Goal: Task Accomplishment & Management: Manage account settings

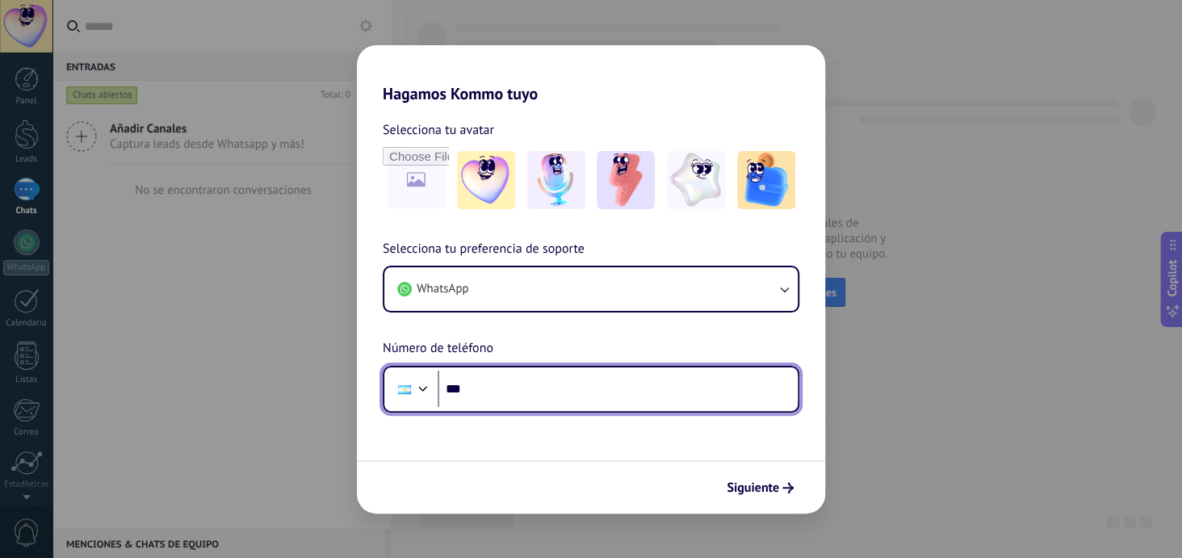
click at [504, 396] on input "***" at bounding box center [618, 389] width 360 height 37
type input "**********"
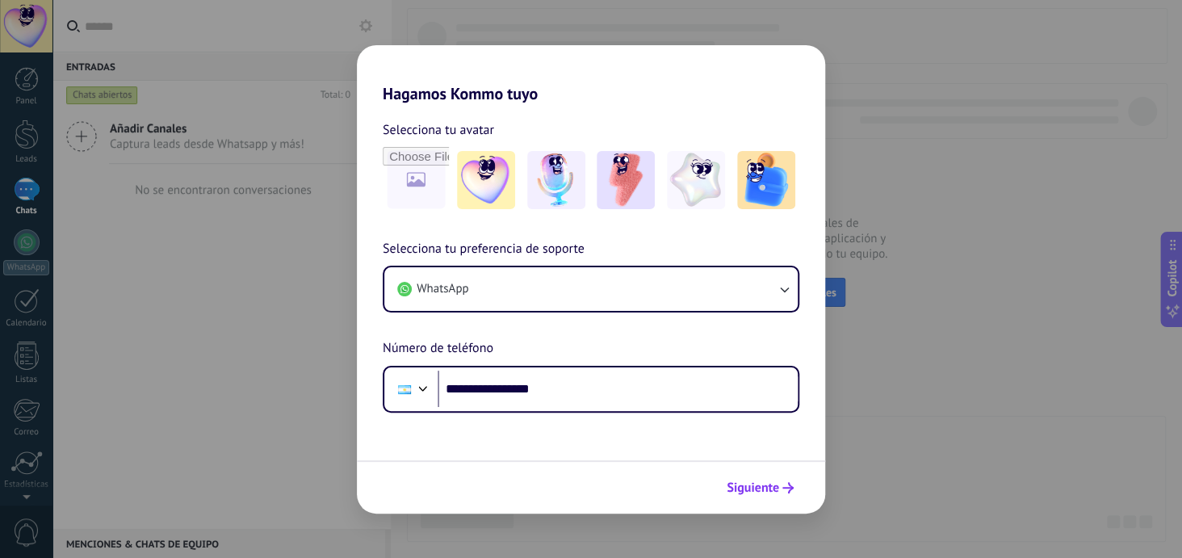
click at [761, 492] on span "Siguiente" at bounding box center [753, 487] width 52 height 11
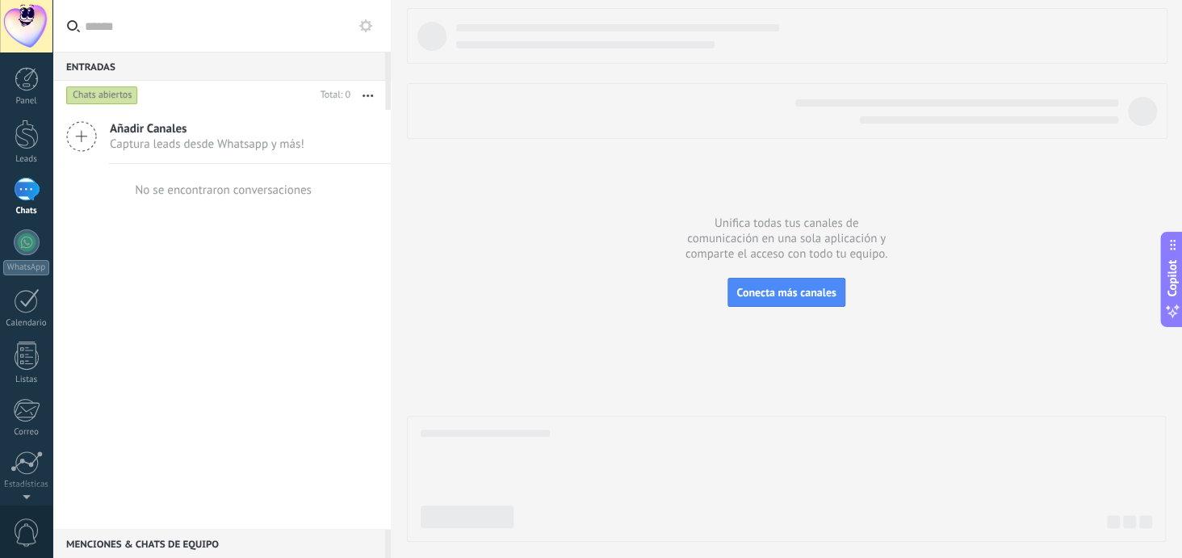
click at [81, 136] on use at bounding box center [81, 136] width 29 height 29
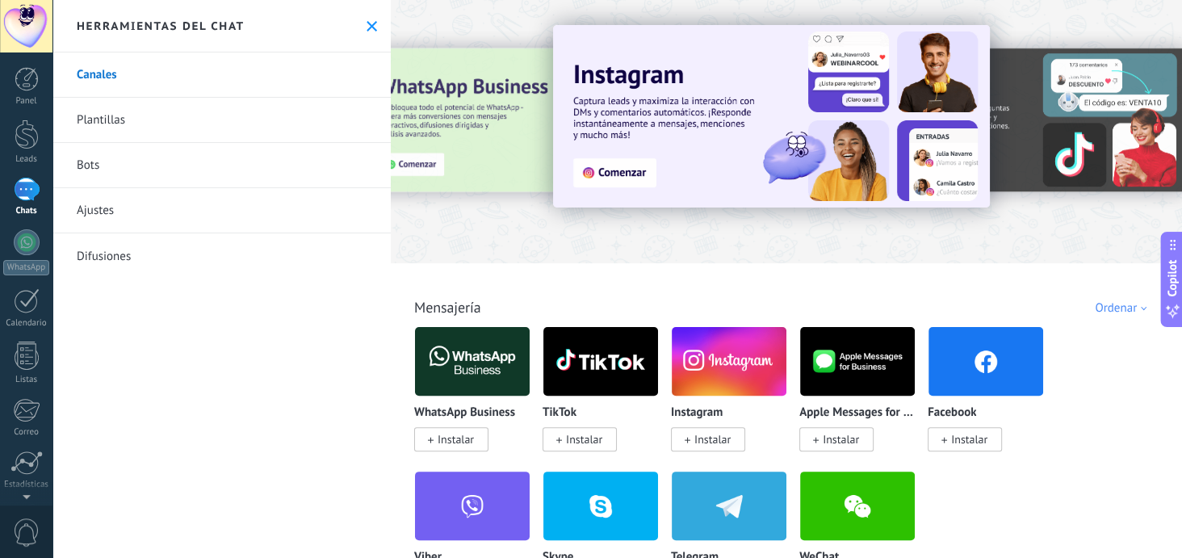
click at [115, 203] on link "Ajustes" at bounding box center [221, 210] width 338 height 45
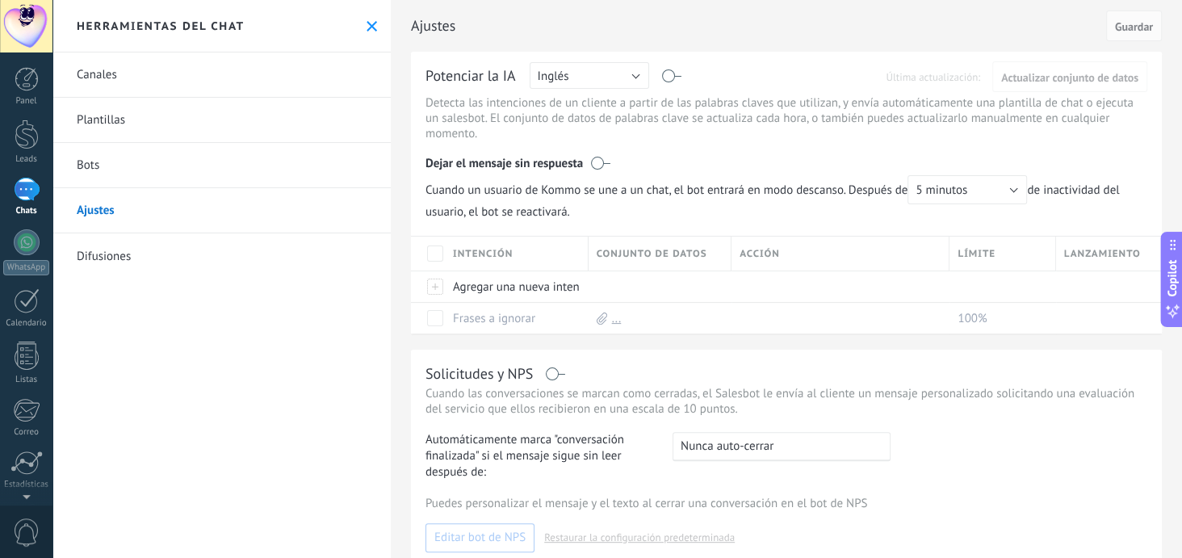
click at [211, 70] on link "Canales" at bounding box center [221, 74] width 338 height 45
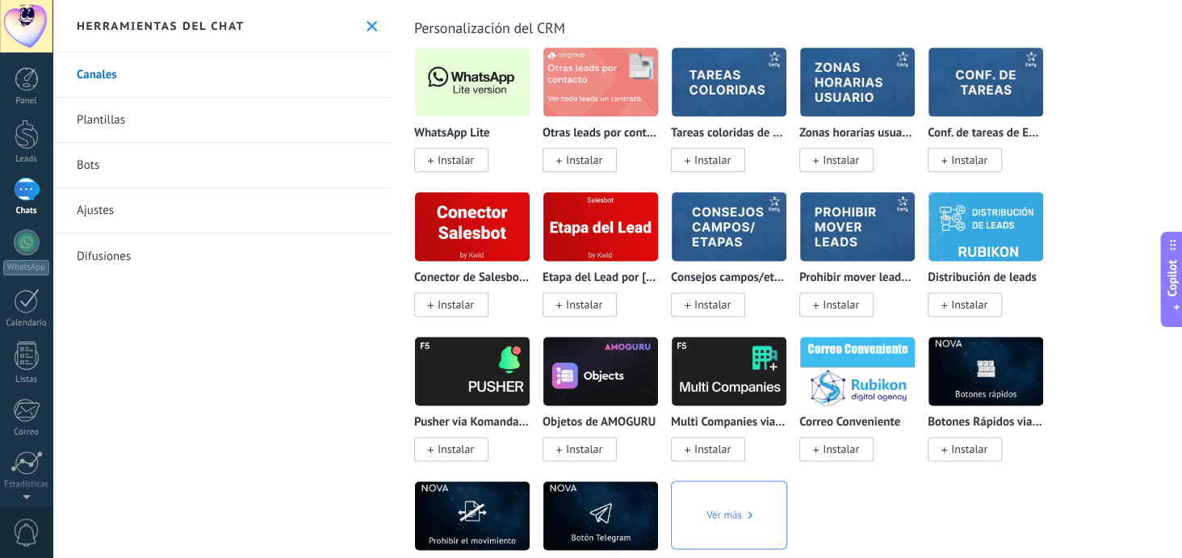
scroll to position [3875, 0]
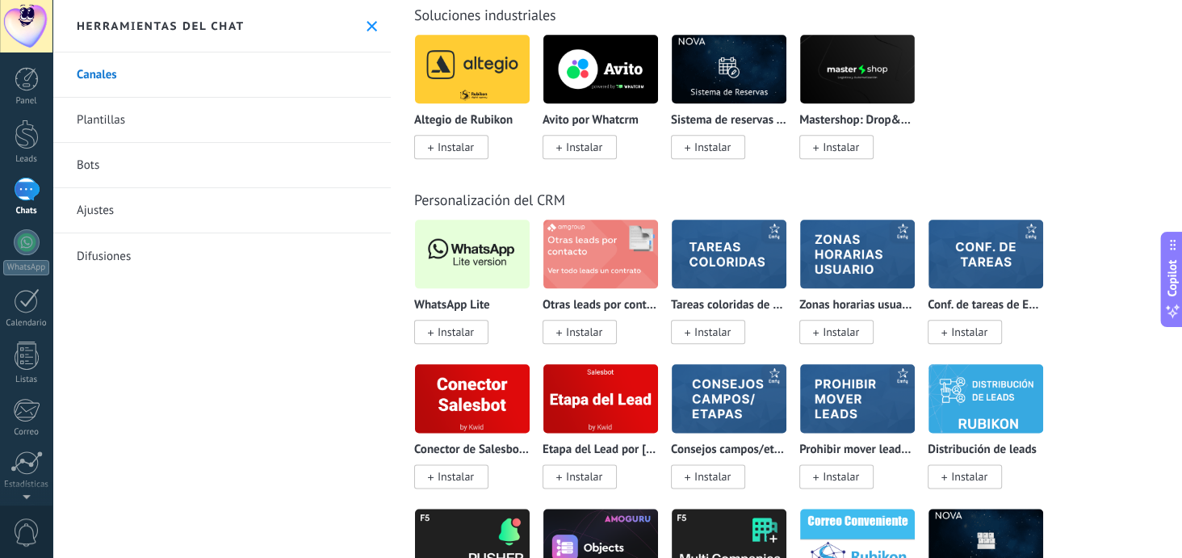
click at [483, 273] on img at bounding box center [472, 254] width 115 height 78
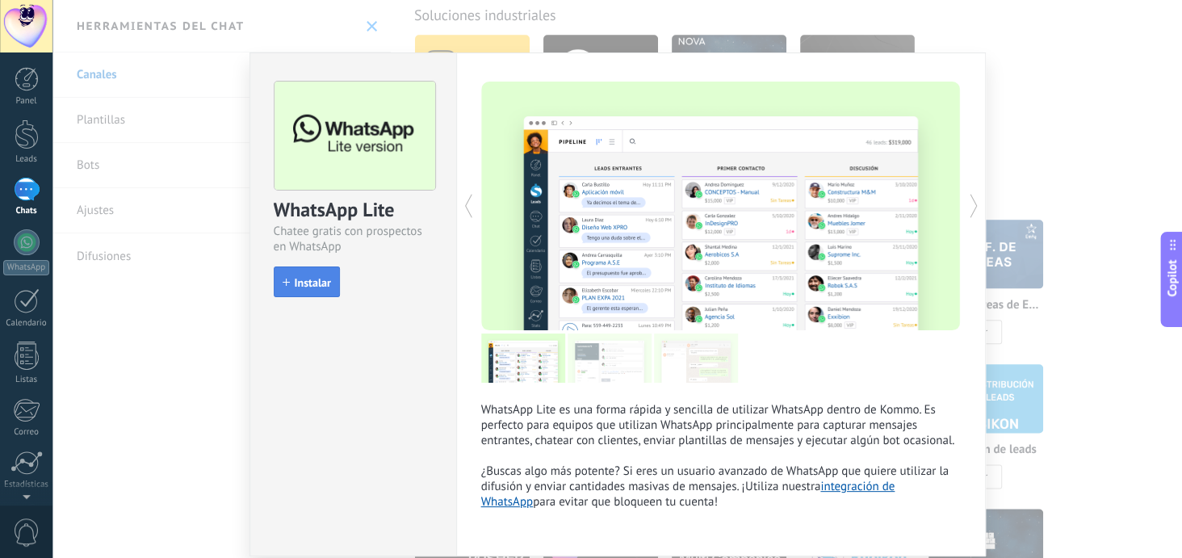
click at [310, 281] on span "Instalar" at bounding box center [313, 282] width 36 height 11
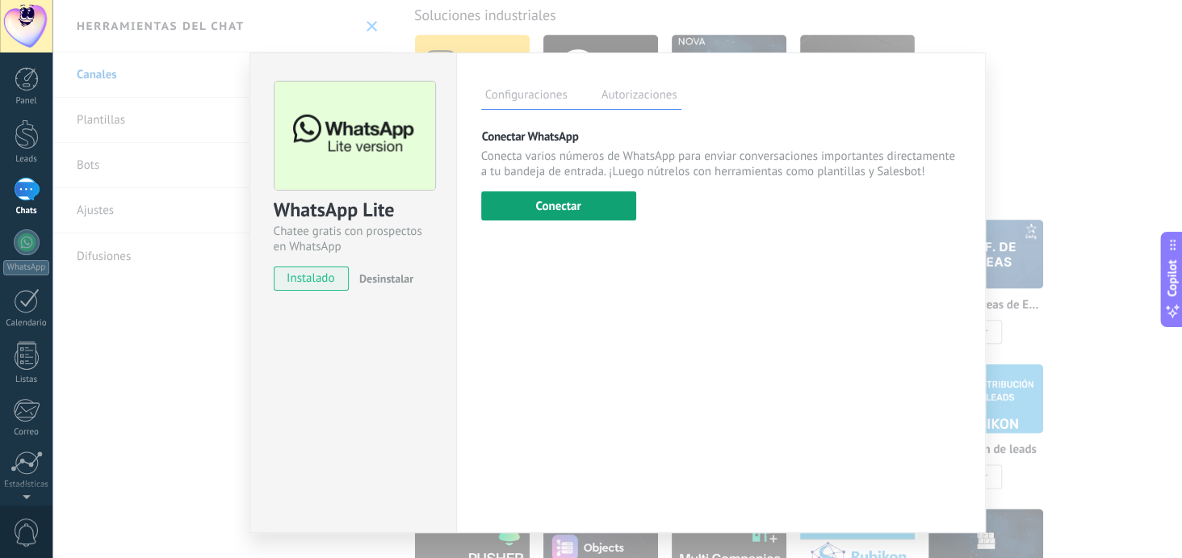
click at [557, 208] on button "Conectar" at bounding box center [558, 205] width 155 height 29
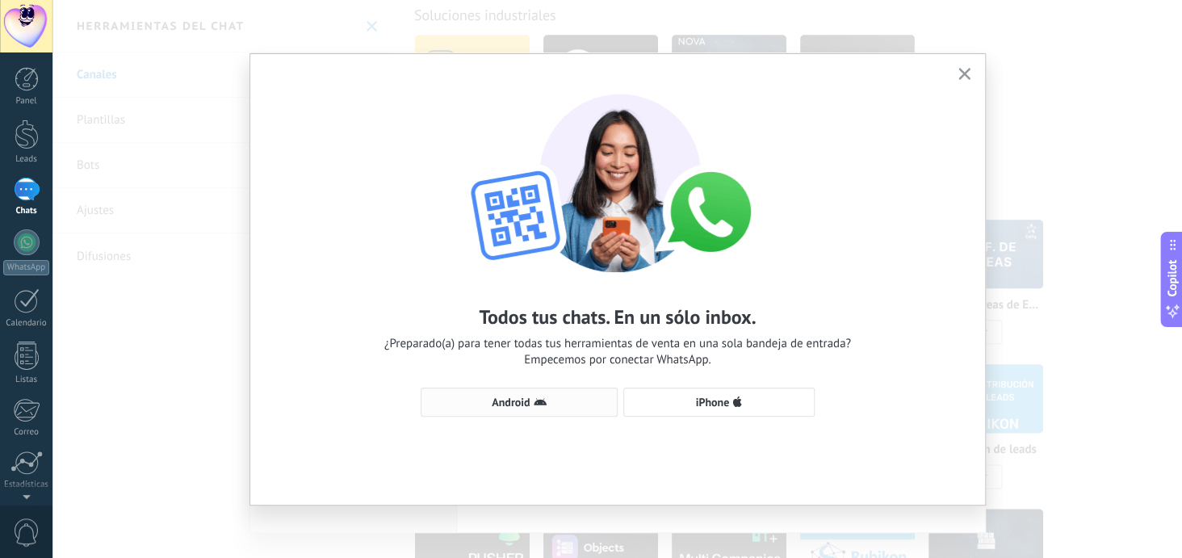
click at [534, 400] on icon "button" at bounding box center [540, 402] width 13 height 13
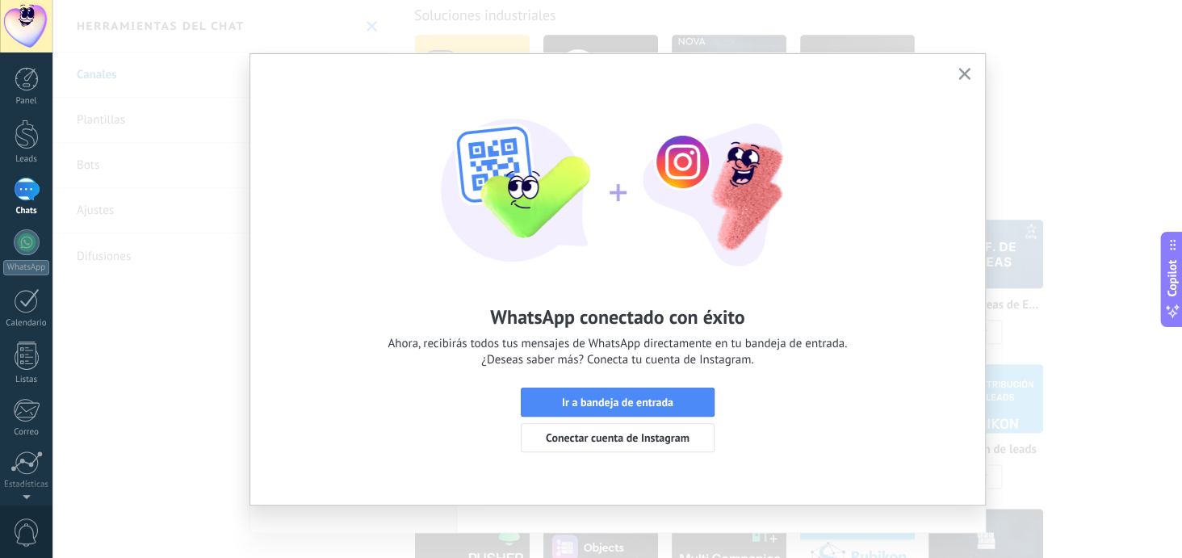
click at [655, 386] on div "WhatsApp conectado con éxito Ahora, recibirás todos tus mensajes de WhatsApp di…" at bounding box center [617, 265] width 735 height 422
click at [653, 396] on span "Ir a bandeja de entrada" at bounding box center [617, 401] width 111 height 11
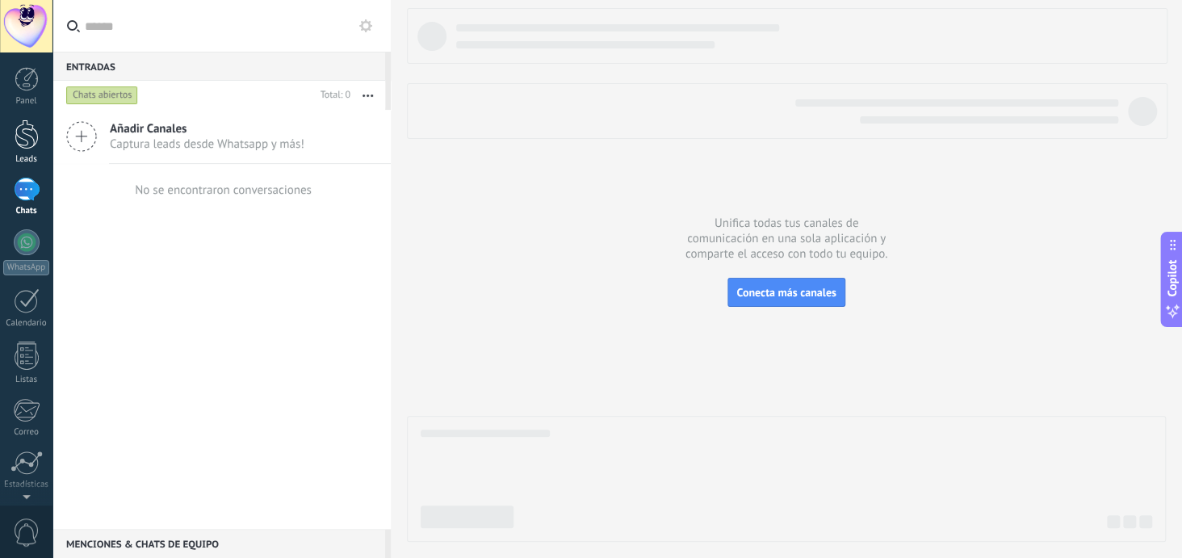
click at [27, 142] on div at bounding box center [27, 134] width 24 height 30
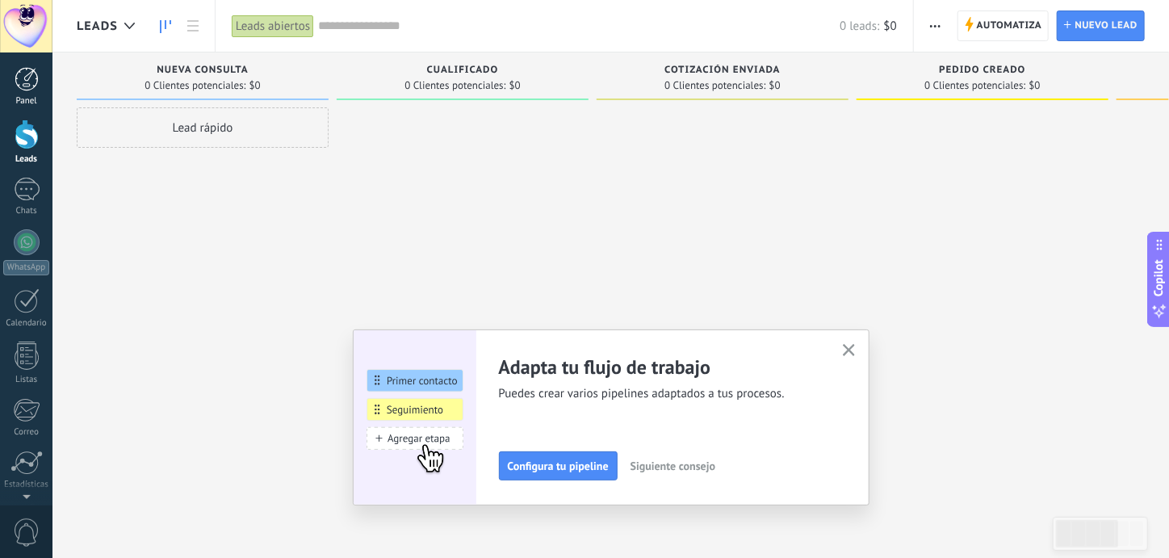
click at [29, 100] on div "Panel" at bounding box center [26, 101] width 47 height 10
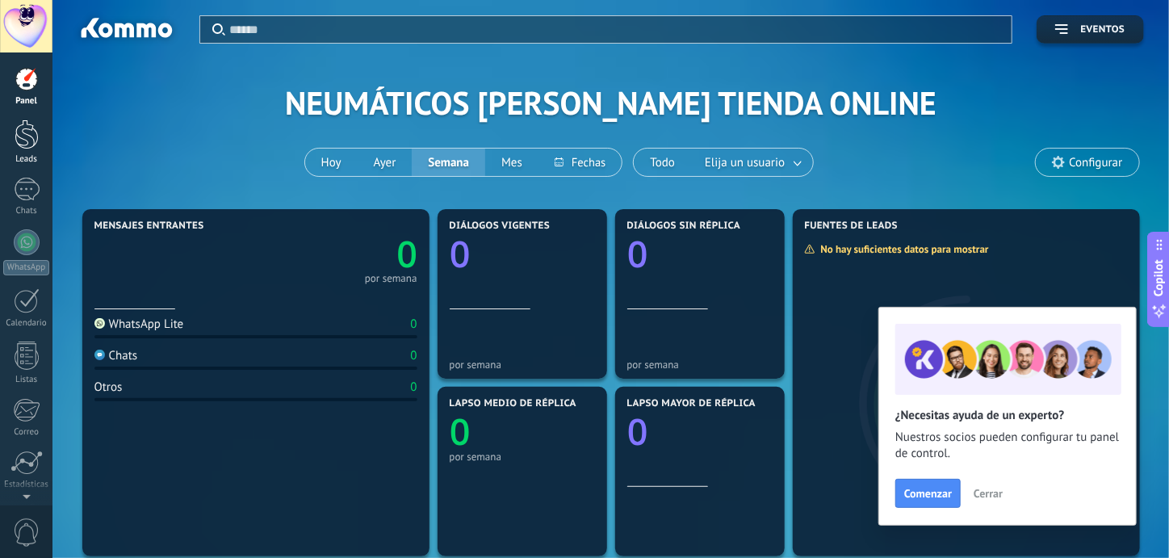
click at [26, 137] on div at bounding box center [27, 134] width 24 height 30
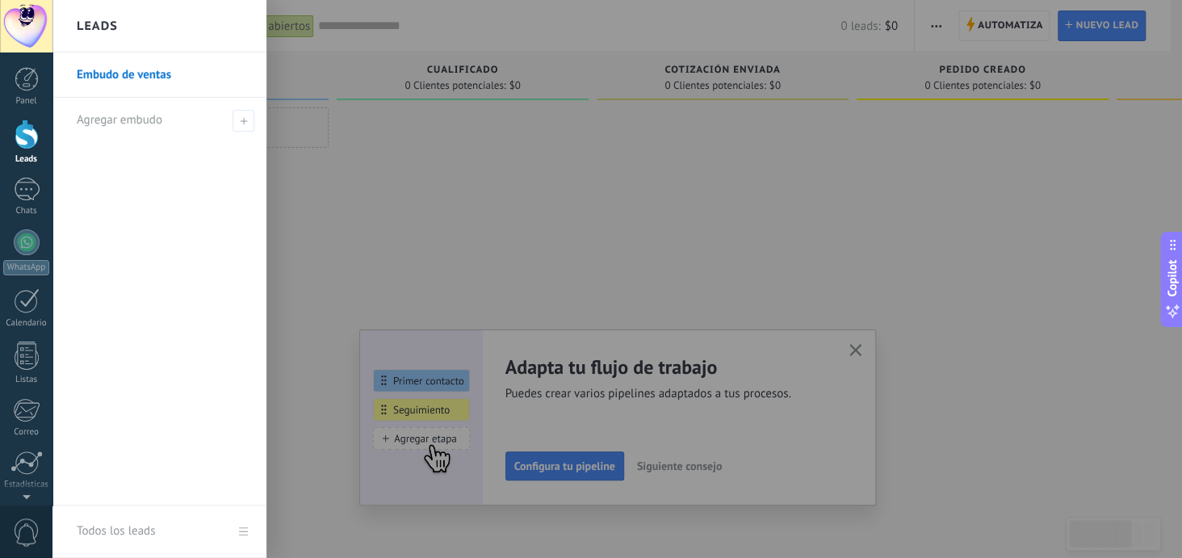
click at [149, 77] on link "Embudo de ventas" at bounding box center [164, 74] width 174 height 45
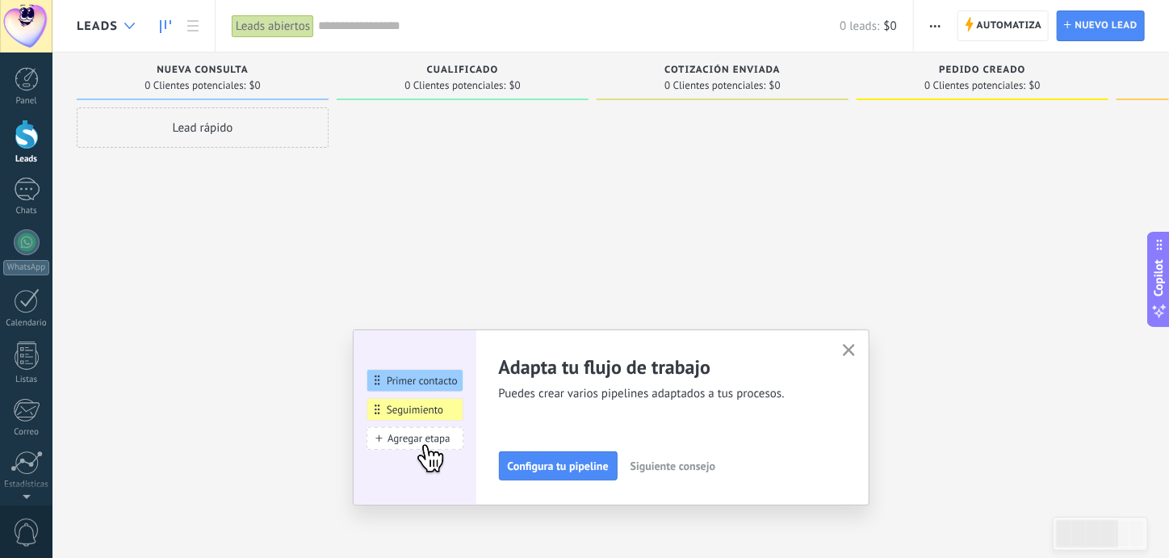
click at [127, 24] on icon at bounding box center [129, 26] width 10 height 6
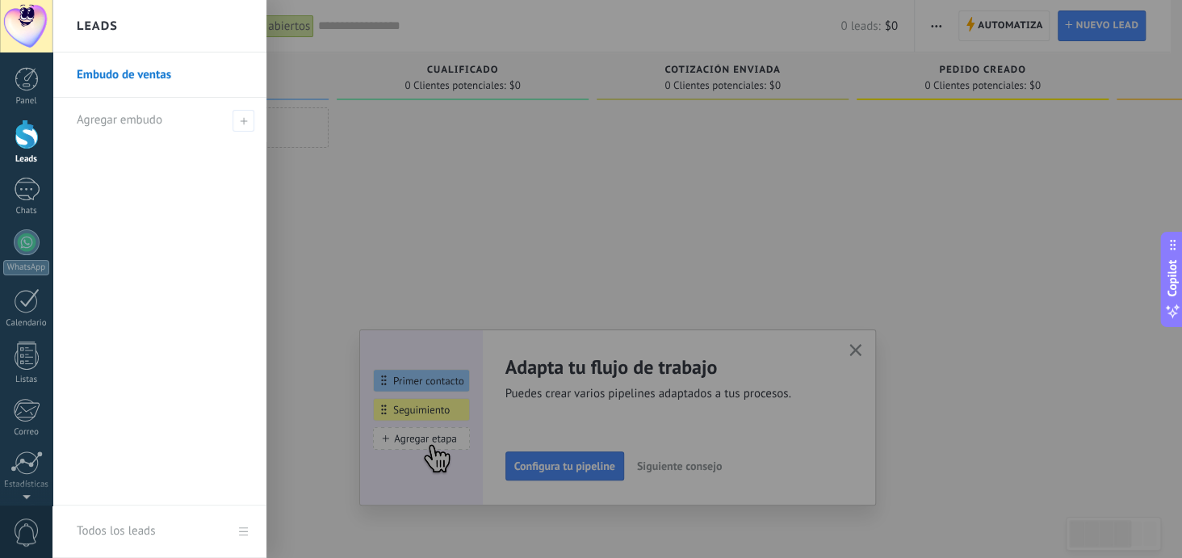
drag, startPoint x: 152, startPoint y: 74, endPoint x: 144, endPoint y: 78, distance: 8.7
click at [144, 78] on link "Embudo de ventas" at bounding box center [164, 74] width 174 height 45
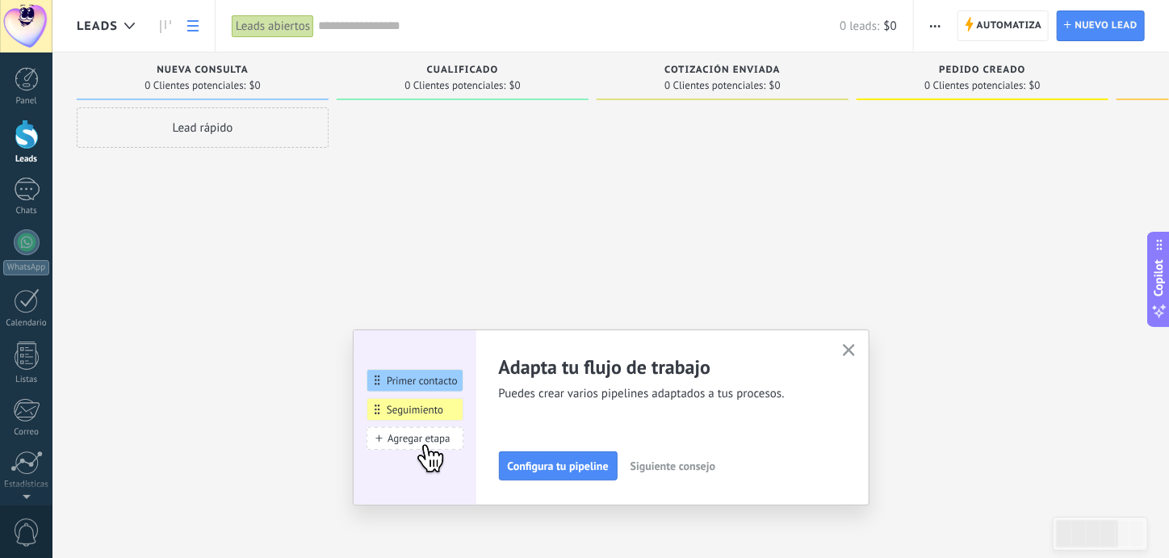
click at [194, 27] on icon at bounding box center [192, 25] width 11 height 11
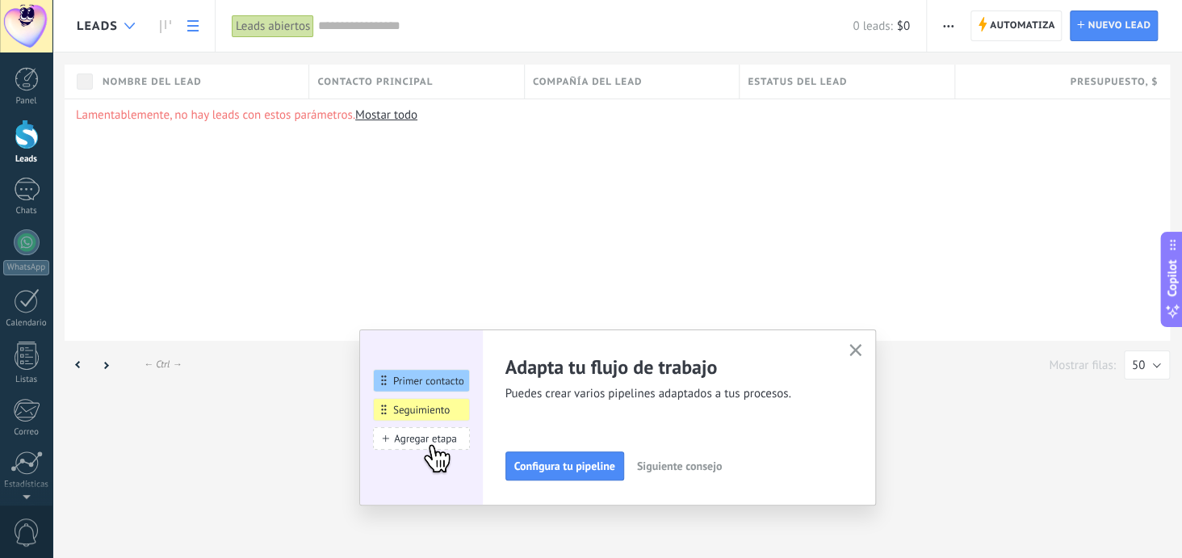
click at [124, 25] on icon at bounding box center [129, 26] width 10 height 6
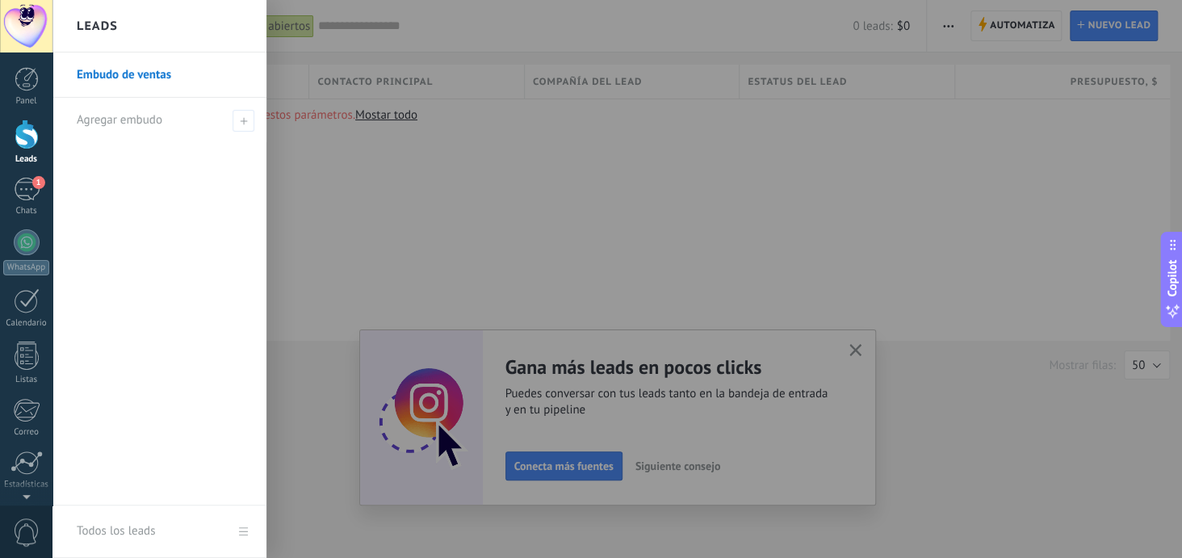
click at [975, 197] on div at bounding box center [643, 279] width 1182 height 558
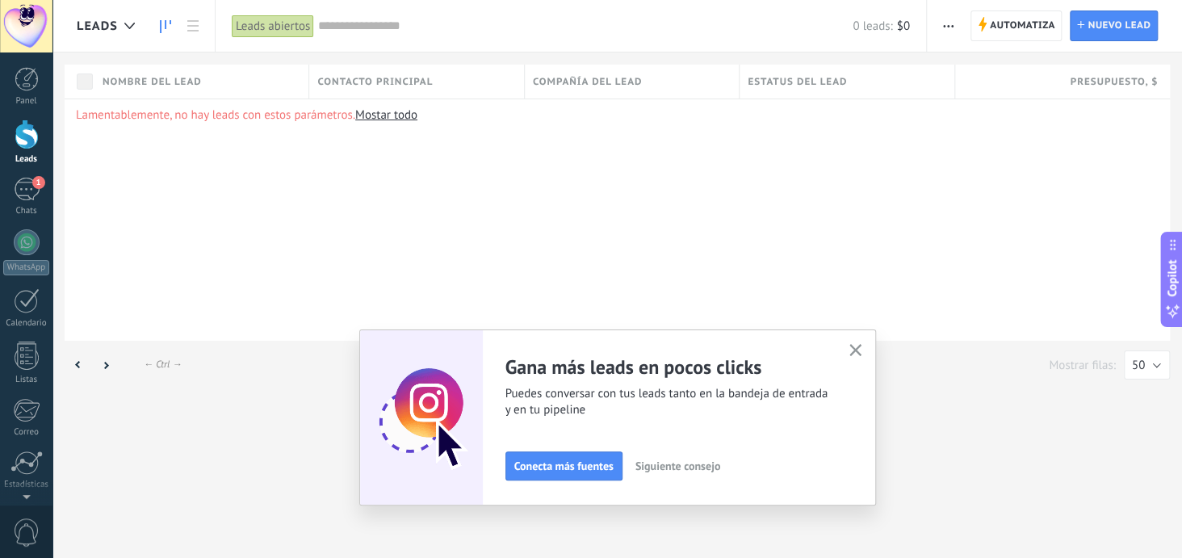
click at [162, 24] on icon at bounding box center [165, 26] width 11 height 13
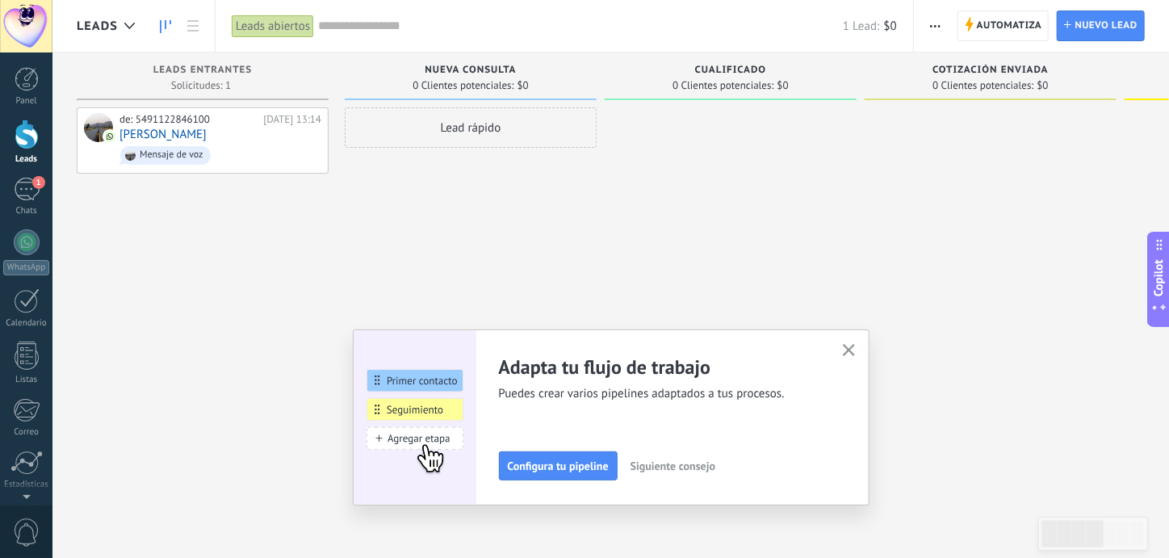
click at [855, 348] on icon "button" at bounding box center [849, 350] width 12 height 12
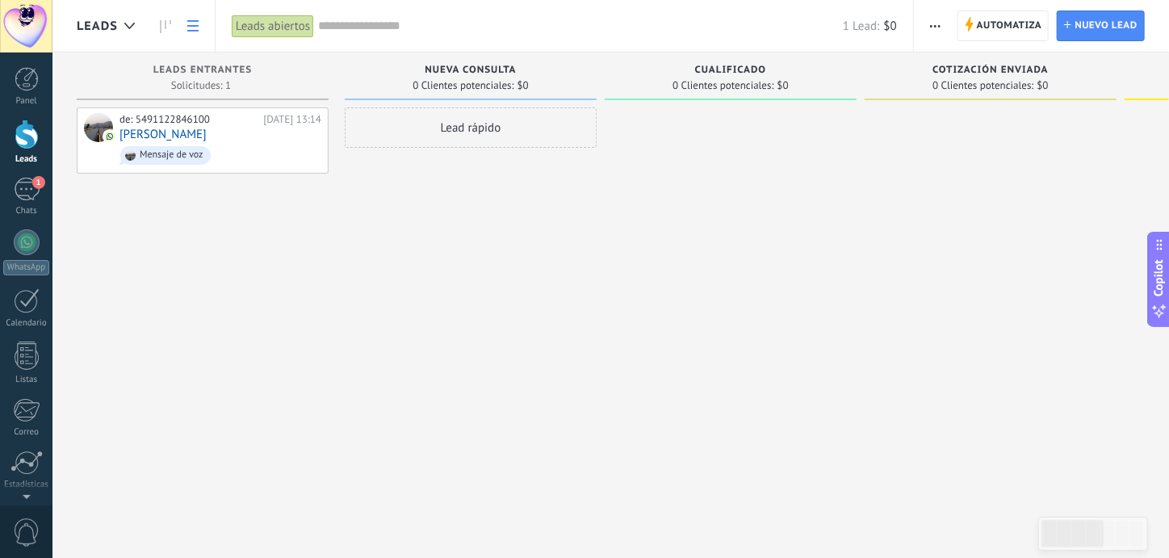
click at [193, 26] on use at bounding box center [192, 25] width 11 height 11
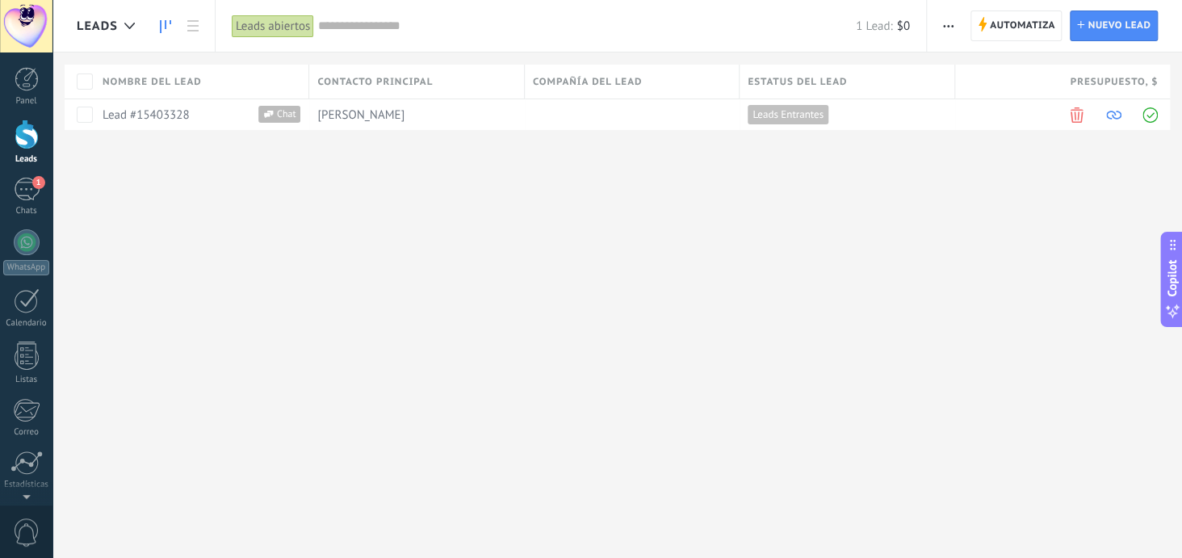
click at [165, 26] on use at bounding box center [165, 26] width 11 height 13
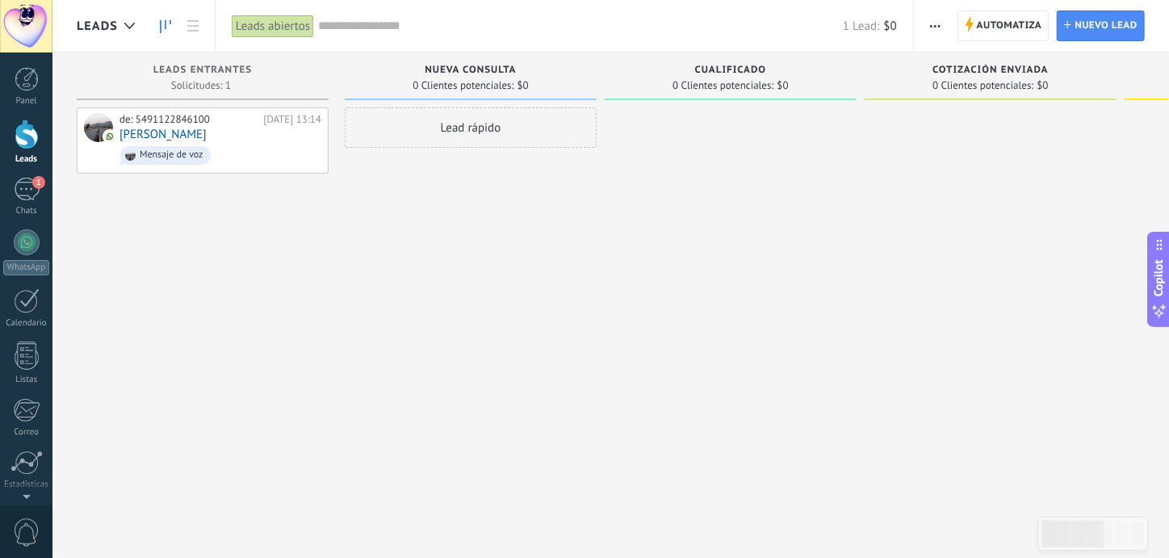
click at [266, 23] on div "Leads abiertos" at bounding box center [273, 26] width 82 height 23
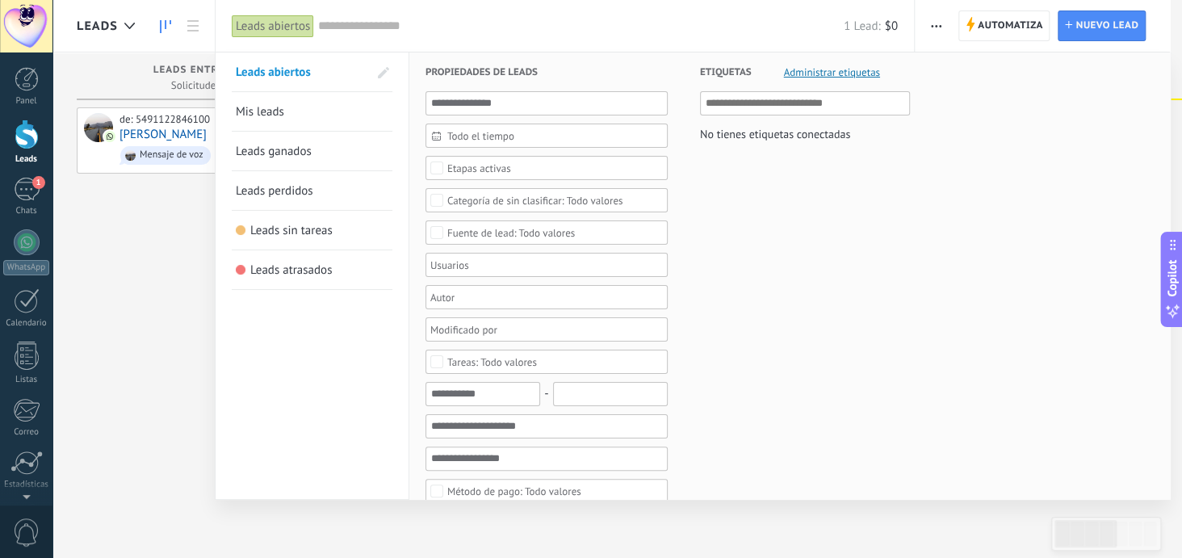
drag, startPoint x: 104, startPoint y: 25, endPoint x: 193, endPoint y: 27, distance: 88.8
click at [193, 27] on div at bounding box center [591, 279] width 1182 height 558
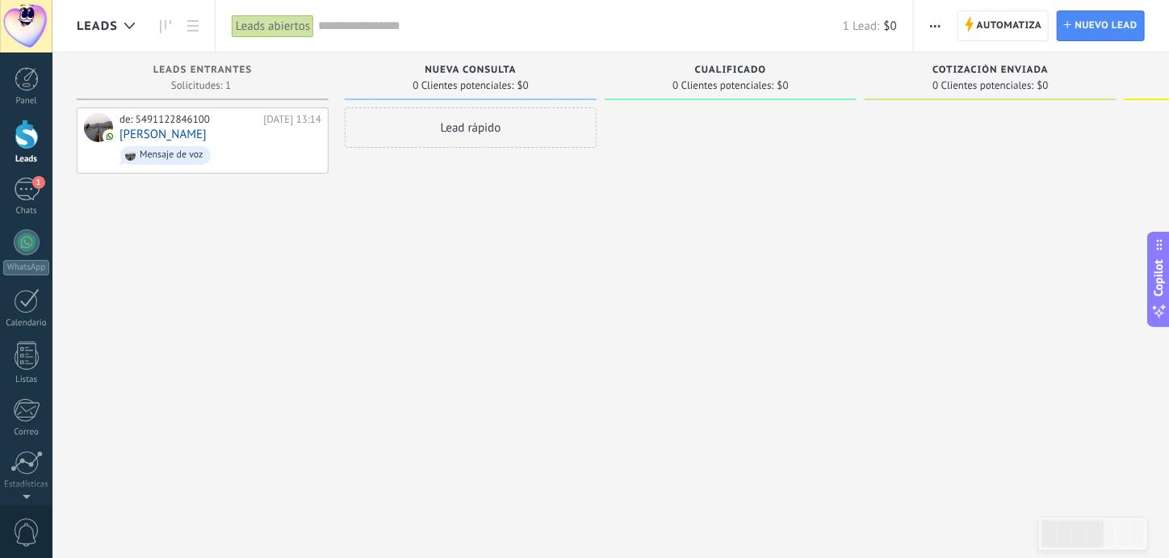
click at [151, 27] on div at bounding box center [179, 25] width 56 height 31
click at [19, 188] on div "1" at bounding box center [27, 189] width 26 height 23
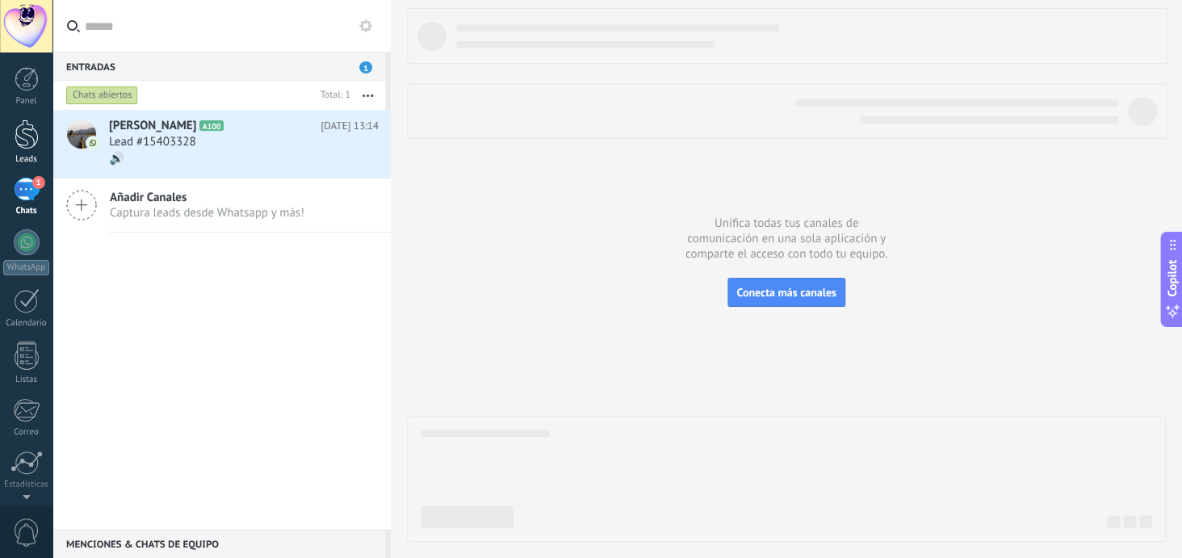
click at [30, 140] on div at bounding box center [27, 134] width 24 height 30
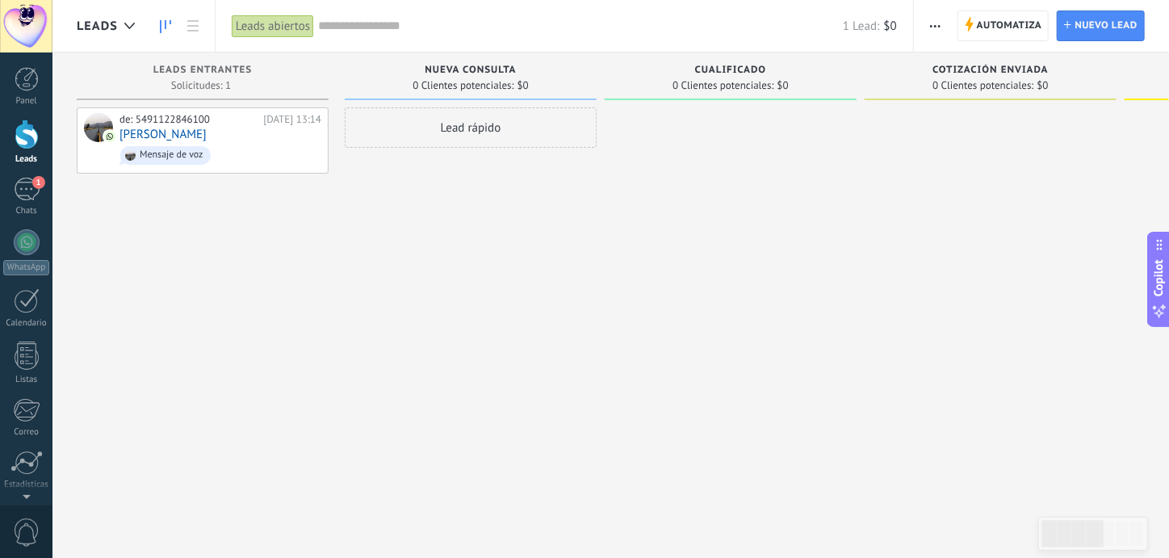
click at [933, 27] on use "button" at bounding box center [935, 26] width 10 height 2
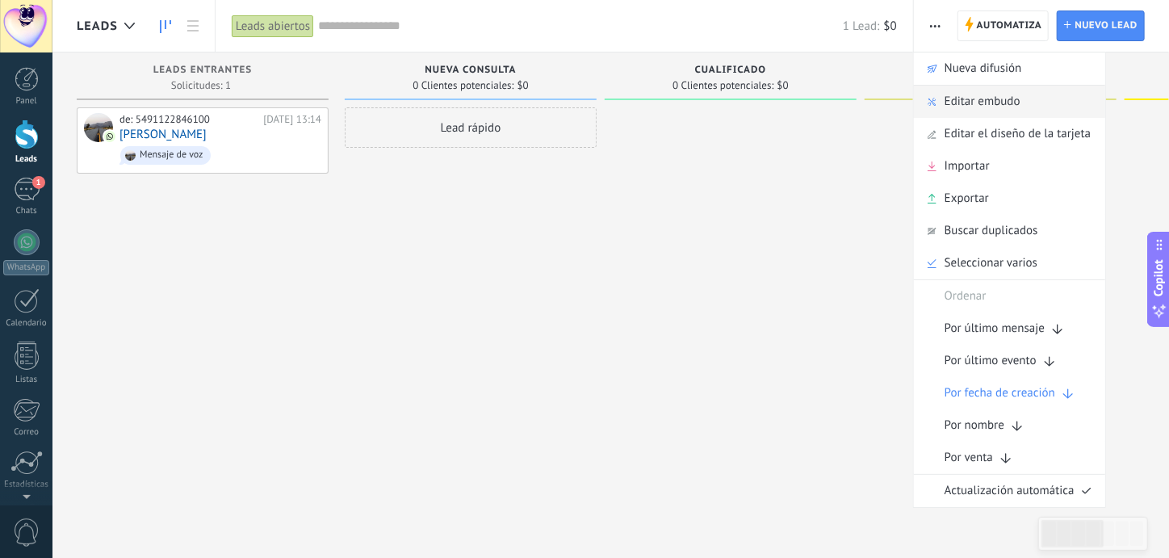
click at [954, 100] on span "Editar embudo" at bounding box center [983, 102] width 76 height 32
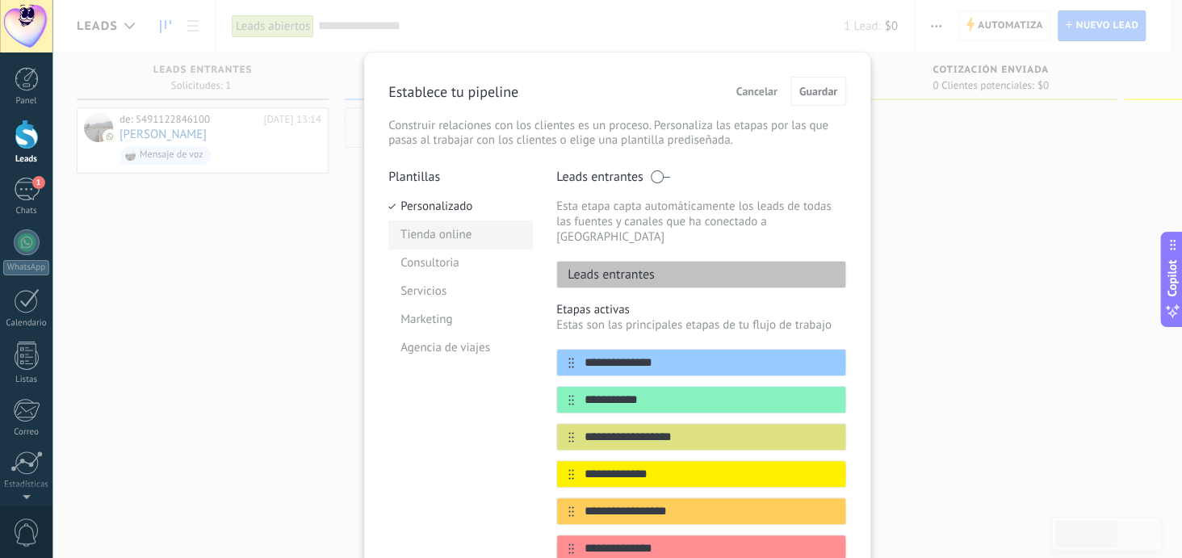
click at [442, 229] on li "Tienda online" at bounding box center [460, 234] width 144 height 28
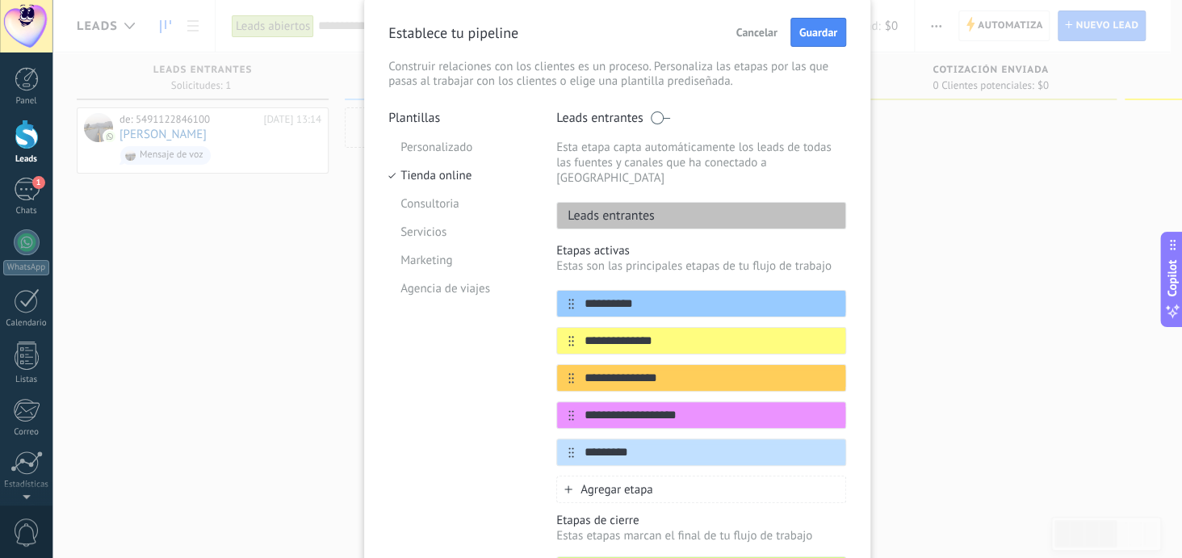
scroll to position [80, 0]
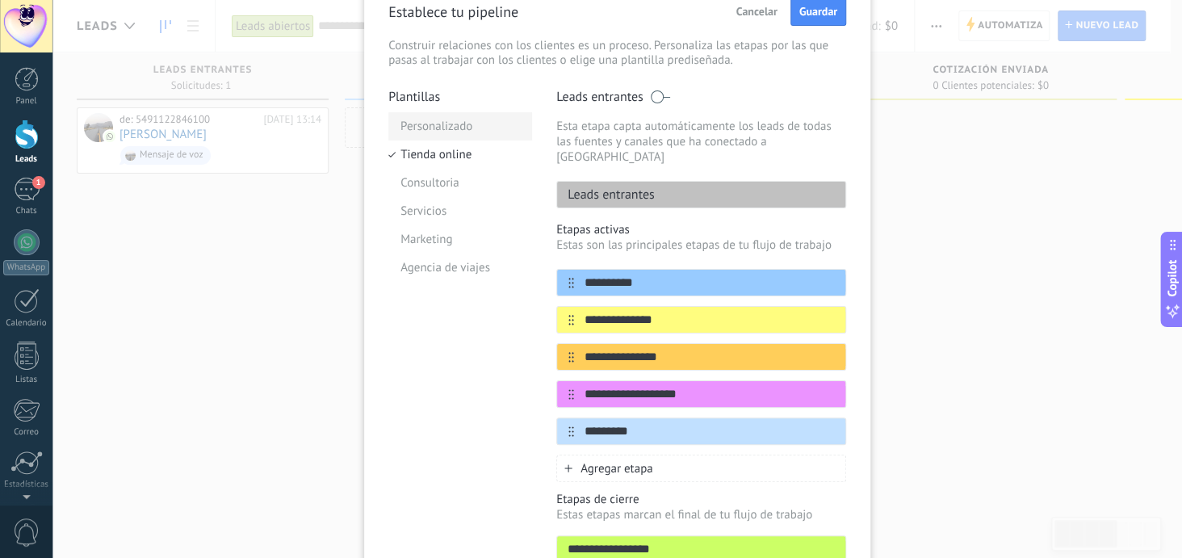
click at [465, 128] on li "Personalizado" at bounding box center [460, 126] width 144 height 28
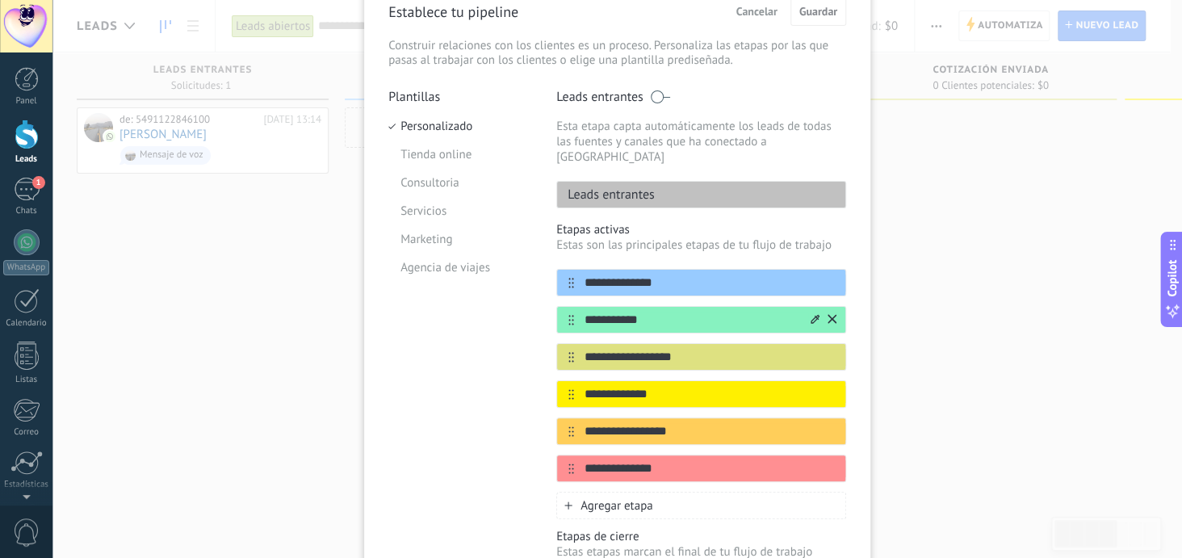
click at [832, 314] on icon at bounding box center [832, 319] width 9 height 10
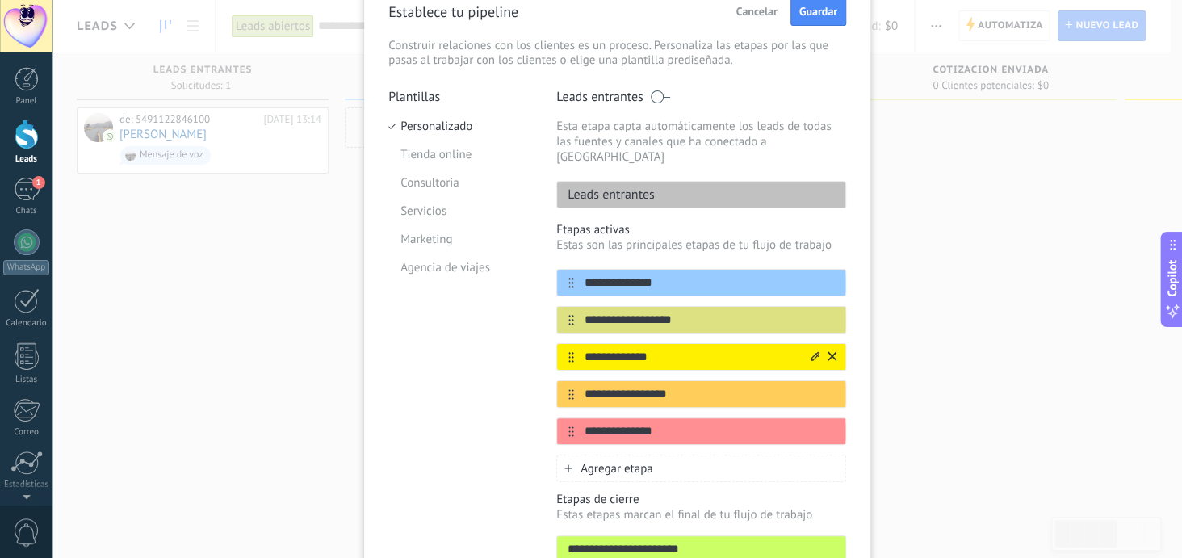
click at [568, 352] on icon at bounding box center [571, 357] width 6 height 10
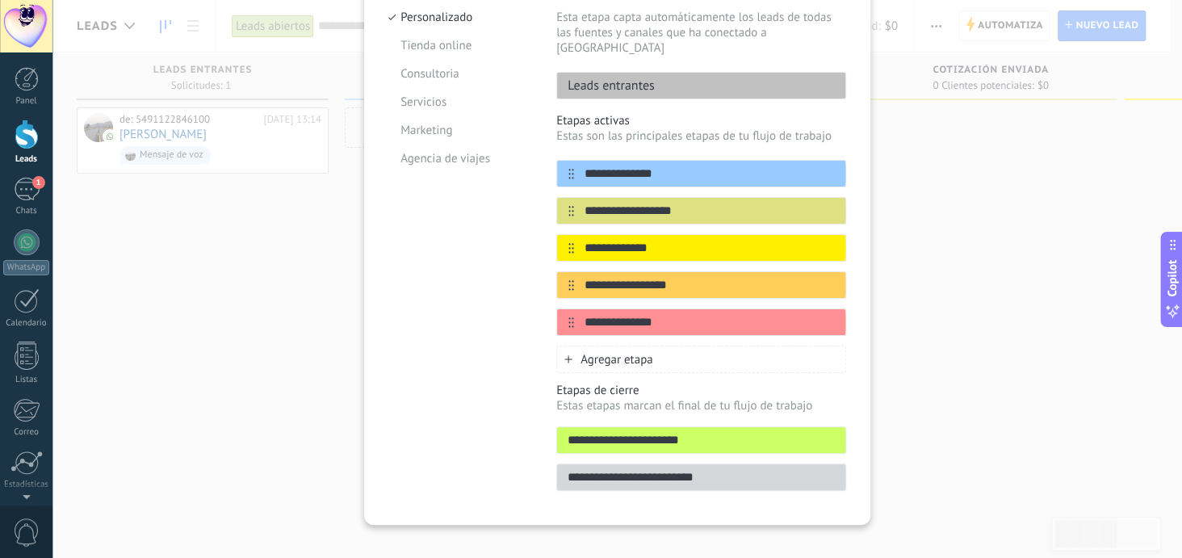
scroll to position [108, 0]
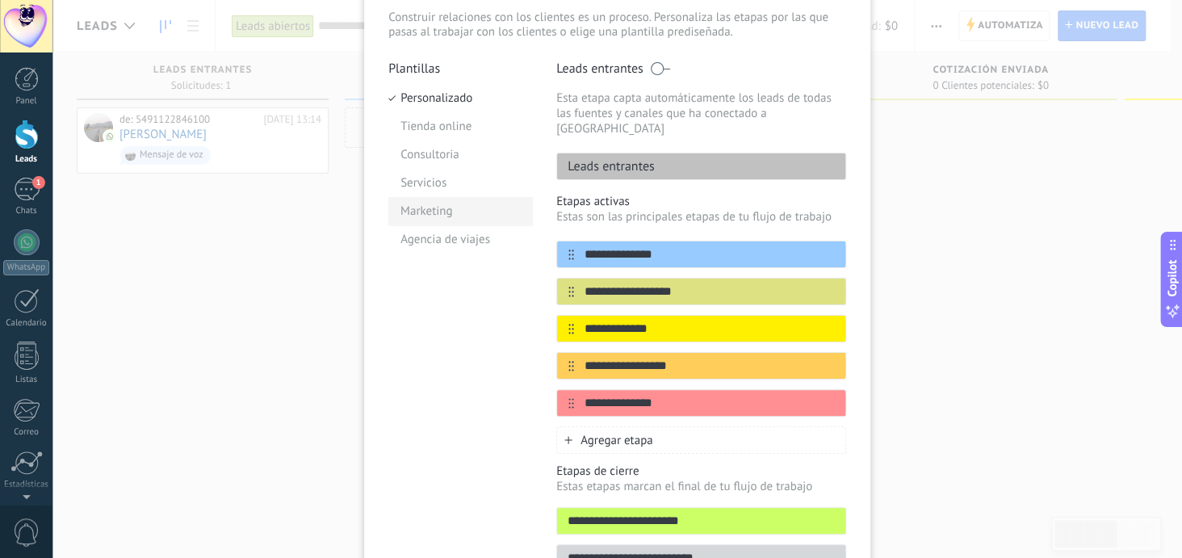
click at [417, 206] on li "Marketing" at bounding box center [460, 211] width 144 height 28
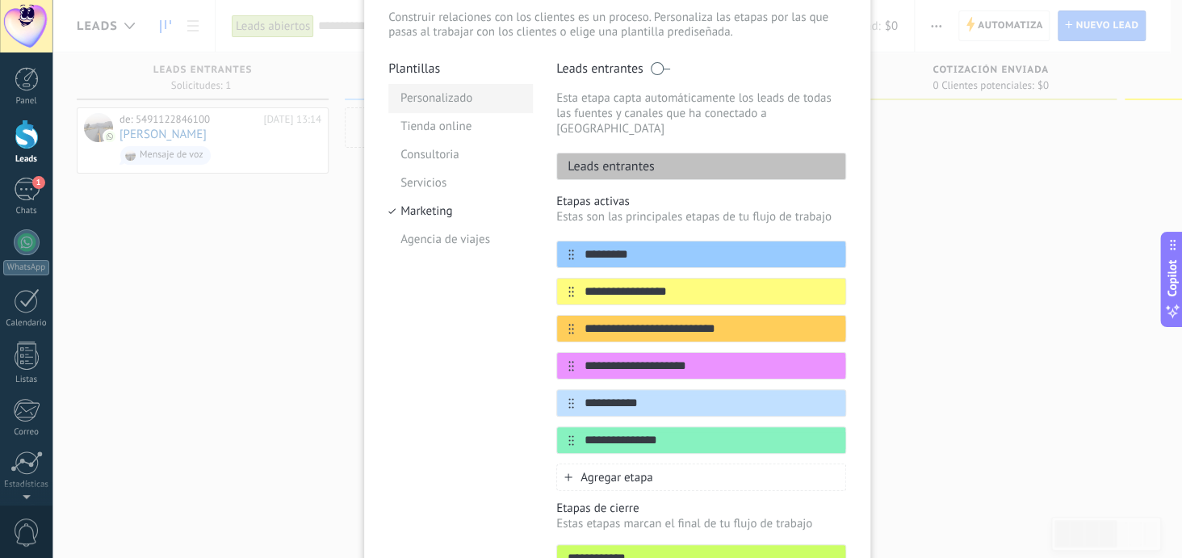
click at [446, 92] on li "Personalizado" at bounding box center [460, 98] width 144 height 28
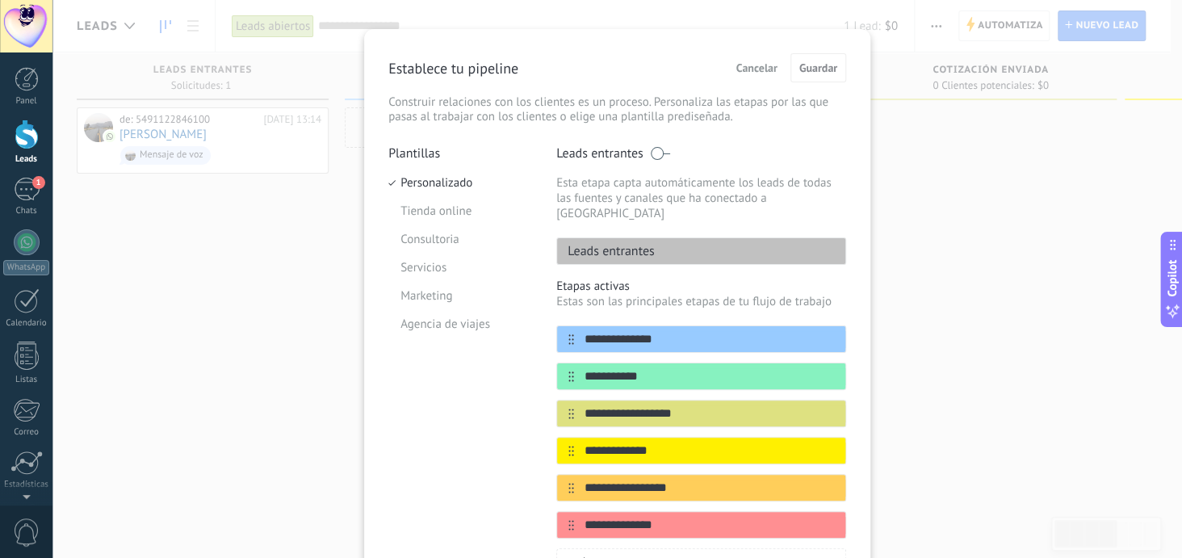
scroll to position [0, 0]
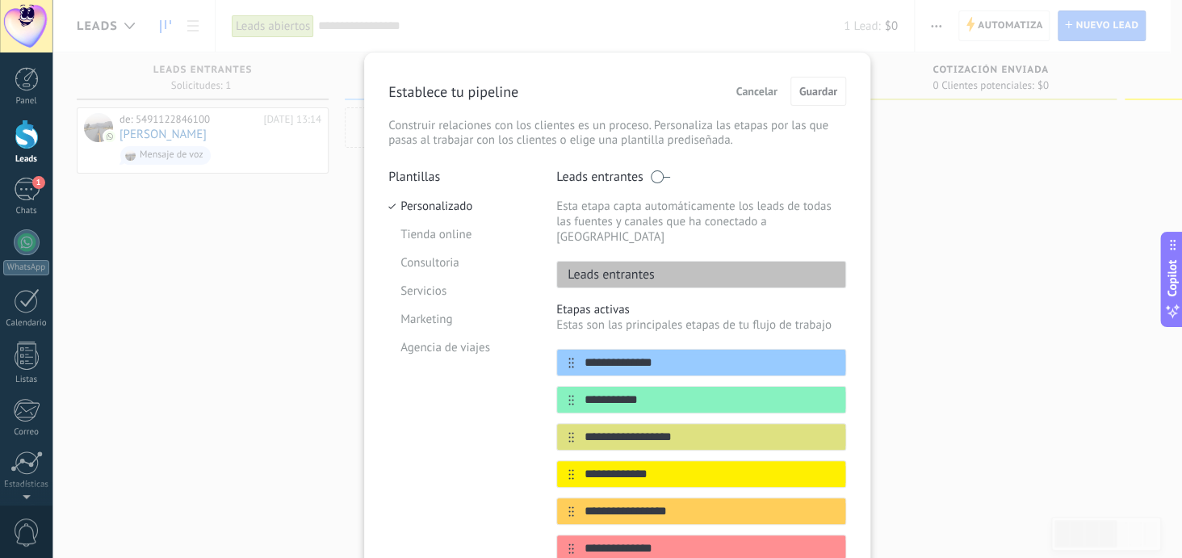
click at [993, 158] on div "**********" at bounding box center [617, 279] width 1130 height 558
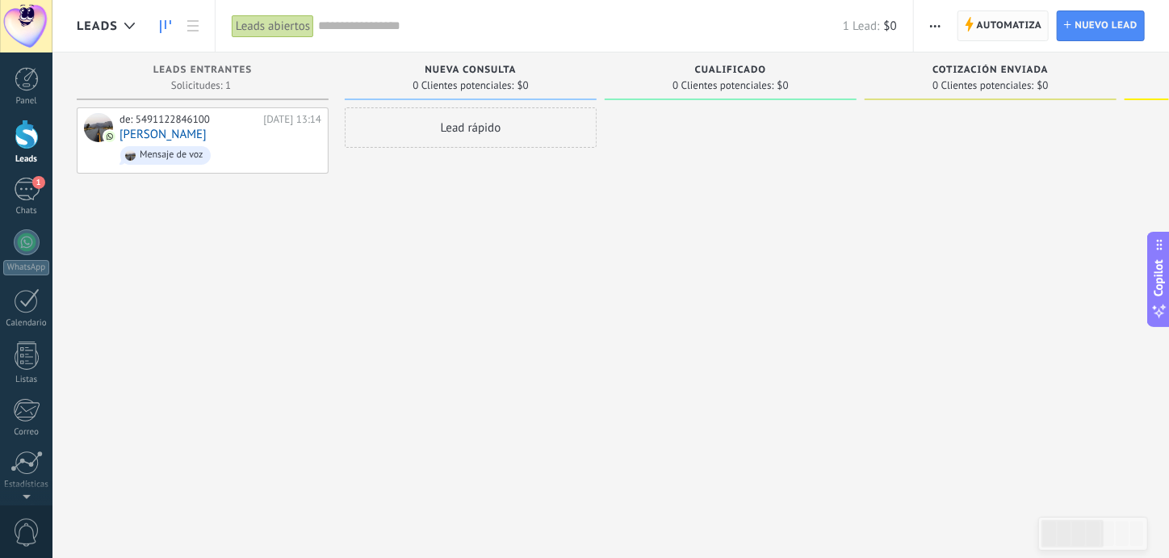
click at [995, 18] on span "Automatiza" at bounding box center [1009, 25] width 65 height 29
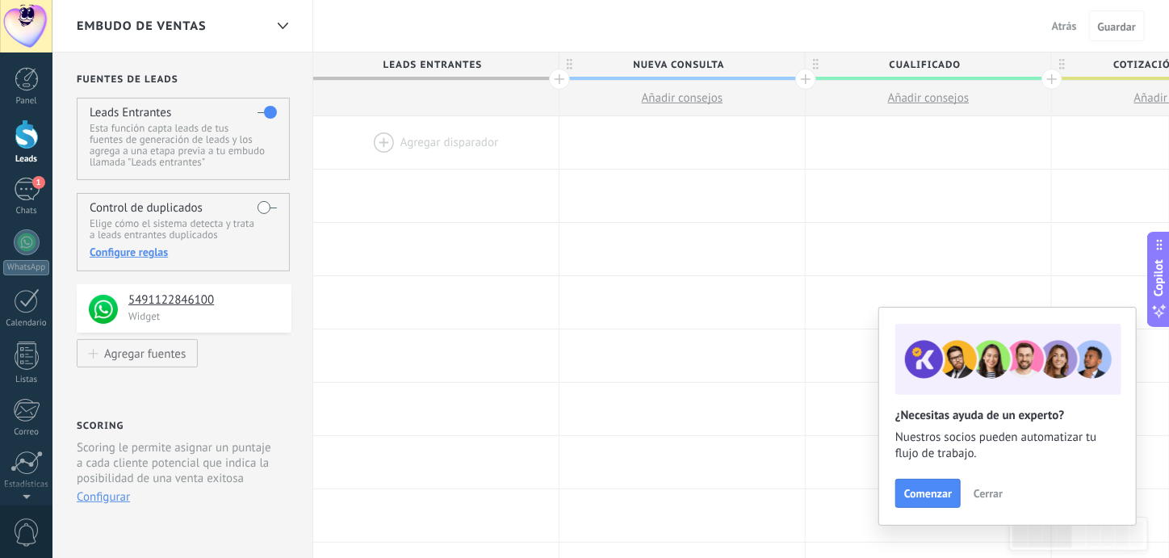
click at [172, 29] on span "Embudo de ventas" at bounding box center [142, 26] width 130 height 15
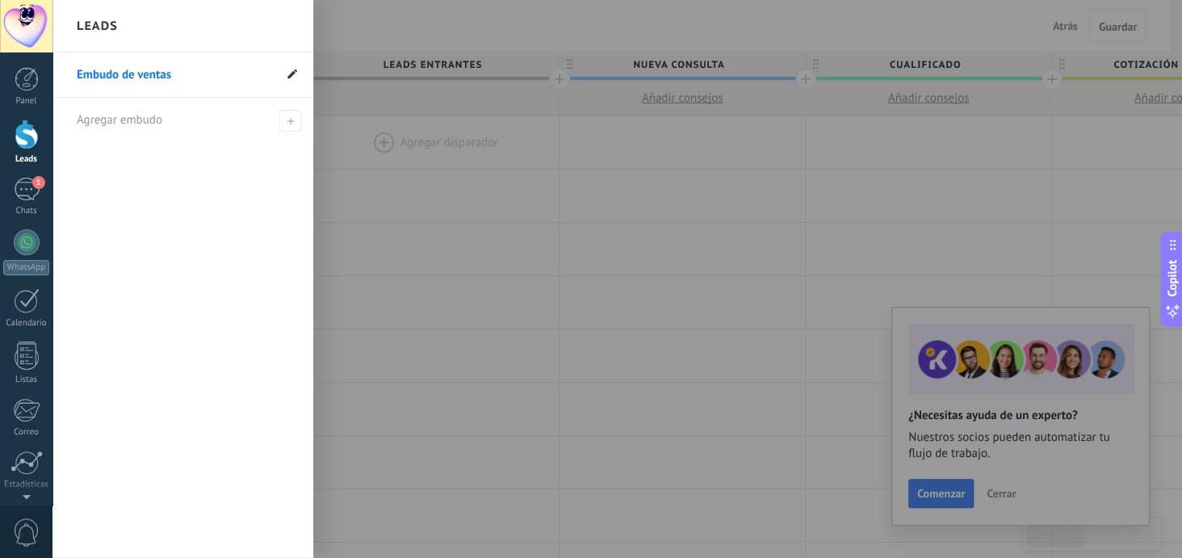
click at [289, 72] on icon at bounding box center [292, 74] width 10 height 10
click at [186, 78] on input "**********" at bounding box center [175, 75] width 196 height 26
drag, startPoint x: 186, startPoint y: 78, endPoint x: 79, endPoint y: 79, distance: 106.6
click at [79, 79] on input "**********" at bounding box center [175, 75] width 196 height 26
type input "**********"
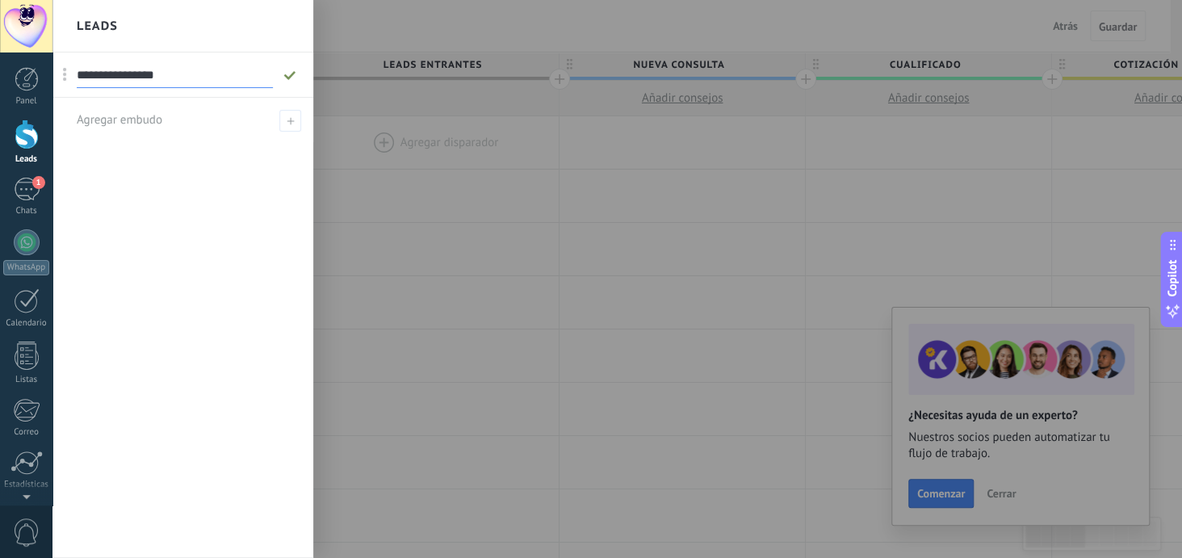
click at [209, 22] on div "Leads" at bounding box center [182, 26] width 261 height 52
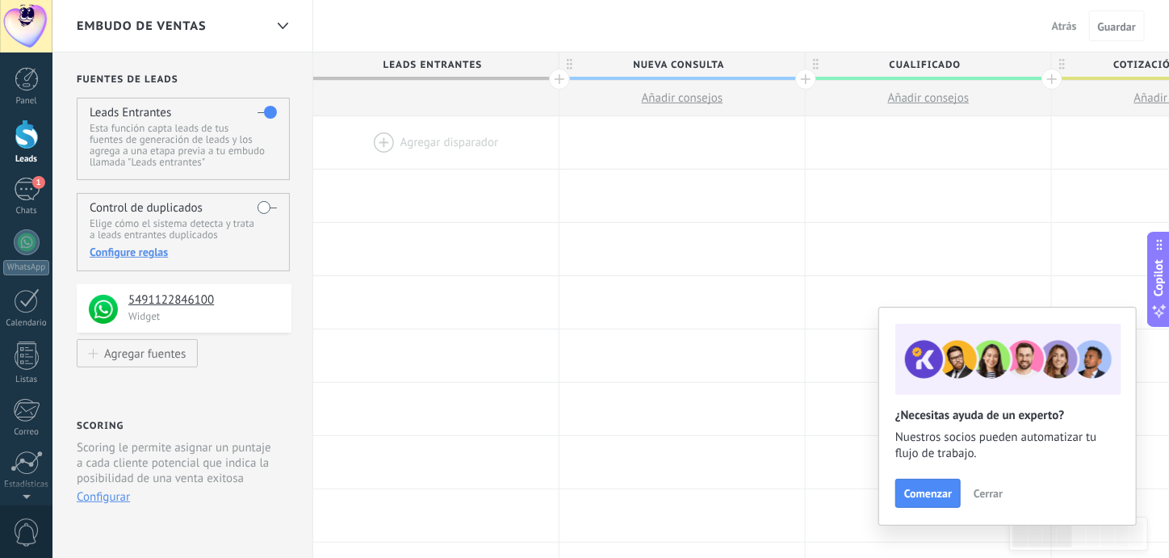
click at [161, 22] on span "Embudo de ventas" at bounding box center [142, 26] width 130 height 15
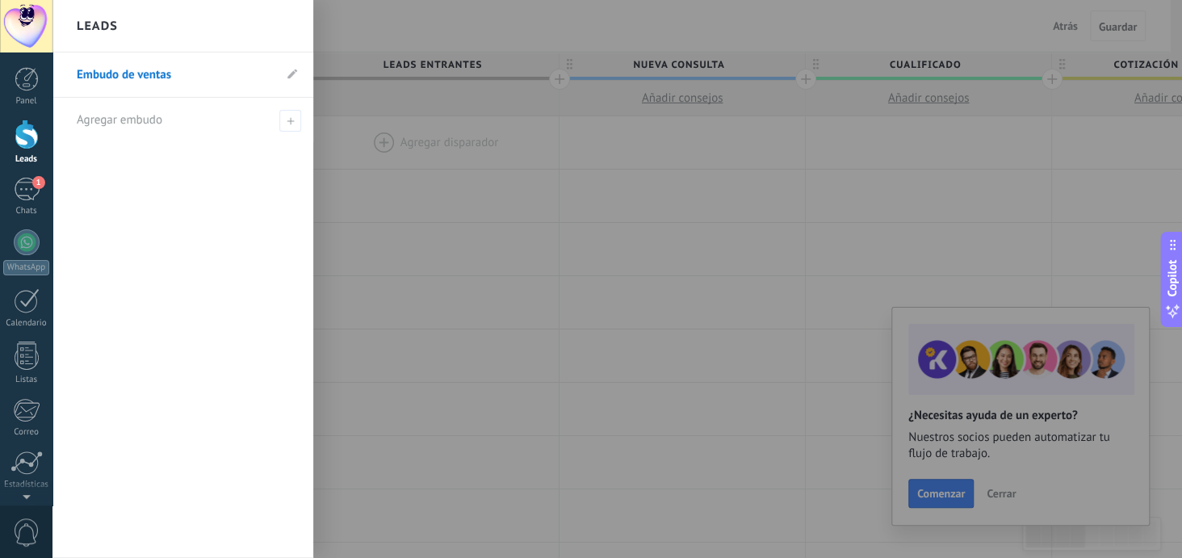
click at [284, 74] on li "Embudo de ventas" at bounding box center [182, 74] width 261 height 45
click at [289, 76] on use at bounding box center [292, 74] width 10 height 10
drag, startPoint x: 194, startPoint y: 78, endPoint x: 140, endPoint y: 72, distance: 54.5
click at [140, 72] on input "**********" at bounding box center [175, 75] width 196 height 26
type input "**********"
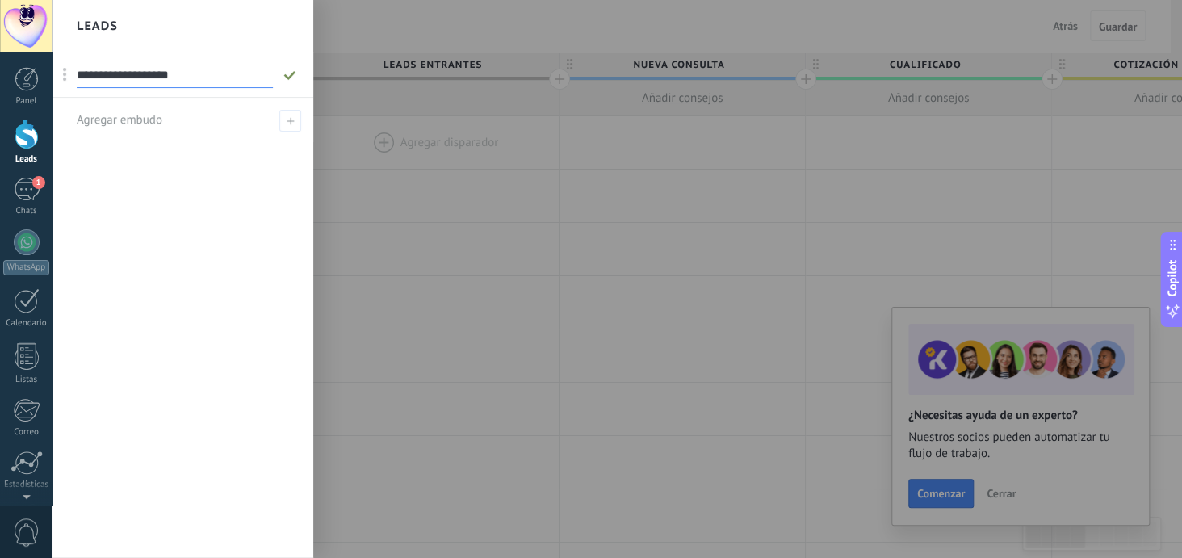
click at [291, 73] on icon at bounding box center [290, 75] width 18 height 10
click at [136, 25] on div "Leads" at bounding box center [182, 26] width 261 height 52
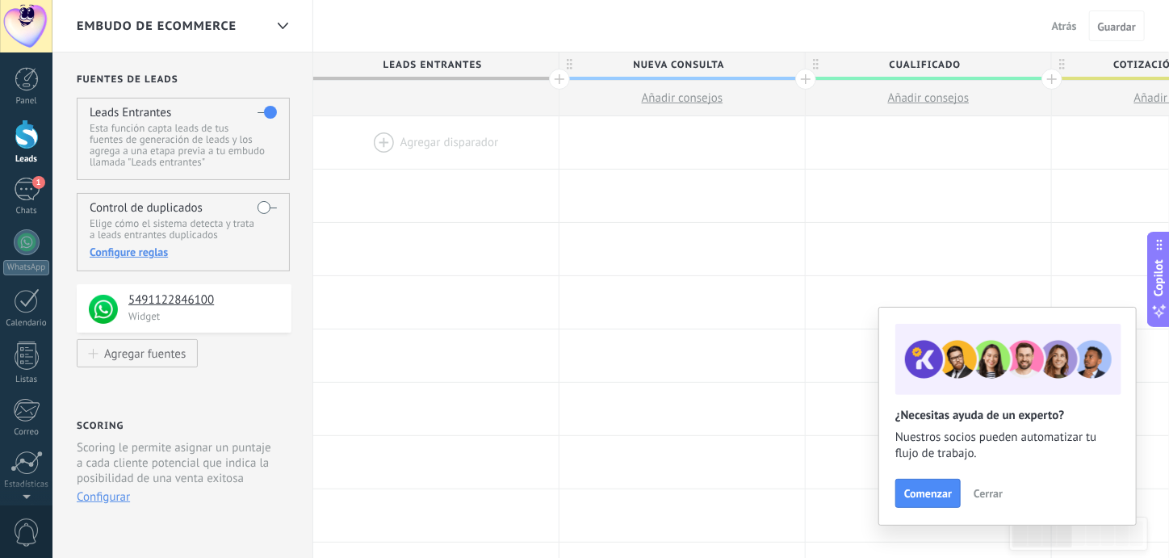
click at [436, 140] on div at bounding box center [435, 142] width 245 height 52
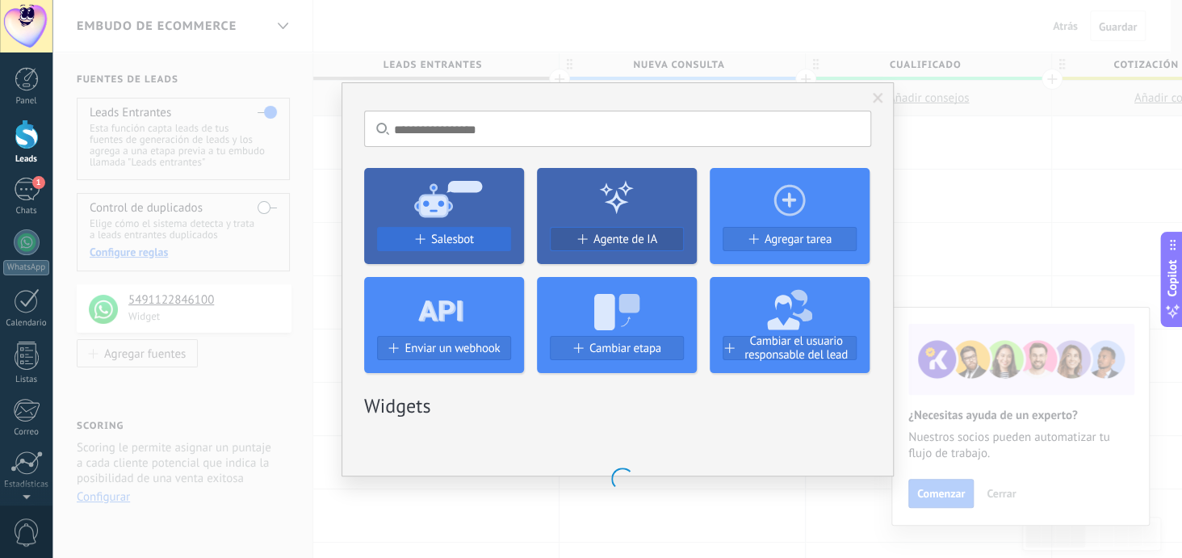
drag, startPoint x: 459, startPoint y: 231, endPoint x: 481, endPoint y: 228, distance: 21.9
click at [459, 230] on button "Salesbot" at bounding box center [444, 239] width 134 height 24
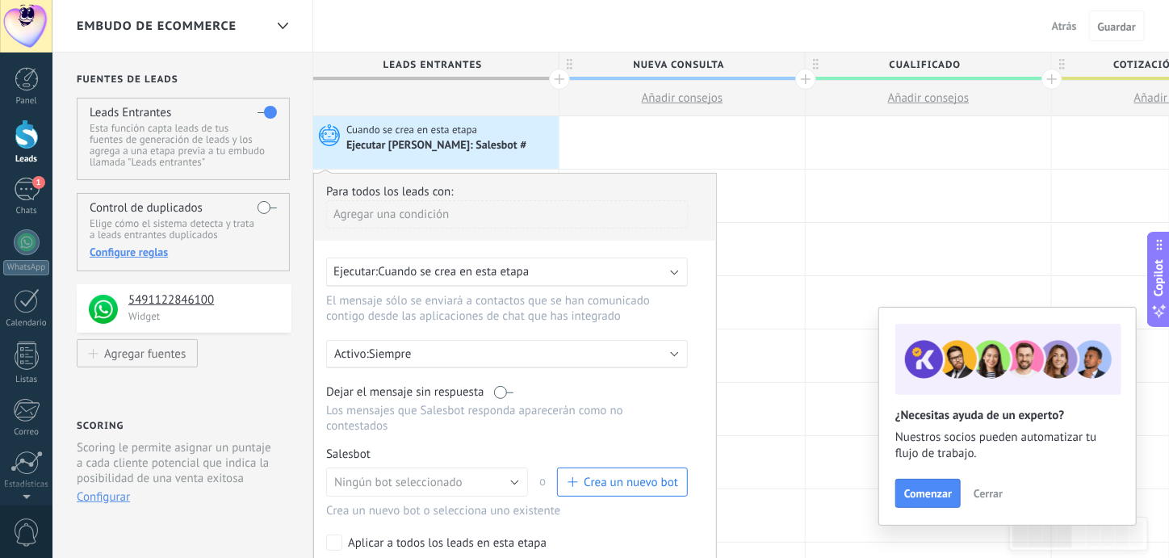
click at [631, 475] on span "Crea un nuevo bot" at bounding box center [631, 482] width 94 height 15
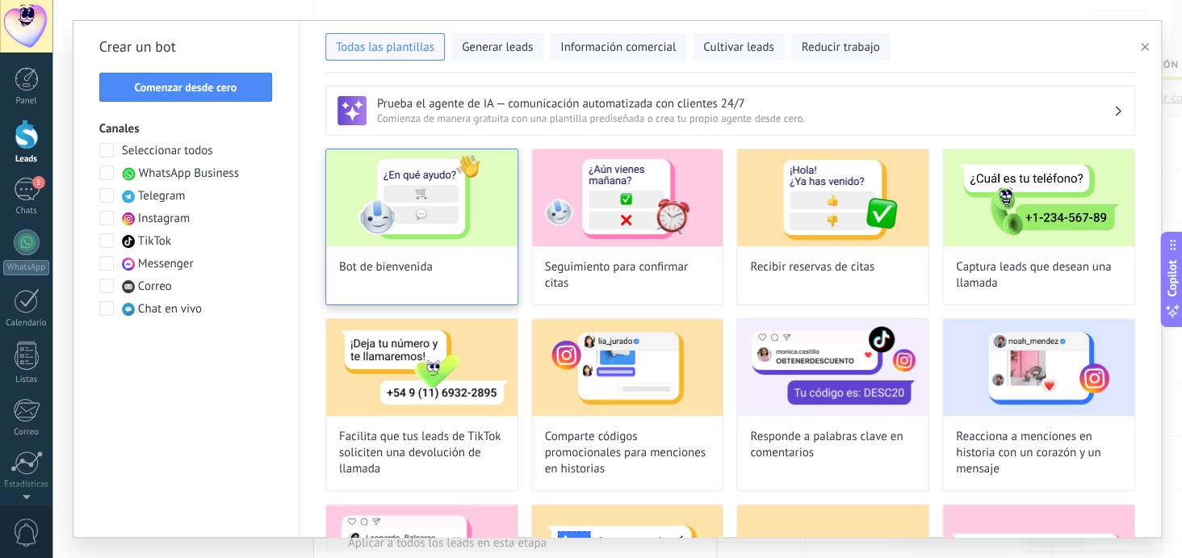
click at [438, 202] on img at bounding box center [421, 197] width 191 height 97
type input "**********"
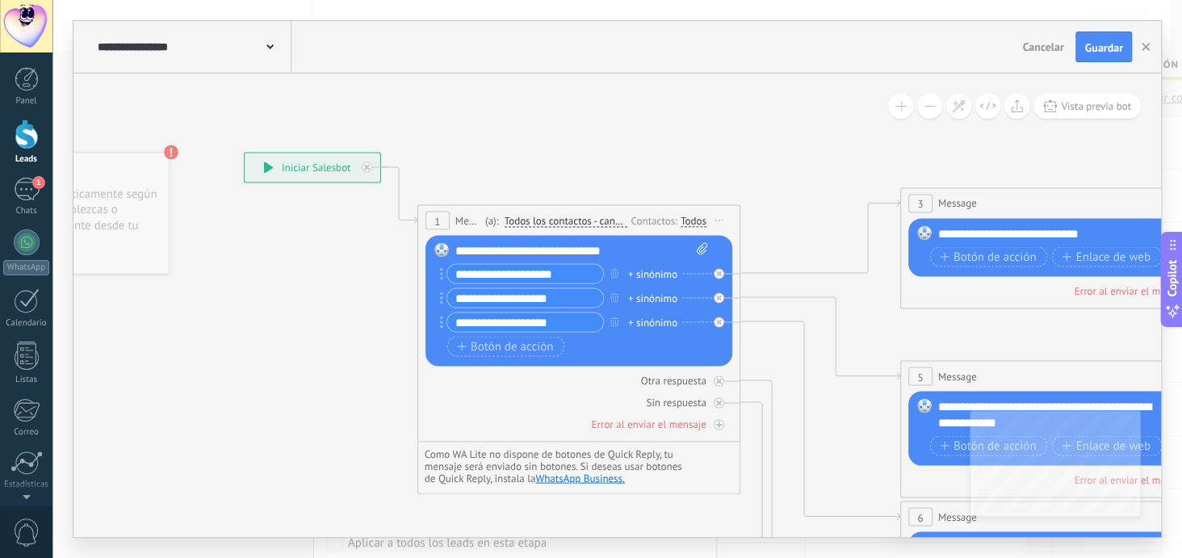
drag, startPoint x: 405, startPoint y: 382, endPoint x: 233, endPoint y: 339, distance: 178.0
click at [233, 339] on icon at bounding box center [1098, 563] width 2517 height 1630
click at [720, 319] on icon at bounding box center [719, 322] width 6 height 6
click at [720, 295] on icon at bounding box center [719, 298] width 6 height 6
click at [720, 270] on icon at bounding box center [719, 273] width 6 height 6
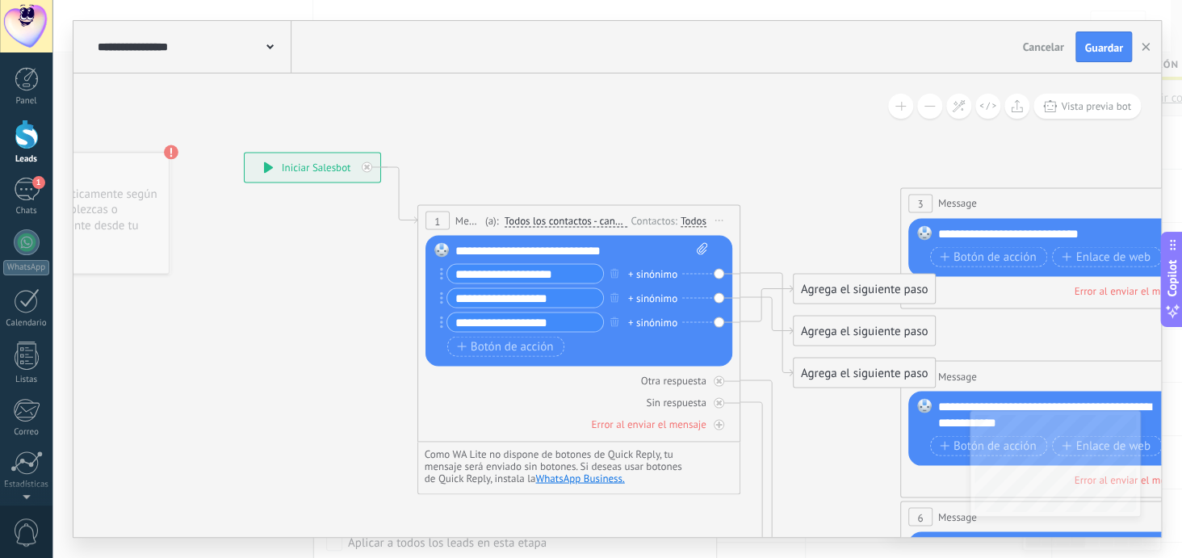
click at [571, 348] on div "Botón de acción Enlace de web" at bounding box center [577, 346] width 260 height 20
drag, startPoint x: 581, startPoint y: 343, endPoint x: 493, endPoint y: 333, distance: 88.6
click at [493, 333] on div "**********" at bounding box center [577, 311] width 260 height 97
click at [716, 404] on icon at bounding box center [719, 403] width 6 height 6
click at [718, 382] on icon at bounding box center [719, 381] width 6 height 6
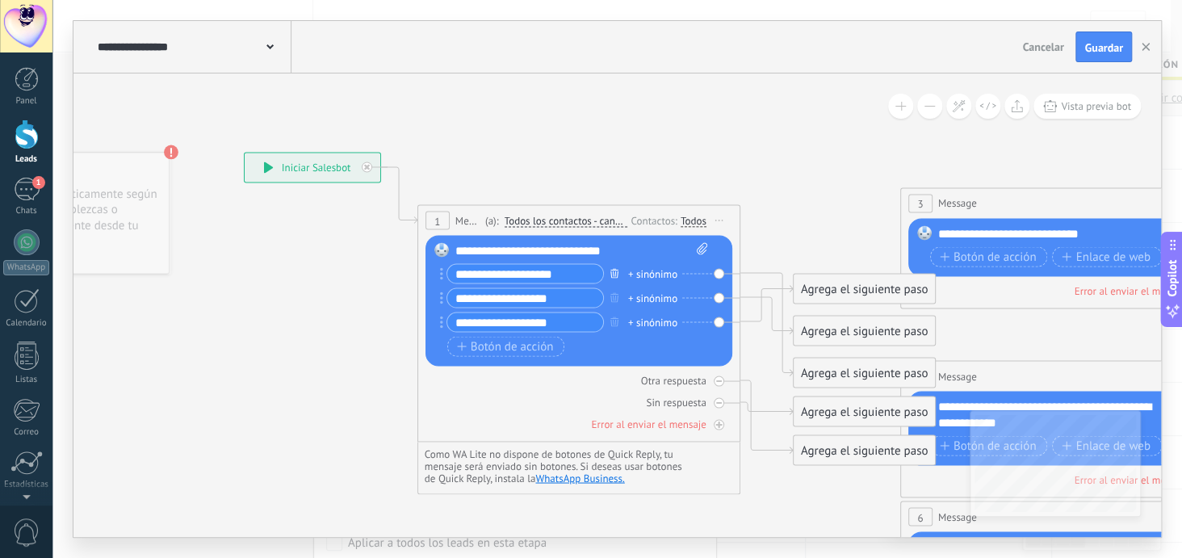
click at [613, 273] on icon "button" at bounding box center [614, 273] width 8 height 10
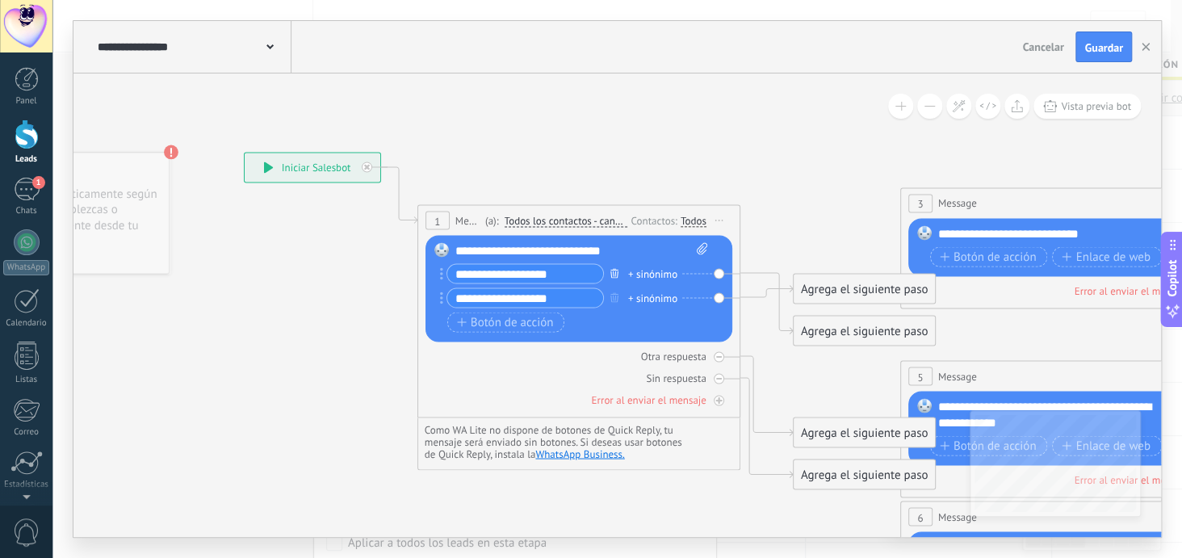
click at [613, 276] on icon "button" at bounding box center [614, 273] width 8 height 10
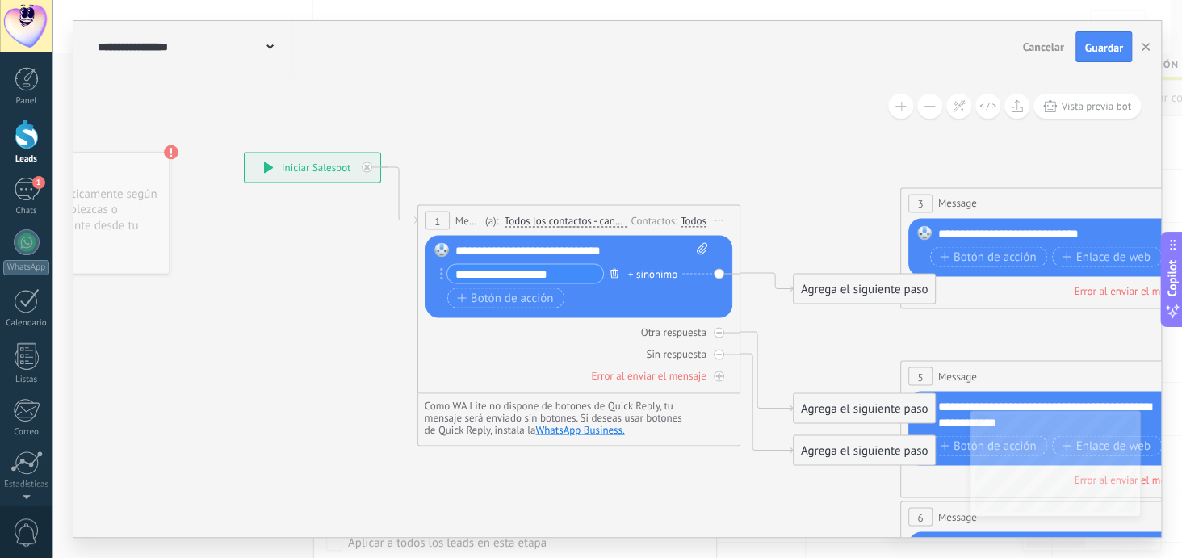
click at [611, 270] on icon "button" at bounding box center [614, 273] width 8 height 10
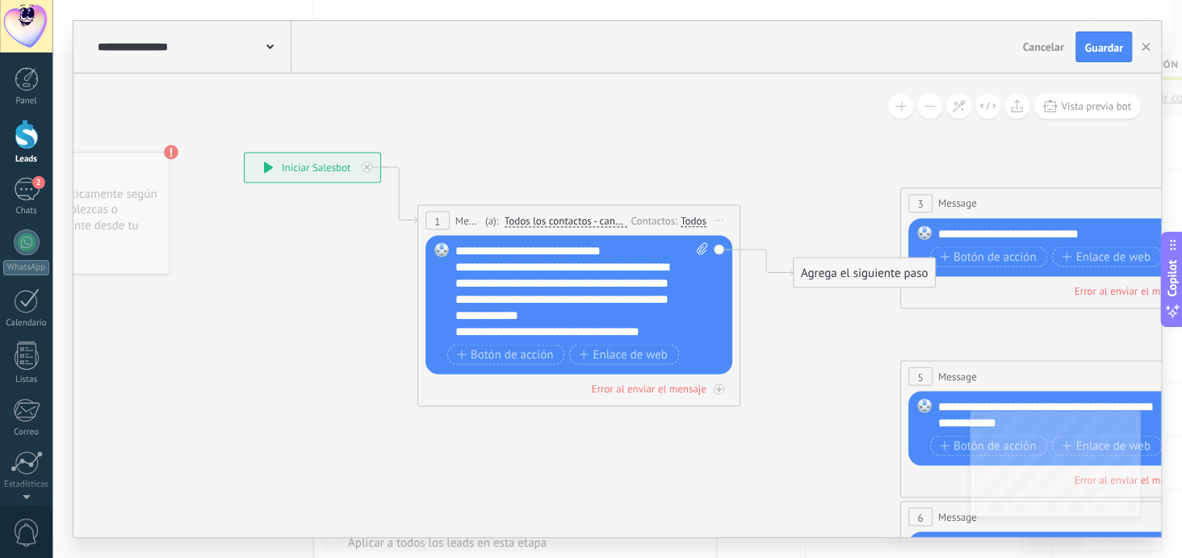
click at [490, 263] on div "**********" at bounding box center [567, 290] width 225 height 65
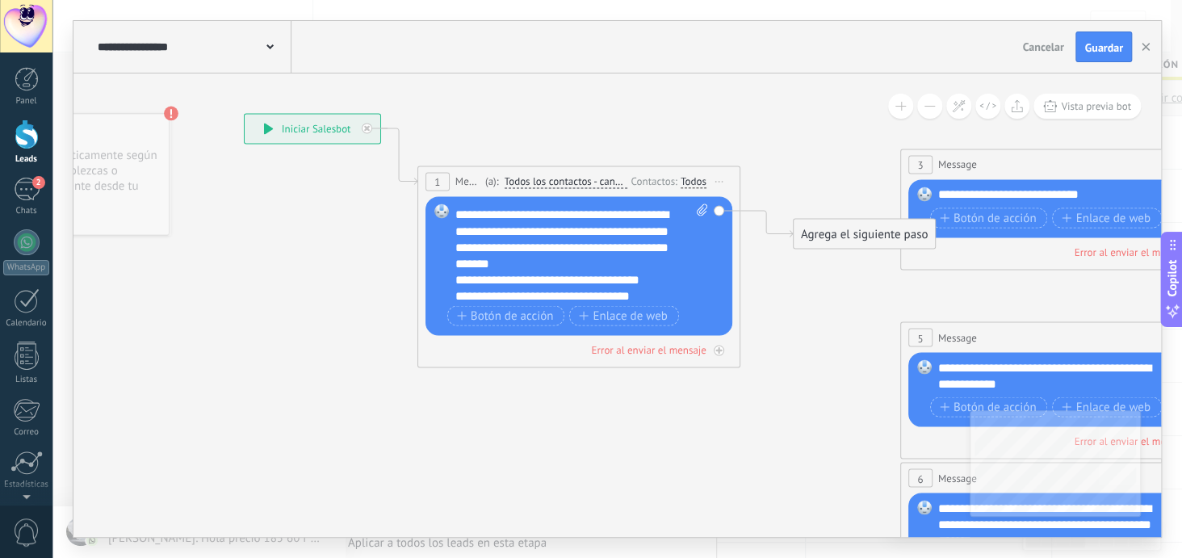
scroll to position [15, 0]
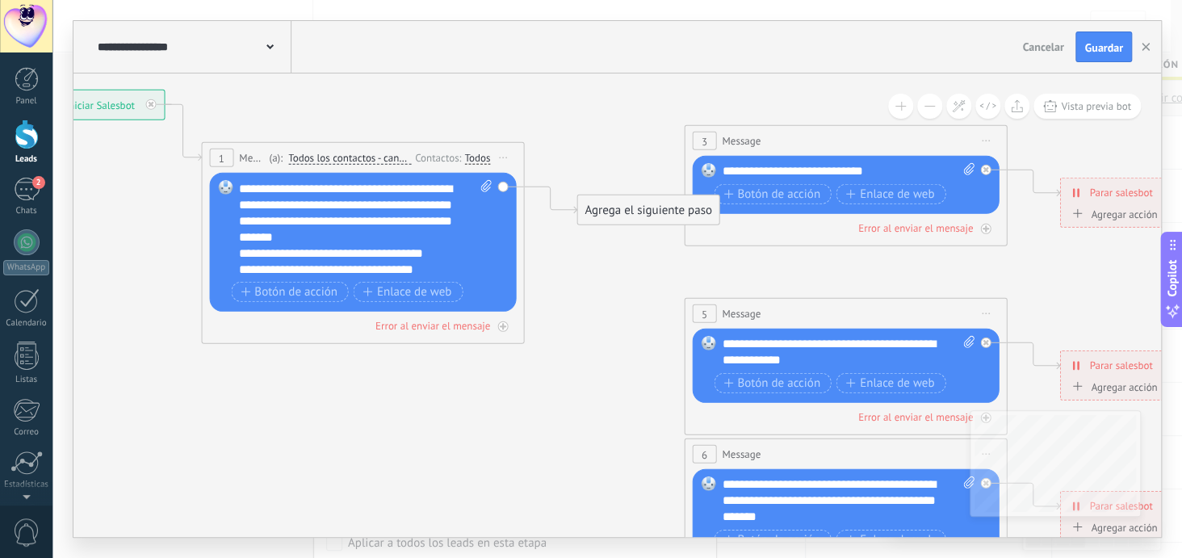
drag, startPoint x: 418, startPoint y: 416, endPoint x: 202, endPoint y: 392, distance: 217.7
click at [202, 392] on icon at bounding box center [882, 492] width 2517 height 1613
click at [631, 209] on div "Agrega el siguiente paso" at bounding box center [647, 210] width 141 height 27
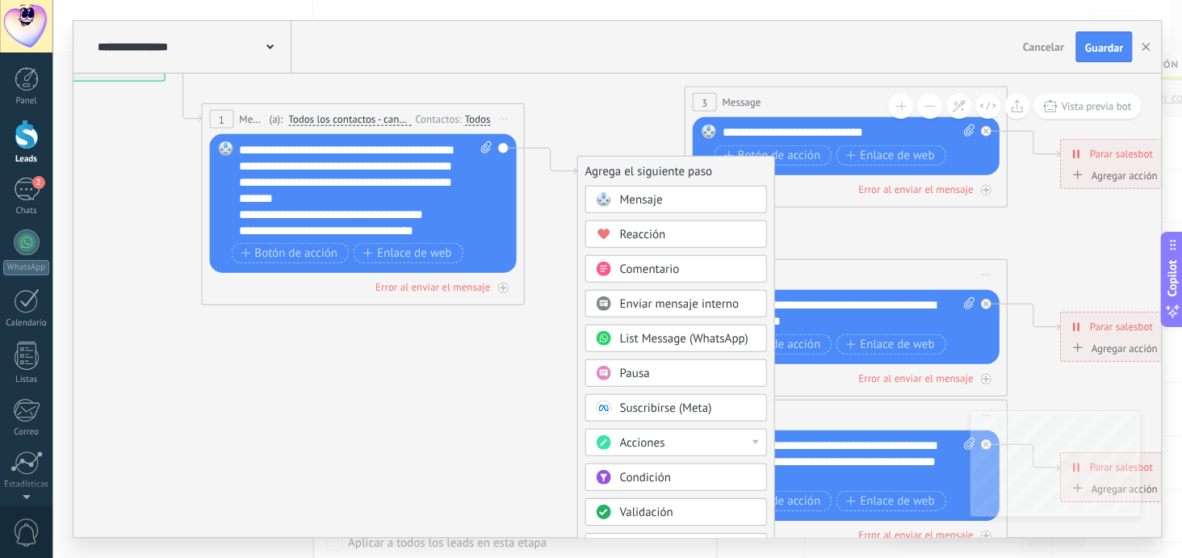
click at [656, 475] on span "Condición" at bounding box center [644, 477] width 51 height 15
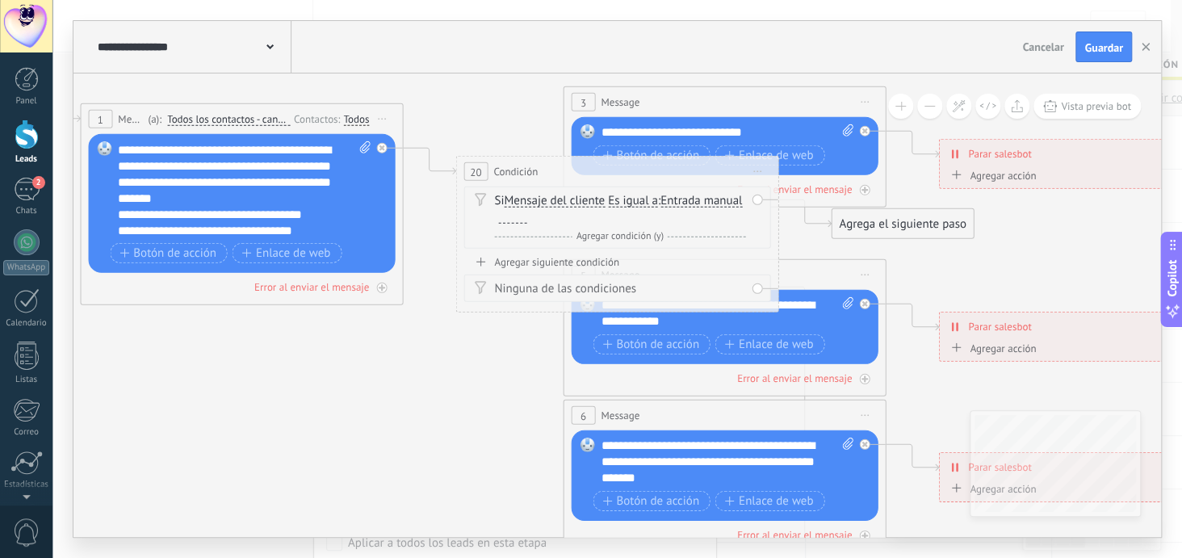
click at [526, 211] on div at bounding box center [512, 217] width 28 height 13
click at [483, 259] on icon at bounding box center [481, 261] width 10 height 9
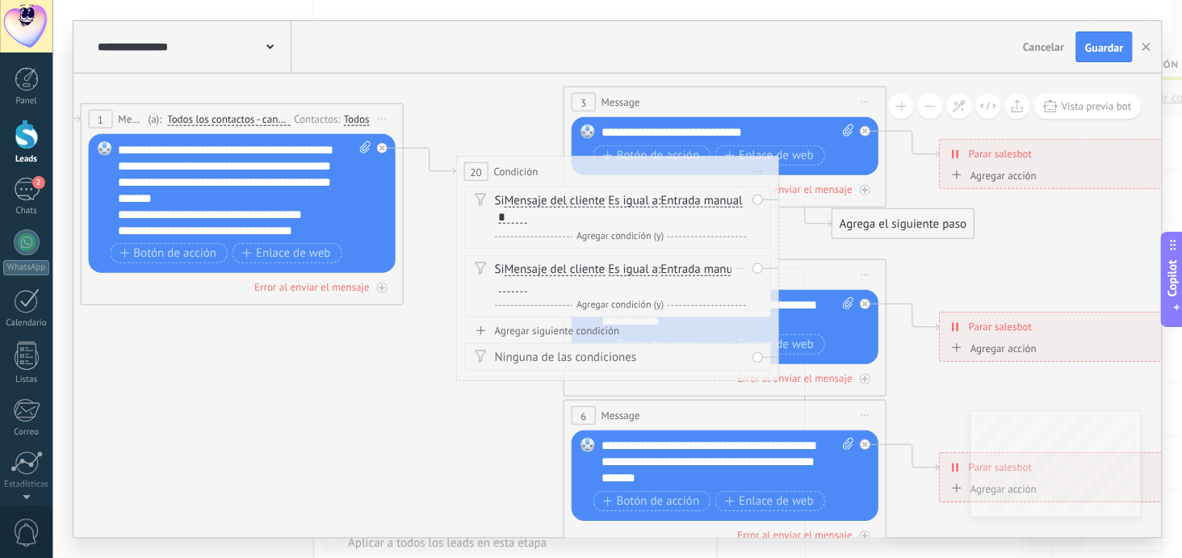
click at [526, 283] on div at bounding box center [512, 285] width 28 height 13
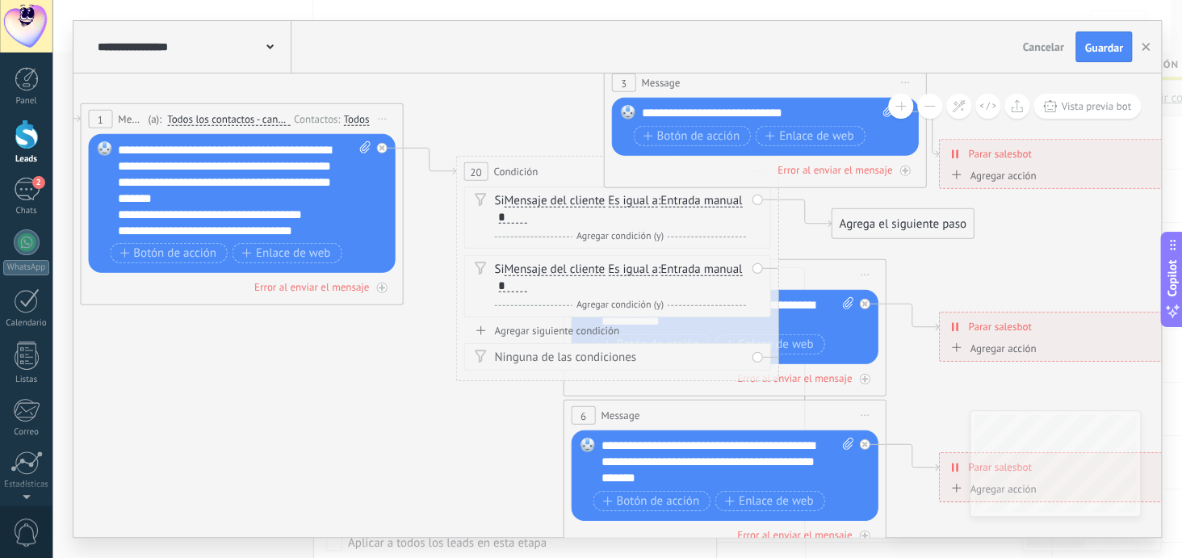
drag, startPoint x: 765, startPoint y: 108, endPoint x: 806, endPoint y: 95, distance: 42.4
click at [806, 95] on div "3 Message ******* (a): Todos los contactos - canales seleccionados Todos los co…" at bounding box center [764, 83] width 321 height 30
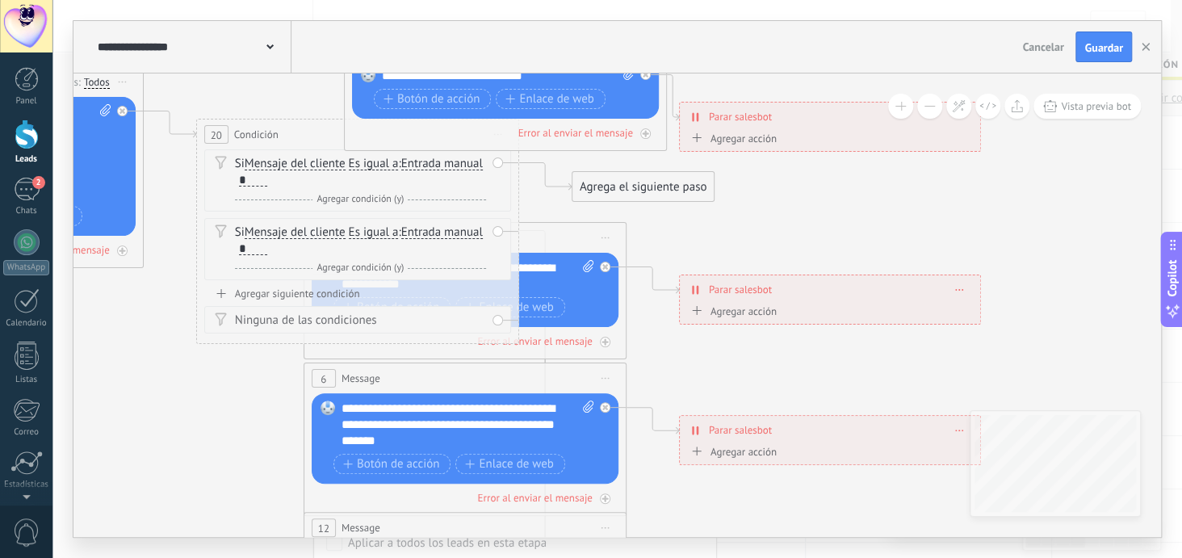
drag, startPoint x: 333, startPoint y: 414, endPoint x: 57, endPoint y: 372, distance: 278.5
click at [57, 373] on div "**********" at bounding box center [617, 279] width 1130 height 558
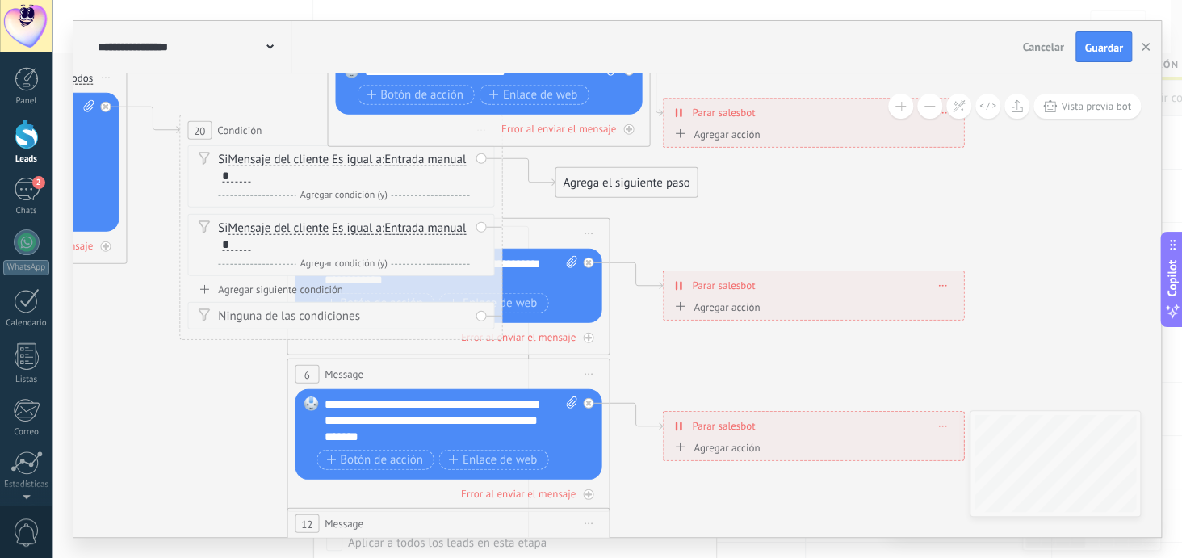
drag, startPoint x: 776, startPoint y: 139, endPoint x: 971, endPoint y: 147, distance: 195.6
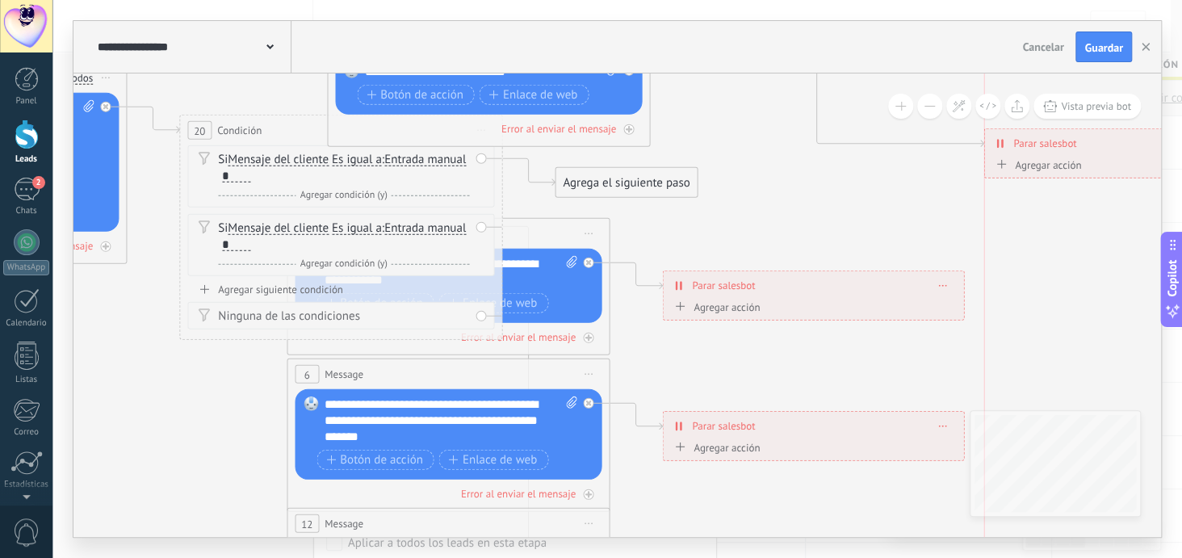
drag, startPoint x: 866, startPoint y: 125, endPoint x: 1156, endPoint y: 150, distance: 291.7
click at [1156, 150] on div "**********" at bounding box center [1134, 143] width 300 height 28
drag, startPoint x: 624, startPoint y: 92, endPoint x: 772, endPoint y: 99, distance: 147.9
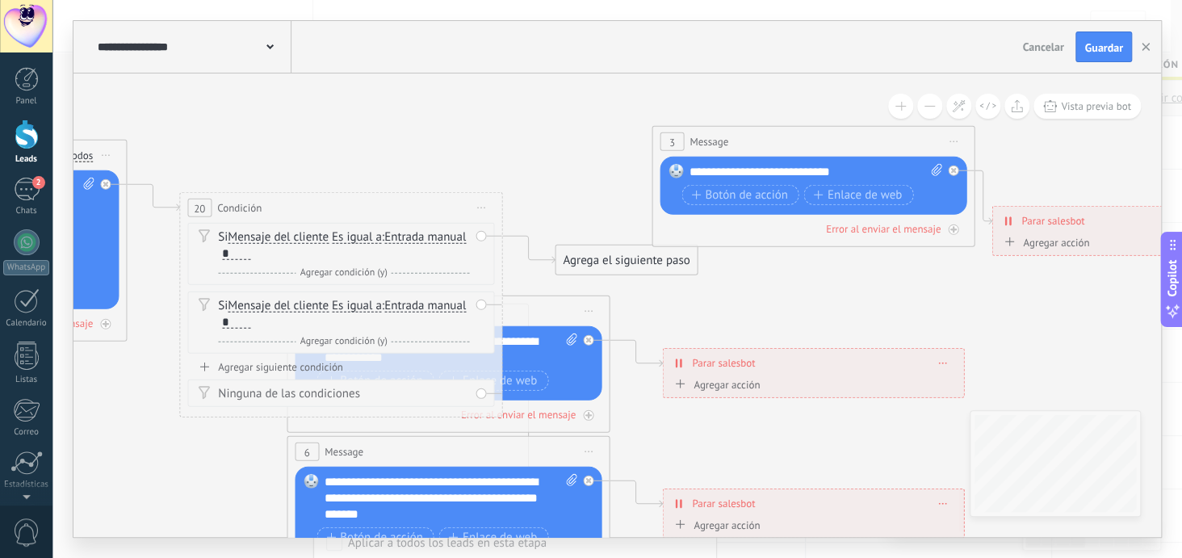
drag, startPoint x: 564, startPoint y: 118, endPoint x: 889, endPoint y: 141, distance: 325.4
click at [889, 141] on div "3 Message ******* (a): Todos los contactos - canales seleccionados Todos los co…" at bounding box center [812, 142] width 321 height 30
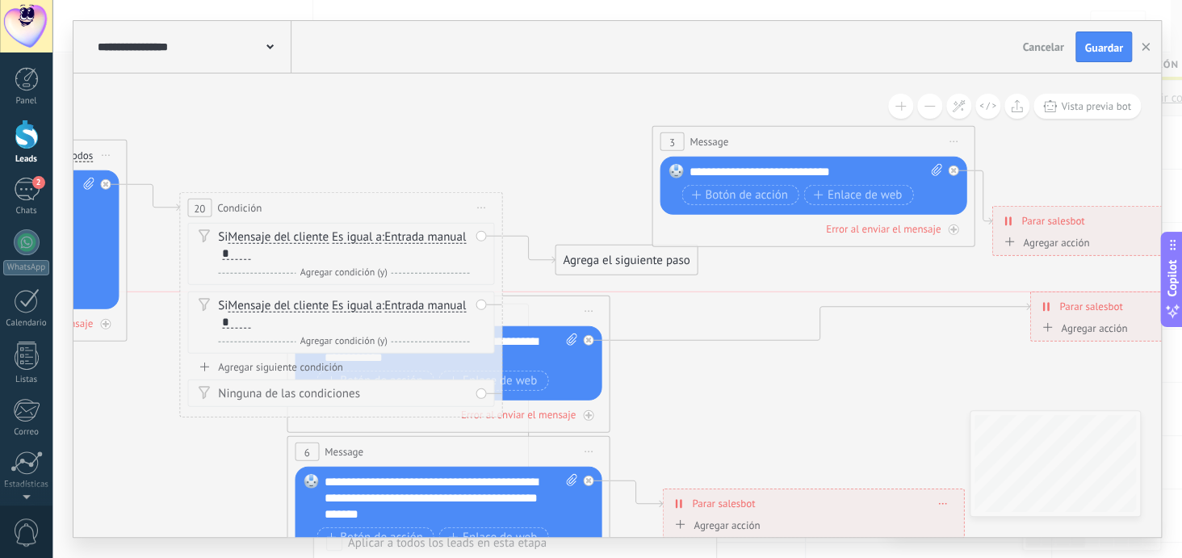
drag, startPoint x: 769, startPoint y: 368, endPoint x: 1137, endPoint y: 314, distance: 372.1
click at [1137, 314] on div "**********" at bounding box center [1180, 306] width 300 height 28
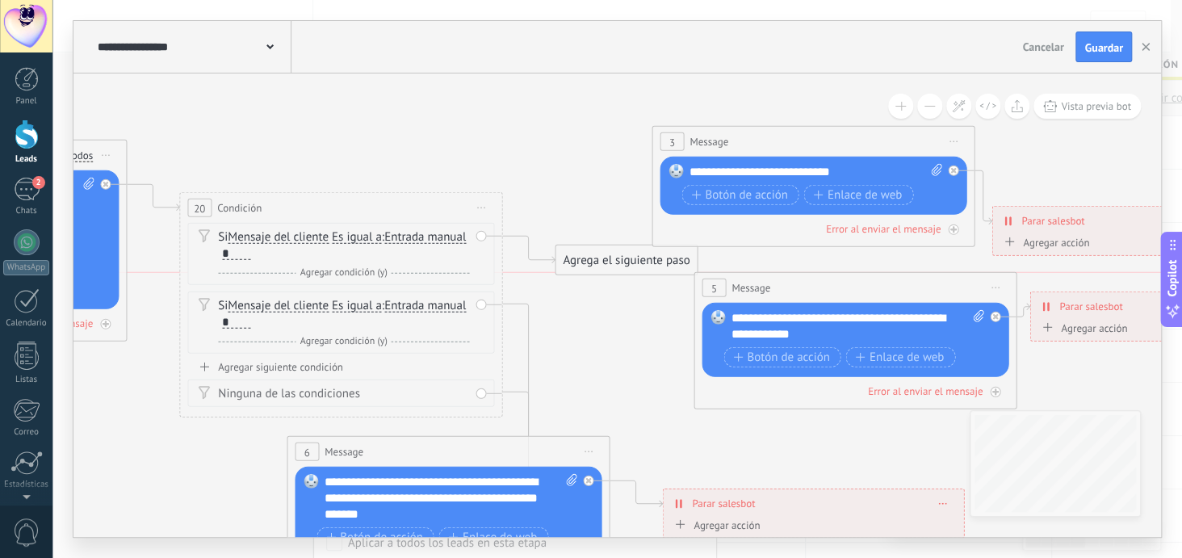
drag, startPoint x: 549, startPoint y: 314, endPoint x: 956, endPoint y: 291, distance: 407.5
click at [956, 291] on div "5 Message ******* (a): Todos los contactos - canales seleccionados Todos los co…" at bounding box center [854, 288] width 321 height 30
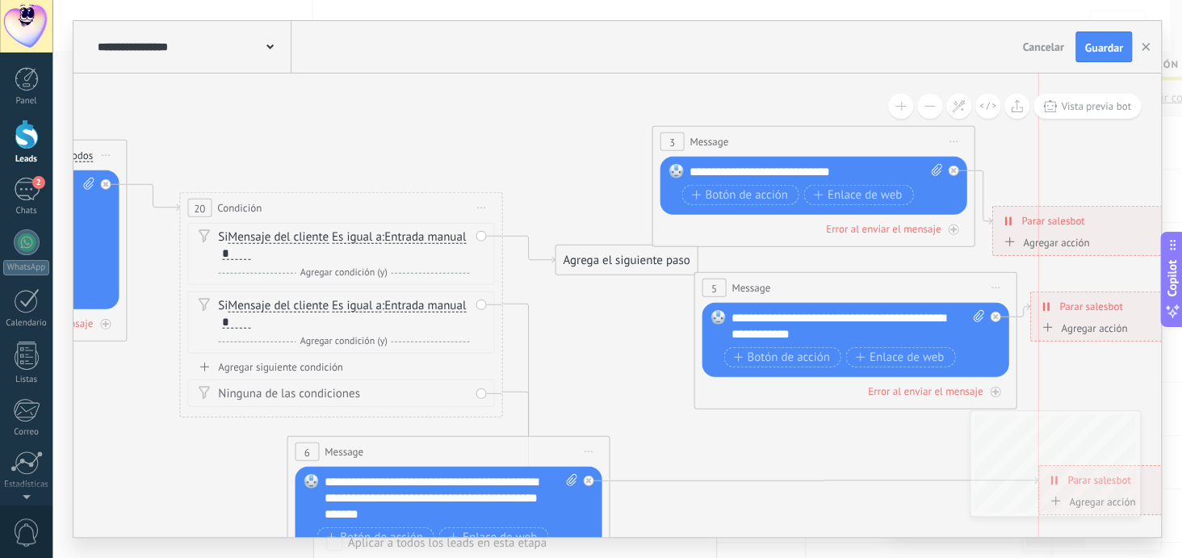
drag, startPoint x: 806, startPoint y: 503, endPoint x: 1180, endPoint y: 480, distance: 375.4
click at [1180, 480] on div "**********" at bounding box center [617, 279] width 1130 height 558
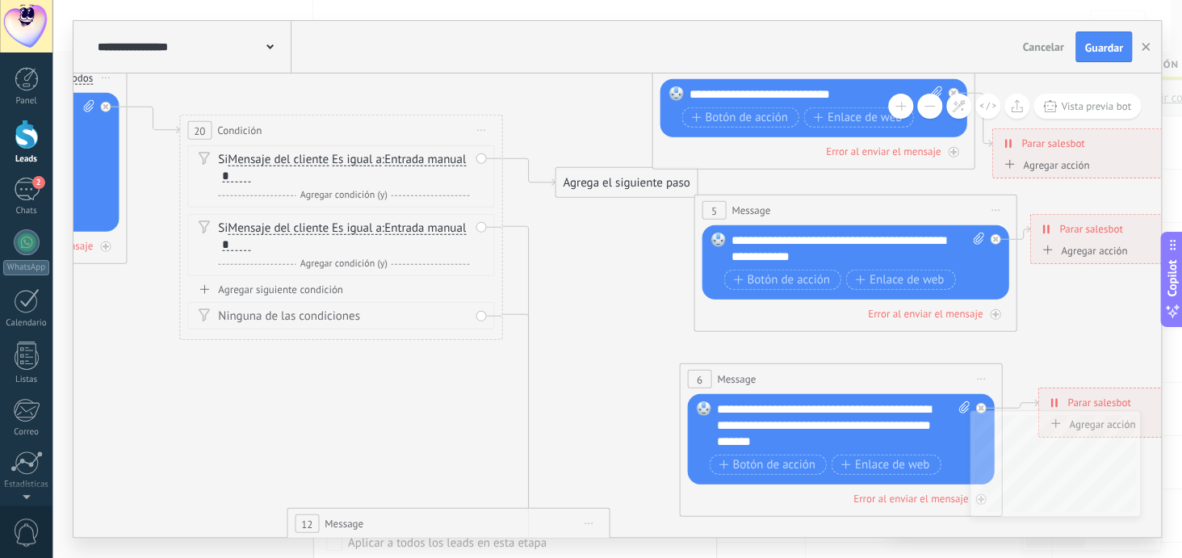
drag, startPoint x: 545, startPoint y: 372, endPoint x: 938, endPoint y: 377, distance: 393.2
click at [938, 377] on div "6 Message ******* (a): Todos los contactos - canales seleccionados Todos los co…" at bounding box center [840, 379] width 321 height 30
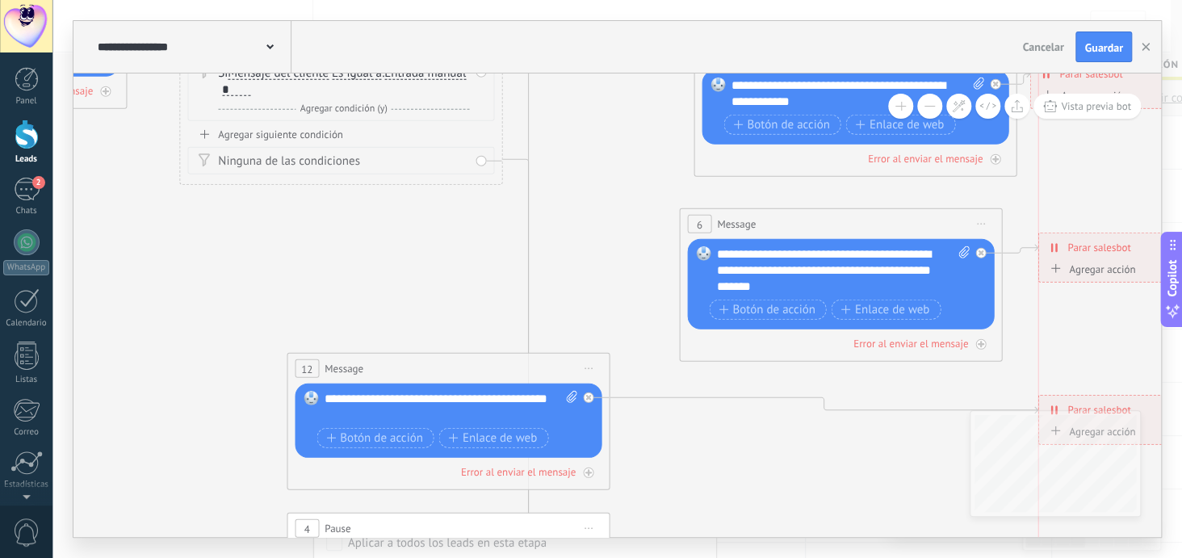
drag, startPoint x: 789, startPoint y: 413, endPoint x: 1164, endPoint y: 404, distance: 375.6
click at [1164, 404] on div "**********" at bounding box center [617, 279] width 1130 height 558
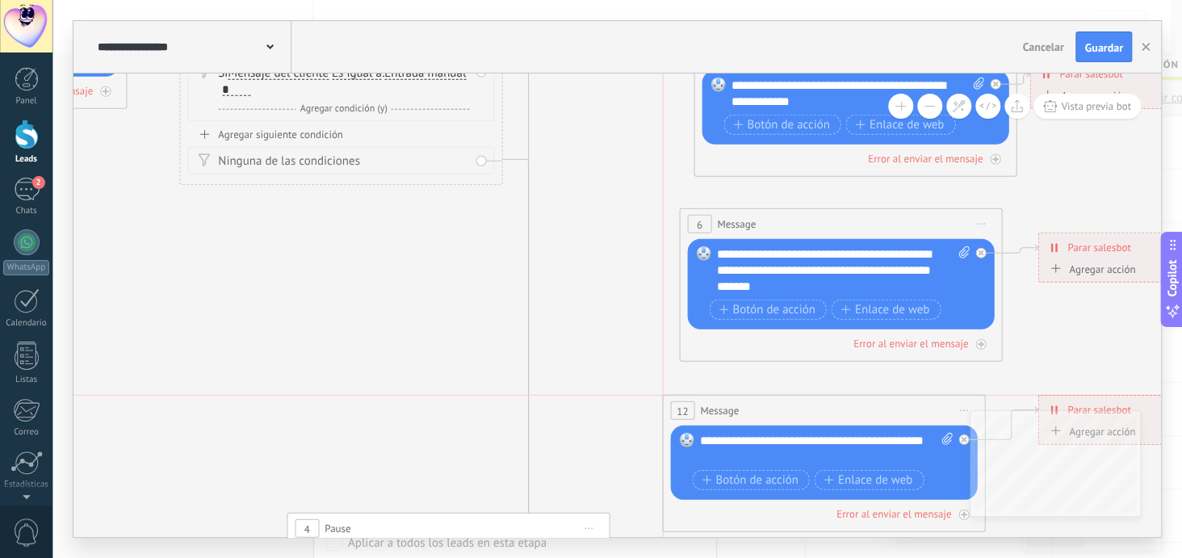
drag, startPoint x: 522, startPoint y: 369, endPoint x: 897, endPoint y: 414, distance: 377.3
click at [897, 414] on div "12 Message ******* (a): Todos los contactos - canales seleccionados Todos los c…" at bounding box center [823, 411] width 321 height 30
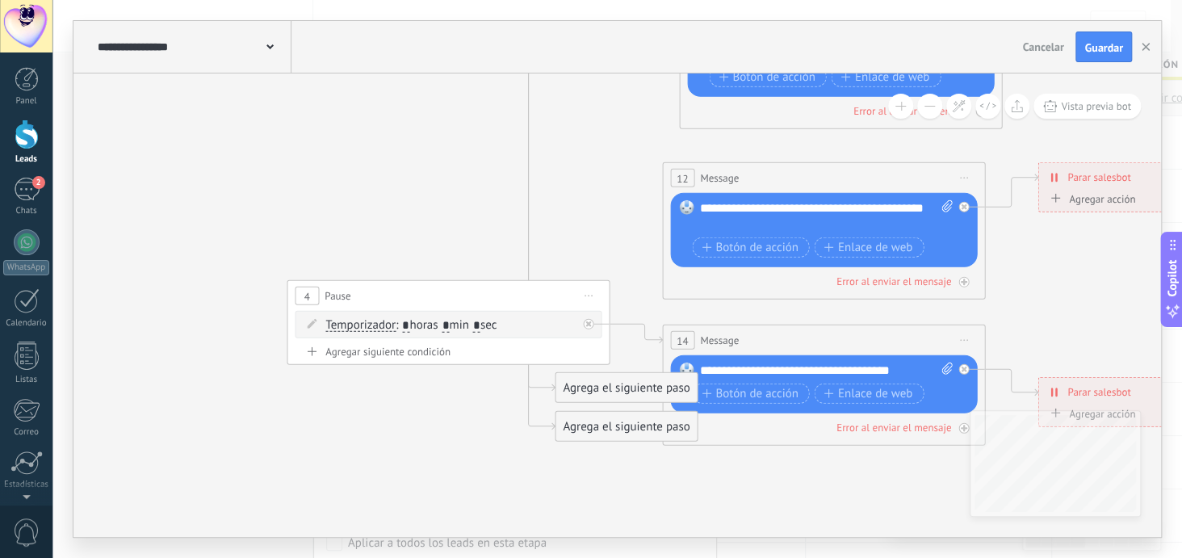
click at [591, 291] on span "Iniciar vista previa aquí Cambiar nombre Duplicar [GEOGRAPHIC_DATA]" at bounding box center [589, 295] width 26 height 23
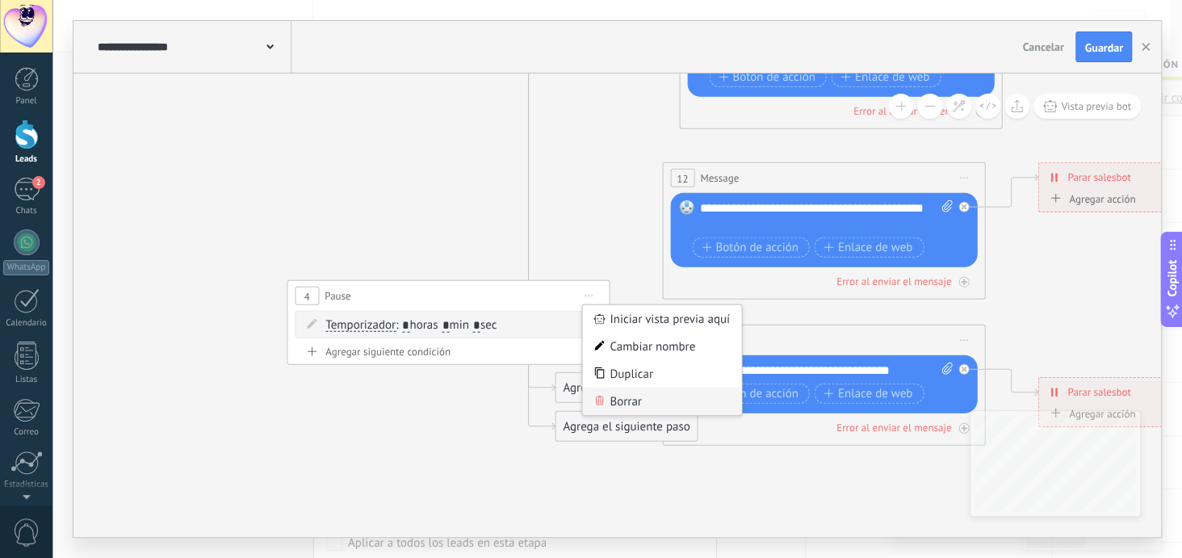
click at [618, 404] on div "Borrar" at bounding box center [662, 401] width 160 height 27
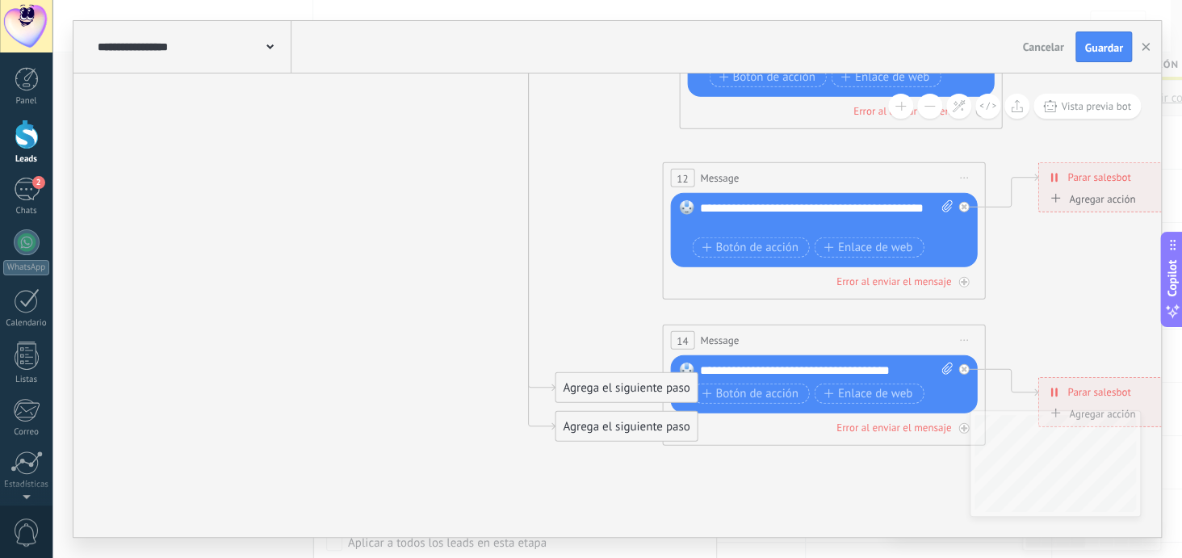
click at [963, 339] on icon at bounding box center [964, 340] width 8 height 2
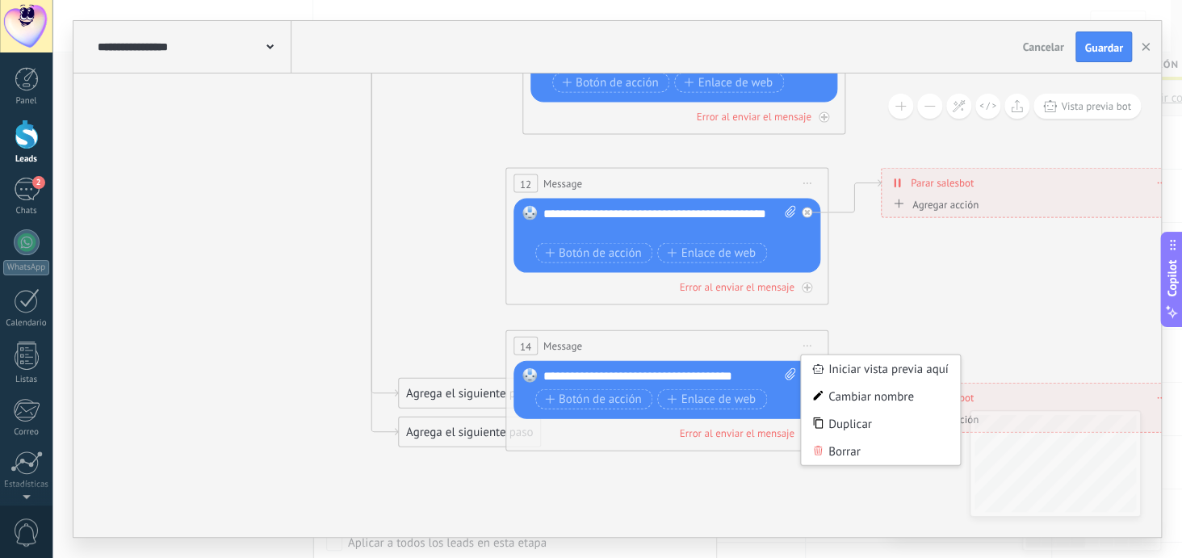
drag, startPoint x: 763, startPoint y: 464, endPoint x: 606, endPoint y: 470, distance: 156.7
click at [606, 470] on icon at bounding box center [328, 39] width 2517 height 1630
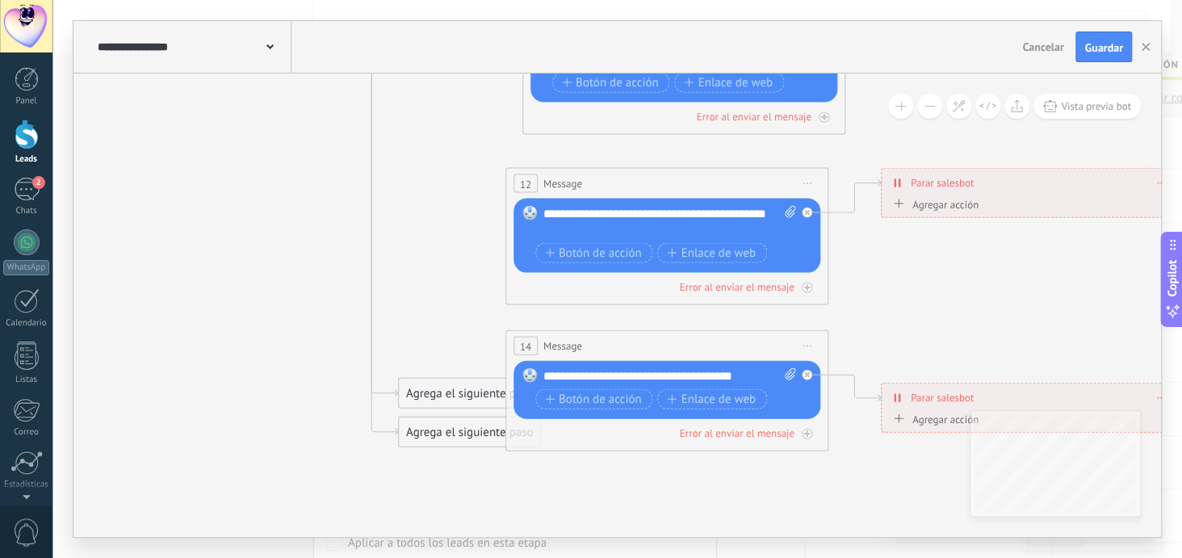
click at [801, 345] on span "Iniciar vista previa aquí Cambiar nombre Duplicar [GEOGRAPHIC_DATA]" at bounding box center [807, 345] width 26 height 23
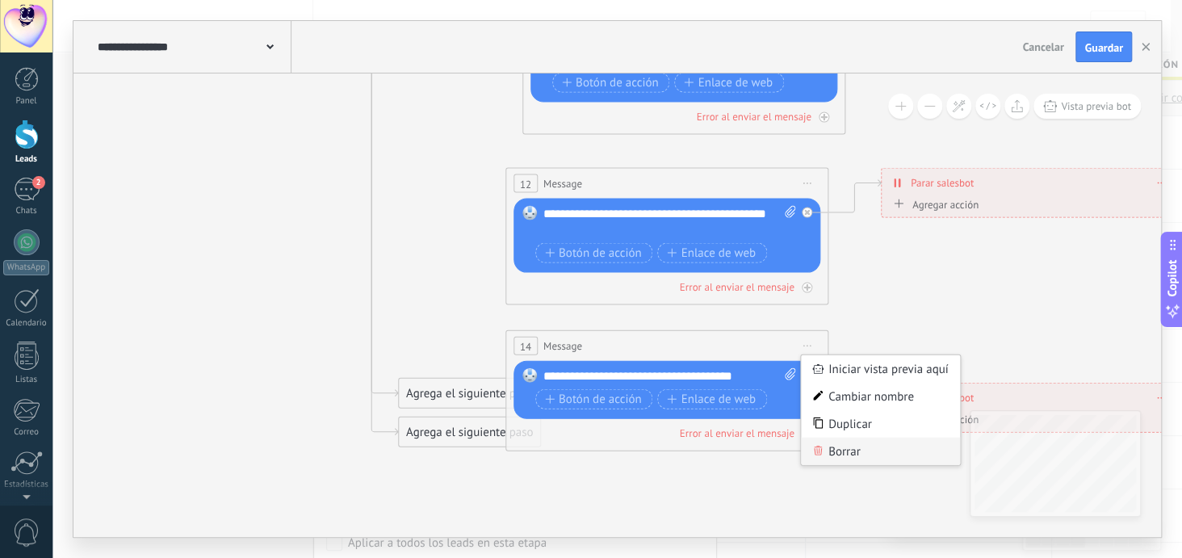
click at [836, 451] on div "Borrar" at bounding box center [881, 451] width 160 height 27
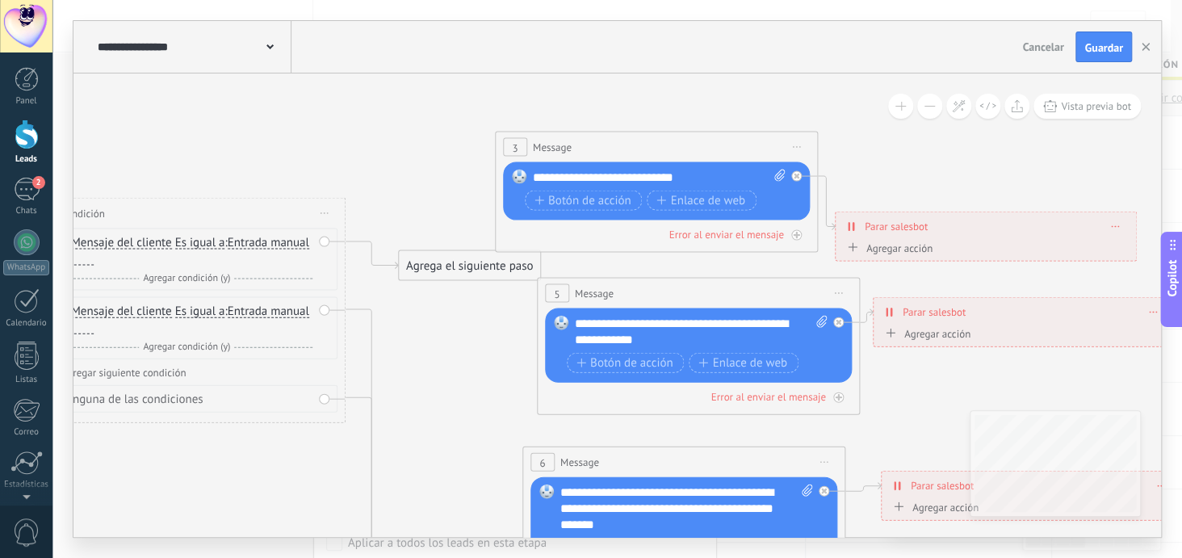
click at [798, 148] on span "Iniciar vista previa aquí Cambiar nombre Duplicar [GEOGRAPHIC_DATA]" at bounding box center [797, 147] width 26 height 23
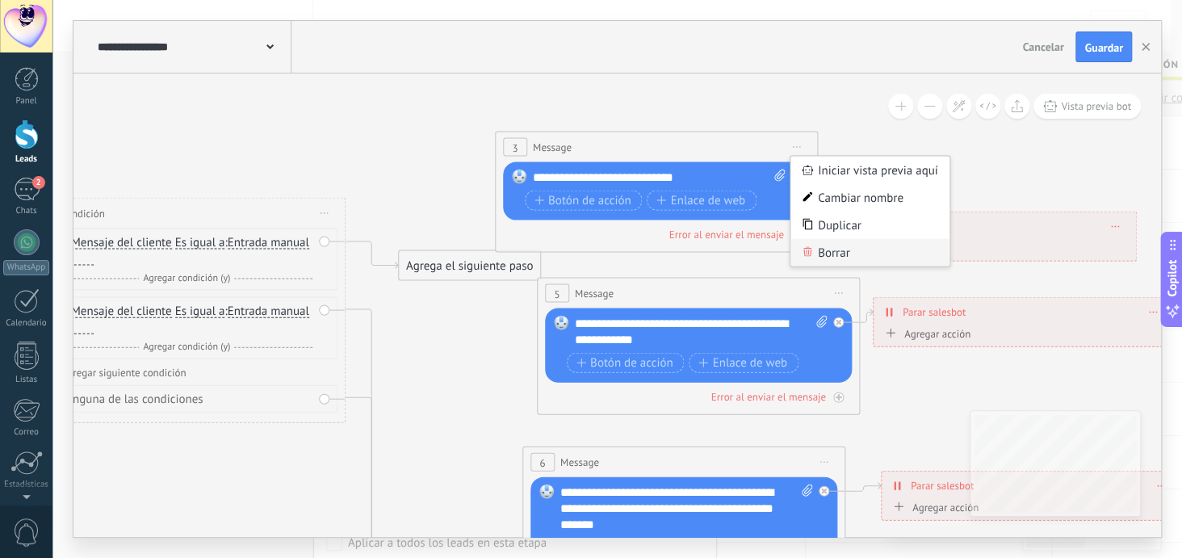
click at [829, 249] on div "Borrar" at bounding box center [870, 252] width 160 height 27
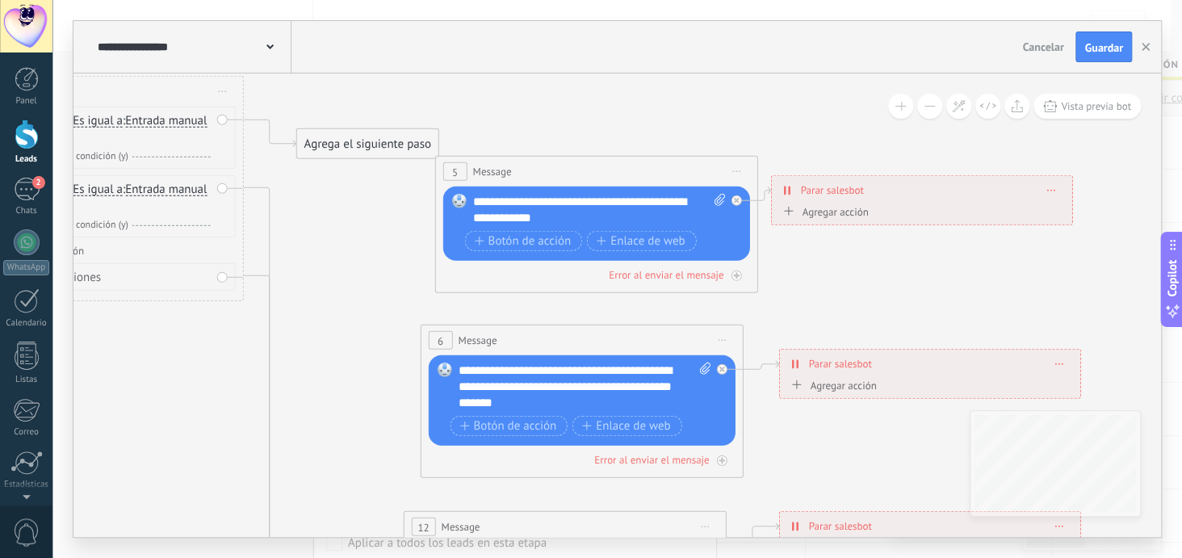
drag, startPoint x: 896, startPoint y: 215, endPoint x: 794, endPoint y: 93, distance: 159.3
click at [794, 93] on icon at bounding box center [225, 382] width 2517 height 1630
drag, startPoint x: 362, startPoint y: 141, endPoint x: 466, endPoint y: 189, distance: 114.5
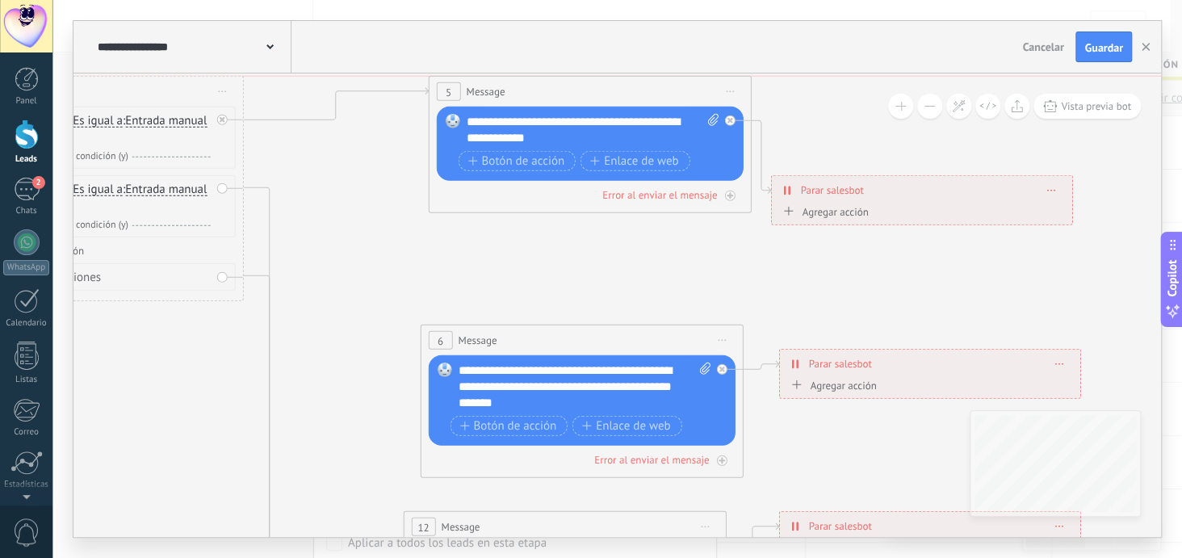
drag, startPoint x: 537, startPoint y: 174, endPoint x: 531, endPoint y: 100, distance: 73.7
click at [531, 100] on div "5 Message ******* (a): Todos los contactos - canales seleccionados Todos los co…" at bounding box center [589, 92] width 321 height 30
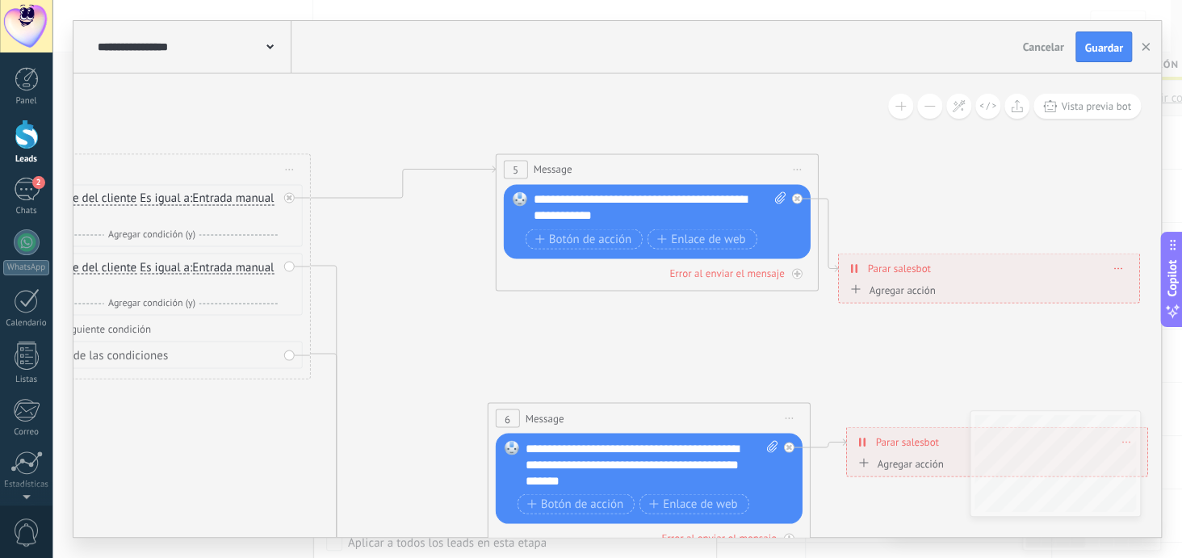
drag, startPoint x: 373, startPoint y: 251, endPoint x: 466, endPoint y: 321, distance: 115.9
click at [440, 329] on icon at bounding box center [293, 443] width 2517 height 1596
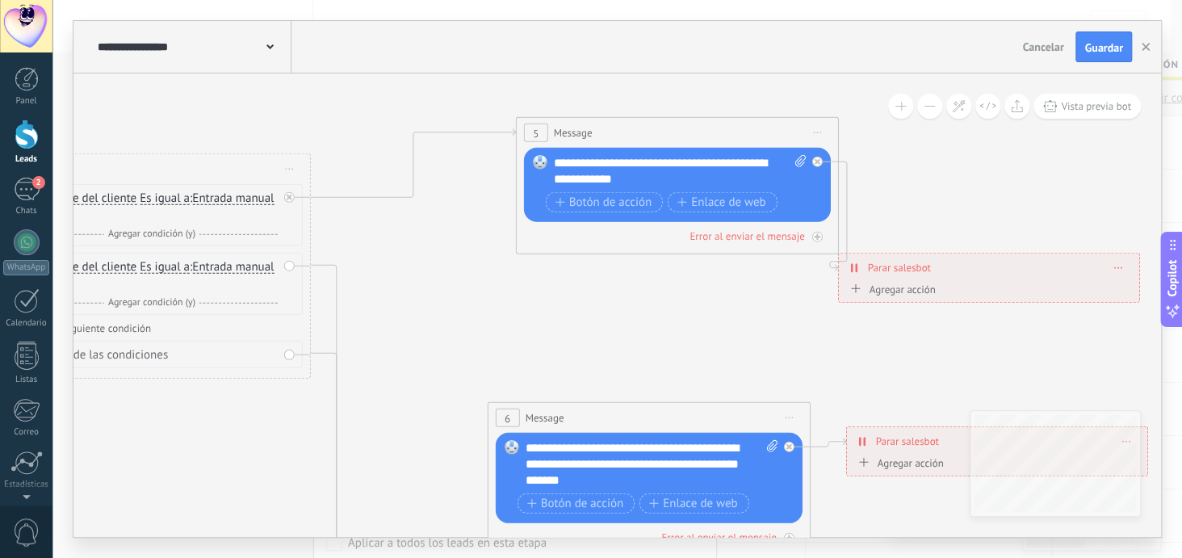
drag, startPoint x: 694, startPoint y: 170, endPoint x: 715, endPoint y: 134, distance: 41.3
click at [715, 134] on div "5 Message ******* (a): Todos los contactos - canales seleccionados Todos los co…" at bounding box center [677, 133] width 321 height 30
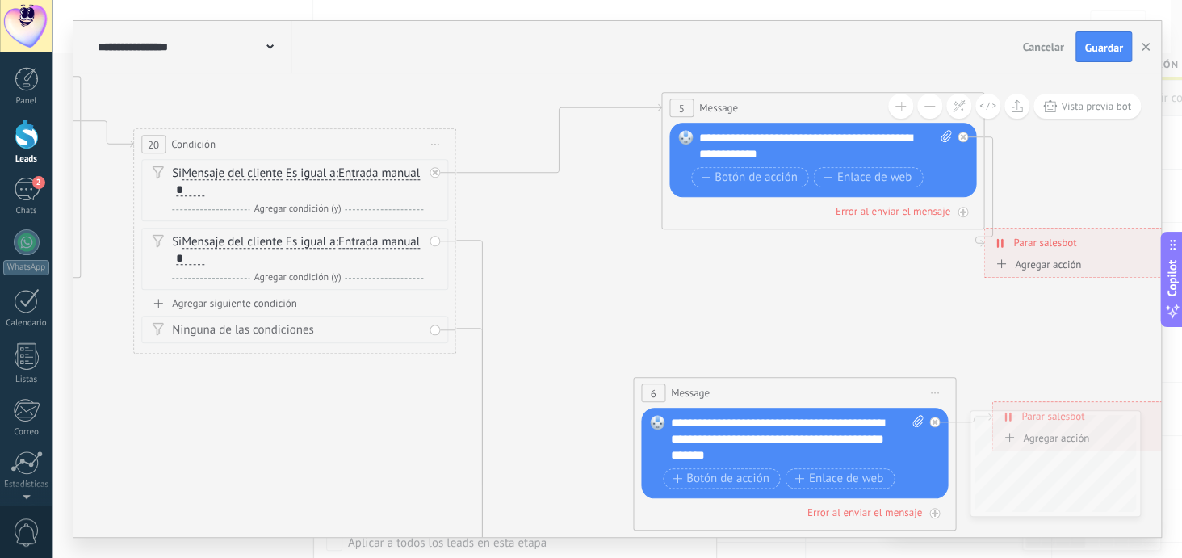
drag, startPoint x: 506, startPoint y: 342, endPoint x: 652, endPoint y: 317, distance: 148.1
click at [652, 317] on icon at bounding box center [439, 418] width 2517 height 1596
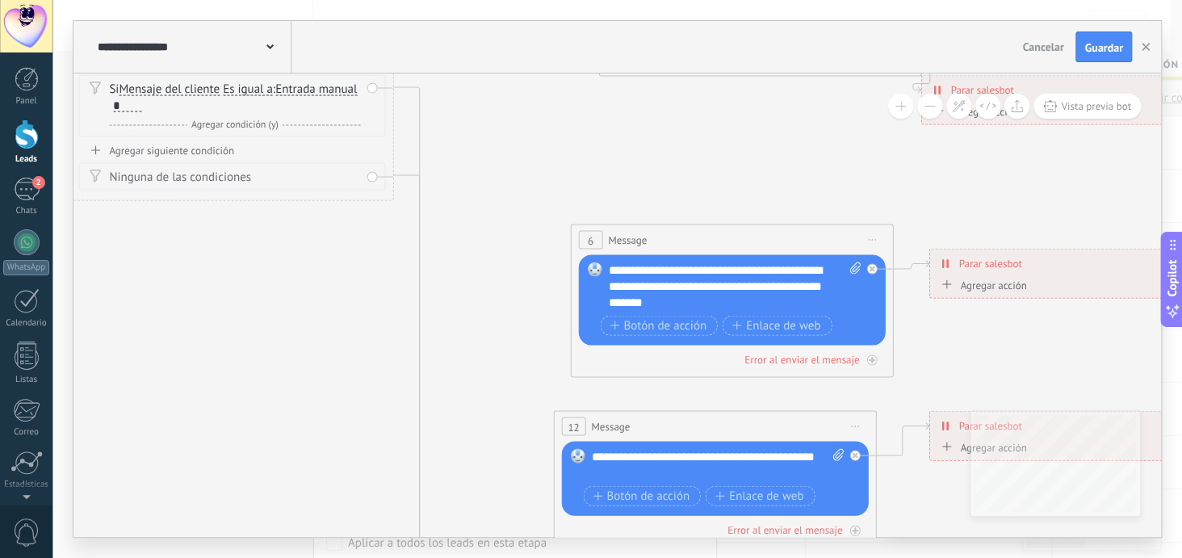
drag, startPoint x: 610, startPoint y: 321, endPoint x: 547, endPoint y: 167, distance: 165.8
click at [547, 167] on icon at bounding box center [376, 265] width 2517 height 1596
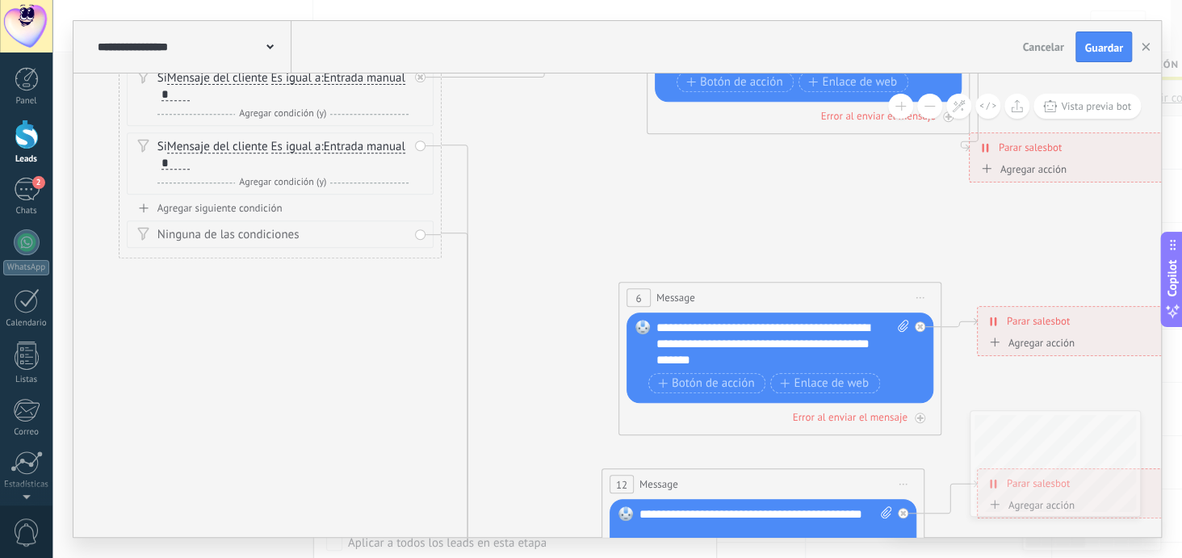
drag, startPoint x: 467, startPoint y: 299, endPoint x: 514, endPoint y: 350, distance: 69.1
click at [514, 350] on icon at bounding box center [424, 322] width 2517 height 1596
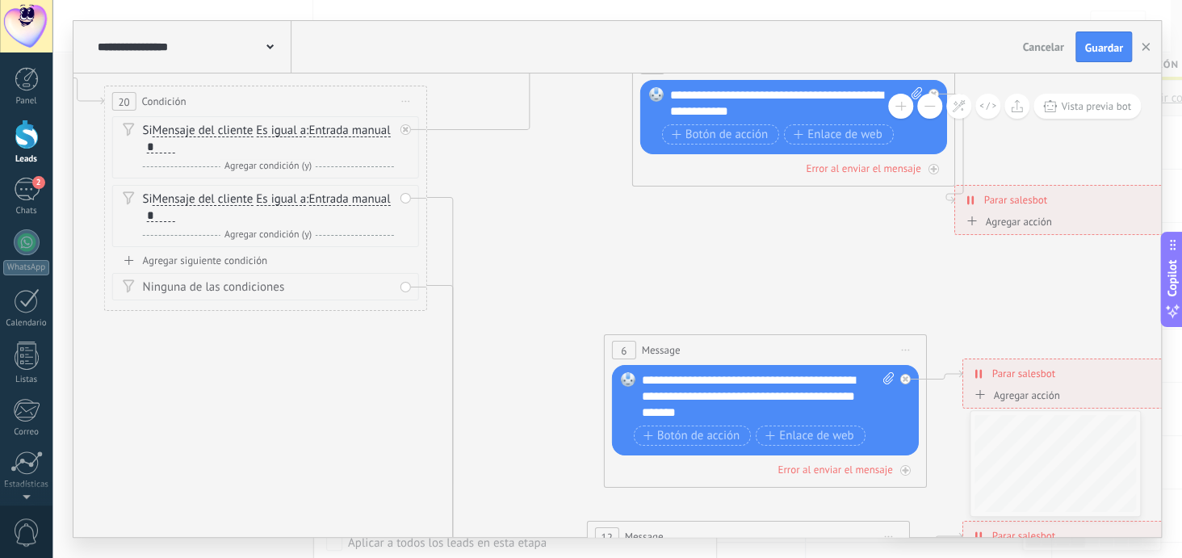
drag, startPoint x: 352, startPoint y: 340, endPoint x: 337, endPoint y: 392, distance: 53.7
click at [337, 392] on icon at bounding box center [409, 375] width 2517 height 1596
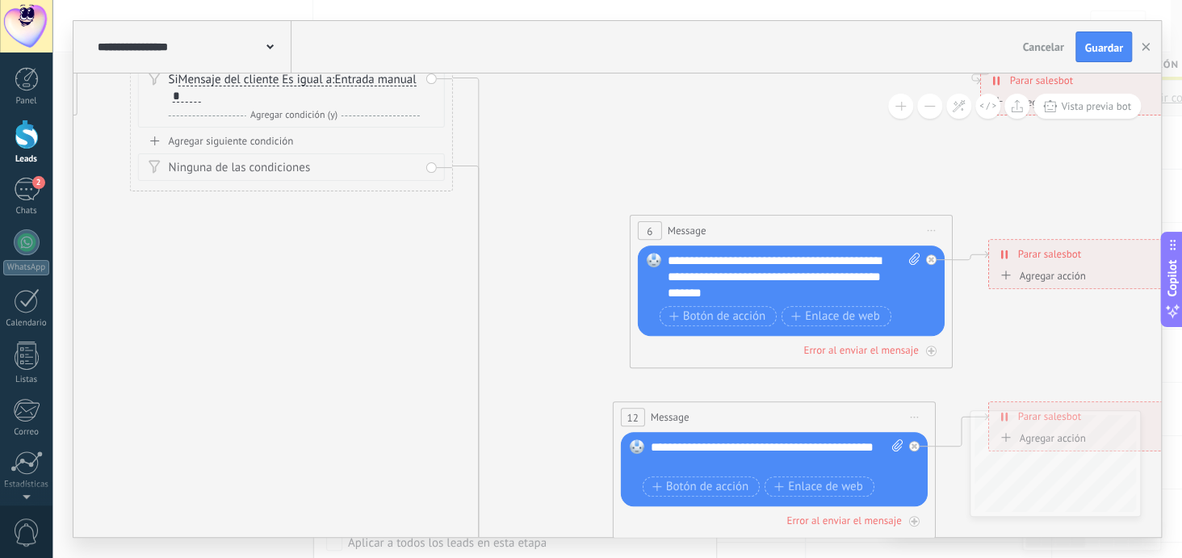
drag, startPoint x: 371, startPoint y: 391, endPoint x: 397, endPoint y: 271, distance: 122.3
click at [397, 271] on icon at bounding box center [435, 255] width 2517 height 1596
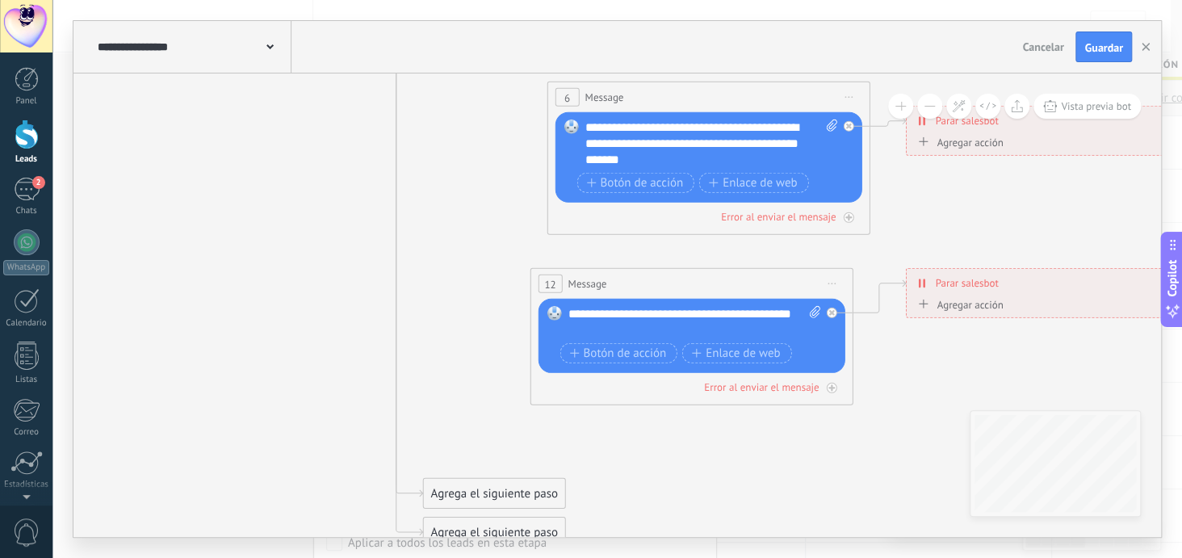
drag, startPoint x: 547, startPoint y: 361, endPoint x: 465, endPoint y: 228, distance: 155.9
click at [465, 228] on icon at bounding box center [352, 122] width 2517 height 1596
click at [836, 281] on span "Iniciar vista previa aquí Cambiar nombre Duplicar [GEOGRAPHIC_DATA]" at bounding box center [832, 283] width 26 height 23
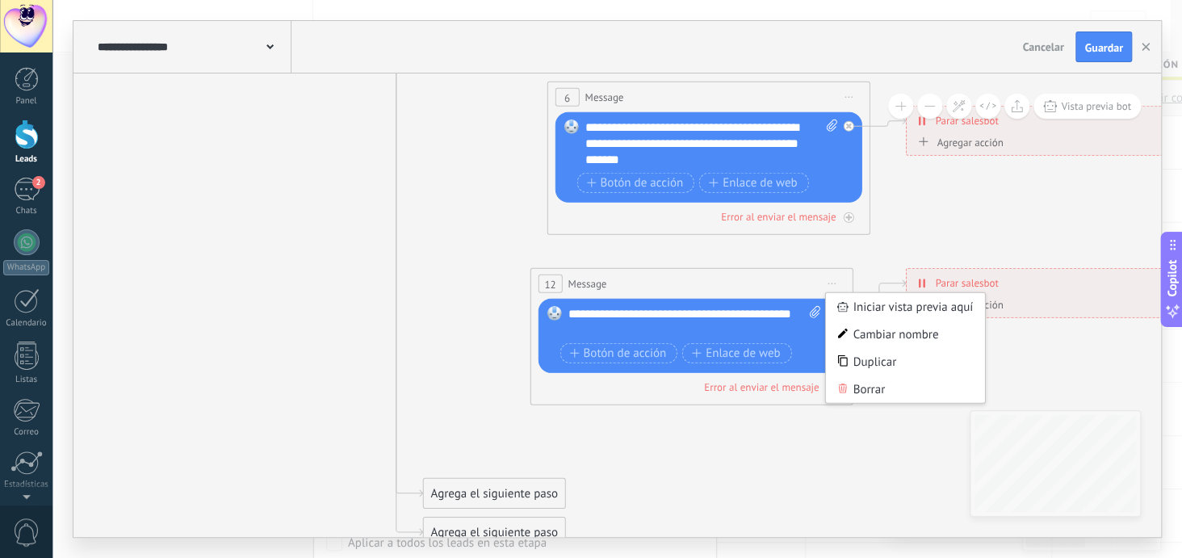
click at [893, 388] on div "Borrar" at bounding box center [905, 388] width 160 height 27
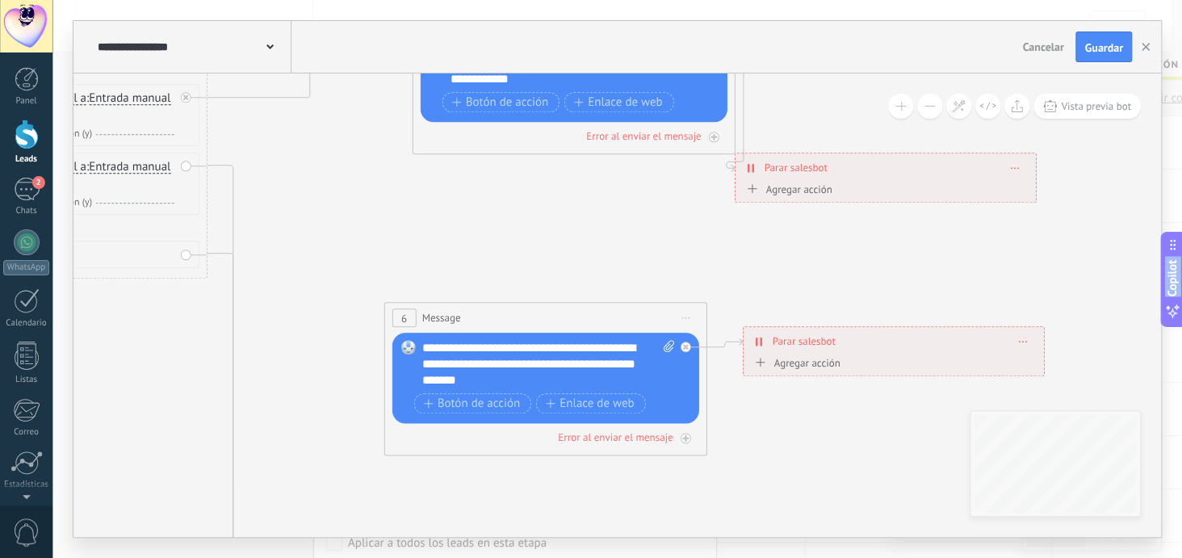
drag, startPoint x: 901, startPoint y: 372, endPoint x: 738, endPoint y: 593, distance: 274.8
click at [738, 557] on html ".abecls-1,.abecls-2{fill-rule:evenodd}.abecls-2{fill:#fff} .abhcls-1{fill:none}…" at bounding box center [591, 279] width 1182 height 558
drag, startPoint x: 857, startPoint y: 182, endPoint x: 907, endPoint y: 223, distance: 63.7
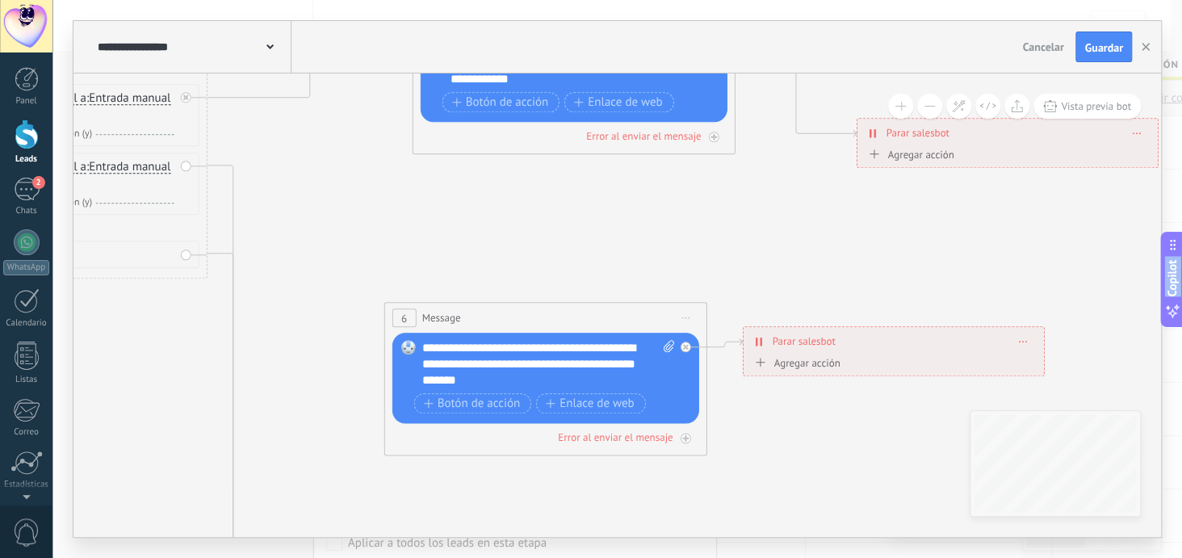
drag, startPoint x: 901, startPoint y: 158, endPoint x: 1023, endPoint y: 124, distance: 126.8
click at [1023, 124] on div "**********" at bounding box center [1007, 133] width 300 height 28
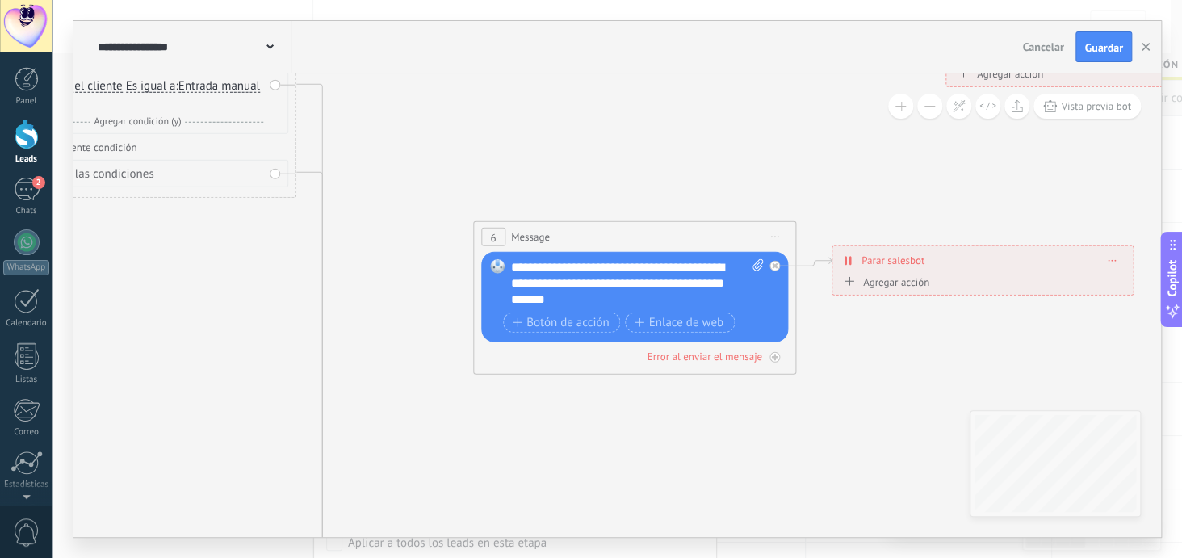
drag, startPoint x: 606, startPoint y: 245, endPoint x: 694, endPoint y: 164, distance: 120.0
click at [694, 164] on icon at bounding box center [336, 277] width 2630 height 1627
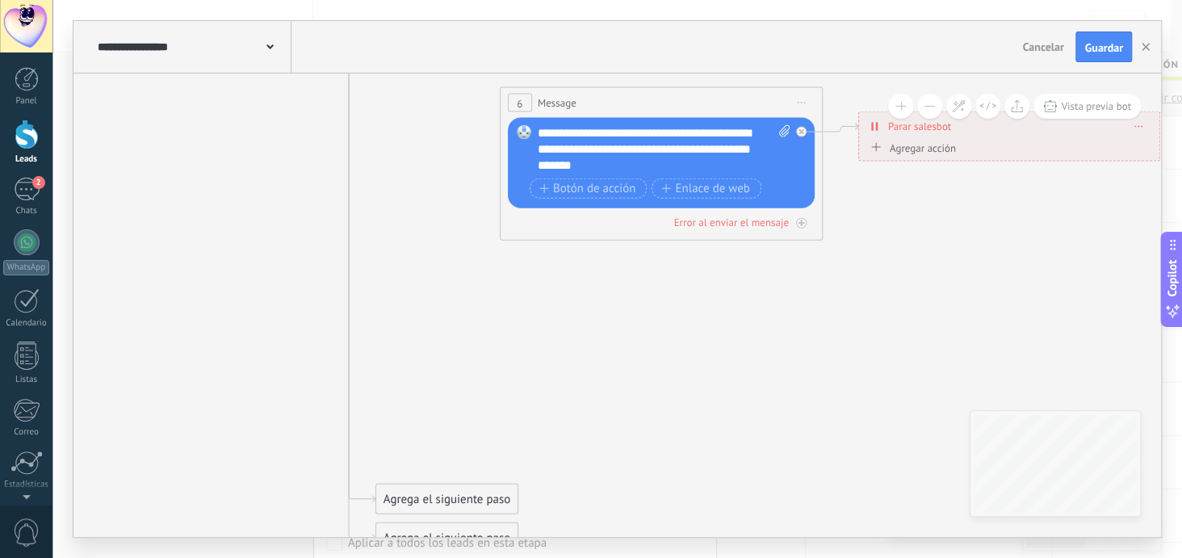
drag, startPoint x: 386, startPoint y: 379, endPoint x: 413, endPoint y: 230, distance: 151.9
click at [413, 230] on icon at bounding box center [362, 143] width 2630 height 1627
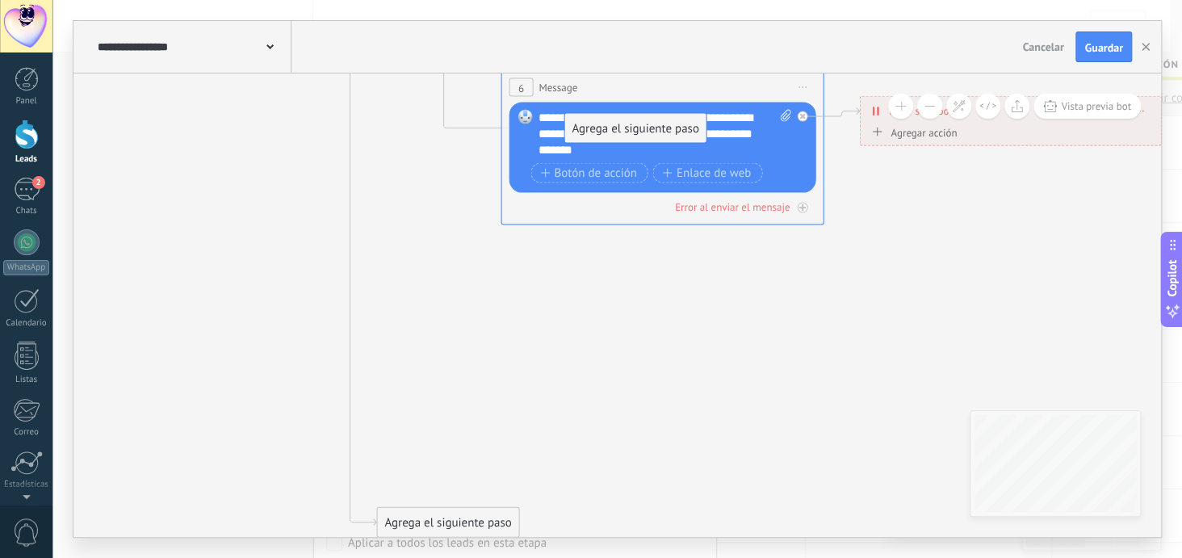
drag, startPoint x: 412, startPoint y: 481, endPoint x: 601, endPoint y: 124, distance: 404.5
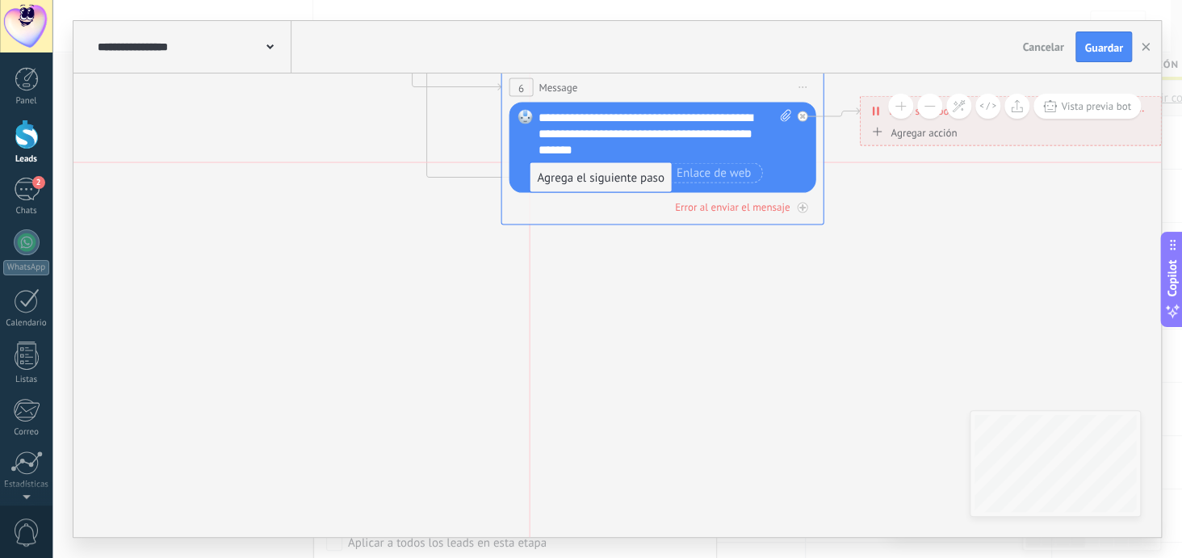
drag, startPoint x: 428, startPoint y: 516, endPoint x: 581, endPoint y: 159, distance: 388.4
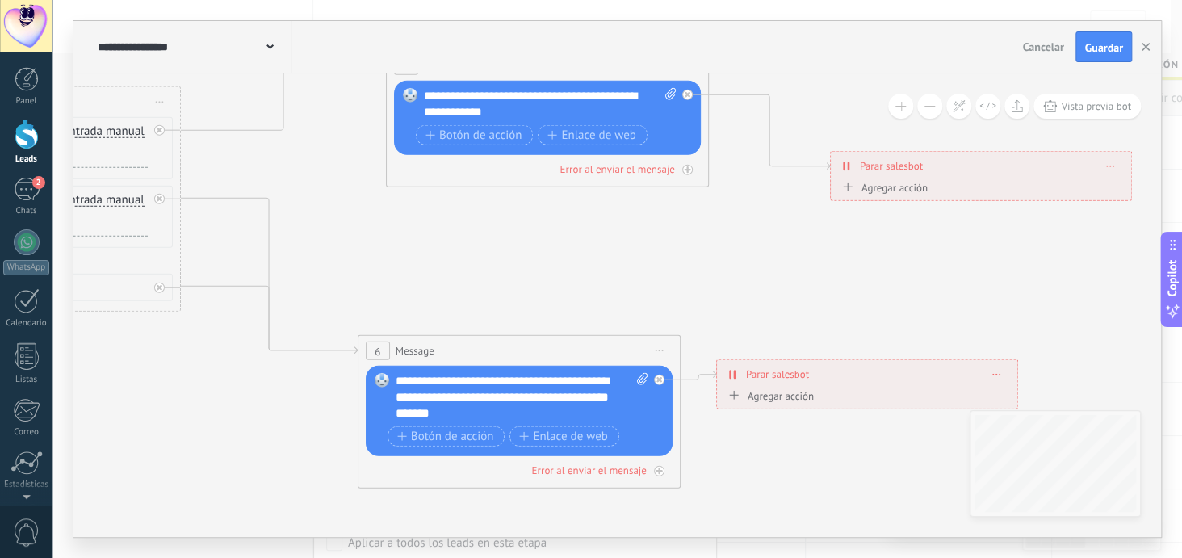
drag, startPoint x: 434, startPoint y: 291, endPoint x: 291, endPoint y: 555, distance: 299.5
click at [291, 555] on div "**********" at bounding box center [617, 279] width 1130 height 558
click at [1115, 165] on div "**********" at bounding box center [981, 166] width 300 height 28
click at [1112, 161] on span at bounding box center [1110, 165] width 7 height 9
click at [1137, 190] on div "Borrar" at bounding box center [1140, 188] width 72 height 27
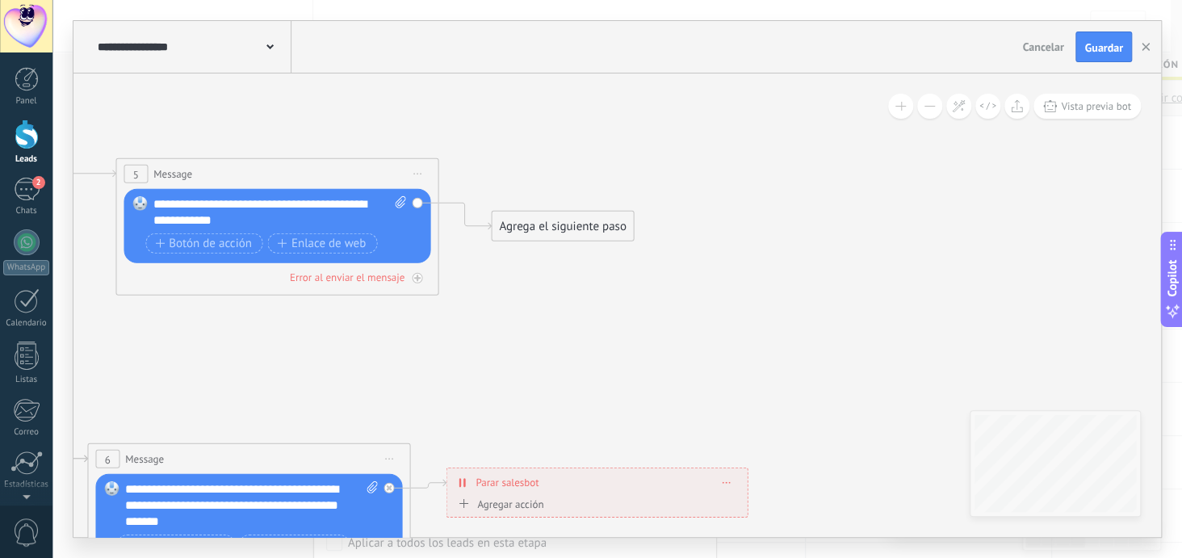
drag, startPoint x: 849, startPoint y: 240, endPoint x: 580, endPoint y: 348, distance: 290.6
drag, startPoint x: 581, startPoint y: 221, endPoint x: 627, endPoint y: 158, distance: 78.5
click at [627, 158] on div "Agrega el siguiente paso" at bounding box center [608, 158] width 141 height 27
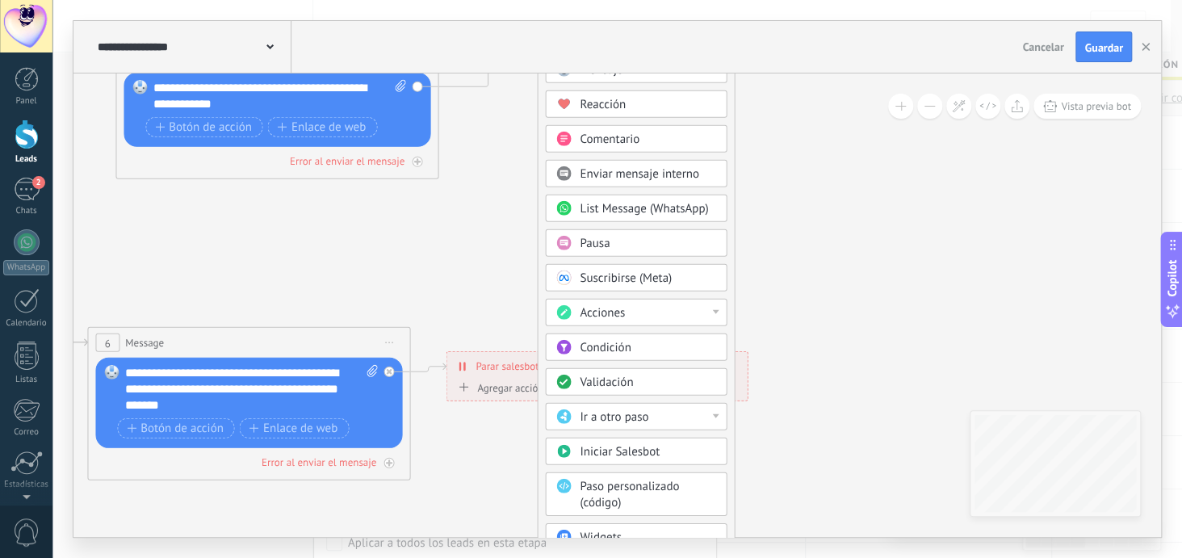
click at [635, 245] on div "Pausa" at bounding box center [648, 244] width 136 height 16
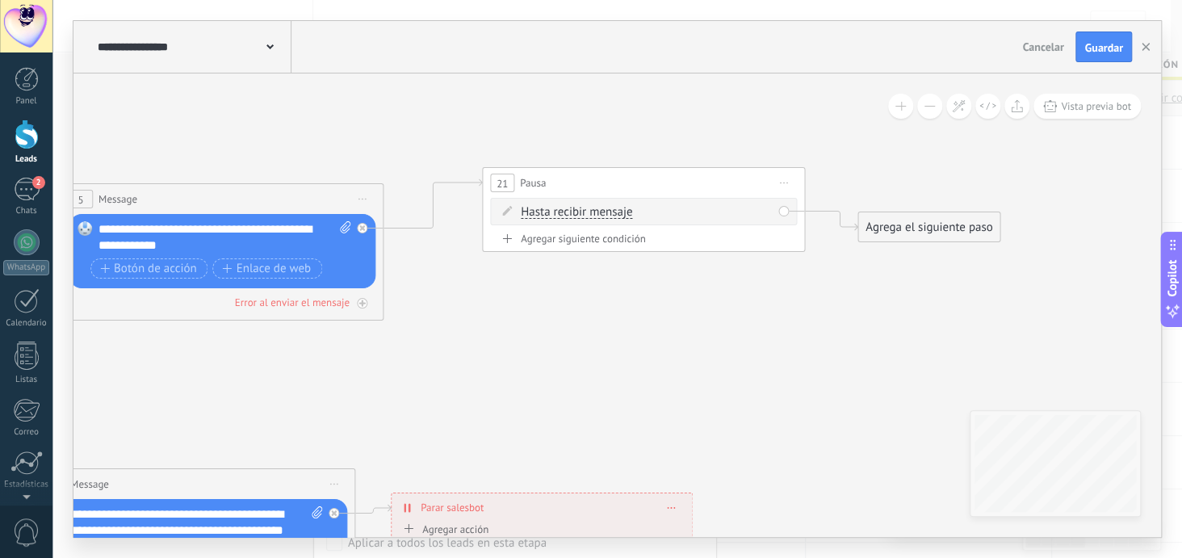
drag, startPoint x: 613, startPoint y: 202, endPoint x: 639, endPoint y: 343, distance: 143.8
click at [598, 216] on span "Hasta recibir mensaje" at bounding box center [576, 212] width 111 height 13
click at [598, 216] on button "Hasta recibir mensaje" at bounding box center [614, 212] width 202 height 29
click at [584, 246] on span "Temporizador" at bounding box center [600, 241] width 195 height 16
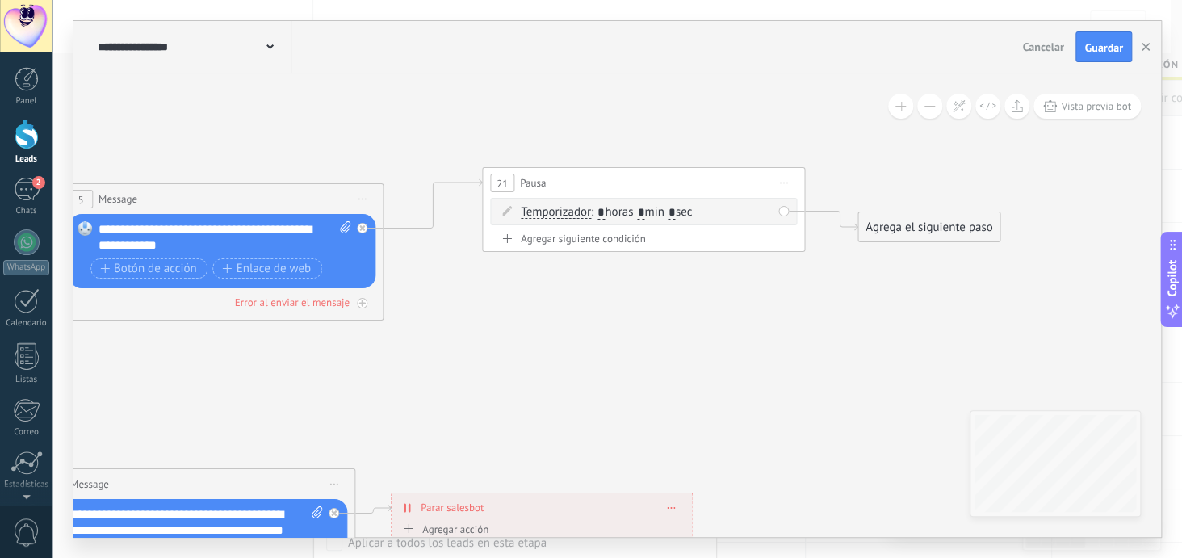
click at [601, 209] on input "*" at bounding box center [600, 213] width 7 height 13
type input "*"
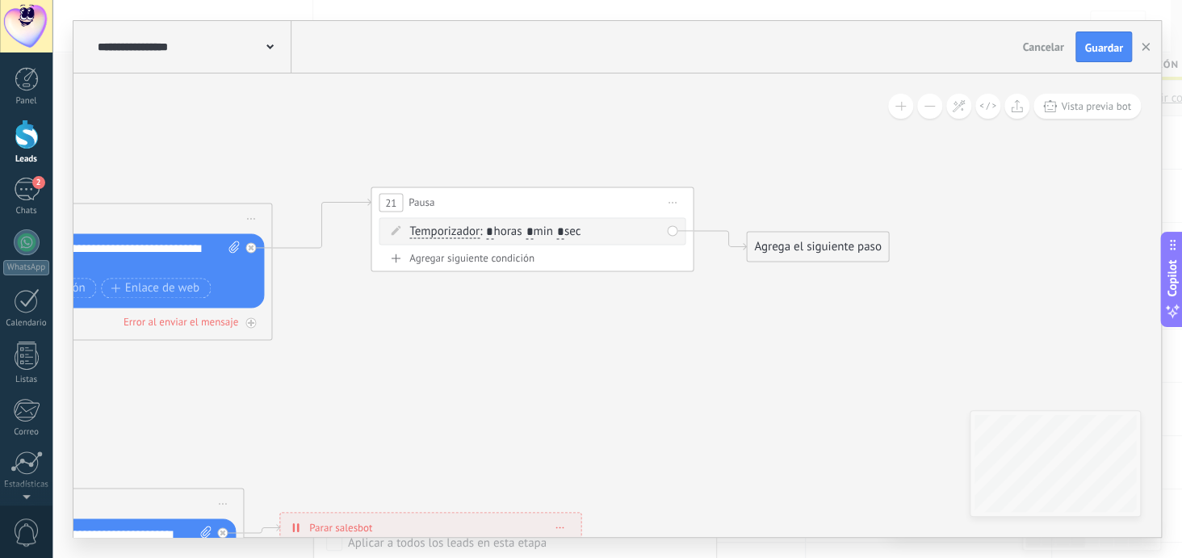
drag, startPoint x: 726, startPoint y: 317, endPoint x: 586, endPoint y: 342, distance: 141.8
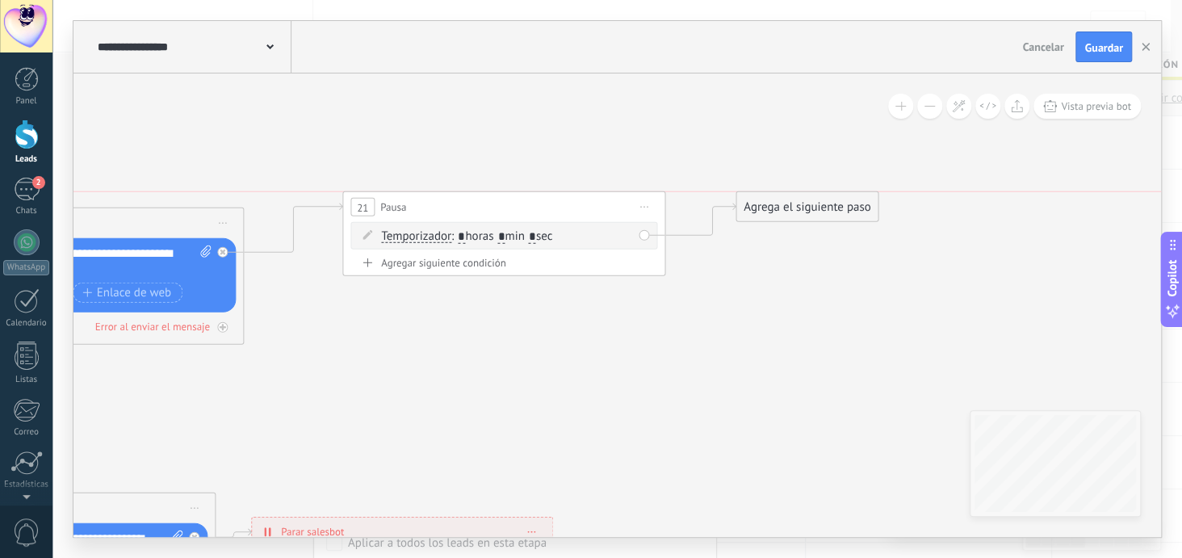
drag, startPoint x: 764, startPoint y: 258, endPoint x: 782, endPoint y: 208, distance: 52.4
click at [782, 208] on div "Agrega el siguiente paso" at bounding box center [806, 207] width 141 height 27
click at [488, 265] on div "Agregar siguiente condición" at bounding box center [503, 263] width 307 height 14
click at [757, 286] on div "Agrega el siguiente paso" at bounding box center [789, 284] width 141 height 27
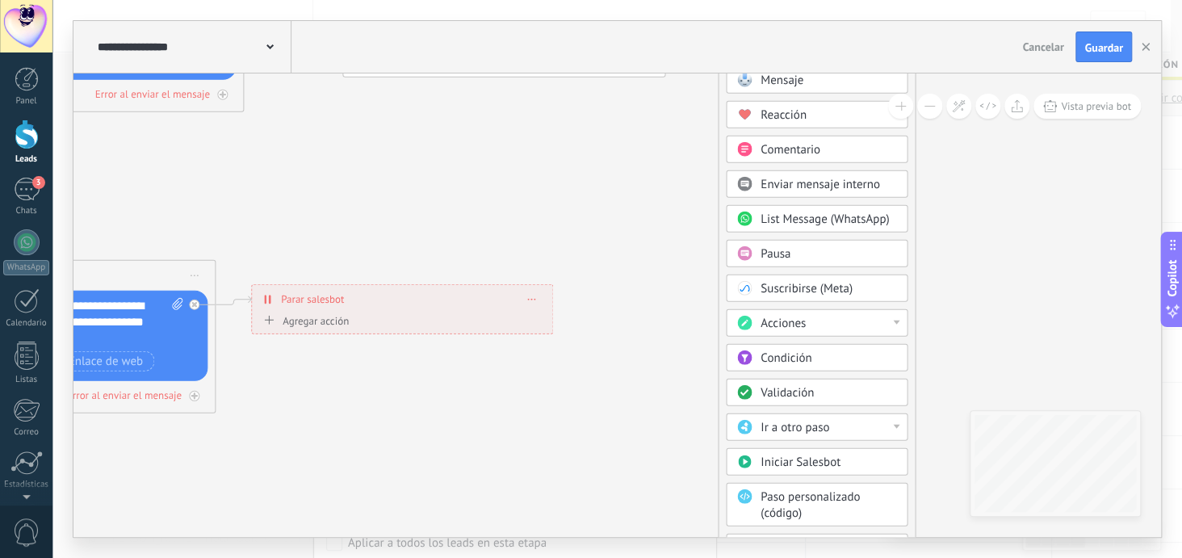
click at [899, 425] on div at bounding box center [896, 427] width 6 height 4
click at [898, 422] on div "1: Message" at bounding box center [817, 427] width 180 height 27
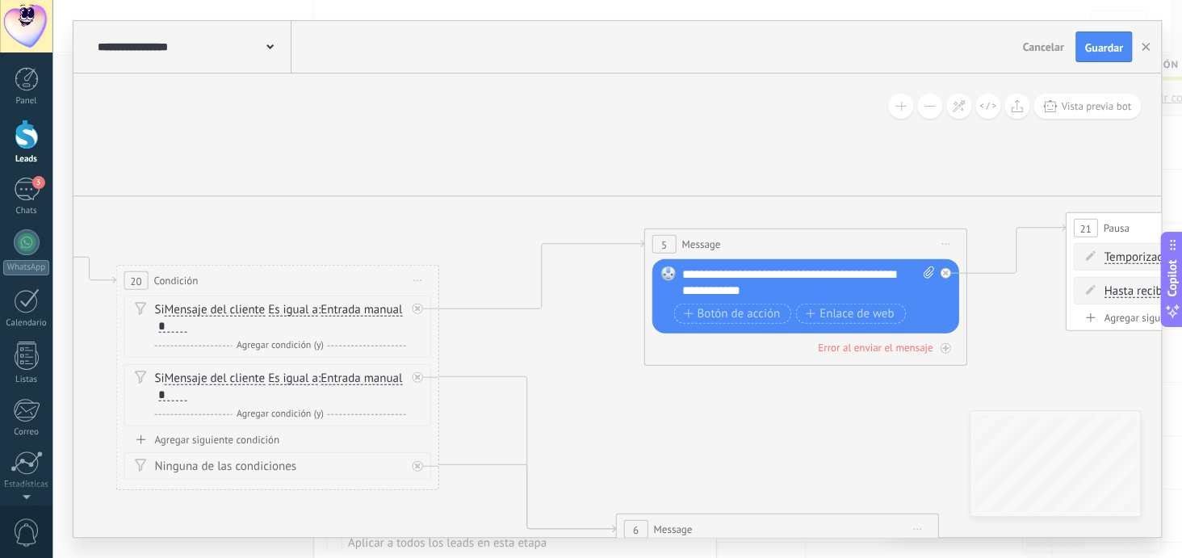
drag, startPoint x: 351, startPoint y: 393, endPoint x: 1072, endPoint y: 375, distance: 721.2
click at [1072, 375] on icon at bounding box center [556, 413] width 2787 height 1314
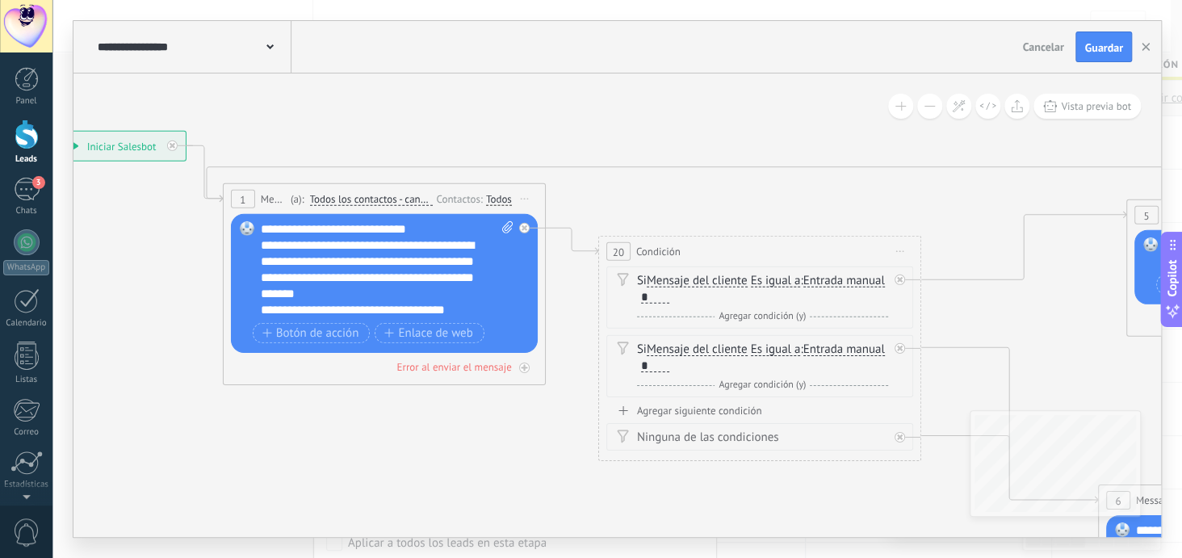
drag, startPoint x: 184, startPoint y: 230, endPoint x: 666, endPoint y: 201, distance: 482.9
click at [666, 201] on icon at bounding box center [1039, 384] width 2787 height 1314
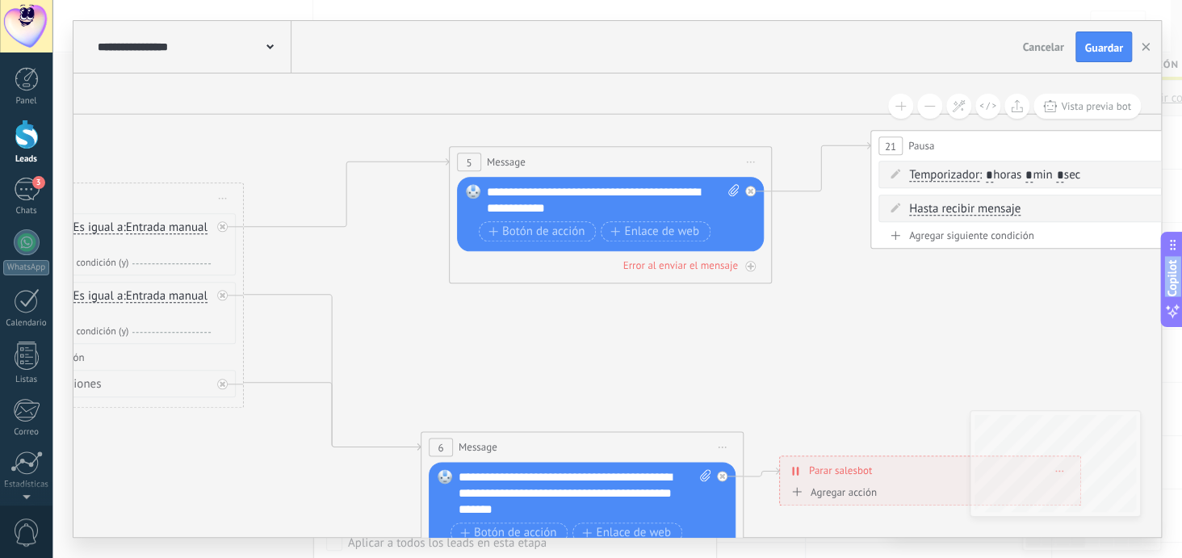
drag, startPoint x: 677, startPoint y: 190, endPoint x: 0, endPoint y: 136, distance: 678.7
click at [0, 136] on body ".abecls-1,.abecls-2{fill-rule:evenodd}.abecls-2{fill:#fff} .abhcls-1{fill:none}…" at bounding box center [591, 279] width 1182 height 558
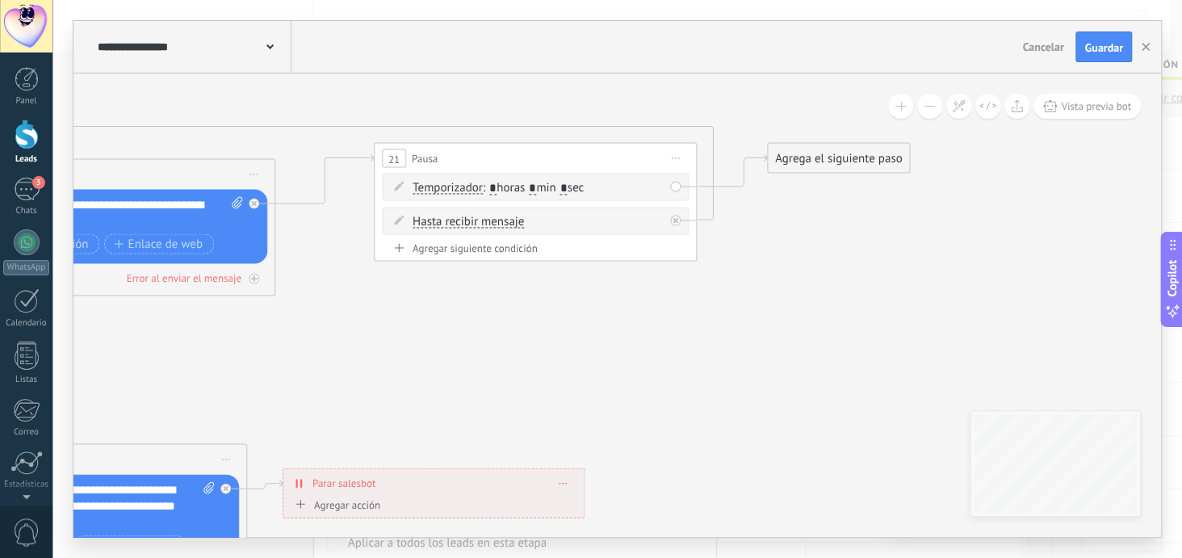
drag, startPoint x: 930, startPoint y: 322, endPoint x: 434, endPoint y: 335, distance: 496.7
click at [678, 218] on div at bounding box center [675, 221] width 10 height 10
click at [664, 184] on div "Borrar" at bounding box center [658, 186] width 18 height 23
click at [674, 203] on div "Borrar" at bounding box center [684, 209] width 72 height 27
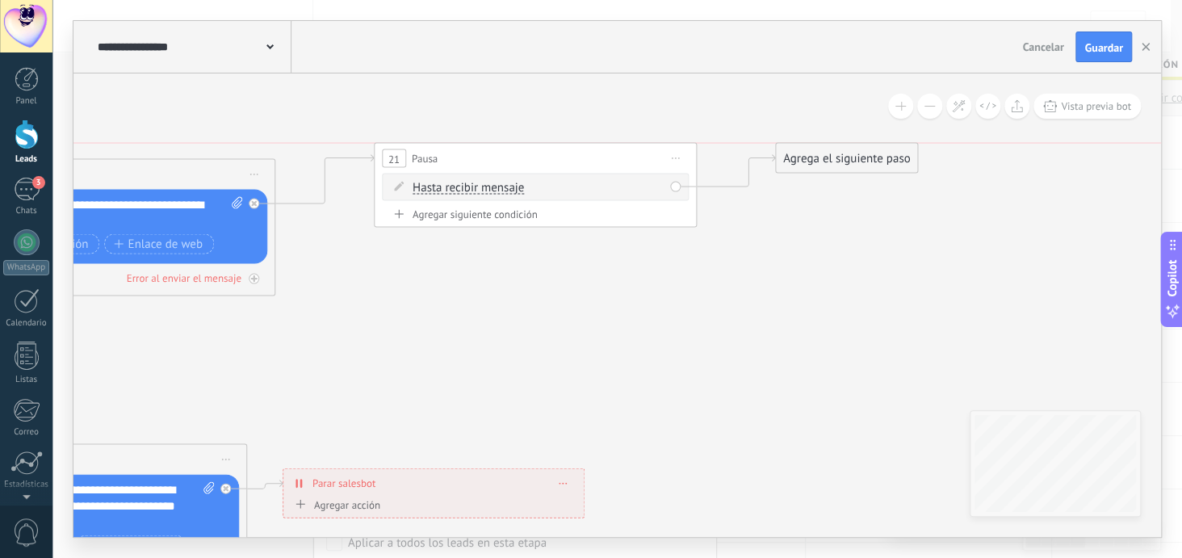
drag, startPoint x: 801, startPoint y: 236, endPoint x: 827, endPoint y: 161, distance: 78.6
click at [827, 161] on div "Agrega el siguiente paso" at bounding box center [846, 158] width 141 height 27
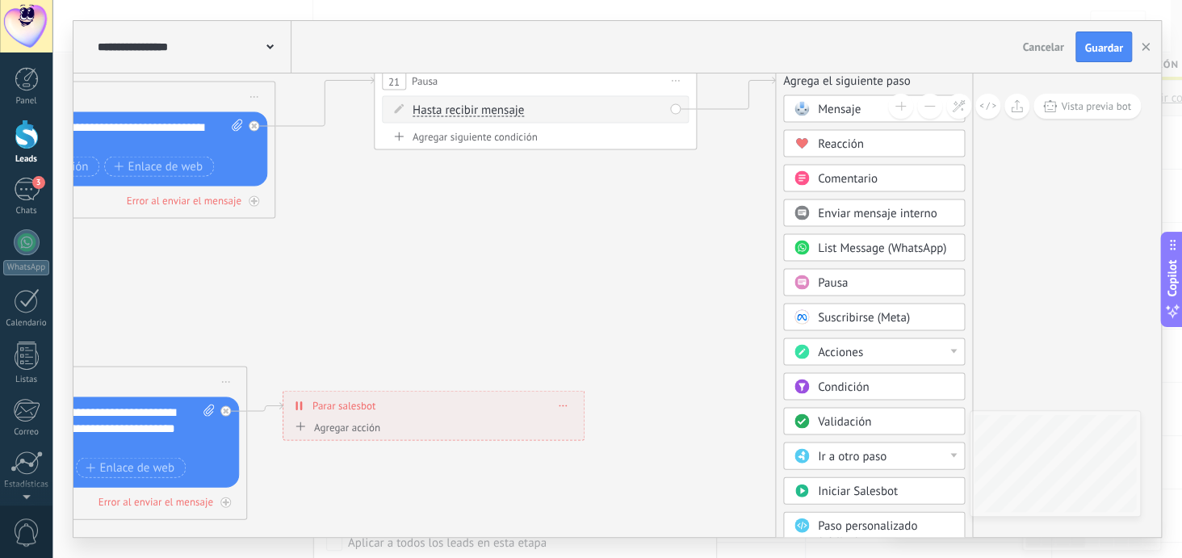
click at [954, 350] on div at bounding box center [953, 352] width 6 height 4
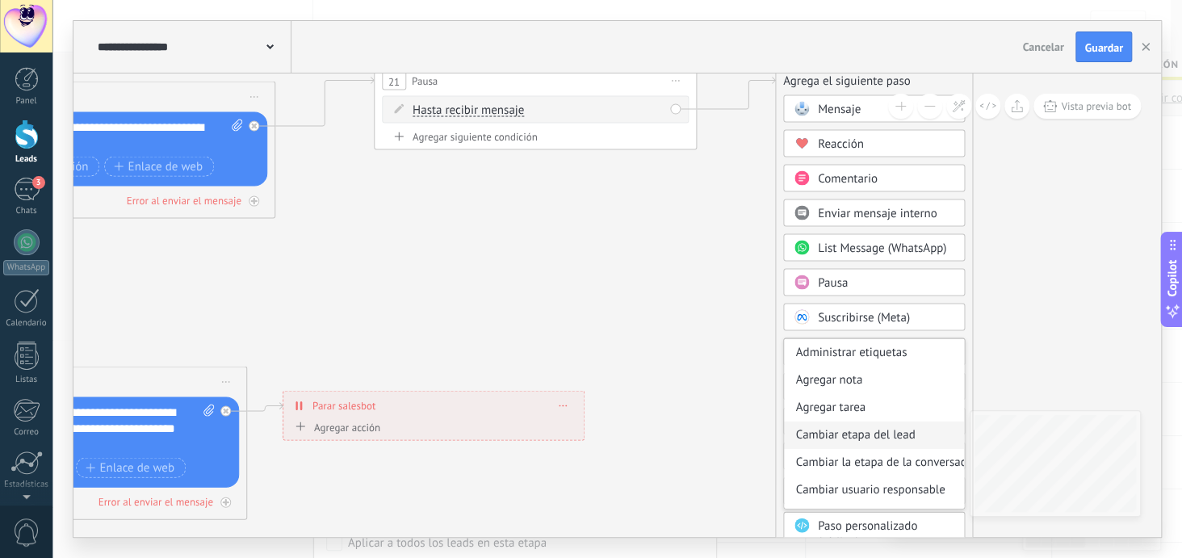
click at [901, 428] on div "Cambiar etapa del lead" at bounding box center [874, 434] width 180 height 27
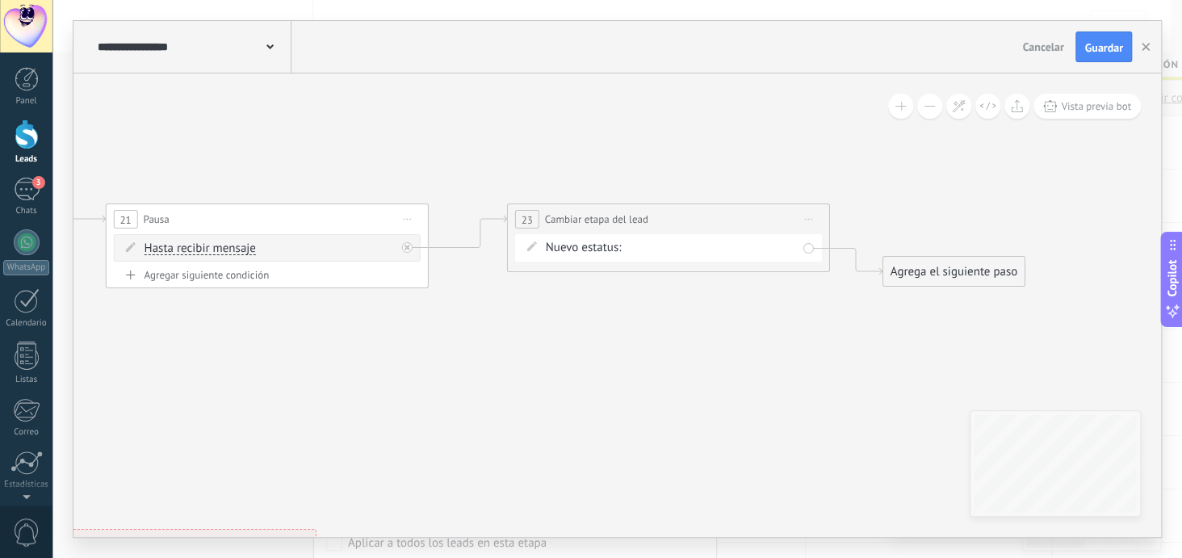
drag, startPoint x: 456, startPoint y: 241, endPoint x: 509, endPoint y: 378, distance: 146.5
click at [0, 0] on div "Nueva consulta Cualificado Cotización enviada Pedido creado Pedido completado P…" at bounding box center [0, 0] width 0 height 0
click at [0, 0] on label "Cualificado" at bounding box center [0, 0] width 0 height 0
click at [964, 273] on div "Agrega el siguiente paso" at bounding box center [955, 270] width 141 height 27
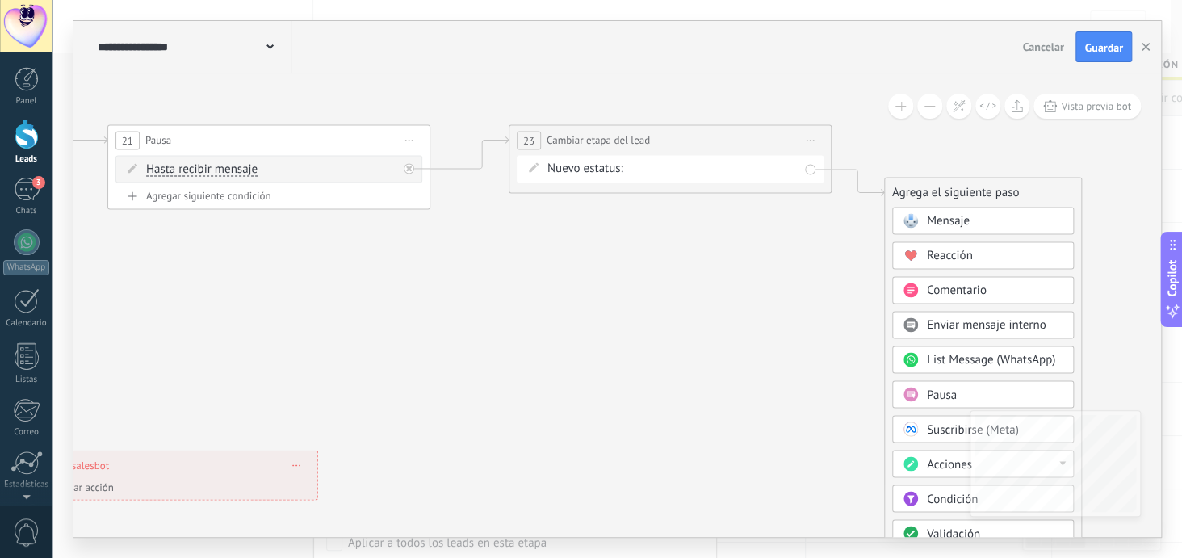
click at [961, 387] on div "Pausa" at bounding box center [995, 395] width 136 height 16
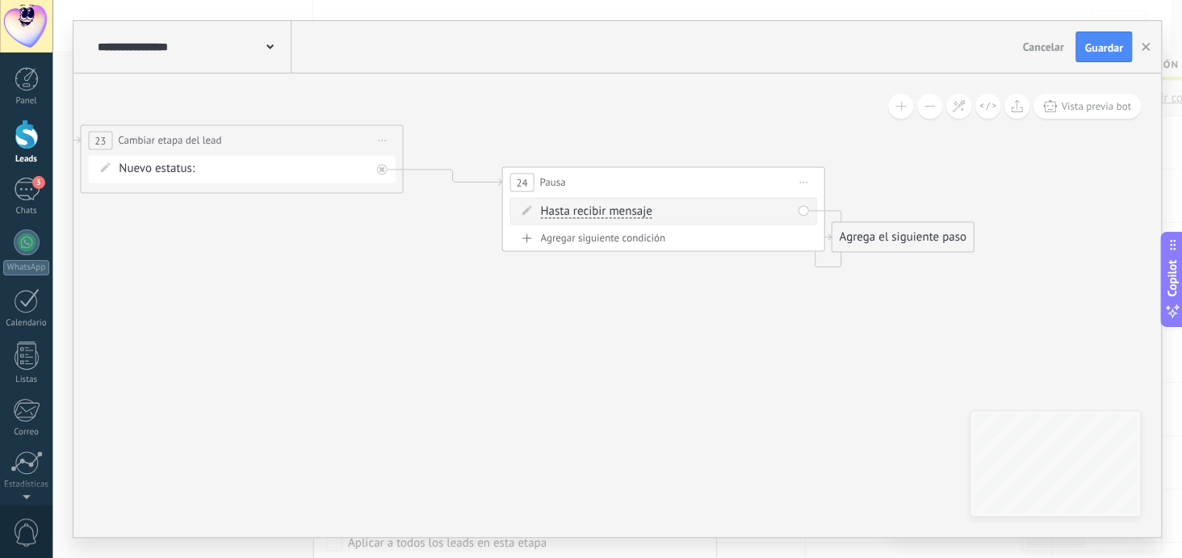
drag, startPoint x: 622, startPoint y: 206, endPoint x: 677, endPoint y: 195, distance: 55.3
click at [677, 195] on div "24 Pausa ***** Iniciar vista previa aquí Cambiar nombre Duplicar Borrar" at bounding box center [662, 182] width 321 height 30
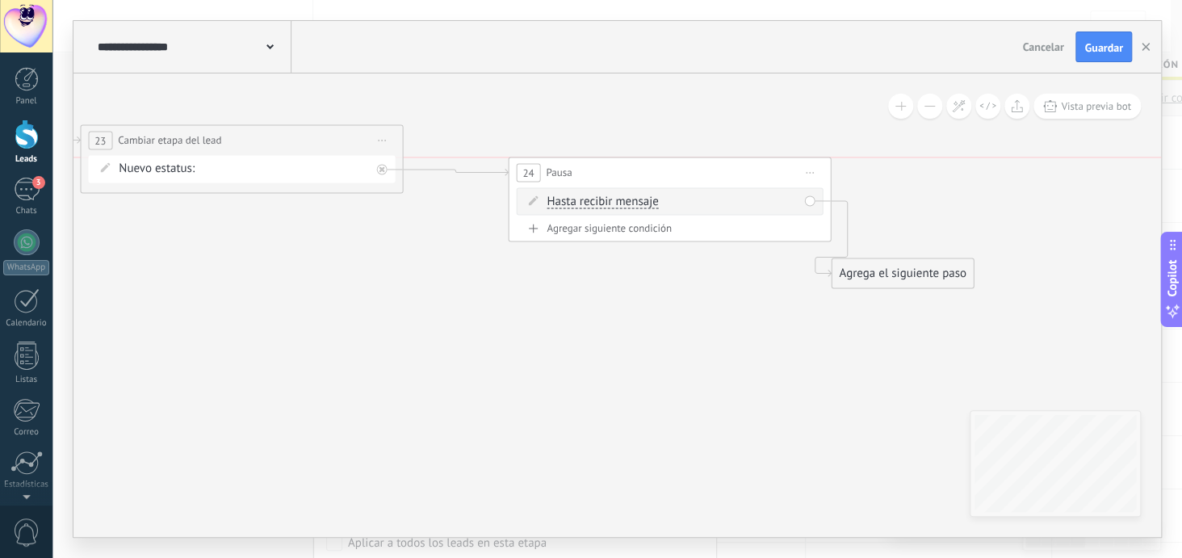
drag, startPoint x: 694, startPoint y: 191, endPoint x: 690, endPoint y: 180, distance: 11.6
click at [690, 180] on div "24 Pausa ***** Iniciar vista previa aquí Cambiar nombre Duplicar Borrar" at bounding box center [669, 172] width 321 height 30
click at [811, 170] on span "Iniciar vista previa aquí Cambiar nombre Duplicar [GEOGRAPHIC_DATA]" at bounding box center [807, 172] width 26 height 23
click at [845, 273] on div "Borrar" at bounding box center [880, 277] width 160 height 27
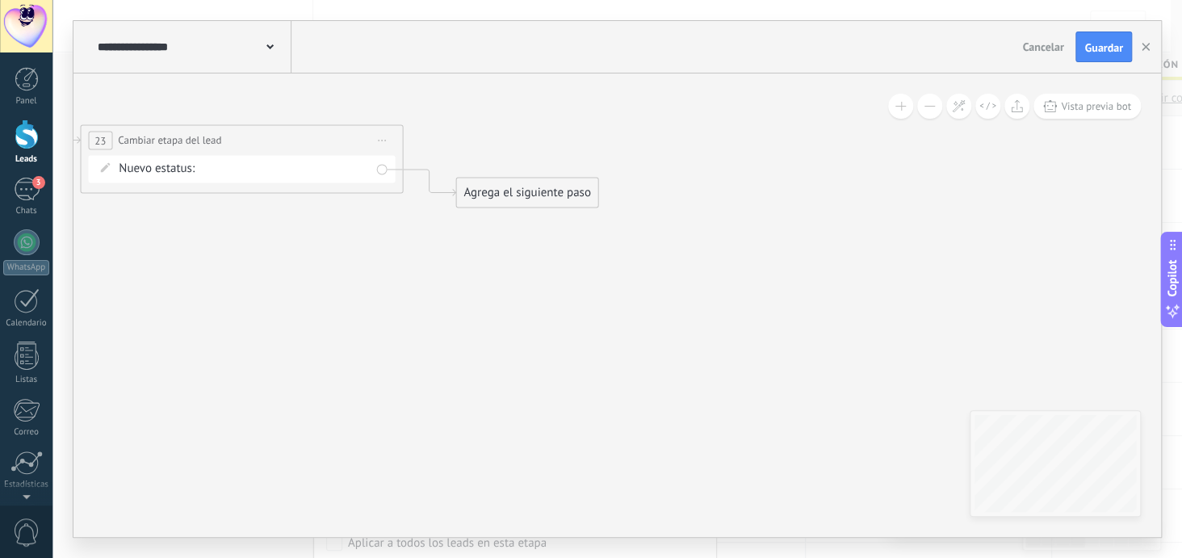
click at [558, 187] on div "Agrega el siguiente paso" at bounding box center [526, 192] width 141 height 27
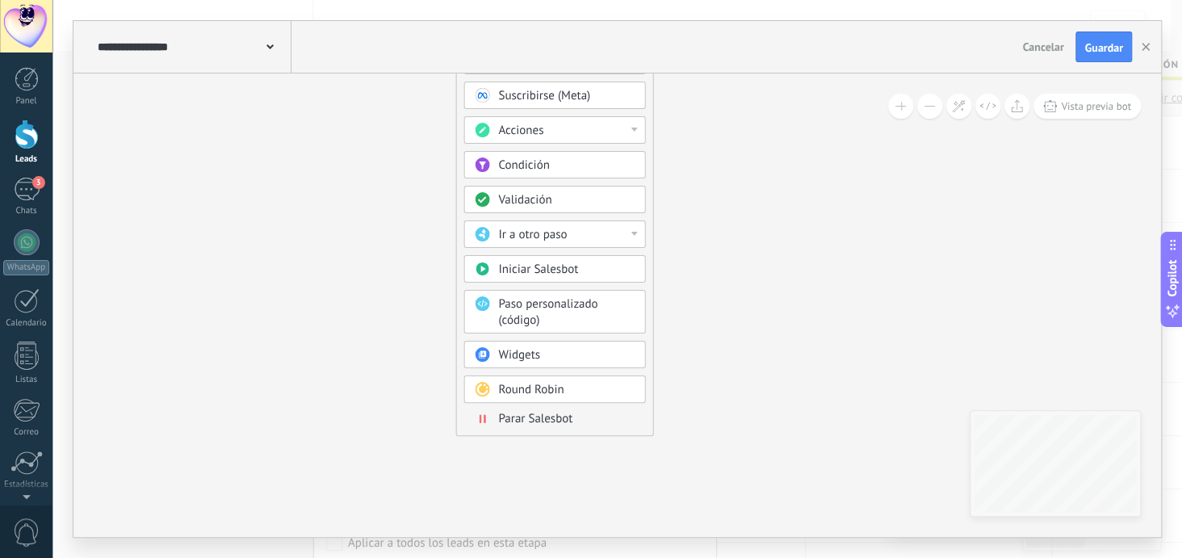
click at [545, 411] on span "Parar Salesbot" at bounding box center [535, 418] width 74 height 15
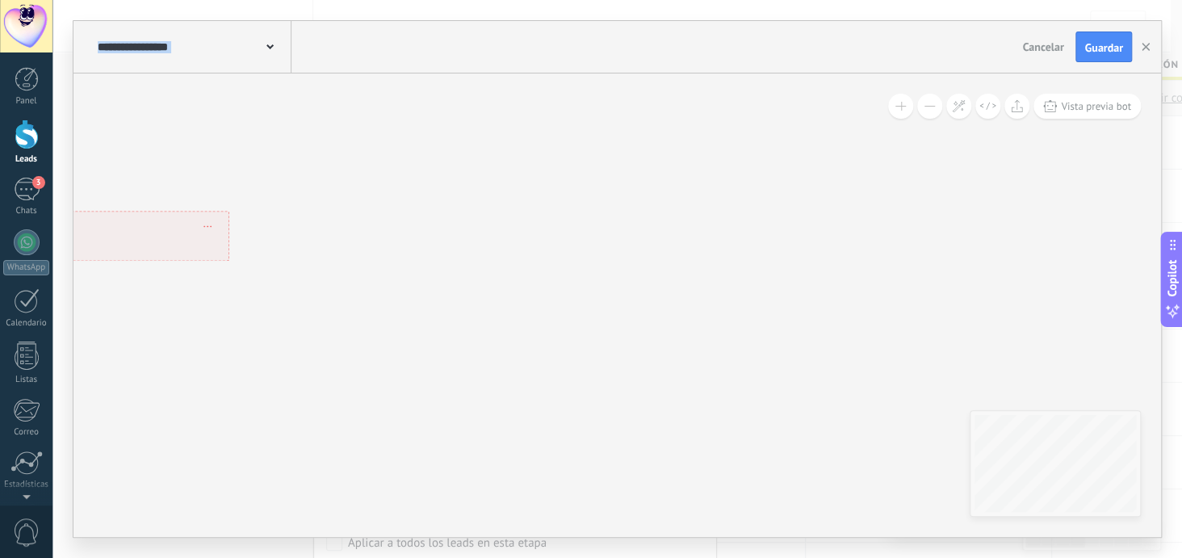
drag, startPoint x: 383, startPoint y: 299, endPoint x: 750, endPoint y: 406, distance: 382.7
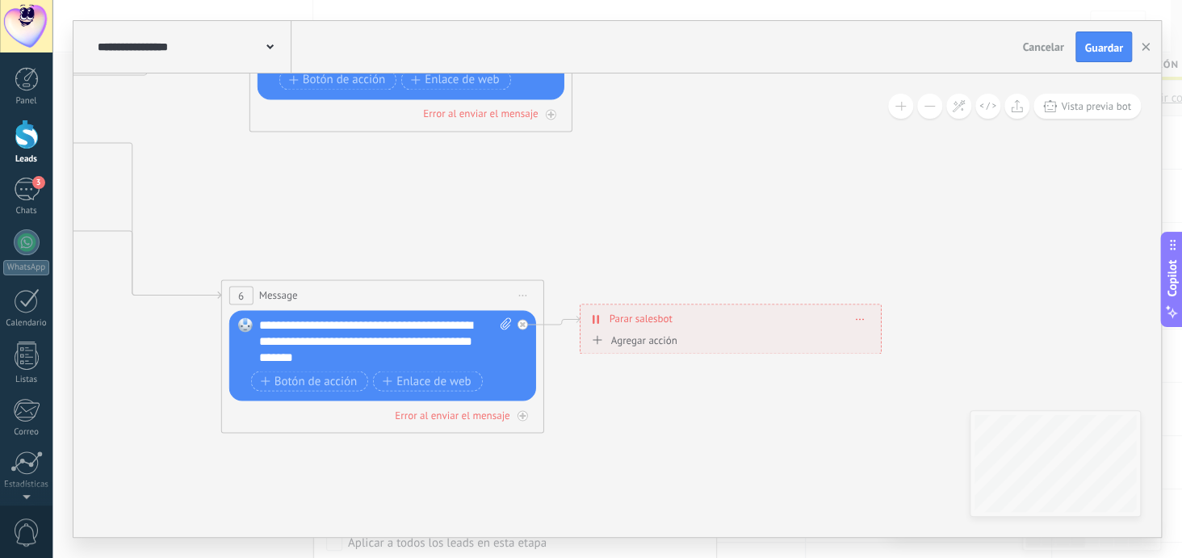
drag, startPoint x: 421, startPoint y: 172, endPoint x: 1016, endPoint y: 214, distance: 595.7
click at [1016, 214] on icon at bounding box center [354, 139] width 3171 height 1235
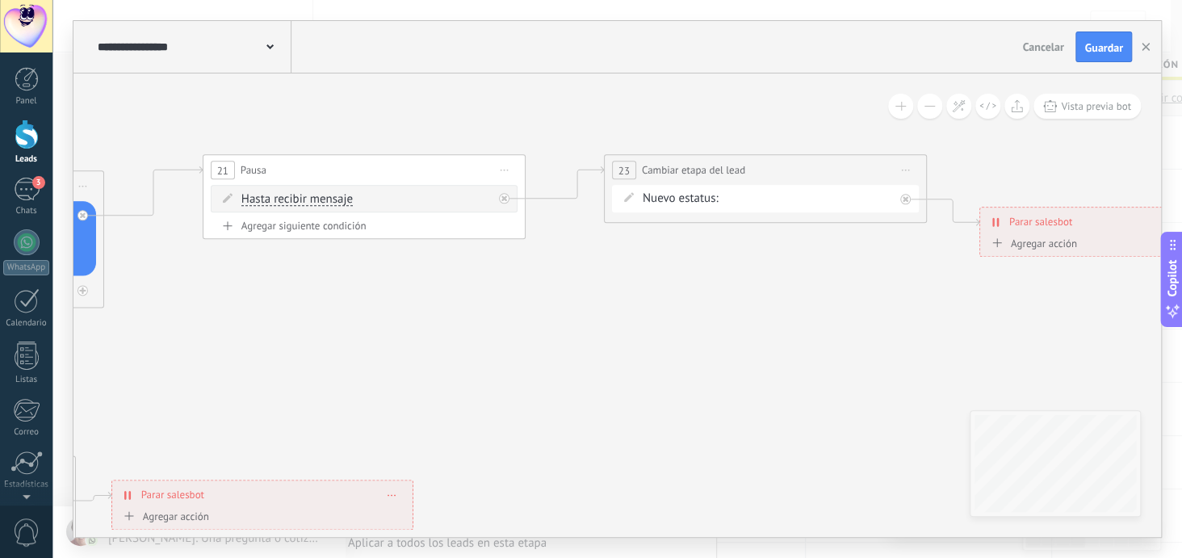
drag, startPoint x: 677, startPoint y: 180, endPoint x: 207, endPoint y: 357, distance: 502.1
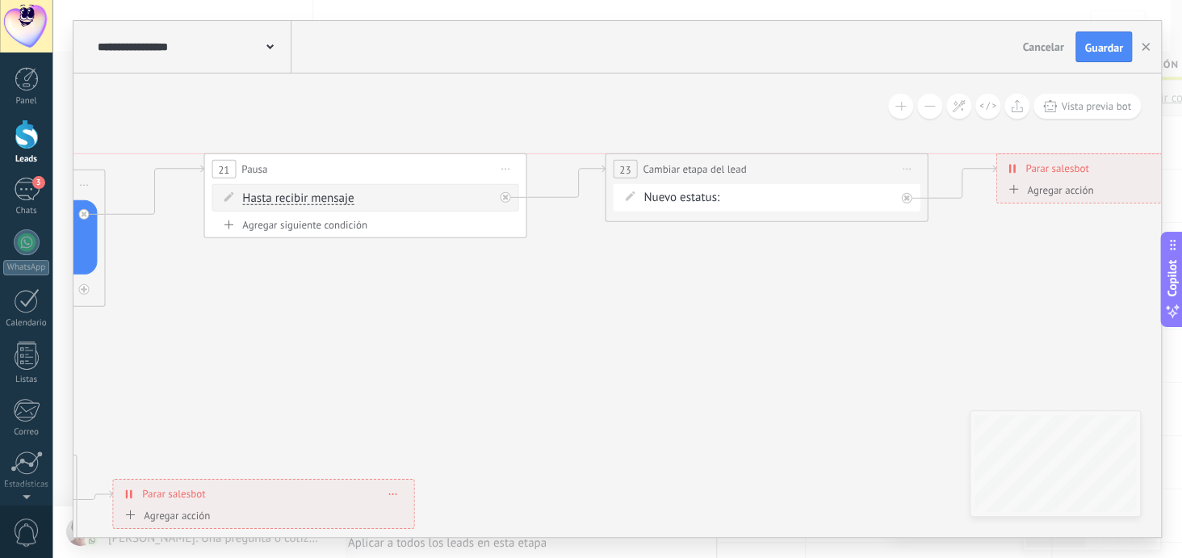
drag, startPoint x: 1012, startPoint y: 218, endPoint x: 1028, endPoint y: 167, distance: 53.4
click at [1028, 167] on span "Parar salesbot" at bounding box center [1056, 168] width 63 height 15
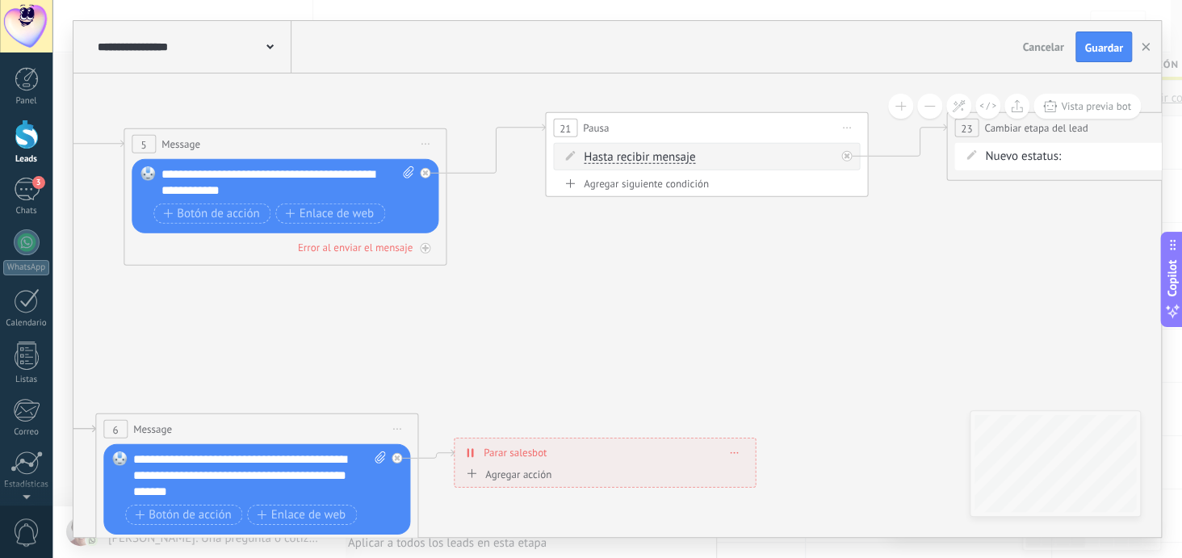
drag, startPoint x: 417, startPoint y: 312, endPoint x: 741, endPoint y: 260, distance: 328.8
click at [758, 270] on icon at bounding box center [343, 313] width 3400 height 1314
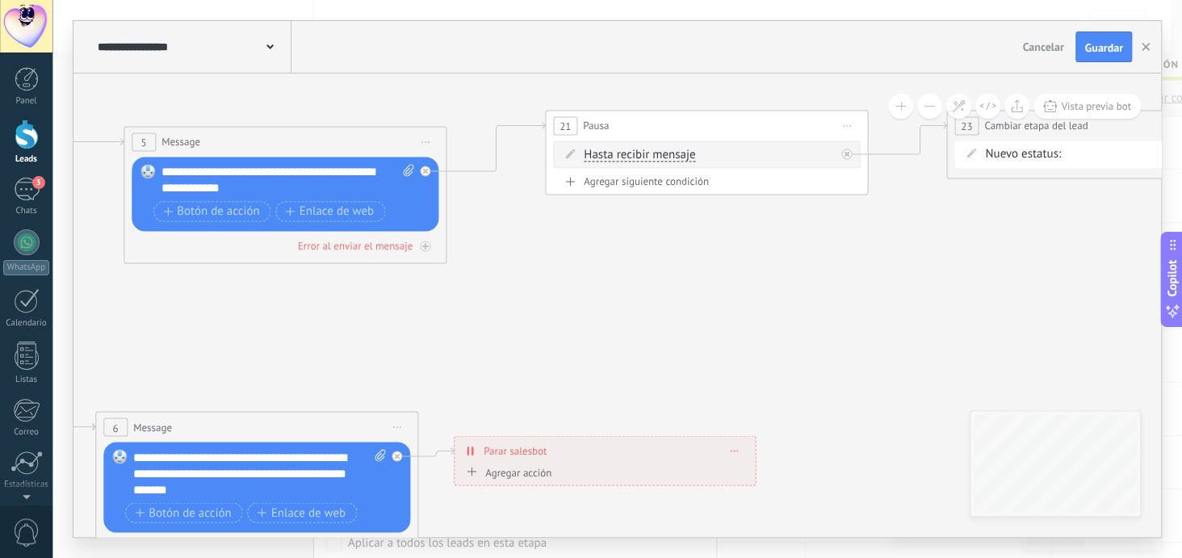
click at [661, 178] on div "Agregar siguiente condición" at bounding box center [706, 181] width 307 height 14
click at [664, 187] on input "*" at bounding box center [663, 189] width 7 height 13
type input "*"
click at [907, 281] on icon at bounding box center [343, 311] width 3400 height 1314
drag, startPoint x: 964, startPoint y: 206, endPoint x: 989, endPoint y: 245, distance: 46.1
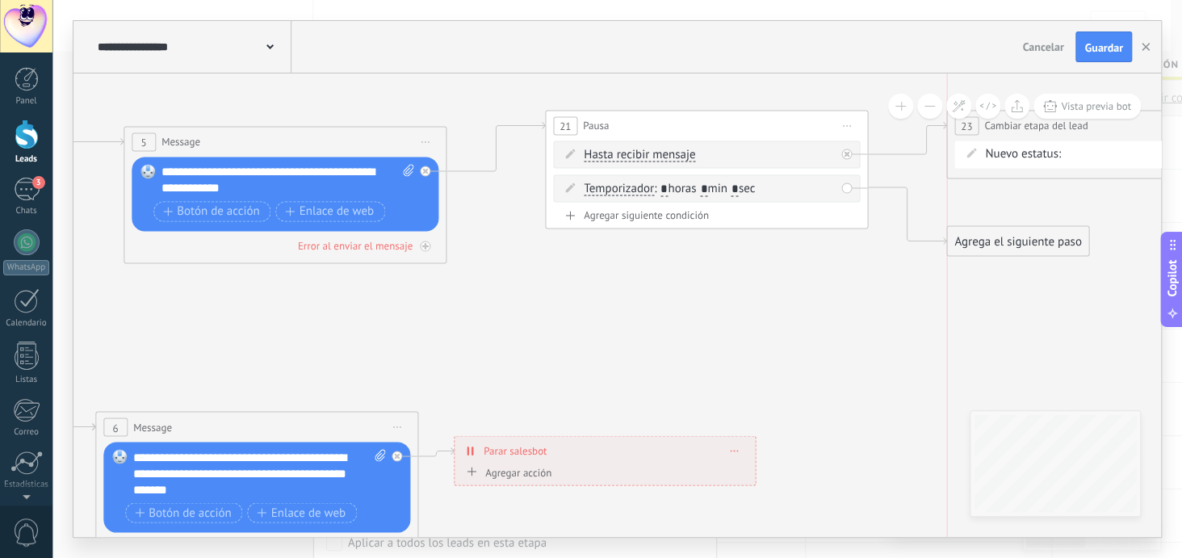
click at [989, 245] on div "Agrega el siguiente paso" at bounding box center [1017, 241] width 141 height 27
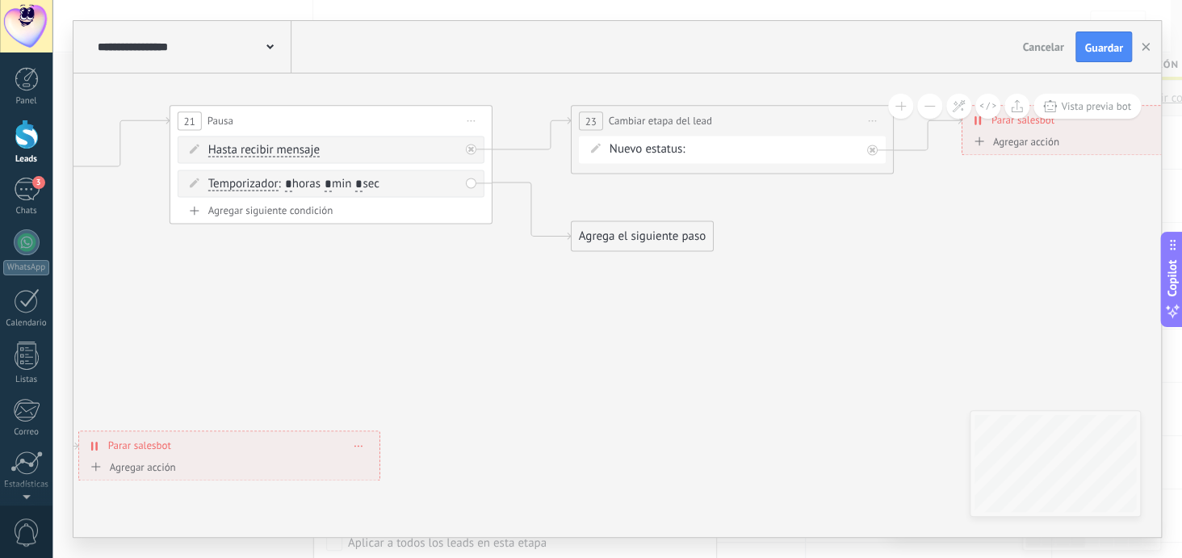
drag, startPoint x: 709, startPoint y: 300, endPoint x: 333, endPoint y: 296, distance: 376.3
click at [666, 236] on div "Agrega el siguiente paso" at bounding box center [642, 236] width 141 height 27
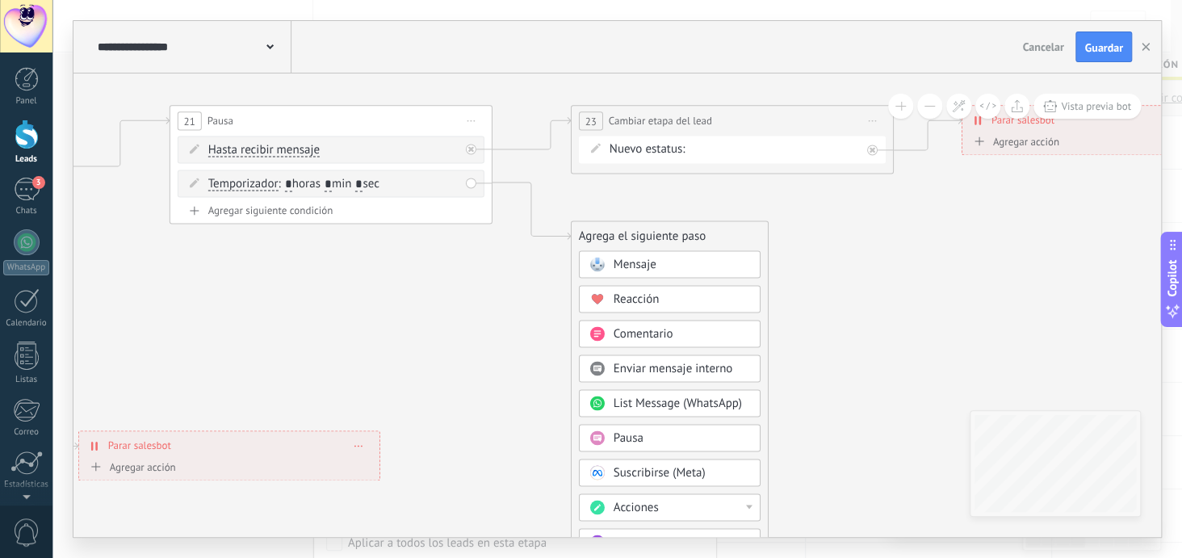
click at [664, 257] on div "Mensaje" at bounding box center [682, 265] width 136 height 16
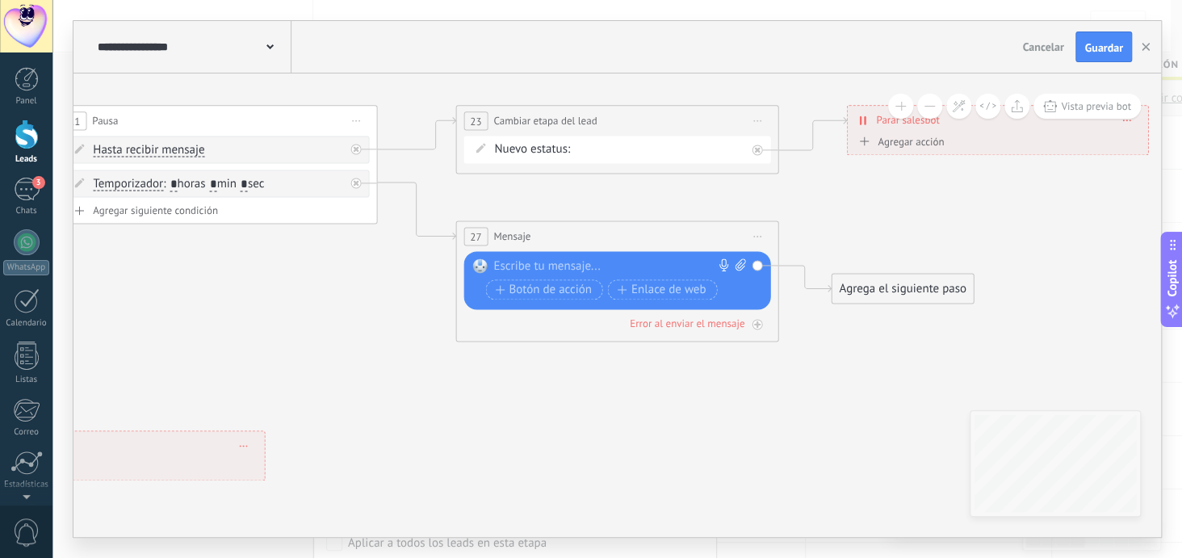
paste div
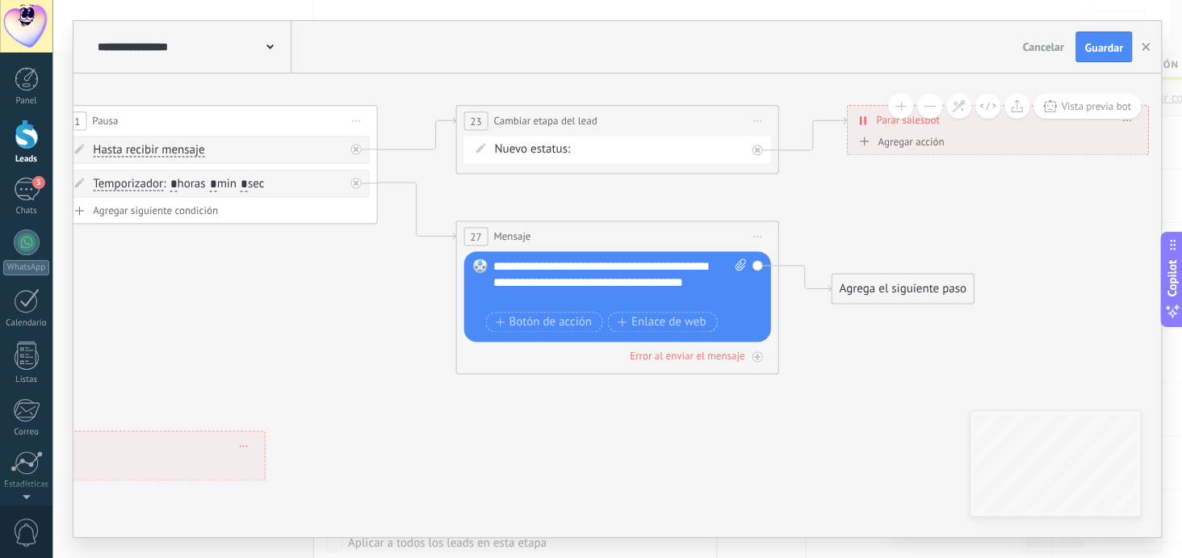
click at [539, 300] on div "**********" at bounding box center [620, 282] width 254 height 48
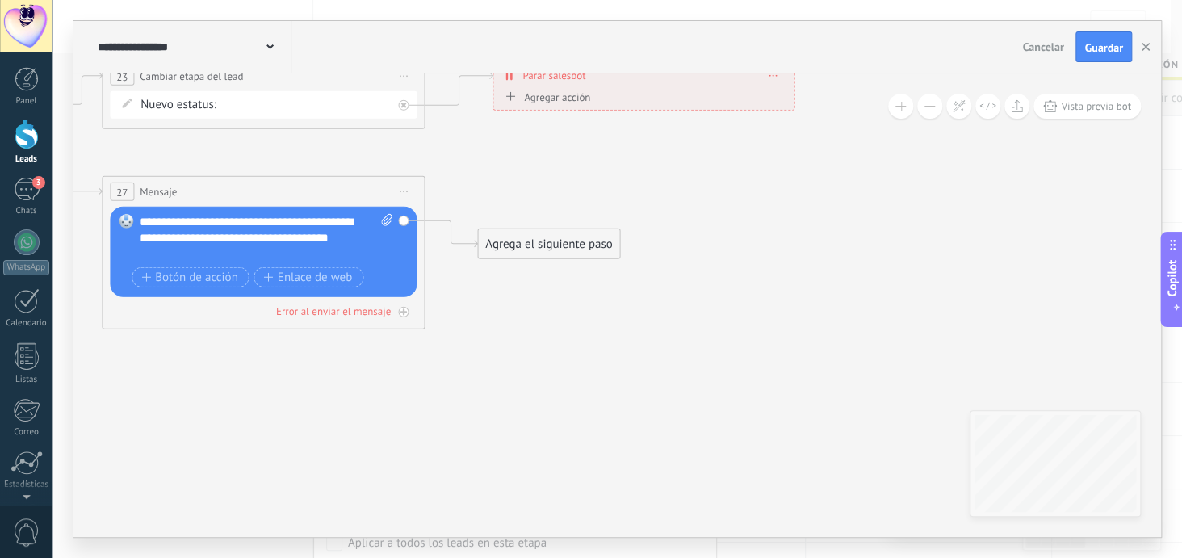
drag, startPoint x: 896, startPoint y: 350, endPoint x: 547, endPoint y: 287, distance: 354.4
click at [545, 236] on div "Agrega el siguiente paso" at bounding box center [547, 243] width 141 height 27
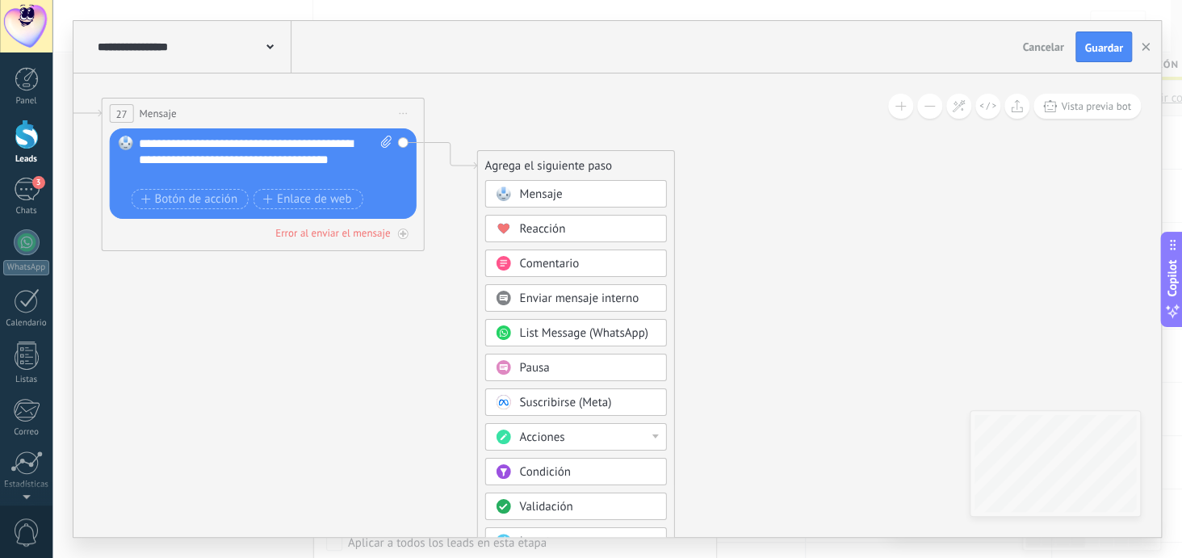
click at [656, 429] on div "Acciones" at bounding box center [575, 436] width 182 height 27
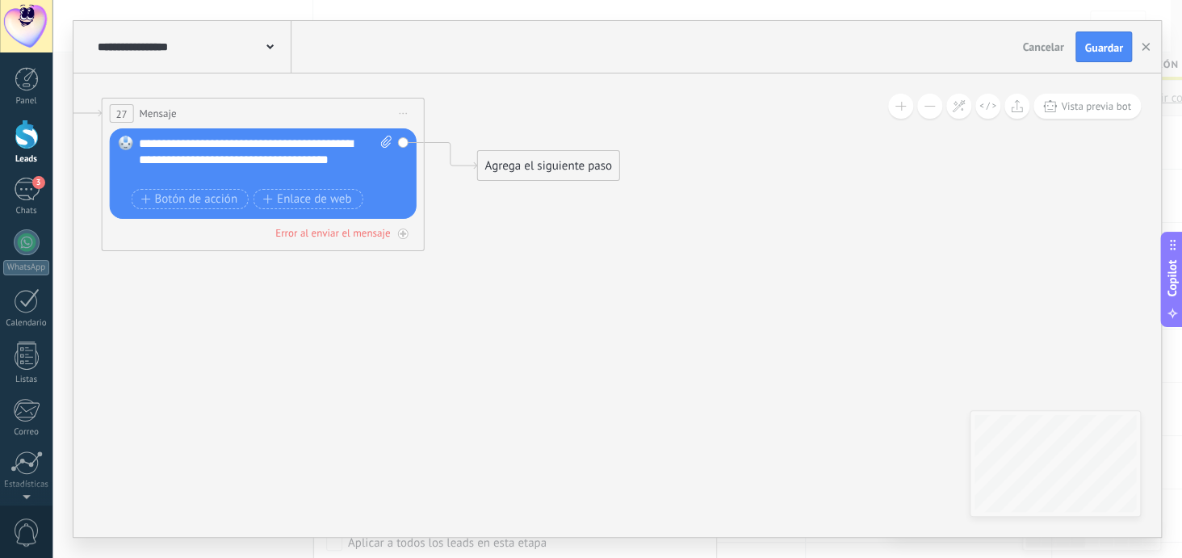
click at [567, 170] on div "Agrega el siguiente paso" at bounding box center [547, 166] width 141 height 27
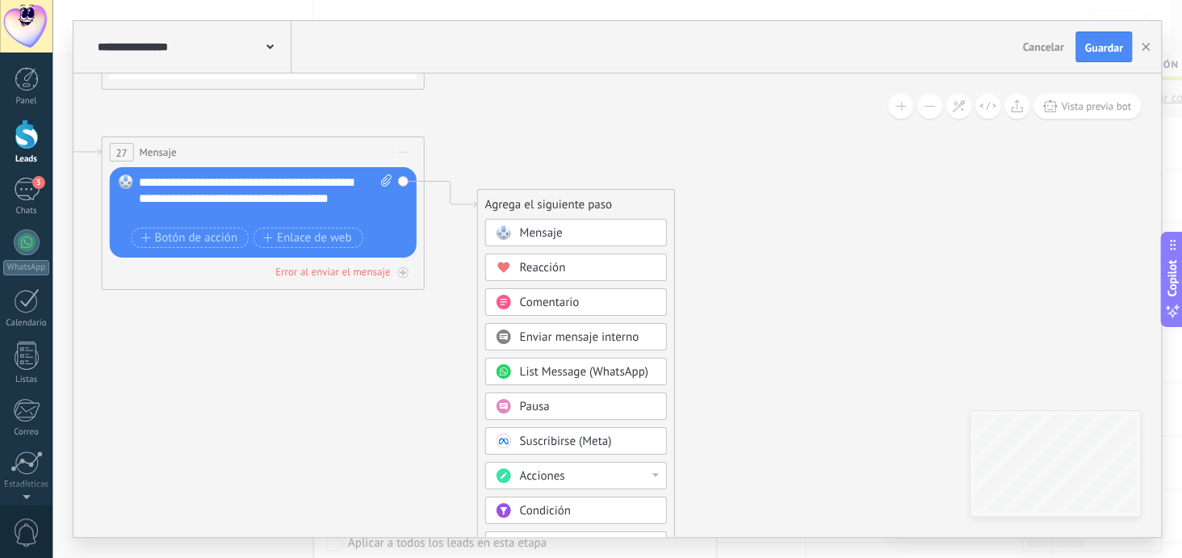
click at [565, 405] on div "Pausa" at bounding box center [587, 407] width 136 height 16
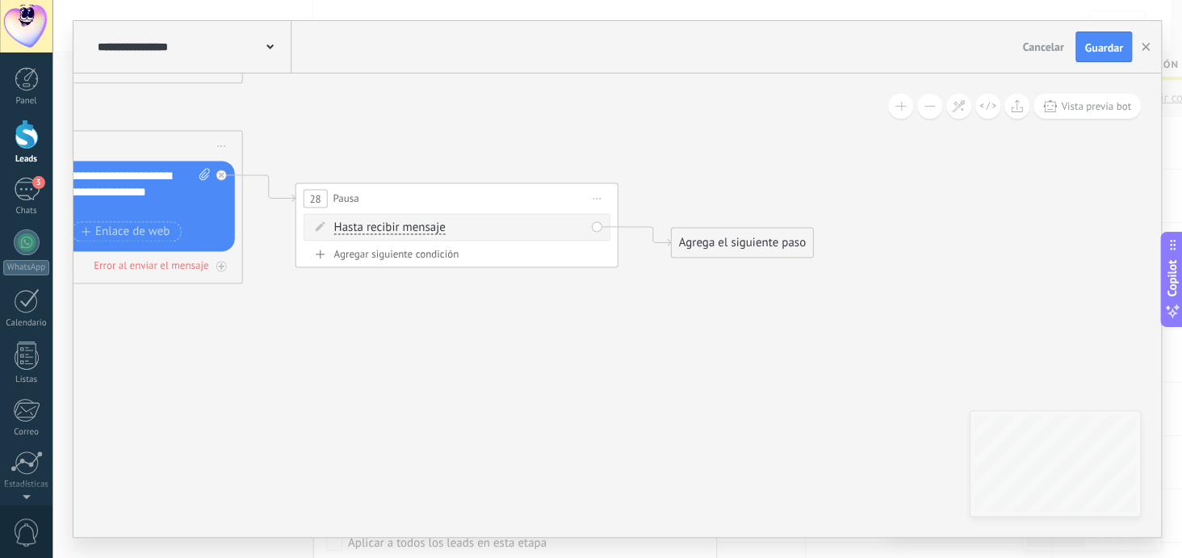
drag, startPoint x: 803, startPoint y: 156, endPoint x: 632, endPoint y: 157, distance: 171.2
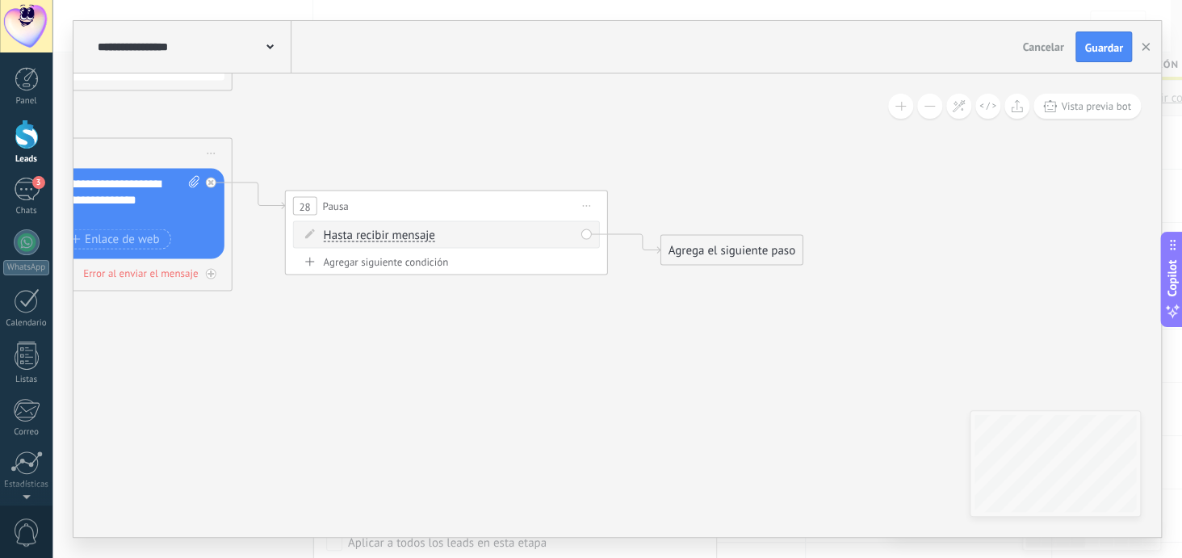
click at [407, 261] on div "Agregar siguiente condición" at bounding box center [446, 262] width 307 height 14
click at [407, 263] on input "*" at bounding box center [403, 269] width 7 height 13
type input "*"
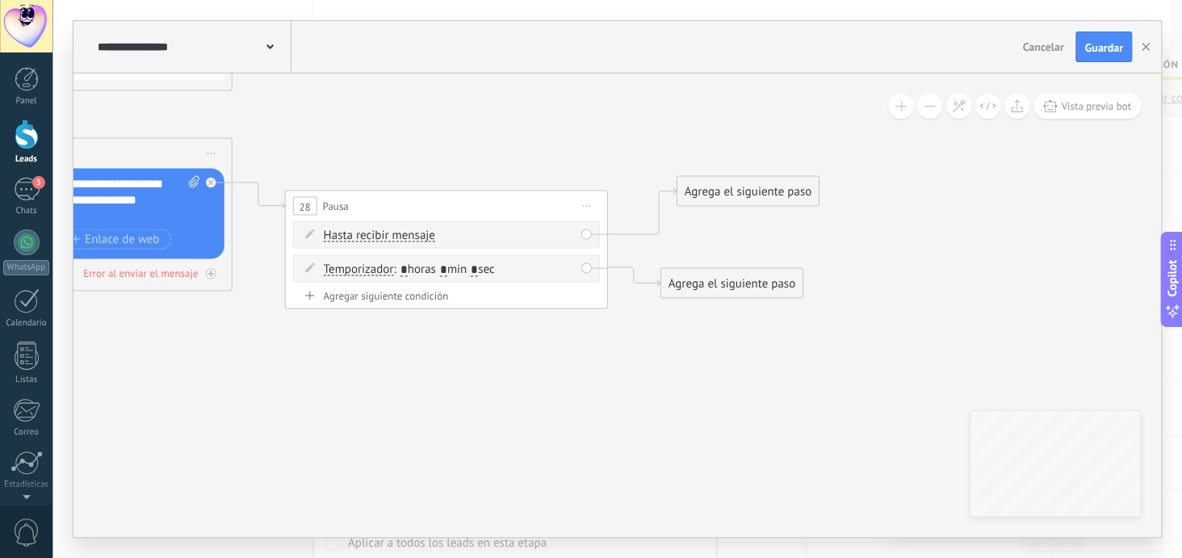
drag, startPoint x: 730, startPoint y: 254, endPoint x: 746, endPoint y: 195, distance: 61.1
click at [746, 195] on div "Agrega el siguiente paso" at bounding box center [747, 191] width 141 height 27
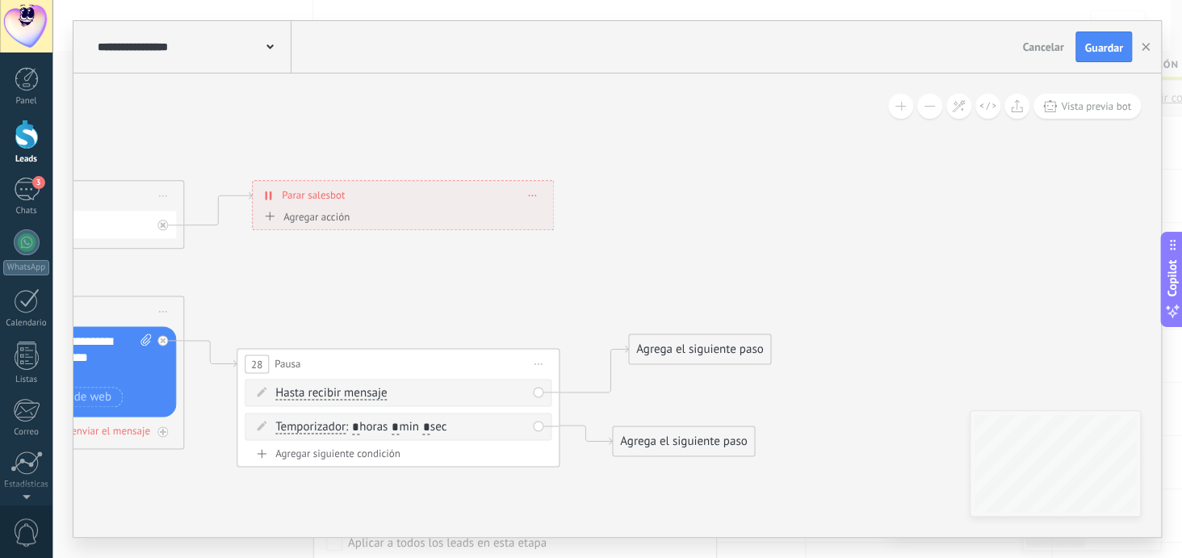
drag, startPoint x: 814, startPoint y: 229, endPoint x: 766, endPoint y: 387, distance: 164.5
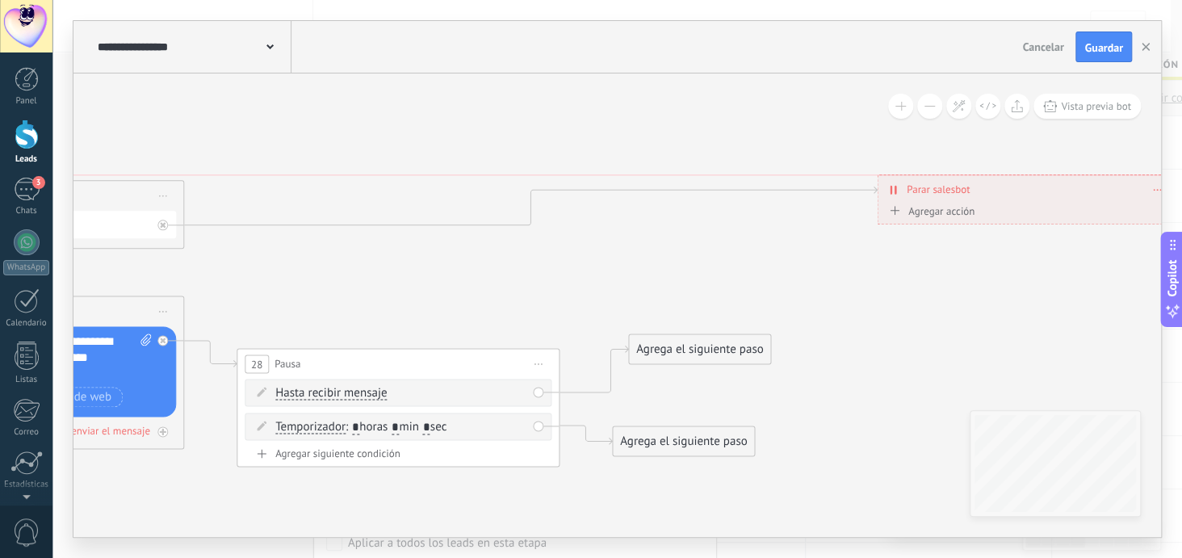
drag, startPoint x: 451, startPoint y: 195, endPoint x: 1077, endPoint y: 184, distance: 625.8
click at [1077, 184] on div "**********" at bounding box center [1028, 189] width 300 height 28
drag, startPoint x: 134, startPoint y: 196, endPoint x: 690, endPoint y: 180, distance: 555.7
click at [690, 180] on div "**********" at bounding box center [560, 178] width 321 height 30
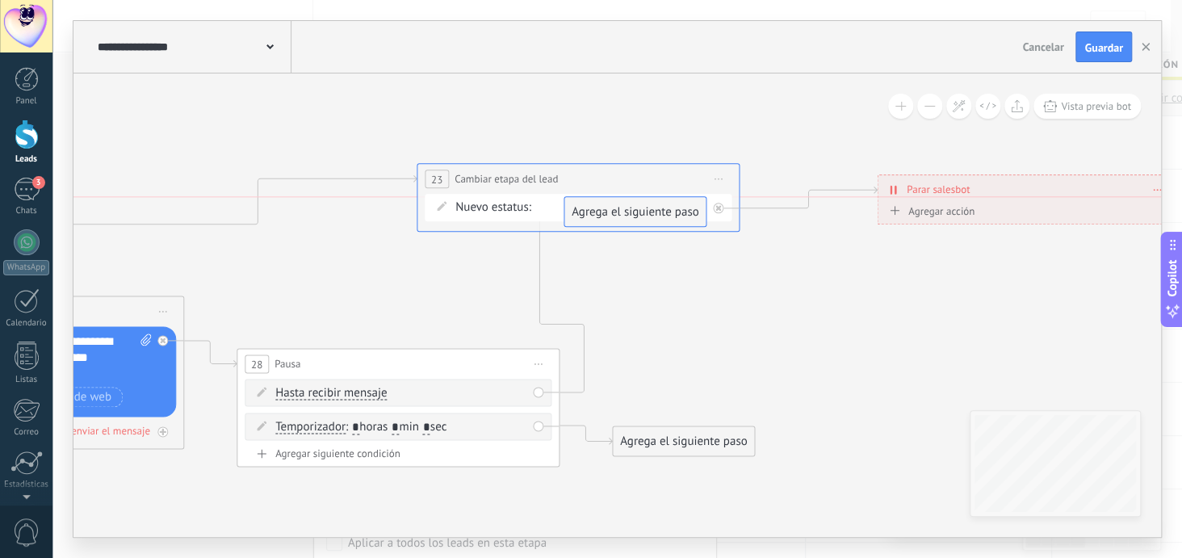
drag, startPoint x: 689, startPoint y: 348, endPoint x: 624, endPoint y: 213, distance: 149.5
click at [706, 439] on div "Agrega el siguiente paso" at bounding box center [683, 441] width 141 height 27
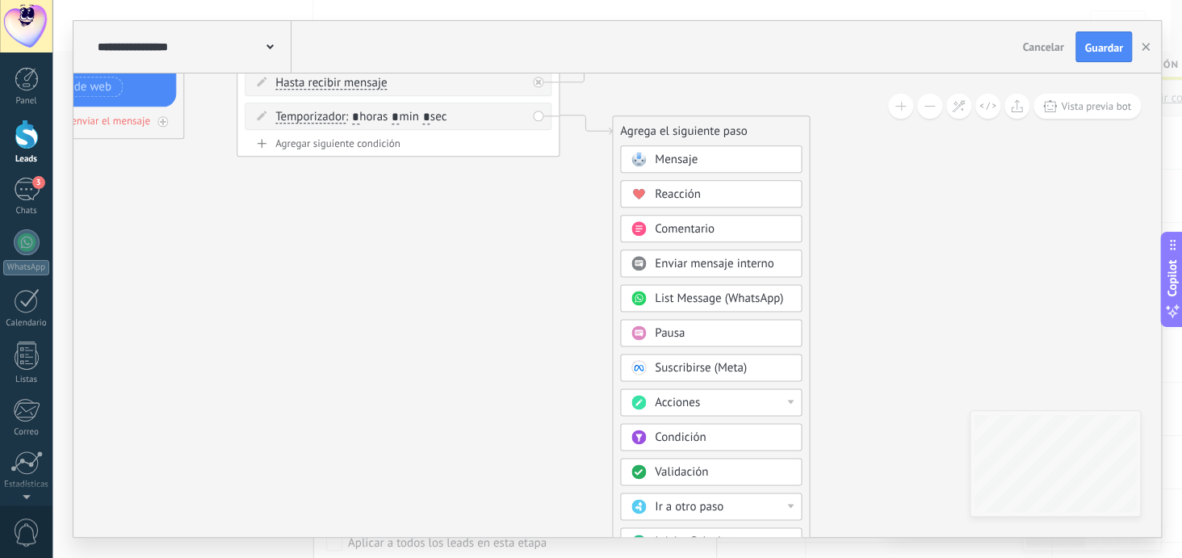
click at [788, 396] on div "Acciones" at bounding box center [723, 403] width 136 height 16
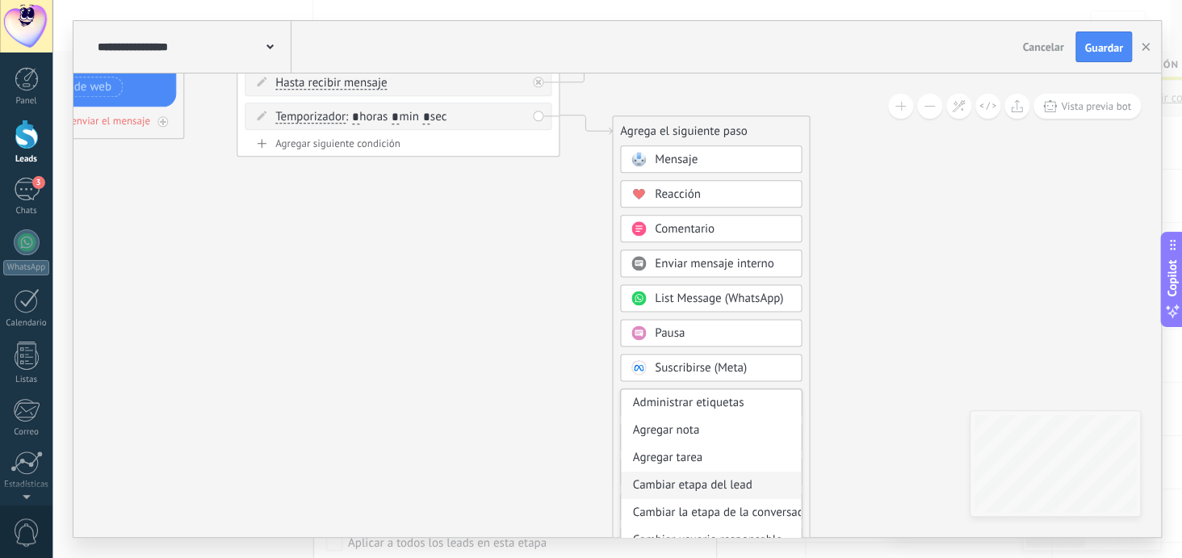
click at [765, 477] on div "Cambiar etapa del lead" at bounding box center [711, 485] width 180 height 27
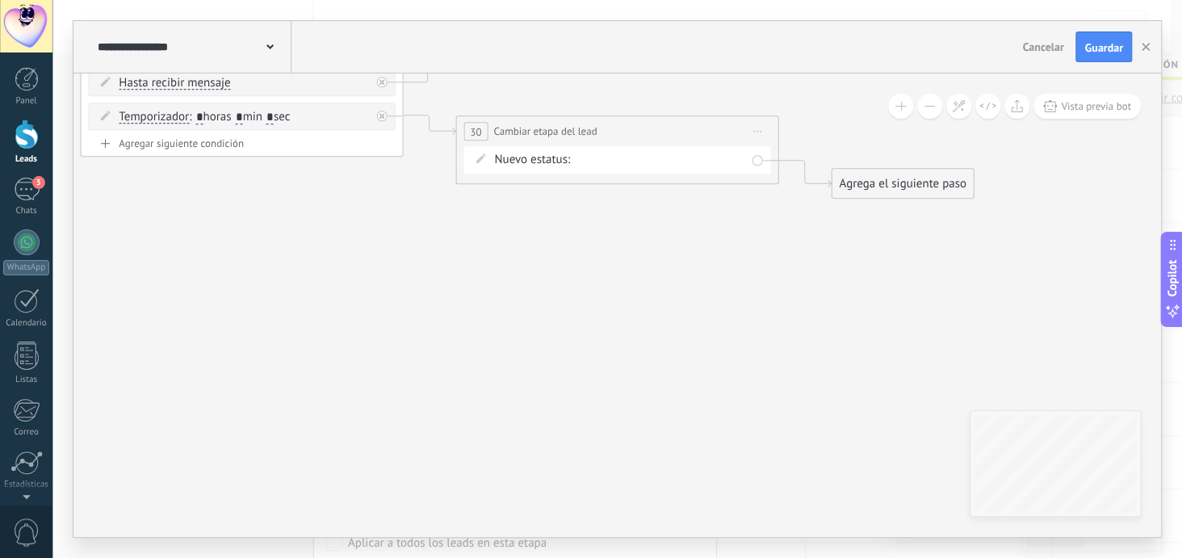
click at [0, 0] on div "Nueva consulta Cualificado Cotización enviada Pedido creado Pedido completado P…" at bounding box center [0, 0] width 0 height 0
click at [0, 0] on label "Pedido cancelado – perdido" at bounding box center [0, 0] width 0 height 0
click at [867, 180] on div "Agrega el siguiente paso" at bounding box center [902, 183] width 141 height 27
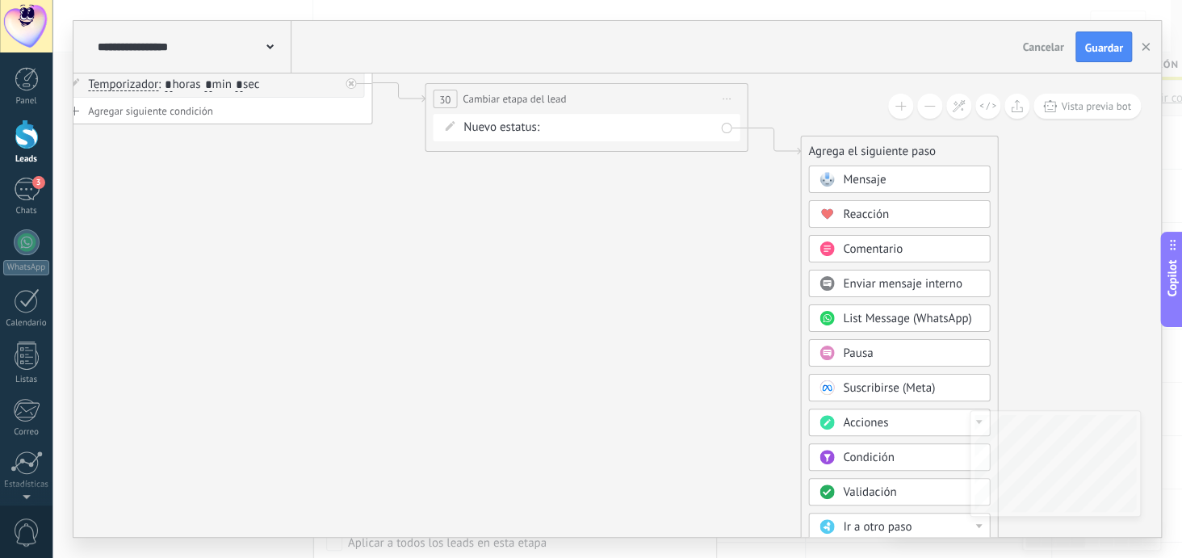
drag, startPoint x: 755, startPoint y: 413, endPoint x: 724, endPoint y: 270, distance: 145.4
drag, startPoint x: 912, startPoint y: 389, endPoint x: 912, endPoint y: 297, distance: 92.0
click at [912, 297] on div "Mensaje Mensaje Mensaje Reacción Comentario Enviar mensaje interno" at bounding box center [899, 447] width 182 height 562
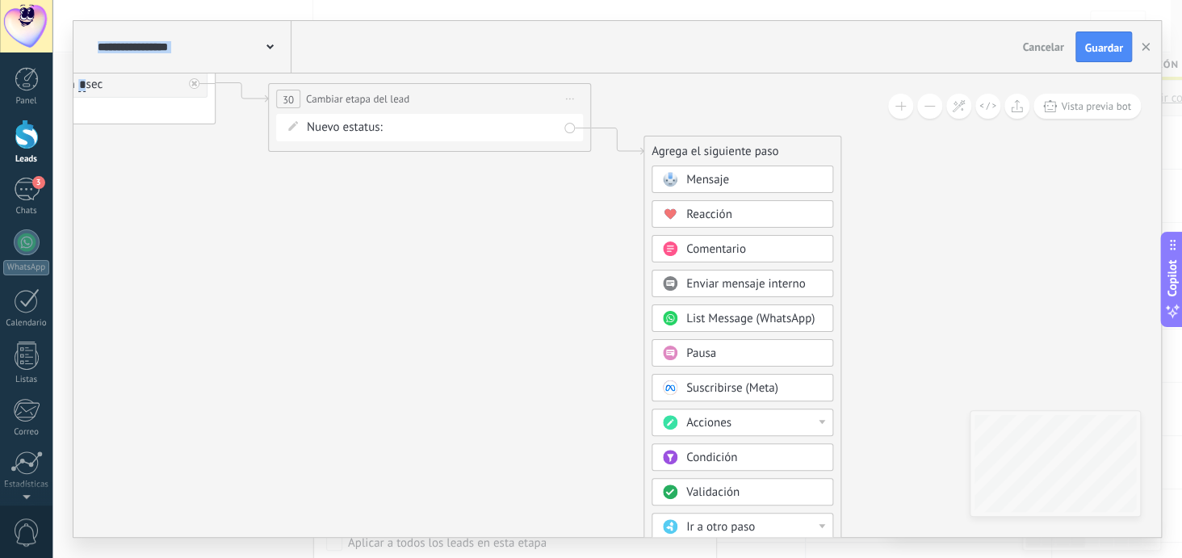
drag, startPoint x: 1082, startPoint y: 358, endPoint x: 924, endPoint y: 316, distance: 163.9
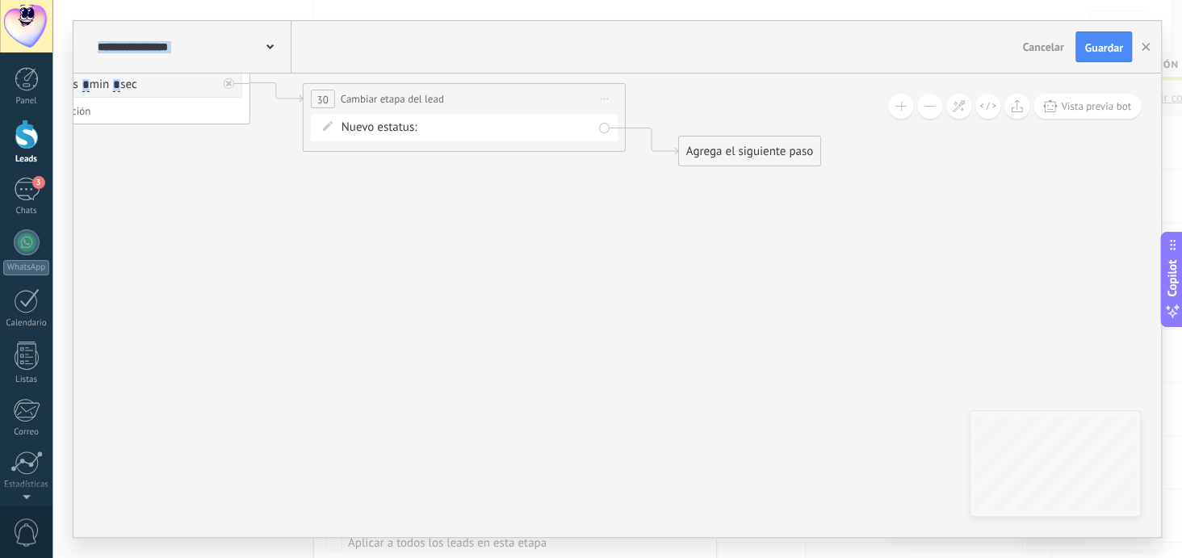
drag, startPoint x: 472, startPoint y: 296, endPoint x: 509, endPoint y: 103, distance: 197.1
click at [794, 155] on div "Agrega el siguiente paso" at bounding box center [749, 151] width 141 height 27
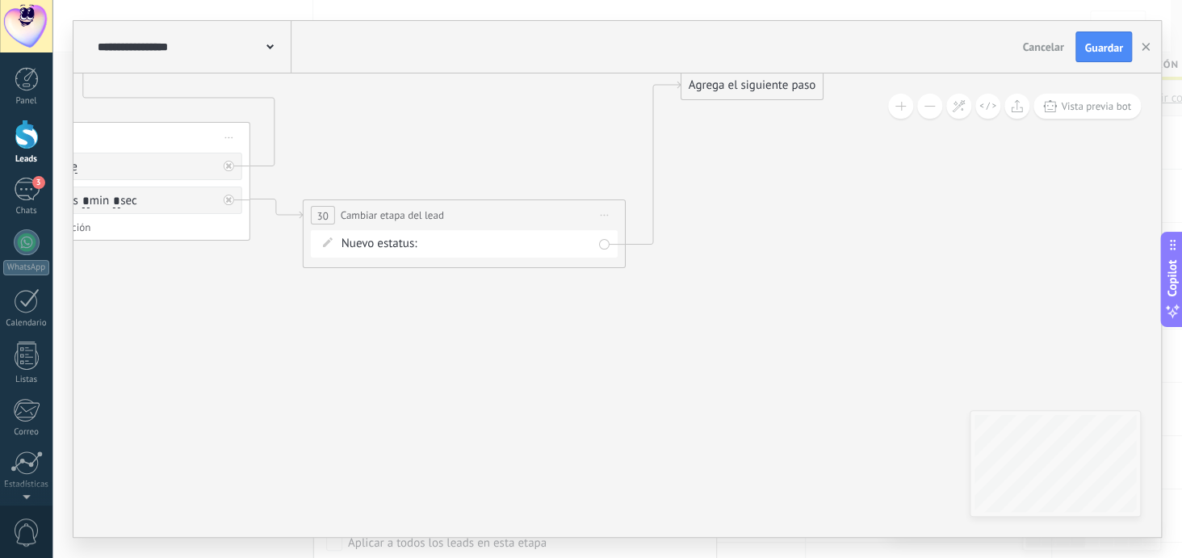
drag, startPoint x: 741, startPoint y: 268, endPoint x: 744, endPoint y: 82, distance: 186.5
click at [744, 82] on div "Agrega el siguiente paso" at bounding box center [751, 85] width 141 height 27
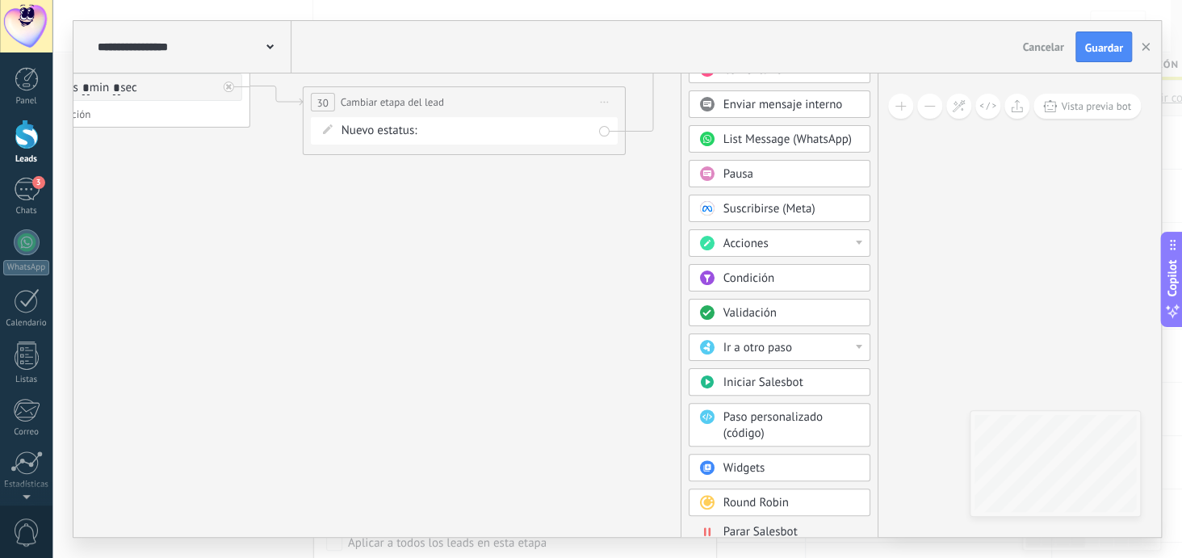
click at [780, 529] on span "Parar Salesbot" at bounding box center [760, 531] width 74 height 15
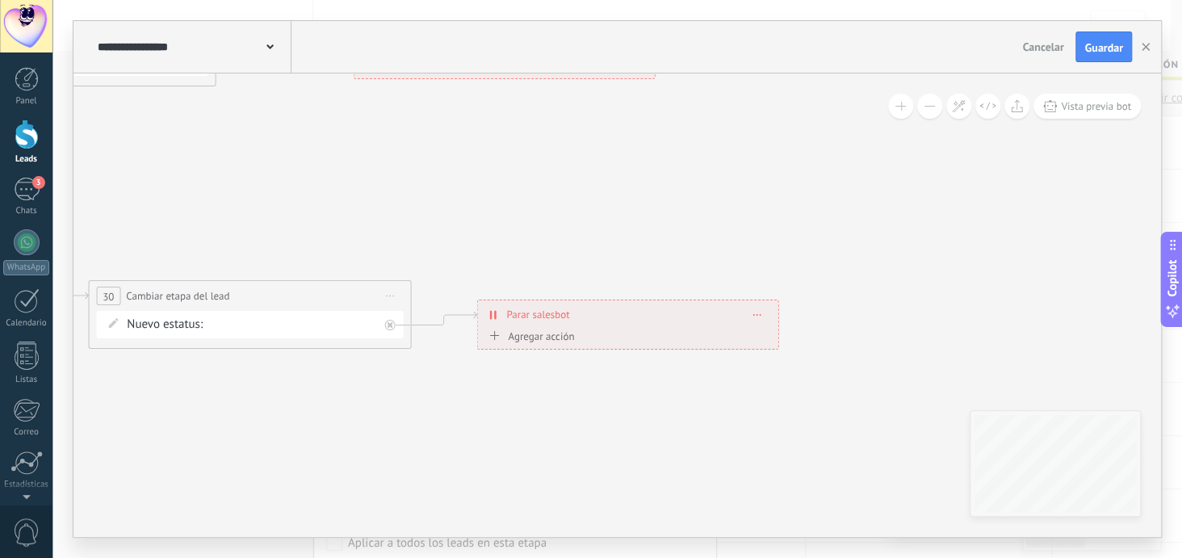
drag, startPoint x: 591, startPoint y: 174, endPoint x: 601, endPoint y: 324, distance: 149.7
click at [601, 324] on div "**********" at bounding box center [627, 314] width 300 height 28
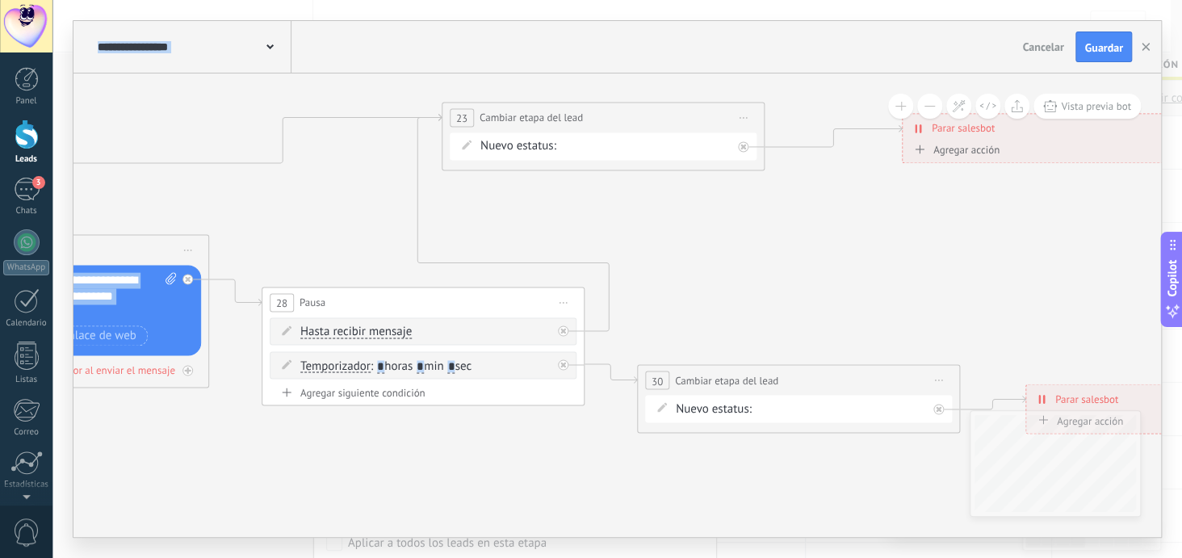
drag, startPoint x: 352, startPoint y: 449, endPoint x: 901, endPoint y: 534, distance: 555.5
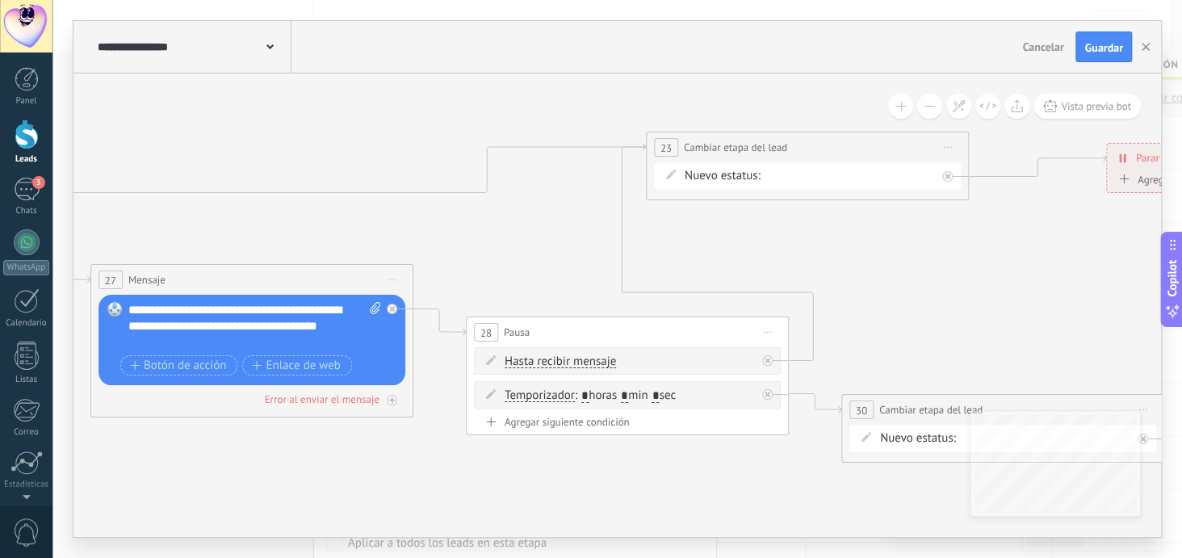
drag, startPoint x: 567, startPoint y: 481, endPoint x: 771, endPoint y: 511, distance: 206.4
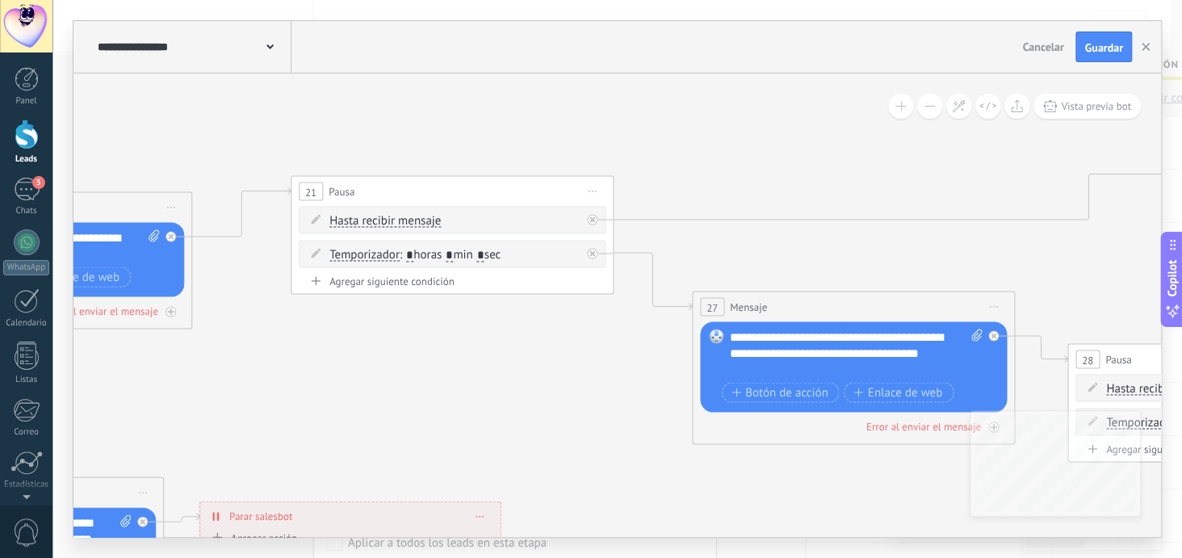
drag, startPoint x: 362, startPoint y: 514, endPoint x: 697, endPoint y: 534, distance: 335.6
click at [697, 534] on icon at bounding box center [462, 312] width 4148 height 1185
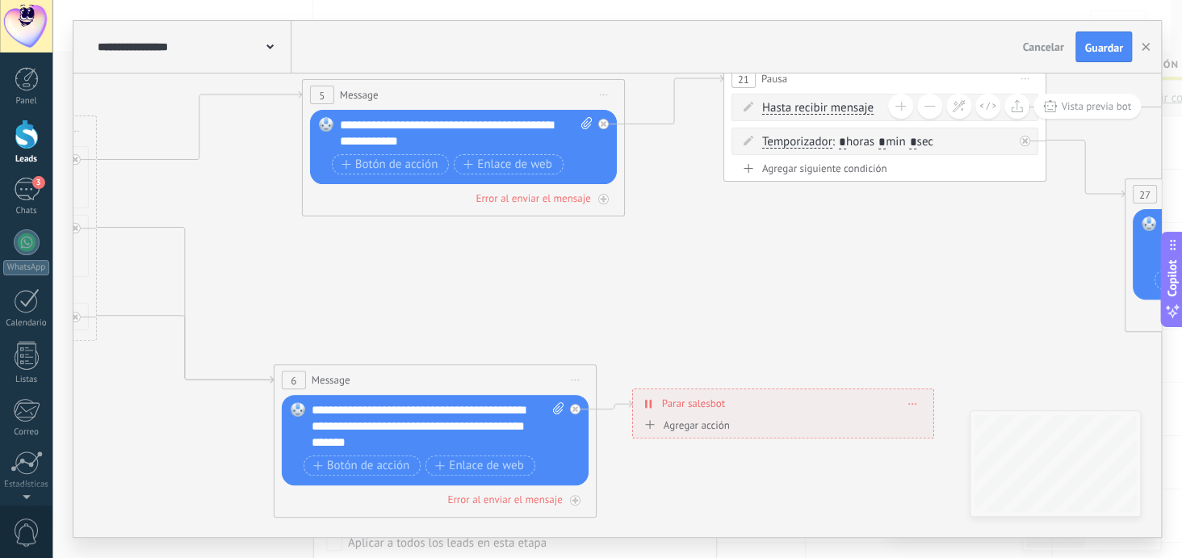
drag, startPoint x: 343, startPoint y: 374, endPoint x: 775, endPoint y: 261, distance: 446.5
click at [775, 261] on icon at bounding box center [895, 199] width 4148 height 1185
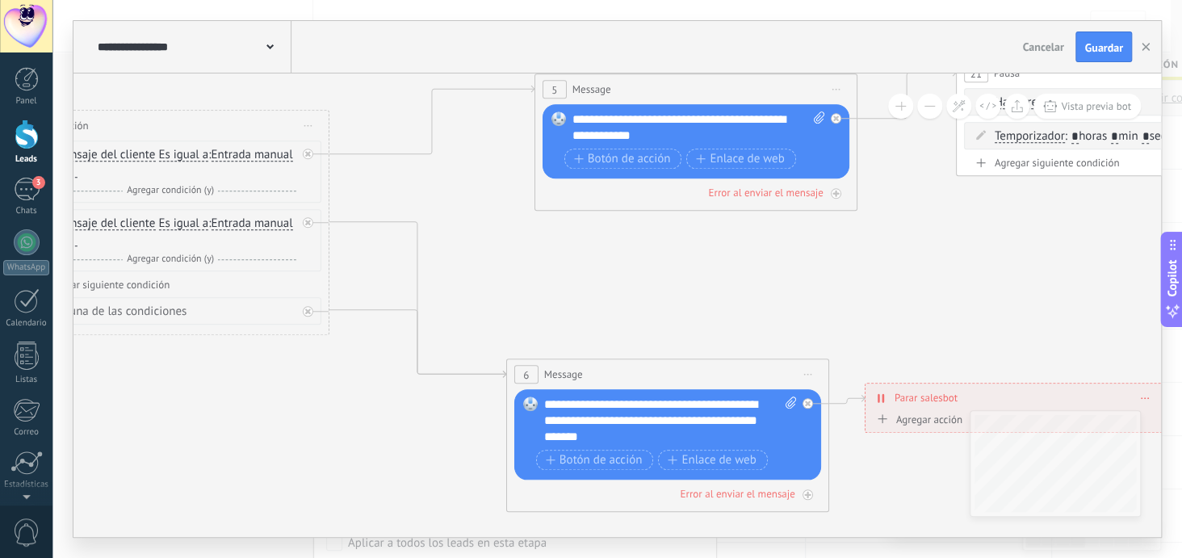
drag, startPoint x: 383, startPoint y: 270, endPoint x: 615, endPoint y: 266, distance: 232.6
click at [615, 266] on icon at bounding box center [1128, 193] width 4148 height 1185
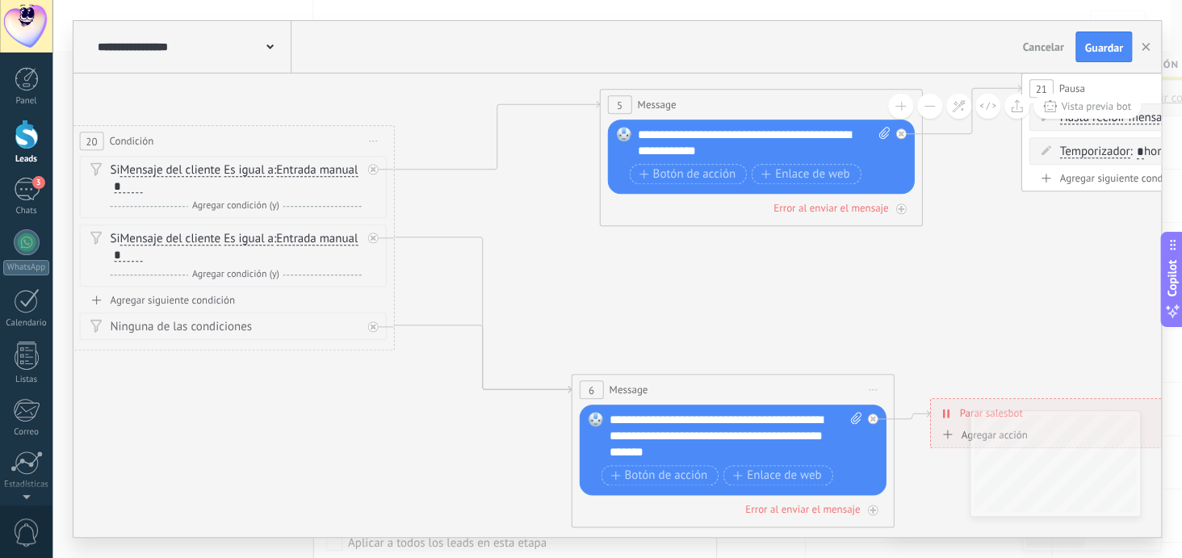
drag, startPoint x: 501, startPoint y: 420, endPoint x: 387, endPoint y: 415, distance: 114.8
click at [387, 415] on icon at bounding box center [1192, 208] width 4148 height 1185
drag, startPoint x: 741, startPoint y: 450, endPoint x: 610, endPoint y: 417, distance: 135.7
click at [610, 417] on div "**********" at bounding box center [736, 436] width 254 height 48
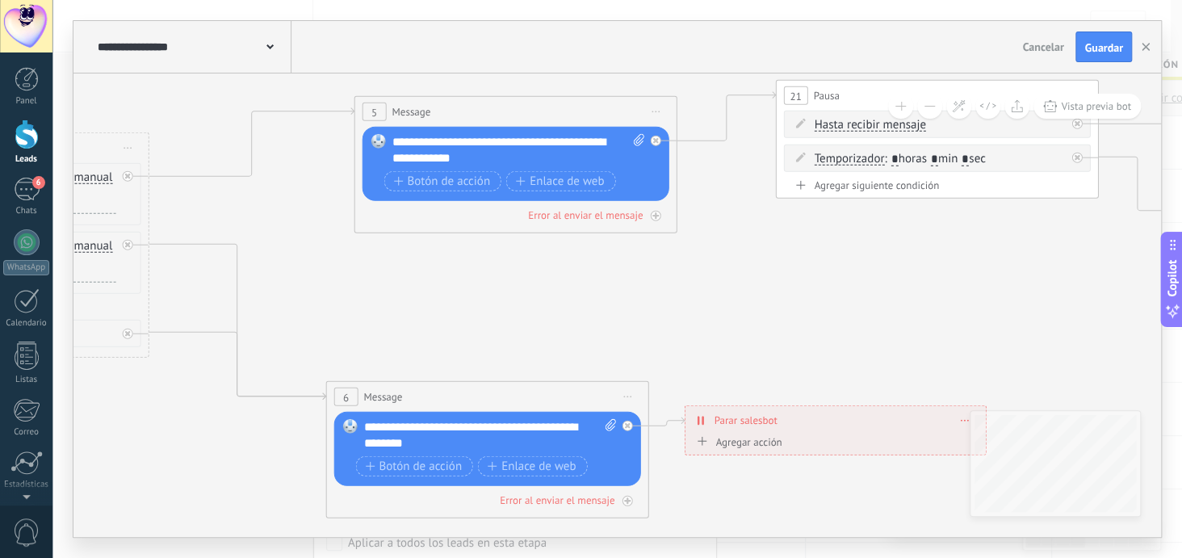
drag, startPoint x: 408, startPoint y: 448, endPoint x: 162, endPoint y: 455, distance: 245.6
click at [162, 455] on icon at bounding box center [947, 216] width 4148 height 1185
click at [488, 425] on div "**********" at bounding box center [490, 435] width 254 height 32
click at [495, 446] on div "**********" at bounding box center [490, 435] width 254 height 32
click at [508, 442] on div "**********" at bounding box center [490, 435] width 254 height 32
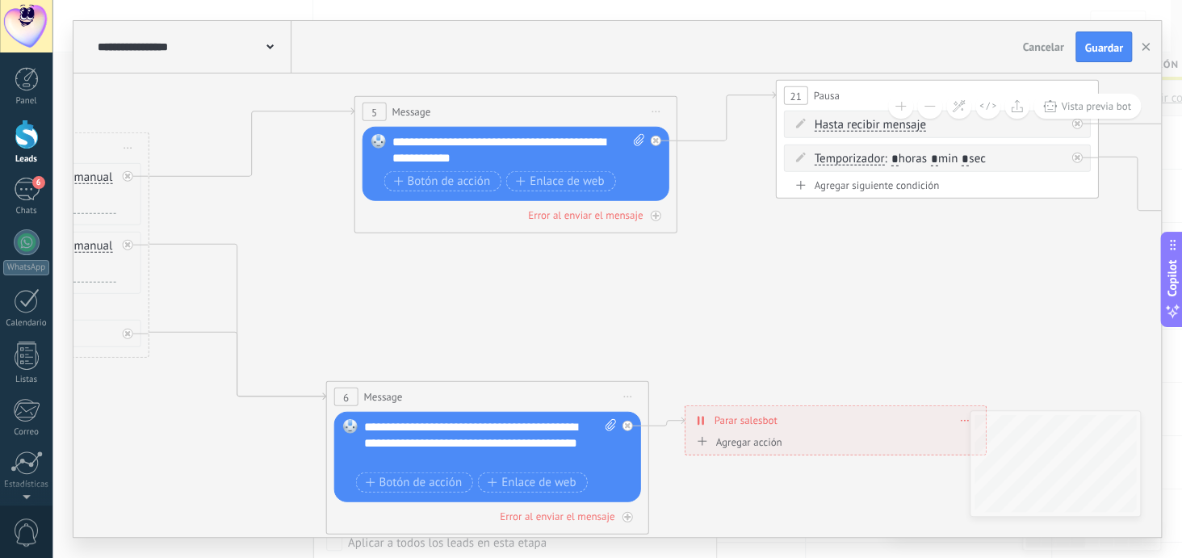
click at [438, 458] on div "**********" at bounding box center [490, 443] width 254 height 48
click at [545, 462] on div "**********" at bounding box center [490, 443] width 254 height 48
click at [757, 363] on icon at bounding box center [947, 216] width 4148 height 1185
click at [630, 425] on div at bounding box center [627, 426] width 10 height 10
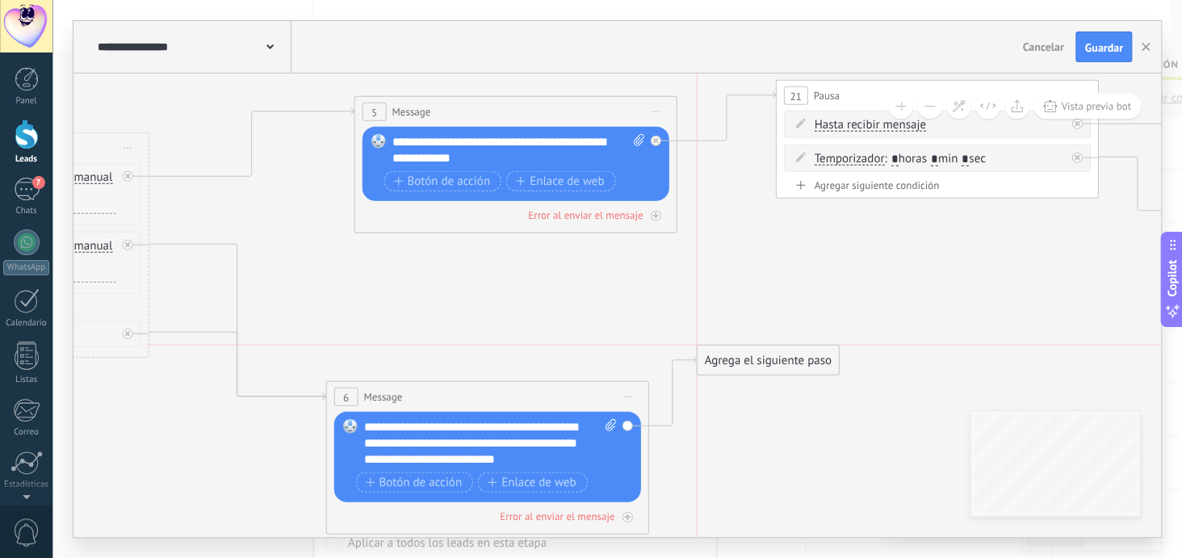
drag, startPoint x: 744, startPoint y: 480, endPoint x: 733, endPoint y: 358, distance: 121.6
click at [733, 358] on div "Agrega el siguiente paso" at bounding box center [767, 360] width 141 height 27
click at [739, 387] on span "Mensaje" at bounding box center [760, 388] width 43 height 15
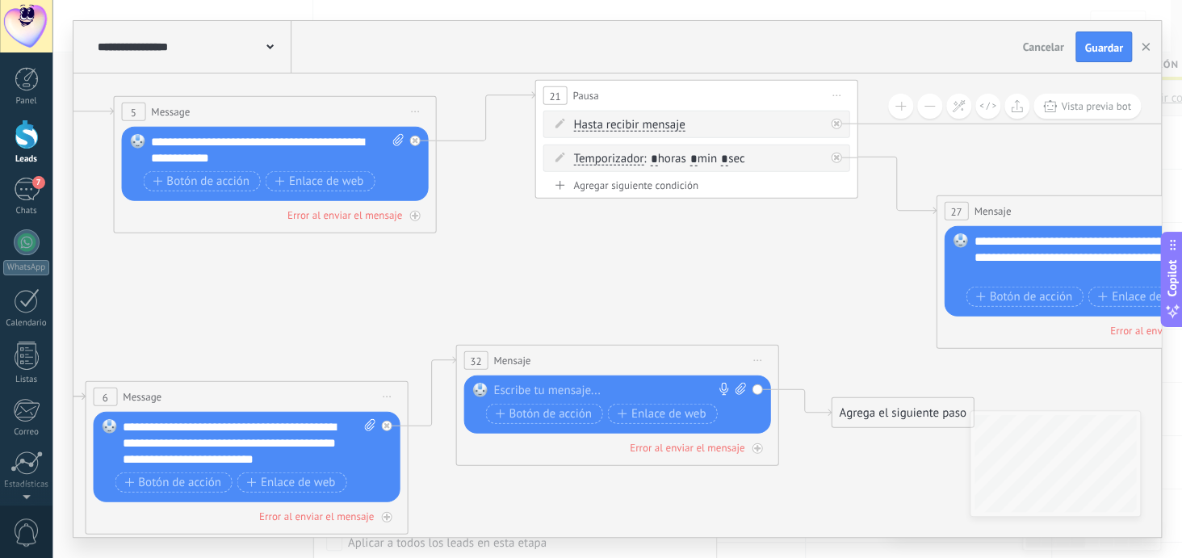
click at [517, 388] on div at bounding box center [613, 391] width 240 height 16
click at [638, 388] on div "**********" at bounding box center [620, 391] width 254 height 16
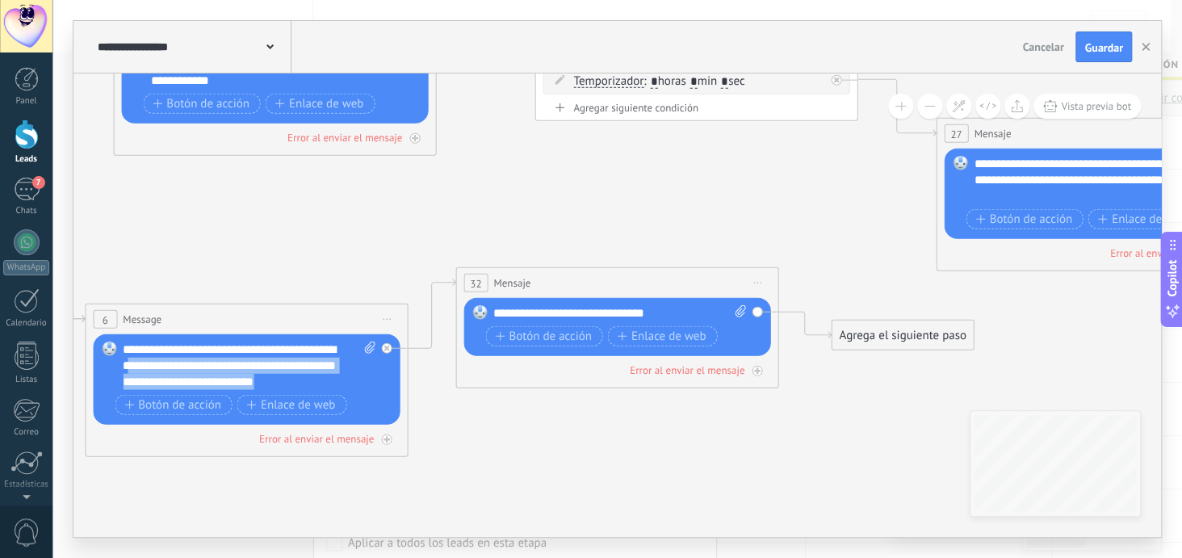
drag, startPoint x: 337, startPoint y: 380, endPoint x: 166, endPoint y: 365, distance: 171.9
click at [166, 365] on div "**********" at bounding box center [250, 366] width 254 height 48
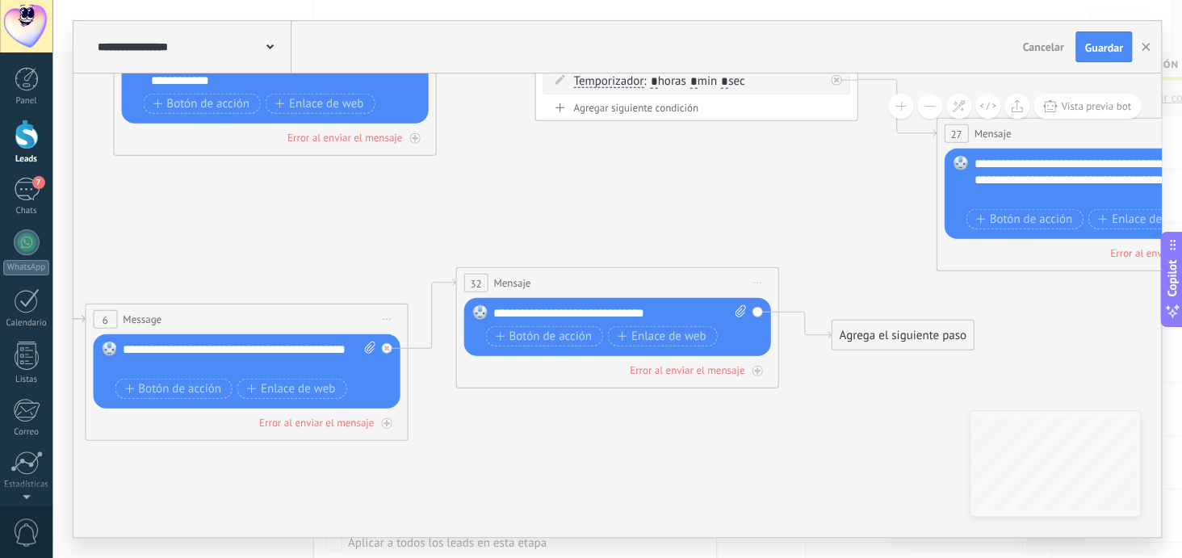
click at [384, 315] on span "Iniciar vista previa aquí Cambiar nombre Duplicar [GEOGRAPHIC_DATA]" at bounding box center [387, 319] width 26 height 23
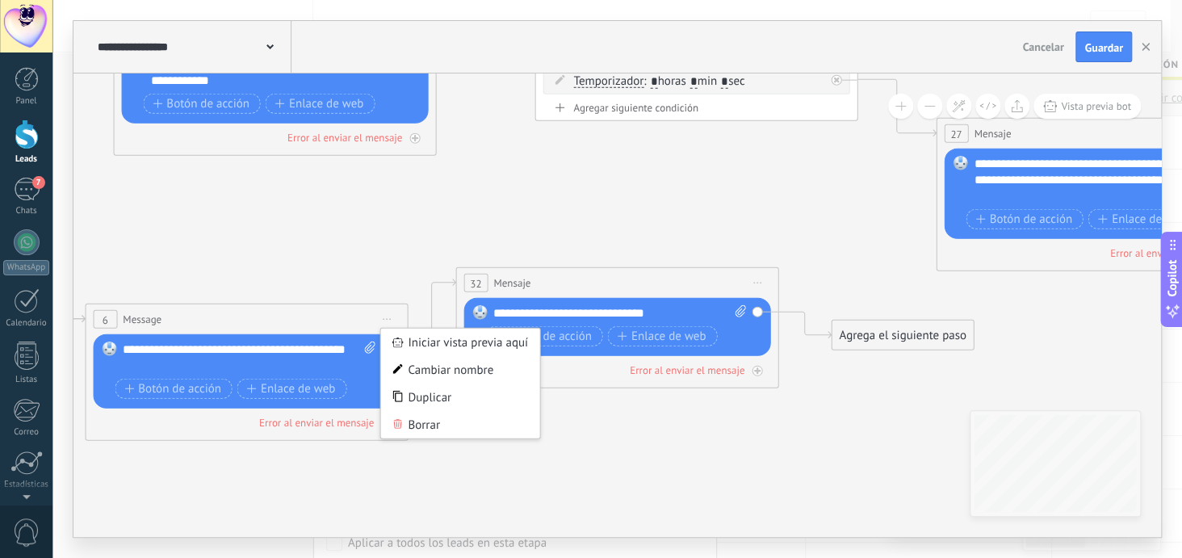
click at [676, 430] on icon at bounding box center [706, 203] width 4148 height 1314
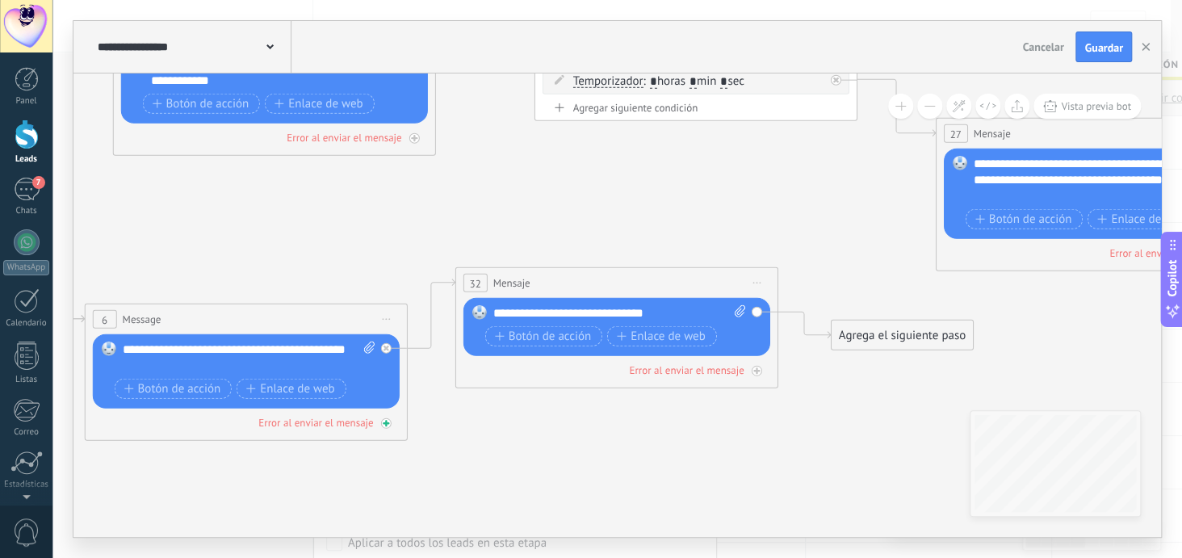
click at [385, 425] on icon at bounding box center [386, 423] width 8 height 8
drag, startPoint x: 506, startPoint y: 513, endPoint x: 522, endPoint y: 423, distance: 91.7
click at [522, 423] on div "Agrega el siguiente paso" at bounding box center [546, 419] width 141 height 27
click at [389, 425] on div "Error al enviar el mensaje" at bounding box center [246, 422] width 307 height 15
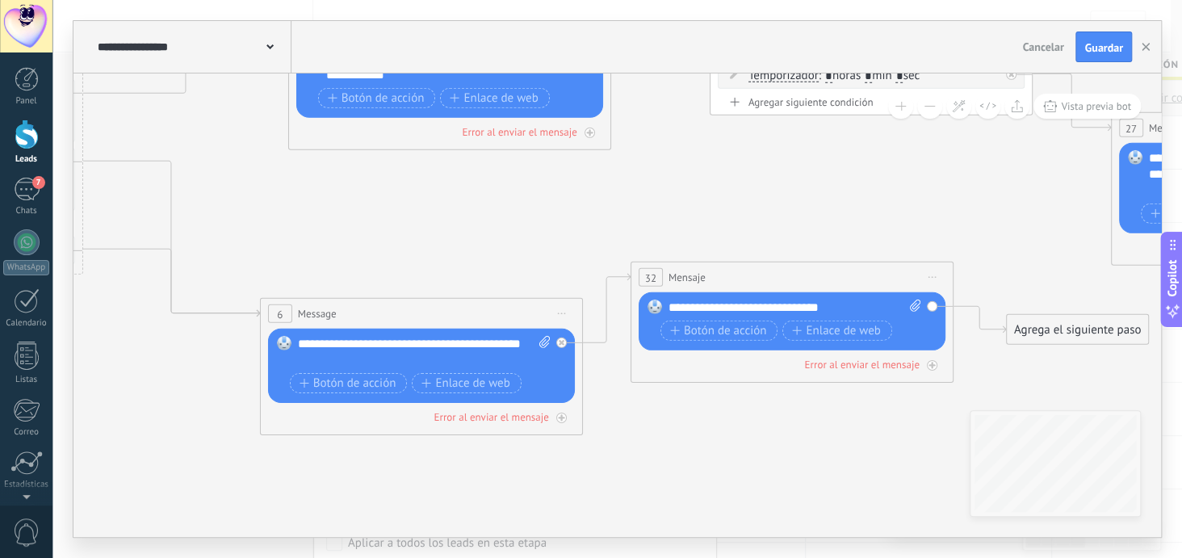
drag, startPoint x: 498, startPoint y: 484, endPoint x: 673, endPoint y: 478, distance: 175.3
click at [673, 478] on icon at bounding box center [882, 189] width 4148 height 1297
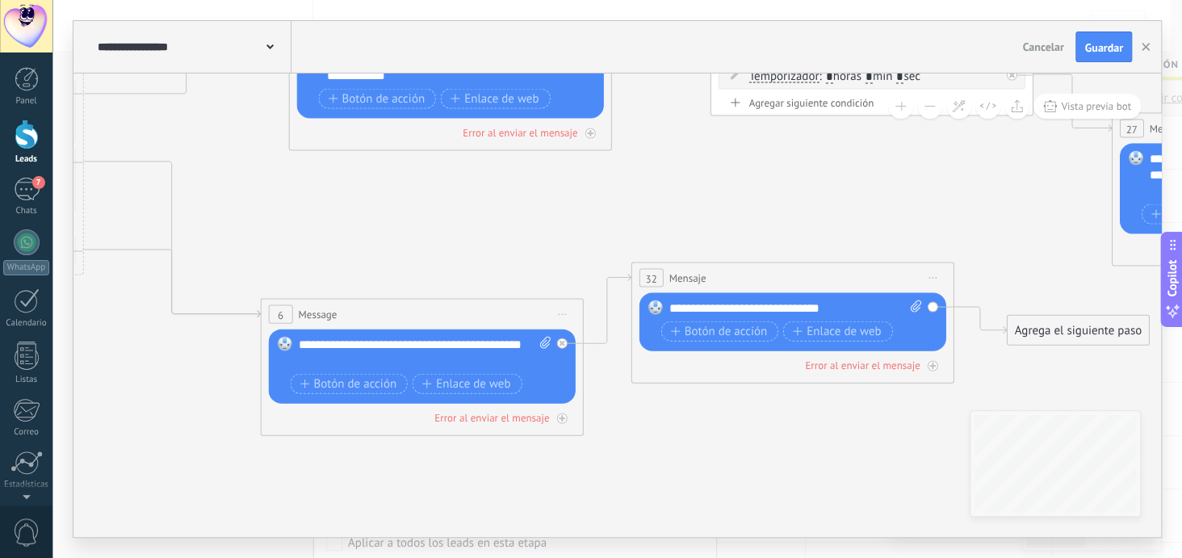
drag, startPoint x: 748, startPoint y: 273, endPoint x: 667, endPoint y: 455, distance: 199.9
click at [667, 455] on icon at bounding box center [882, 189] width 4148 height 1297
click at [932, 275] on span "Iniciar vista previa aquí Cambiar nombre Duplicar [GEOGRAPHIC_DATA]" at bounding box center [933, 277] width 26 height 23
click at [969, 355] on div "Duplicar" at bounding box center [1006, 355] width 160 height 27
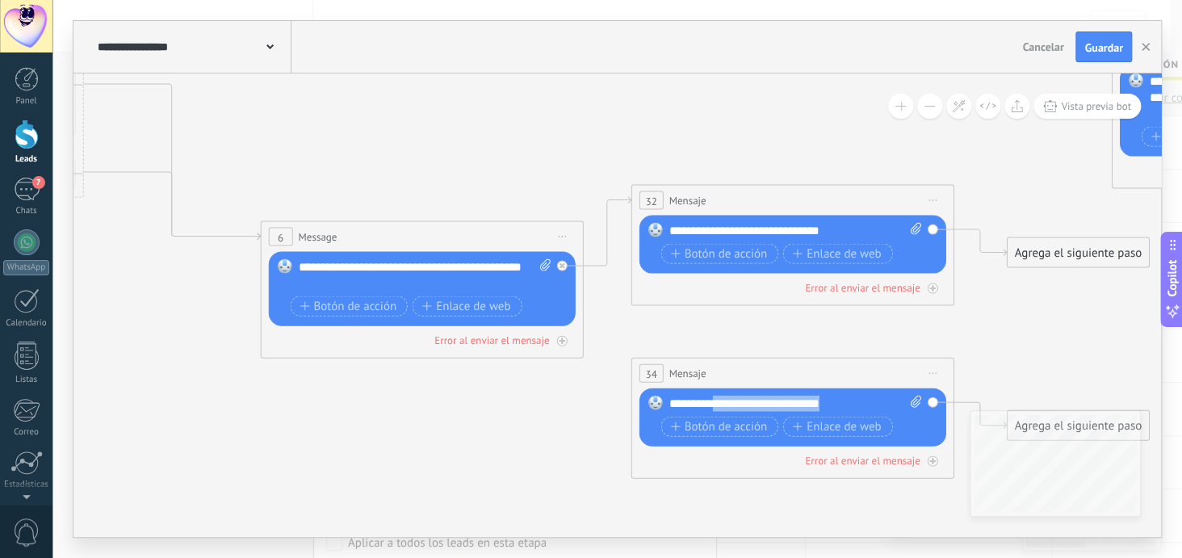
drag, startPoint x: 847, startPoint y: 403, endPoint x: 715, endPoint y: 405, distance: 131.6
click at [715, 405] on div "**********" at bounding box center [796, 404] width 254 height 16
click at [604, 388] on icon at bounding box center [882, 173] width 4148 height 1418
click at [600, 266] on icon at bounding box center [607, 231] width 48 height 69
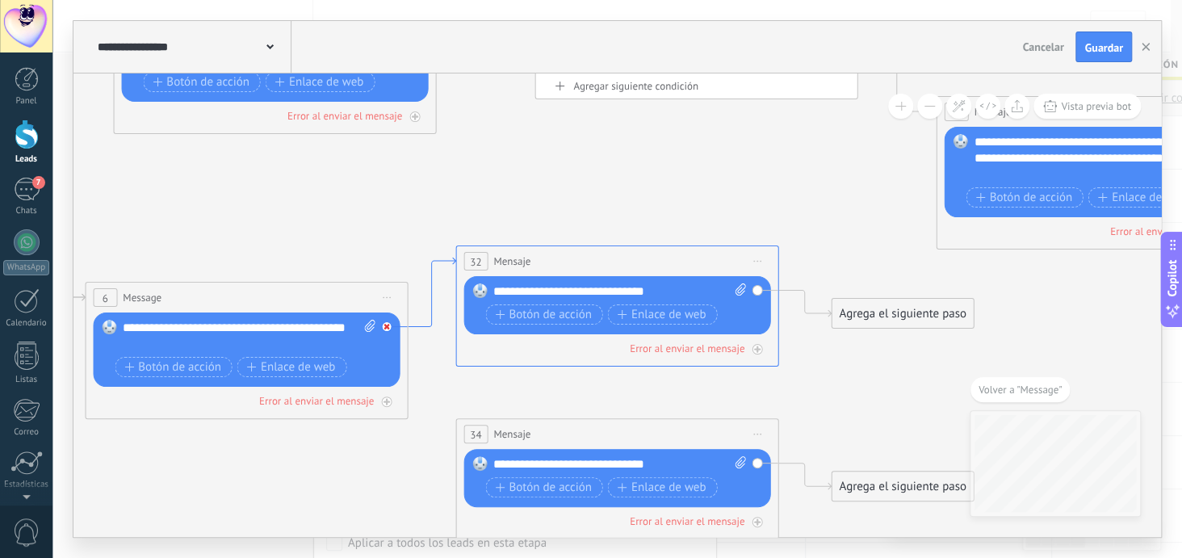
drag, startPoint x: 417, startPoint y: 325, endPoint x: 388, endPoint y: 328, distance: 29.2
click at [388, 328] on icon at bounding box center [387, 327] width 6 height 6
drag, startPoint x: 529, startPoint y: 388, endPoint x: 534, endPoint y: 301, distance: 87.4
click at [384, 352] on div "Reemplazar Quitar Convertir a mensaje de voz Arrastre la imagen aquí para adjun…" at bounding box center [246, 349] width 307 height 74
click at [384, 327] on icon at bounding box center [387, 327] width 6 height 6
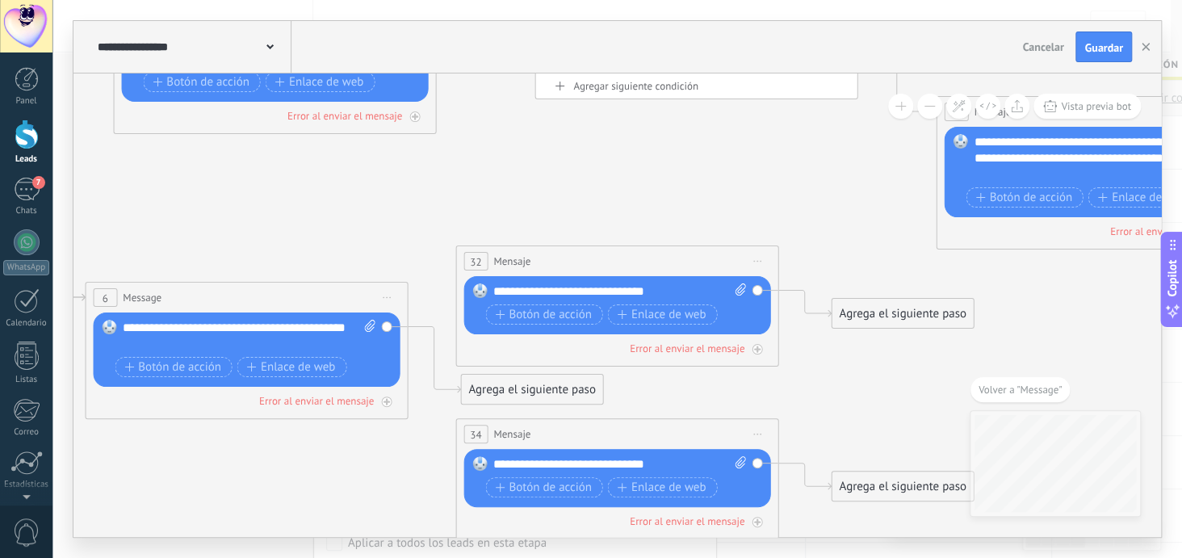
click at [384, 329] on div "Reemplazar Quitar Convertir a mensaje de voz Arrastre la imagen aquí para adjun…" at bounding box center [246, 349] width 307 height 74
click at [480, 389] on div "Agrega el siguiente paso" at bounding box center [531, 389] width 141 height 27
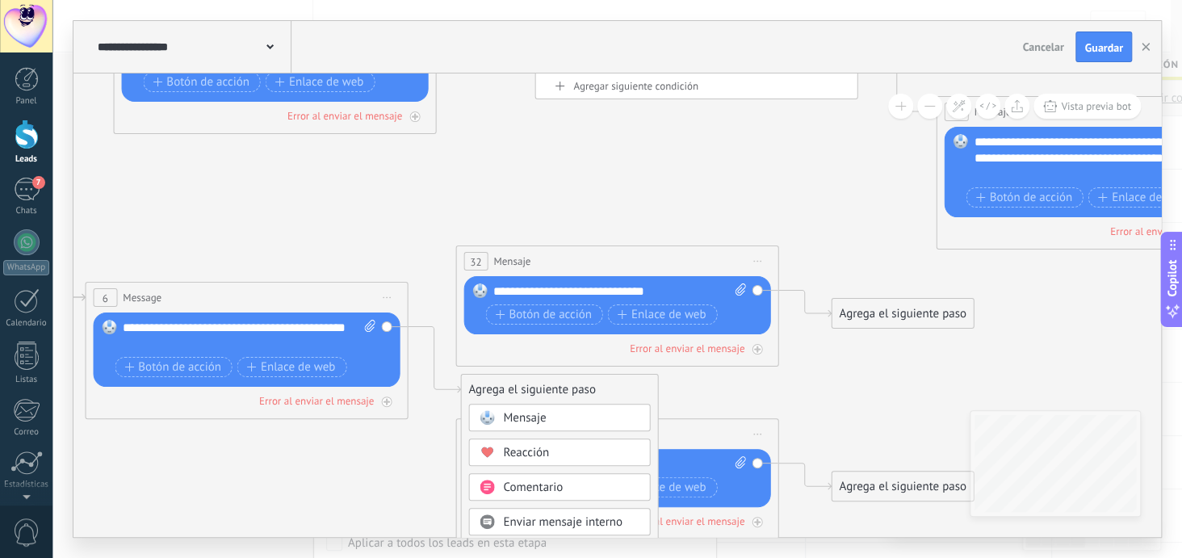
click at [511, 392] on div "Agrega el siguiente paso" at bounding box center [559, 389] width 196 height 27
click at [442, 393] on icon at bounding box center [434, 360] width 52 height 66
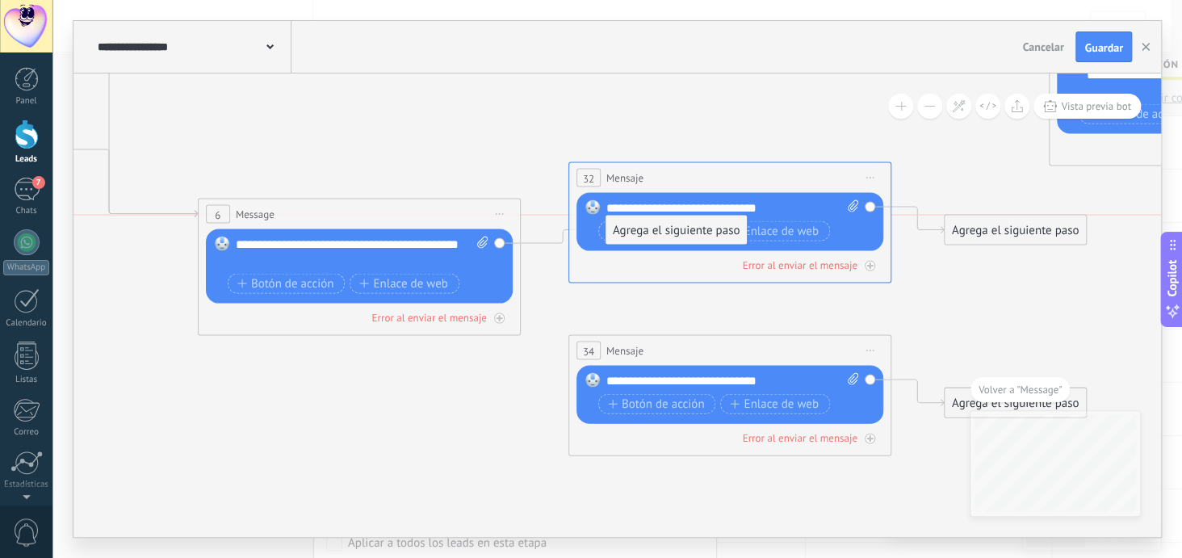
drag, startPoint x: 586, startPoint y: 307, endPoint x: 619, endPoint y: 228, distance: 85.8
click at [873, 348] on span "Iniciar vista previa aquí Cambiar nombre Duplicar [GEOGRAPHIC_DATA]" at bounding box center [870, 350] width 26 height 23
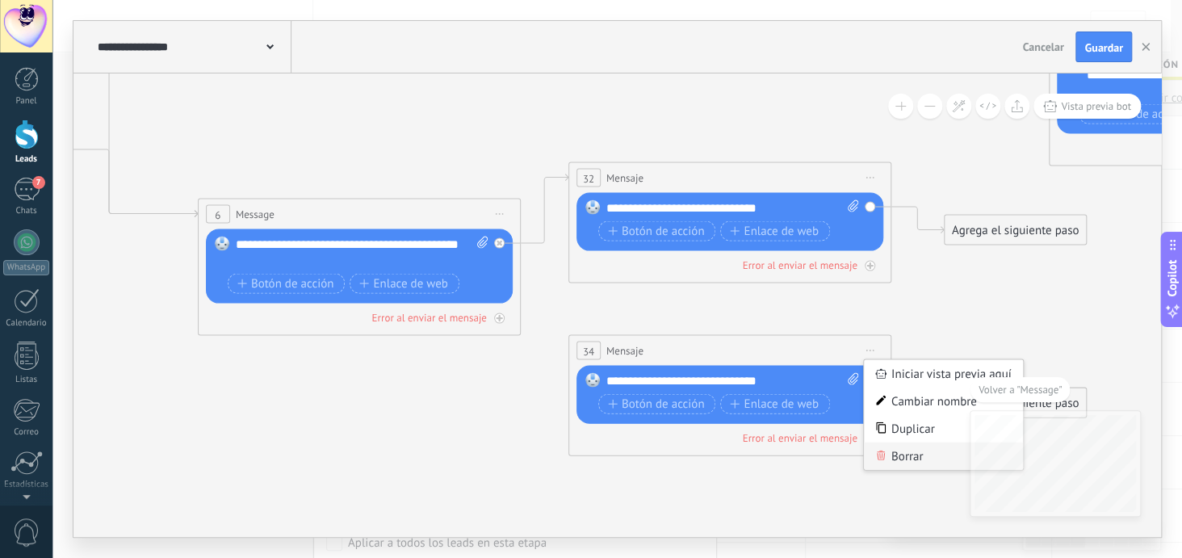
click at [901, 455] on div "Borrar" at bounding box center [944, 455] width 160 height 27
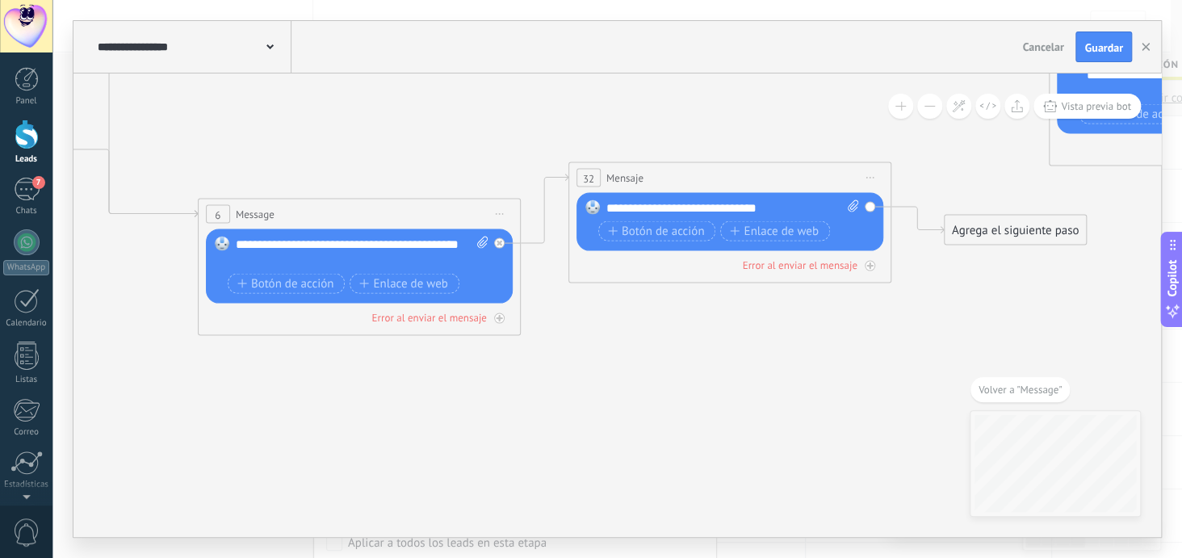
click at [875, 175] on span "Iniciar vista previa aquí Cambiar nombre Duplicar [GEOGRAPHIC_DATA]" at bounding box center [870, 177] width 26 height 23
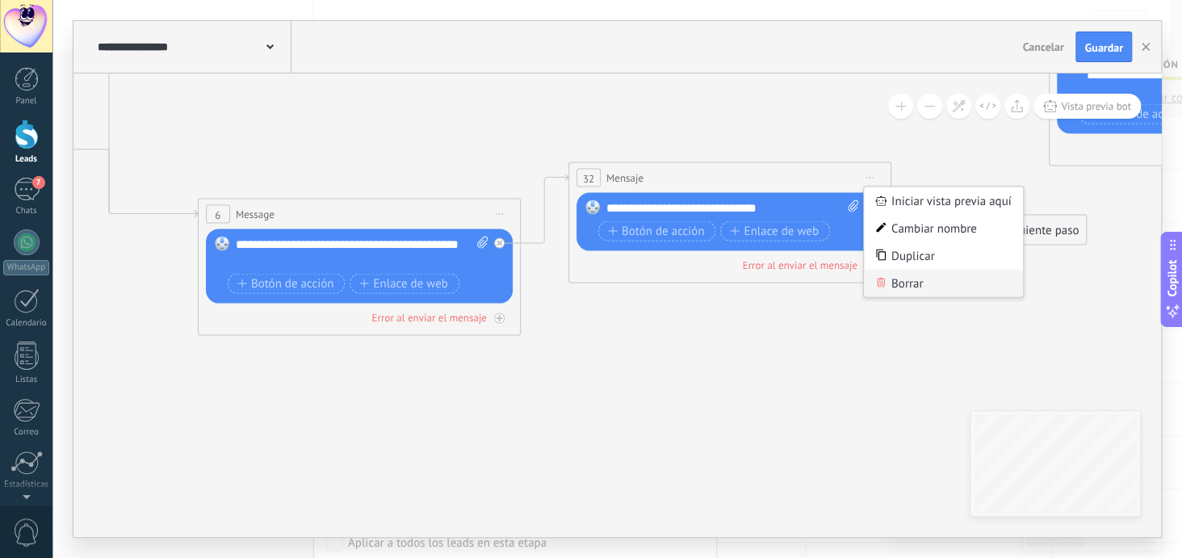
click at [900, 284] on div "Borrar" at bounding box center [944, 283] width 160 height 27
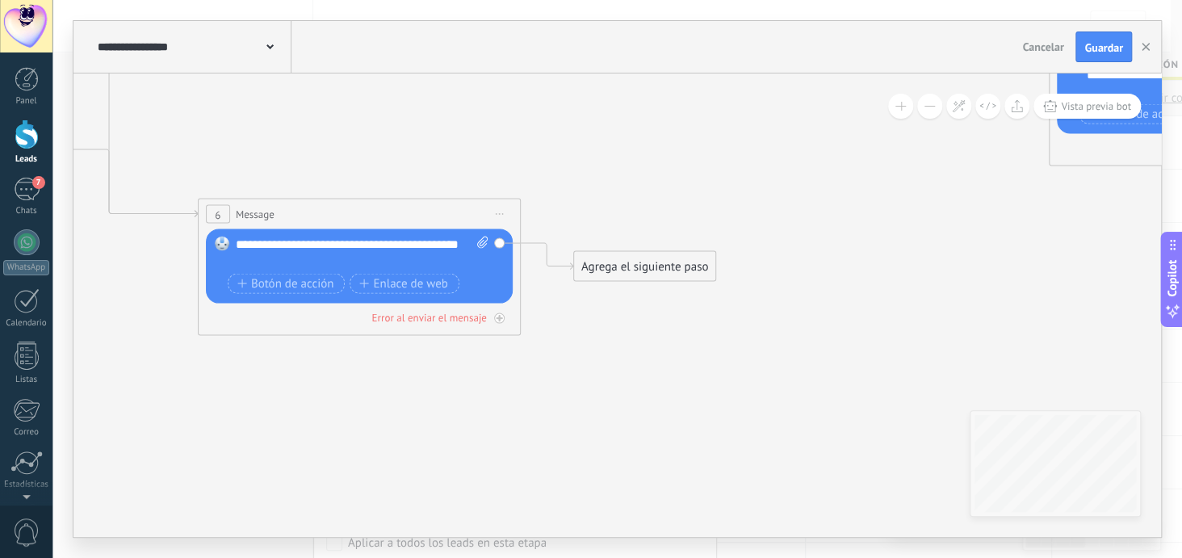
click at [305, 258] on div "**********" at bounding box center [363, 253] width 254 height 32
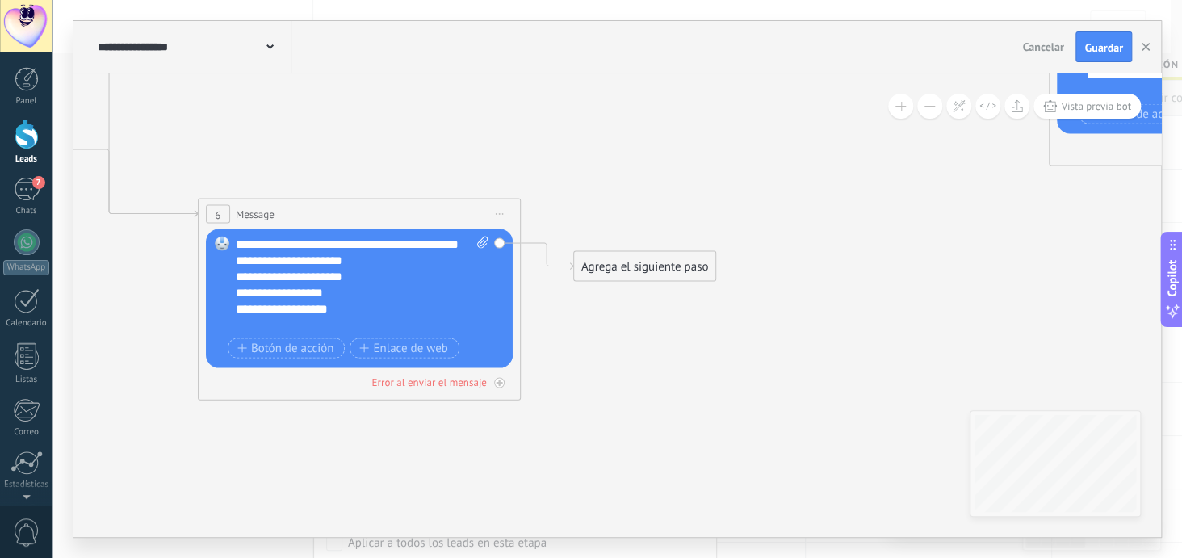
click at [612, 270] on div "Agrega el siguiente paso" at bounding box center [644, 267] width 141 height 27
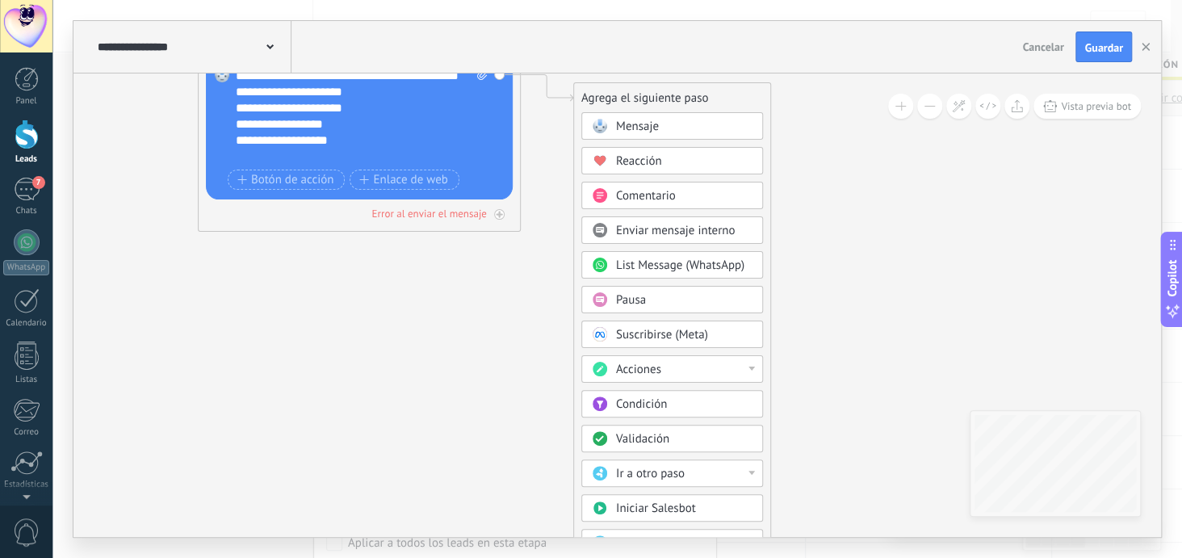
drag, startPoint x: 739, startPoint y: 288, endPoint x: 776, endPoint y: 174, distance: 120.5
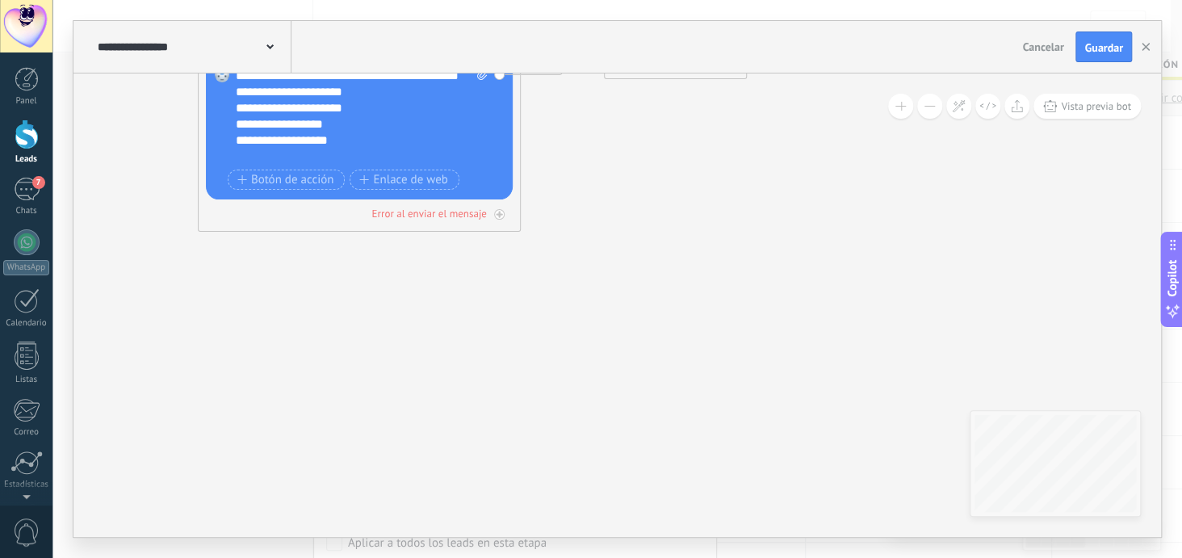
drag, startPoint x: 656, startPoint y: 99, endPoint x: 687, endPoint y: 65, distance: 46.3
click at [687, 65] on div "**********" at bounding box center [617, 279] width 1088 height 516
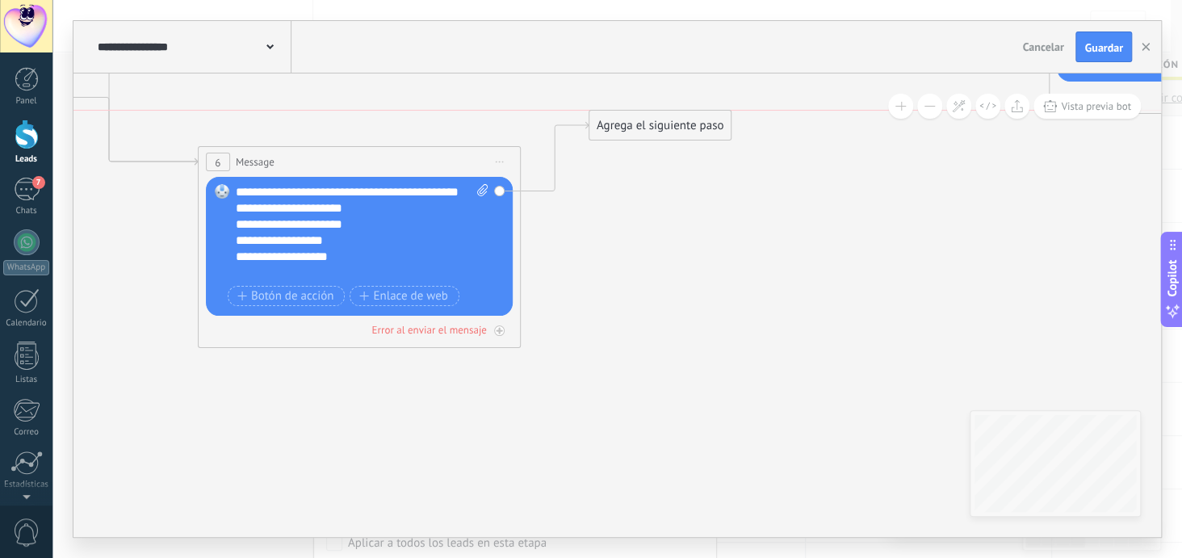
drag, startPoint x: 693, startPoint y: 175, endPoint x: 678, endPoint y: 124, distance: 52.9
click at [678, 124] on div "Agrega el siguiente paso" at bounding box center [659, 125] width 141 height 27
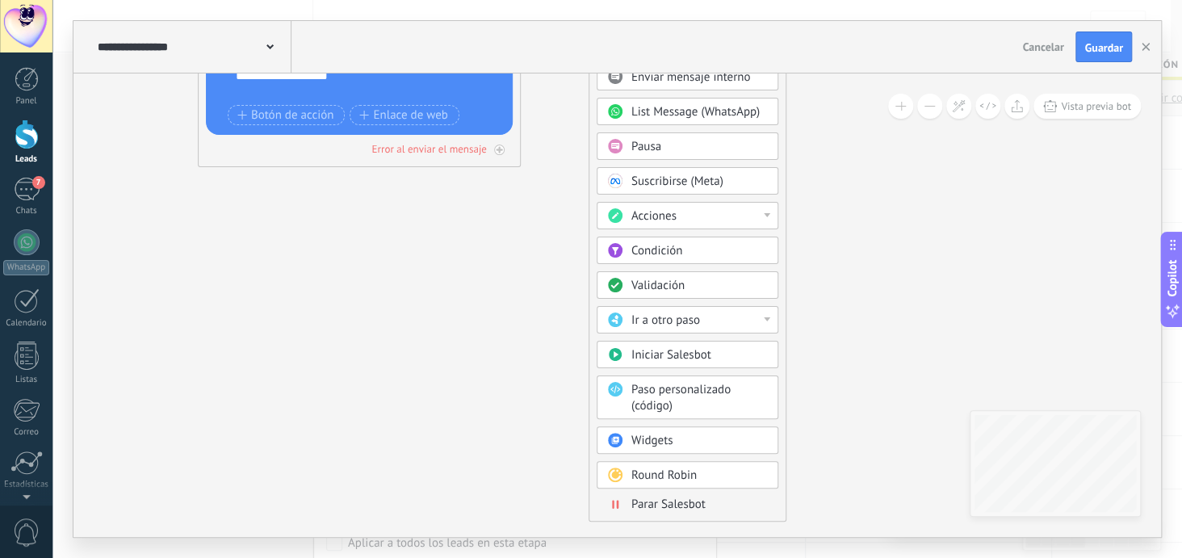
click at [669, 497] on span "Parar Salesbot" at bounding box center [668, 504] width 74 height 15
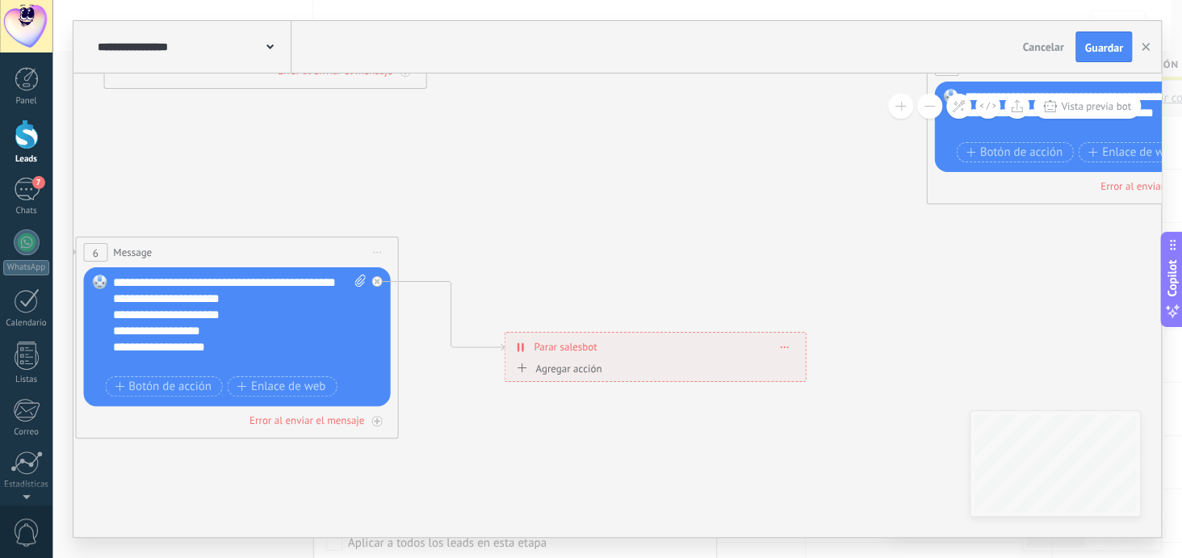
drag, startPoint x: 611, startPoint y: 224, endPoint x: 649, endPoint y: 356, distance: 137.7
click at [649, 356] on div "**********" at bounding box center [655, 347] width 300 height 28
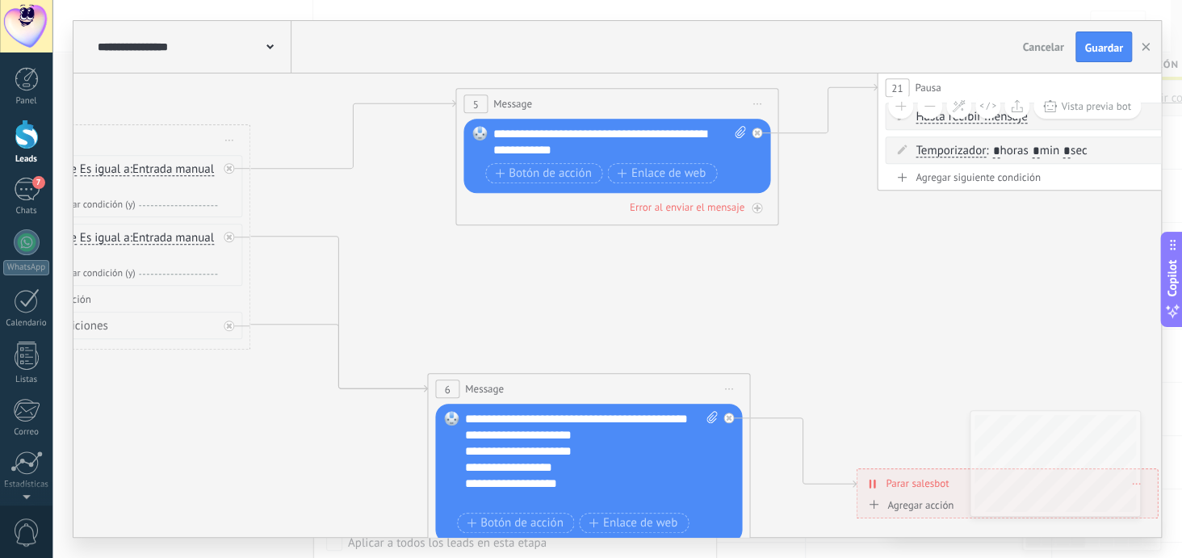
drag, startPoint x: 710, startPoint y: 144, endPoint x: 1063, endPoint y: 280, distance: 377.5
click at [1063, 280] on icon at bounding box center [1049, 297] width 4148 height 1362
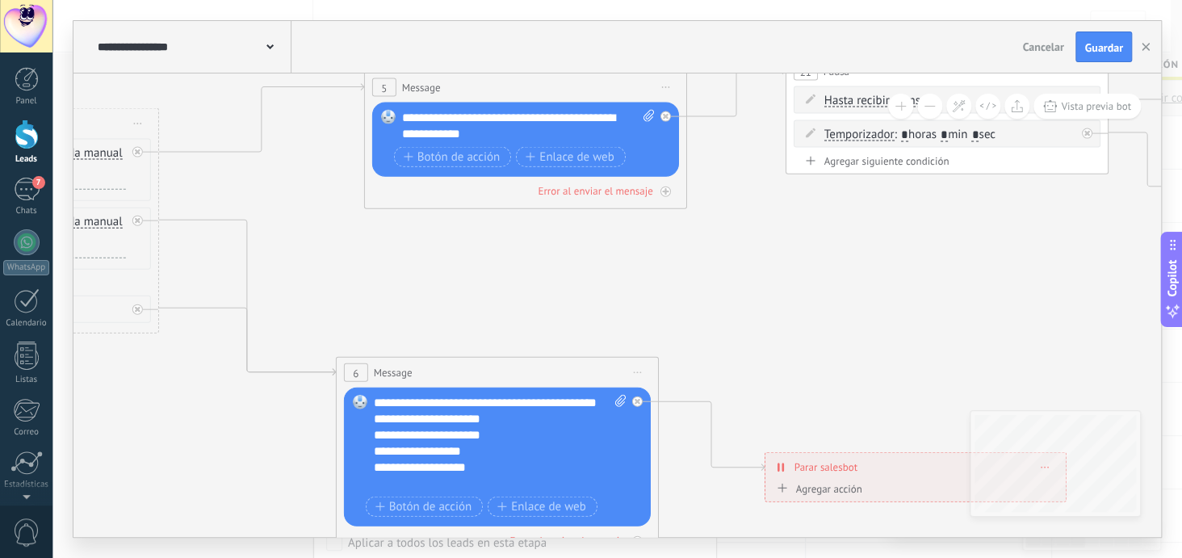
drag, startPoint x: 695, startPoint y: 266, endPoint x: 604, endPoint y: 249, distance: 92.8
click at [604, 249] on icon at bounding box center [957, 281] width 4148 height 1362
click at [416, 420] on div "**********" at bounding box center [501, 443] width 254 height 97
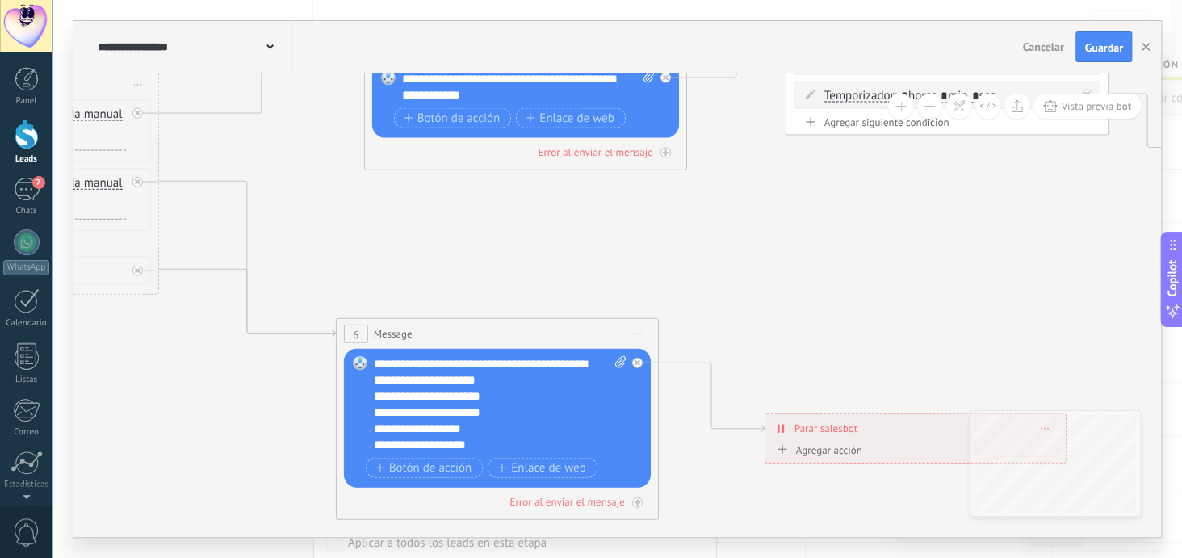
click at [937, 289] on icon at bounding box center [957, 242] width 4148 height 1362
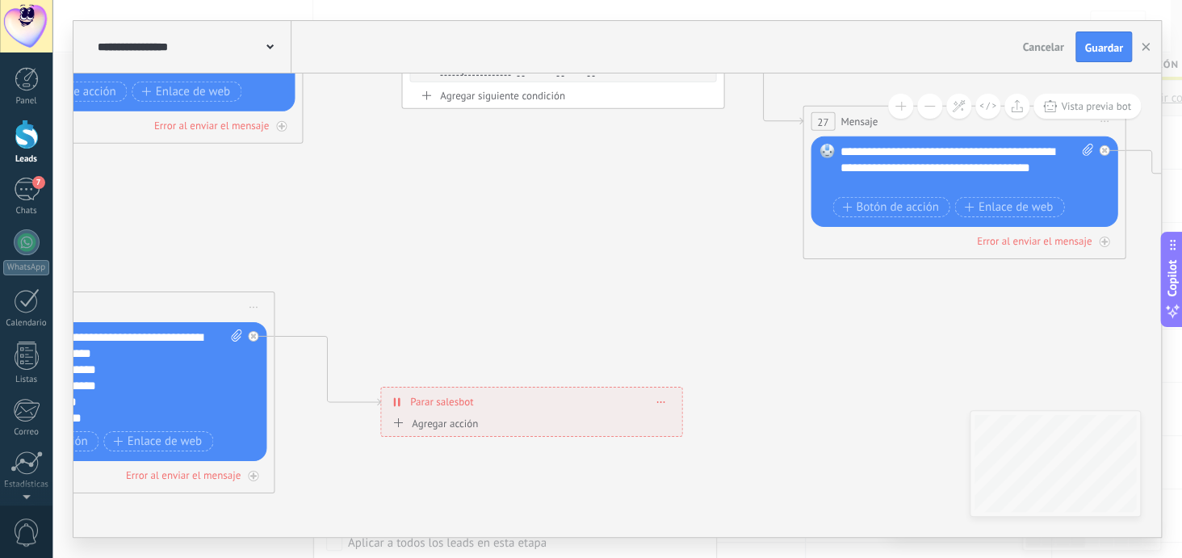
drag, startPoint x: 1038, startPoint y: 261, endPoint x: 667, endPoint y: 238, distance: 372.1
click at [661, 237] on icon at bounding box center [573, 215] width 4148 height 1362
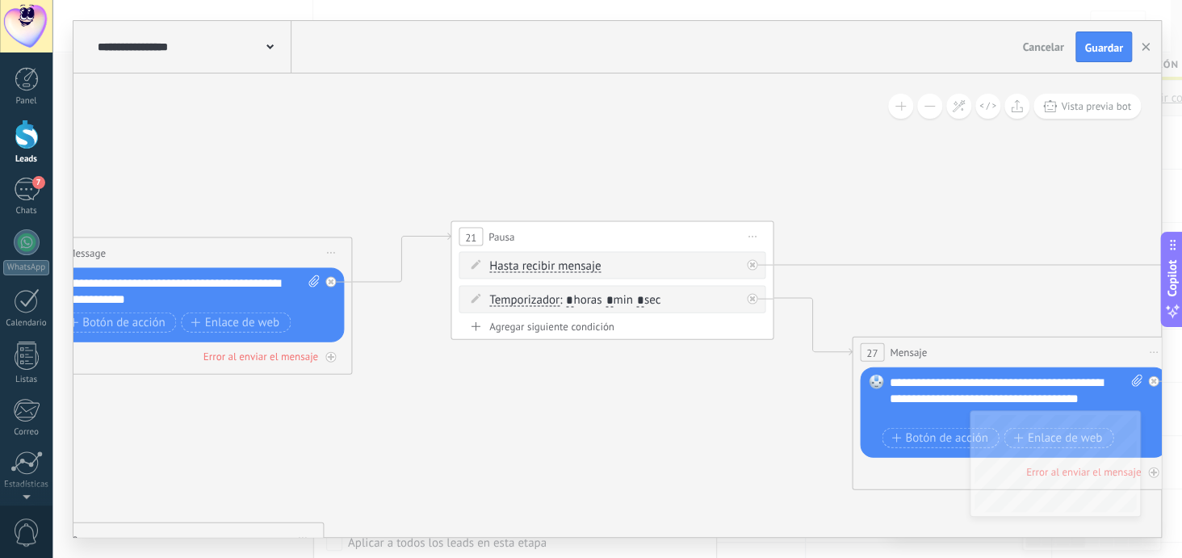
drag, startPoint x: 723, startPoint y: 224, endPoint x: 775, endPoint y: 365, distance: 150.7
click at [764, 451] on icon at bounding box center [622, 446] width 4148 height 1362
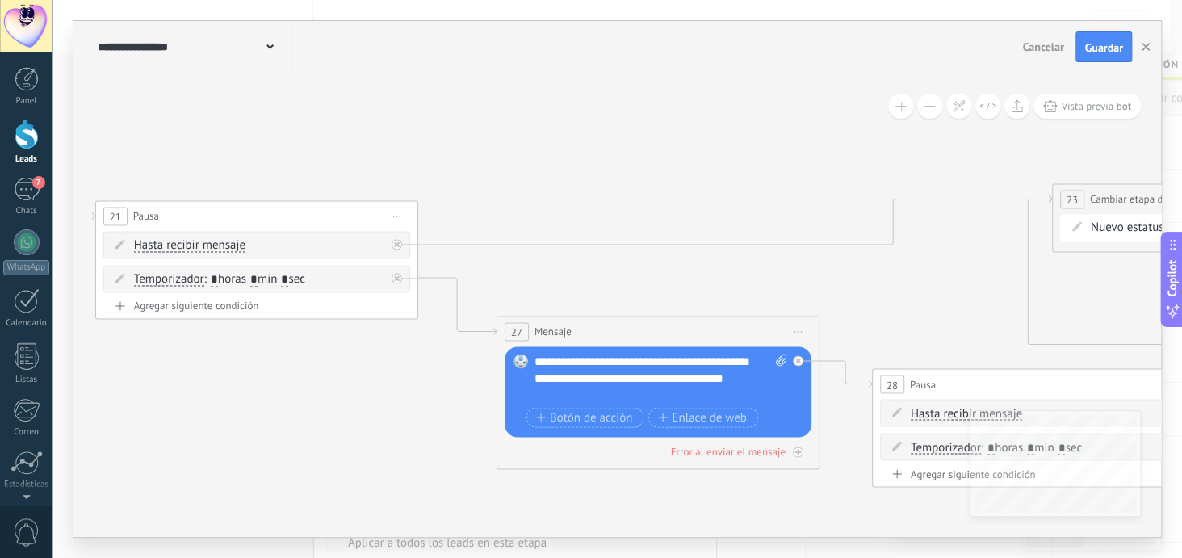
drag, startPoint x: 617, startPoint y: 166, endPoint x: 262, endPoint y: 147, distance: 355.7
click at [262, 147] on icon at bounding box center [267, 425] width 4148 height 1362
drag, startPoint x: 1089, startPoint y: 206, endPoint x: 1123, endPoint y: 141, distance: 73.0
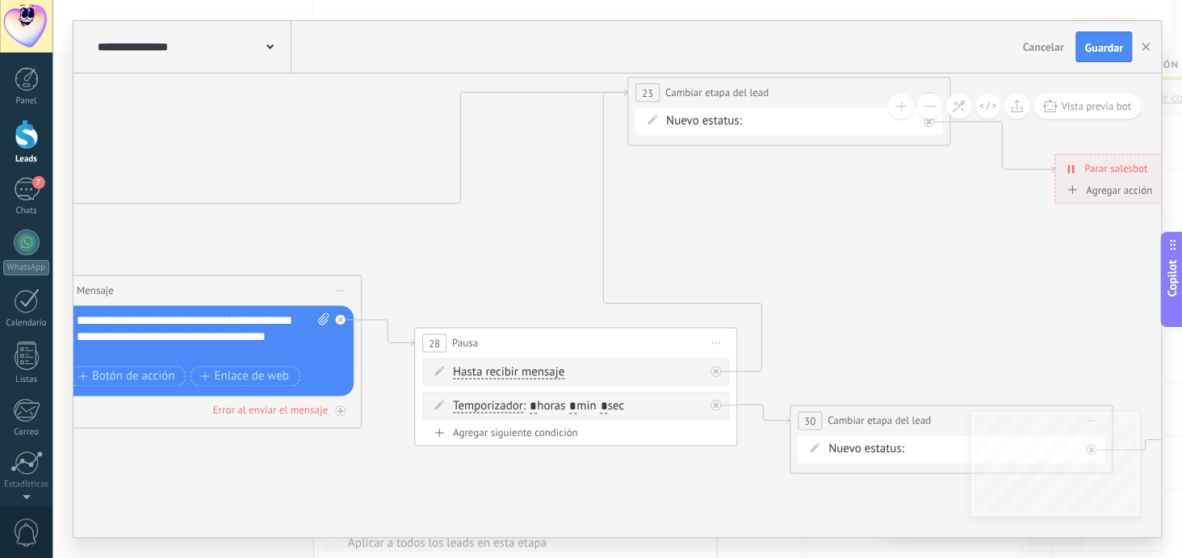
drag, startPoint x: 983, startPoint y: 304, endPoint x: 480, endPoint y: 258, distance: 505.1
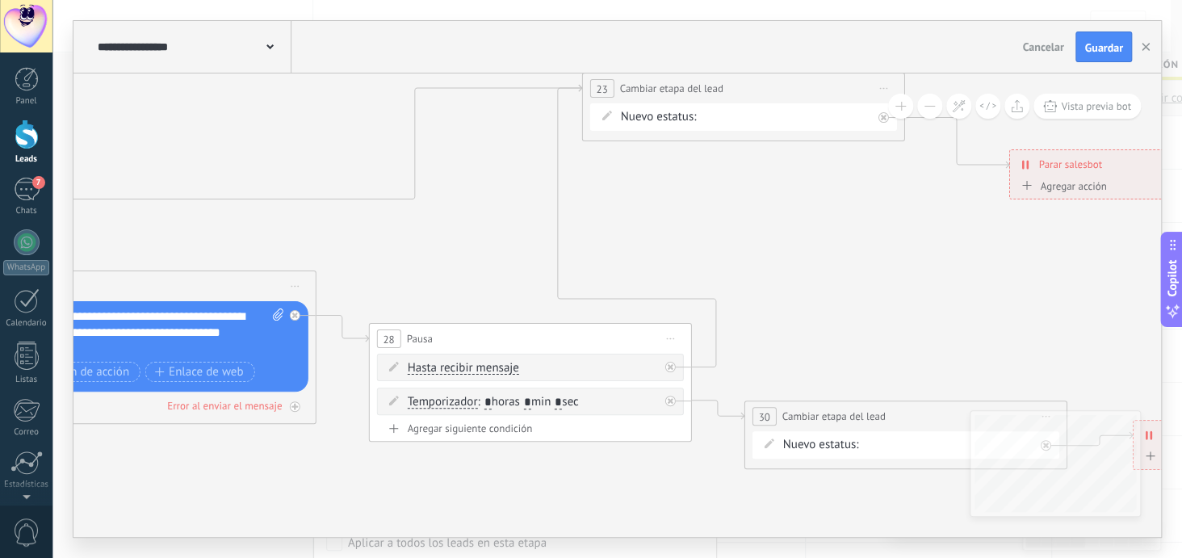
drag, startPoint x: 785, startPoint y: 105, endPoint x: 899, endPoint y: 109, distance: 114.7
click at [899, 109] on div "**********" at bounding box center [617, 304] width 1088 height 463
drag, startPoint x: 778, startPoint y: 85, endPoint x: 895, endPoint y: 85, distance: 117.9
click at [895, 85] on div "**********" at bounding box center [861, 88] width 321 height 30
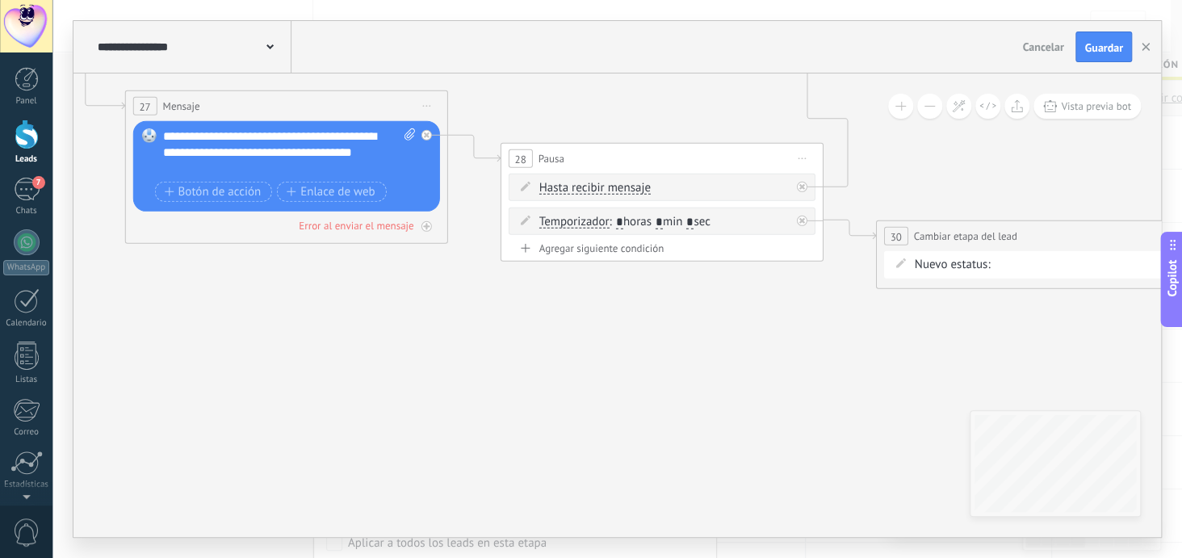
drag, startPoint x: 920, startPoint y: 365, endPoint x: 1055, endPoint y: 379, distance: 136.3
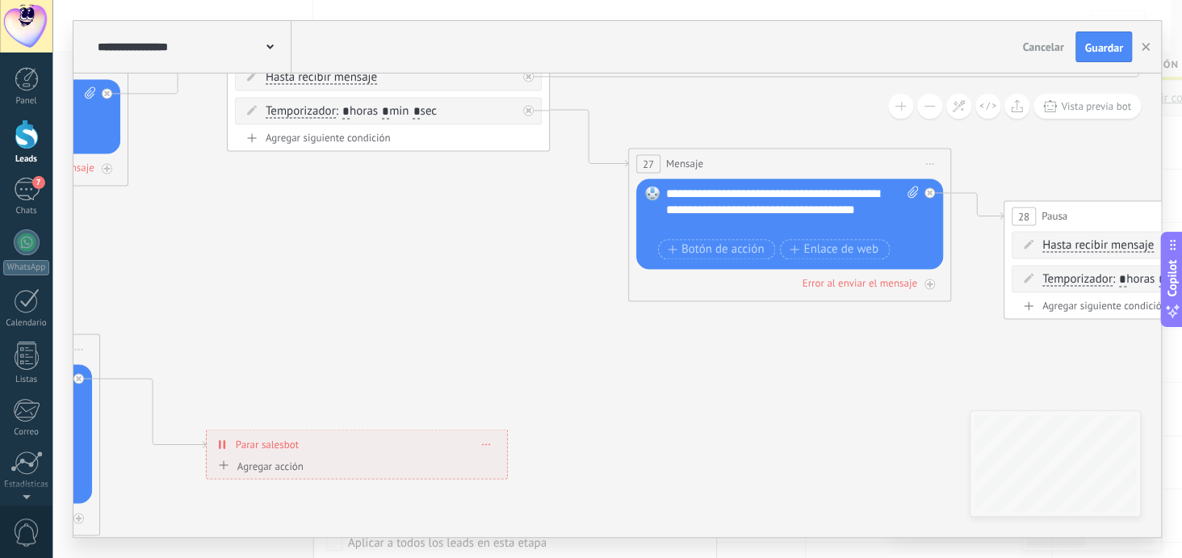
drag, startPoint x: 395, startPoint y: 357, endPoint x: 902, endPoint y: 419, distance: 510.8
click at [902, 419] on icon at bounding box center [399, 213] width 4148 height 1337
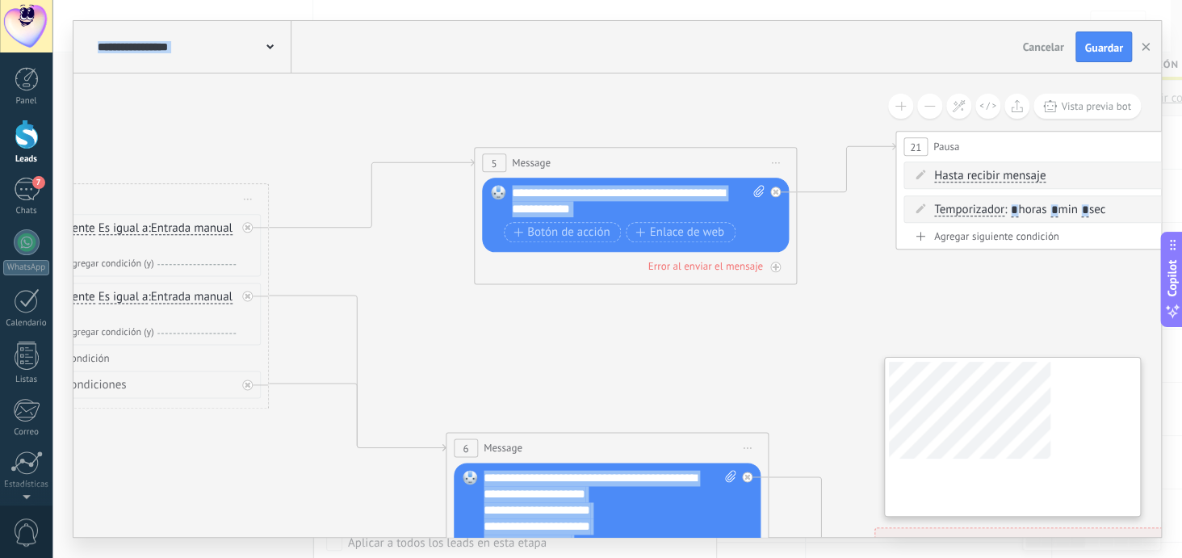
click at [982, 430] on div "**********" at bounding box center [617, 304] width 1088 height 463
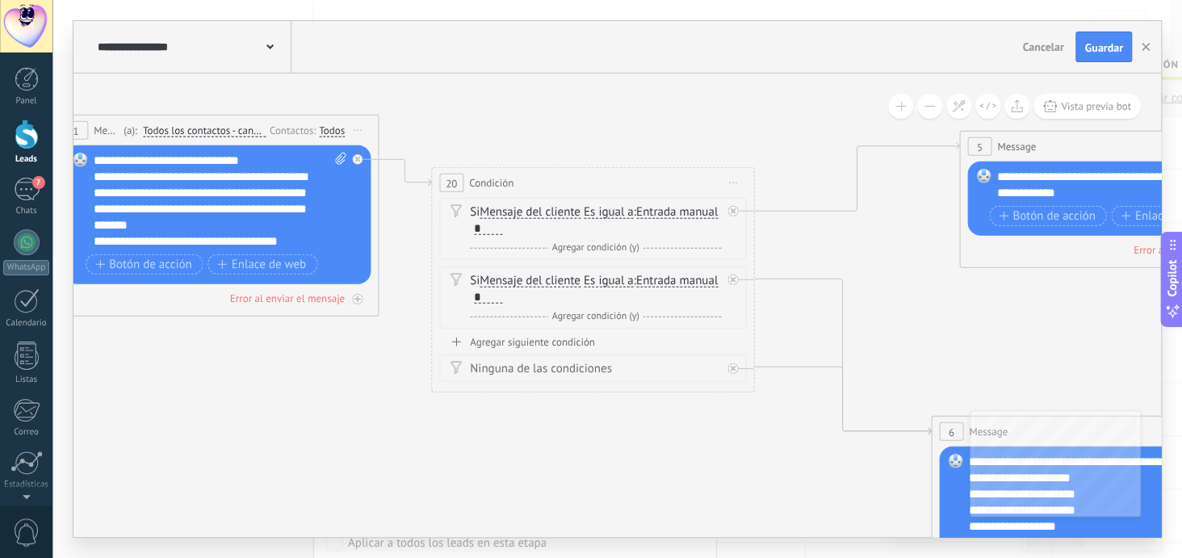
drag, startPoint x: 480, startPoint y: 344, endPoint x: 962, endPoint y: 329, distance: 482.2
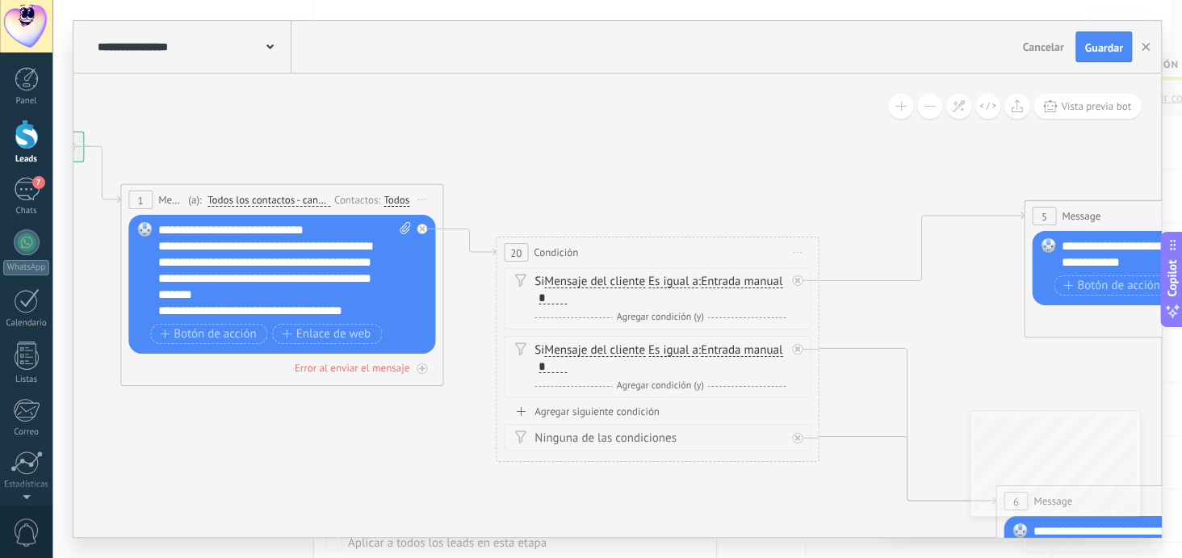
drag, startPoint x: 175, startPoint y: 402, endPoint x: 240, endPoint y: 472, distance: 94.8
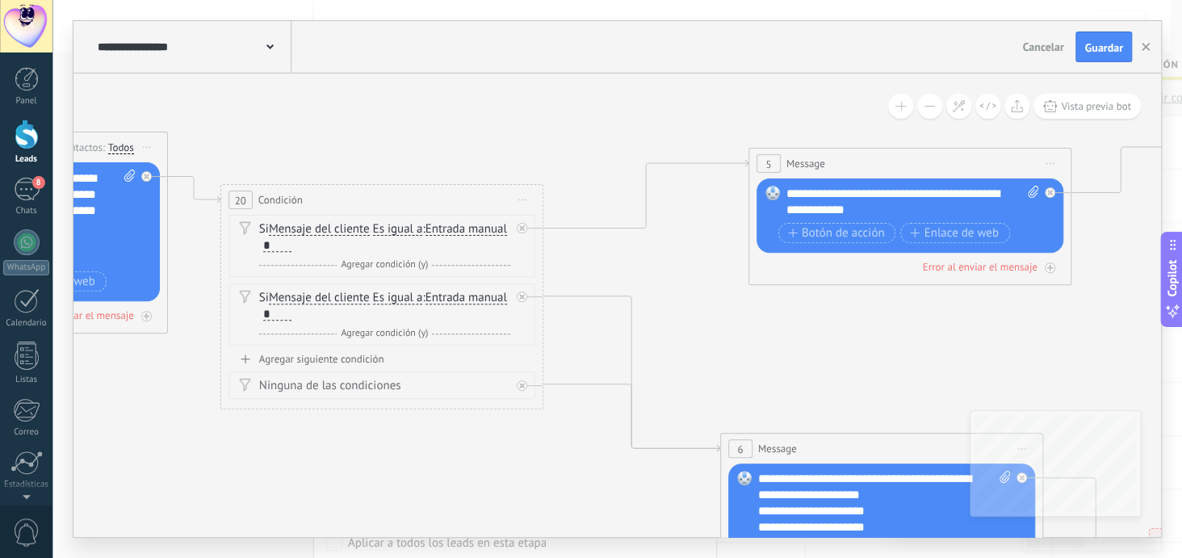
drag, startPoint x: 895, startPoint y: 185, endPoint x: 618, endPoint y: 132, distance: 281.2
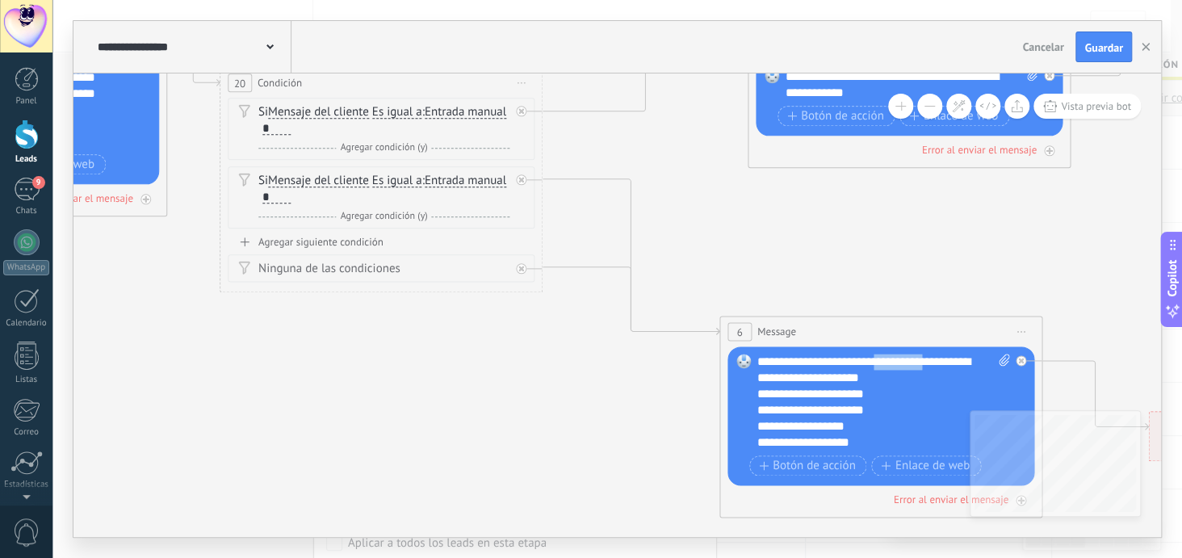
drag, startPoint x: 933, startPoint y: 363, endPoint x: 879, endPoint y: 361, distance: 53.3
click at [879, 361] on div "**********" at bounding box center [884, 402] width 254 height 97
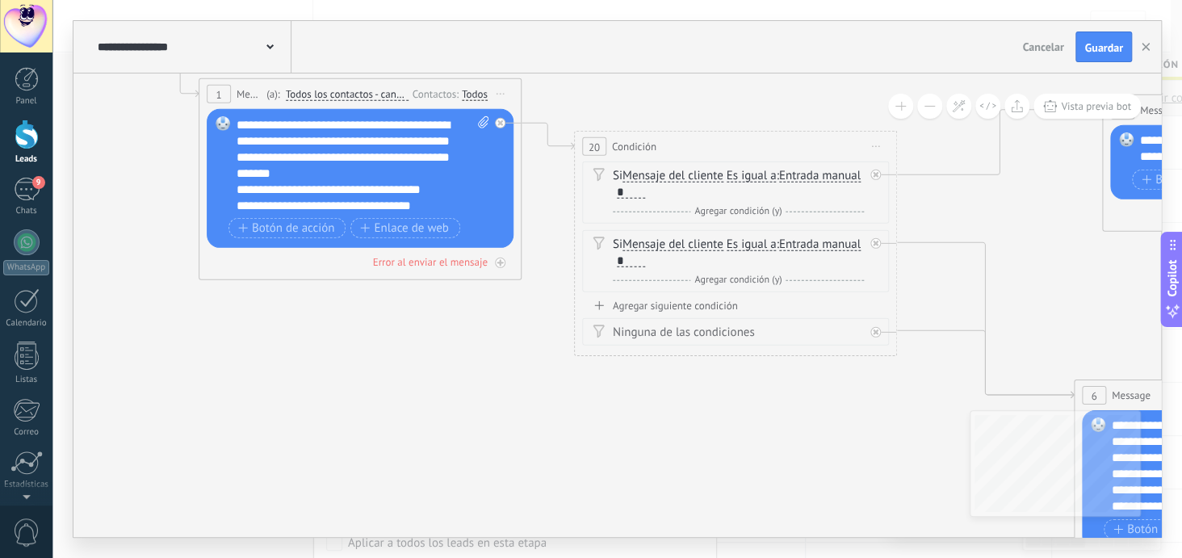
drag, startPoint x: 384, startPoint y: 467, endPoint x: 737, endPoint y: 454, distance: 353.1
click at [370, 121] on div "**********" at bounding box center [364, 164] width 254 height 97
drag, startPoint x: 324, startPoint y: 136, endPoint x: 269, endPoint y: 134, distance: 55.0
click at [269, 134] on div "**********" at bounding box center [364, 164] width 254 height 97
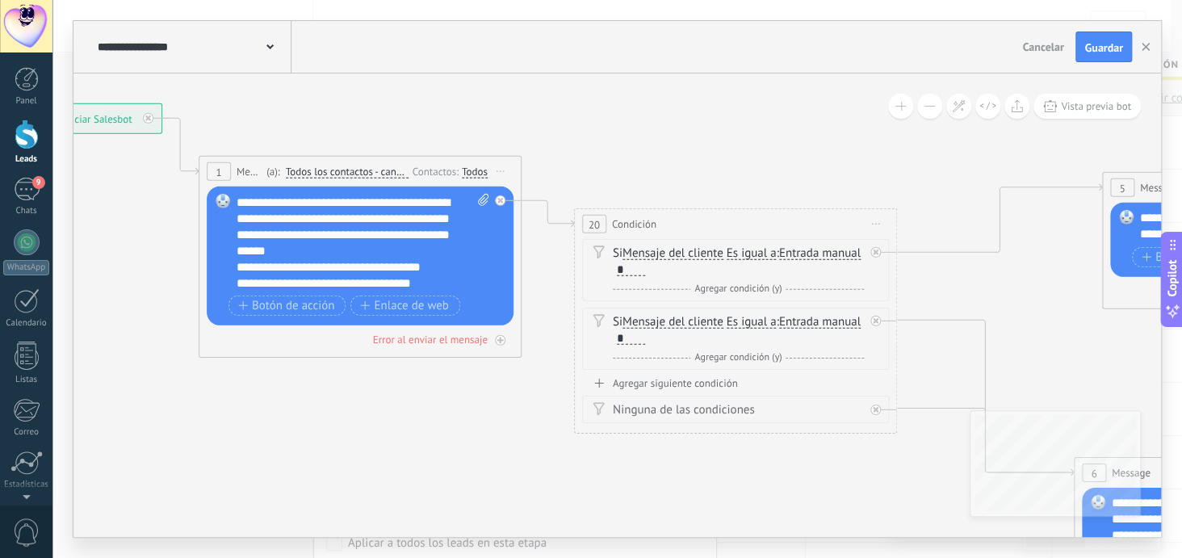
click at [396, 211] on div "**********" at bounding box center [364, 242] width 254 height 97
drag, startPoint x: 421, startPoint y: 229, endPoint x: 398, endPoint y: 222, distance: 23.7
click at [398, 222] on div "**********" at bounding box center [364, 242] width 254 height 97
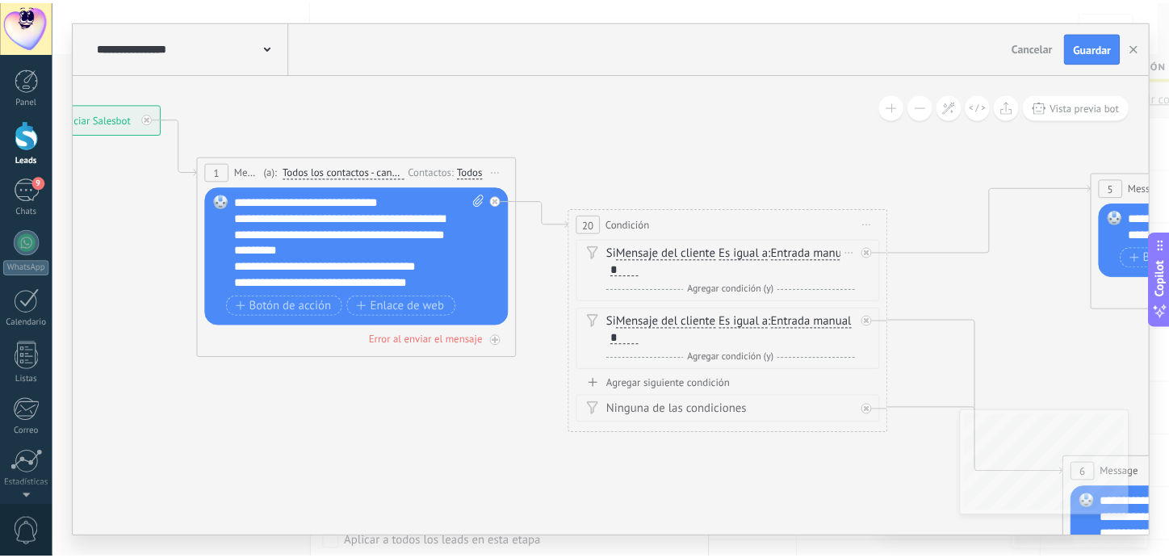
scroll to position [0, 0]
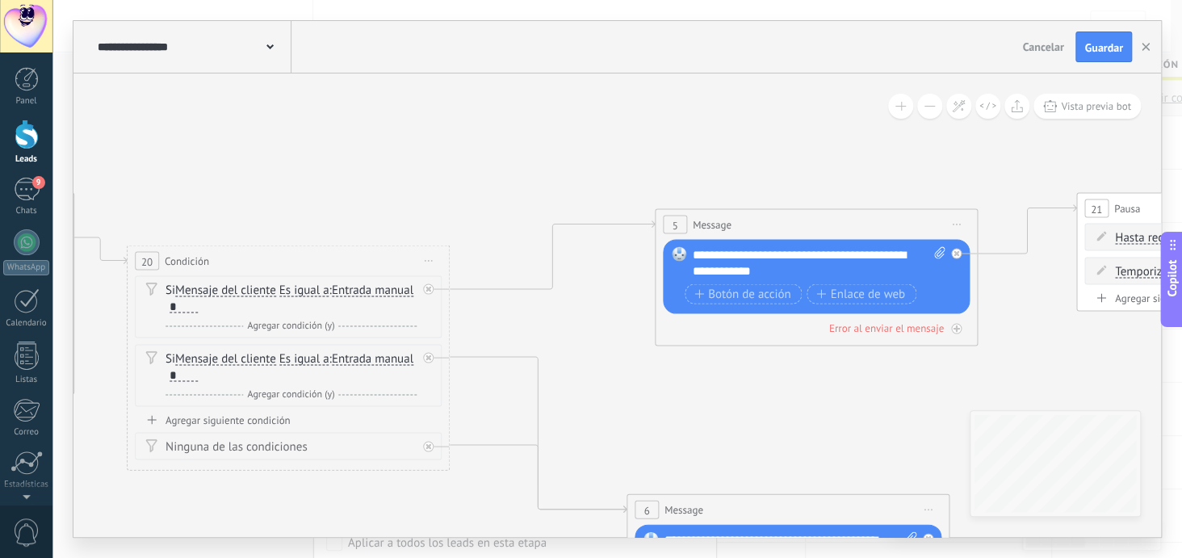
drag, startPoint x: 704, startPoint y: 143, endPoint x: 257, endPoint y: 180, distance: 448.8
click at [907, 257] on div "**********" at bounding box center [820, 263] width 254 height 32
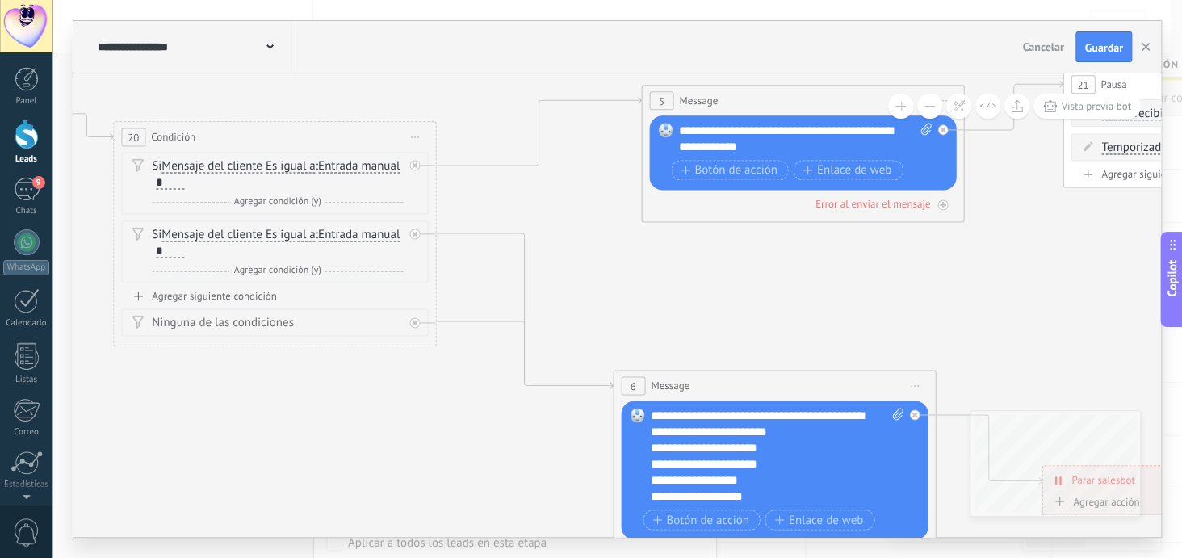
drag, startPoint x: 916, startPoint y: 330, endPoint x: 902, endPoint y: 323, distance: 15.5
click at [852, 417] on div "**********" at bounding box center [778, 456] width 254 height 97
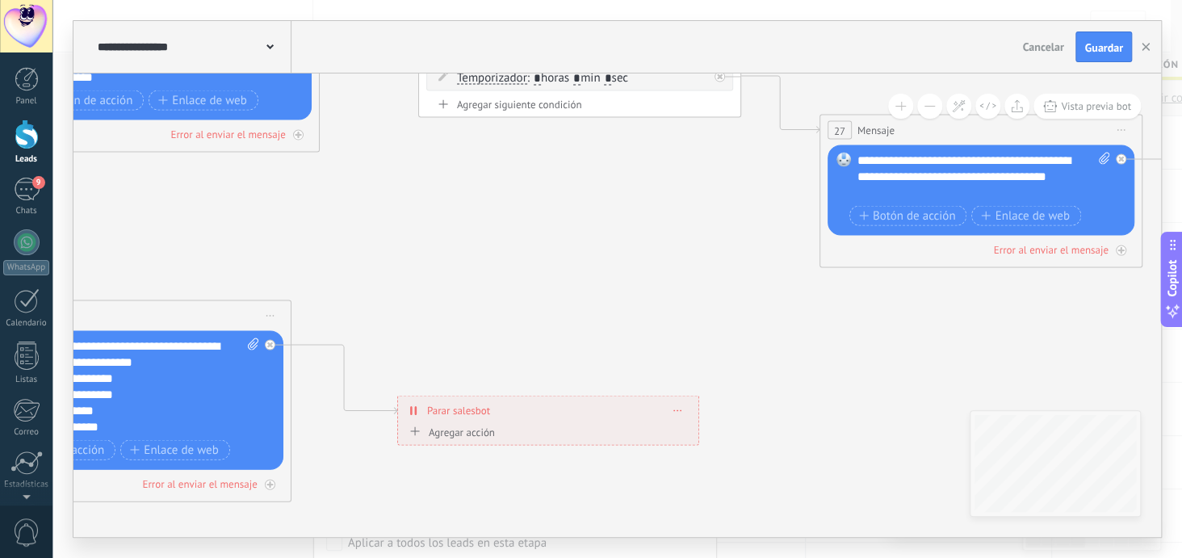
drag, startPoint x: 1016, startPoint y: 292, endPoint x: 349, endPoint y: 300, distance: 666.9
click at [350, 300] on icon at bounding box center [590, 180] width 4148 height 1337
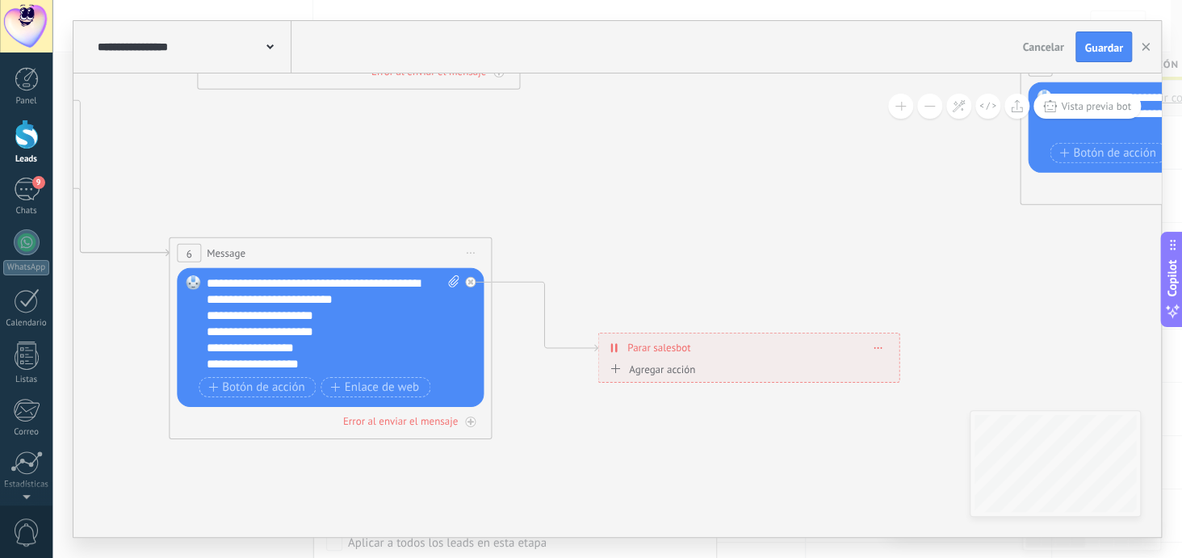
drag, startPoint x: 782, startPoint y: 346, endPoint x: 1004, endPoint y: 282, distance: 231.0
click at [1004, 282] on icon at bounding box center [790, 117] width 4148 height 1337
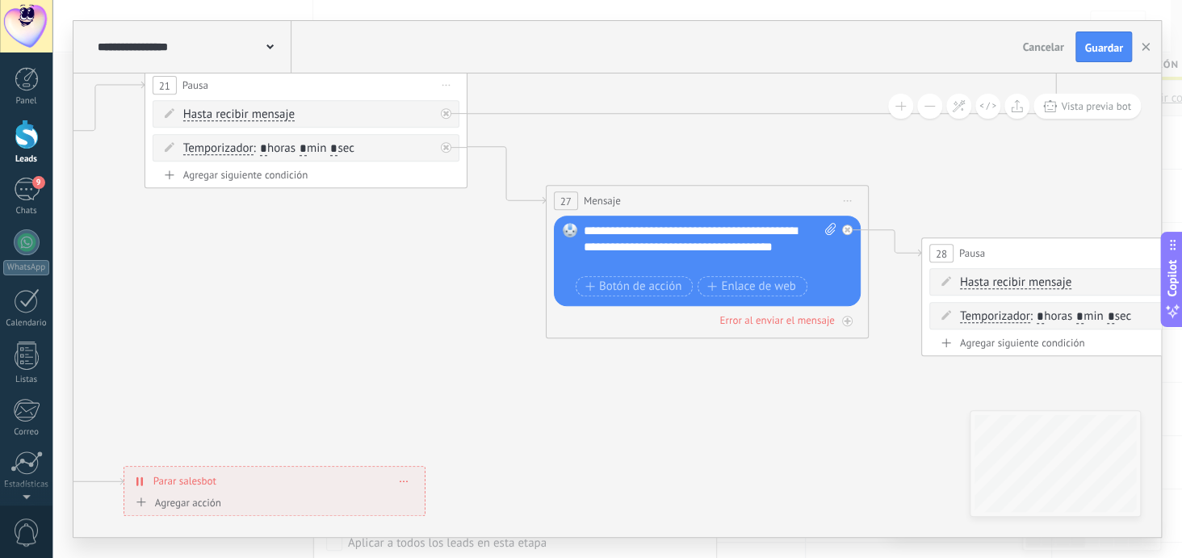
drag, startPoint x: 882, startPoint y: 224, endPoint x: 408, endPoint y: 358, distance: 493.3
click at [408, 358] on icon at bounding box center [316, 251] width 4148 height 1337
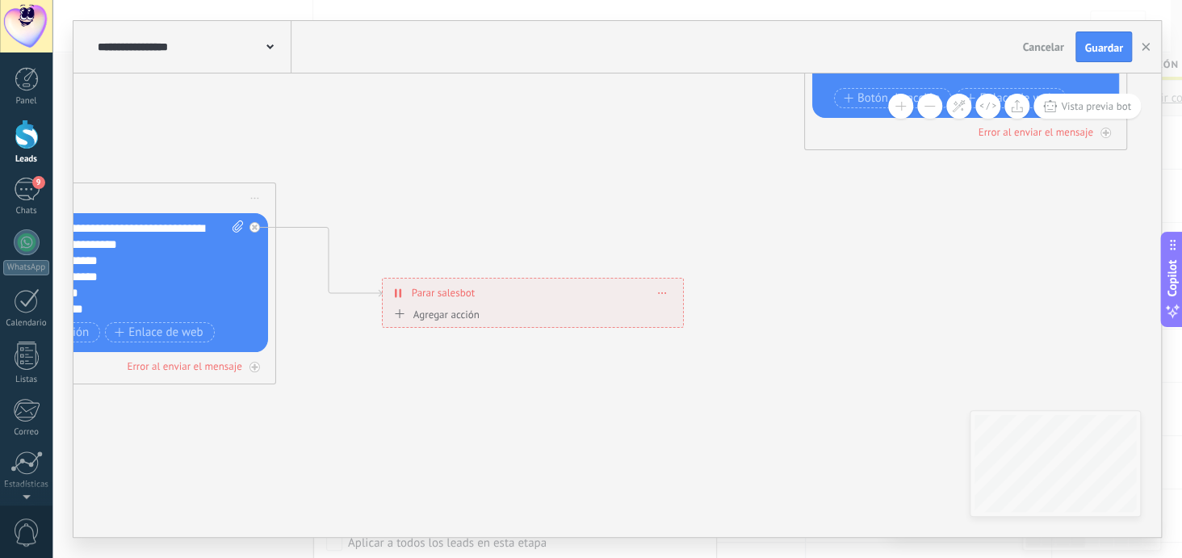
drag, startPoint x: 408, startPoint y: 358, endPoint x: 666, endPoint y: 170, distance: 319.6
click at [666, 170] on icon at bounding box center [575, 62] width 4148 height 1337
click at [258, 228] on div at bounding box center [254, 227] width 10 height 10
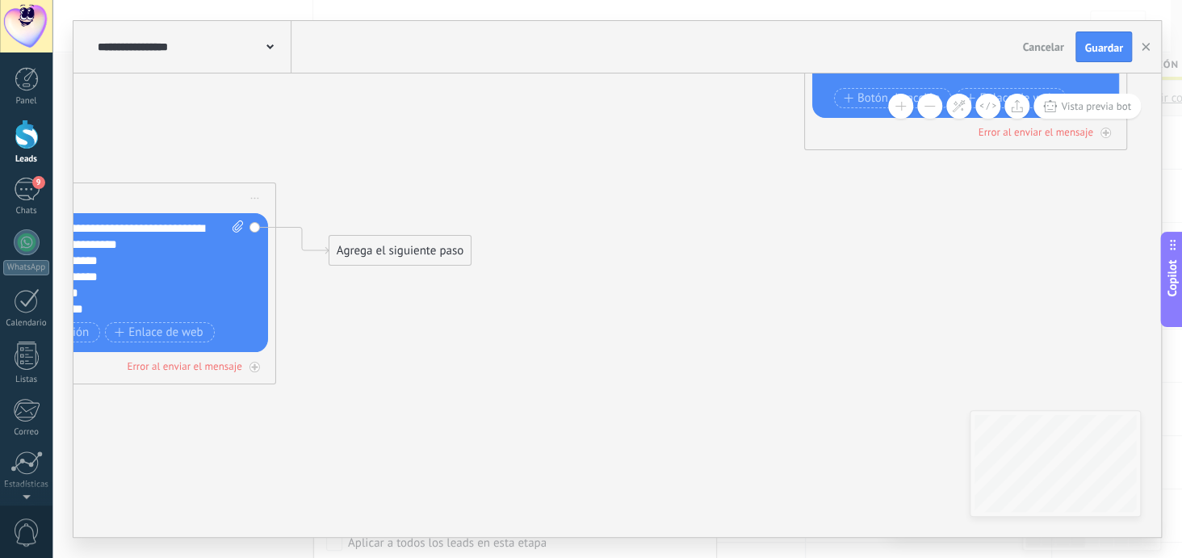
click at [384, 246] on div "Agrega el siguiente paso" at bounding box center [399, 250] width 141 height 27
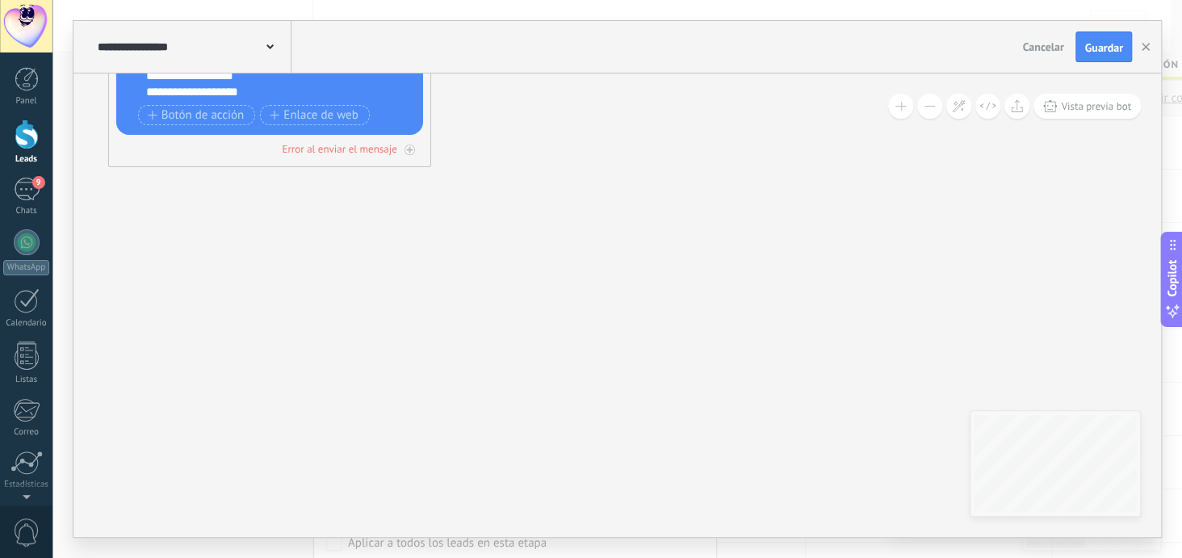
drag, startPoint x: 491, startPoint y: 279, endPoint x: 646, endPoint y: 170, distance: 190.0
drag, startPoint x: 675, startPoint y: 252, endPoint x: 687, endPoint y: 244, distance: 14.6
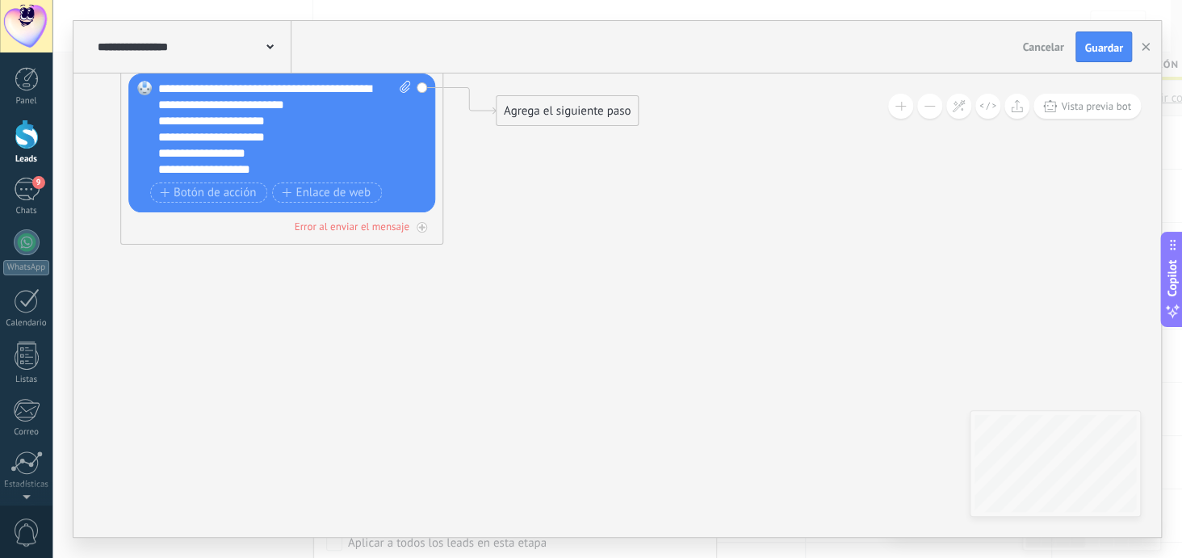
click at [568, 113] on div "Agrega el siguiente paso" at bounding box center [567, 111] width 141 height 27
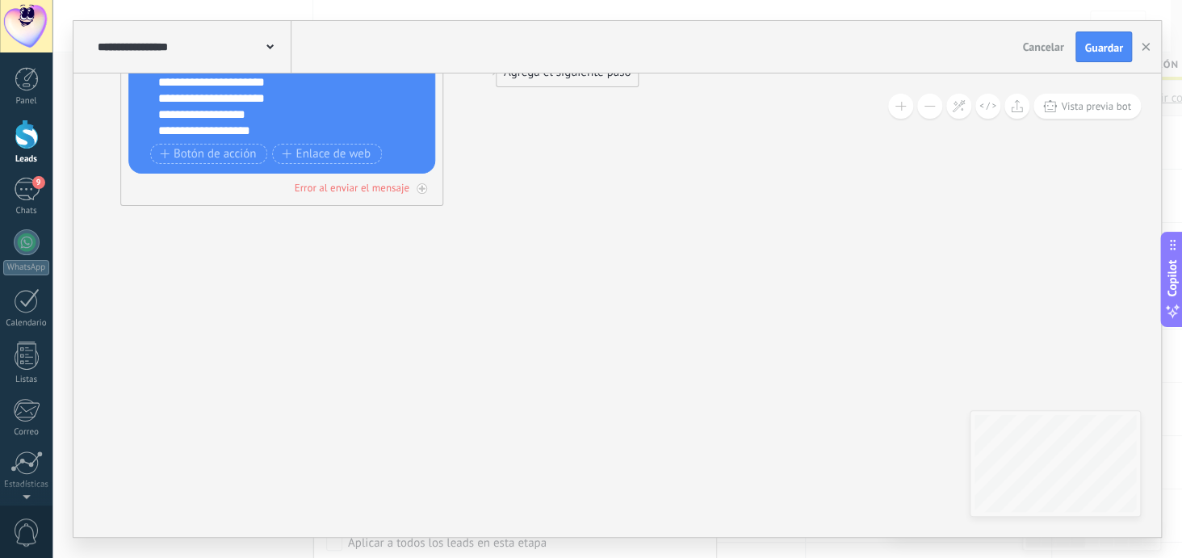
click at [576, 85] on div "Agrega el siguiente paso" at bounding box center [567, 72] width 141 height 27
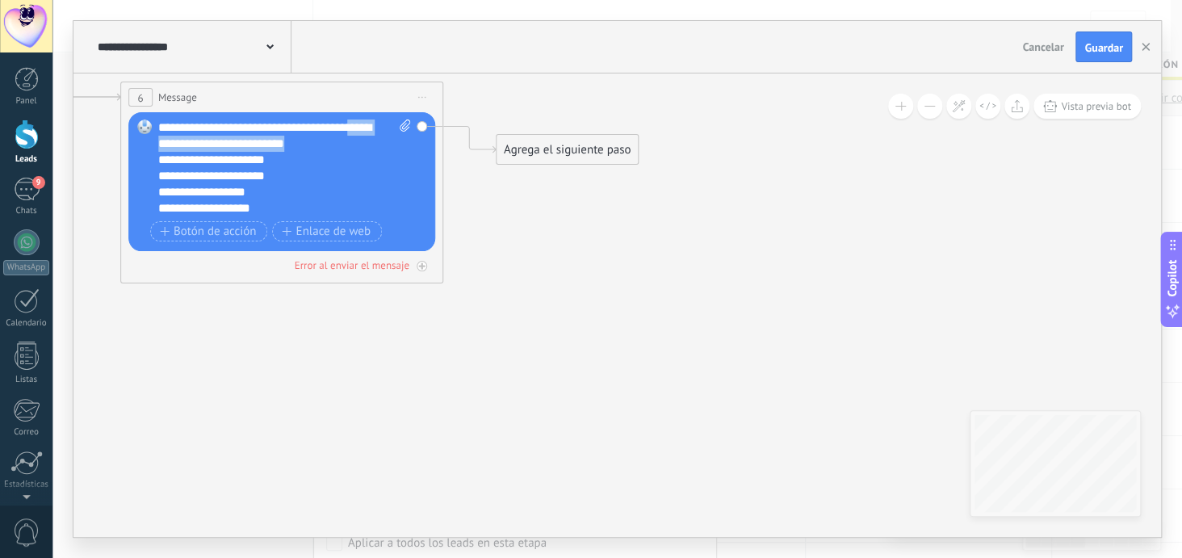
drag, startPoint x: 339, startPoint y: 136, endPoint x: 365, endPoint y: 94, distance: 48.6
click at [365, 94] on div "6 Message ******* (a): Todos los contactos - canales seleccionados Todos los co…" at bounding box center [281, 183] width 323 height 202
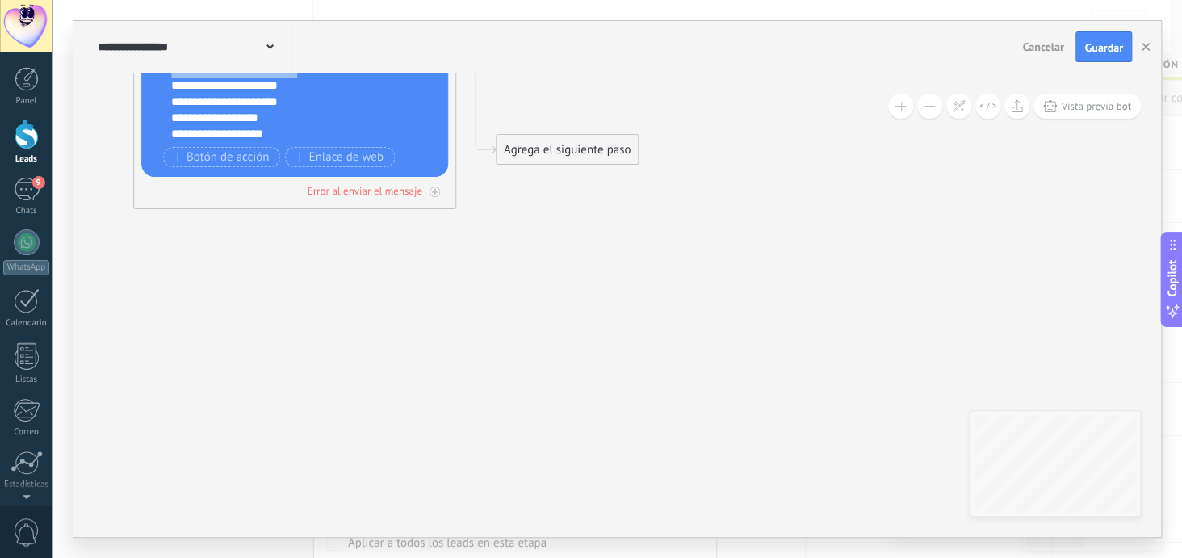
drag, startPoint x: 365, startPoint y: 94, endPoint x: 378, endPoint y: 20, distance: 75.4
click at [378, 21] on div "**********" at bounding box center [617, 279] width 1088 height 516
drag, startPoint x: 534, startPoint y: 147, endPoint x: 543, endPoint y: 68, distance: 79.6
click at [543, 68] on div "**********" at bounding box center [617, 279] width 1088 height 516
click at [568, 83] on div "Agrega el siguiente paso" at bounding box center [575, 77] width 141 height 27
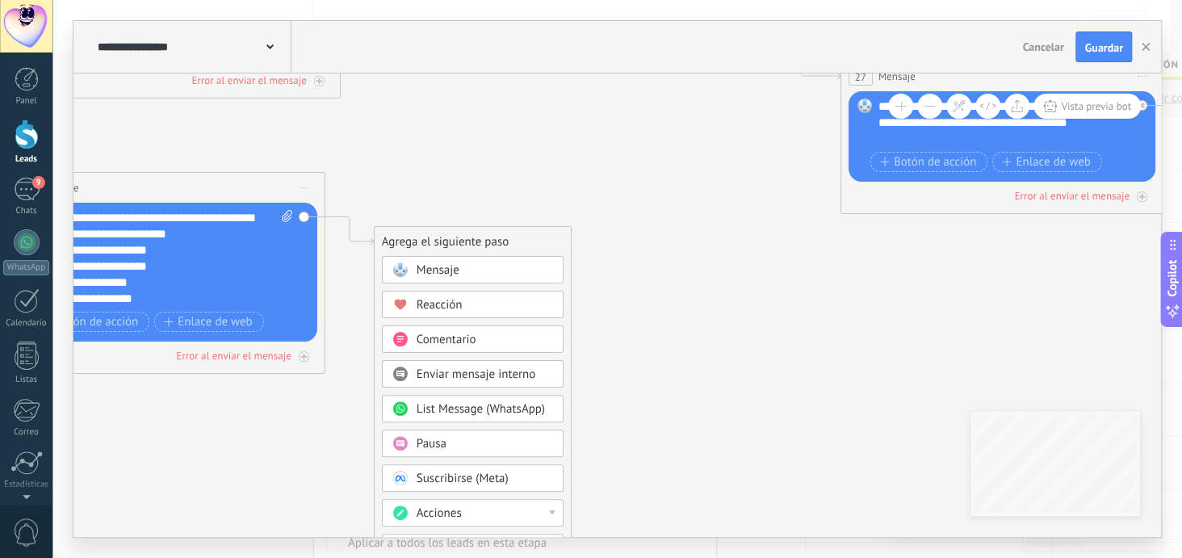
drag, startPoint x: 337, startPoint y: 348, endPoint x: 206, endPoint y: 438, distance: 159.0
click at [206, 438] on icon at bounding box center [611, 117] width 4148 height 1318
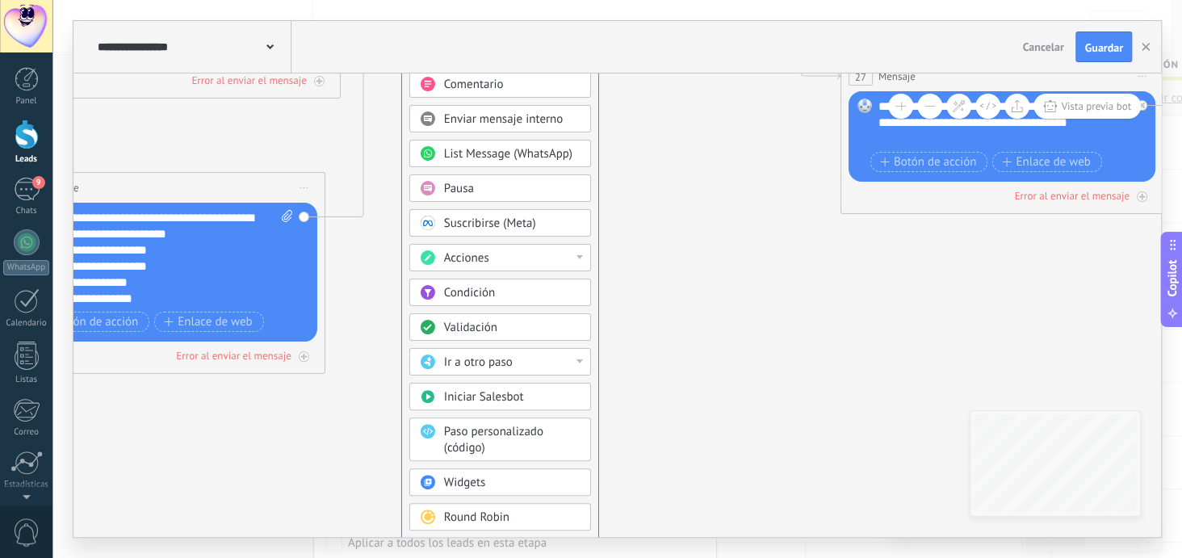
drag, startPoint x: 480, startPoint y: 239, endPoint x: 508, endPoint y: -16, distance: 256.6
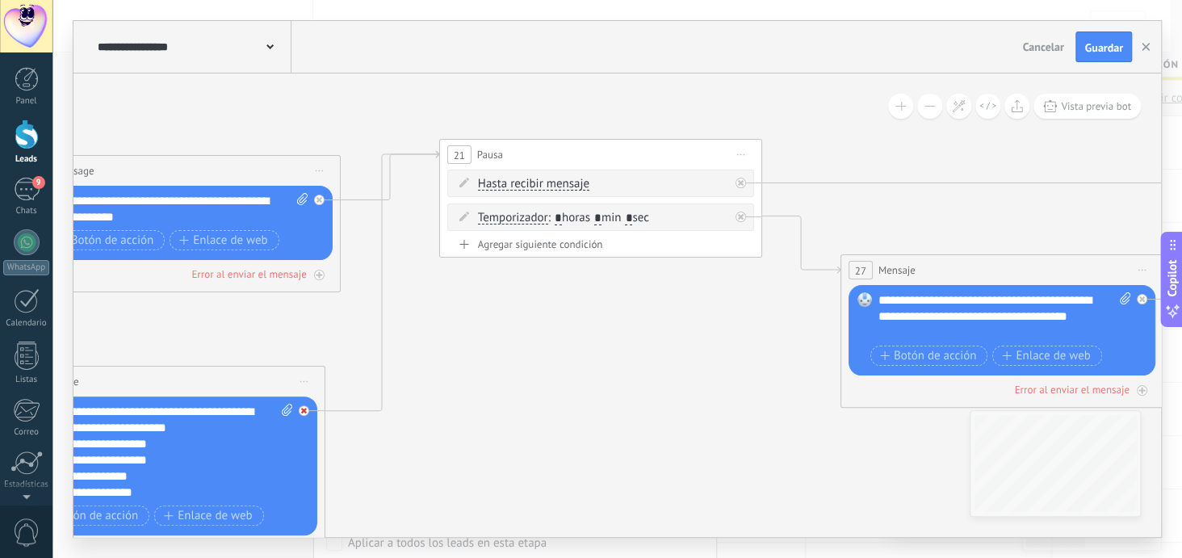
click at [300, 408] on div at bounding box center [304, 410] width 10 height 10
drag, startPoint x: 424, startPoint y: 433, endPoint x: 475, endPoint y: 285, distance: 156.3
click at [475, 285] on div "Agrega el siguiente paso" at bounding box center [500, 288] width 141 height 27
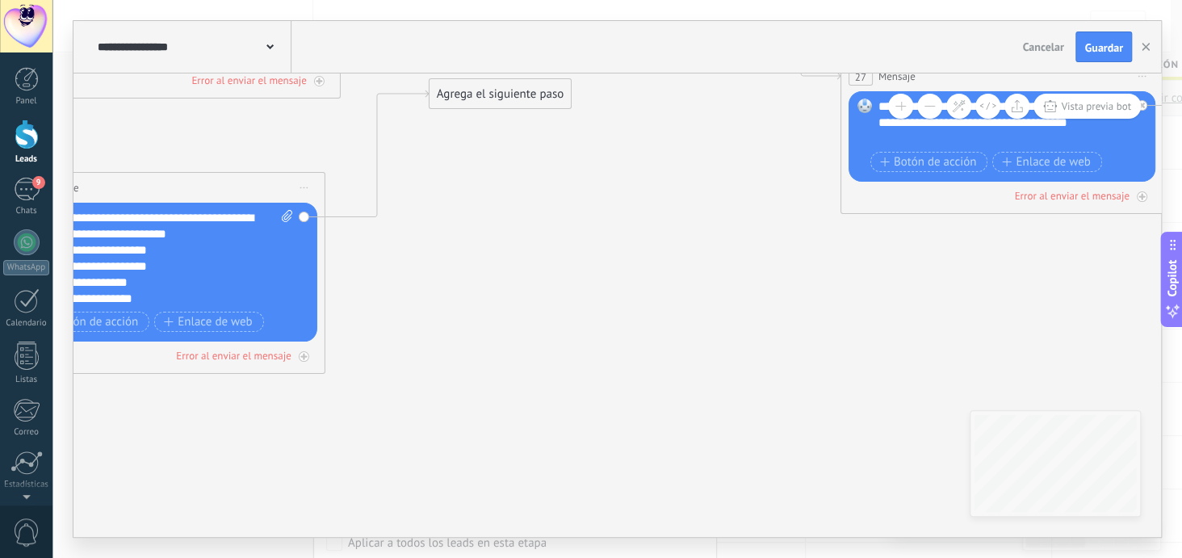
click at [563, 103] on div "Agrega el siguiente paso" at bounding box center [500, 94] width 141 height 27
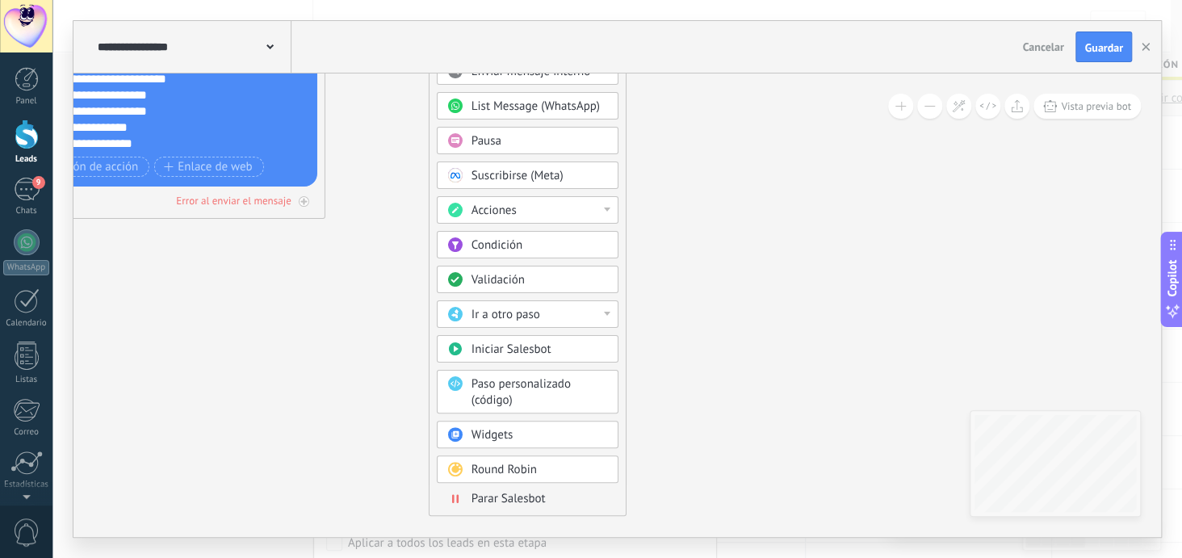
drag, startPoint x: 519, startPoint y: 494, endPoint x: 526, endPoint y: 486, distance: 10.9
click at [520, 494] on span "Parar Salesbot" at bounding box center [509, 498] width 74 height 15
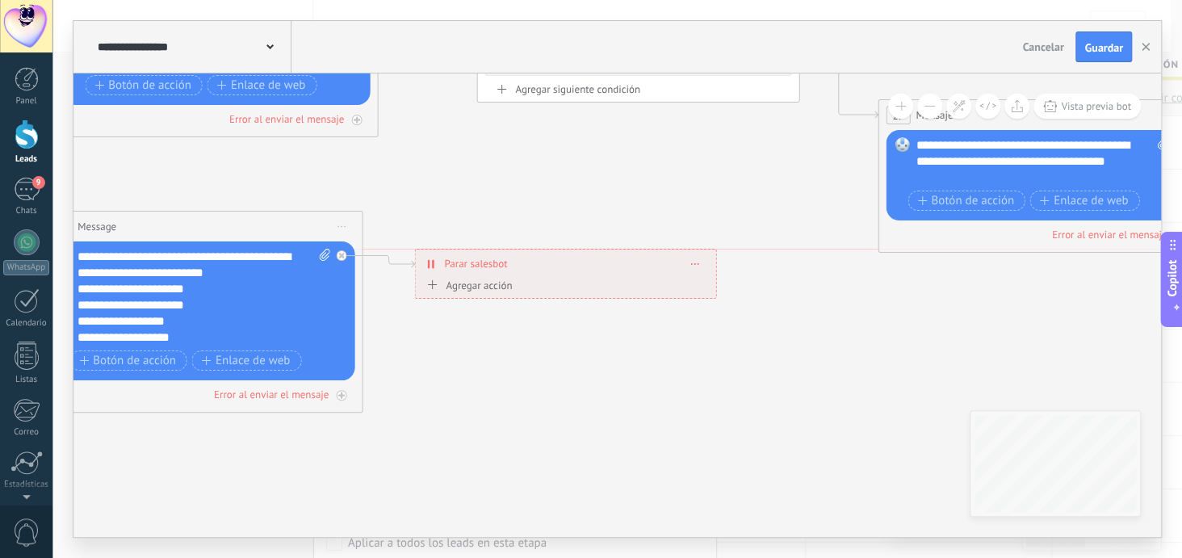
drag, startPoint x: 578, startPoint y: 144, endPoint x: 527, endPoint y: 283, distance: 148.6
click at [527, 283] on div "**********" at bounding box center [565, 274] width 302 height 50
click at [735, 388] on icon at bounding box center [648, 156] width 4148 height 1318
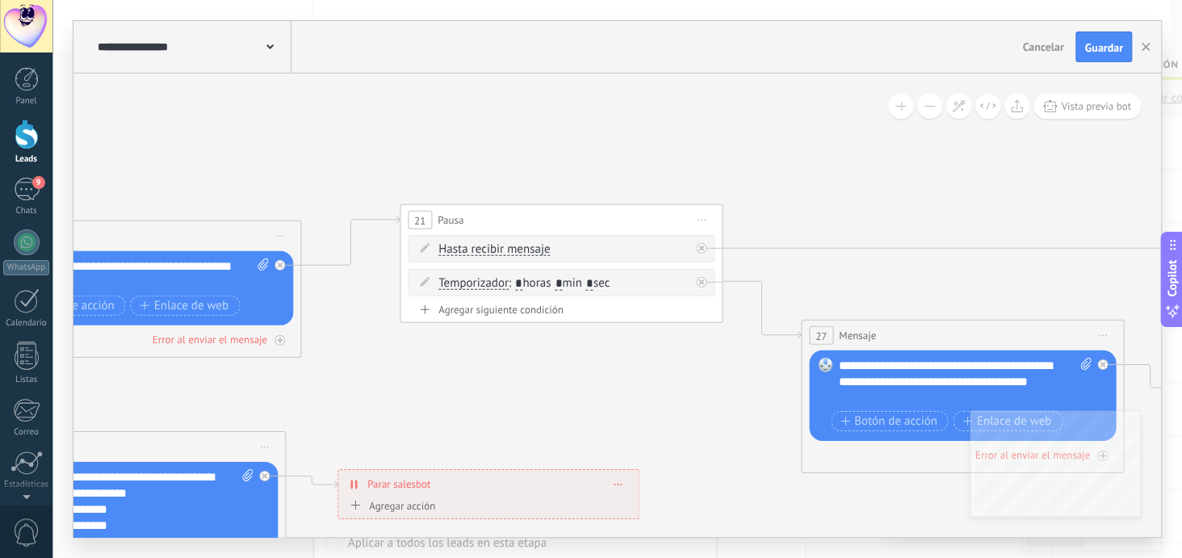
drag, startPoint x: 802, startPoint y: 309, endPoint x: 719, endPoint y: 520, distance: 226.5
click at [723, 528] on icon at bounding box center [571, 376] width 4148 height 1318
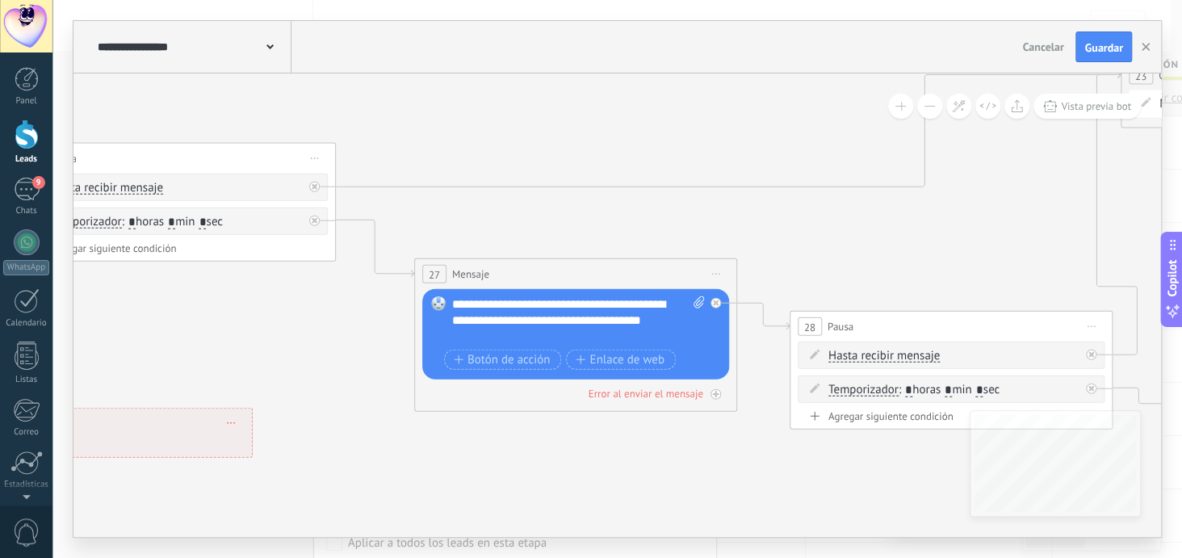
drag, startPoint x: 723, startPoint y: 436, endPoint x: 337, endPoint y: 376, distance: 389.7
click at [337, 376] on icon at bounding box center [185, 315] width 4148 height 1318
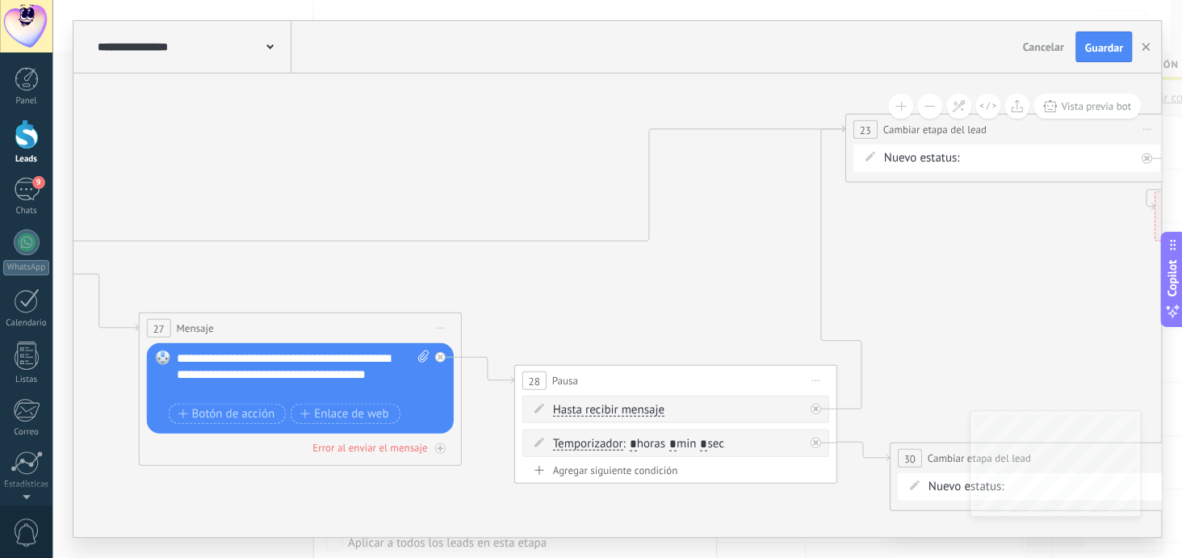
drag, startPoint x: 861, startPoint y: 250, endPoint x: 586, endPoint y: 304, distance: 280.6
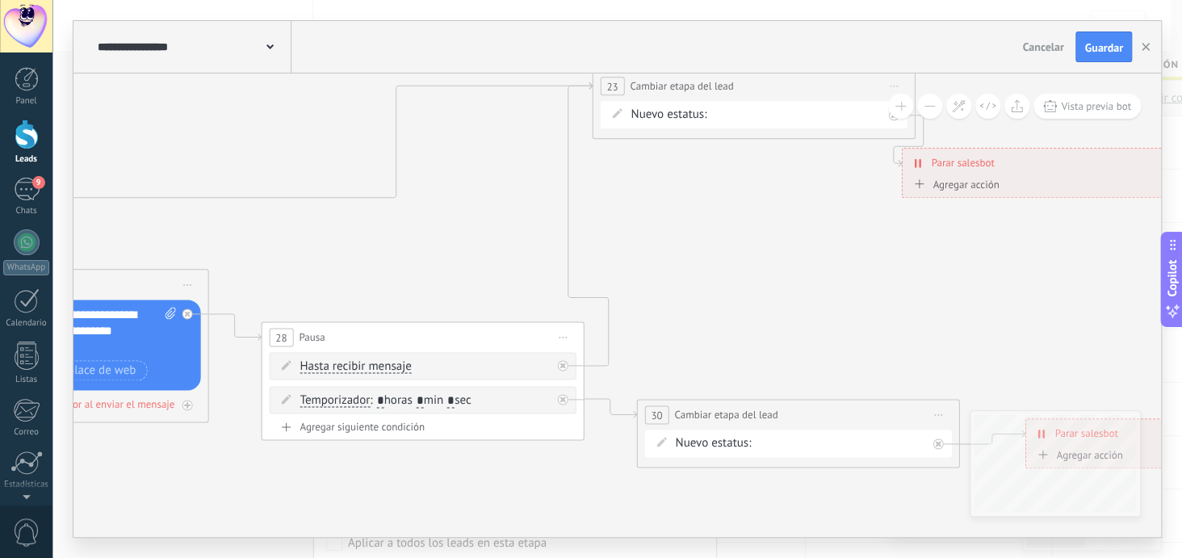
drag, startPoint x: 1054, startPoint y: 322, endPoint x: 915, endPoint y: 245, distance: 159.4
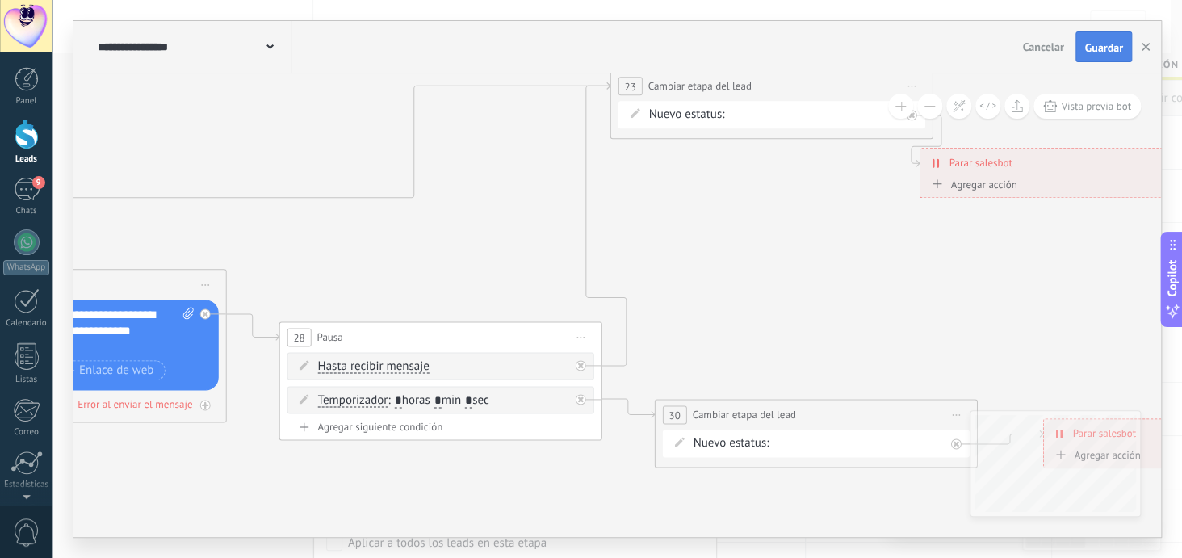
drag, startPoint x: 1092, startPoint y: 46, endPoint x: 1108, endPoint y: 46, distance: 16.1
click at [1092, 46] on span "Guardar" at bounding box center [1103, 47] width 38 height 11
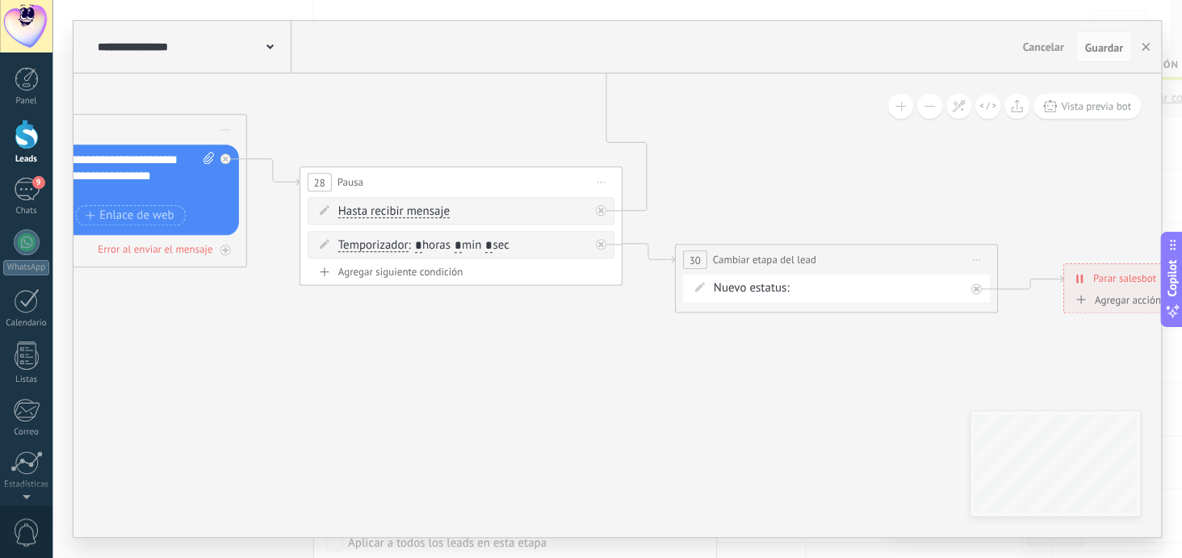
drag, startPoint x: 682, startPoint y: 433, endPoint x: 1180, endPoint y: 467, distance: 499.4
click at [1180, 467] on div "**********" at bounding box center [617, 279] width 1130 height 558
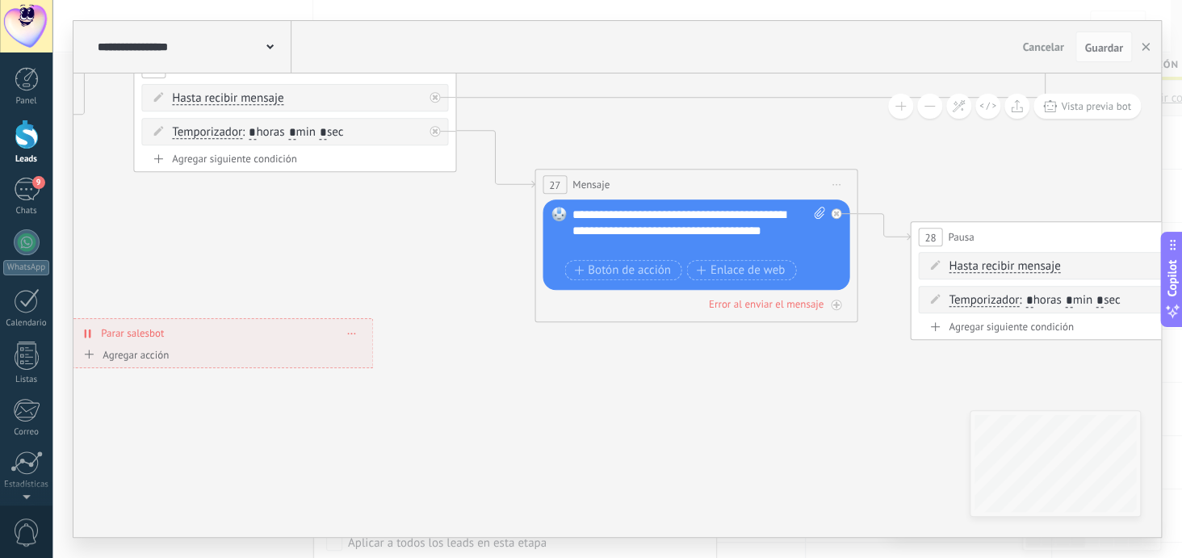
drag, startPoint x: 677, startPoint y: 479, endPoint x: 1138, endPoint y: 544, distance: 465.6
click at [1146, 544] on div "**********" at bounding box center [617, 279] width 1130 height 558
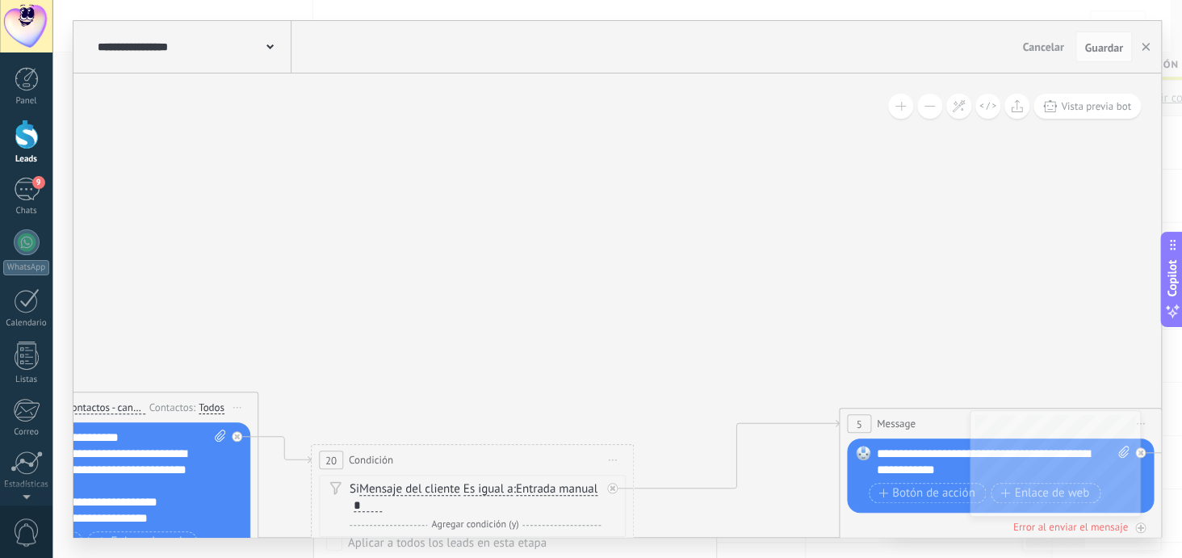
drag, startPoint x: 342, startPoint y: 95, endPoint x: 1000, endPoint y: 368, distance: 712.4
click at [1142, 47] on icon "button" at bounding box center [1146, 47] width 8 height 8
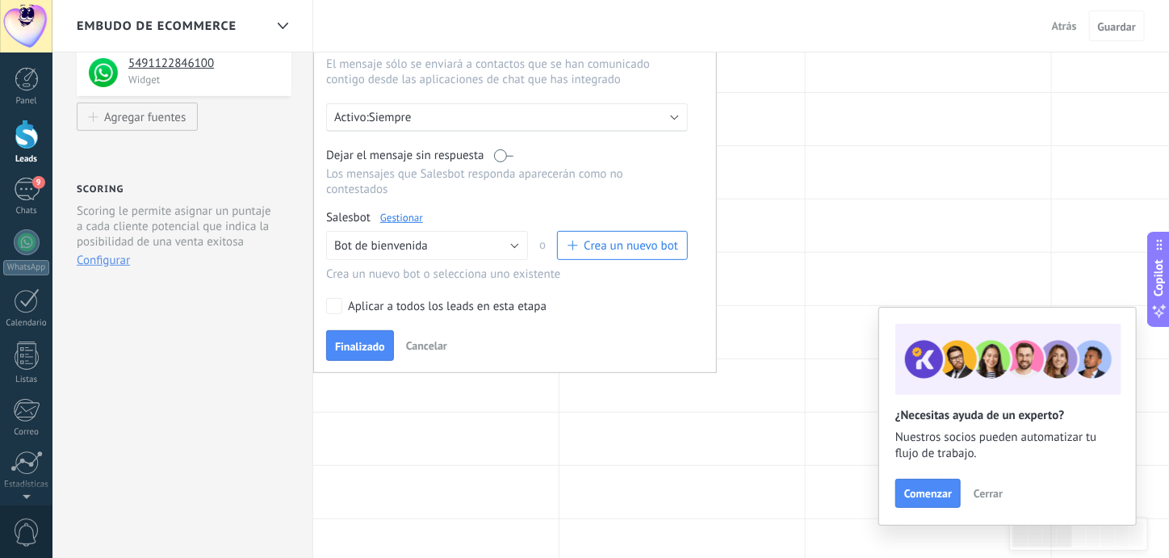
scroll to position [242, 0]
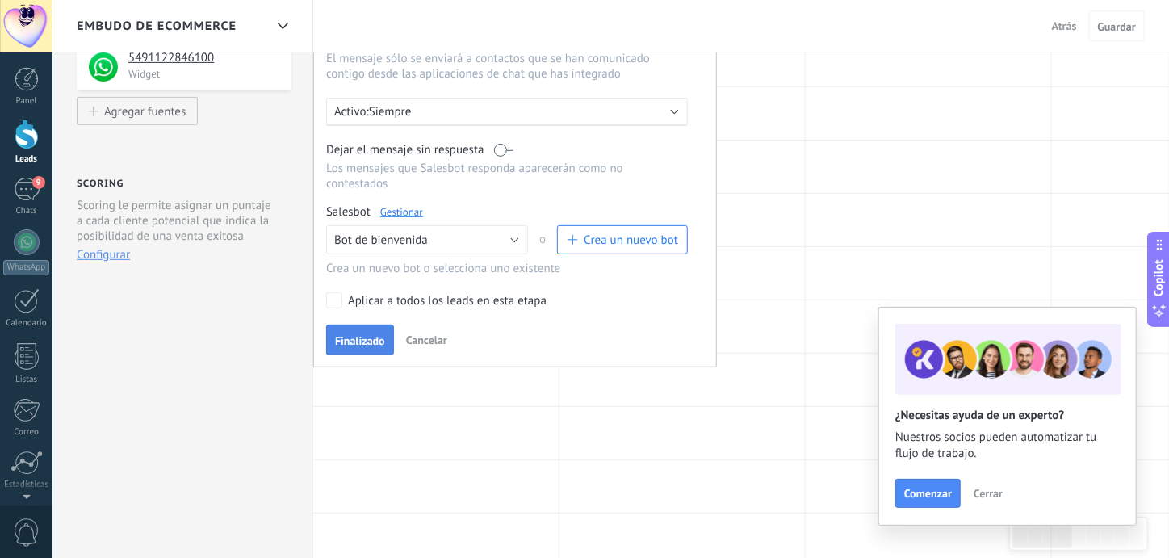
click at [365, 335] on span "Finalizado" at bounding box center [360, 340] width 50 height 11
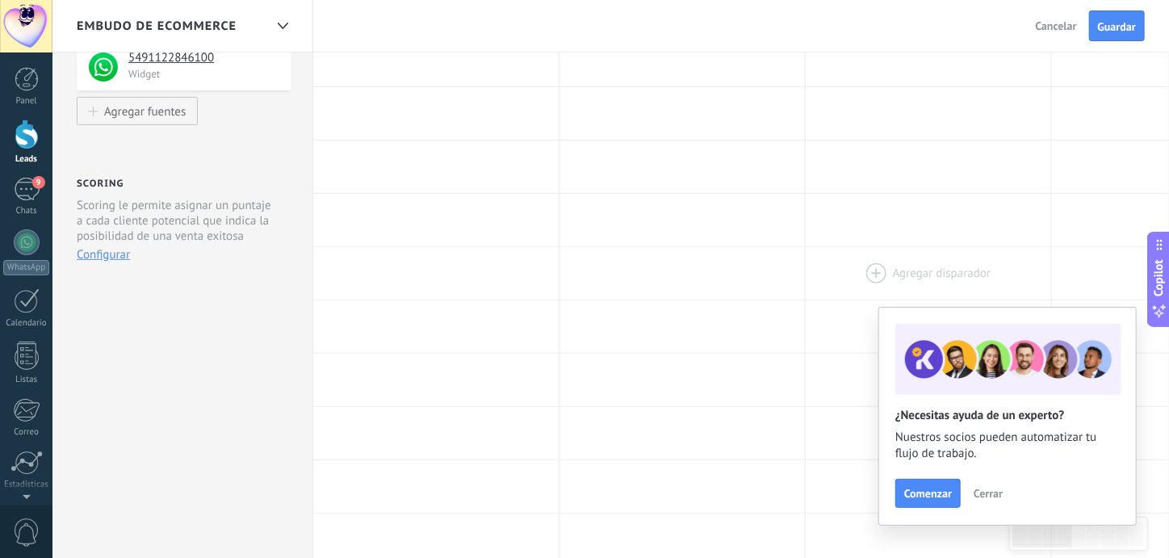
scroll to position [0, 0]
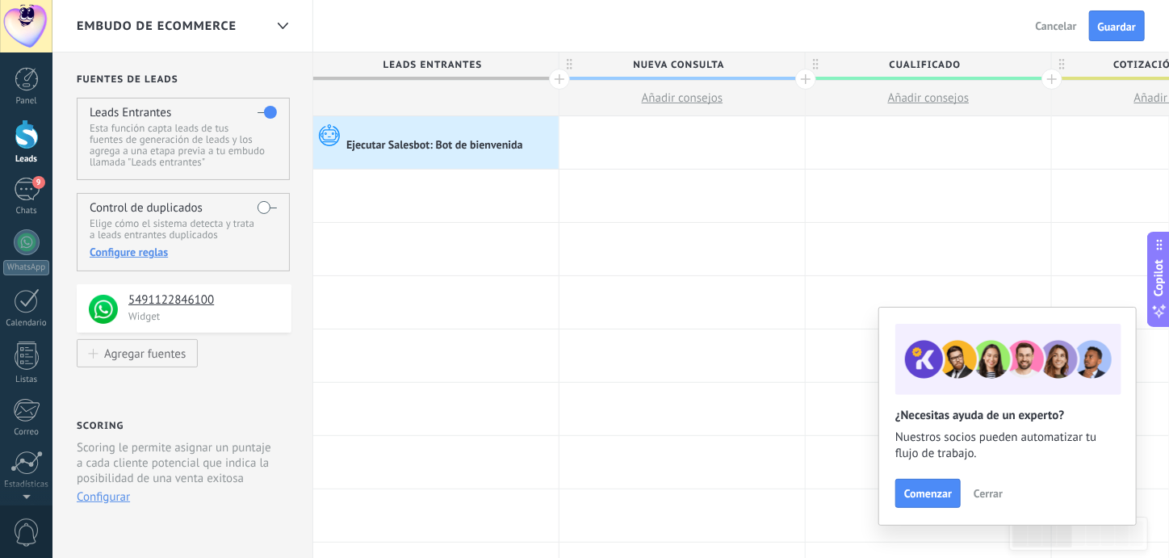
click at [933, 64] on span "Cualificado" at bounding box center [924, 64] width 237 height 25
drag, startPoint x: 984, startPoint y: 65, endPoint x: 883, endPoint y: 73, distance: 101.2
click at [883, 73] on input "**********" at bounding box center [925, 64] width 214 height 24
type input "*********"
click at [899, 214] on div at bounding box center [928, 196] width 245 height 52
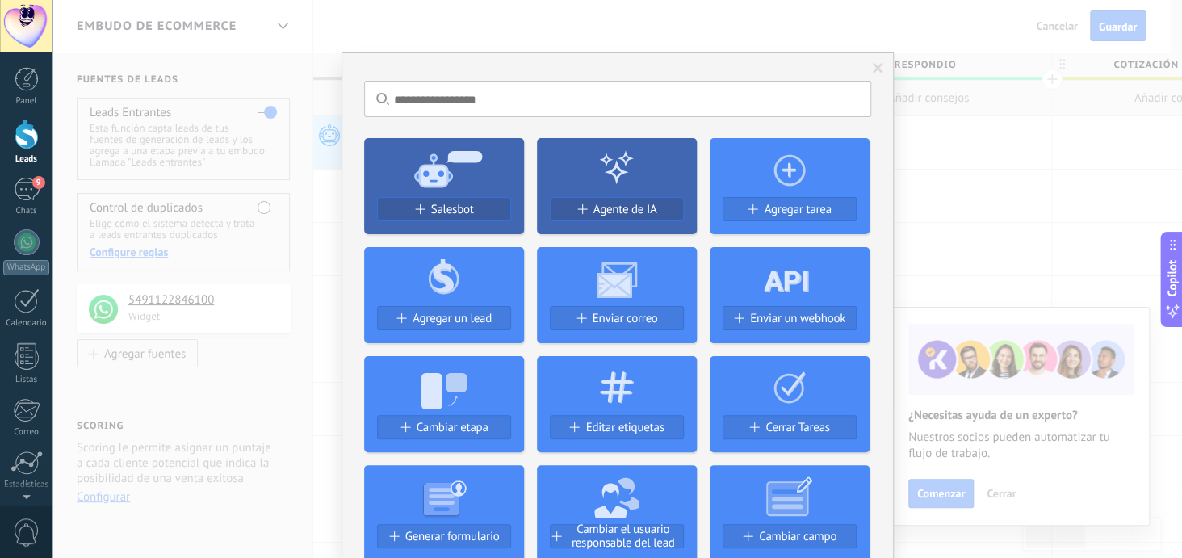
click at [821, 25] on div "No hay resultados Salesbot Agente de IA Agregar tarea Agregar un lead Enviar co…" at bounding box center [617, 279] width 1130 height 558
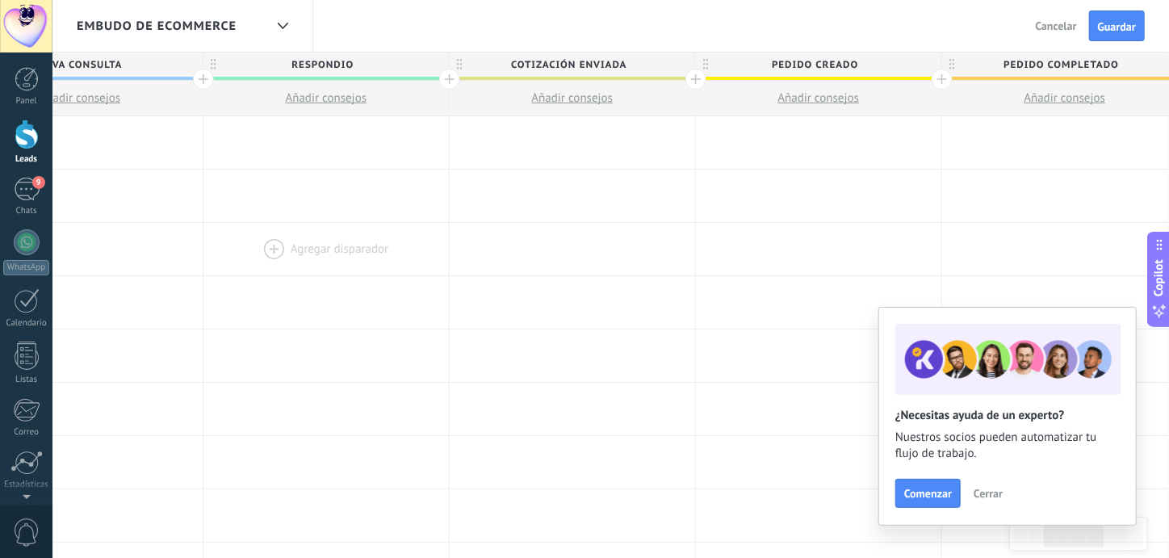
scroll to position [0, 612]
drag, startPoint x: 937, startPoint y: 140, endPoint x: 325, endPoint y: 237, distance: 618.8
click at [602, 72] on span "Cotización enviada" at bounding box center [558, 64] width 237 height 25
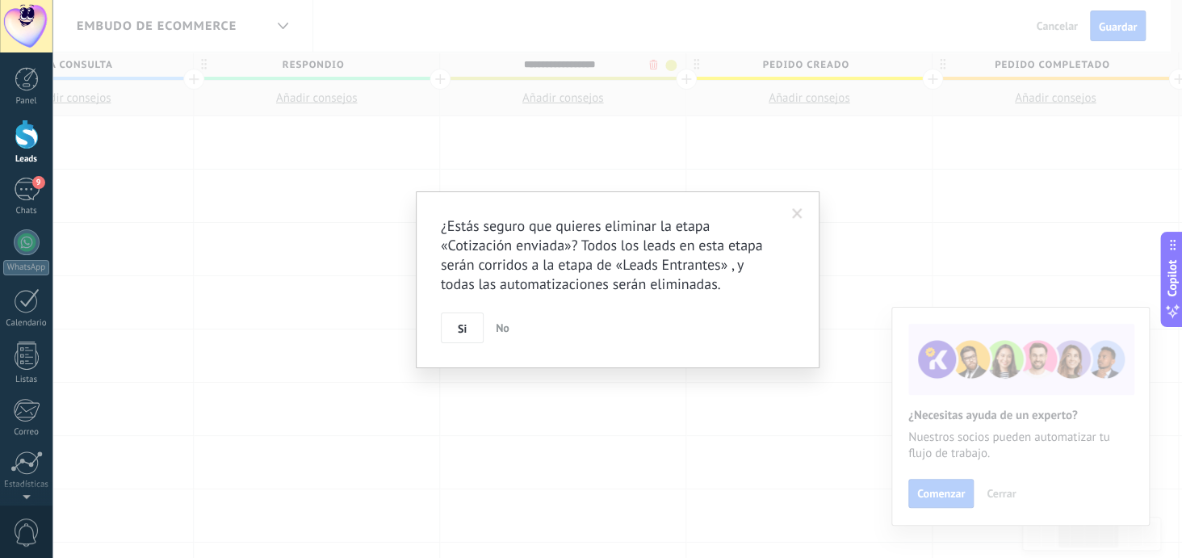
click at [652, 64] on body ".abecls-1,.abecls-2{fill-rule:evenodd}.abecls-2{fill:#fff} .abhcls-1{fill:none}…" at bounding box center [591, 279] width 1182 height 558
click at [455, 325] on button "Si" at bounding box center [462, 327] width 43 height 31
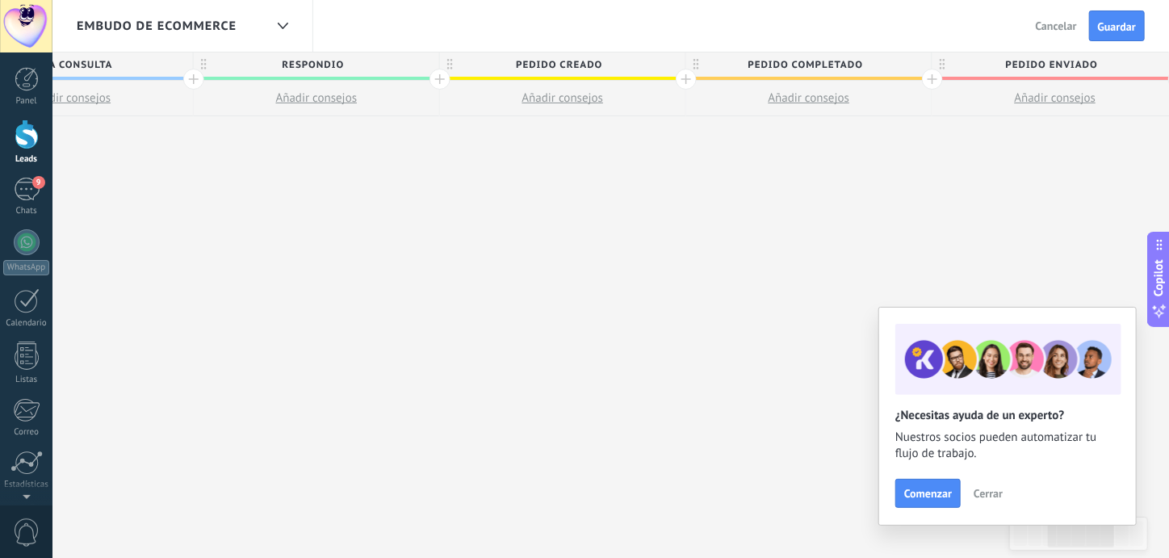
click at [626, 65] on span "Pedido creado" at bounding box center [558, 64] width 237 height 25
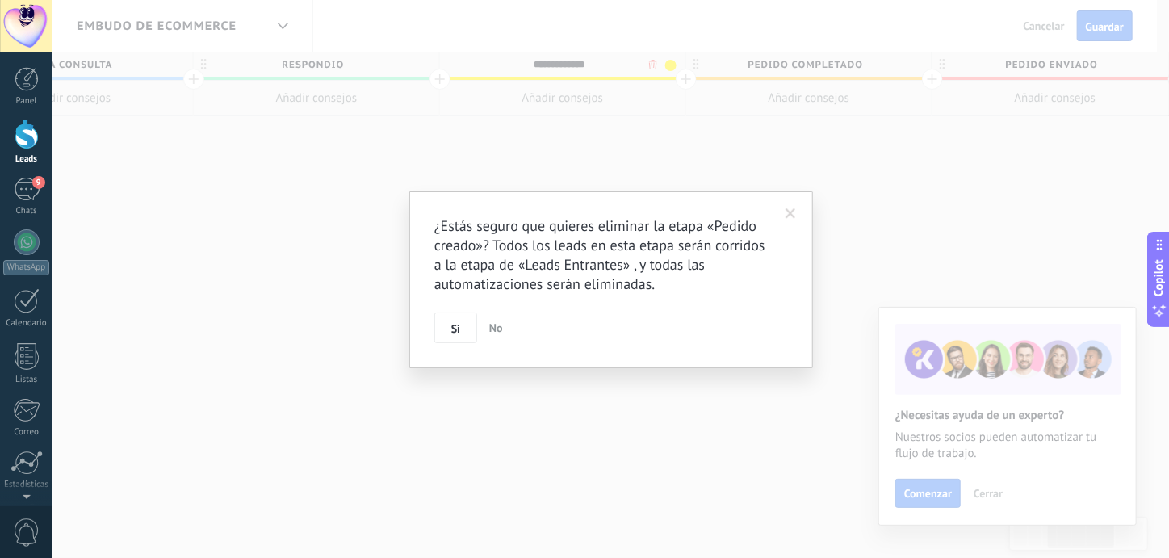
click at [653, 66] on body ".abecls-1,.abecls-2{fill-rule:evenodd}.abecls-2{fill:#fff} .abhcls-1{fill:none}…" at bounding box center [584, 279] width 1169 height 558
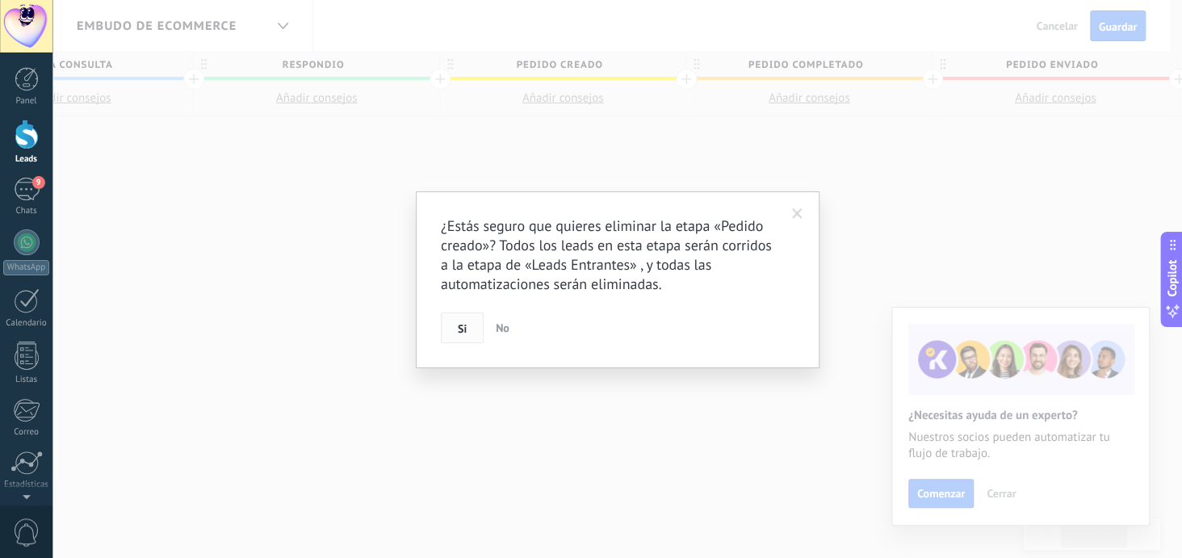
click at [460, 327] on span "Si" at bounding box center [462, 328] width 9 height 11
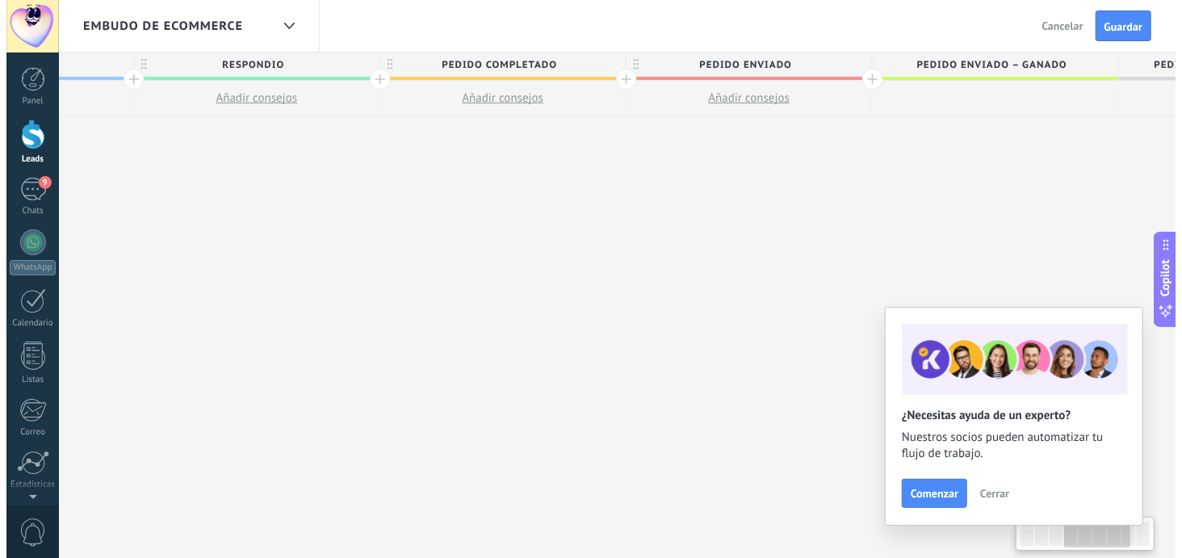
scroll to position [0, 681]
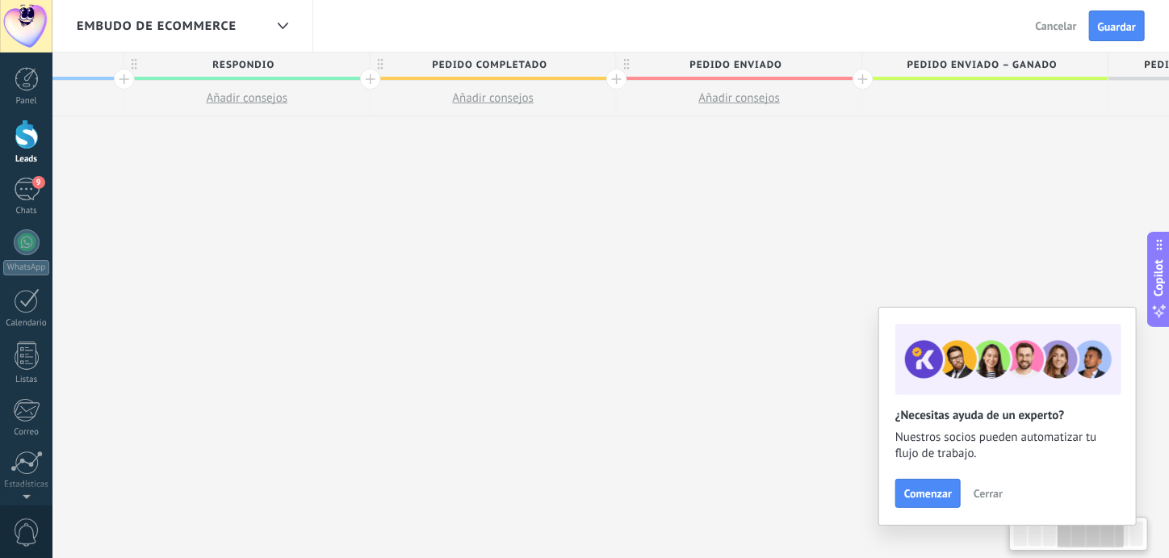
drag, startPoint x: 488, startPoint y: 170, endPoint x: 333, endPoint y: 201, distance: 158.8
click at [333, 201] on div "**********" at bounding box center [494, 305] width 1724 height 506
click at [744, 169] on div "**********" at bounding box center [494, 305] width 1724 height 506
click at [805, 65] on span "Pedido enviado" at bounding box center [735, 64] width 237 height 25
click at [832, 65] on body ".abecls-1,.abecls-2{fill-rule:evenodd}.abecls-2{fill:#fff} .abhcls-1{fill:none}…" at bounding box center [584, 279] width 1169 height 558
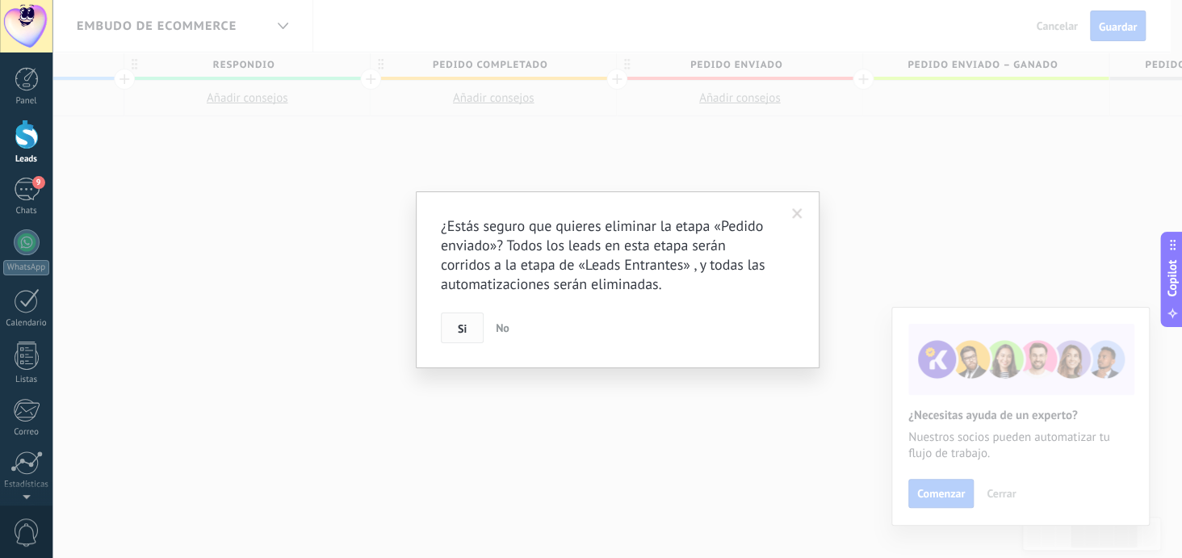
click at [466, 328] on button "Si" at bounding box center [462, 327] width 43 height 31
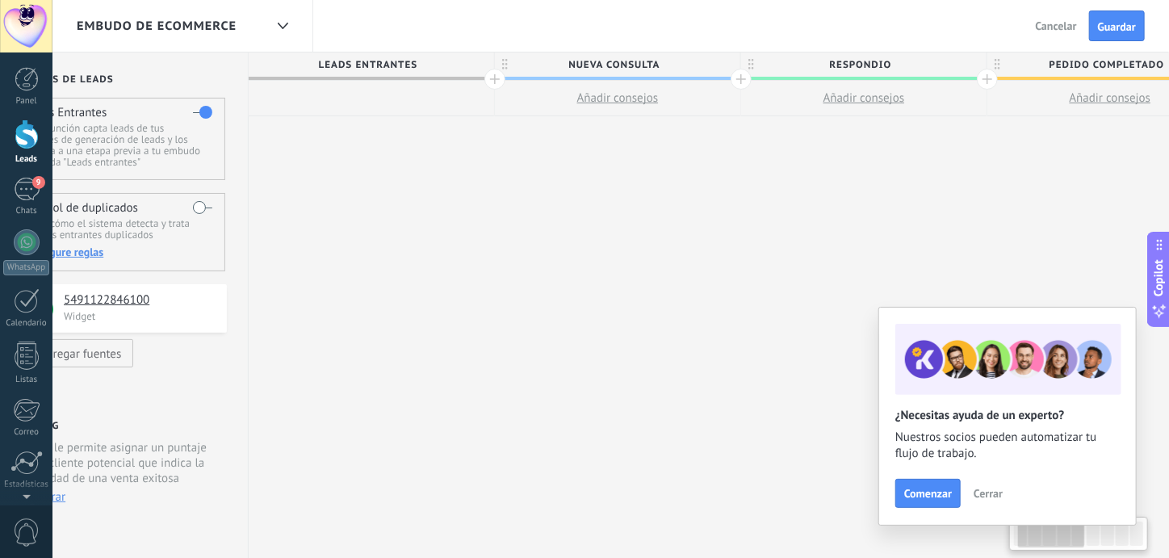
scroll to position [0, 73]
drag, startPoint x: 337, startPoint y: 229, endPoint x: 873, endPoint y: 233, distance: 535.3
click at [873, 233] on div "**********" at bounding box center [980, 305] width 1478 height 506
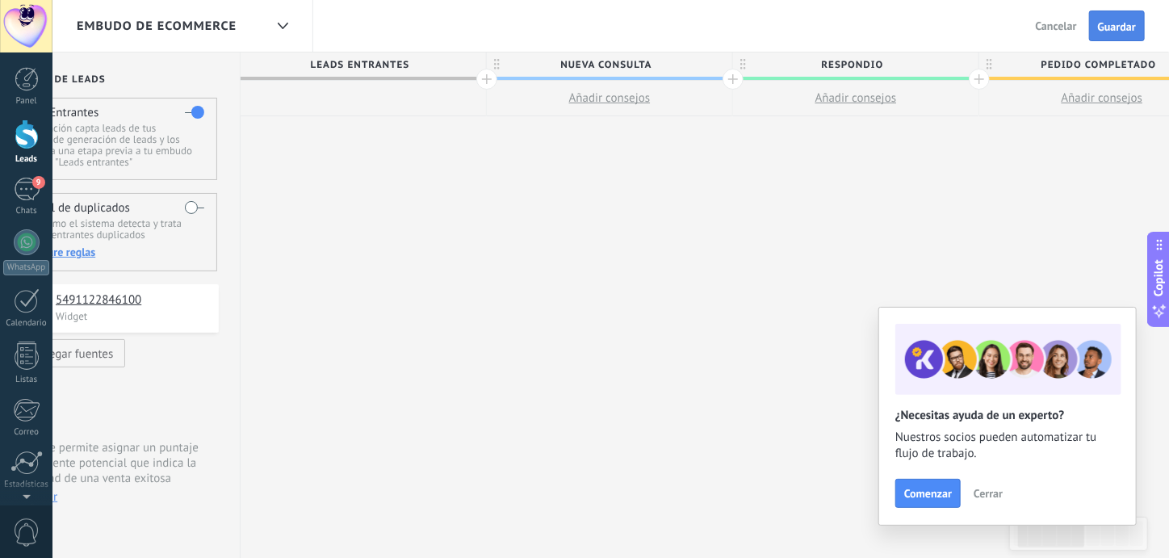
click at [1115, 23] on span "Guardar" at bounding box center [1117, 26] width 38 height 11
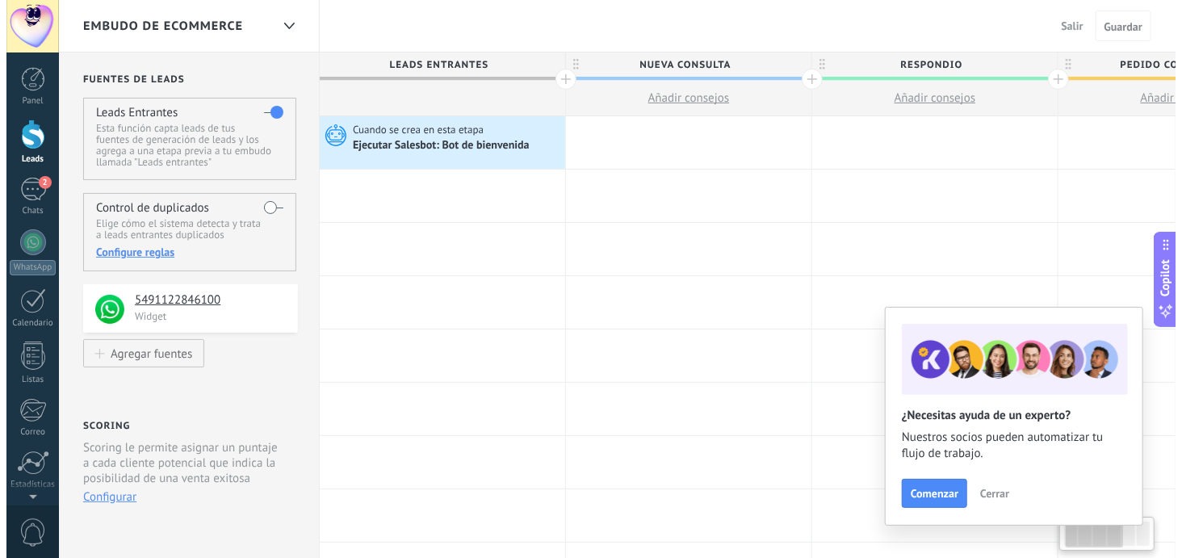
scroll to position [0, 73]
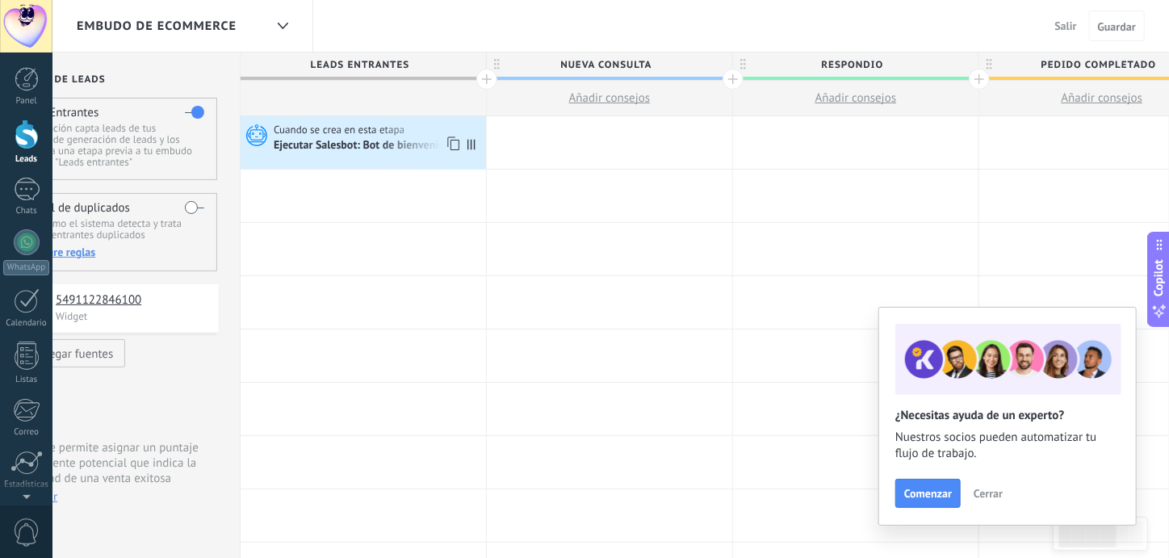
click at [364, 123] on div "Cuando se crea en esta etapa" at bounding box center [378, 130] width 208 height 15
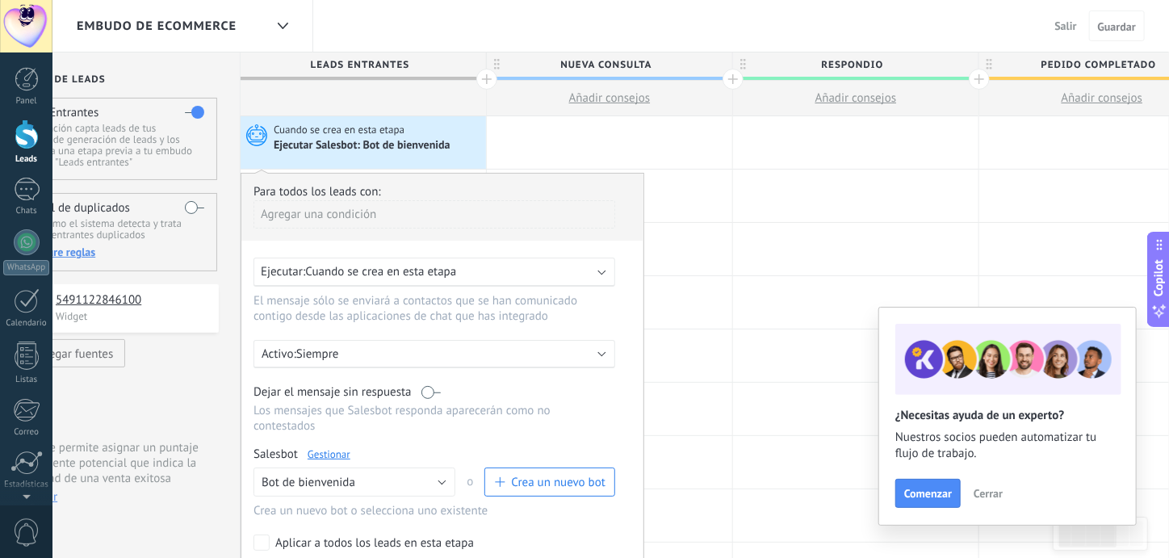
click at [325, 447] on link "Gestionar" at bounding box center [329, 454] width 43 height 14
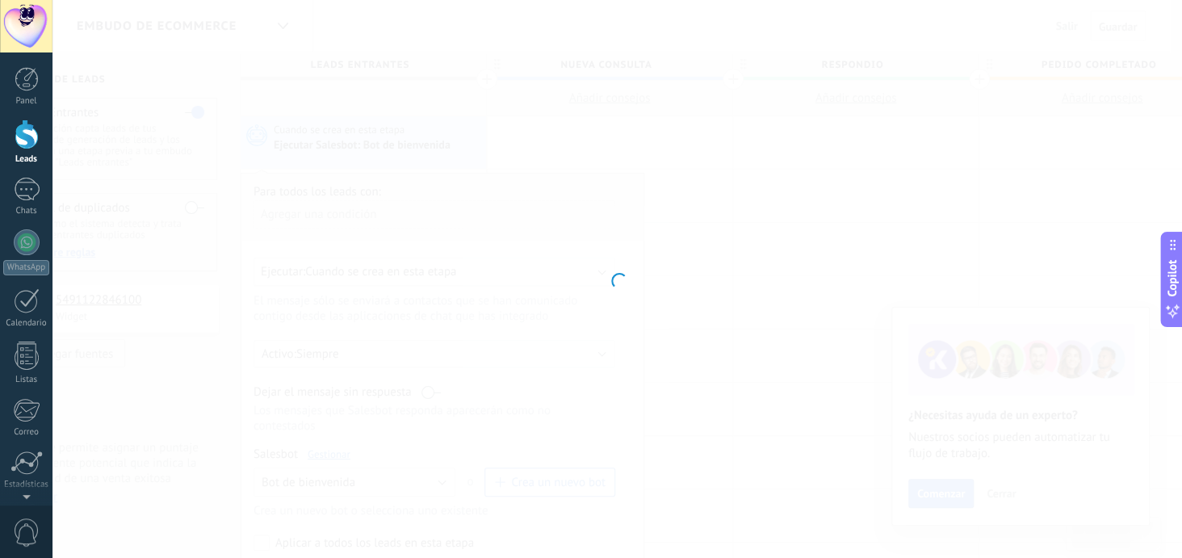
type input "**********"
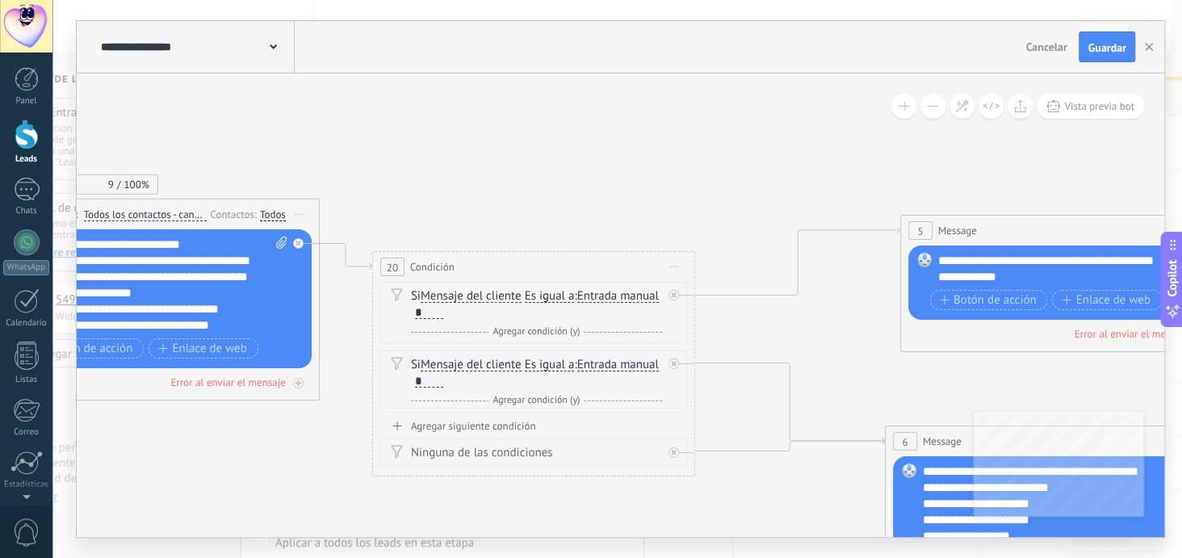
drag, startPoint x: 888, startPoint y: 208, endPoint x: 348, endPoint y: 174, distance: 541.3
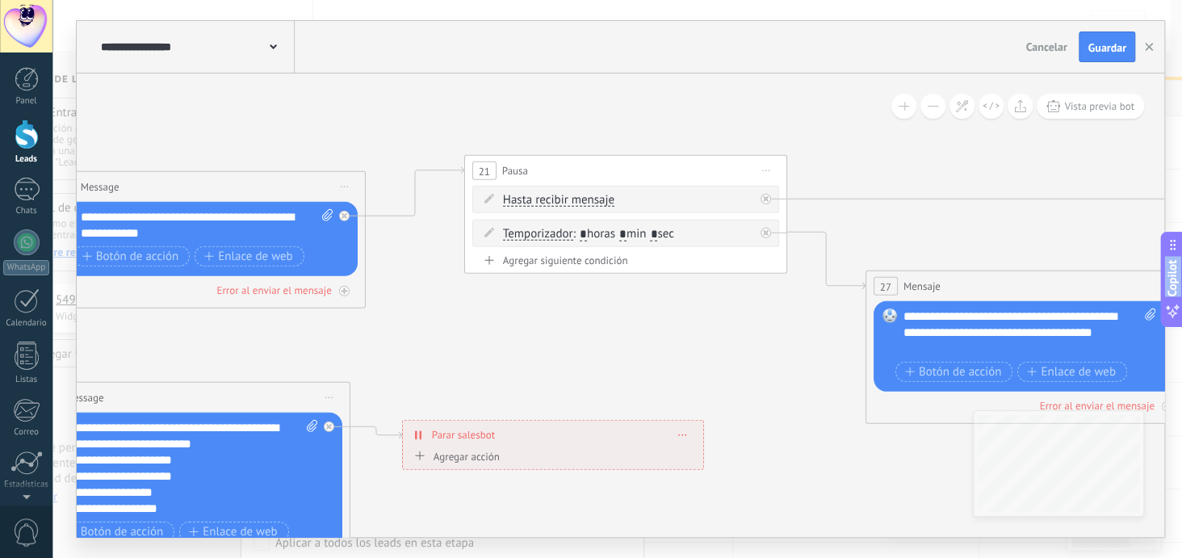
drag, startPoint x: 837, startPoint y: 203, endPoint x: 0, endPoint y: 149, distance: 839.0
click at [0, 149] on body ".abecls-1,.abecls-2{fill-rule:evenodd}.abecls-2{fill:#fff} .abhcls-1{fill:none}…" at bounding box center [591, 279] width 1182 height 558
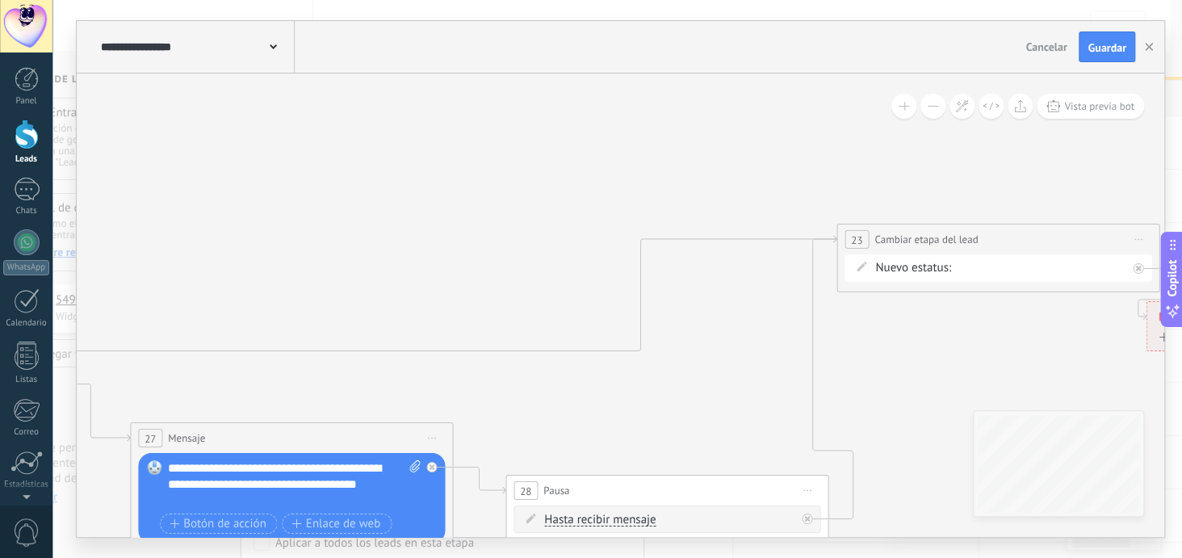
drag, startPoint x: 956, startPoint y: 159, endPoint x: 220, endPoint y: 321, distance: 753.2
click at [0, 0] on div "Nueva consulta respondio Pedido completado Pedido enviado – ganado Pedido cance…" at bounding box center [0, 0] width 0 height 0
click at [0, 0] on label "Nueva consulta" at bounding box center [0, 0] width 0 height 0
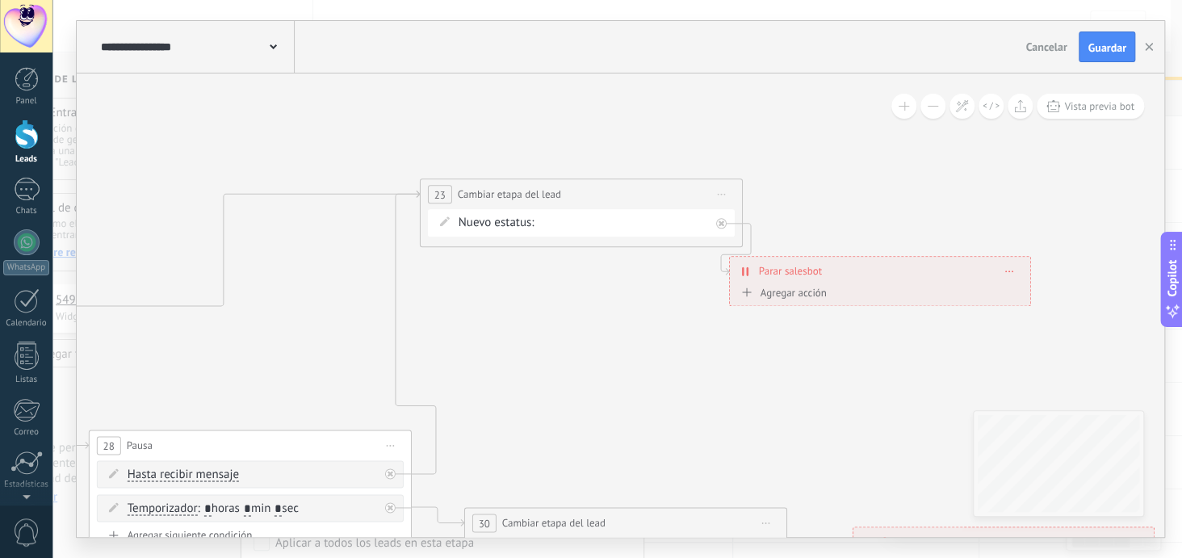
drag, startPoint x: 1022, startPoint y: 322, endPoint x: 605, endPoint y: 278, distance: 419.8
drag, startPoint x: 862, startPoint y: 291, endPoint x: 931, endPoint y: 253, distance: 78.8
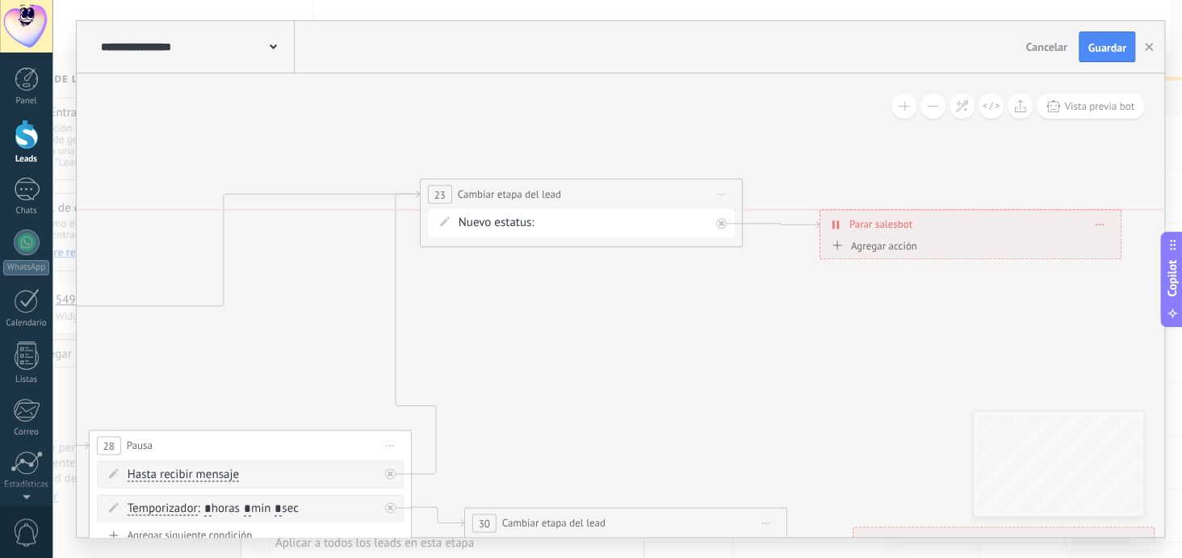
drag, startPoint x: 878, startPoint y: 274, endPoint x: 969, endPoint y: 233, distance: 99.4
click at [969, 233] on div "**********" at bounding box center [970, 224] width 300 height 28
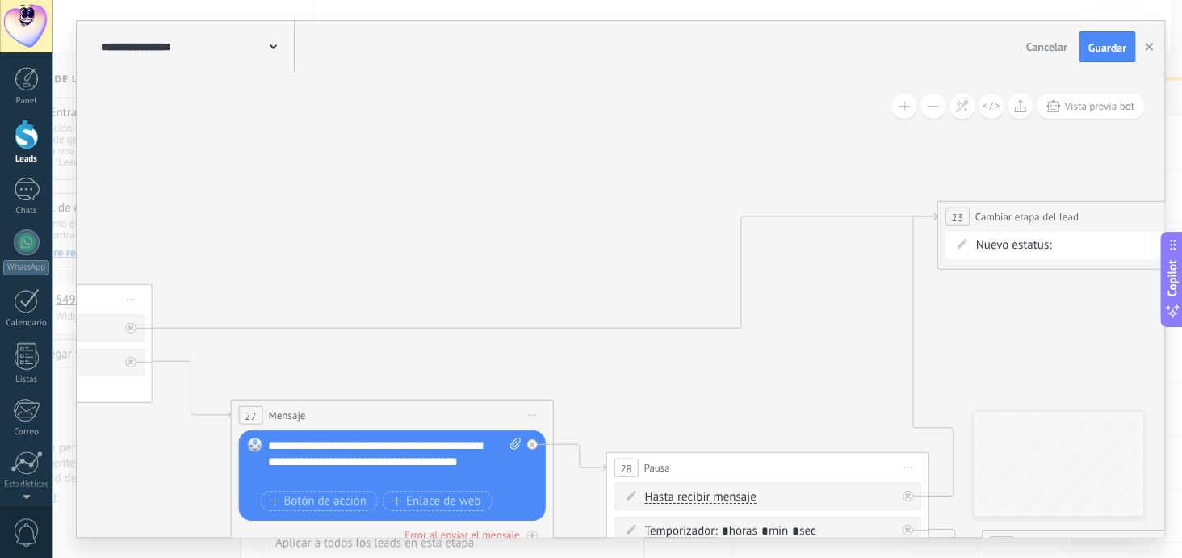
drag, startPoint x: 824, startPoint y: 313, endPoint x: 1180, endPoint y: 350, distance: 358.8
click at [1180, 350] on div "**********" at bounding box center [617, 279] width 1130 height 558
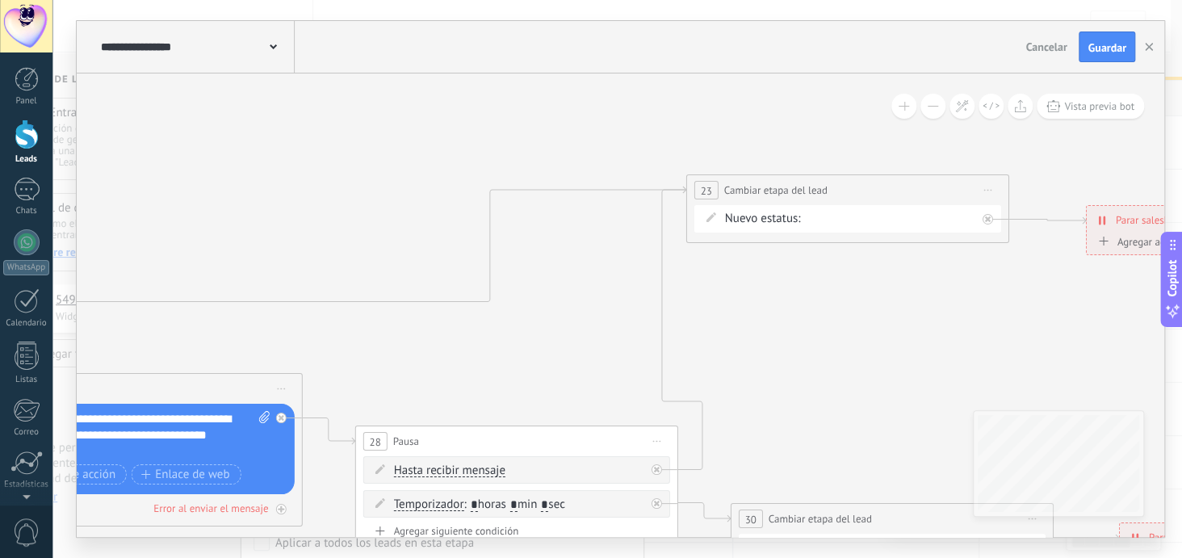
drag, startPoint x: 688, startPoint y: 379, endPoint x: 437, endPoint y: 353, distance: 252.4
click at [1117, 48] on span "Guardar" at bounding box center [1107, 47] width 38 height 11
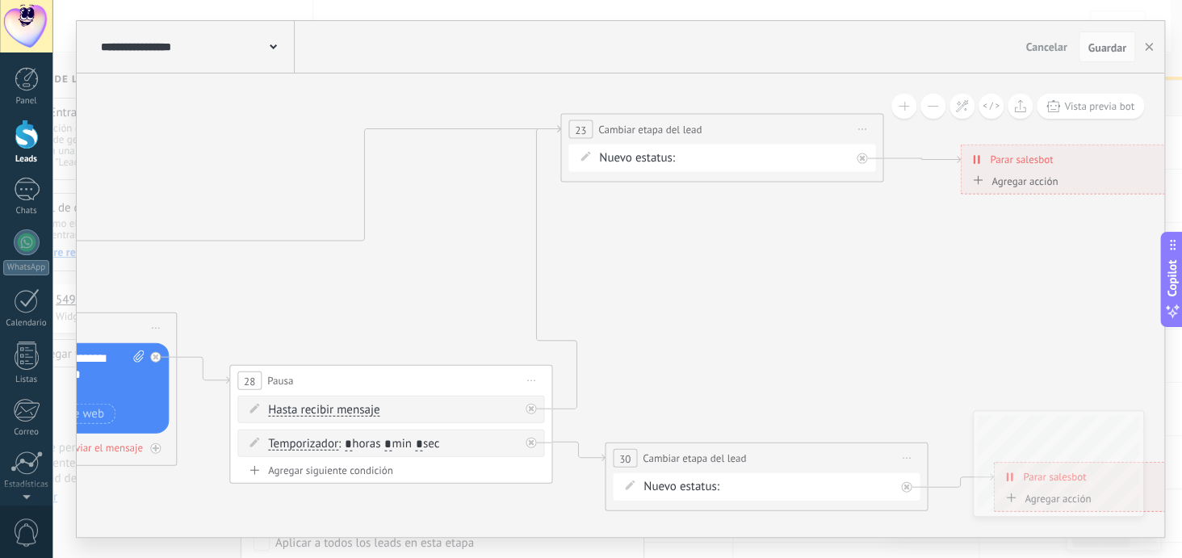
drag, startPoint x: 867, startPoint y: 382, endPoint x: 741, endPoint y: 321, distance: 139.8
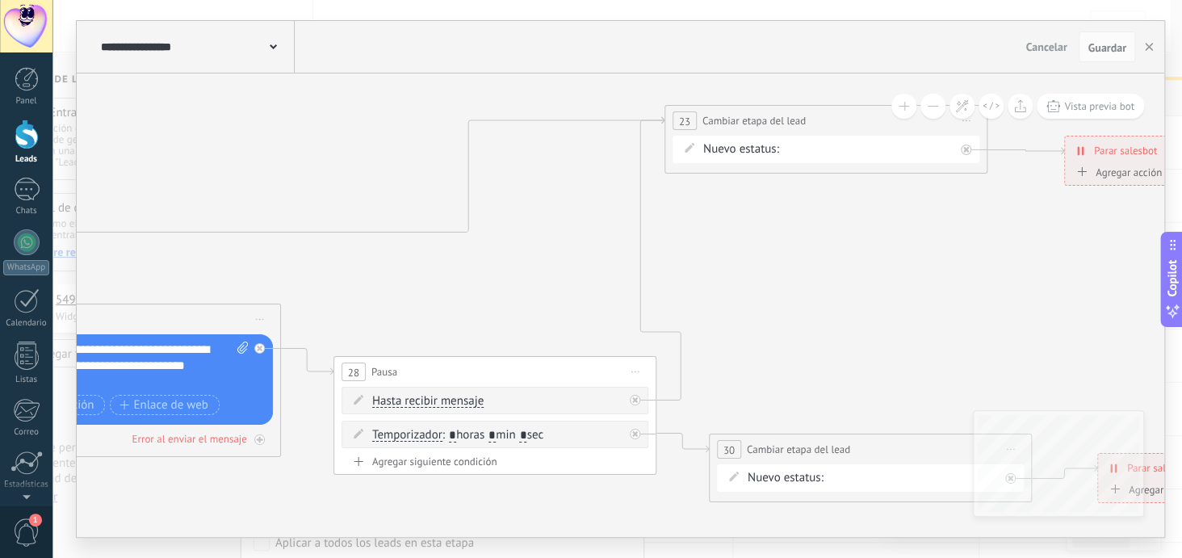
drag, startPoint x: 903, startPoint y: 300, endPoint x: 1008, endPoint y: 291, distance: 104.5
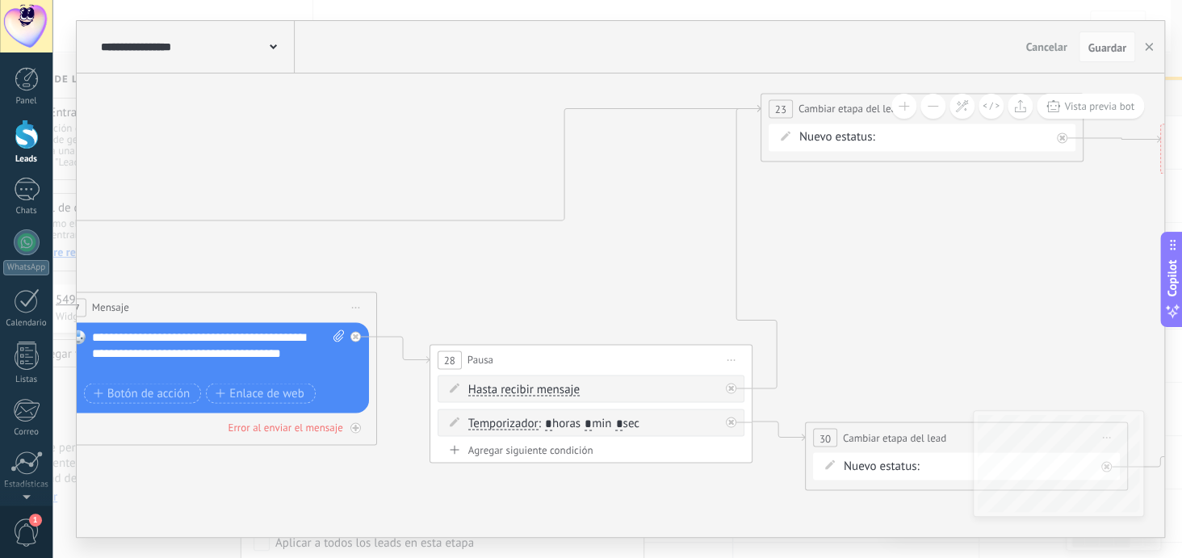
drag, startPoint x: 870, startPoint y: 289, endPoint x: 966, endPoint y: 278, distance: 96.7
click at [1094, 53] on span "Guardar" at bounding box center [1107, 47] width 38 height 11
click at [1148, 46] on use "button" at bounding box center [1149, 47] width 8 height 8
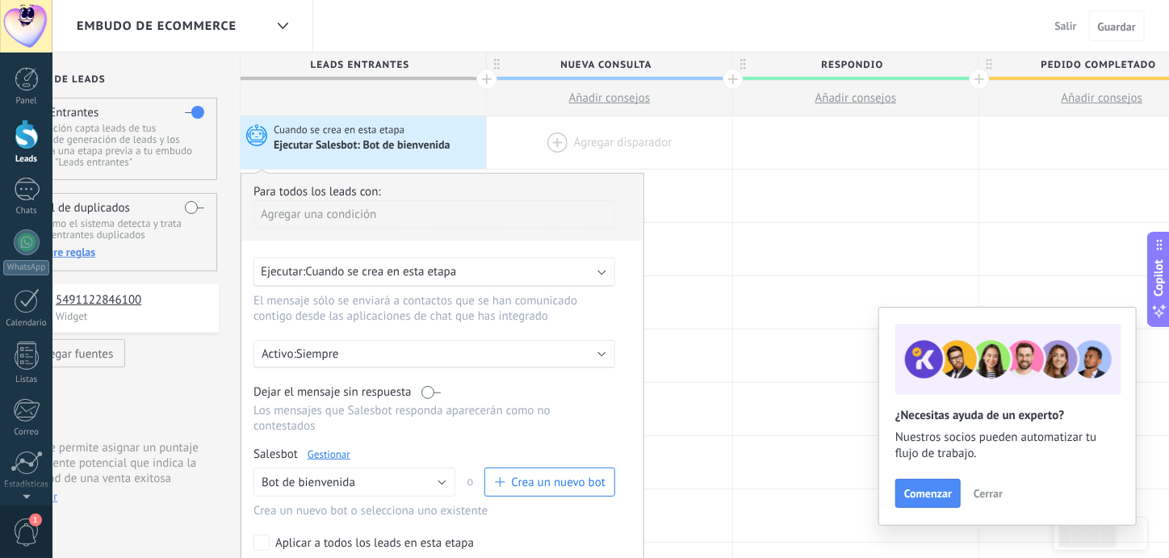
click at [622, 141] on div at bounding box center [609, 142] width 245 height 52
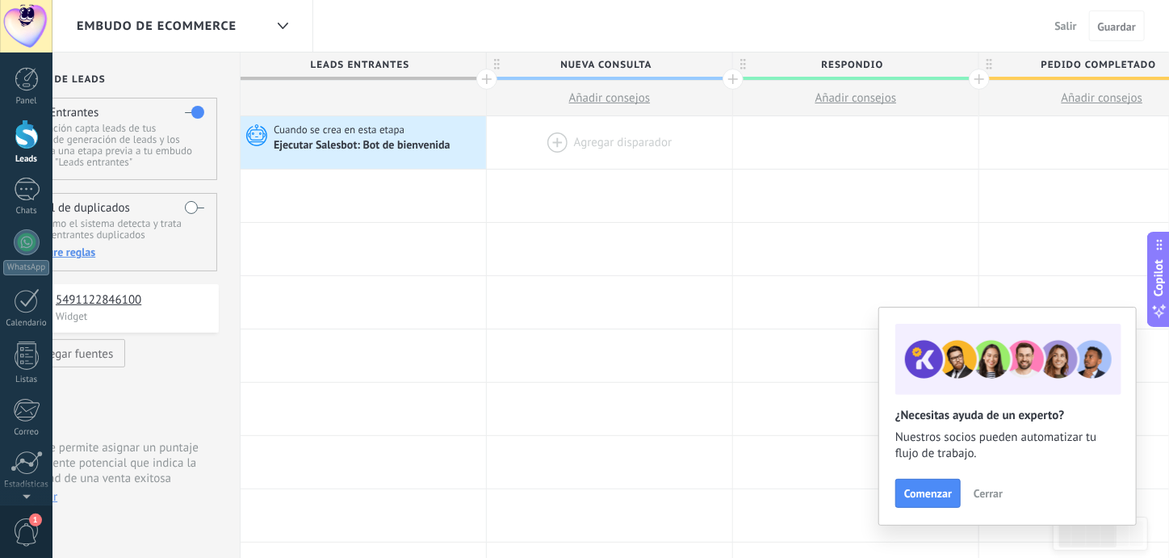
click at [643, 148] on div at bounding box center [609, 142] width 245 height 52
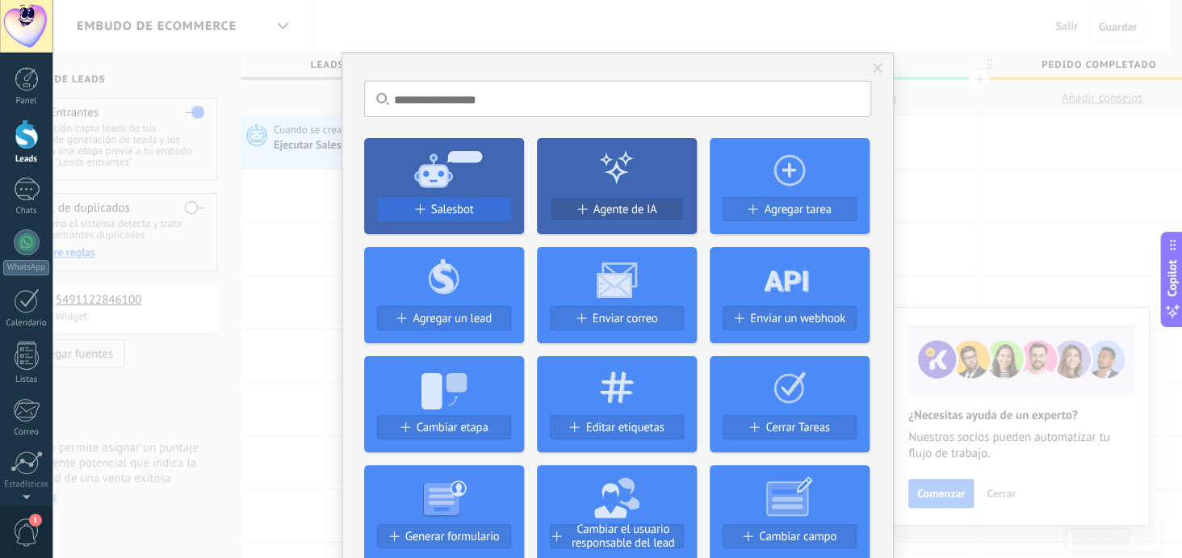
click at [488, 198] on button "Salesbot" at bounding box center [444, 209] width 134 height 24
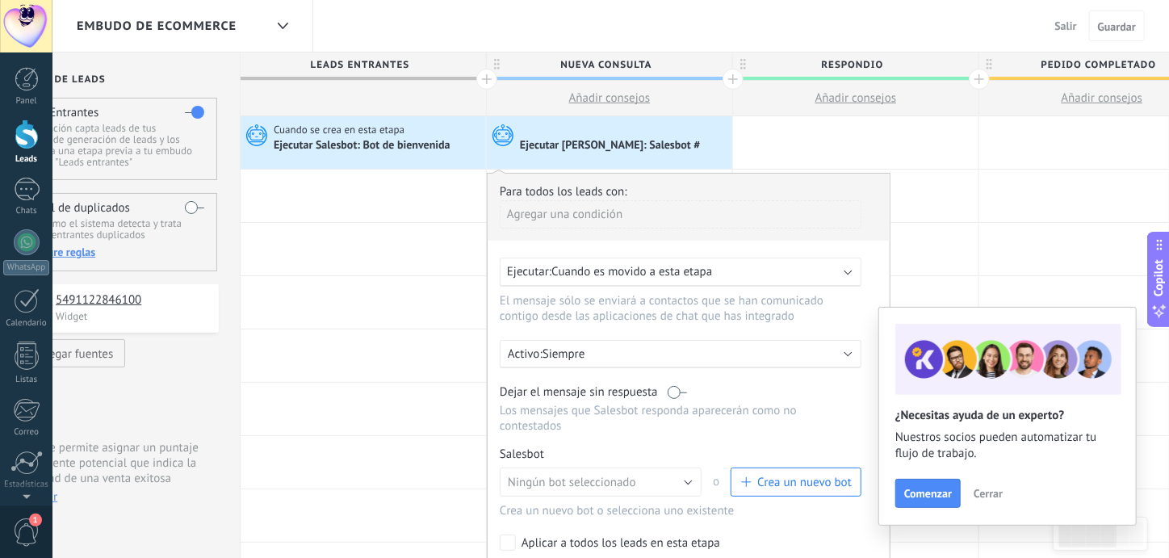
click at [778, 467] on button "Crea un nuevo bot" at bounding box center [796, 481] width 131 height 29
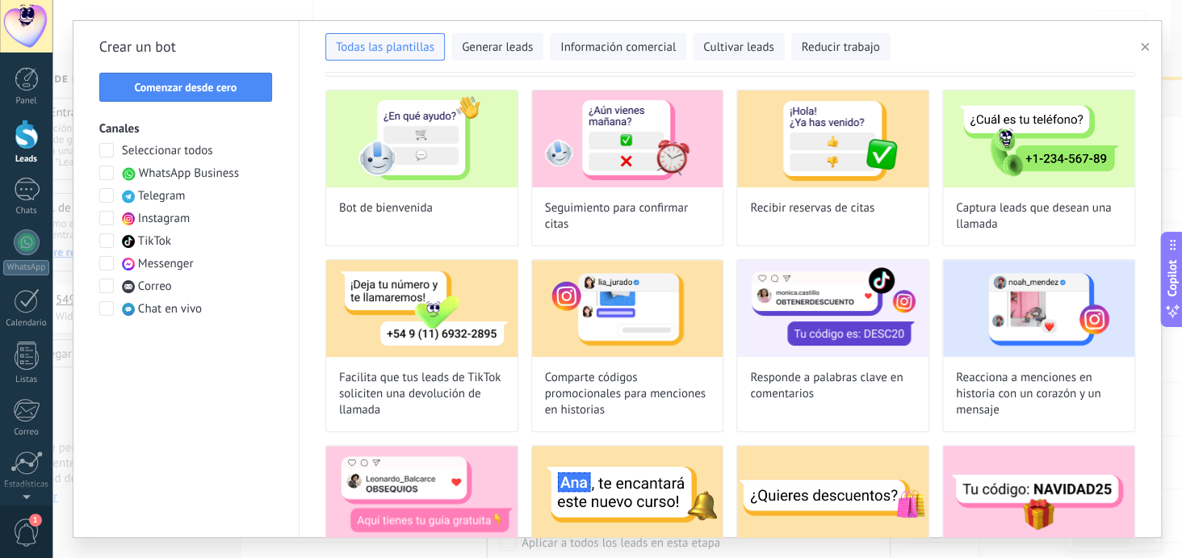
scroll to position [0, 0]
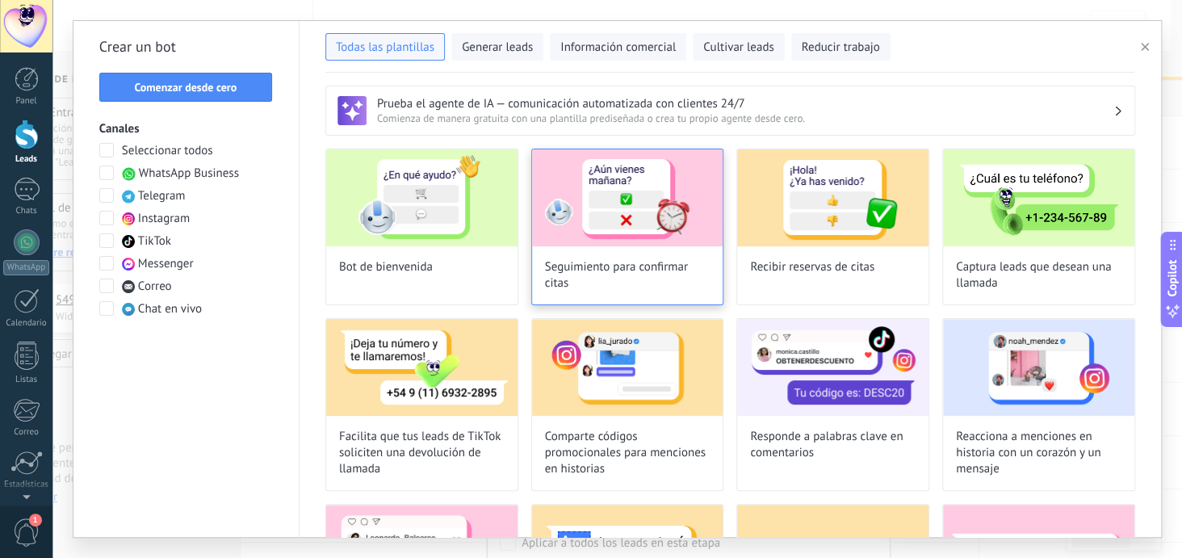
click at [614, 195] on img at bounding box center [627, 197] width 191 height 97
type input "**********"
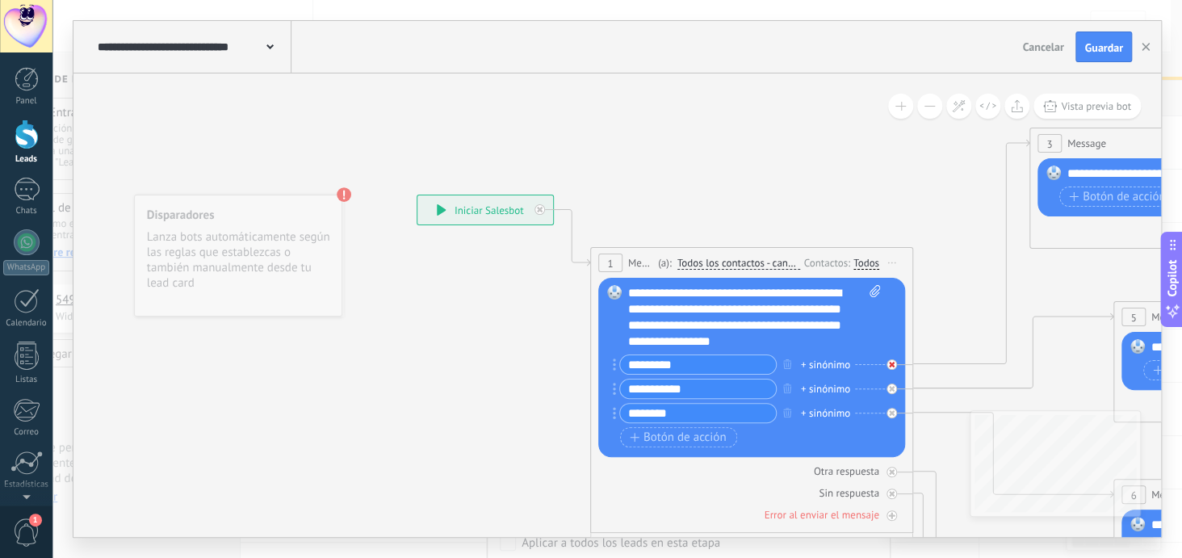
click at [895, 363] on div at bounding box center [892, 364] width 10 height 10
click at [894, 387] on icon at bounding box center [892, 389] width 6 height 6
click at [892, 408] on div at bounding box center [892, 413] width 10 height 10
click at [785, 363] on icon "button" at bounding box center [787, 364] width 8 height 10
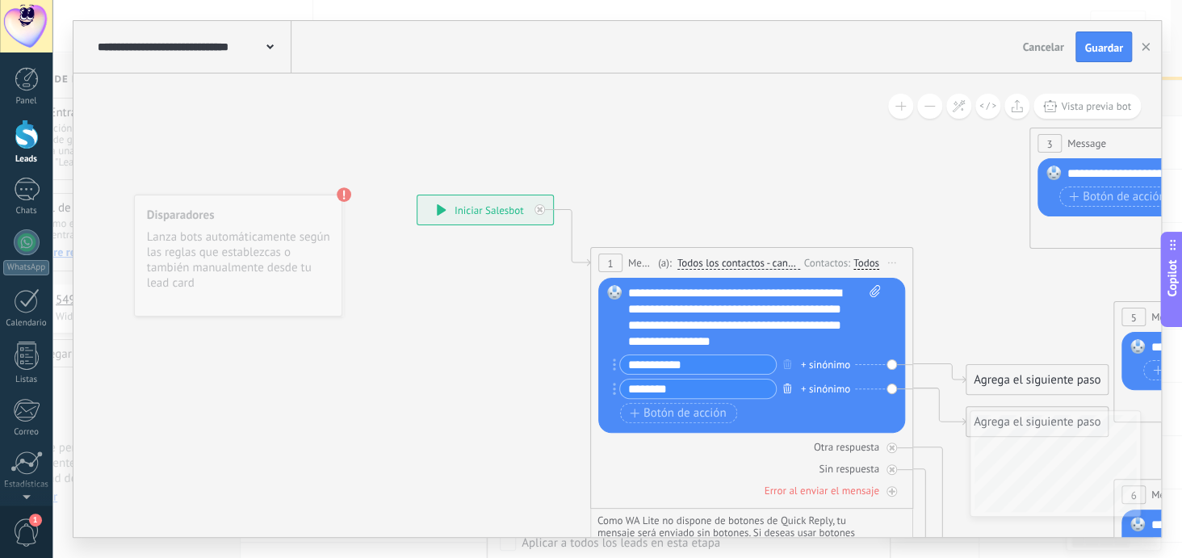
click at [785, 384] on icon "button" at bounding box center [787, 389] width 8 height 10
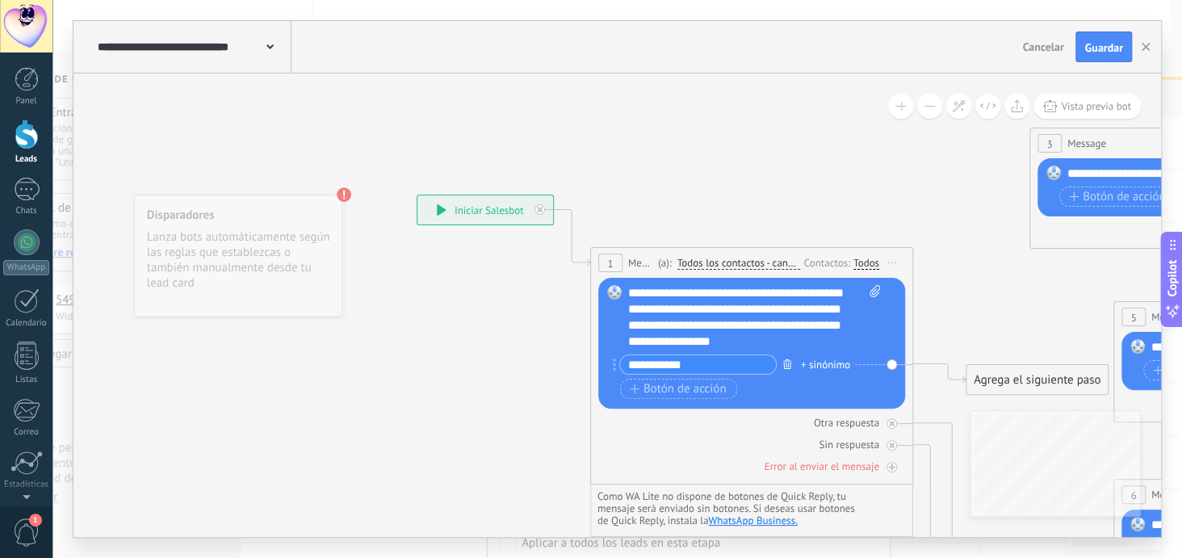
click at [784, 363] on icon "button" at bounding box center [787, 364] width 8 height 10
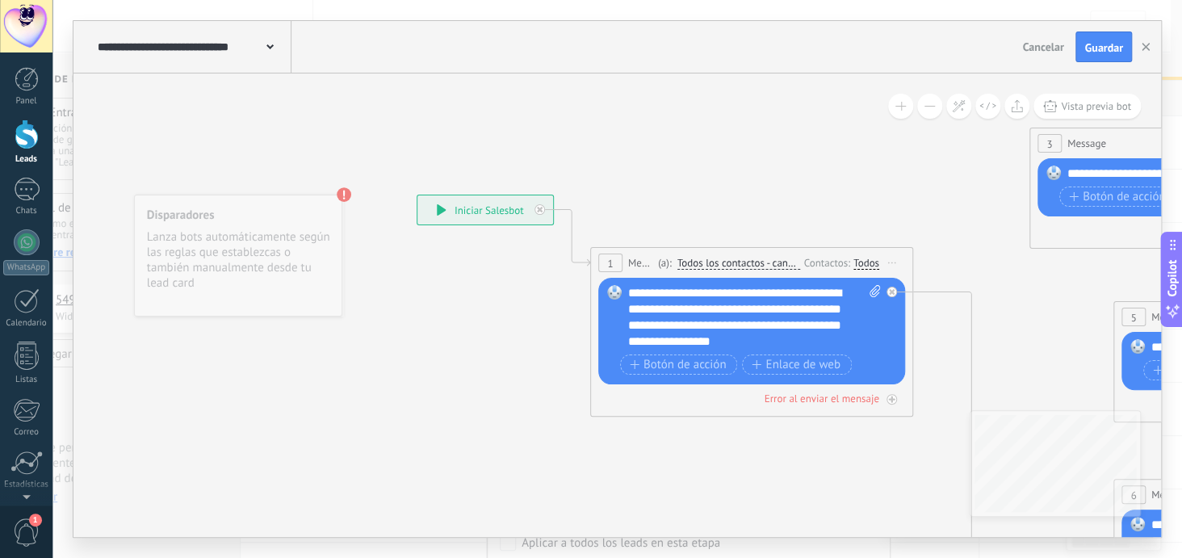
click at [1041, 48] on span "Cancelar" at bounding box center [1042, 47] width 41 height 15
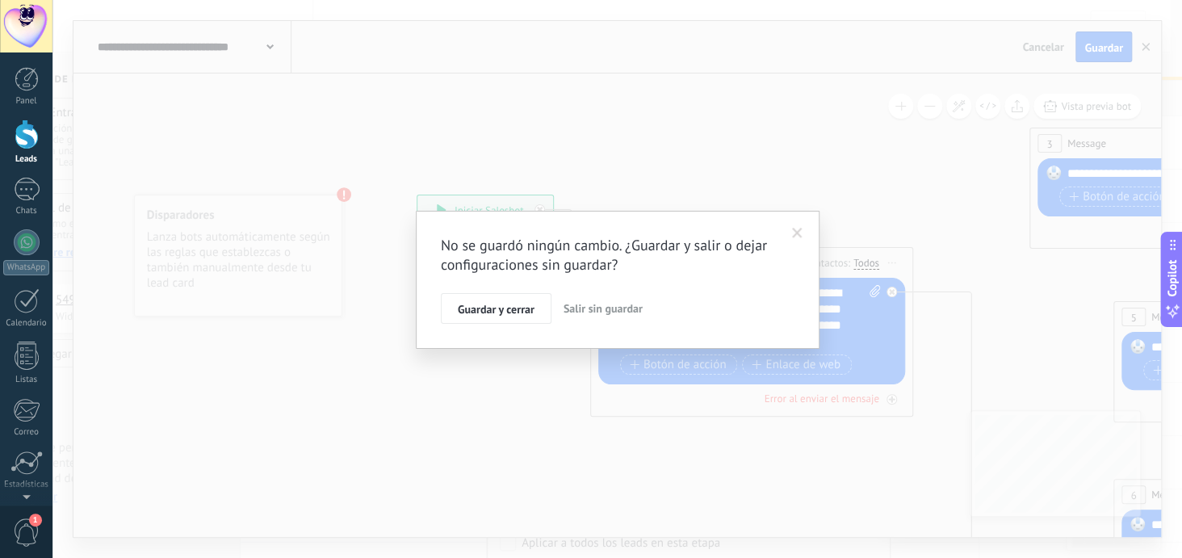
click at [585, 308] on span "Salir sin guardar" at bounding box center [603, 308] width 79 height 15
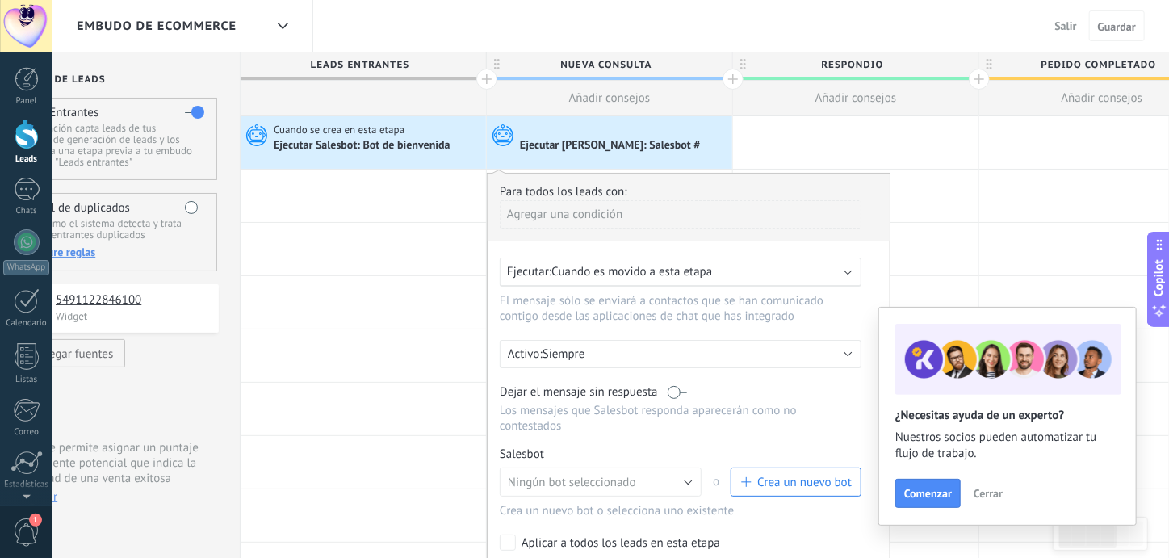
click at [778, 475] on span "Crea un nuevo bot" at bounding box center [804, 482] width 94 height 15
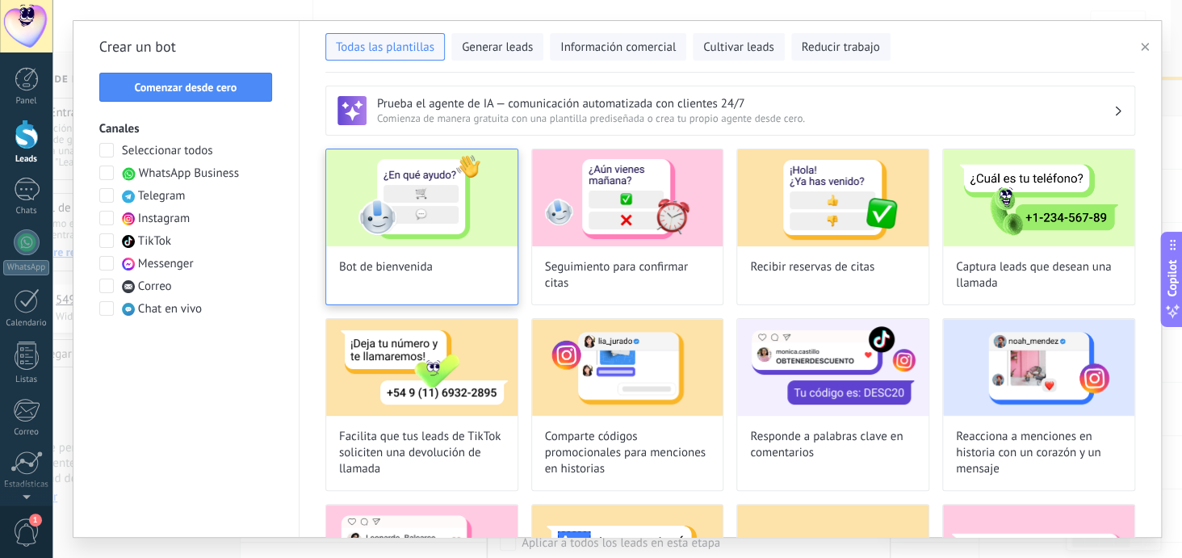
click at [452, 200] on img at bounding box center [421, 197] width 191 height 97
type input "**********"
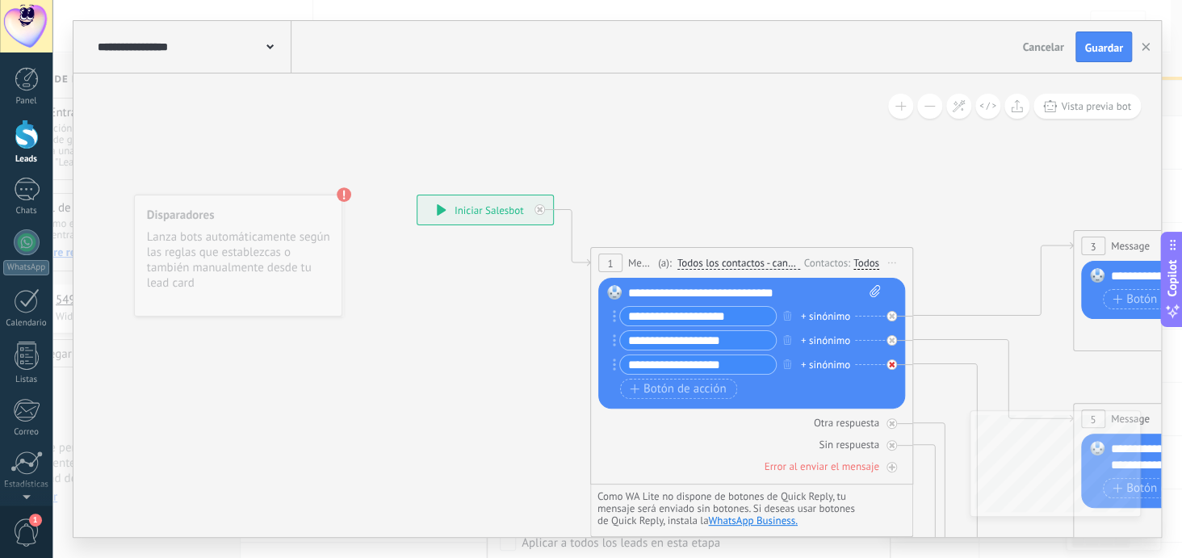
click at [889, 362] on icon at bounding box center [892, 365] width 6 height 6
click at [783, 360] on icon "button" at bounding box center [787, 364] width 8 height 10
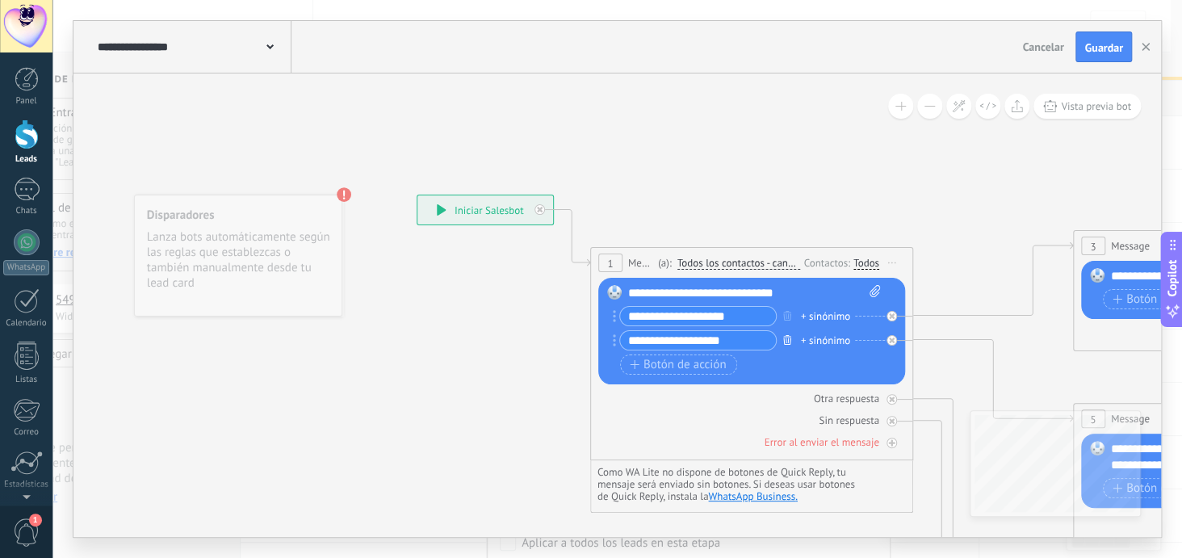
click at [783, 340] on icon "button" at bounding box center [787, 340] width 8 height 10
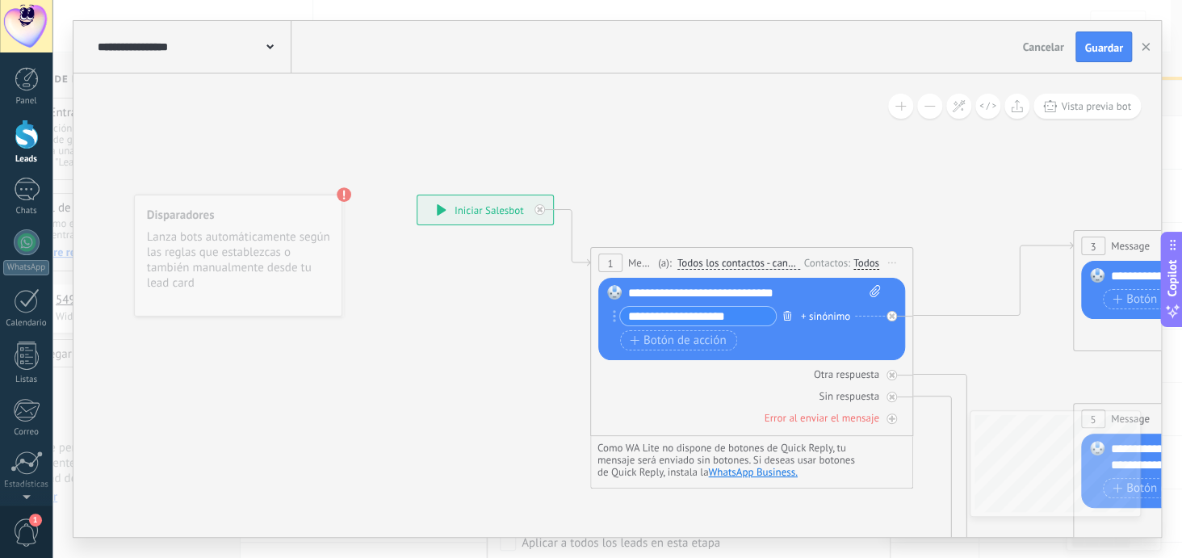
click at [783, 311] on icon "button" at bounding box center [787, 316] width 8 height 10
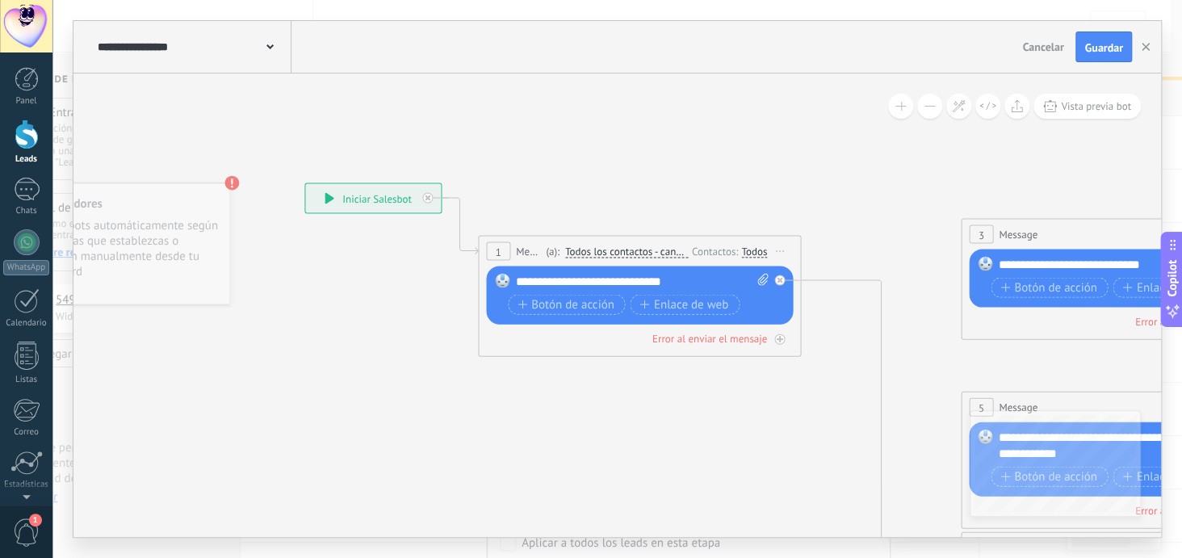
drag, startPoint x: 1018, startPoint y: 206, endPoint x: 907, endPoint y: 194, distance: 112.1
click at [706, 276] on div "**********" at bounding box center [643, 282] width 254 height 16
drag, startPoint x: 706, startPoint y: 276, endPoint x: 564, endPoint y: 281, distance: 142.2
click at [564, 281] on div "**********" at bounding box center [643, 282] width 254 height 16
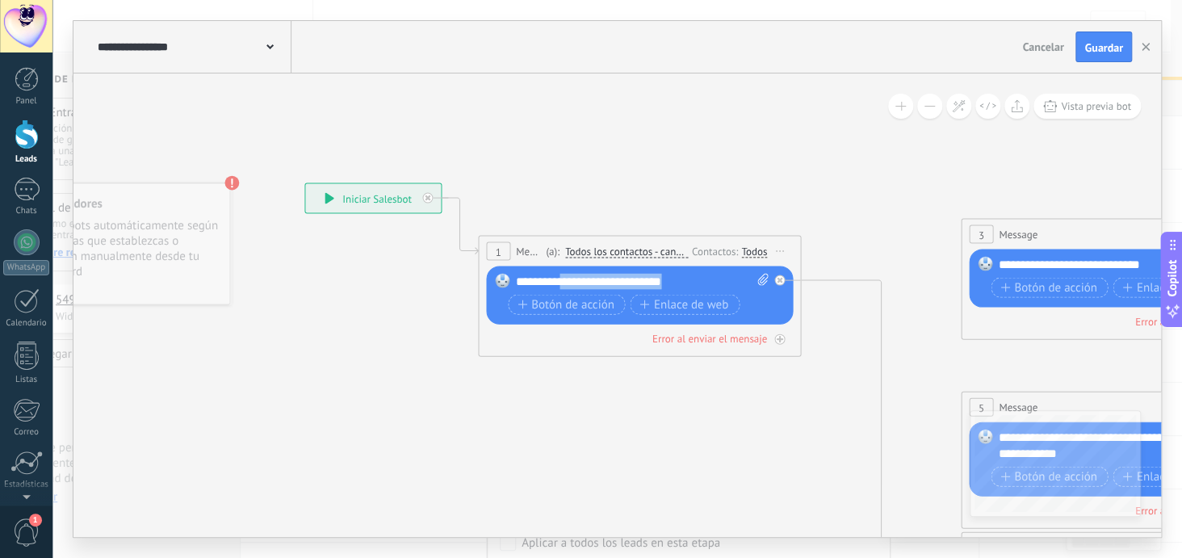
click at [683, 279] on div "**********" at bounding box center [643, 282] width 254 height 16
drag, startPoint x: 683, startPoint y: 279, endPoint x: 555, endPoint y: 279, distance: 127.6
click at [555, 279] on div "**********" at bounding box center [643, 282] width 254 height 16
click at [548, 280] on div "**********" at bounding box center [643, 282] width 254 height 16
drag, startPoint x: 548, startPoint y: 278, endPoint x: 500, endPoint y: 279, distance: 48.4
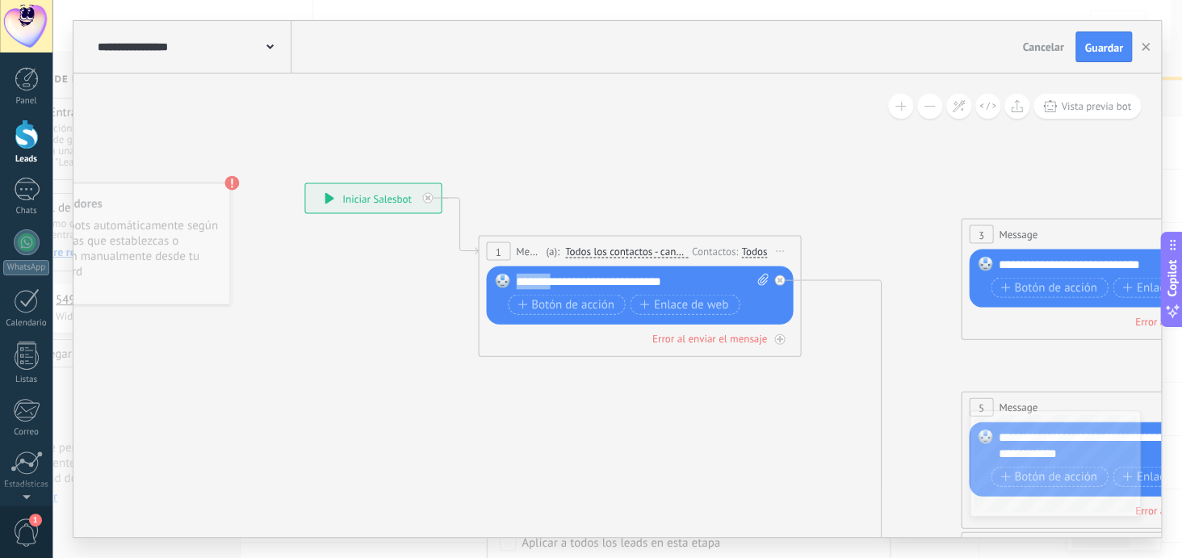
click at [500, 279] on div "Reemplazar Quitar Convertir a mensaje de voz Arrastre la imagen aquí para adjun…" at bounding box center [639, 295] width 307 height 58
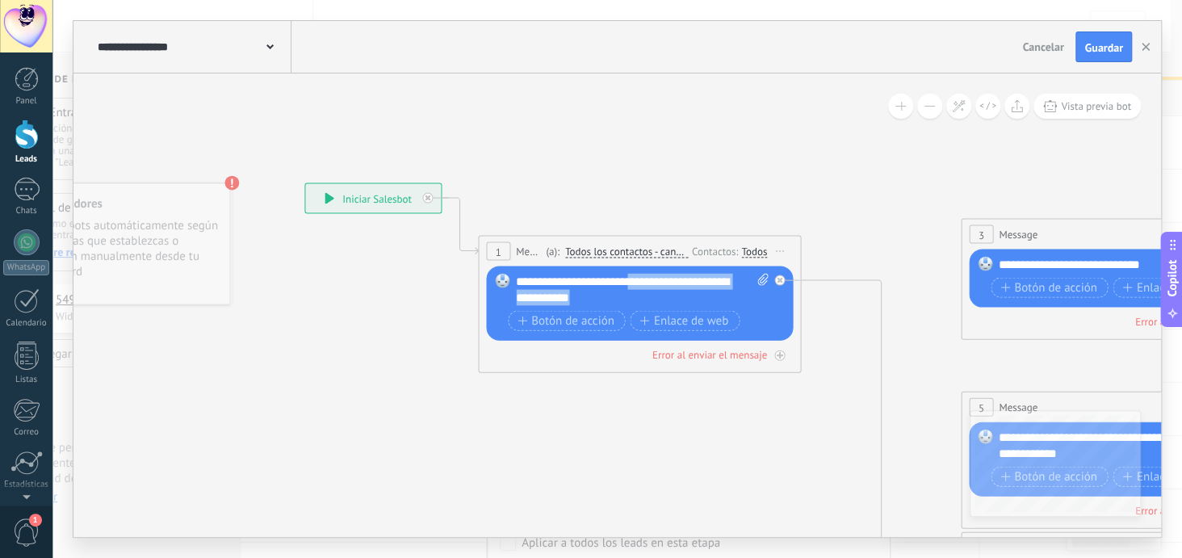
drag, startPoint x: 625, startPoint y: 303, endPoint x: 631, endPoint y: 281, distance: 22.5
click at [631, 281] on div "**********" at bounding box center [643, 290] width 254 height 32
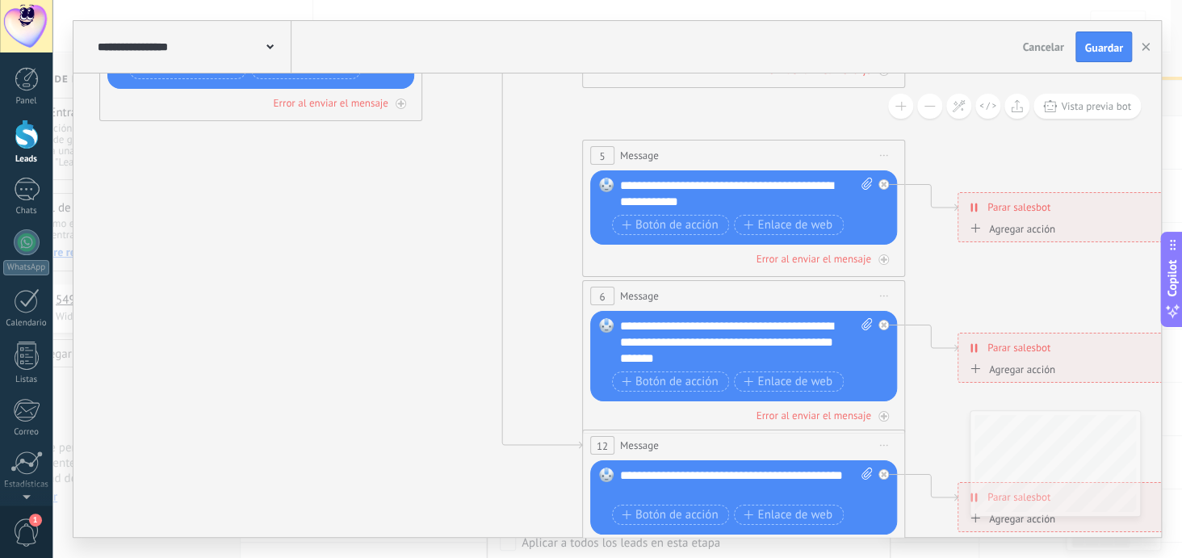
drag, startPoint x: 850, startPoint y: 358, endPoint x: 472, endPoint y: 107, distance: 454.8
click at [472, 107] on icon at bounding box center [780, 343] width 2517 height 1630
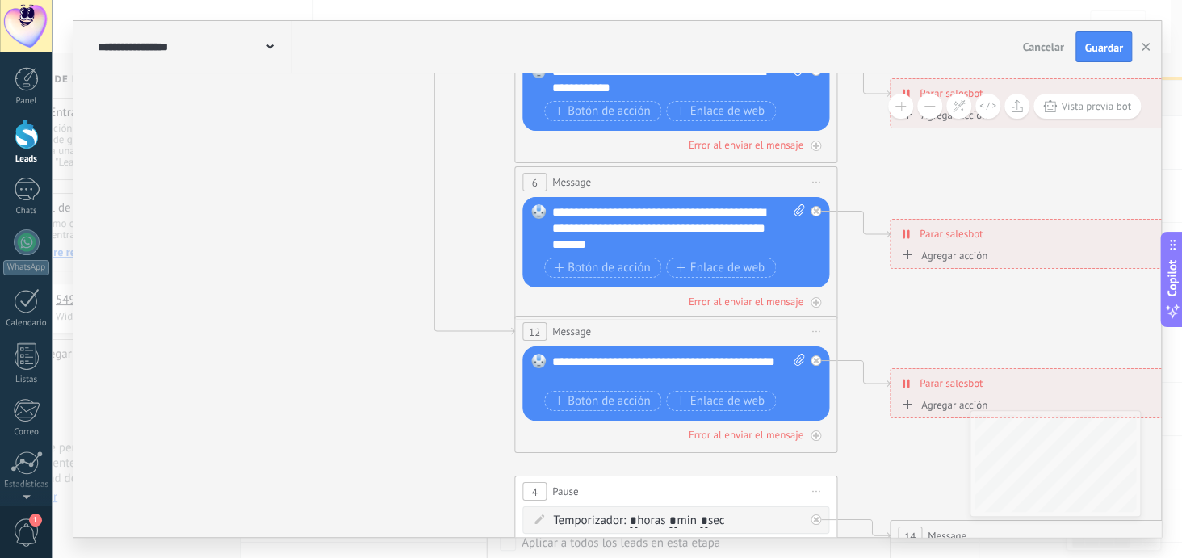
drag, startPoint x: 530, startPoint y: 369, endPoint x: 462, endPoint y: 255, distance: 132.5
click at [462, 255] on icon at bounding box center [712, 229] width 2517 height 1630
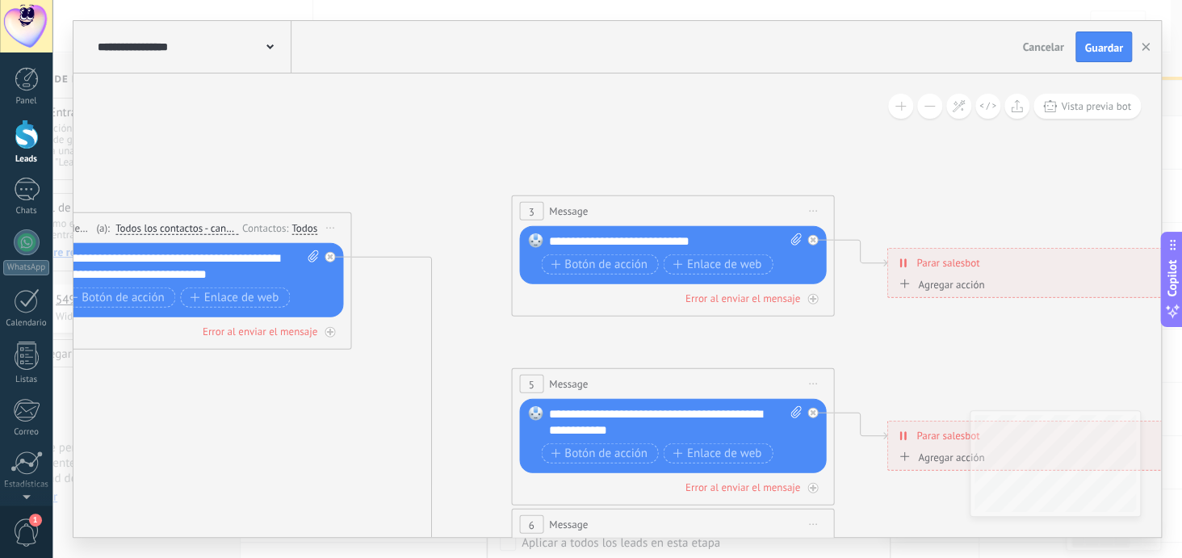
drag, startPoint x: 476, startPoint y: 208, endPoint x: 487, endPoint y: 288, distance: 80.7
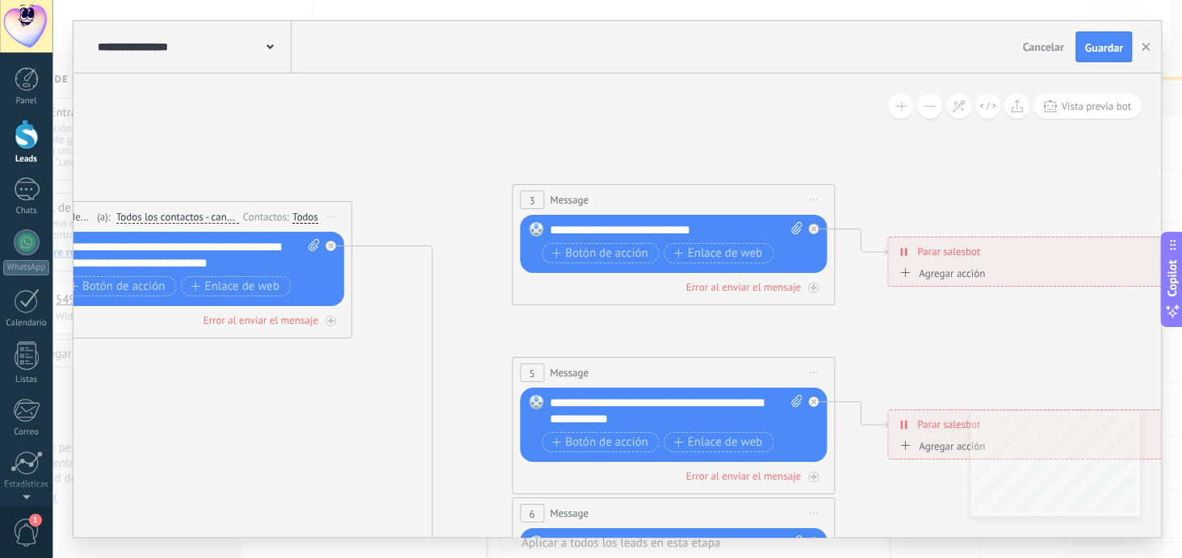
click at [809, 196] on span "Iniciar vista previa aquí Cambiar nombre Duplicar [GEOGRAPHIC_DATA]" at bounding box center [814, 199] width 26 height 23
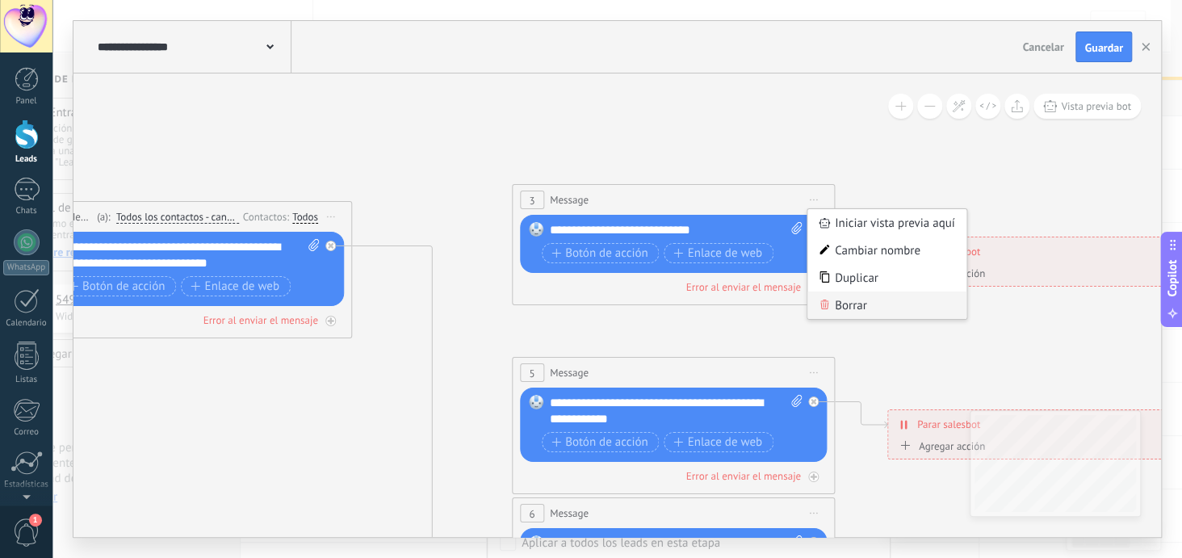
click at [842, 304] on div "Borrar" at bounding box center [887, 304] width 160 height 27
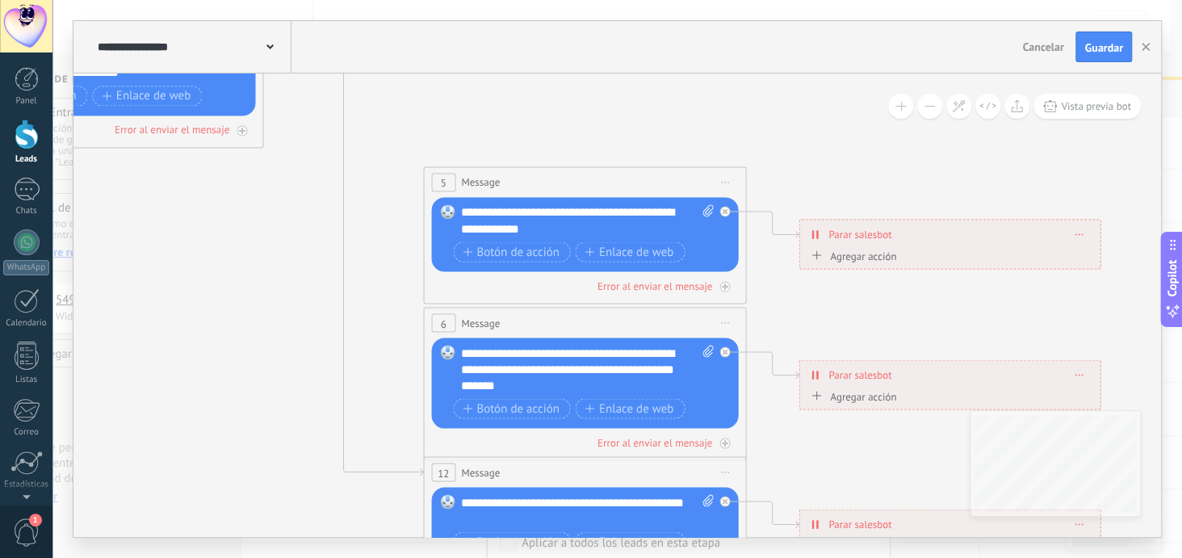
drag, startPoint x: 891, startPoint y: 261, endPoint x: 803, endPoint y: 71, distance: 209.1
click at [803, 71] on div "**********" at bounding box center [617, 279] width 1088 height 516
click at [726, 182] on icon at bounding box center [725, 183] width 8 height 2
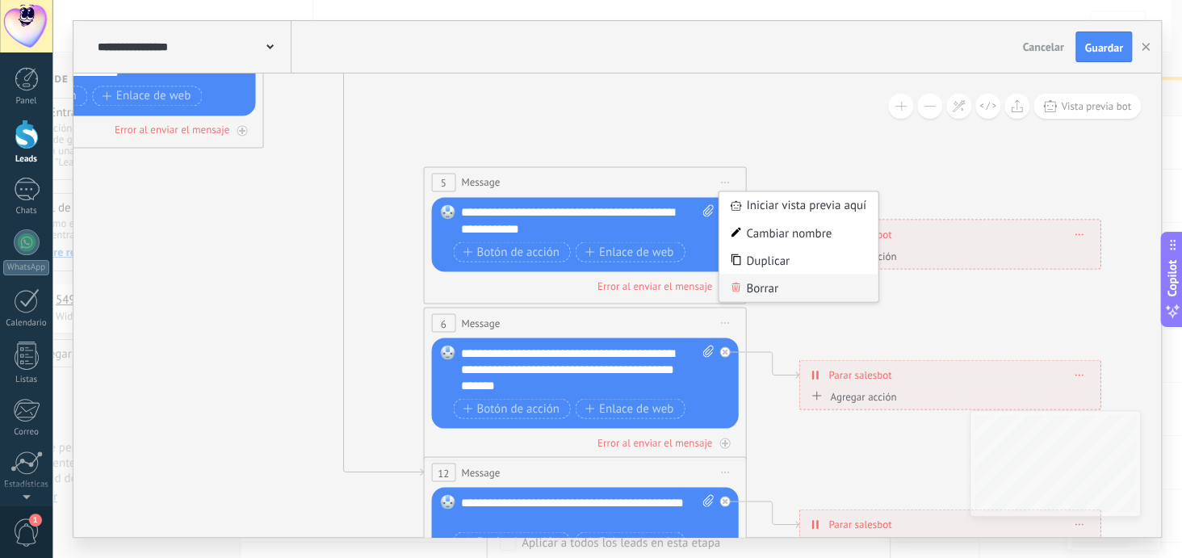
click at [766, 289] on div "Borrar" at bounding box center [799, 287] width 160 height 27
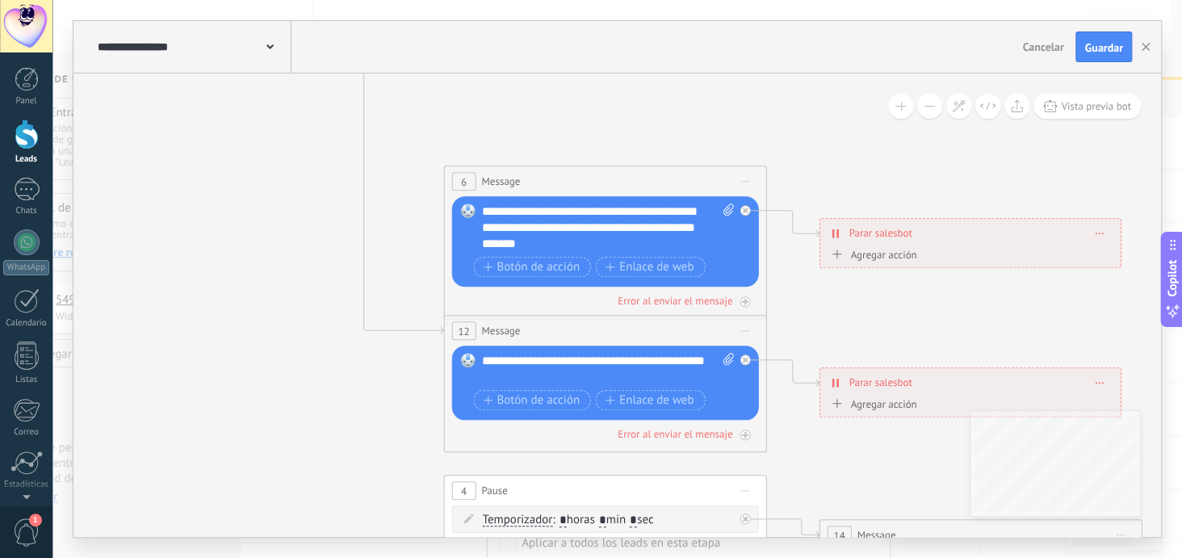
drag, startPoint x: 746, startPoint y: 234, endPoint x: 766, endPoint y: 93, distance: 142.7
click at [766, 93] on icon at bounding box center [641, 228] width 2517 height 1630
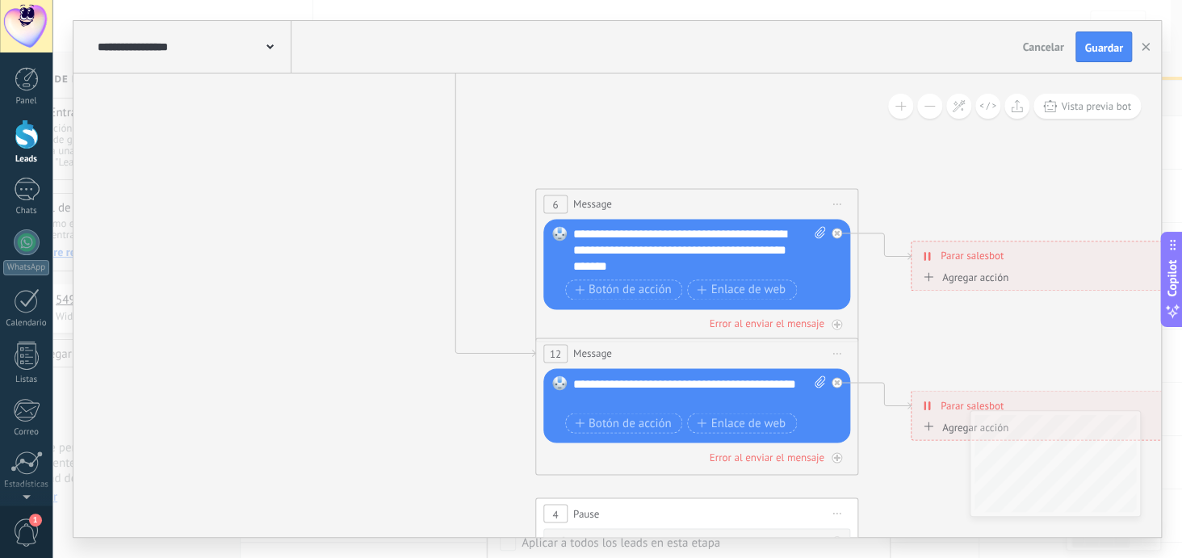
drag, startPoint x: 315, startPoint y: 232, endPoint x: 406, endPoint y: 255, distance: 94.2
click at [406, 255] on icon at bounding box center [733, 251] width 2517 height 1630
click at [840, 201] on span "Iniciar vista previa aquí Cambiar nombre Duplicar [GEOGRAPHIC_DATA]" at bounding box center [837, 203] width 26 height 23
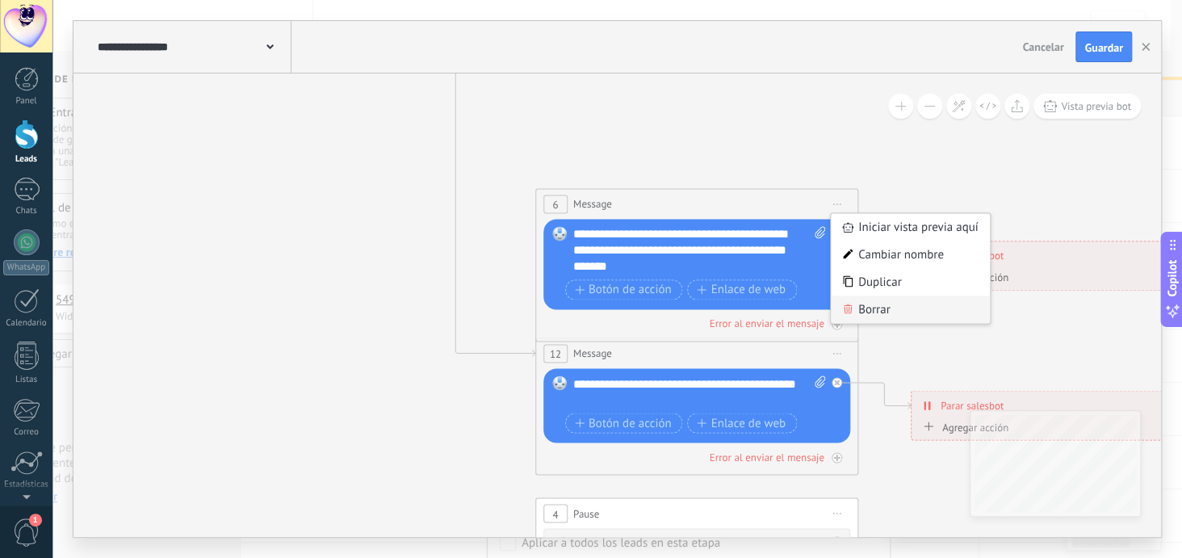
click at [887, 304] on div "Borrar" at bounding box center [911, 309] width 160 height 27
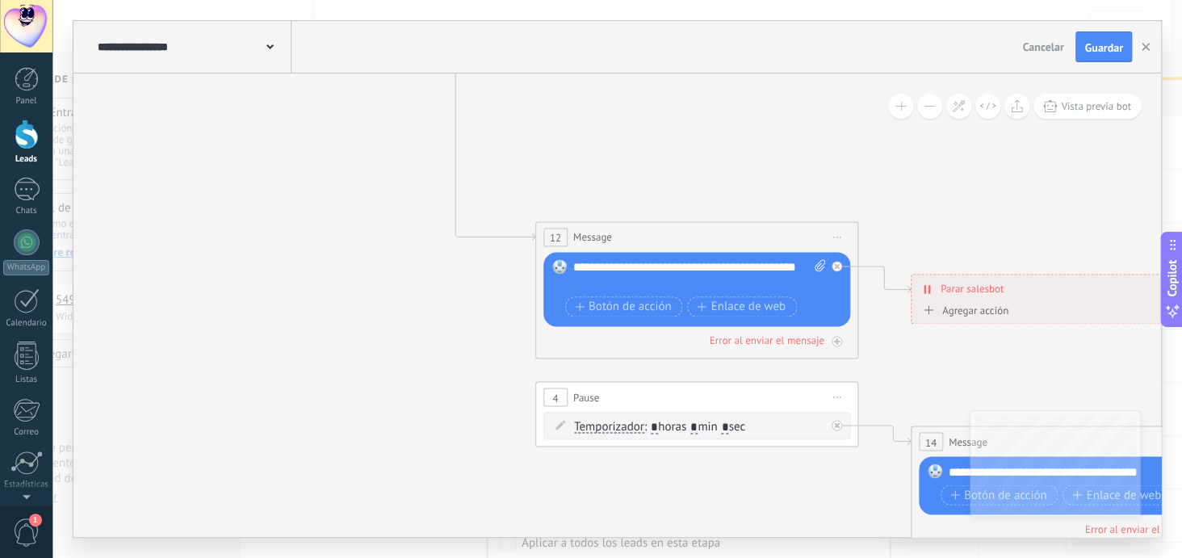
click at [840, 233] on span "Iniciar vista previa aquí Cambiar nombre Duplicar [GEOGRAPHIC_DATA]" at bounding box center [837, 236] width 26 height 23
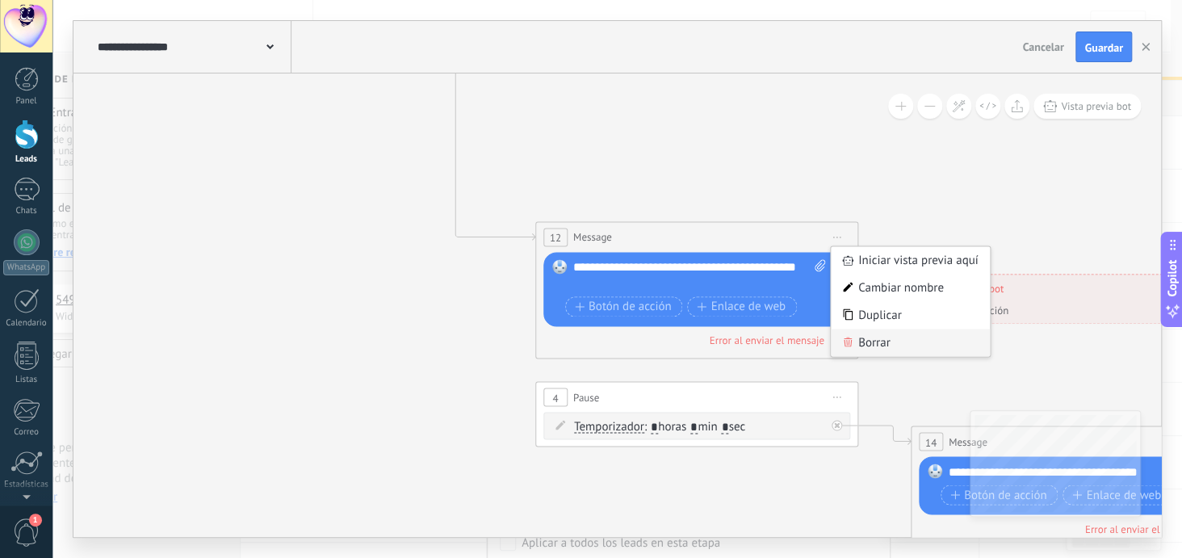
click at [885, 340] on div "Borrar" at bounding box center [911, 342] width 160 height 27
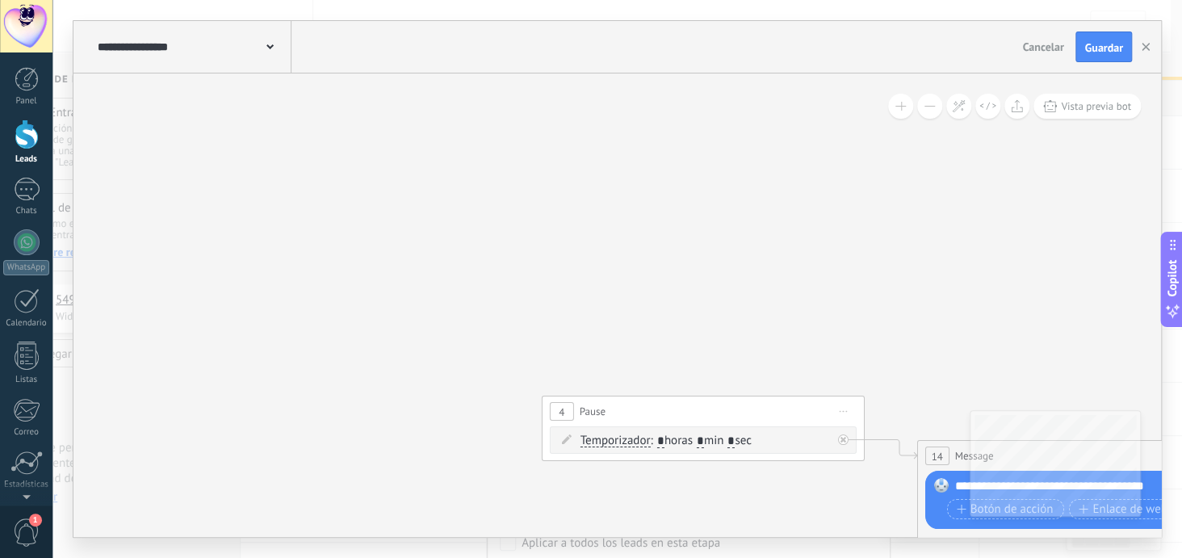
drag, startPoint x: 592, startPoint y: 237, endPoint x: 614, endPoint y: 287, distance: 55.7
click at [599, 262] on icon at bounding box center [740, 149] width 2517 height 1630
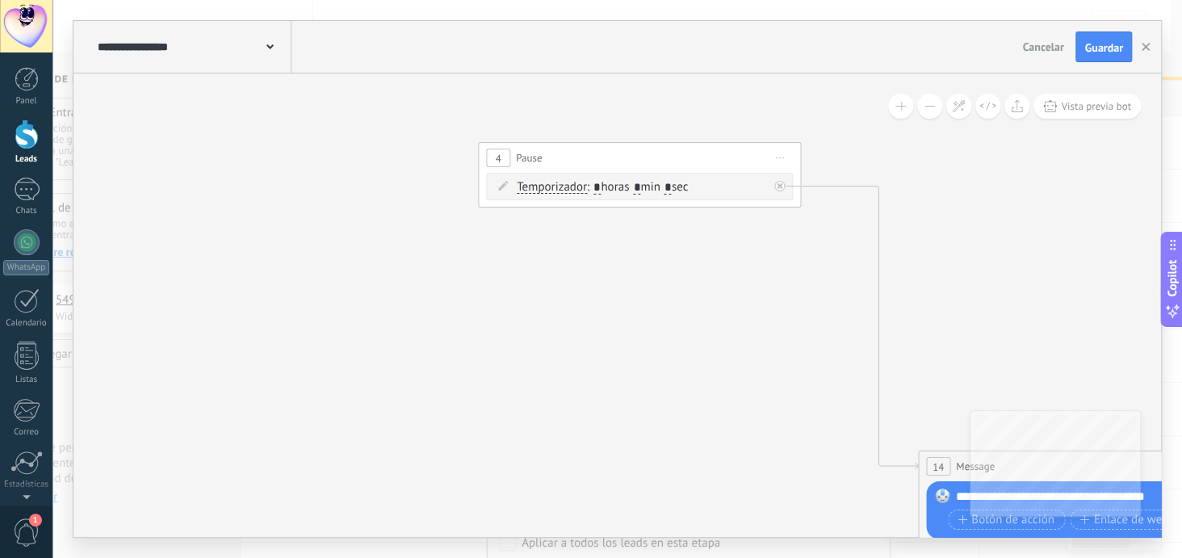
drag, startPoint x: 670, startPoint y: 419, endPoint x: 606, endPoint y: 156, distance: 270.8
click at [606, 156] on div "4 Pause ***** Iniciar vista previa aquí Cambiar nombre Duplicar Borrar" at bounding box center [639, 158] width 321 height 30
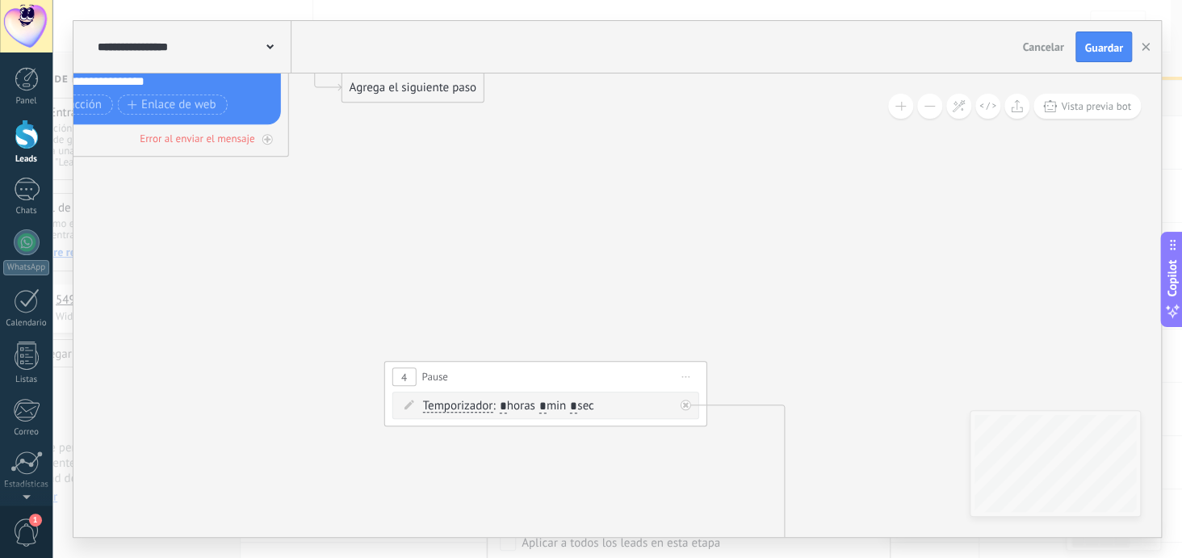
drag, startPoint x: 375, startPoint y: 300, endPoint x: 280, endPoint y: 519, distance: 238.3
click at [280, 519] on icon at bounding box center [646, 378] width 2517 height 1630
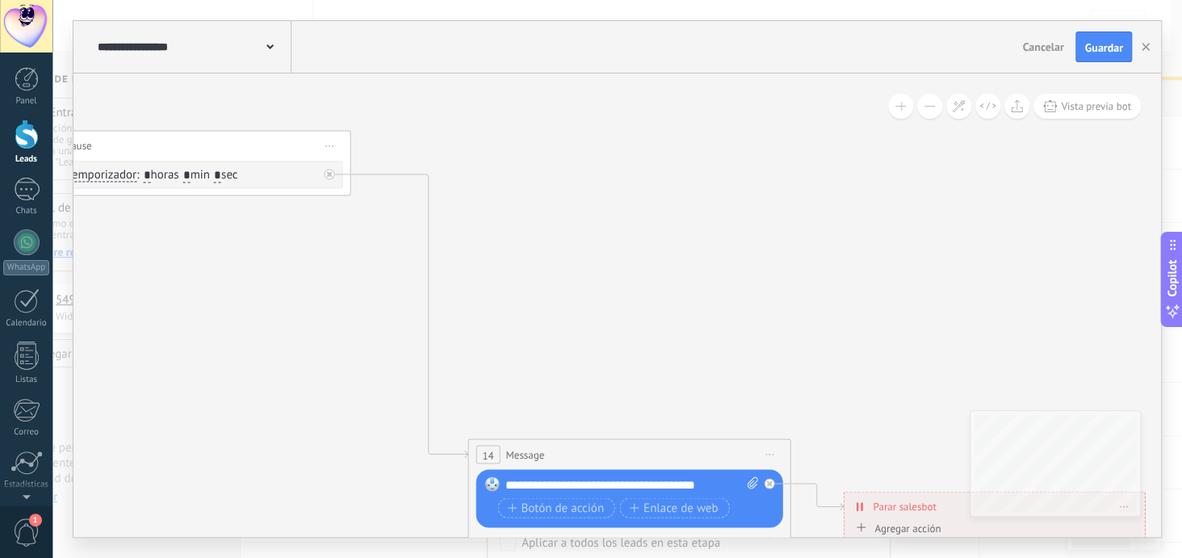
drag, startPoint x: 920, startPoint y: 356, endPoint x: 564, endPoint y: 10, distance: 496.7
click at [564, 10] on div "**********" at bounding box center [617, 279] width 1130 height 558
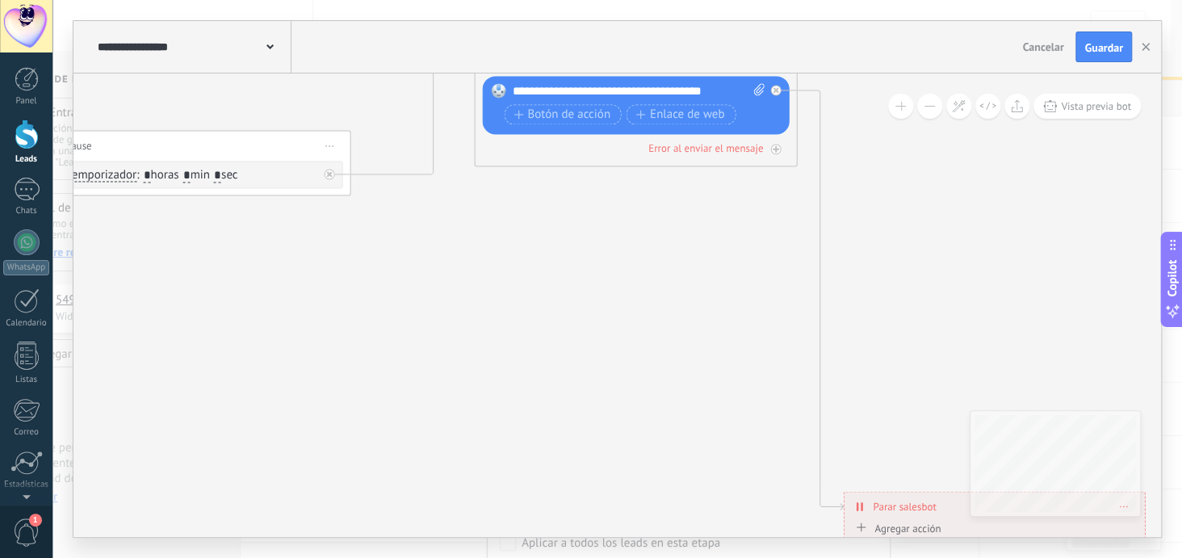
drag, startPoint x: 677, startPoint y: 451, endPoint x: 684, endPoint y: 59, distance: 392.5
click at [684, 59] on div "**********" at bounding box center [617, 279] width 1088 height 516
drag, startPoint x: 906, startPoint y: 510, endPoint x: 979, endPoint y: 90, distance: 426.1
click at [979, 90] on span "Parar salesbot" at bounding box center [976, 85] width 63 height 15
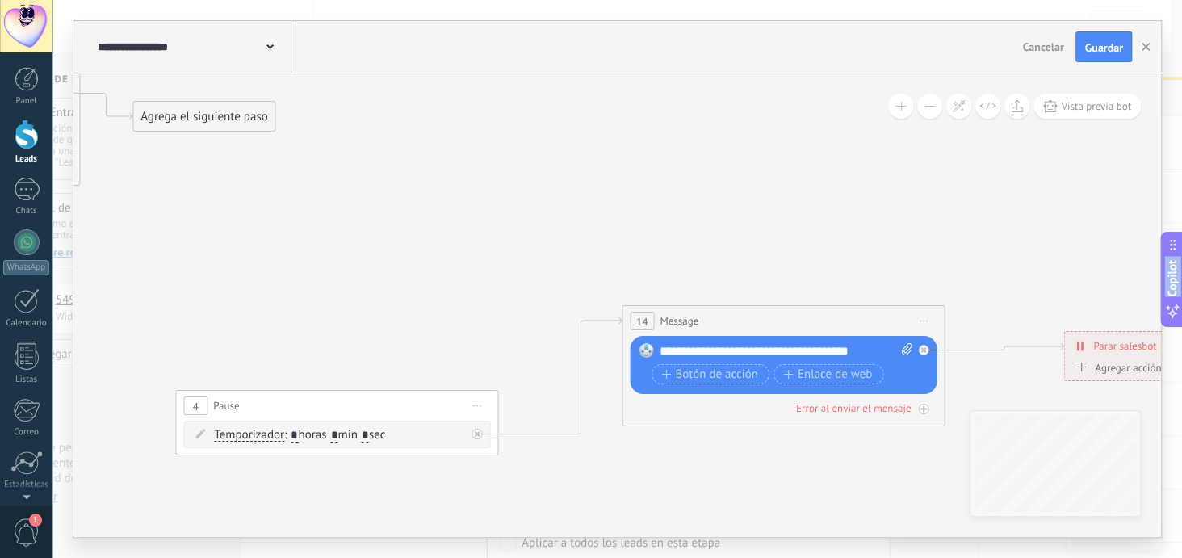
drag, startPoint x: 587, startPoint y: 333, endPoint x: 748, endPoint y: 593, distance: 306.0
click at [748, 557] on html ".abecls-1,.abecls-2{fill-rule:evenodd}.abecls-2{fill:#fff} .abhcls-1{fill:none}…" at bounding box center [591, 279] width 1182 height 558
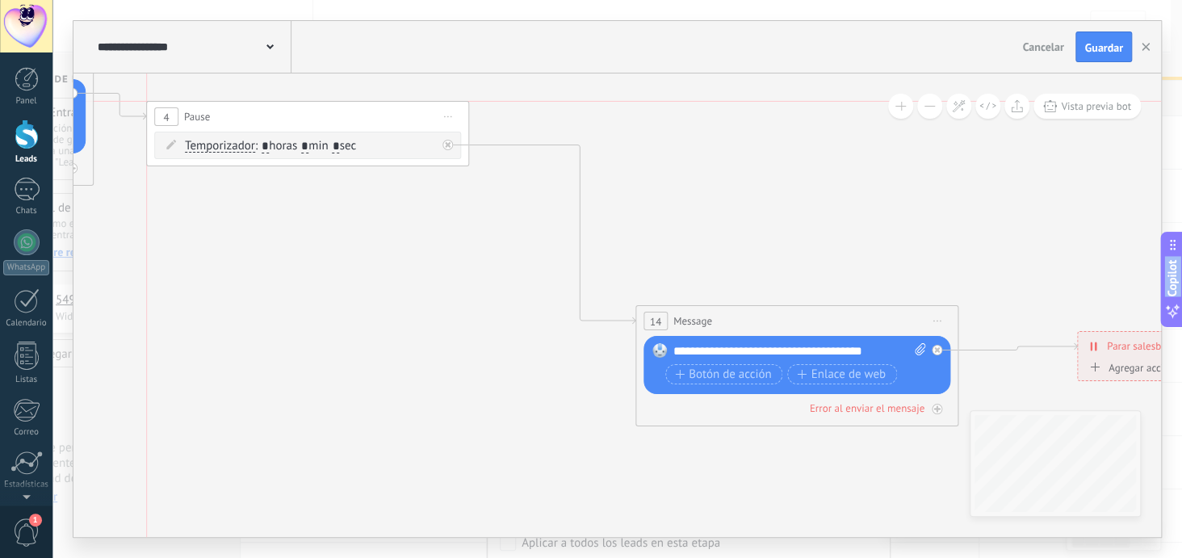
drag, startPoint x: 356, startPoint y: 402, endPoint x: 318, endPoint y: 121, distance: 283.5
click at [318, 121] on div "4 Pause ***** Iniciar vista previa aquí Cambiar nombre Duplicar Borrar" at bounding box center [307, 117] width 321 height 30
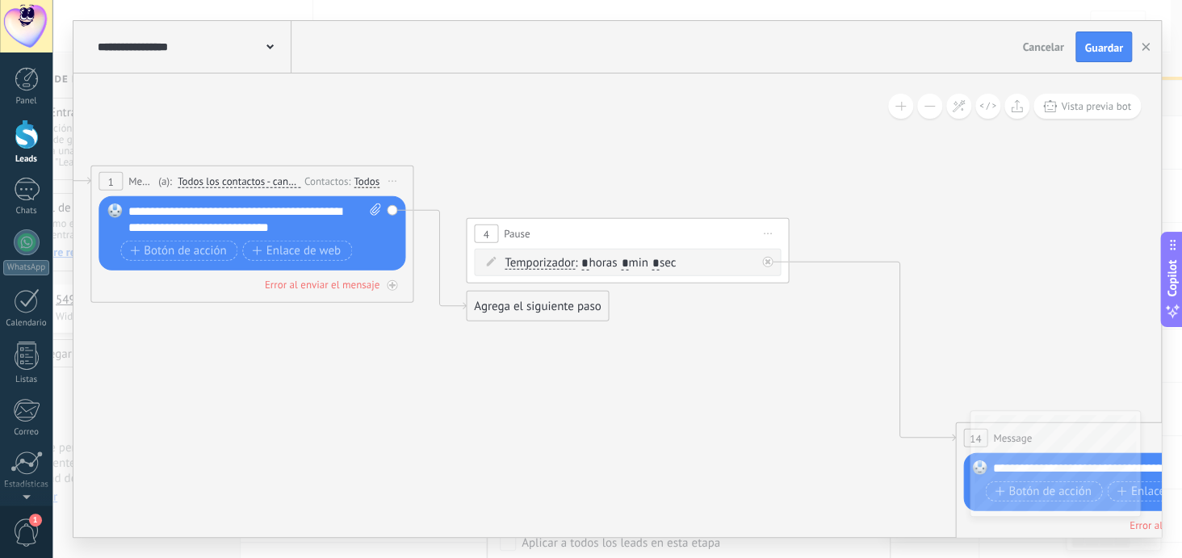
drag, startPoint x: 326, startPoint y: 369, endPoint x: 646, endPoint y: 484, distance: 339.9
click at [646, 484] on icon at bounding box center [807, 327] width 2589 height 1237
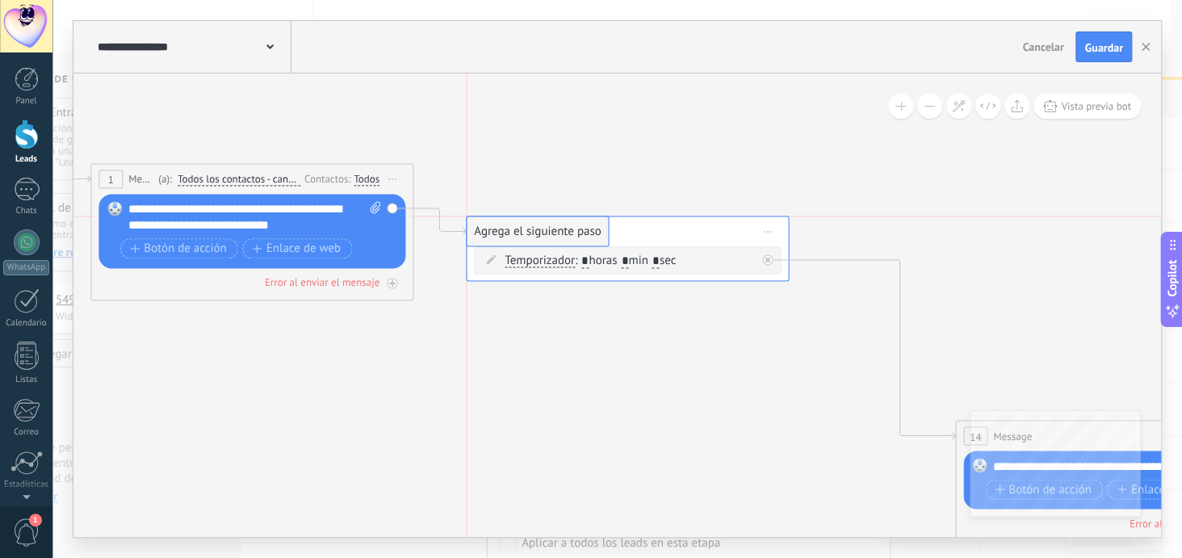
drag, startPoint x: 513, startPoint y: 301, endPoint x: 517, endPoint y: 228, distance: 72.7
click at [768, 232] on span "Iniciar vista previa aquí Cambiar nombre Duplicar [GEOGRAPHIC_DATA]" at bounding box center [768, 231] width 26 height 23
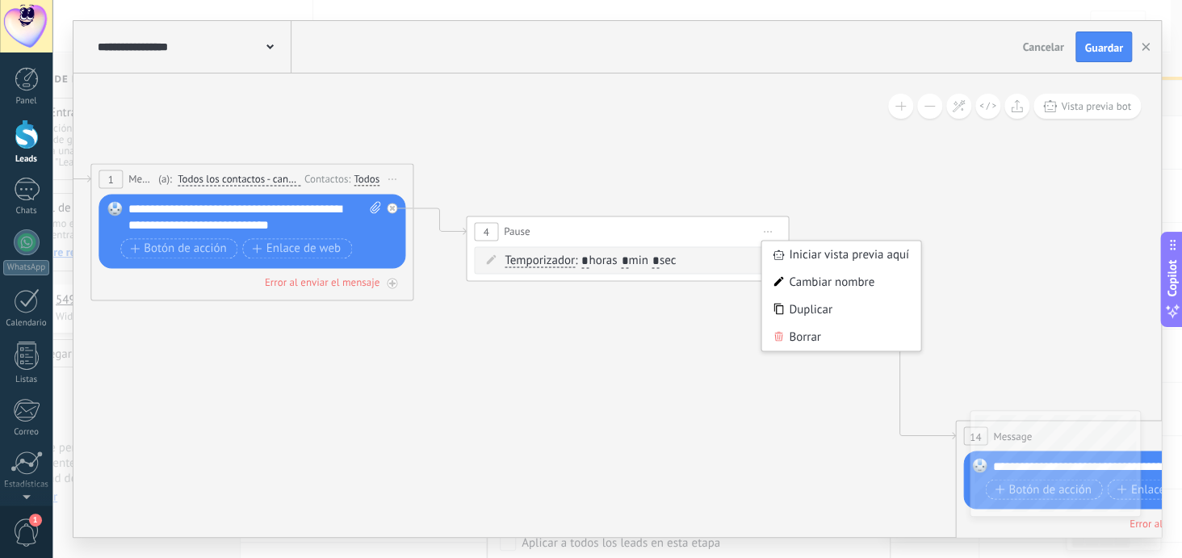
click at [720, 258] on div "Temporizador Temporizador Temporizador Temporizador : * horas * min * sec : Lu …" at bounding box center [630, 261] width 251 height 16
click at [767, 262] on div at bounding box center [767, 259] width 10 height 10
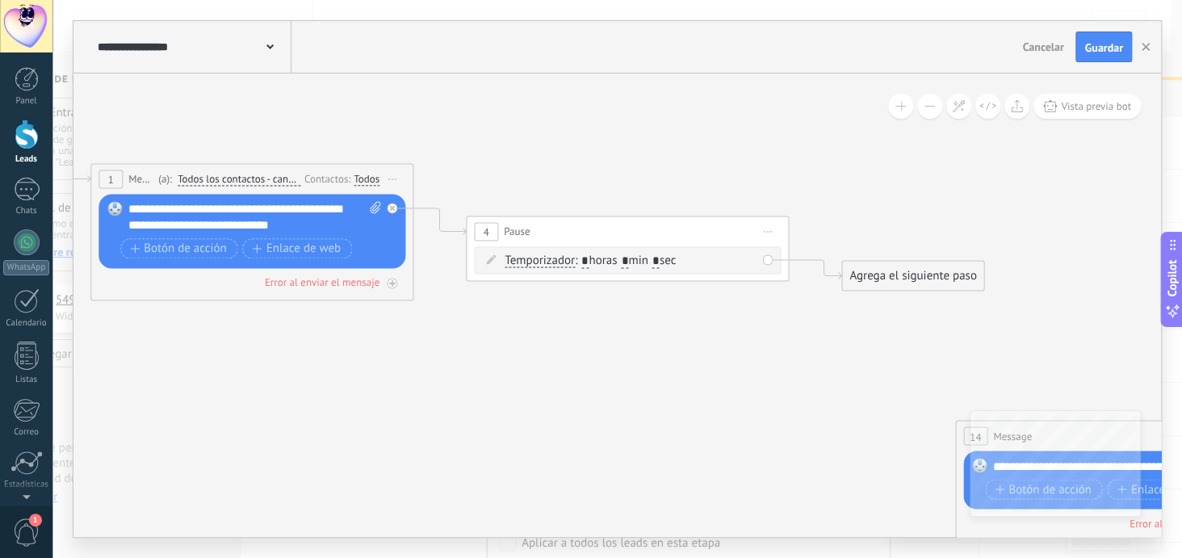
click at [491, 262] on icon at bounding box center [491, 259] width 10 height 10
click at [513, 244] on div "4 Pause ***** Iniciar vista previa aquí Cambiar nombre Duplicar Borrar" at bounding box center [627, 231] width 321 height 30
click at [516, 234] on span "Pause" at bounding box center [517, 231] width 26 height 15
click at [762, 232] on span "Iniciar vista previa aquí Cambiar nombre Duplicar [GEOGRAPHIC_DATA]" at bounding box center [768, 231] width 26 height 23
click at [786, 343] on div "Borrar" at bounding box center [841, 336] width 160 height 27
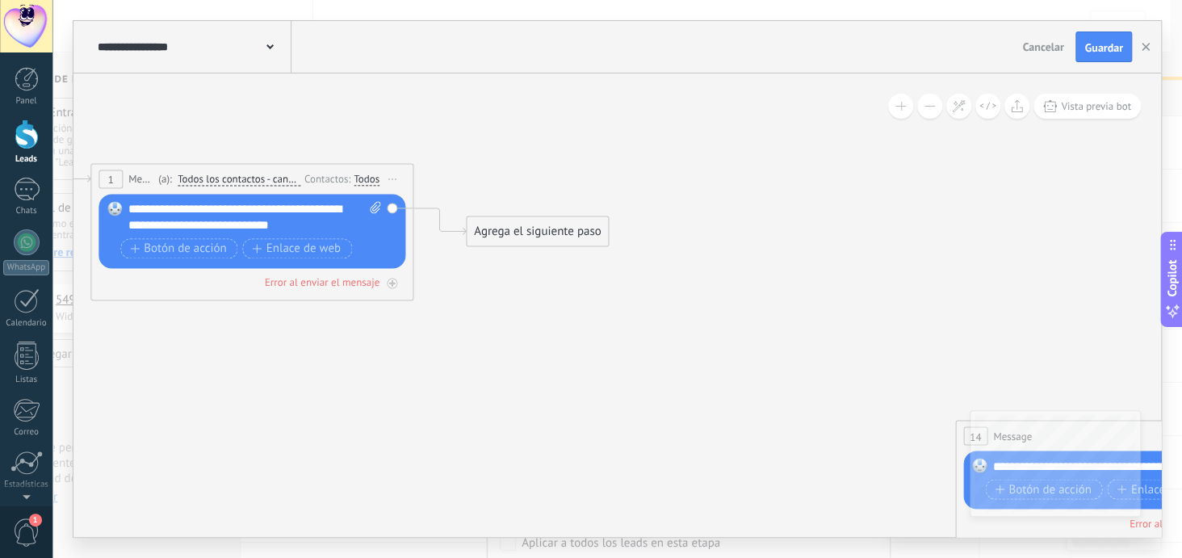
click at [551, 226] on div "Agrega el siguiente paso" at bounding box center [537, 231] width 141 height 27
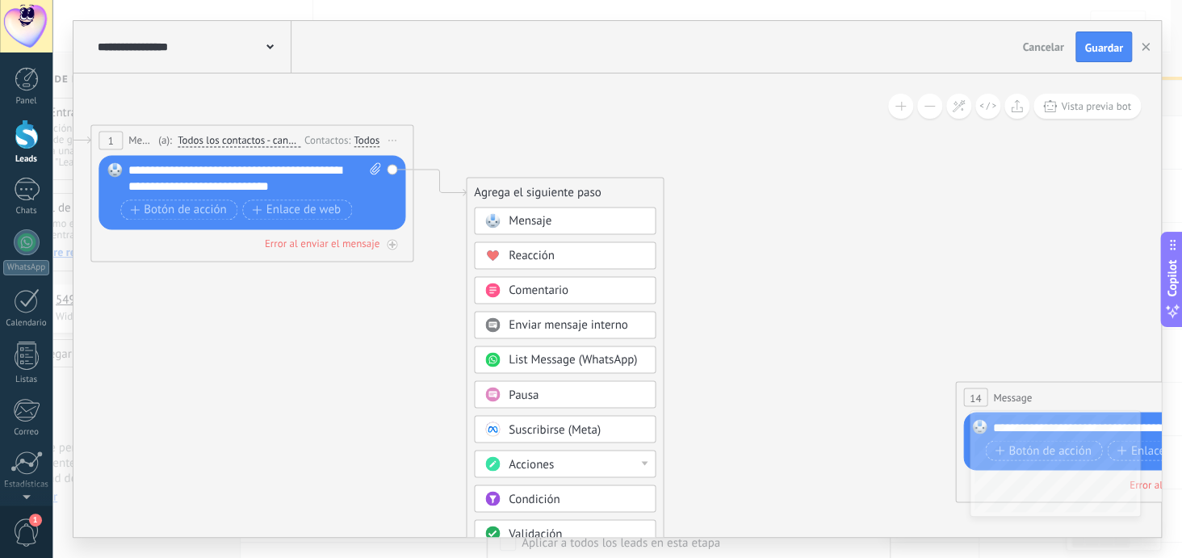
click at [560, 392] on div "Pausa" at bounding box center [577, 395] width 136 height 16
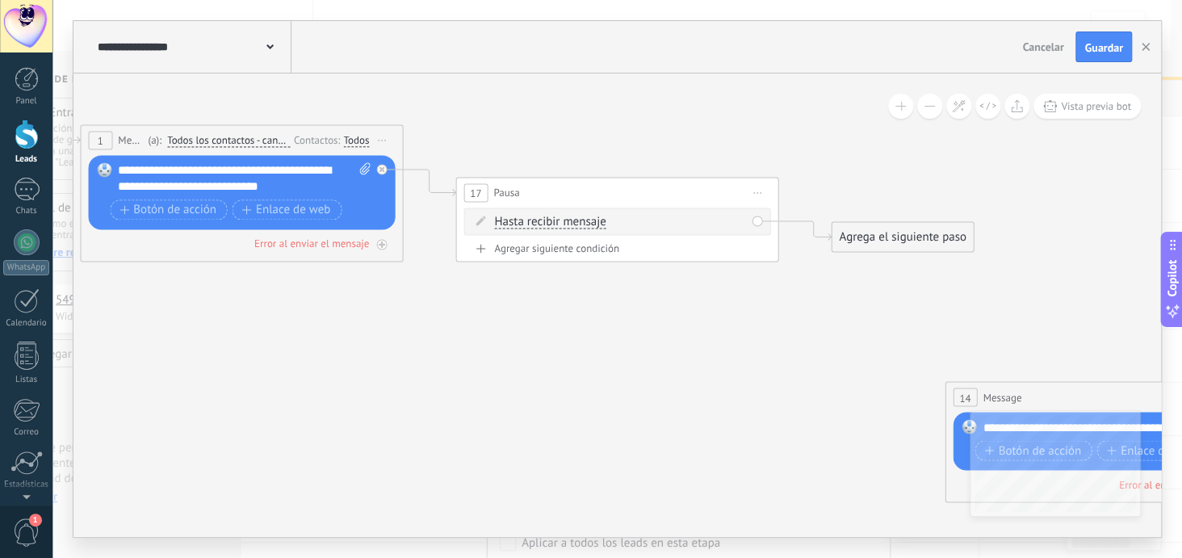
click at [598, 249] on div "Agregar siguiente condición" at bounding box center [616, 248] width 307 height 14
click at [578, 252] on input "*" at bounding box center [574, 256] width 7 height 13
type input "**"
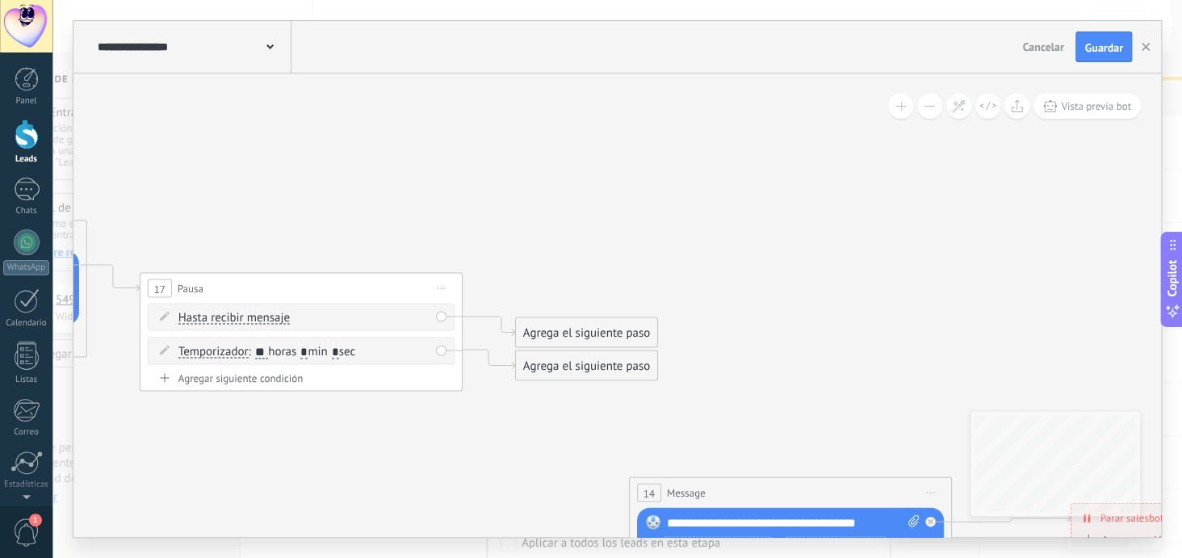
drag, startPoint x: 773, startPoint y: 367, endPoint x: 446, endPoint y: 463, distance: 340.8
click at [446, 463] on icon at bounding box center [481, 382] width 2589 height 1237
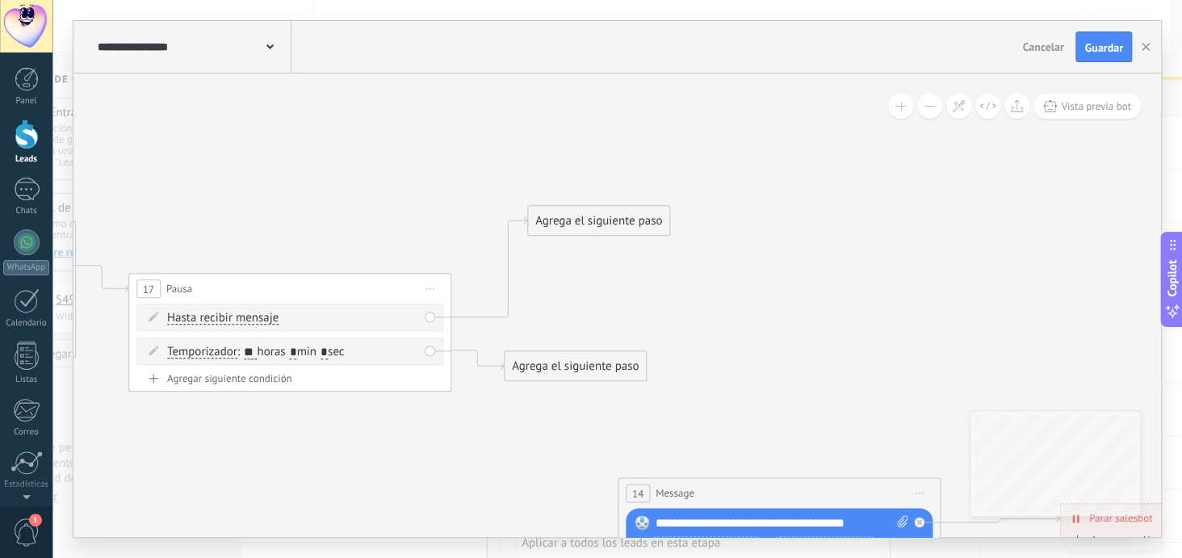
drag, startPoint x: 558, startPoint y: 304, endPoint x: 560, endPoint y: 217, distance: 86.4
click at [560, 217] on div "Agrega el siguiente paso" at bounding box center [598, 220] width 141 height 27
click at [597, 216] on div "Agrega el siguiente paso" at bounding box center [598, 220] width 141 height 27
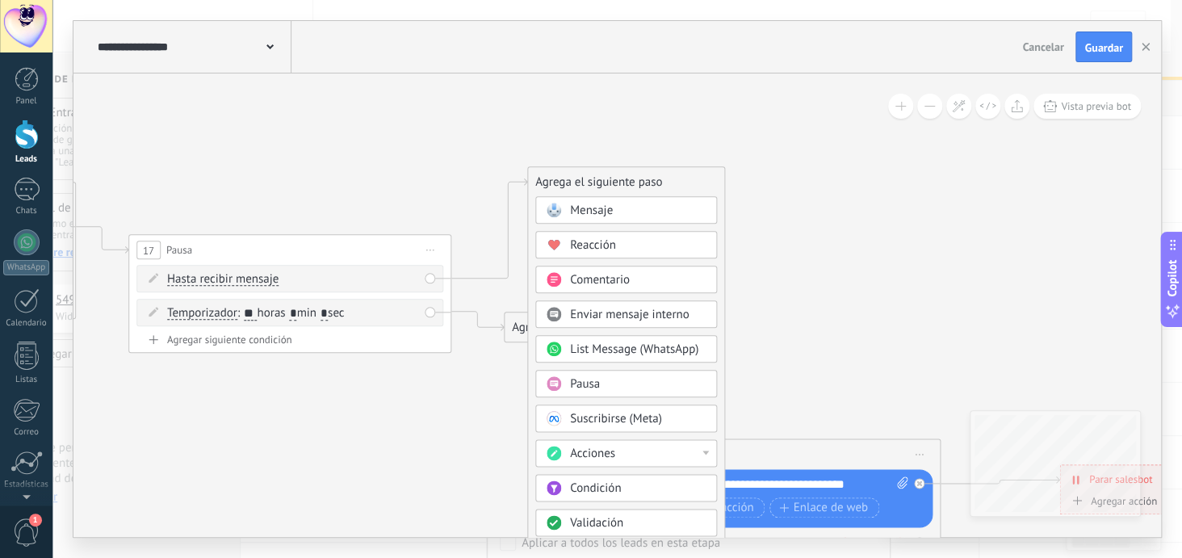
click at [669, 451] on div "Acciones" at bounding box center [638, 454] width 136 height 16
click at [664, 453] on div "Cambiar etapa del lead" at bounding box center [626, 455] width 180 height 27
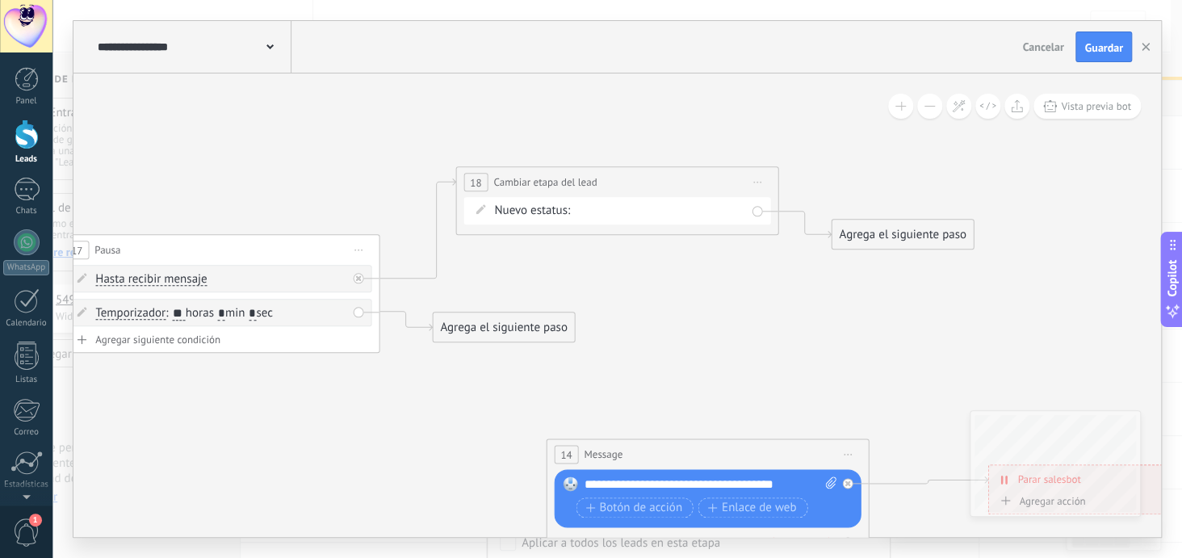
click at [0, 0] on div "Nueva consulta respondio Pedido completado Pedido enviado – ganado Pedido cance…" at bounding box center [0, 0] width 0 height 0
click at [0, 0] on label "respondio" at bounding box center [0, 0] width 0 height 0
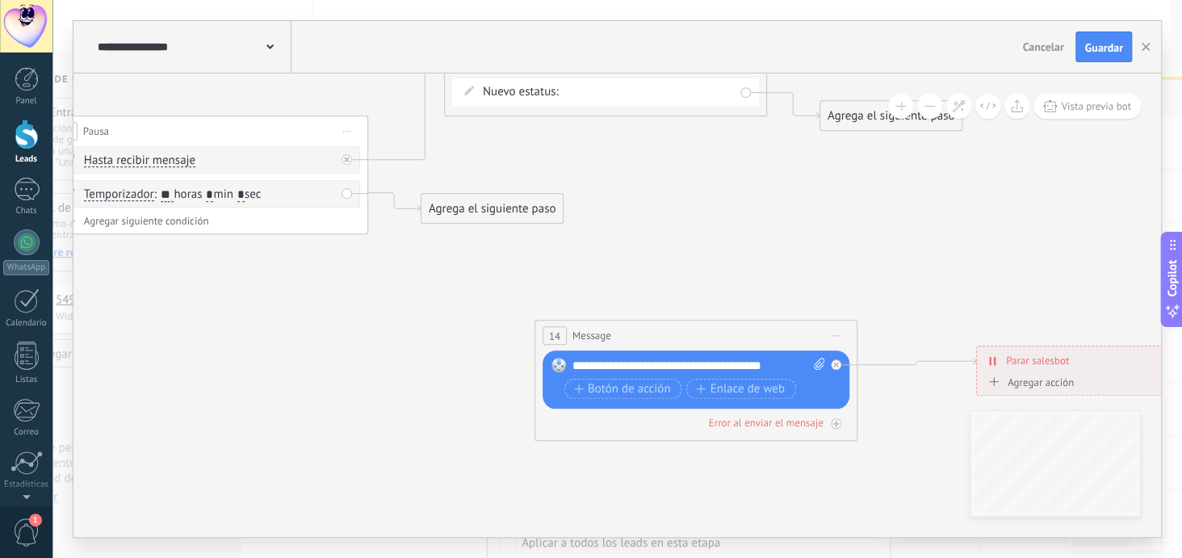
drag, startPoint x: 451, startPoint y: 429, endPoint x: 439, endPoint y: 310, distance: 119.2
click at [439, 310] on icon at bounding box center [387, 225] width 2589 height 1237
click at [782, 363] on div "**********" at bounding box center [699, 366] width 254 height 16
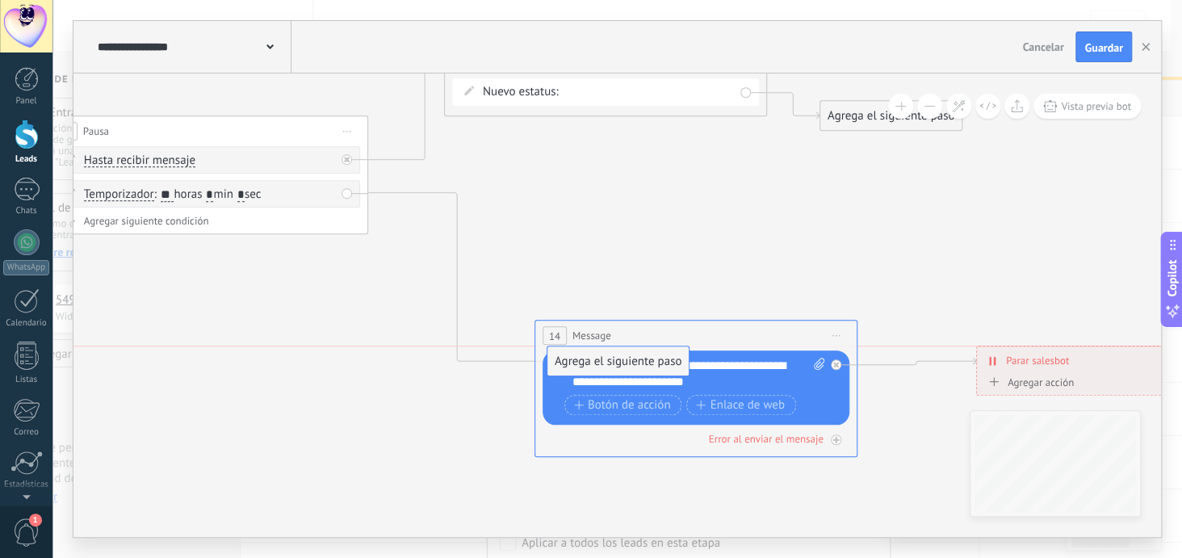
drag, startPoint x: 476, startPoint y: 208, endPoint x: 610, endPoint y: 354, distance: 197.7
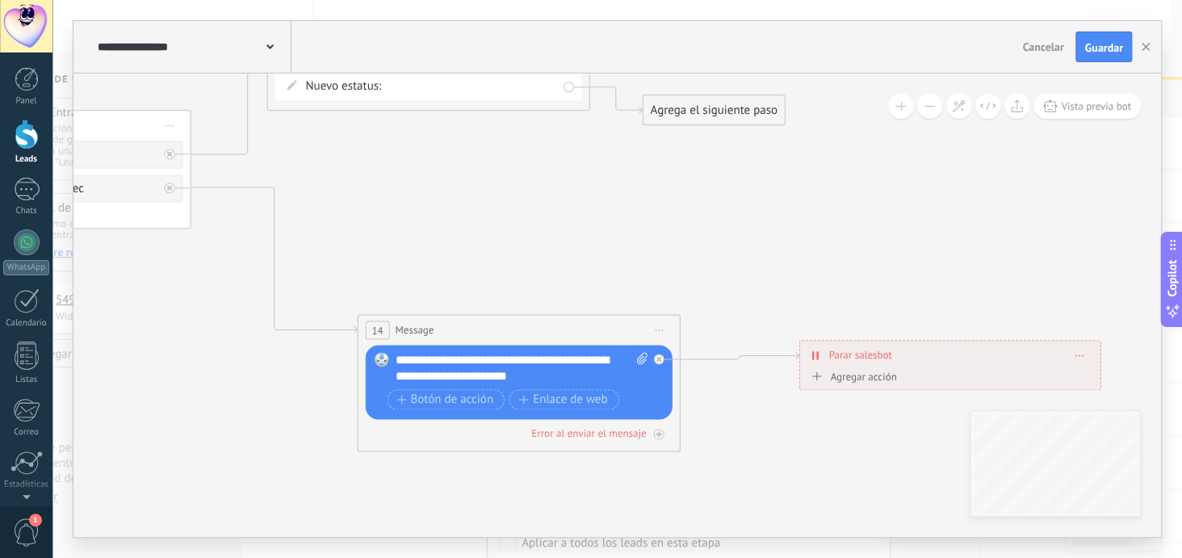
drag, startPoint x: 809, startPoint y: 282, endPoint x: 632, endPoint y: 276, distance: 176.9
click at [632, 276] on icon at bounding box center [209, 227] width 2589 height 1253
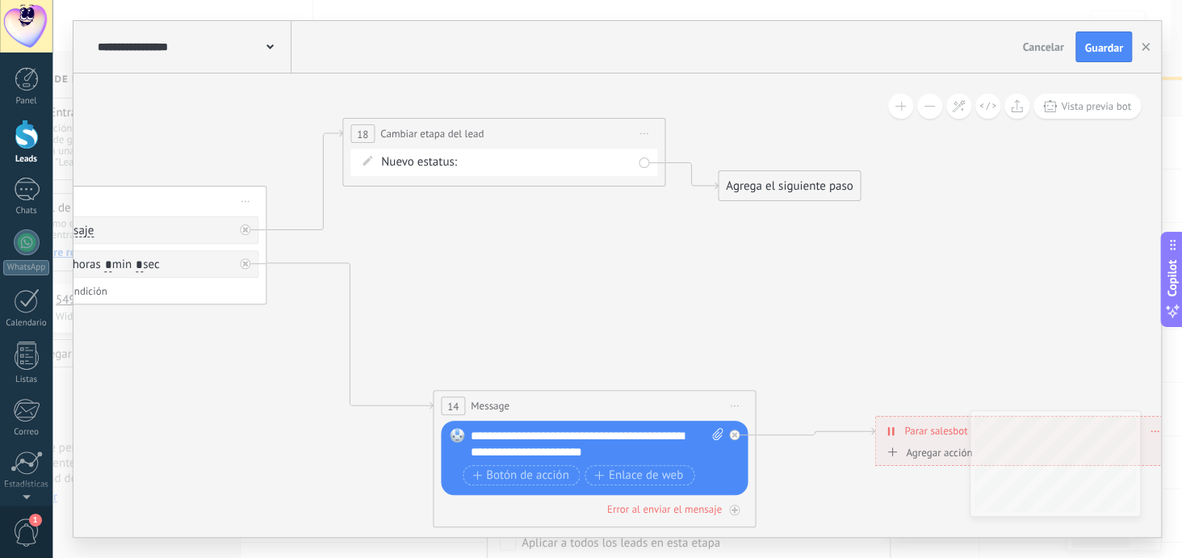
drag, startPoint x: 841, startPoint y: 451, endPoint x: 917, endPoint y: 526, distance: 107.3
click at [917, 526] on icon at bounding box center [285, 303] width 2589 height 1253
drag, startPoint x: 526, startPoint y: 137, endPoint x: 576, endPoint y: 132, distance: 51.1
click at [576, 132] on div "**********" at bounding box center [554, 128] width 321 height 30
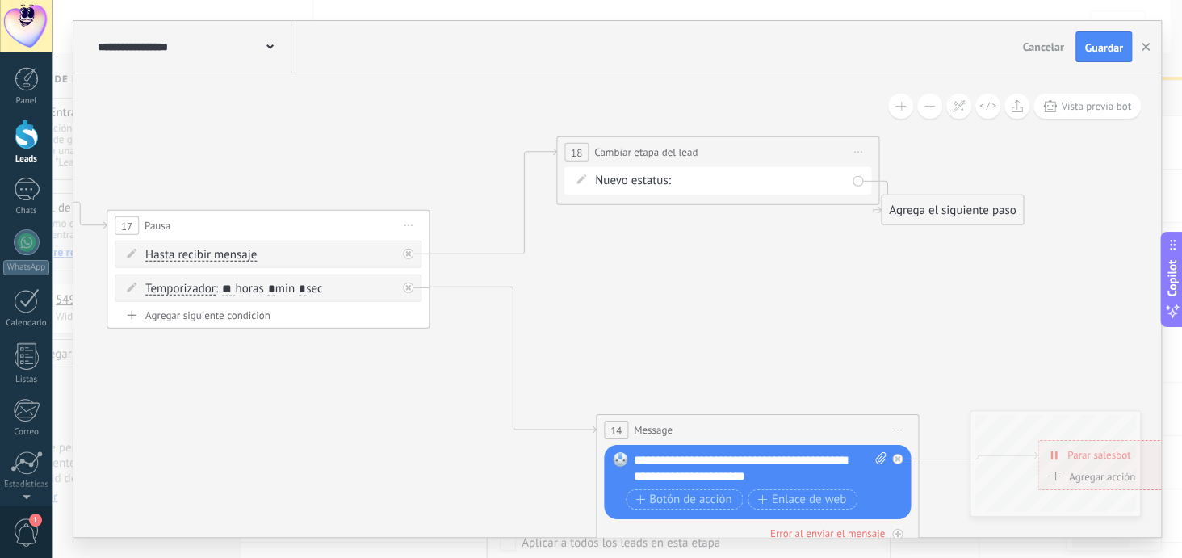
drag, startPoint x: 454, startPoint y: 279, endPoint x: 615, endPoint y: 304, distance: 163.3
click at [615, 304] on icon at bounding box center [448, 327] width 2589 height 1253
drag, startPoint x: 947, startPoint y: 218, endPoint x: 968, endPoint y: 185, distance: 39.2
click at [968, 185] on div "Agrega el siguiente paso" at bounding box center [969, 173] width 141 height 27
click at [969, 175] on div "Agrega el siguiente paso" at bounding box center [969, 173] width 141 height 27
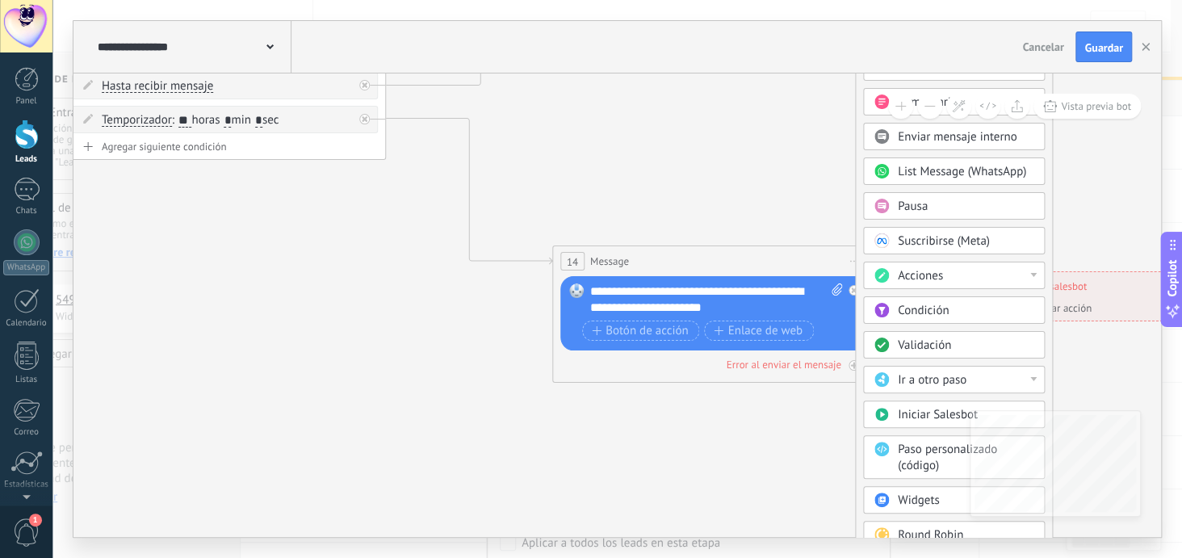
drag, startPoint x: 828, startPoint y: 325, endPoint x: 784, endPoint y: 156, distance: 174.3
click at [784, 156] on icon at bounding box center [404, 159] width 2589 height 1253
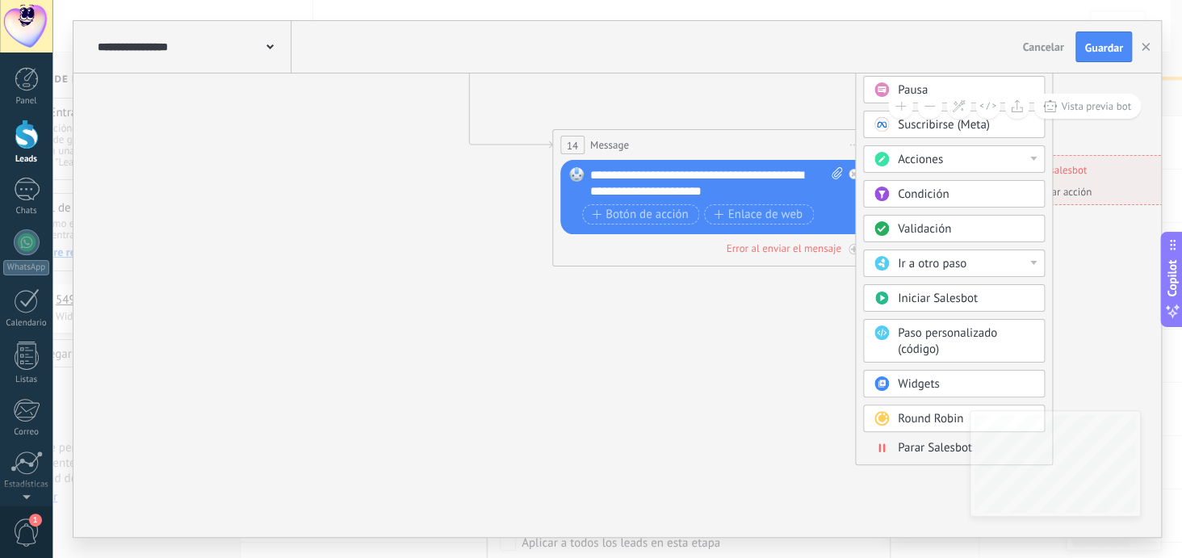
click at [923, 443] on span "Parar Salesbot" at bounding box center [935, 447] width 74 height 15
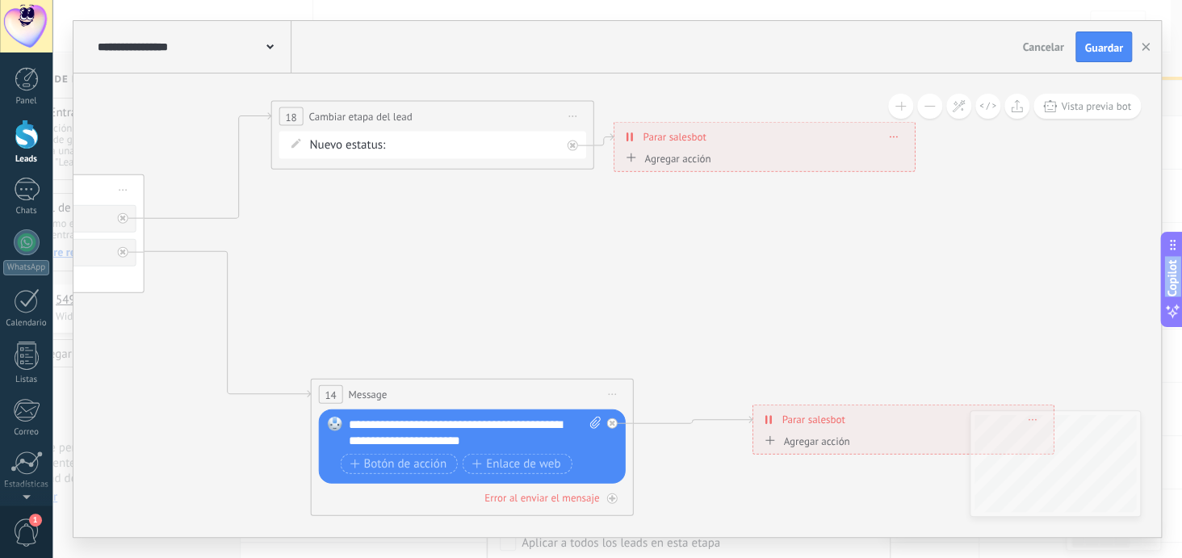
drag, startPoint x: 555, startPoint y: 314, endPoint x: 724, endPoint y: 555, distance: 293.9
click at [712, 557] on html ".abecls-1,.abecls-2{fill-rule:evenodd}.abecls-2{fill:#fff} .abhcls-1{fill:none}…" at bounding box center [591, 279] width 1182 height 558
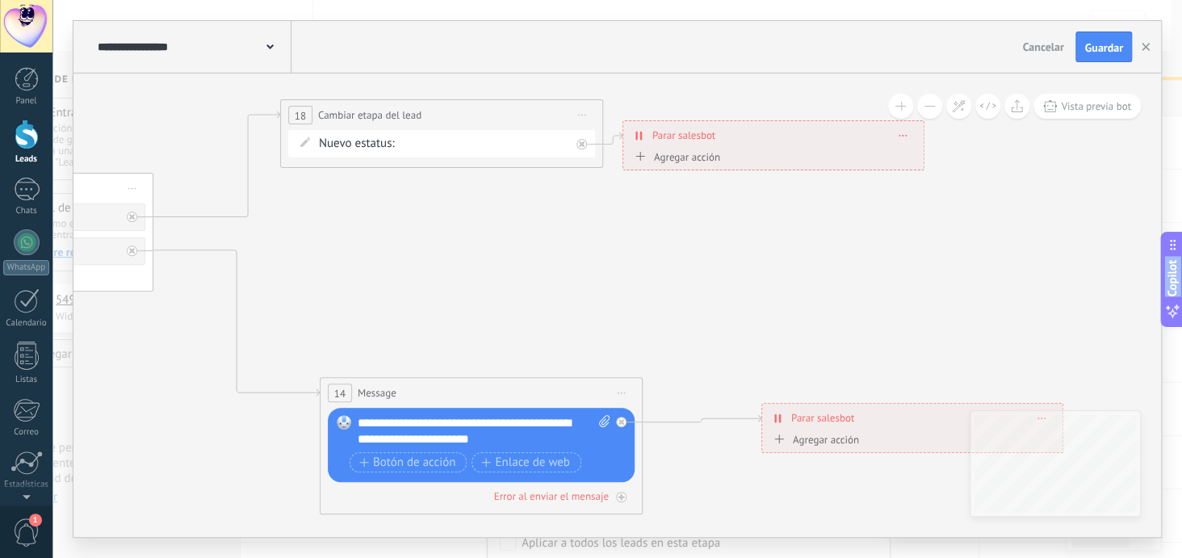
click at [832, 428] on div "**********" at bounding box center [912, 418] width 300 height 28
click at [619, 419] on icon at bounding box center [621, 422] width 6 height 6
click at [733, 472] on div "Agrega el siguiente paso" at bounding box center [766, 476] width 141 height 27
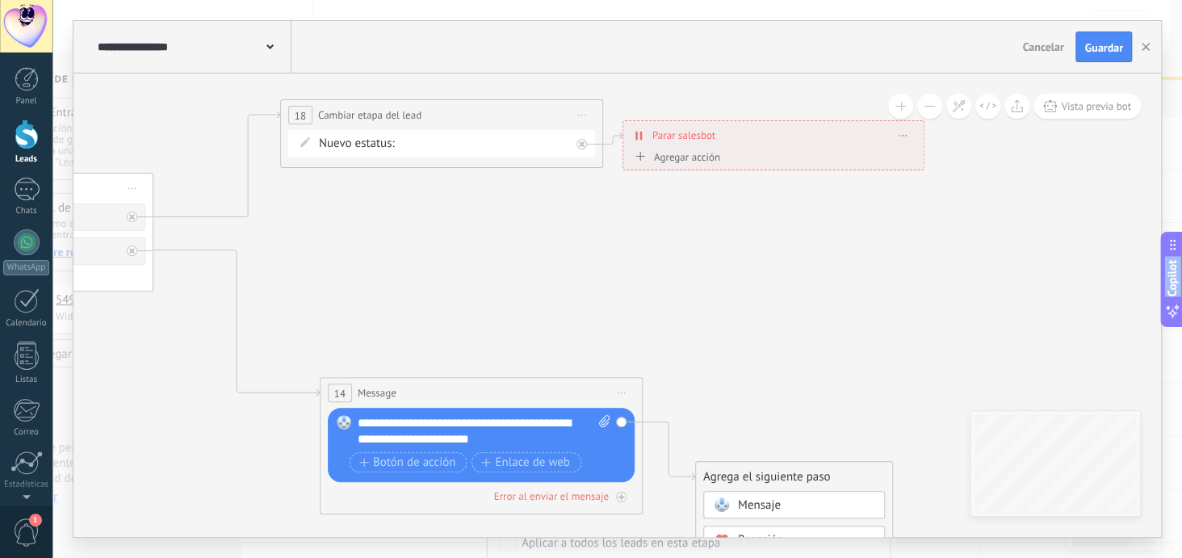
click at [740, 505] on span "Mensaje" at bounding box center [759, 504] width 43 height 15
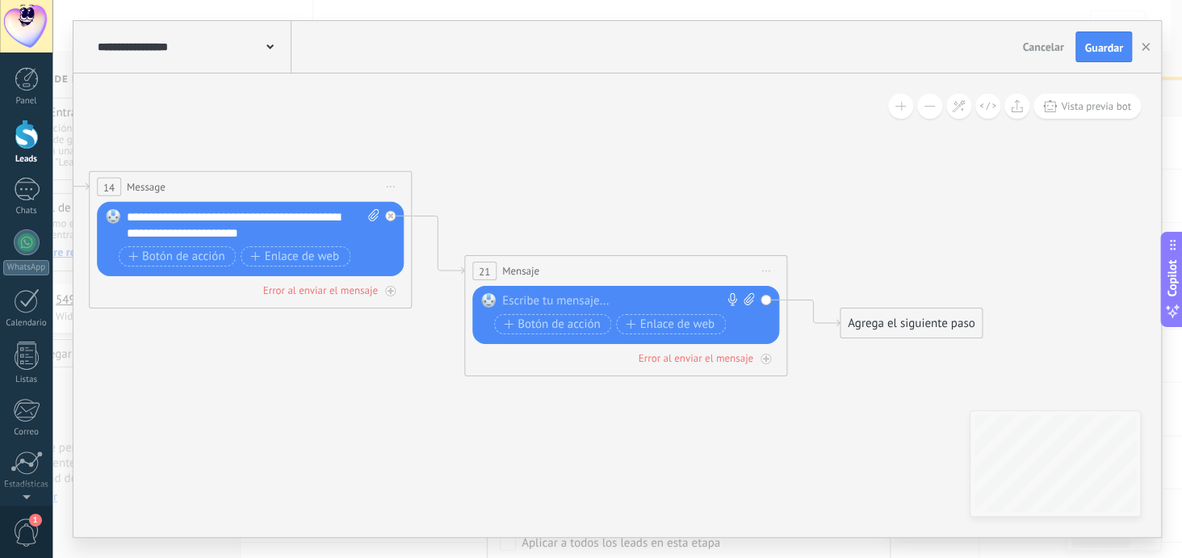
drag, startPoint x: 653, startPoint y: 362, endPoint x: 662, endPoint y: 156, distance: 206.1
click at [392, 214] on icon at bounding box center [391, 216] width 6 height 6
click at [769, 272] on span "Iniciar vista previa aquí Cambiar nombre Duplicar [GEOGRAPHIC_DATA]" at bounding box center [766, 270] width 26 height 23
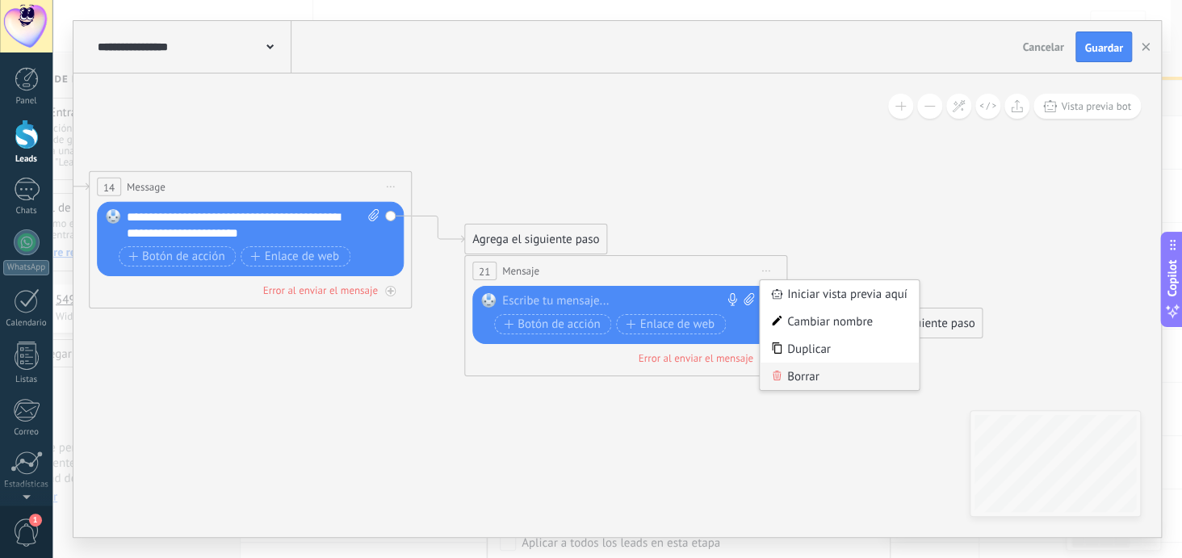
click at [794, 379] on div "Borrar" at bounding box center [840, 376] width 160 height 27
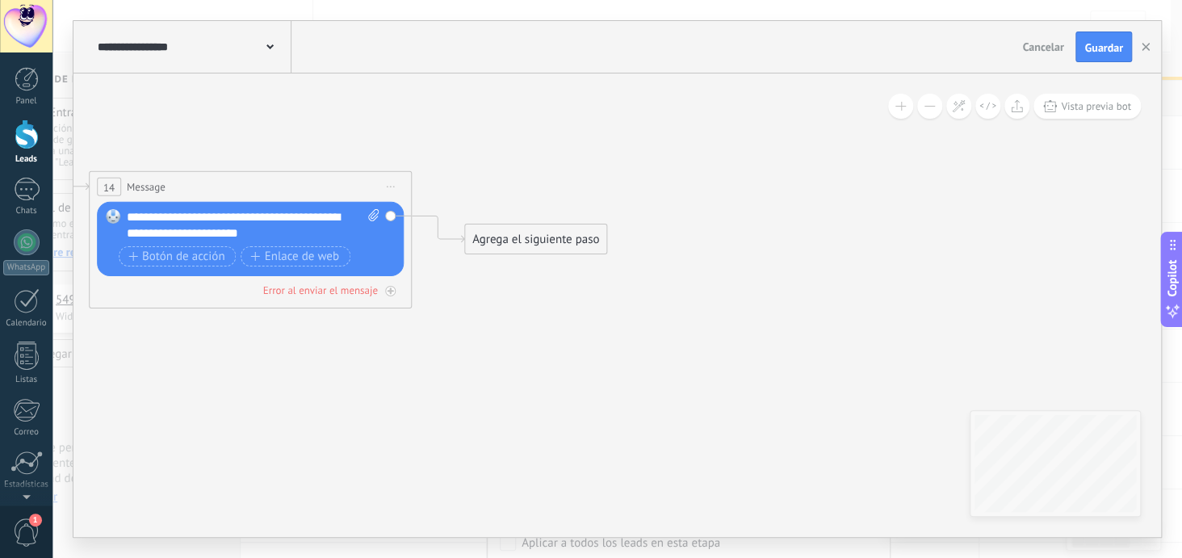
click at [505, 237] on div "Agrega el siguiente paso" at bounding box center [535, 239] width 141 height 27
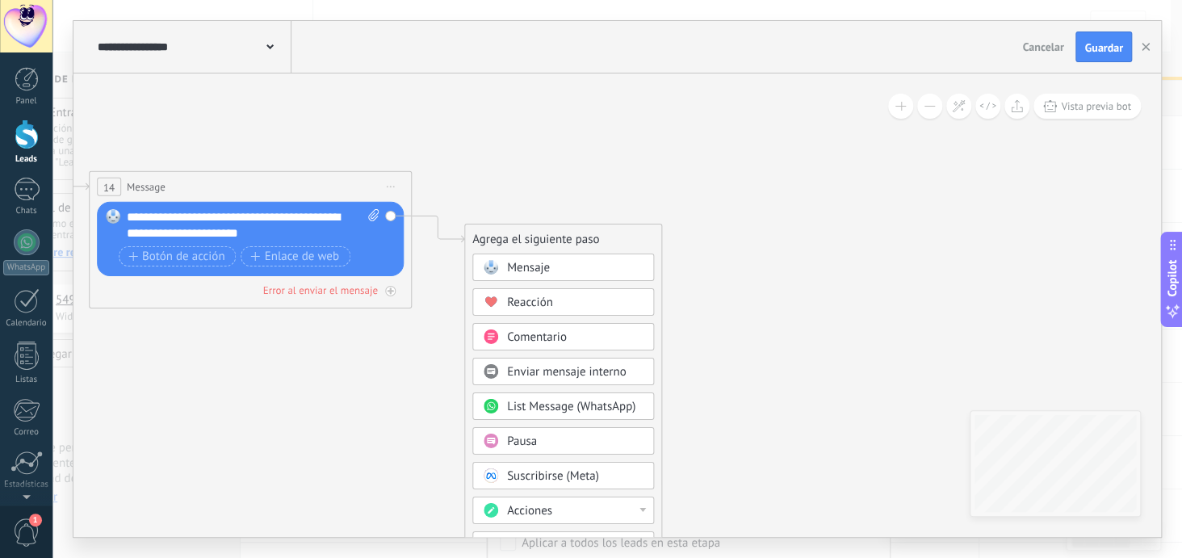
click at [559, 442] on div "Pausa" at bounding box center [575, 442] width 136 height 16
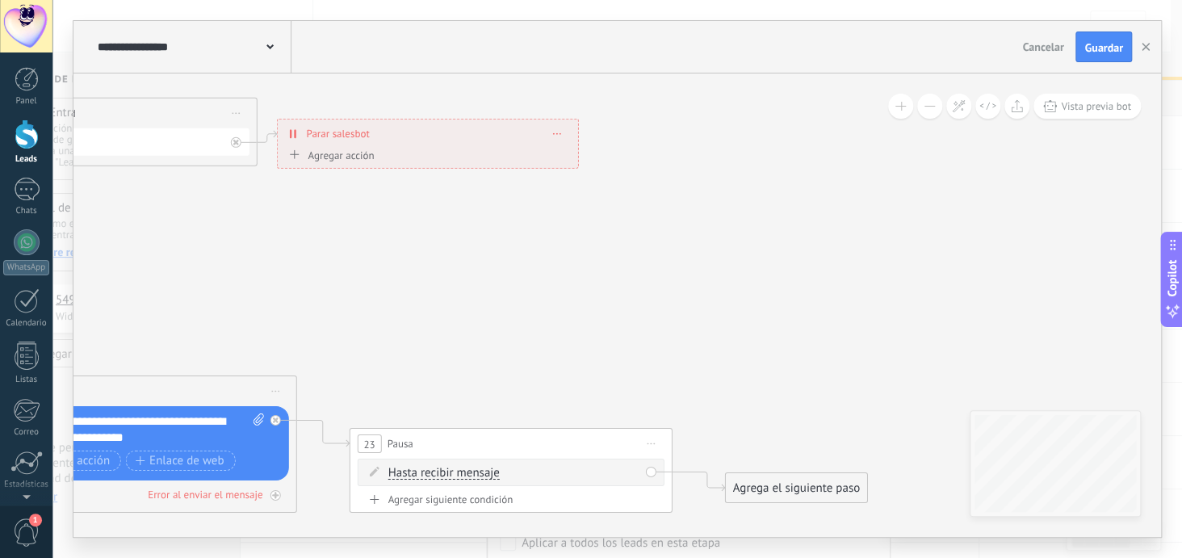
drag, startPoint x: 511, startPoint y: 181, endPoint x: 327, endPoint y: 373, distance: 266.1
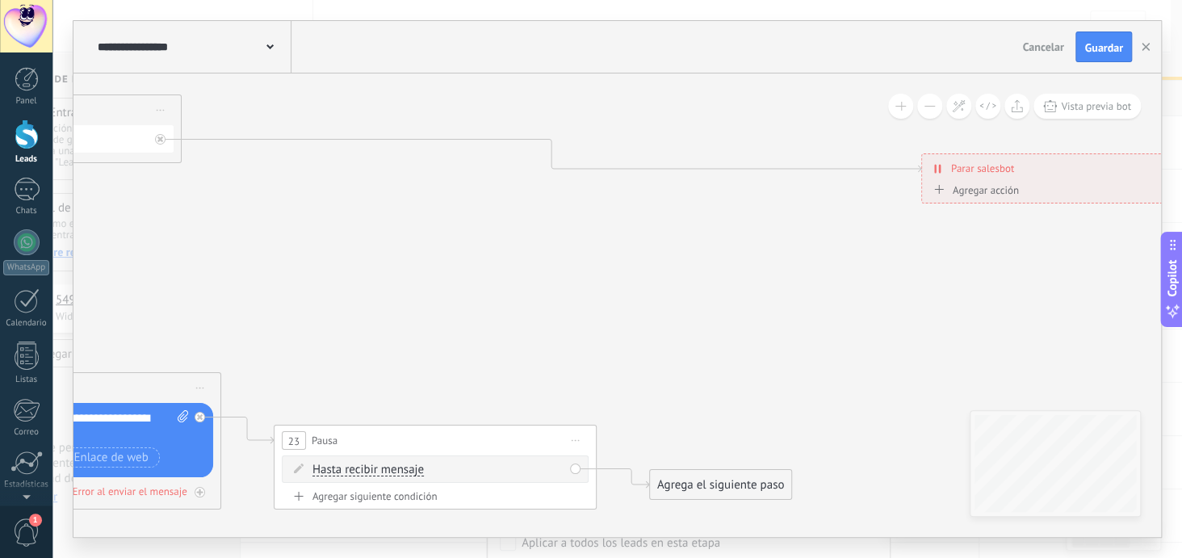
drag, startPoint x: 364, startPoint y: 140, endPoint x: 1085, endPoint y: 178, distance: 722.0
click at [1085, 178] on div "**********" at bounding box center [1072, 168] width 300 height 28
drag, startPoint x: 142, startPoint y: 116, endPoint x: 803, endPoint y: 145, distance: 661.1
click at [803, 145] on div "**********" at bounding box center [686, 149] width 323 height 69
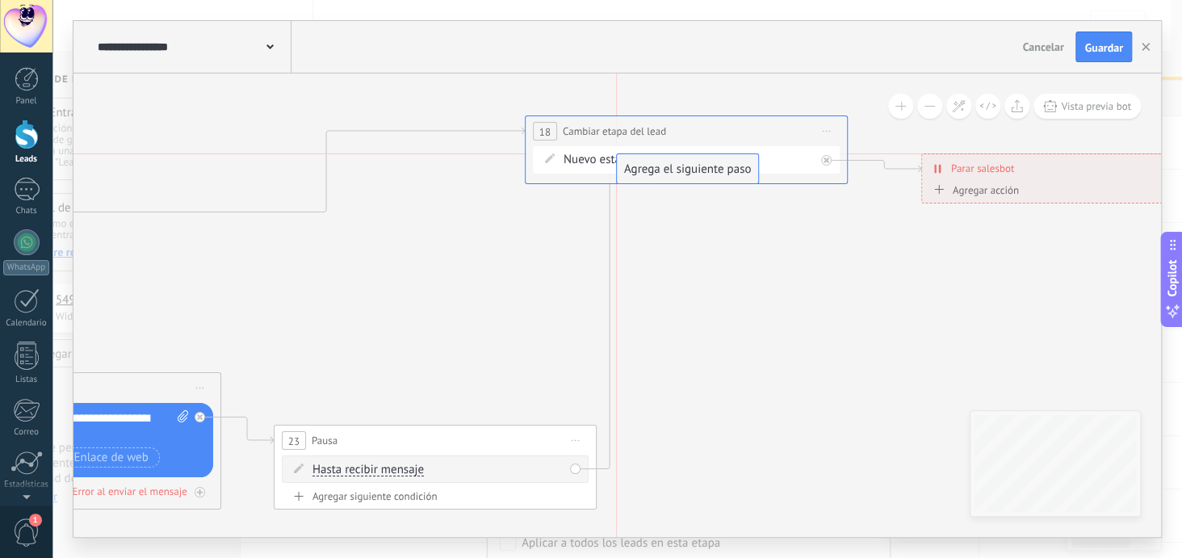
drag, startPoint x: 694, startPoint y: 487, endPoint x: 656, endPoint y: 172, distance: 317.2
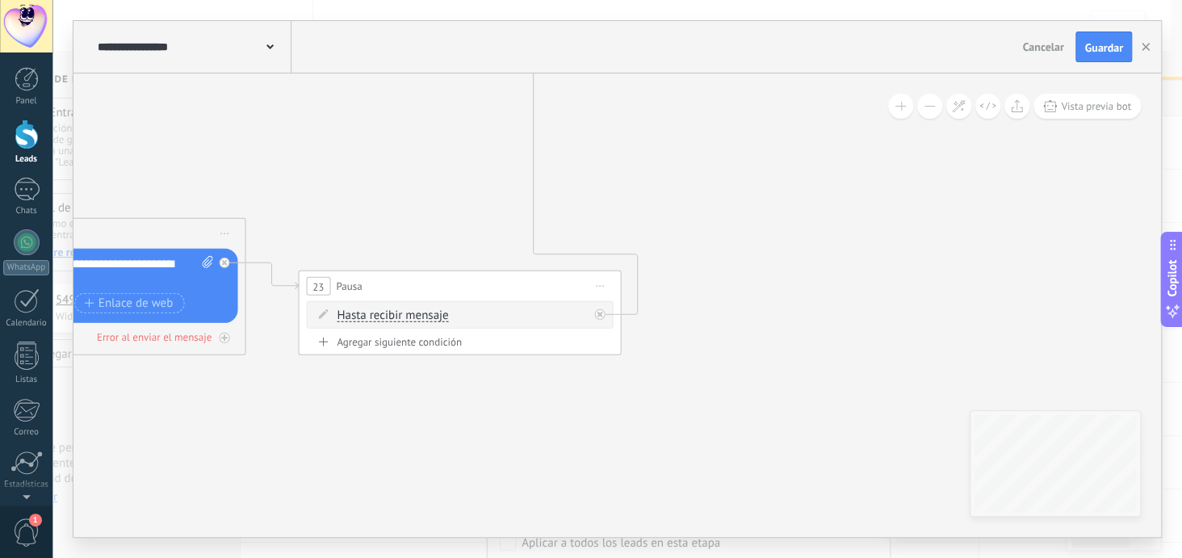
drag, startPoint x: 392, startPoint y: 327, endPoint x: 417, endPoint y: 173, distance: 156.1
click at [417, 173] on icon at bounding box center [66, 131] width 3171 height 1253
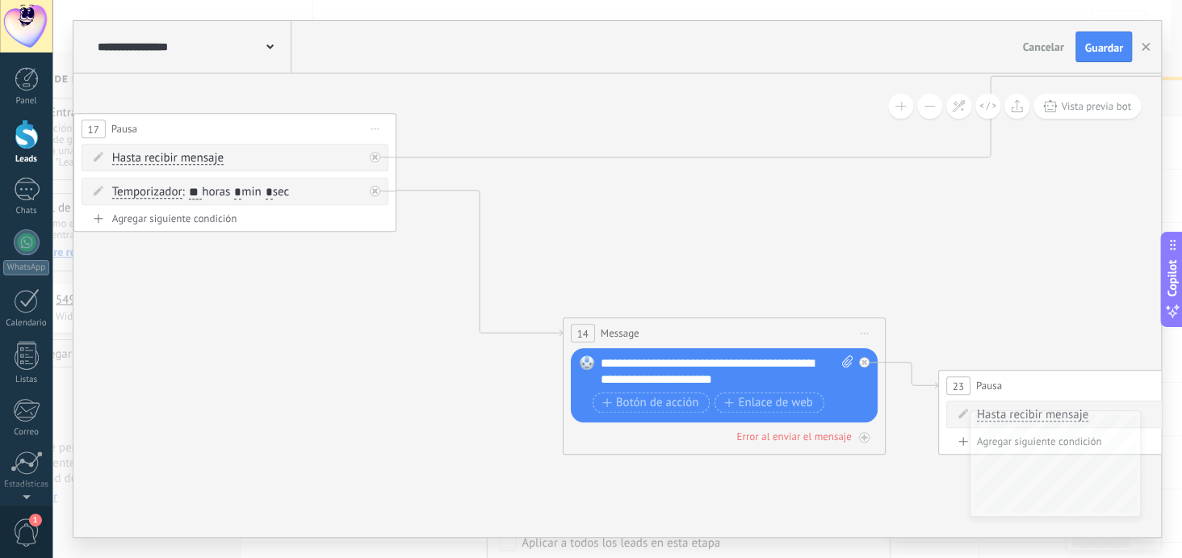
click at [807, 500] on icon at bounding box center [706, 230] width 3171 height 1253
click at [199, 187] on input "**" at bounding box center [195, 193] width 13 height 13
type input "*"
type input "**"
click at [838, 258] on icon at bounding box center [706, 230] width 3171 height 1253
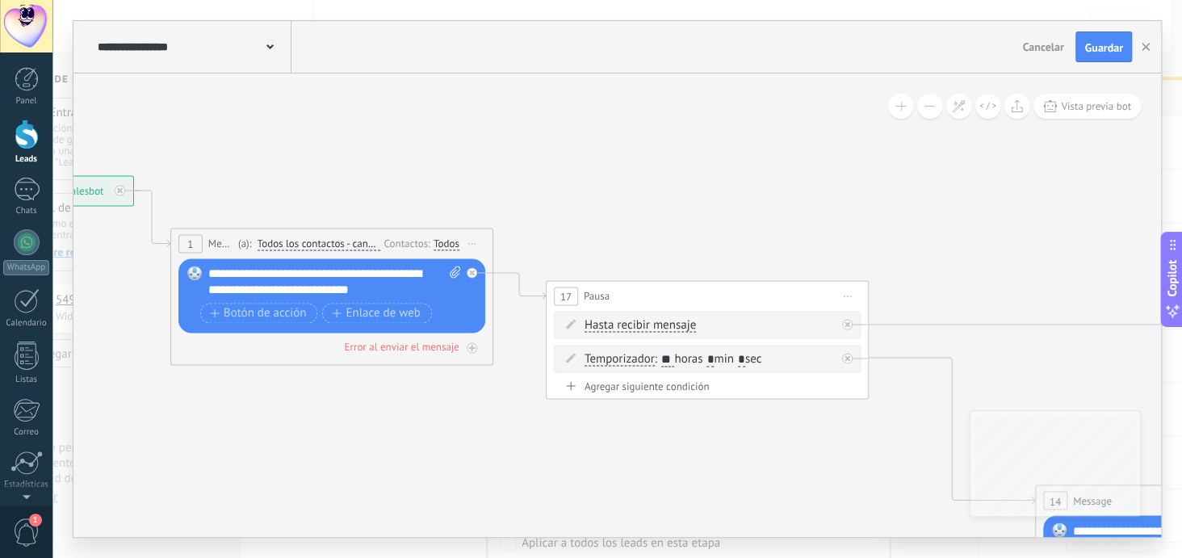
drag, startPoint x: 182, startPoint y: 322, endPoint x: 627, endPoint y: 482, distance: 472.7
click at [627, 482] on icon at bounding box center [1178, 398] width 3171 height 1253
click at [1041, 48] on span "Cancelar" at bounding box center [1042, 47] width 41 height 15
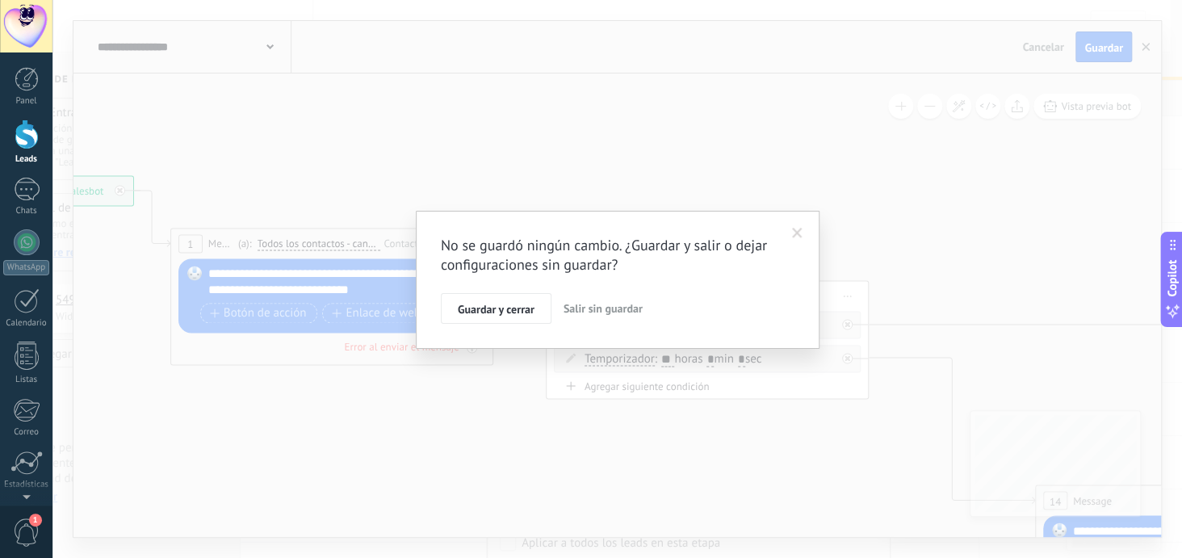
click at [622, 308] on span "Salir sin guardar" at bounding box center [603, 308] width 79 height 15
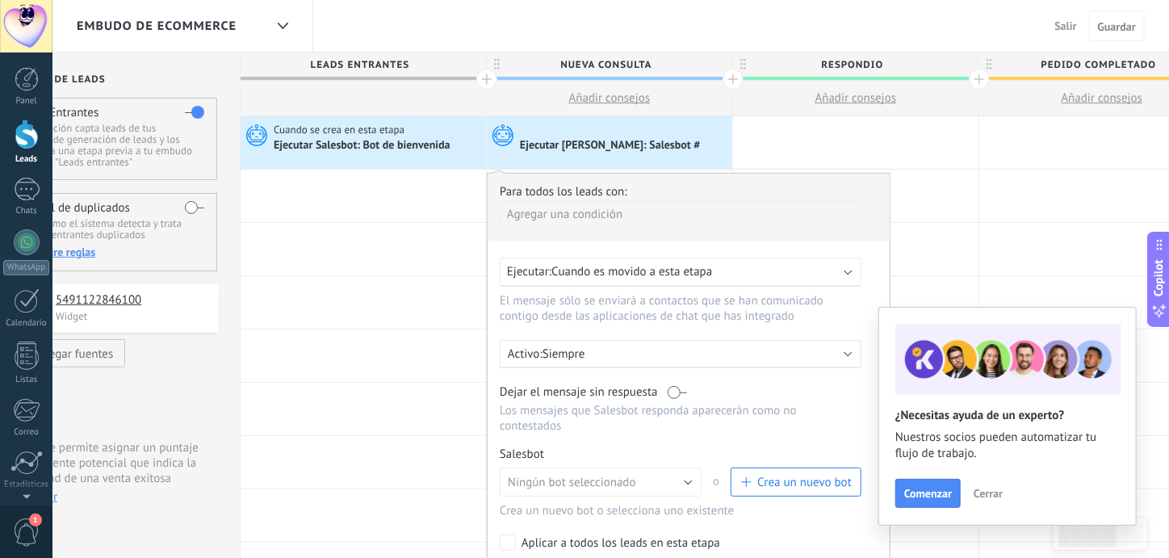
click at [767, 475] on span "Crea un nuevo bot" at bounding box center [804, 482] width 94 height 15
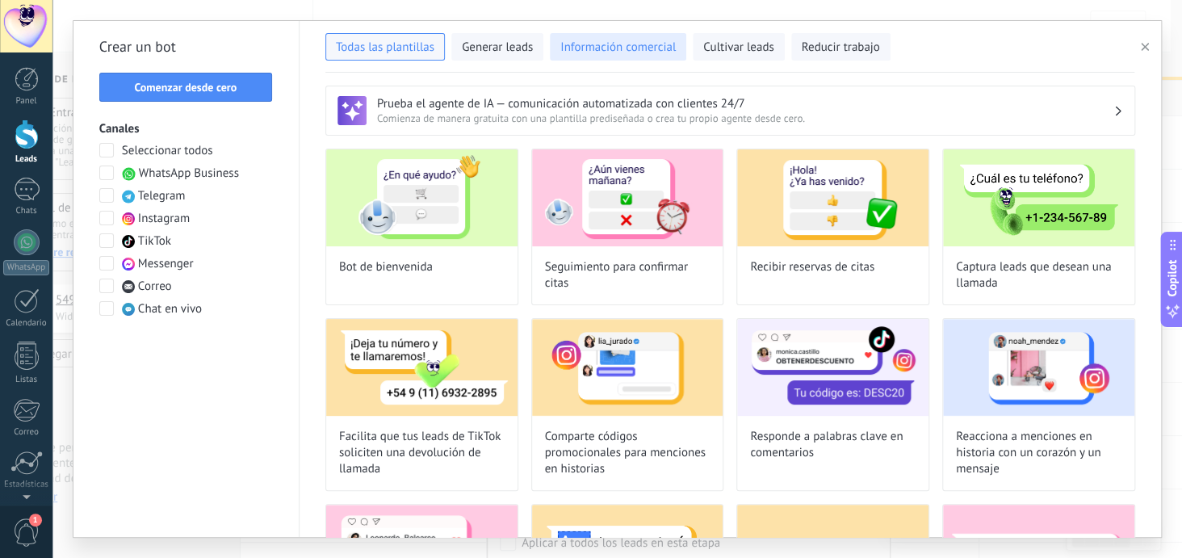
click at [635, 53] on span "Información comercial" at bounding box center [617, 48] width 115 height 16
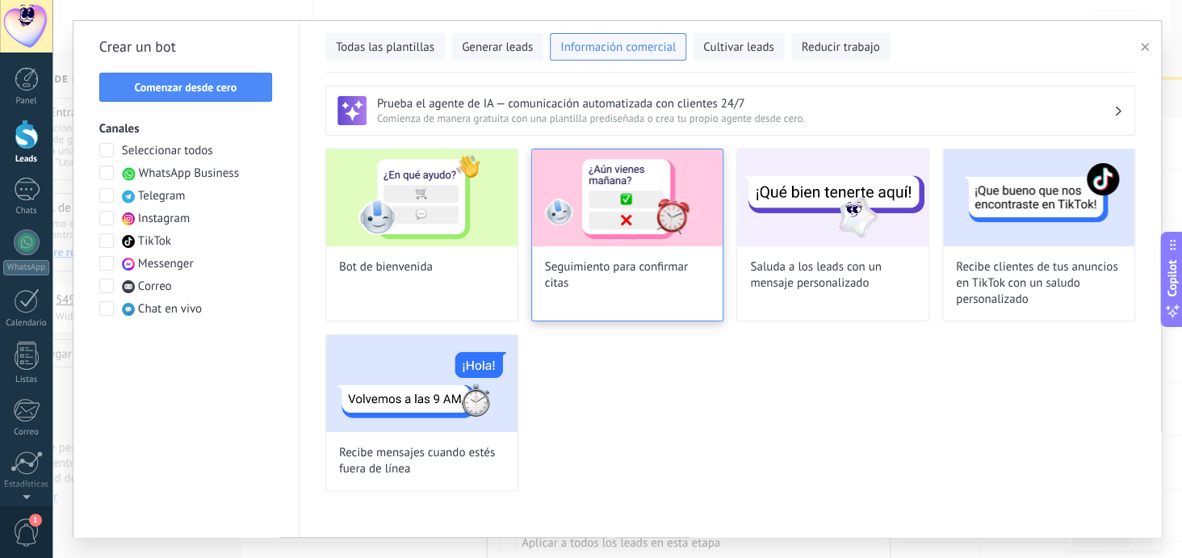
click at [657, 227] on img at bounding box center [627, 197] width 191 height 97
type input "**********"
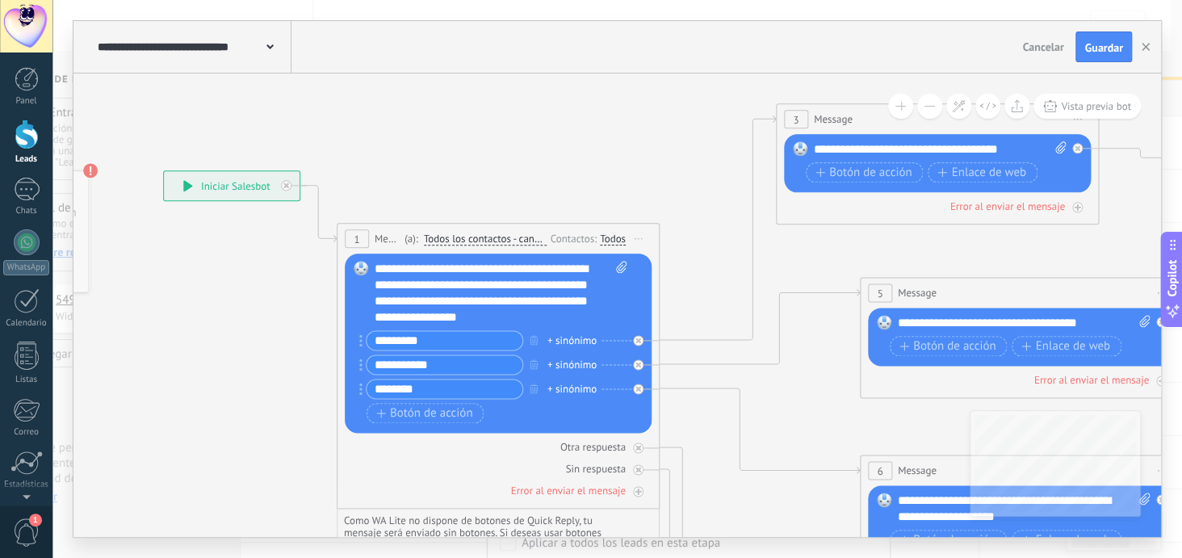
drag, startPoint x: 660, startPoint y: 213, endPoint x: 407, endPoint y: 189, distance: 254.7
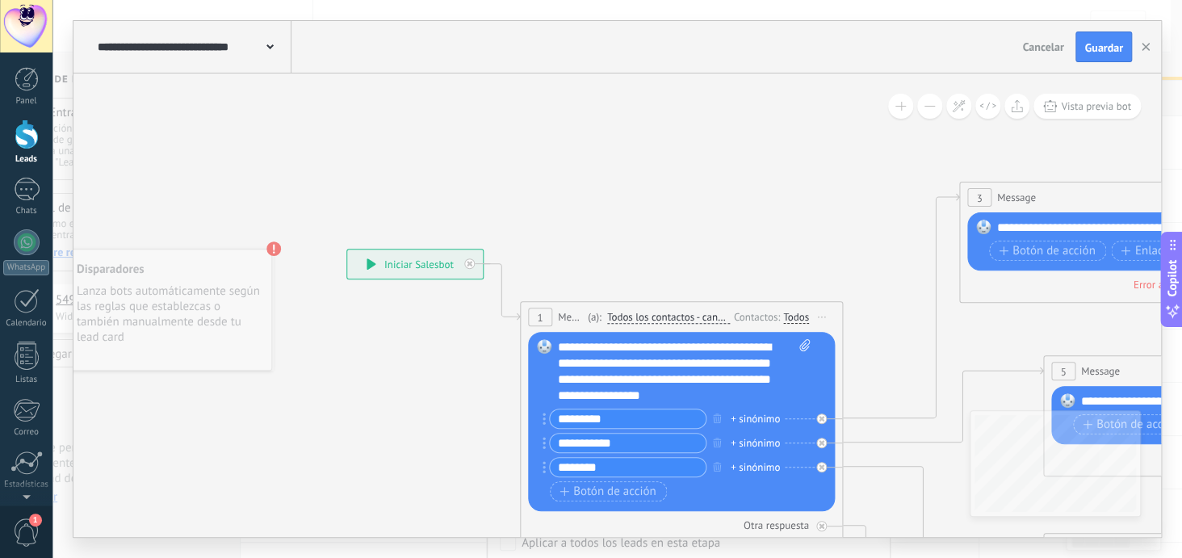
drag, startPoint x: 463, startPoint y: 159, endPoint x: 646, endPoint y: 237, distance: 199.0
click at [1050, 48] on span "Cancelar" at bounding box center [1042, 47] width 41 height 15
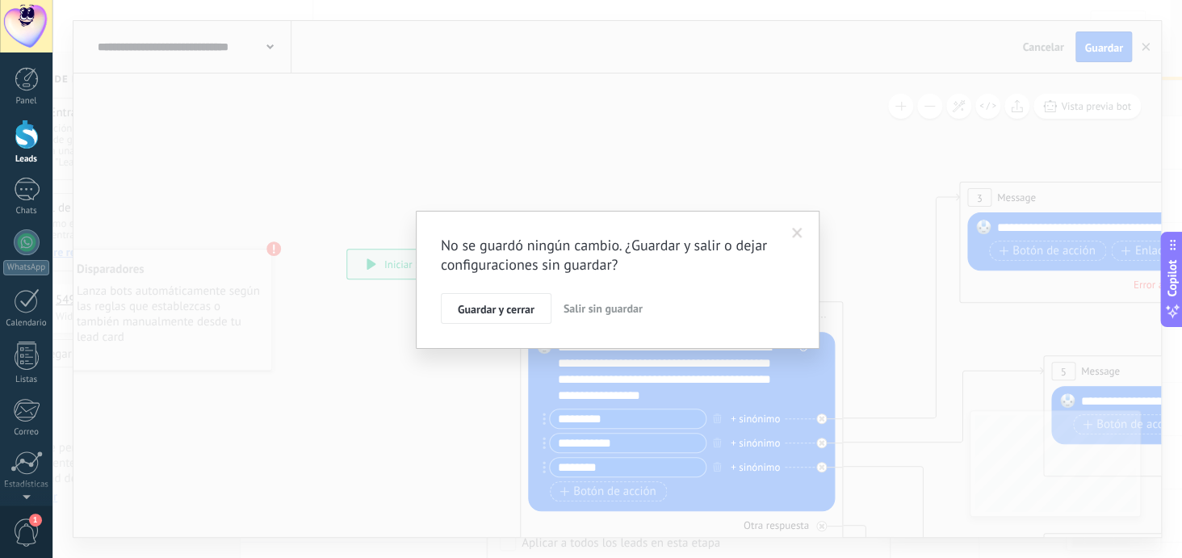
click at [604, 304] on span "Salir sin guardar" at bounding box center [603, 308] width 79 height 15
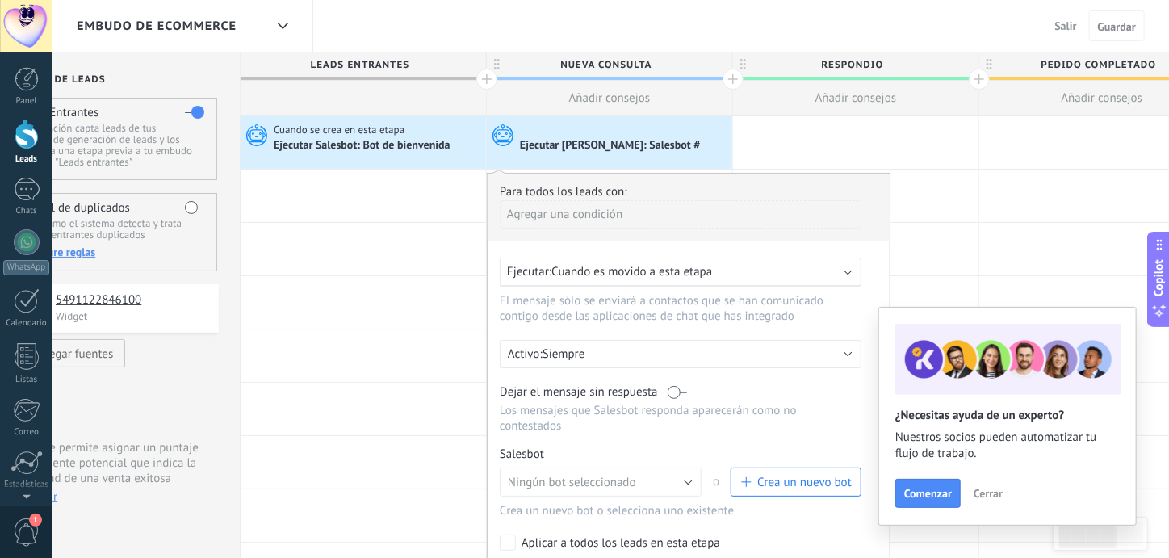
click at [756, 475] on span "Crea un nuevo bot" at bounding box center [795, 482] width 111 height 15
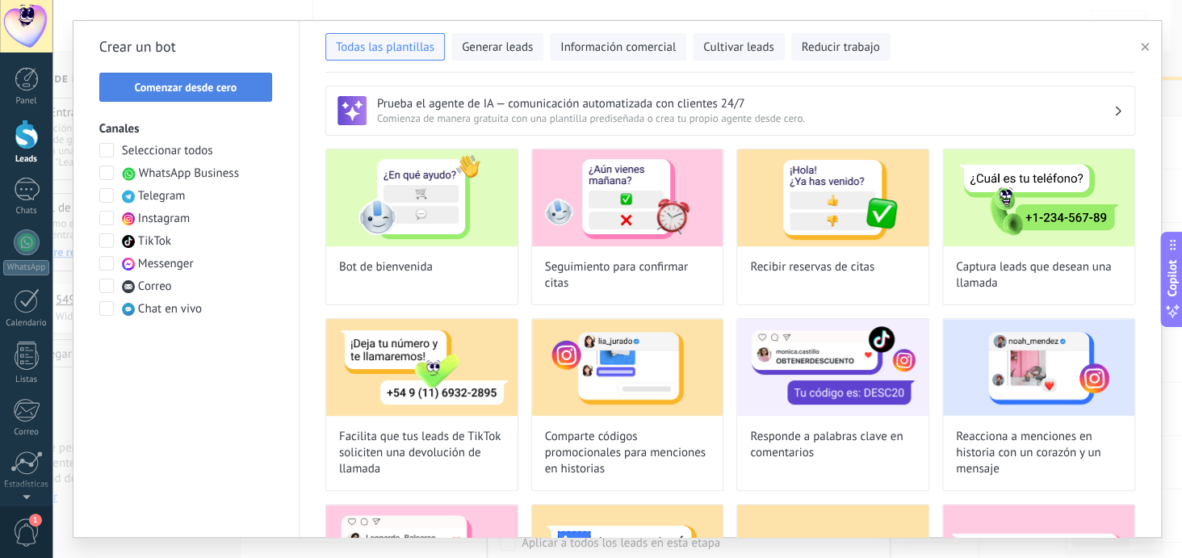
click at [195, 91] on span "Comenzar desde cero" at bounding box center [185, 87] width 103 height 11
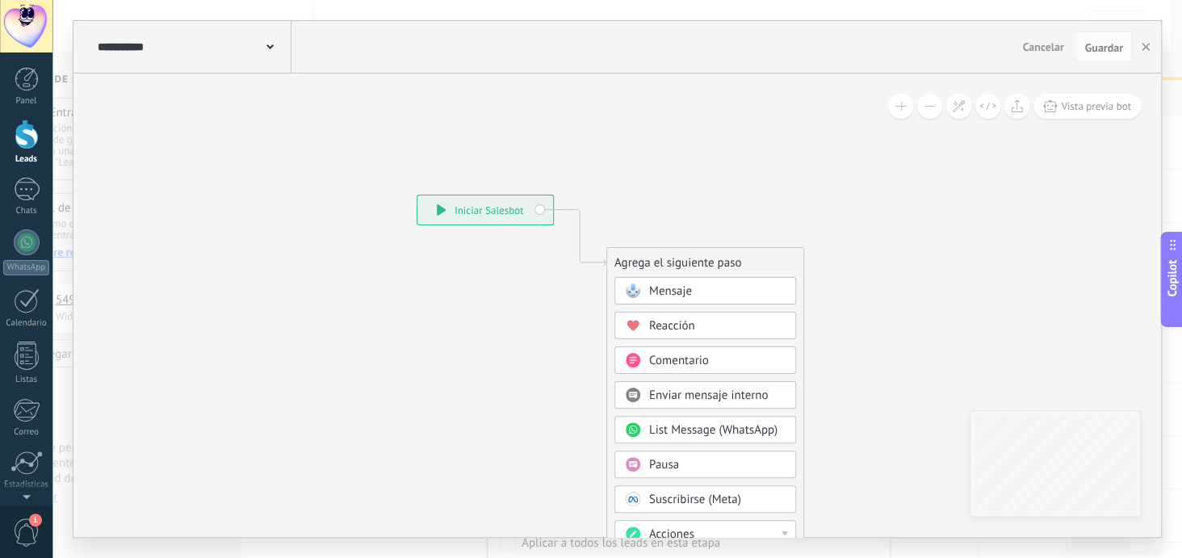
click at [664, 286] on span "Mensaje" at bounding box center [670, 290] width 43 height 15
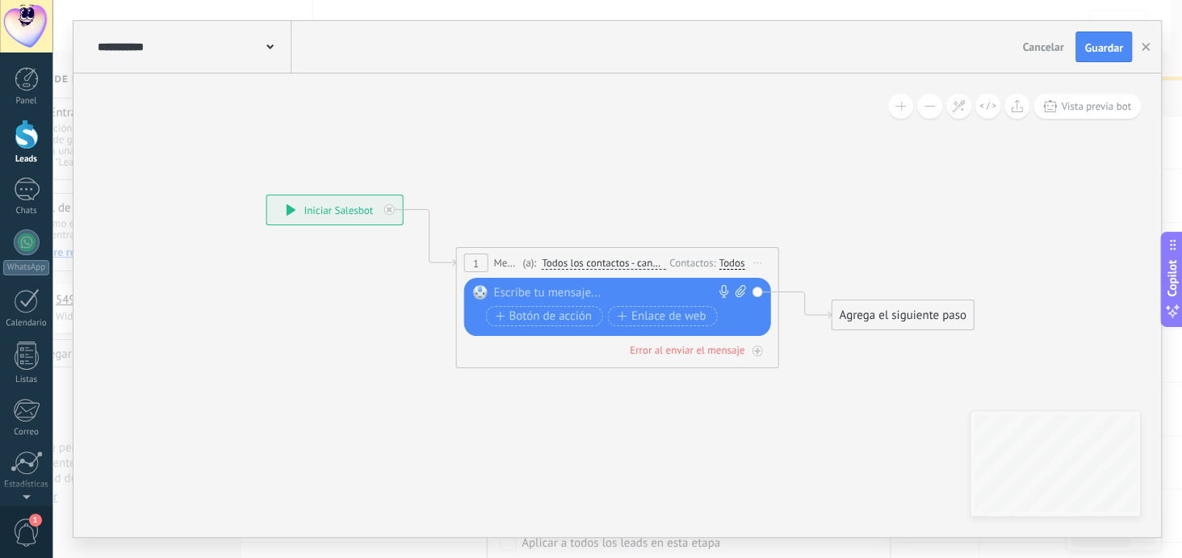
paste div
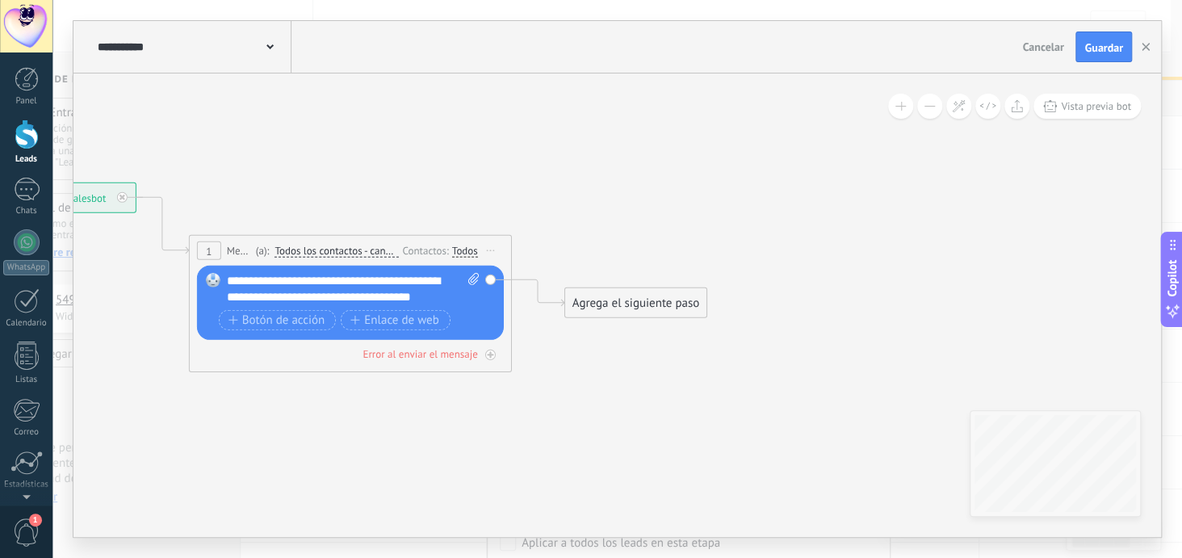
drag, startPoint x: 789, startPoint y: 207, endPoint x: 533, endPoint y: 195, distance: 256.2
click at [533, 195] on icon at bounding box center [326, 258] width 1461 height 958
click at [444, 295] on div "**********" at bounding box center [354, 289] width 254 height 32
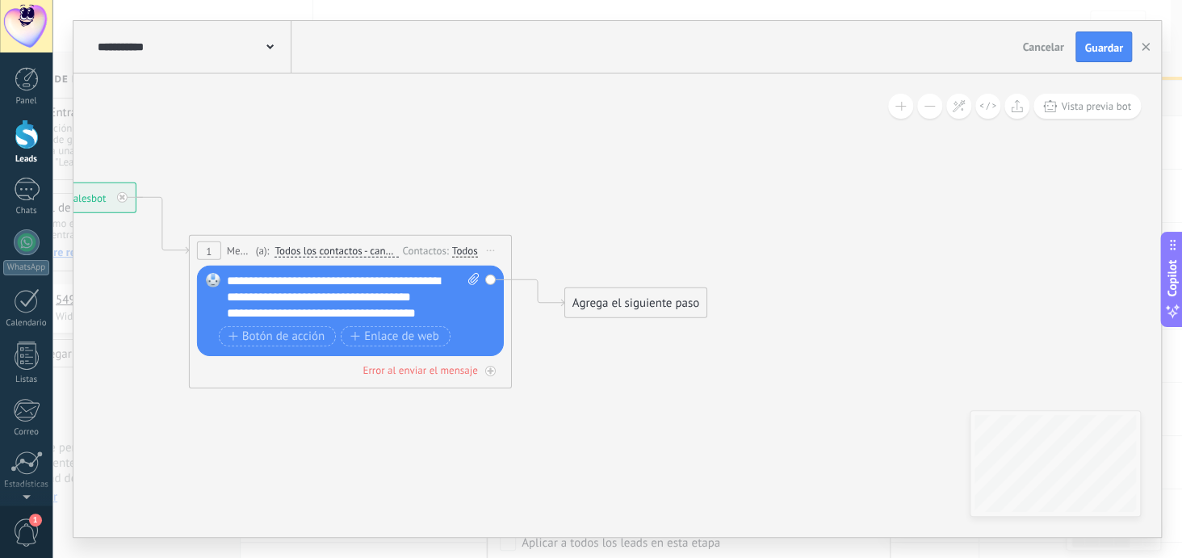
click at [237, 314] on div "**********" at bounding box center [339, 313] width 225 height 16
click at [624, 425] on icon at bounding box center [326, 258] width 1461 height 958
click at [607, 295] on div "Agrega el siguiente paso" at bounding box center [635, 303] width 141 height 27
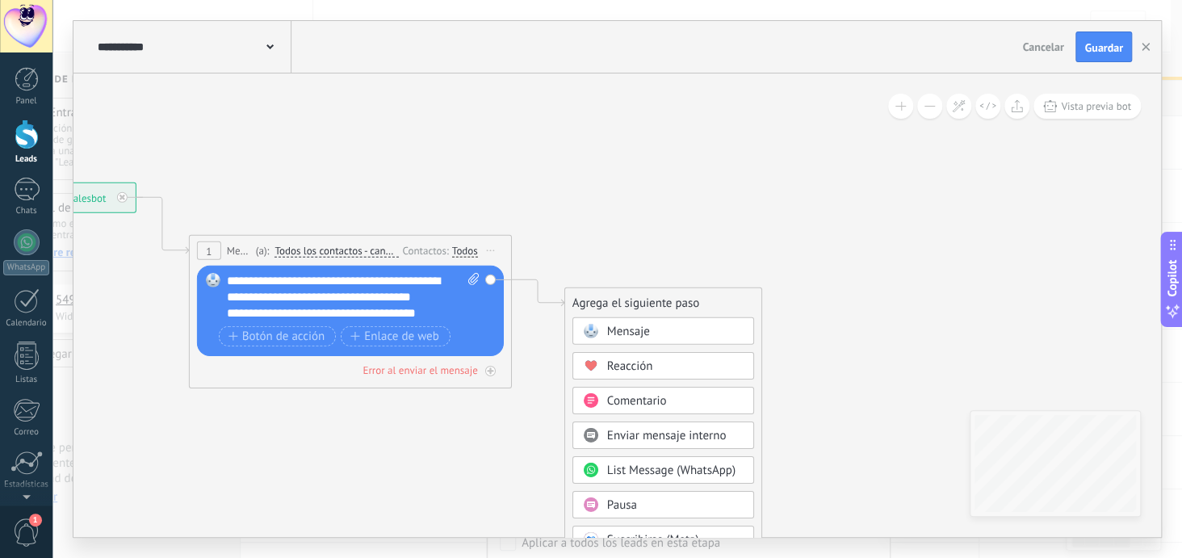
click at [664, 514] on div "Pausa" at bounding box center [663, 504] width 182 height 27
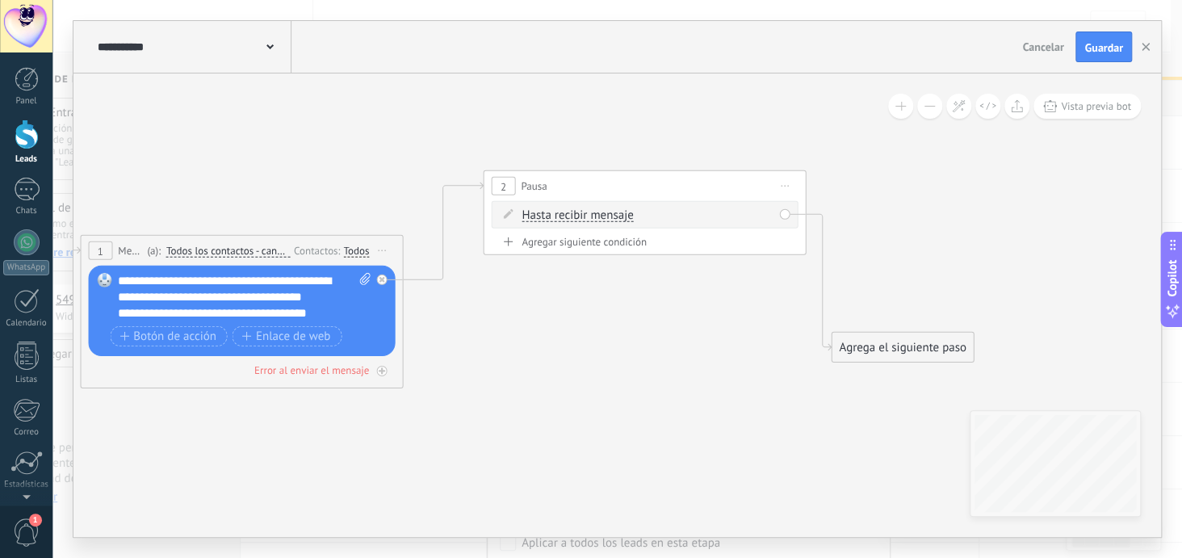
drag, startPoint x: 635, startPoint y: 301, endPoint x: 663, endPoint y: 184, distance: 120.2
click at [663, 184] on div "2 Pausa ***** Iniciar vista previa aquí Cambiar nombre Duplicar Borrar" at bounding box center [644, 186] width 321 height 30
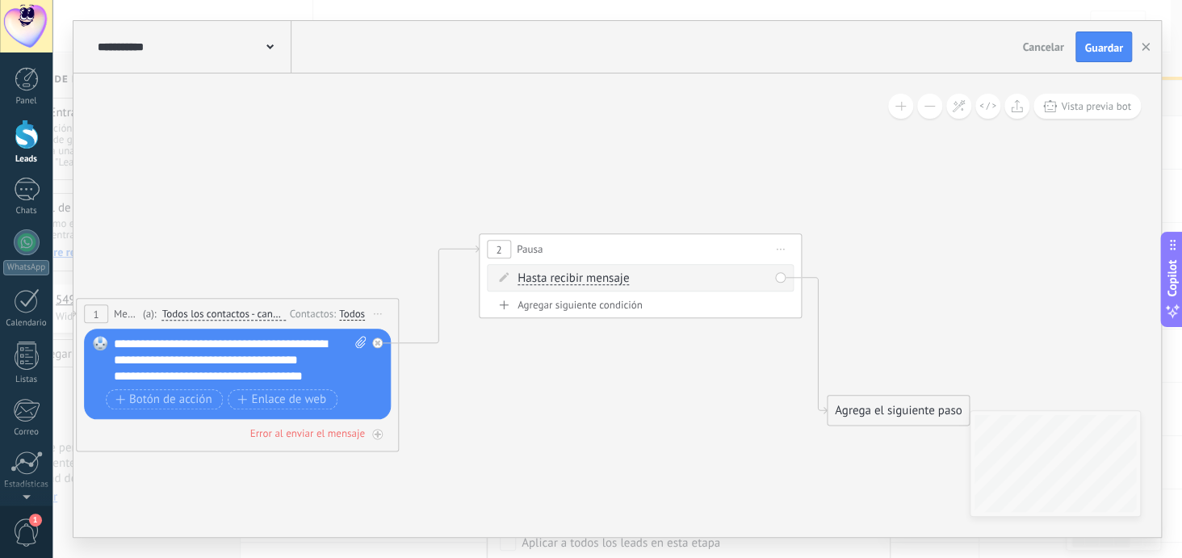
drag, startPoint x: 654, startPoint y: 342, endPoint x: 650, endPoint y: 404, distance: 63.1
click at [650, 404] on icon at bounding box center [400, 342] width 1836 height 1025
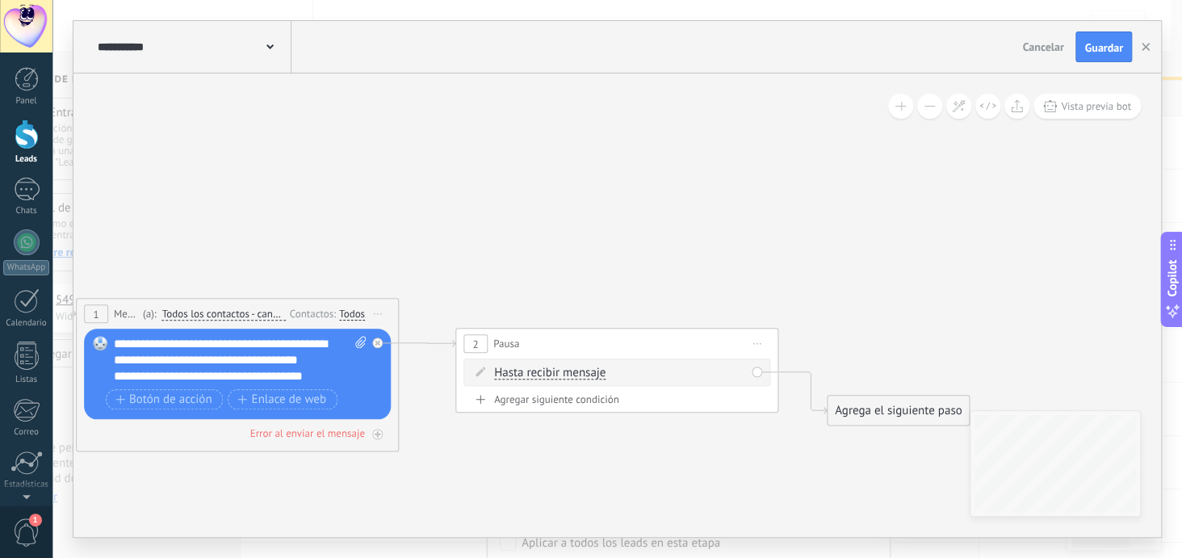
drag, startPoint x: 589, startPoint y: 242, endPoint x: 565, endPoint y: 337, distance: 97.3
click at [565, 337] on div "2 Pausa ***** Iniciar vista previa aquí Cambiar nombre Duplicar Borrar" at bounding box center [616, 344] width 321 height 30
drag, startPoint x: 851, startPoint y: 409, endPoint x: 852, endPoint y: 202, distance: 207.5
click at [852, 202] on div "Agrega el siguiente paso" at bounding box center [898, 203] width 141 height 27
drag, startPoint x: 852, startPoint y: 202, endPoint x: 854, endPoint y: 180, distance: 21.9
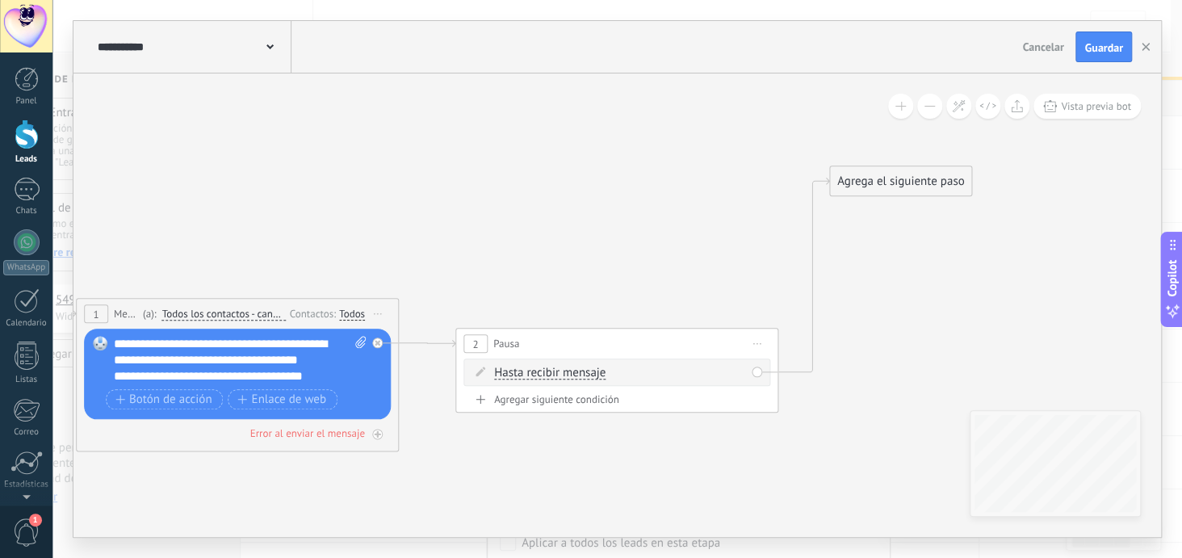
click at [854, 180] on div "Agrega el siguiente paso" at bounding box center [900, 181] width 141 height 27
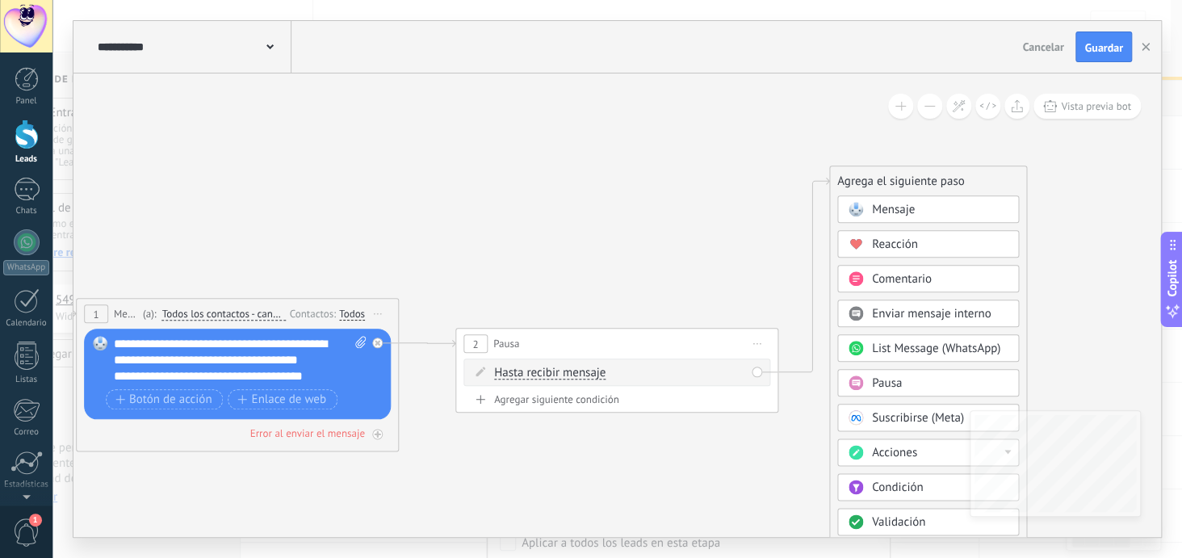
click at [896, 446] on span "Acciones" at bounding box center [894, 452] width 45 height 15
click at [899, 526] on div "Cambiar etapa del lead" at bounding box center [928, 535] width 180 height 27
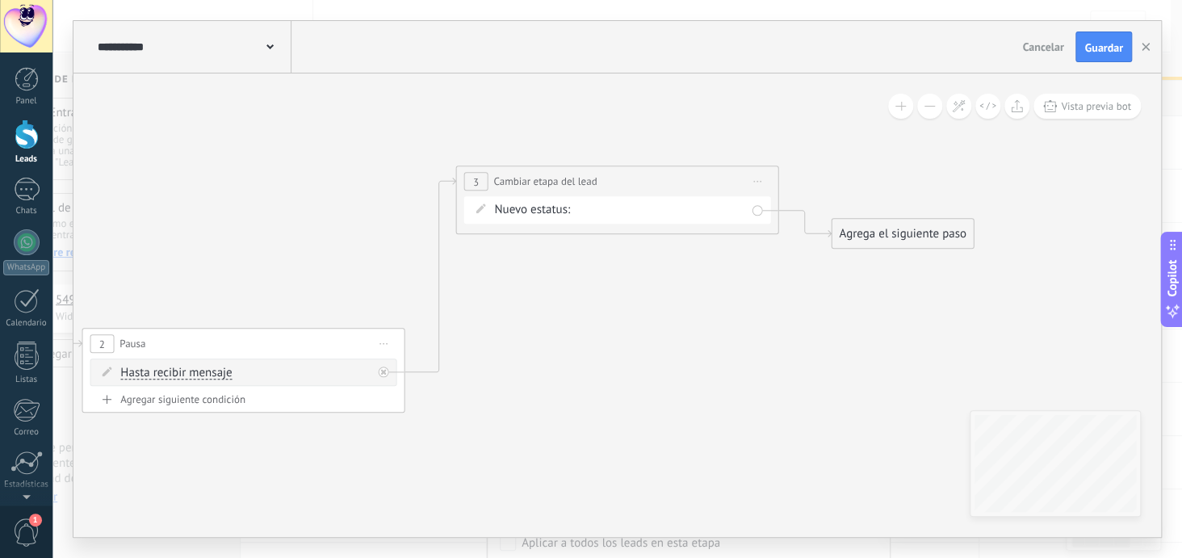
click at [0, 0] on div "Nueva consulta respondio Pedido completado Pedido enviado – ganado Pedido cance…" at bounding box center [0, 0] width 0 height 0
click at [0, 0] on label "respondio" at bounding box center [0, 0] width 0 height 0
click at [617, 267] on icon at bounding box center [216, 308] width 2214 height 1092
click at [241, 402] on div "Agregar siguiente condición" at bounding box center [243, 399] width 307 height 14
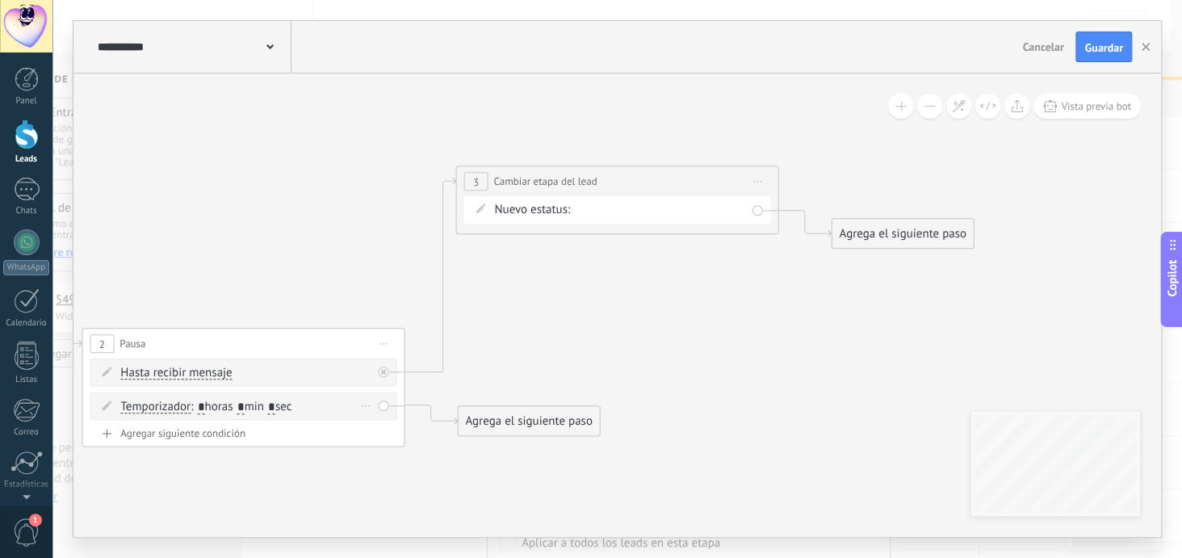
click at [204, 403] on input "*" at bounding box center [200, 407] width 7 height 13
type input "*"
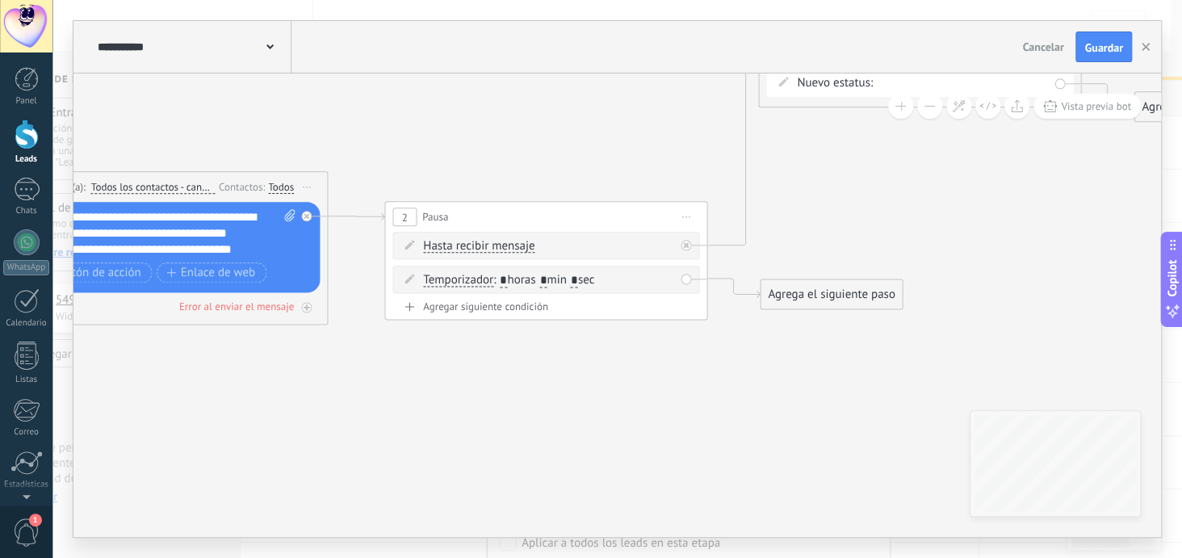
drag, startPoint x: 394, startPoint y: 504, endPoint x: 664, endPoint y: 364, distance: 303.7
click at [665, 365] on icon at bounding box center [518, 181] width 2214 height 1092
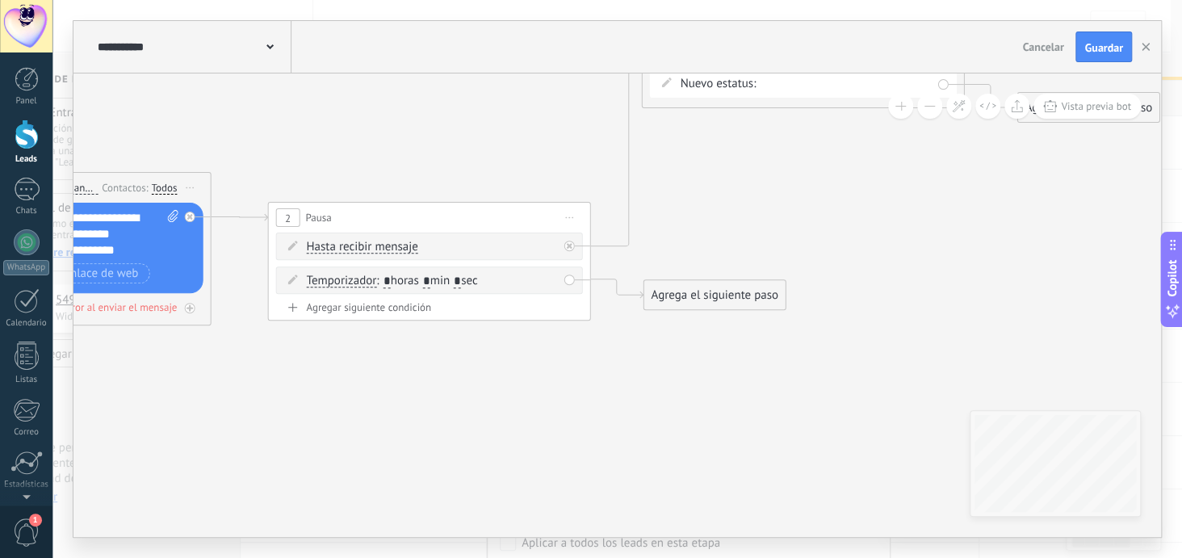
drag, startPoint x: 664, startPoint y: 340, endPoint x: 557, endPoint y: 354, distance: 107.5
click at [557, 354] on icon at bounding box center [401, 182] width 2214 height 1092
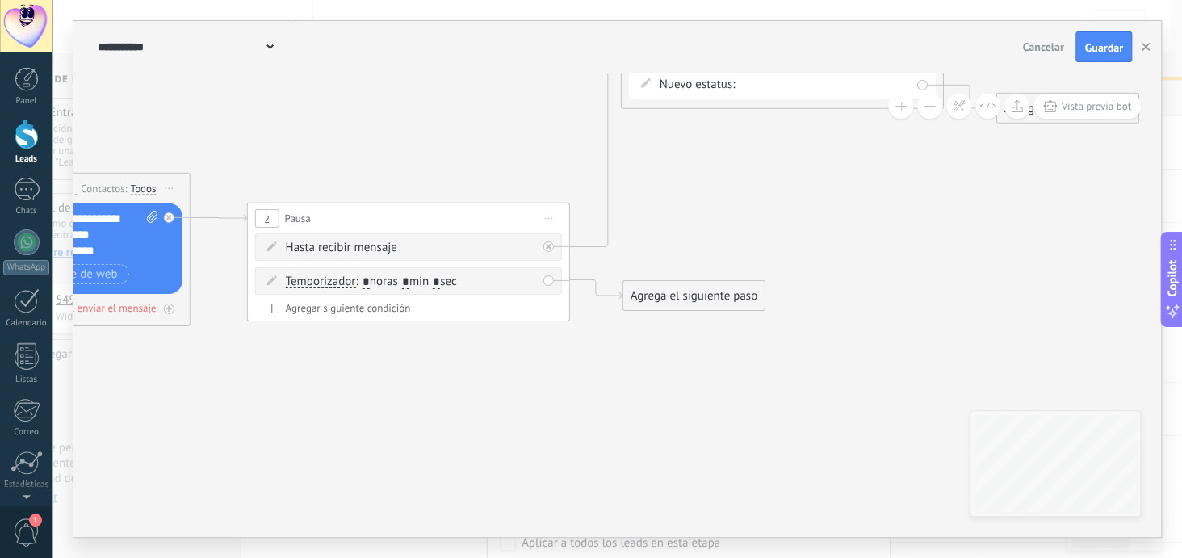
click at [648, 296] on div "Agrega el siguiente paso" at bounding box center [693, 296] width 141 height 27
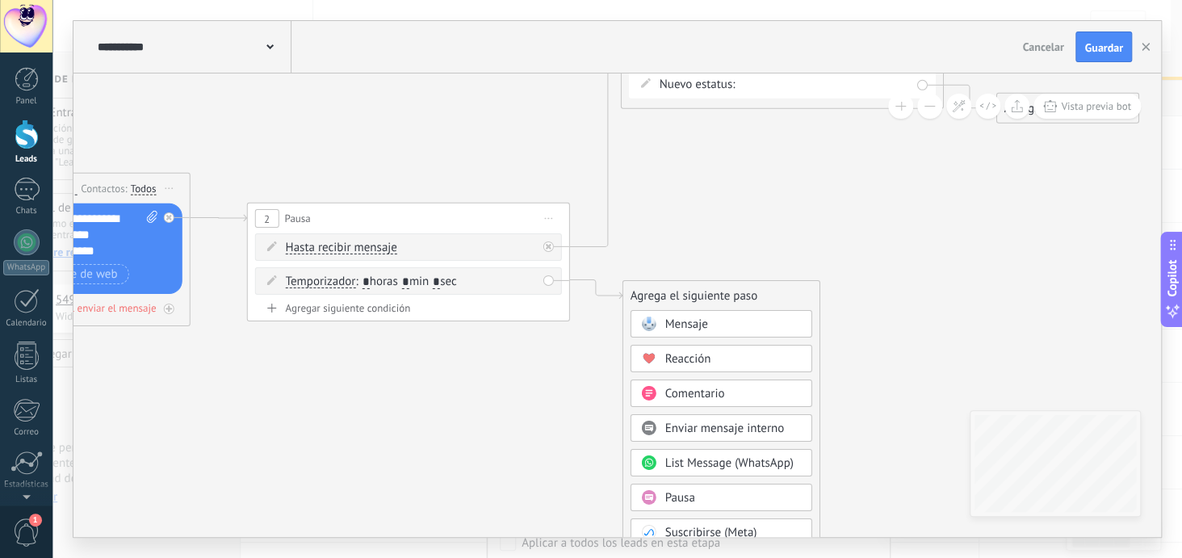
click at [665, 320] on span "Mensaje" at bounding box center [686, 323] width 43 height 15
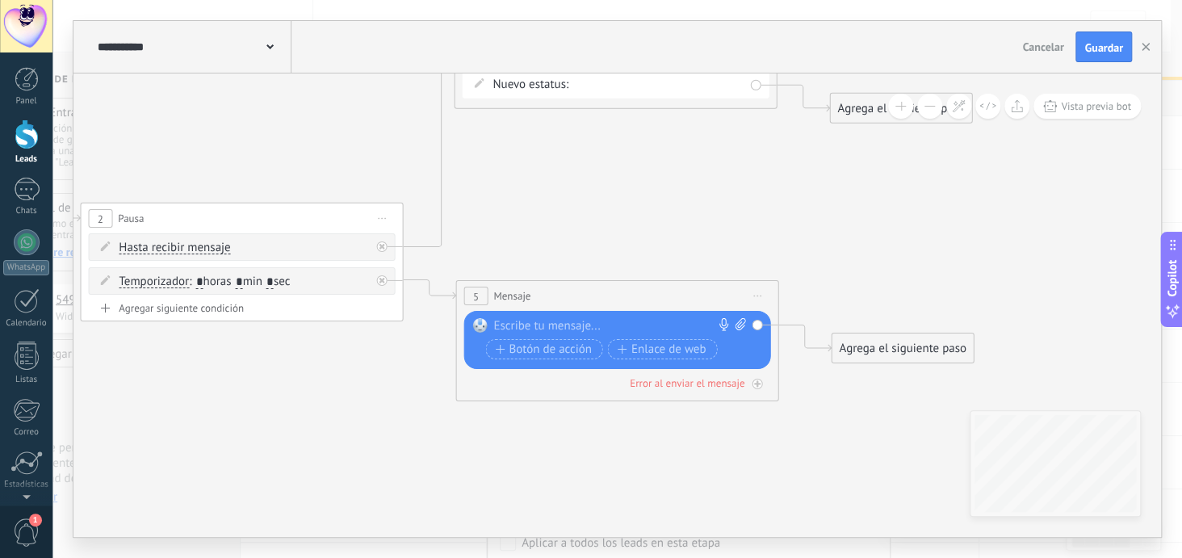
click at [513, 325] on div at bounding box center [613, 326] width 240 height 16
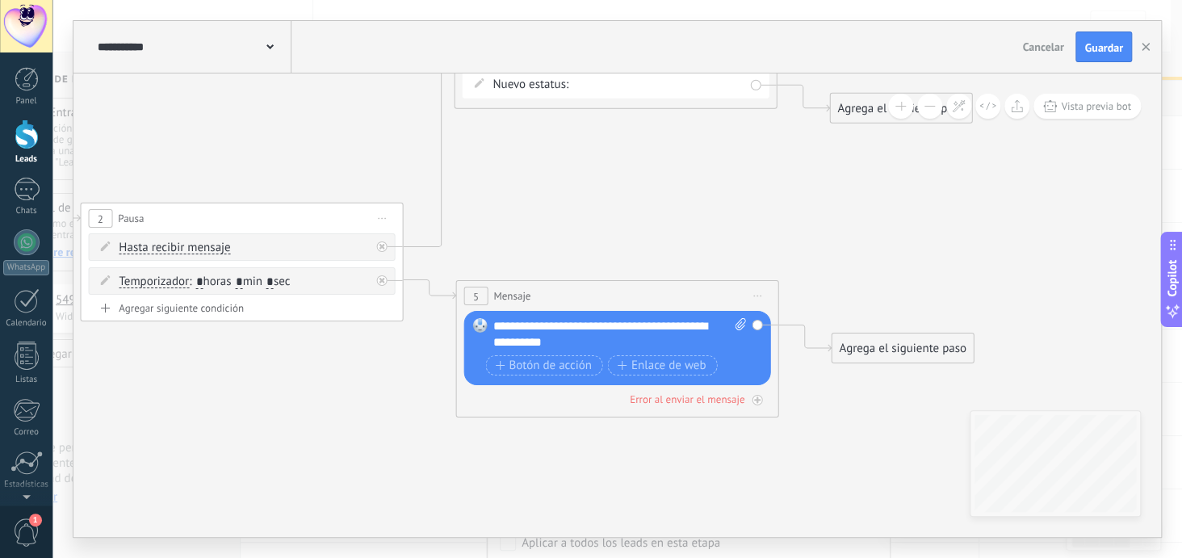
click at [497, 321] on div "**********" at bounding box center [620, 334] width 254 height 32
click at [604, 342] on div "**********" at bounding box center [620, 334] width 254 height 32
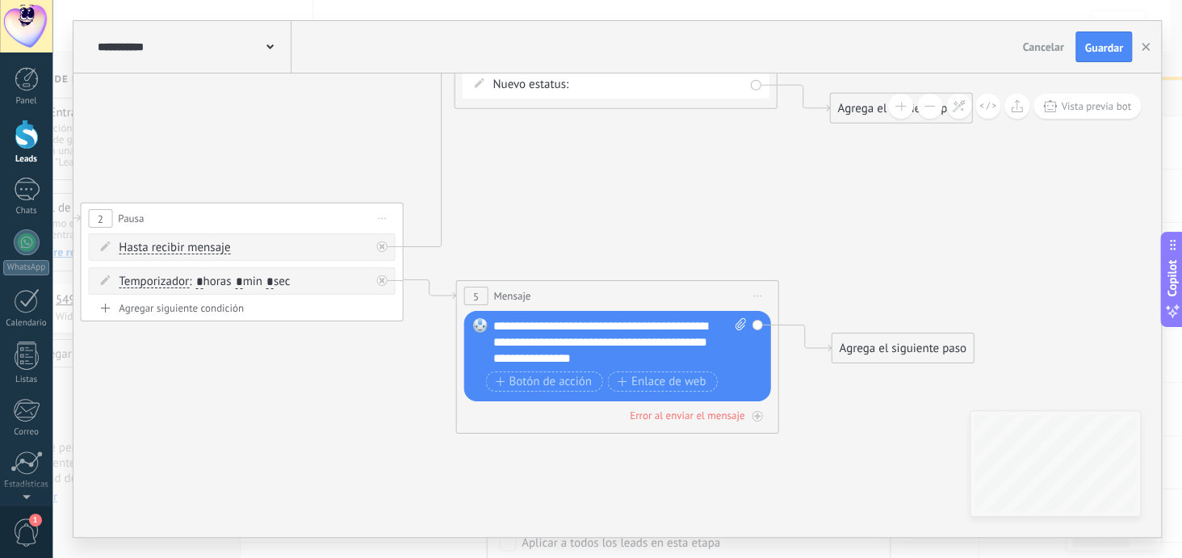
click at [638, 356] on div "**********" at bounding box center [620, 342] width 254 height 48
click at [679, 463] on icon at bounding box center [214, 220] width 2215 height 1167
drag, startPoint x: 895, startPoint y: 350, endPoint x: 933, endPoint y: 327, distance: 43.5
click at [933, 327] on div "Agrega el siguiente paso" at bounding box center [939, 325] width 141 height 27
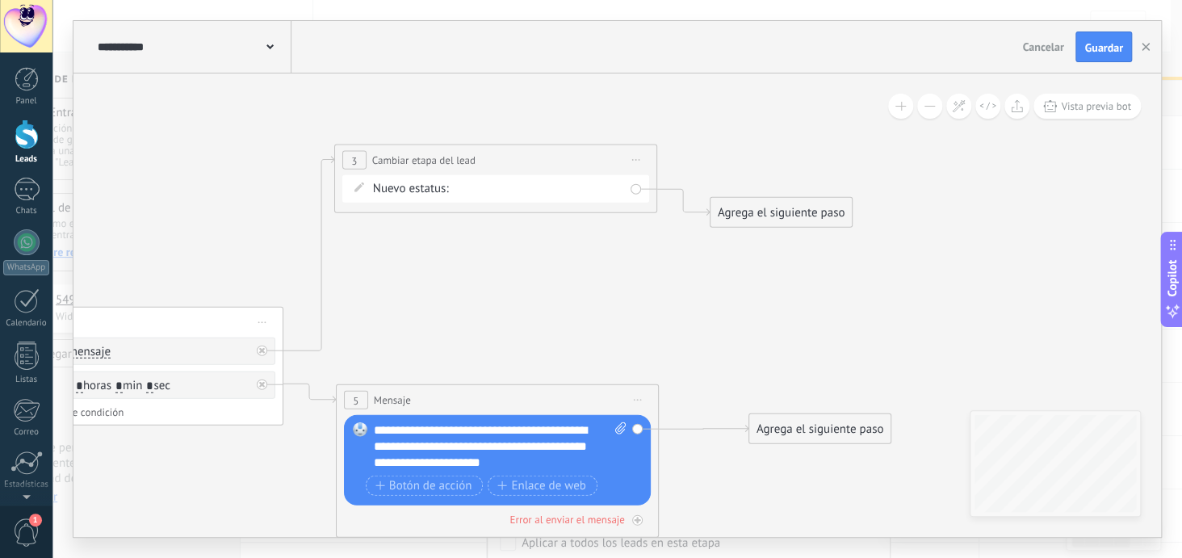
drag, startPoint x: 815, startPoint y: 150, endPoint x: 664, endPoint y: 268, distance: 191.5
click at [664, 268] on icon at bounding box center [113, 341] width 2251 height 1200
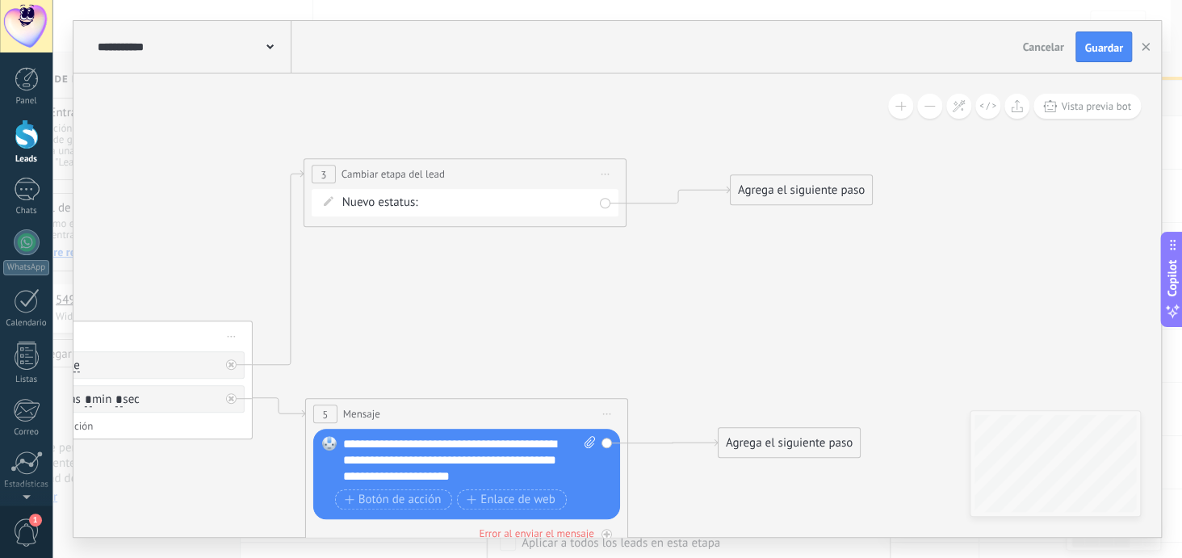
drag, startPoint x: 731, startPoint y: 220, endPoint x: 782, endPoint y: 184, distance: 62.7
click at [782, 184] on div "Agrega el siguiente paso" at bounding box center [801, 190] width 141 height 27
click at [740, 193] on div "Agrega el siguiente paso" at bounding box center [801, 190] width 141 height 27
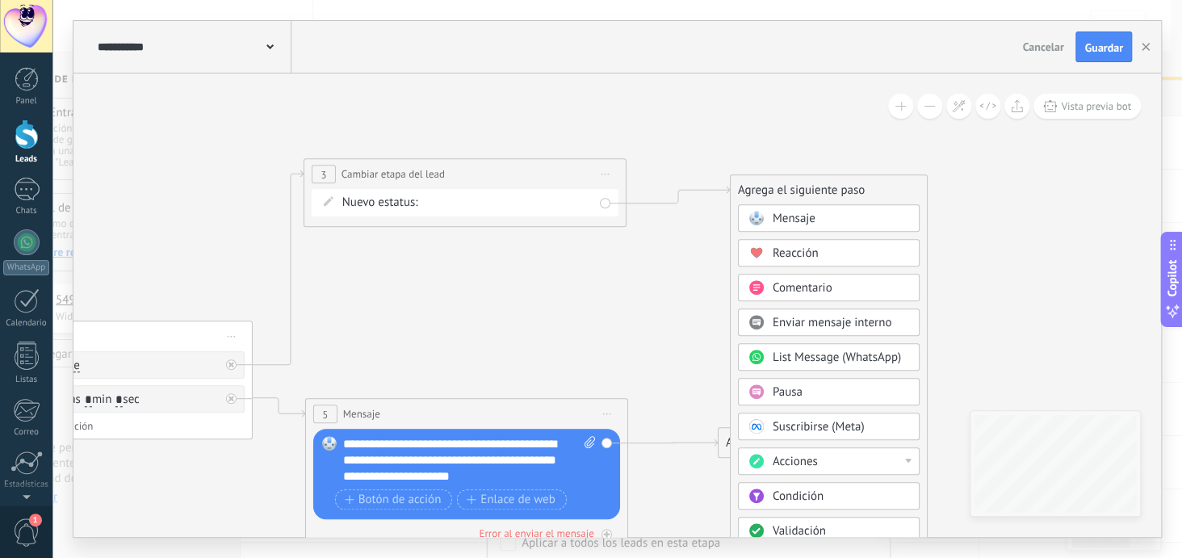
click at [740, 193] on div "Agrega el siguiente paso" at bounding box center [829, 190] width 196 height 27
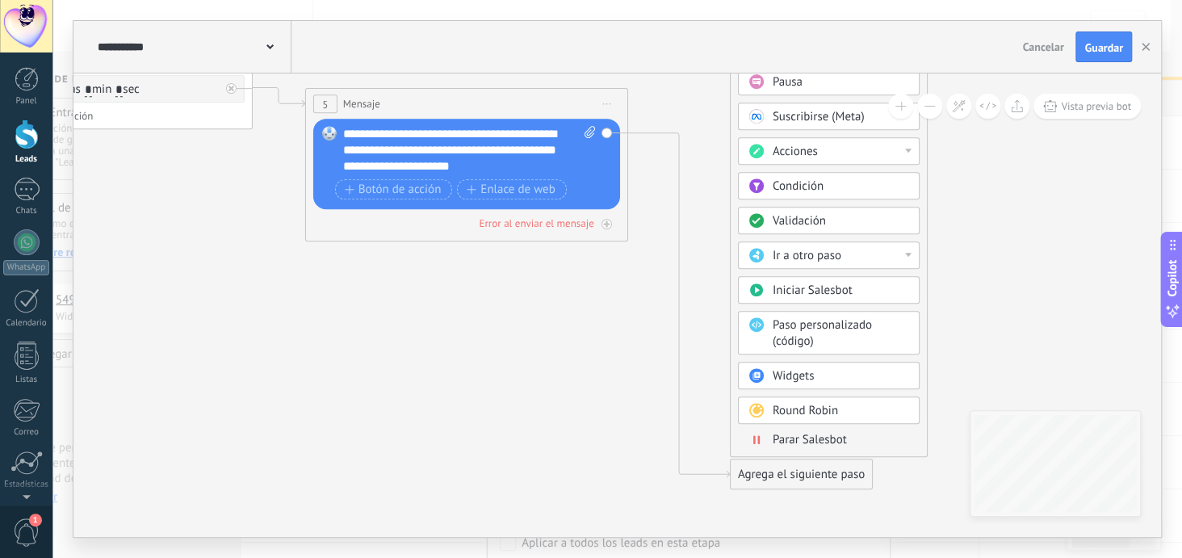
click at [824, 432] on span "Parar Salesbot" at bounding box center [810, 439] width 74 height 15
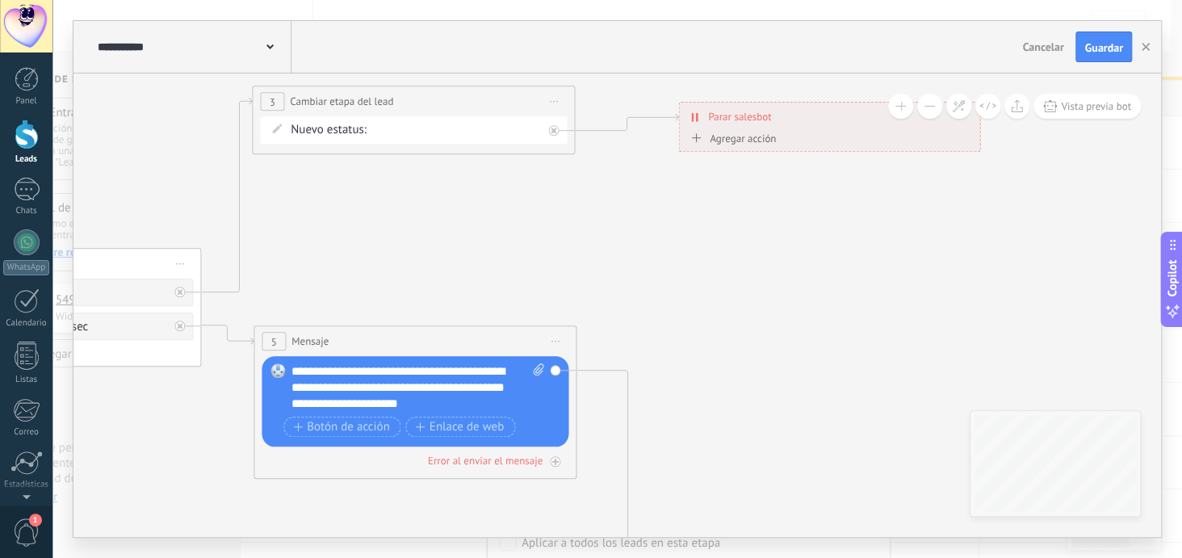
drag, startPoint x: 551, startPoint y: 283, endPoint x: 764, endPoint y: 498, distance: 302.6
click at [764, 498] on icon at bounding box center [37, 282] width 2265 height 1200
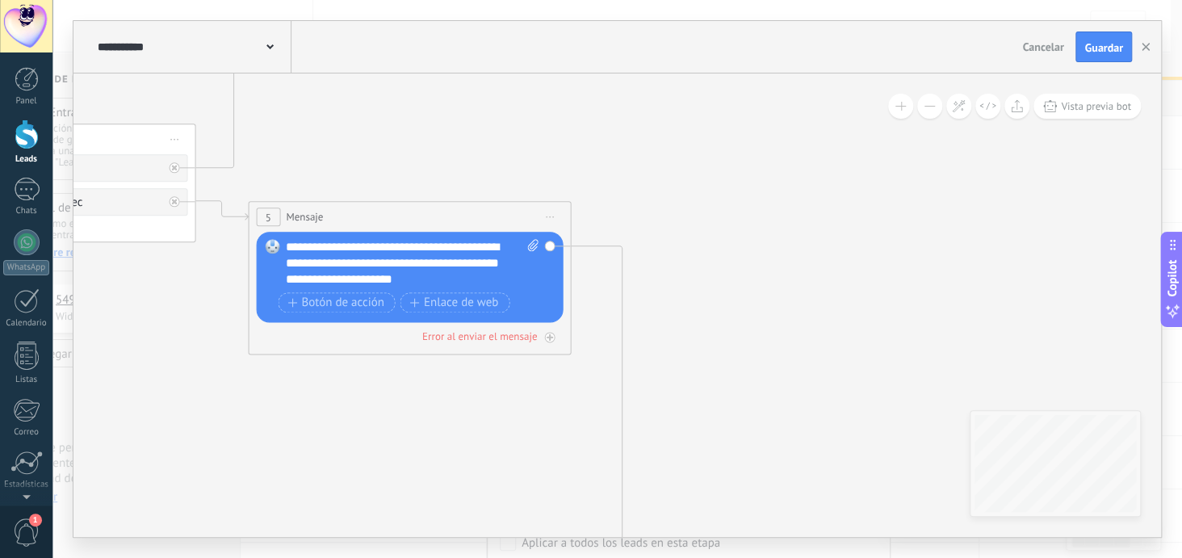
drag, startPoint x: 743, startPoint y: 396, endPoint x: 737, endPoint y: 296, distance: 100.3
click at [737, 296] on icon at bounding box center [32, 158] width 2265 height 1200
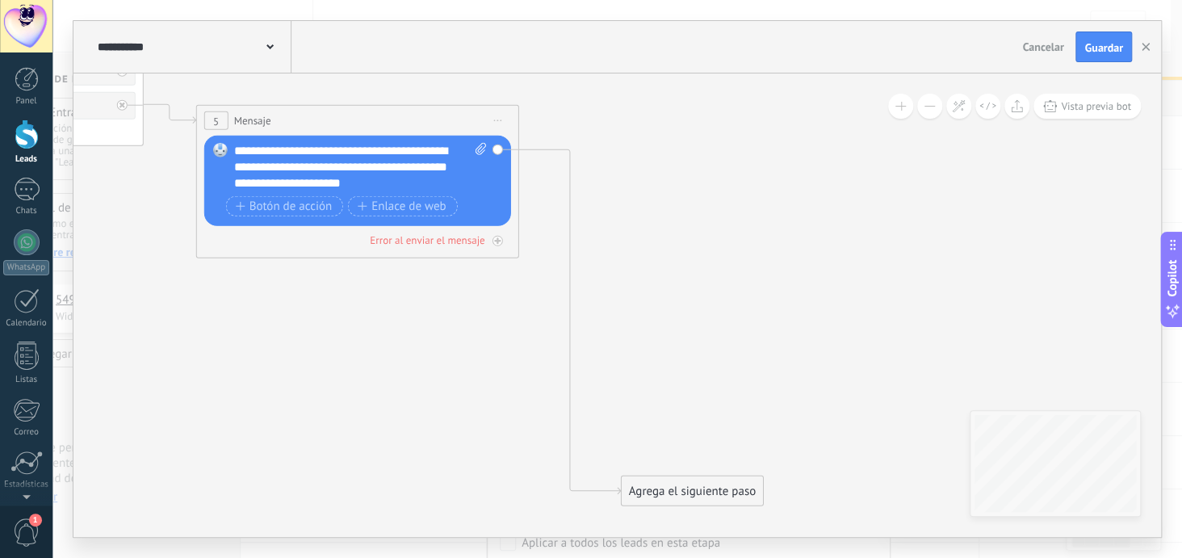
drag, startPoint x: 478, startPoint y: 446, endPoint x: 425, endPoint y: 350, distance: 110.2
drag, startPoint x: 664, startPoint y: 489, endPoint x: 729, endPoint y: 231, distance: 266.3
click at [729, 250] on div "Agrega el siguiente paso" at bounding box center [756, 263] width 141 height 27
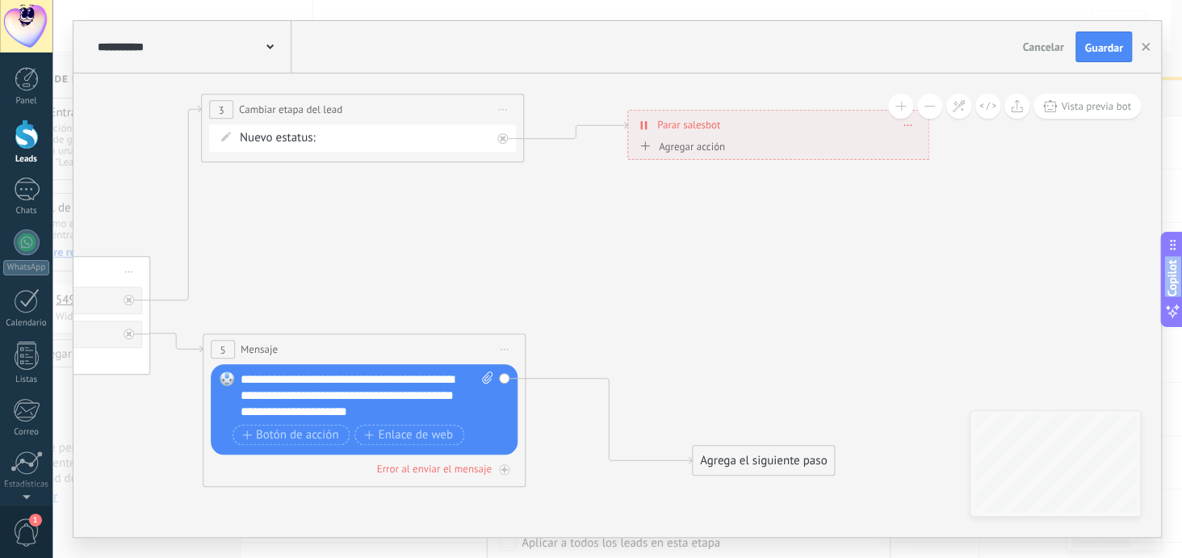
drag, startPoint x: 400, startPoint y: 409, endPoint x: 423, endPoint y: 593, distance: 186.4
click at [423, 557] on html ".abecls-1,.abecls-2{fill-rule:evenodd}.abecls-2{fill:#fff} .abhcls-1{fill:none}…" at bounding box center [591, 279] width 1182 height 558
drag, startPoint x: 715, startPoint y: 449, endPoint x: 631, endPoint y: 377, distance: 109.9
click at [631, 377] on div "Agrega el siguiente paso" at bounding box center [677, 379] width 141 height 27
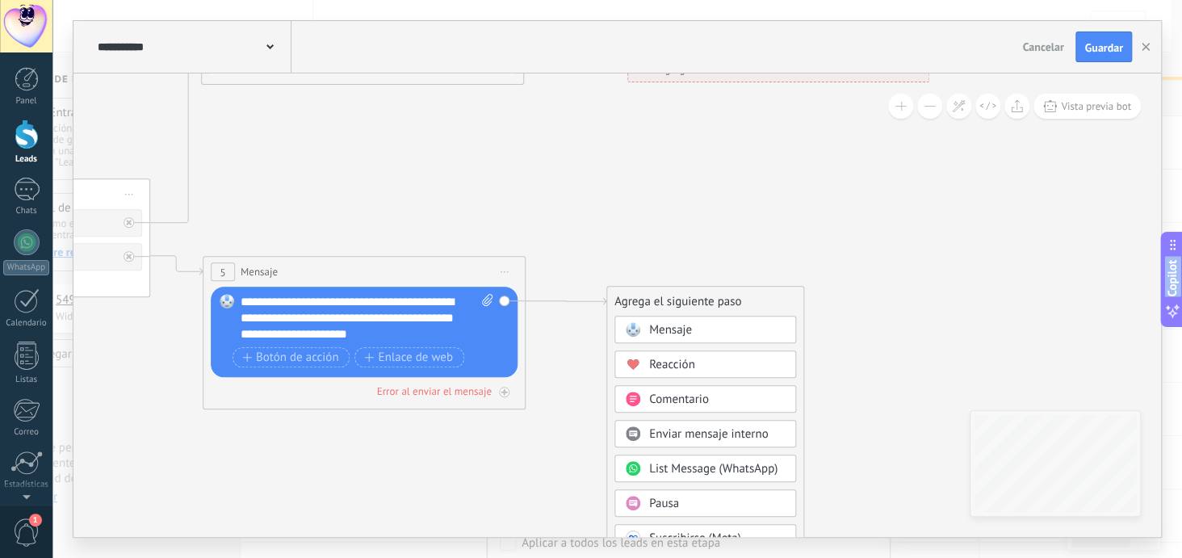
click at [685, 501] on div "Pausa" at bounding box center [717, 504] width 136 height 16
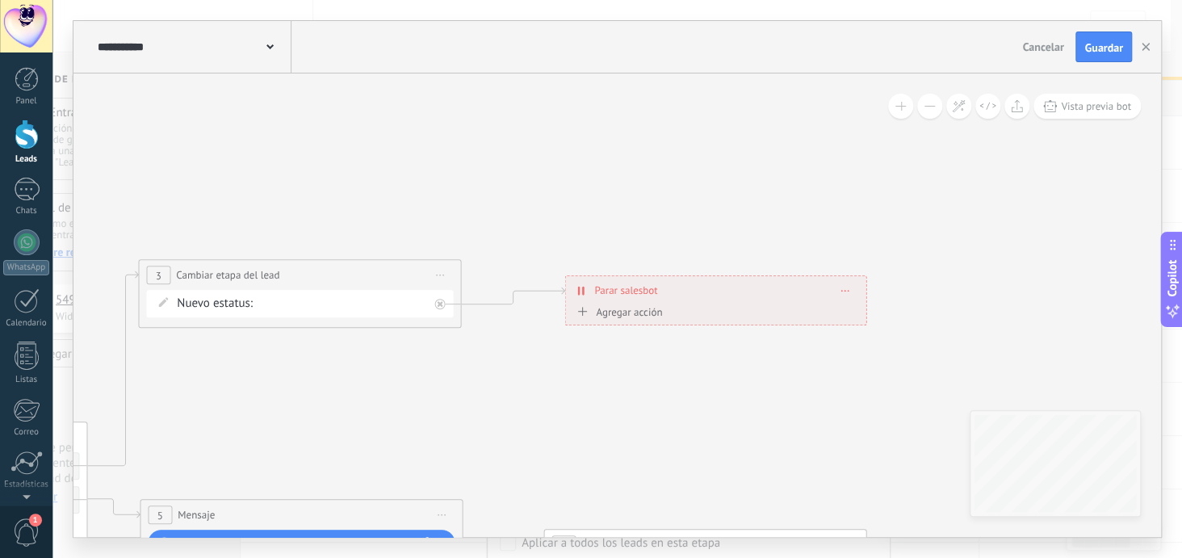
drag, startPoint x: 537, startPoint y: 191, endPoint x: 670, endPoint y: 293, distance: 168.1
click at [620, 425] on icon at bounding box center [100, 455] width 2619 height 1200
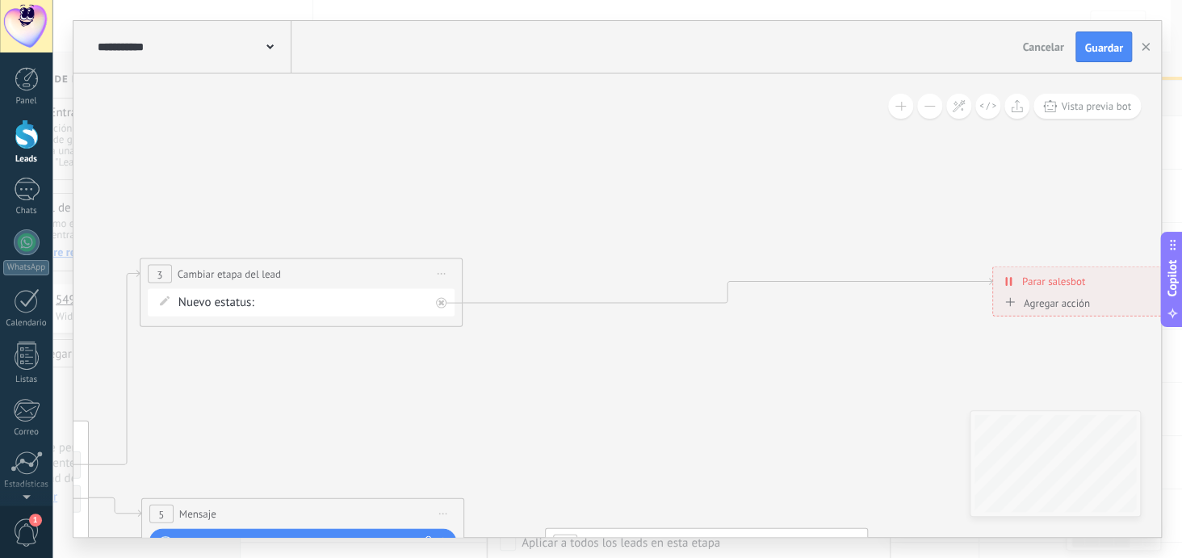
drag, startPoint x: 680, startPoint y: 286, endPoint x: 1107, endPoint y: 279, distance: 427.2
click at [1107, 279] on div "**********" at bounding box center [1143, 281] width 300 height 28
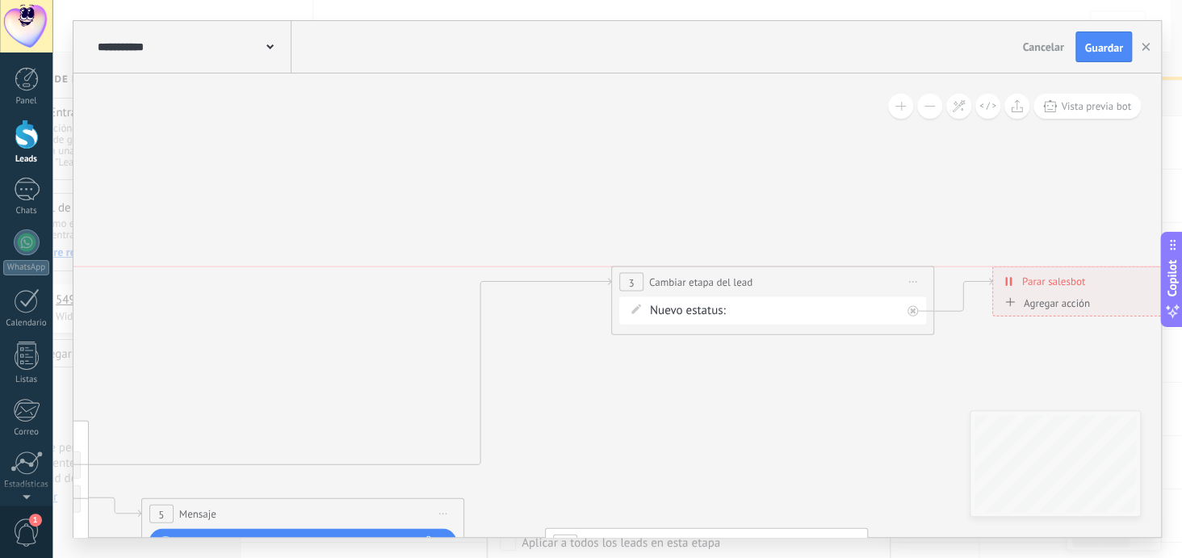
drag, startPoint x: 397, startPoint y: 275, endPoint x: 866, endPoint y: 288, distance: 468.5
click at [866, 288] on div "**********" at bounding box center [772, 282] width 321 height 30
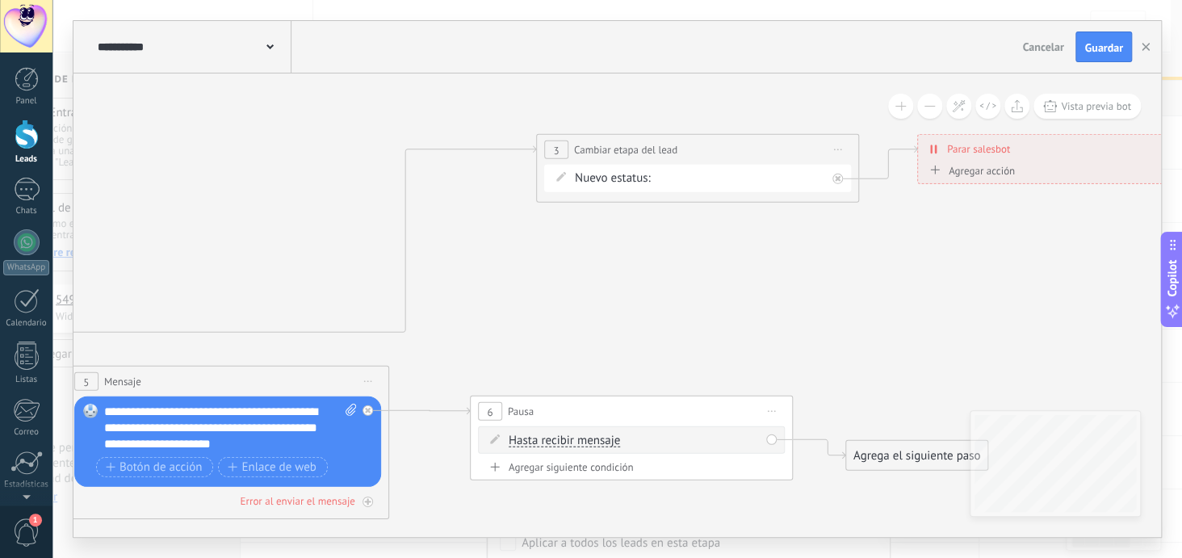
drag, startPoint x: 825, startPoint y: 368, endPoint x: 773, endPoint y: 275, distance: 106.3
click at [752, 236] on icon at bounding box center [170, 326] width 2905 height 1192
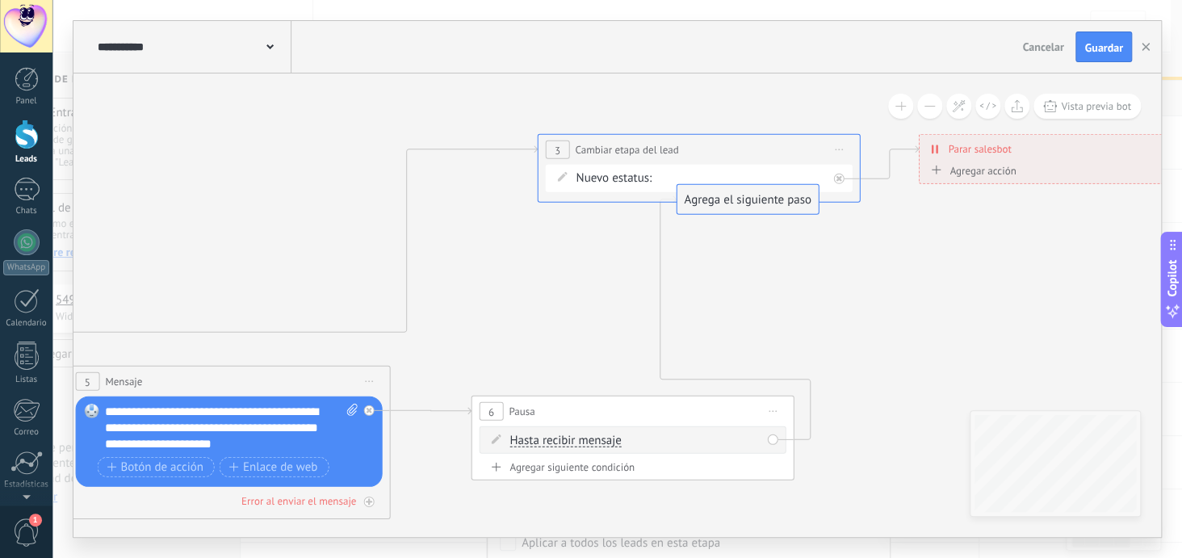
drag, startPoint x: 872, startPoint y: 456, endPoint x: 702, endPoint y: 201, distance: 306.3
click at [604, 469] on div "Agregar siguiente condición" at bounding box center [632, 467] width 307 height 14
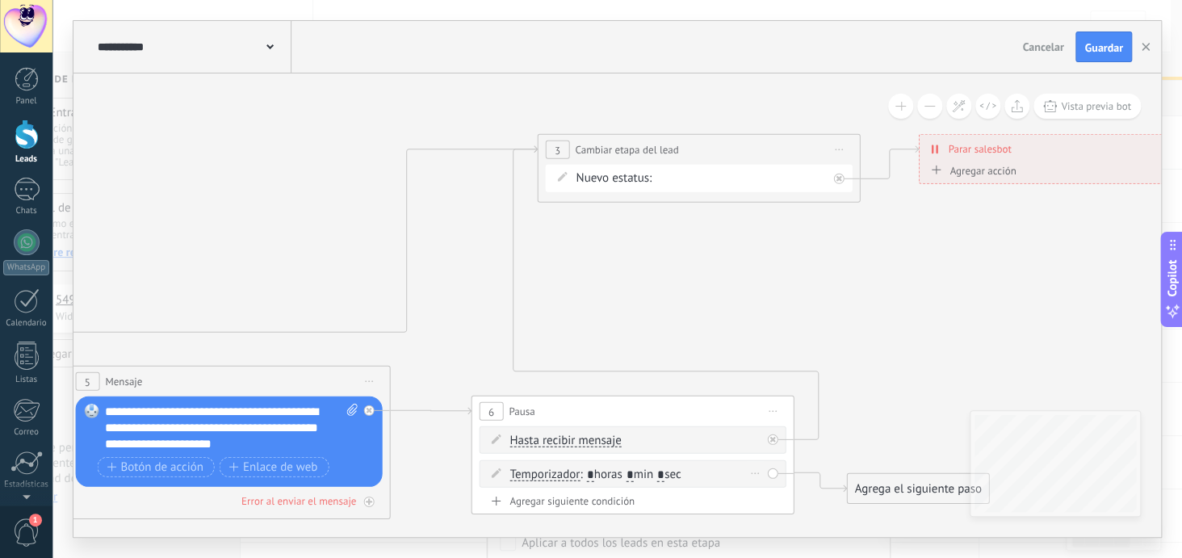
click at [589, 471] on input "*" at bounding box center [590, 474] width 7 height 13
type input "**"
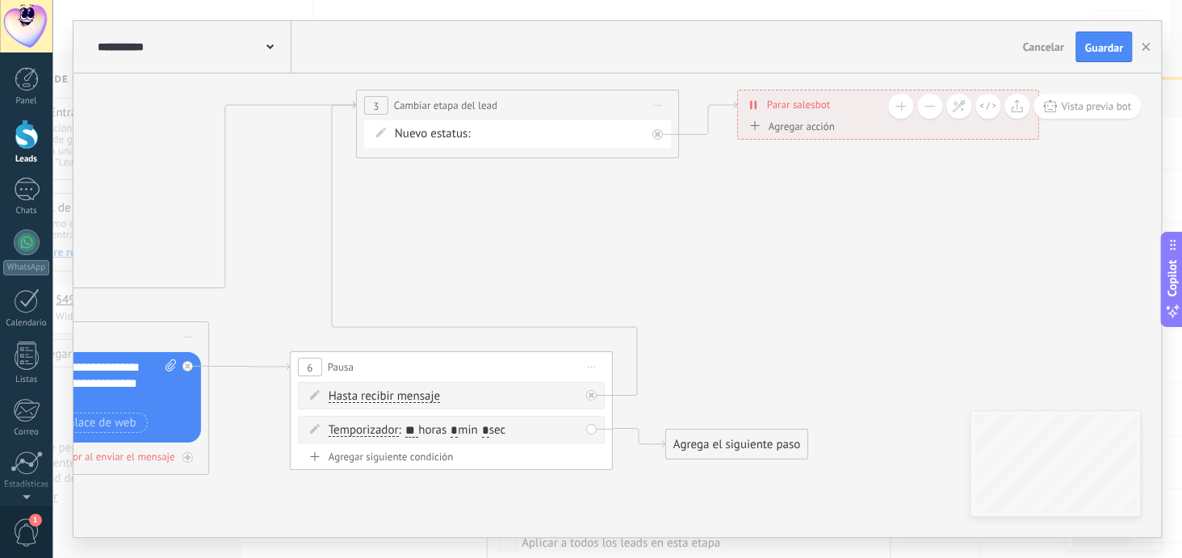
drag, startPoint x: 883, startPoint y: 346, endPoint x: 687, endPoint y: 292, distance: 203.3
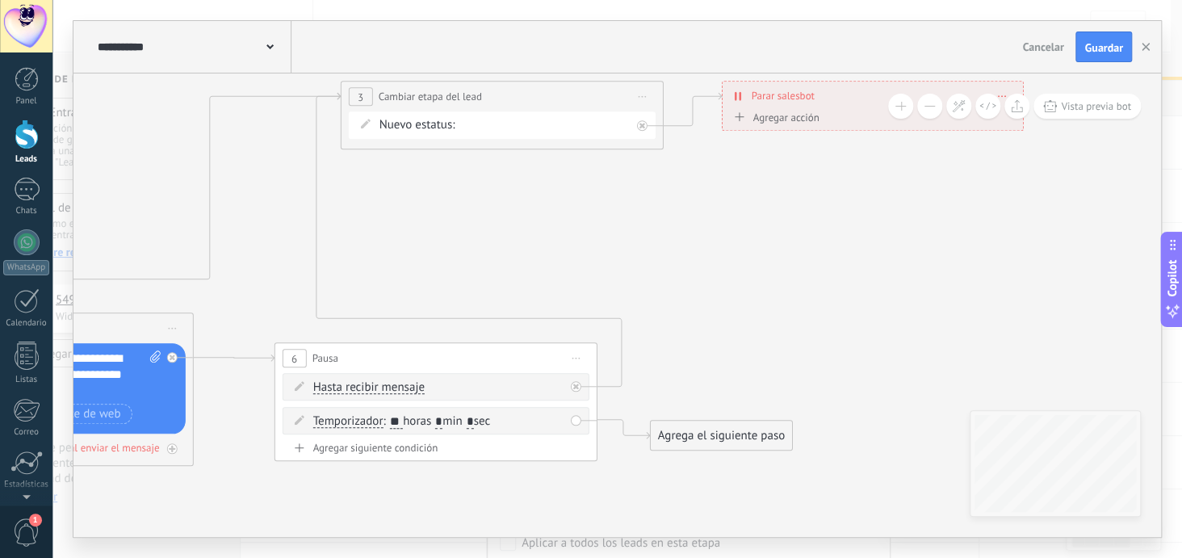
click at [708, 437] on div "Agrega el siguiente paso" at bounding box center [721, 435] width 141 height 27
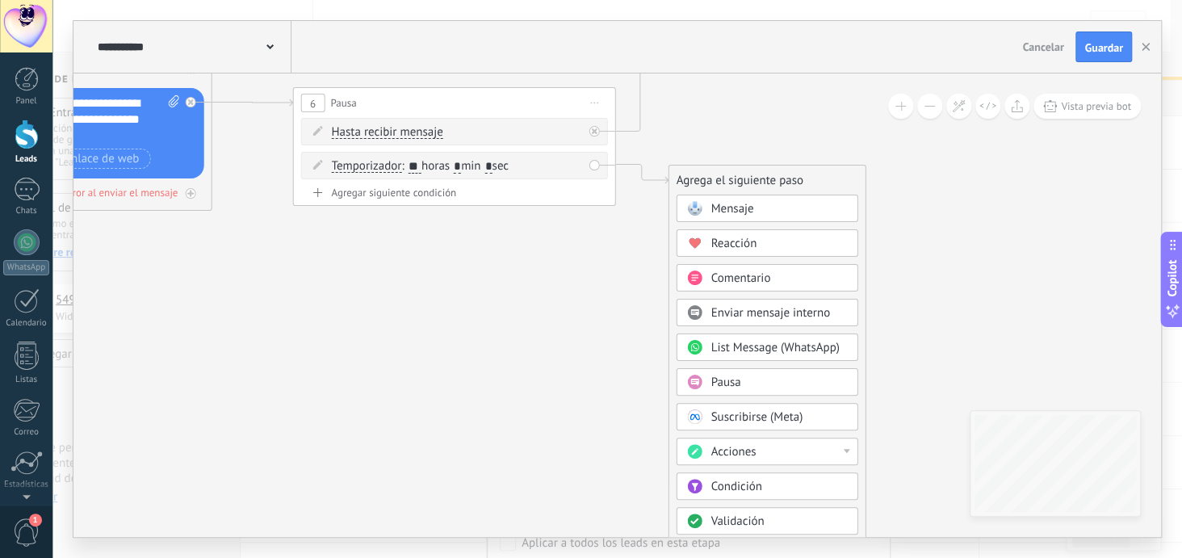
drag, startPoint x: 522, startPoint y: 479, endPoint x: 541, endPoint y: 224, distance: 255.8
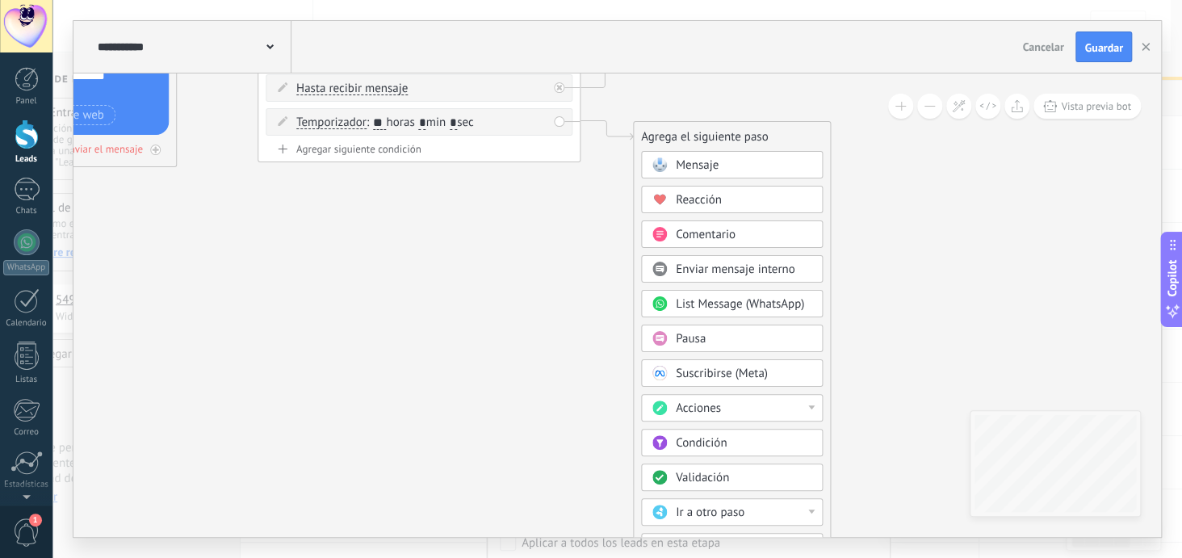
drag, startPoint x: 555, startPoint y: 443, endPoint x: 520, endPoint y: 356, distance: 94.2
click at [810, 509] on div at bounding box center [811, 511] width 6 height 4
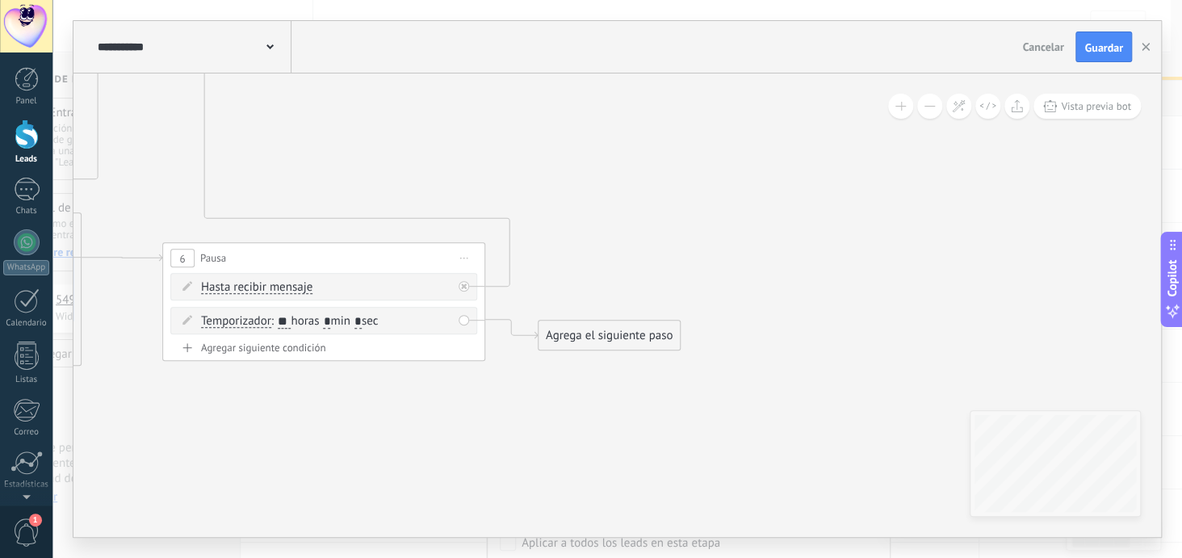
drag, startPoint x: 571, startPoint y: 309, endPoint x: 550, endPoint y: 400, distance: 92.8
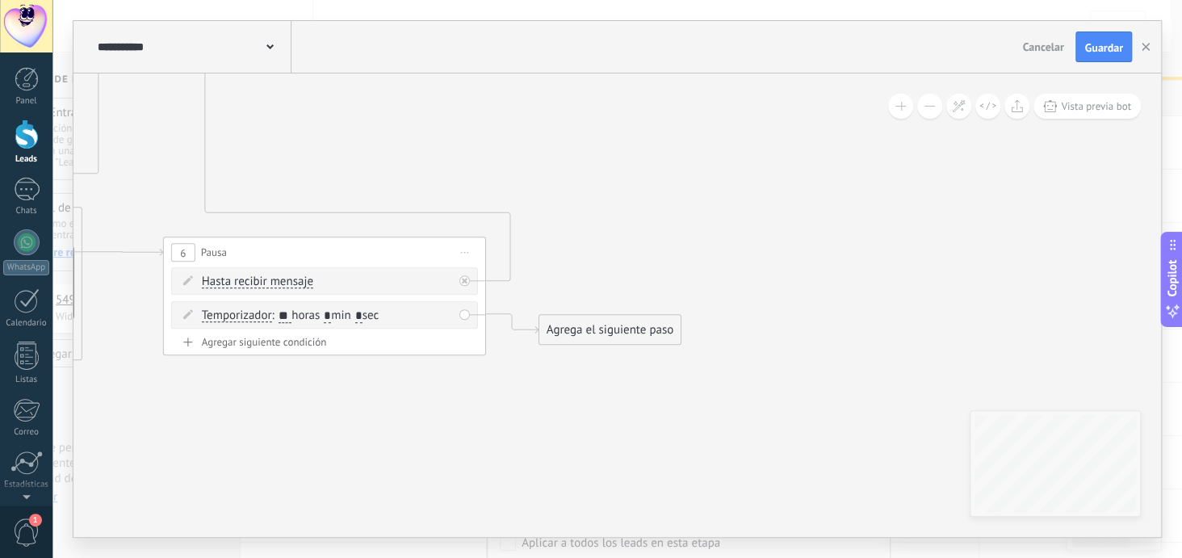
click at [607, 333] on div "Agrega el siguiente paso" at bounding box center [609, 329] width 141 height 27
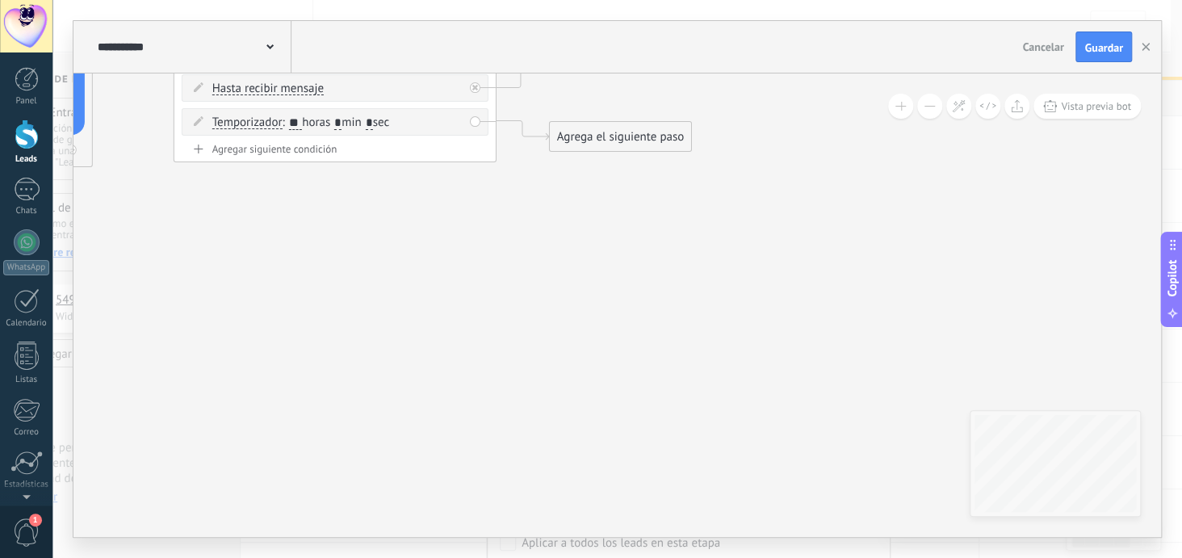
drag, startPoint x: 594, startPoint y: 294, endPoint x: 605, endPoint y: 171, distance: 123.2
drag, startPoint x: 711, startPoint y: 267, endPoint x: 706, endPoint y: 124, distance: 143.8
drag, startPoint x: 641, startPoint y: 145, endPoint x: 631, endPoint y: 103, distance: 43.1
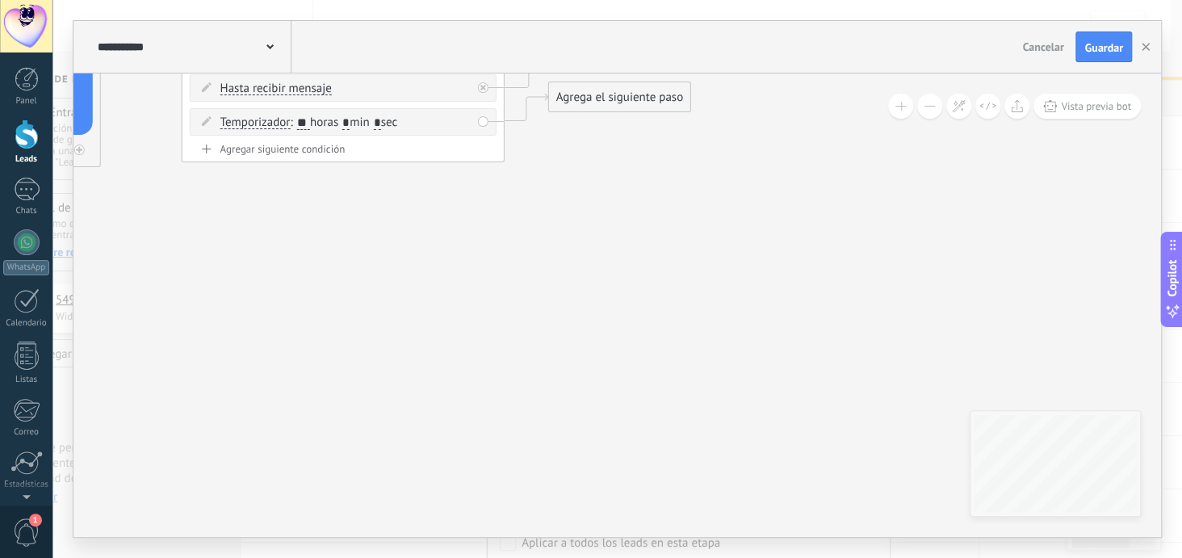
click at [631, 103] on div "Agrega el siguiente paso" at bounding box center [619, 97] width 141 height 27
click at [630, 103] on div "Agrega el siguiente paso" at bounding box center [617, 95] width 141 height 27
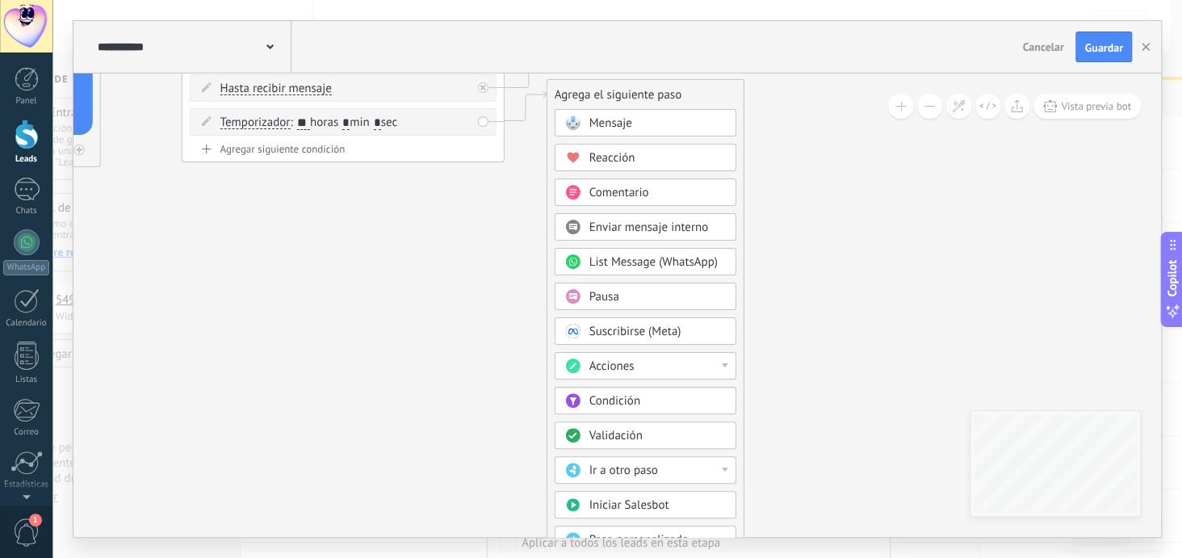
click at [715, 360] on div "Acciones" at bounding box center [657, 366] width 136 height 16
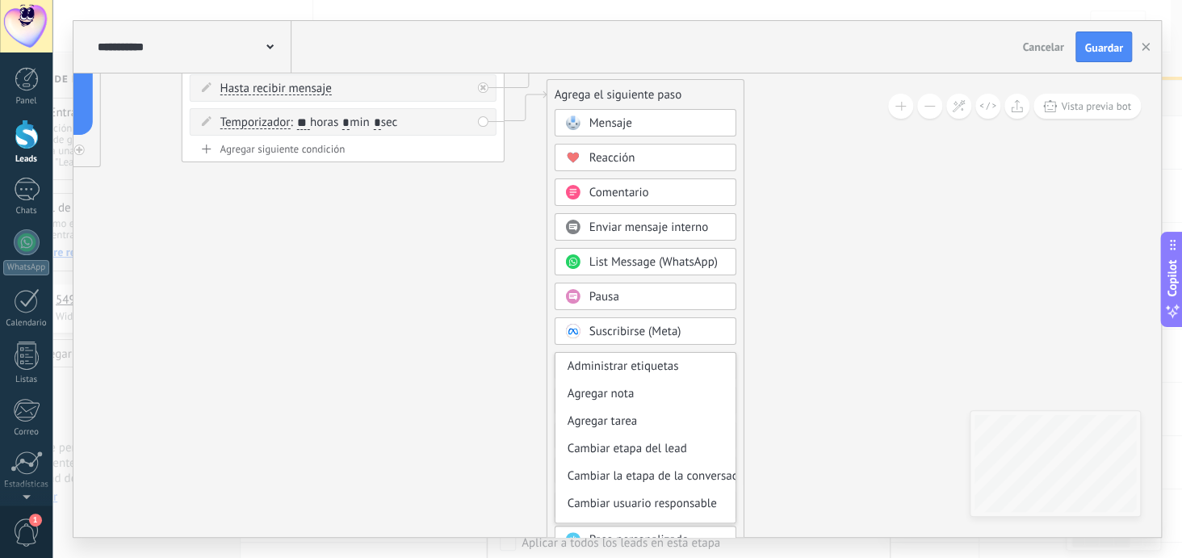
click at [642, 441] on div "Cambiar etapa del lead" at bounding box center [645, 448] width 180 height 27
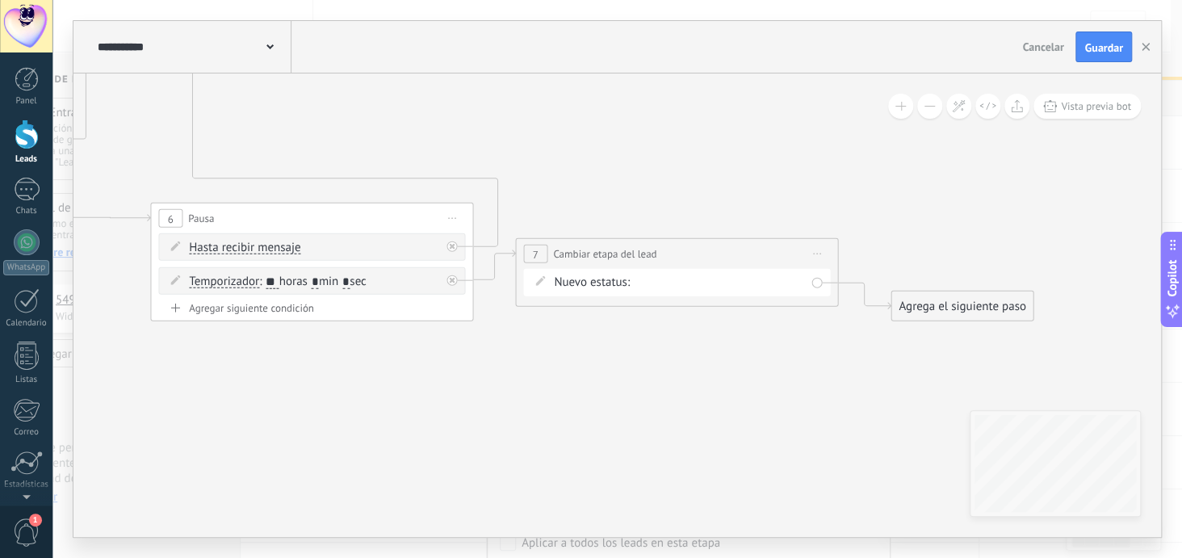
drag, startPoint x: 707, startPoint y: 313, endPoint x: 733, endPoint y: 376, distance: 68.1
click at [0, 0] on div "Nueva consulta respondio Pedido completado Pedido enviado – ganado Pedido cance…" at bounding box center [0, 0] width 0 height 0
click at [0, 0] on label "Pedido cancelado – perdido" at bounding box center [0, 0] width 0 height 0
click at [975, 307] on div "Agrega el siguiente paso" at bounding box center [962, 306] width 141 height 27
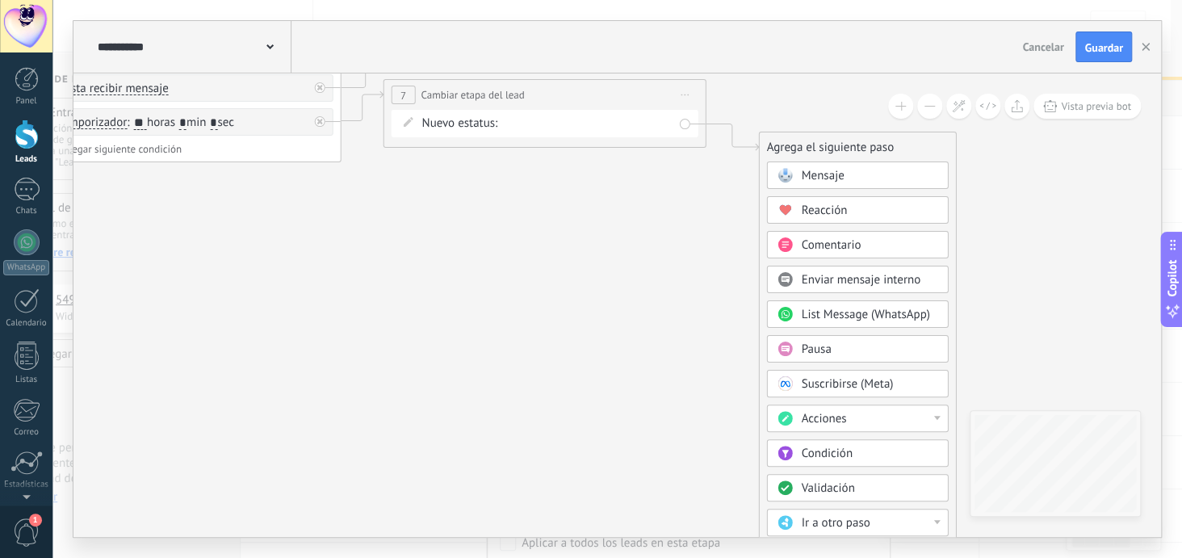
drag, startPoint x: 882, startPoint y: 424, endPoint x: 743, endPoint y: 207, distance: 257.1
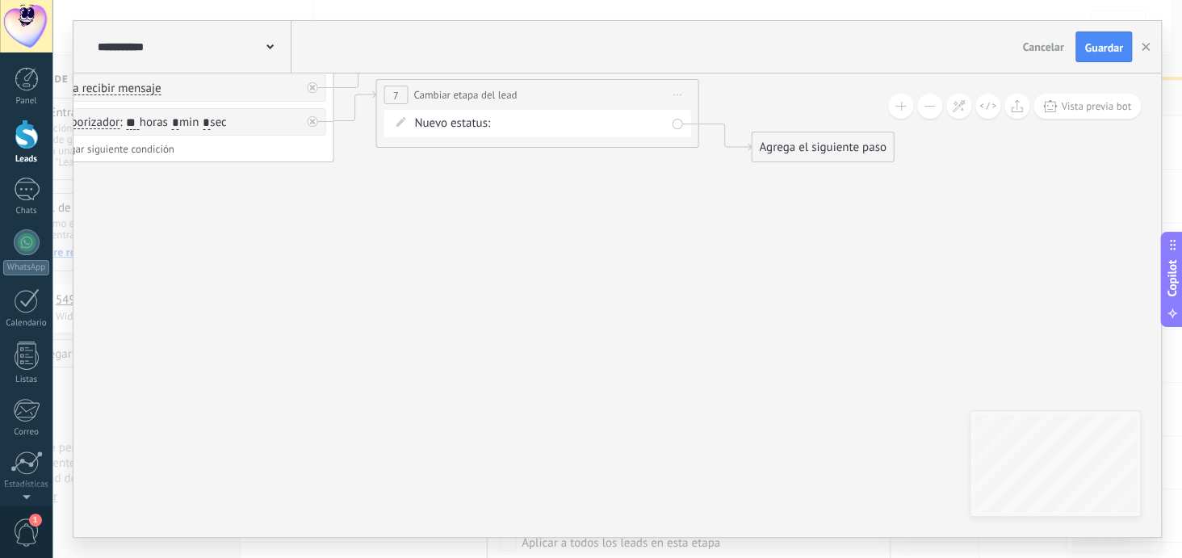
drag, startPoint x: 951, startPoint y: 304, endPoint x: 788, endPoint y: 154, distance: 221.7
drag, startPoint x: 787, startPoint y: 153, endPoint x: 781, endPoint y: 87, distance: 65.7
click at [781, 87] on div "Agrega el siguiente paso" at bounding box center [811, 81] width 141 height 27
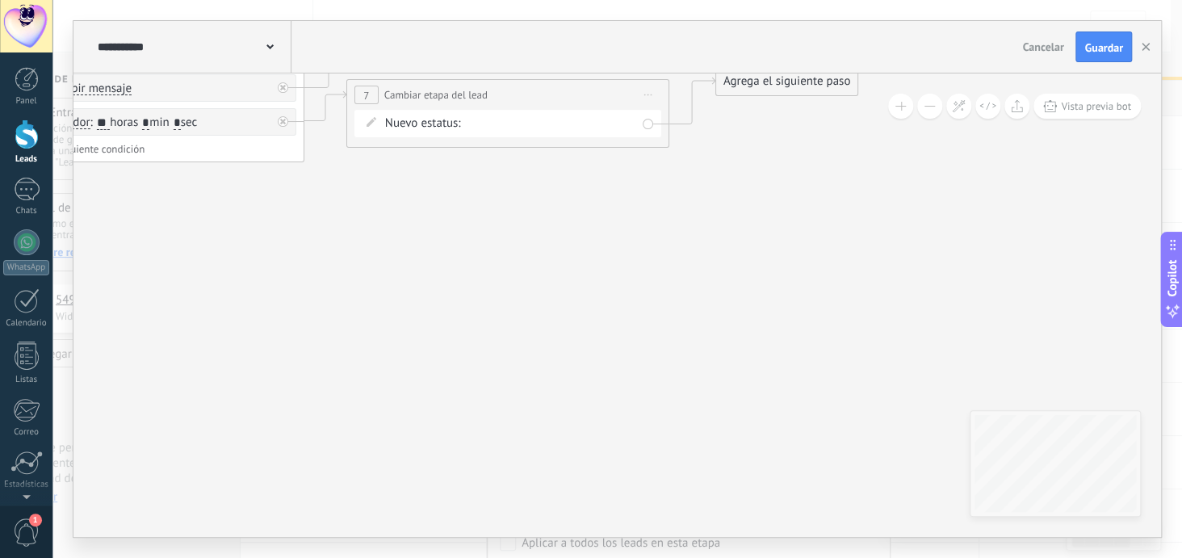
drag, startPoint x: 953, startPoint y: 389, endPoint x: 895, endPoint y: 203, distance: 194.3
click at [776, 81] on div "Agrega el siguiente paso" at bounding box center [776, 81] width 141 height 27
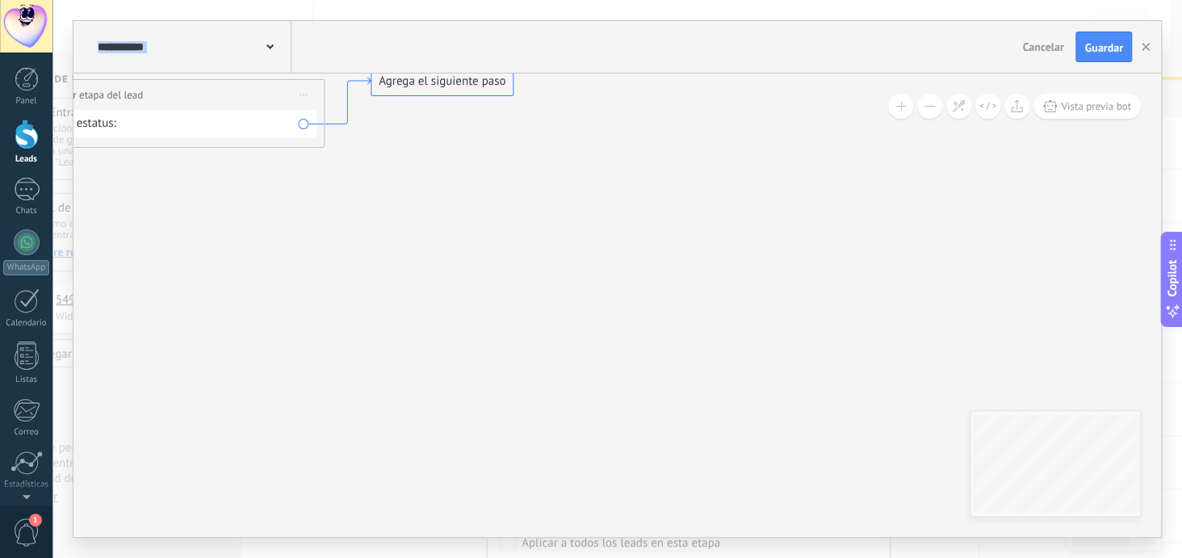
drag, startPoint x: 671, startPoint y: 366, endPoint x: 337, endPoint y: 123, distance: 413.3
click at [457, 77] on div "Agrega el siguiente paso" at bounding box center [441, 81] width 141 height 27
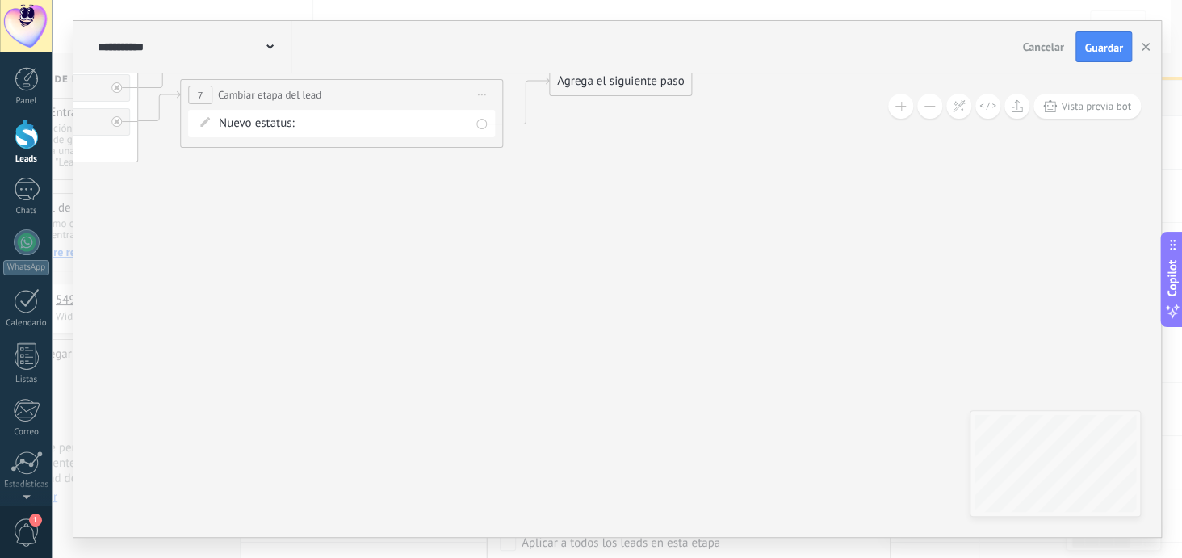
drag, startPoint x: 342, startPoint y: 197, endPoint x: 520, endPoint y: 90, distance: 207.8
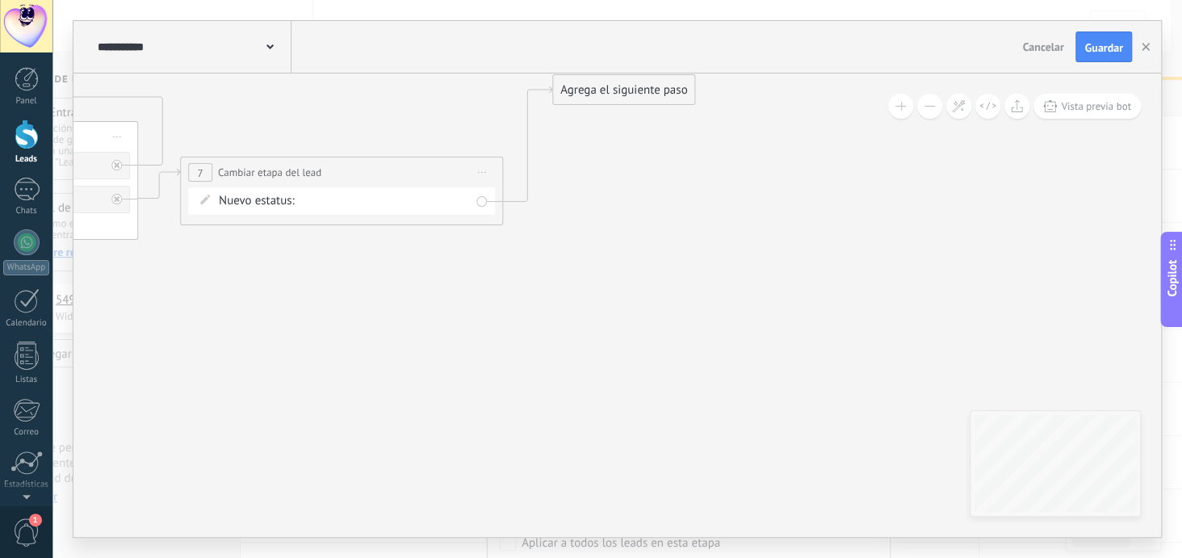
drag, startPoint x: 666, startPoint y: 162, endPoint x: 670, endPoint y: 94, distance: 68.7
click at [670, 94] on div "Agrega el siguiente paso" at bounding box center [623, 90] width 141 height 27
click at [668, 97] on div "Agrega el siguiente paso" at bounding box center [623, 95] width 141 height 27
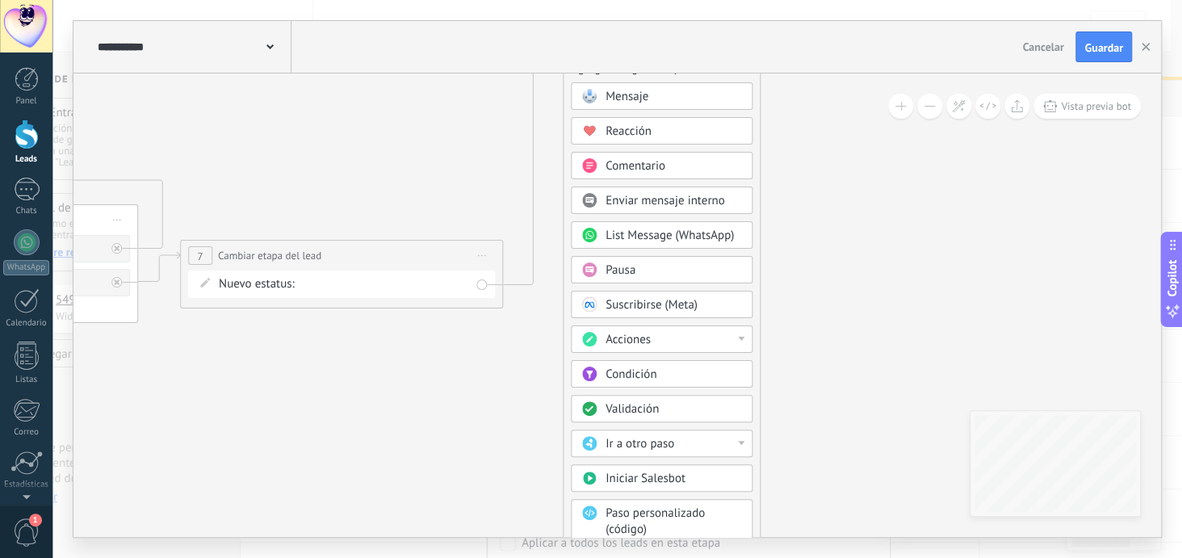
drag, startPoint x: 666, startPoint y: 173, endPoint x: 677, endPoint y: 68, distance: 105.6
click at [677, 68] on div "**********" at bounding box center [617, 279] width 1088 height 516
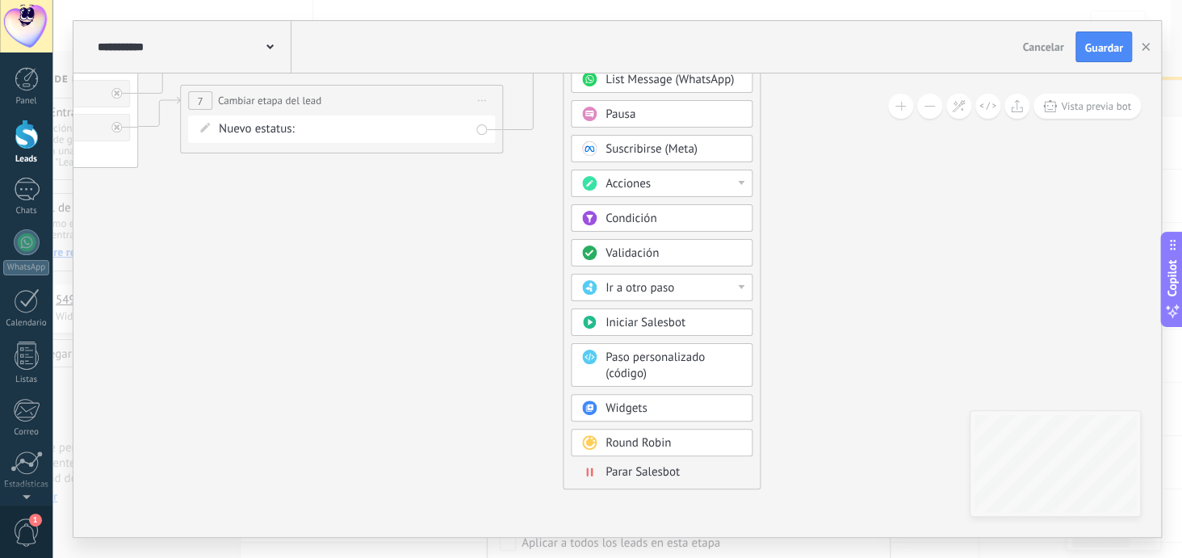
click at [688, 455] on div "Mensaje Mensaje Mensaje Reacción Comentario Enviar mensaje interno" at bounding box center [662, 208] width 182 height 562
click at [685, 464] on div "Parar Salesbot" at bounding box center [674, 472] width 136 height 16
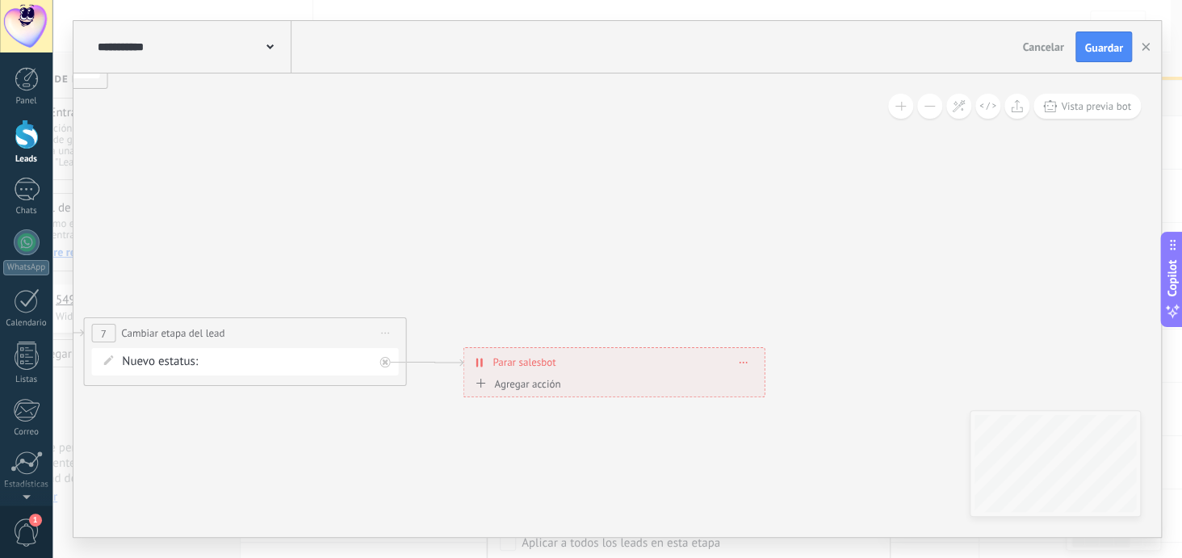
drag, startPoint x: 555, startPoint y: 152, endPoint x: 552, endPoint y: 371, distance: 218.8
click at [552, 371] on div "**********" at bounding box center [613, 362] width 300 height 28
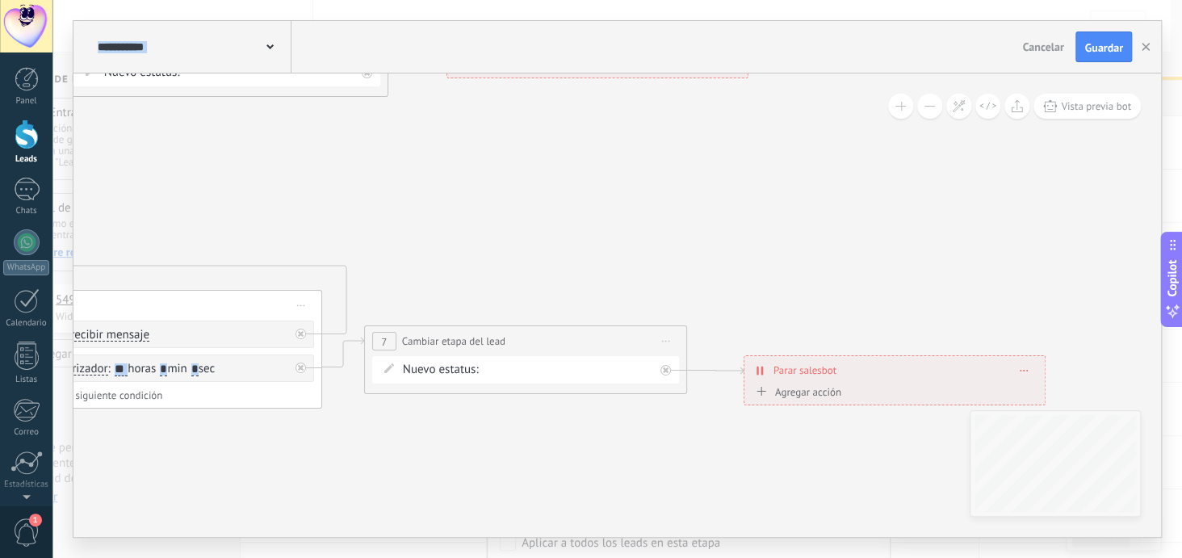
drag, startPoint x: 565, startPoint y: 233, endPoint x: 824, endPoint y: 230, distance: 258.4
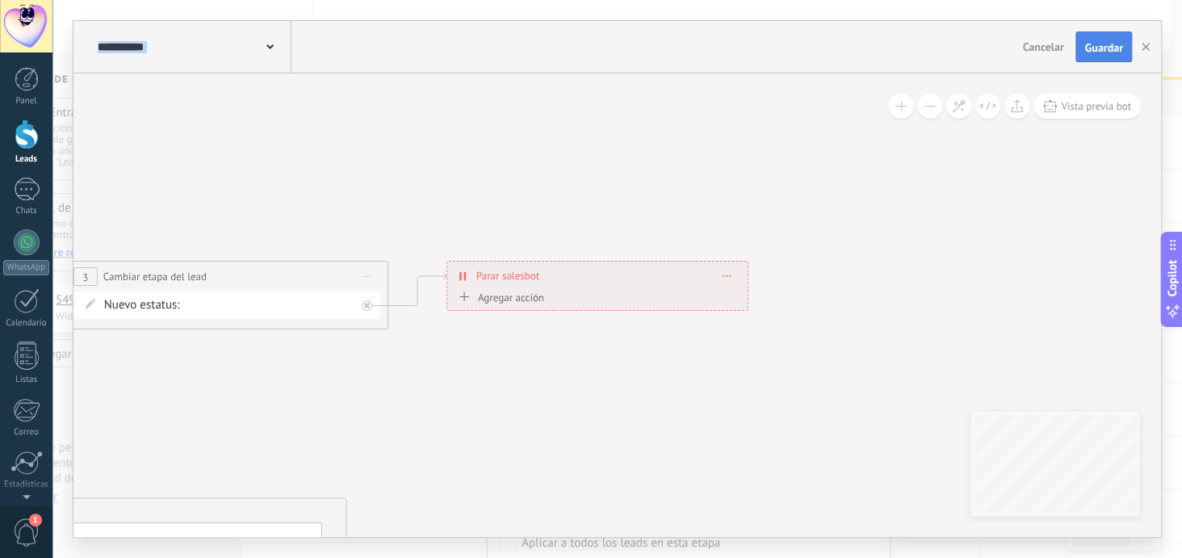
click at [1119, 38] on button "Guardar" at bounding box center [1103, 46] width 56 height 31
click at [1142, 38] on button "button" at bounding box center [1146, 46] width 24 height 31
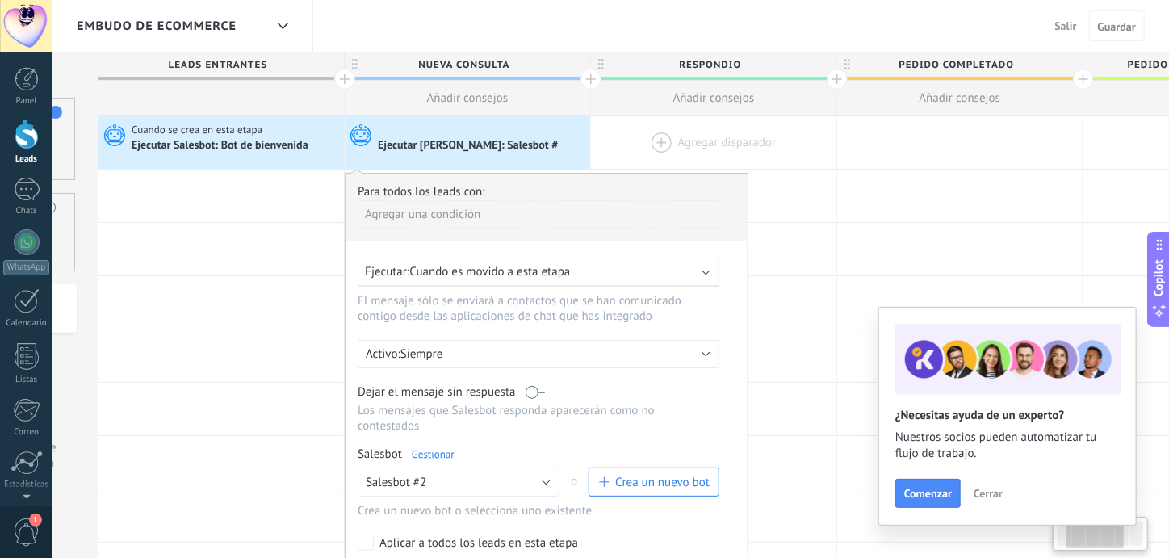
scroll to position [0, 204]
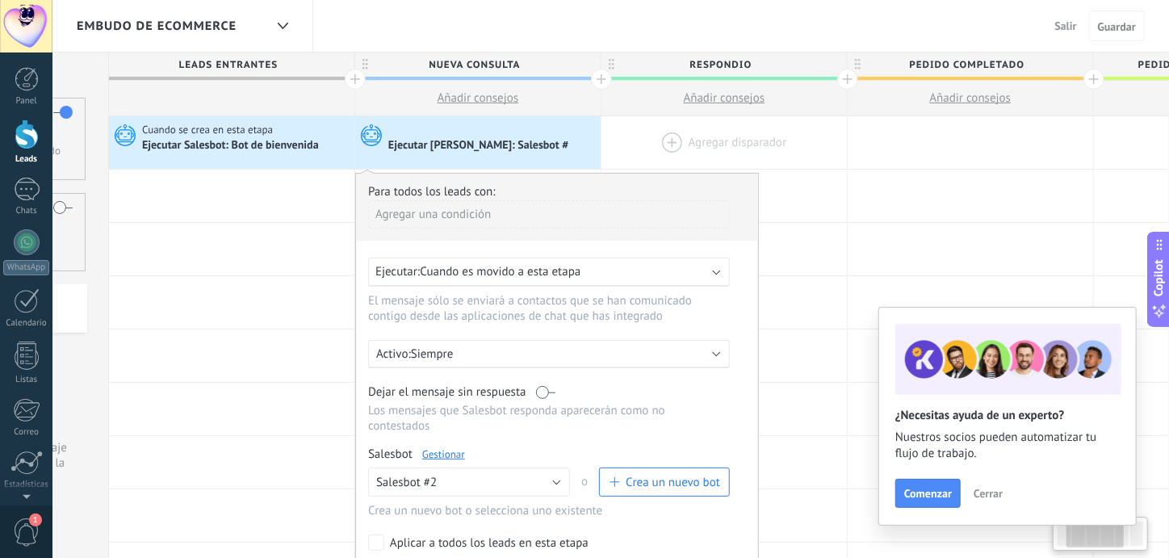
drag, startPoint x: 956, startPoint y: 141, endPoint x: 672, endPoint y: 149, distance: 284.3
click at [672, 149] on div at bounding box center [723, 142] width 245 height 52
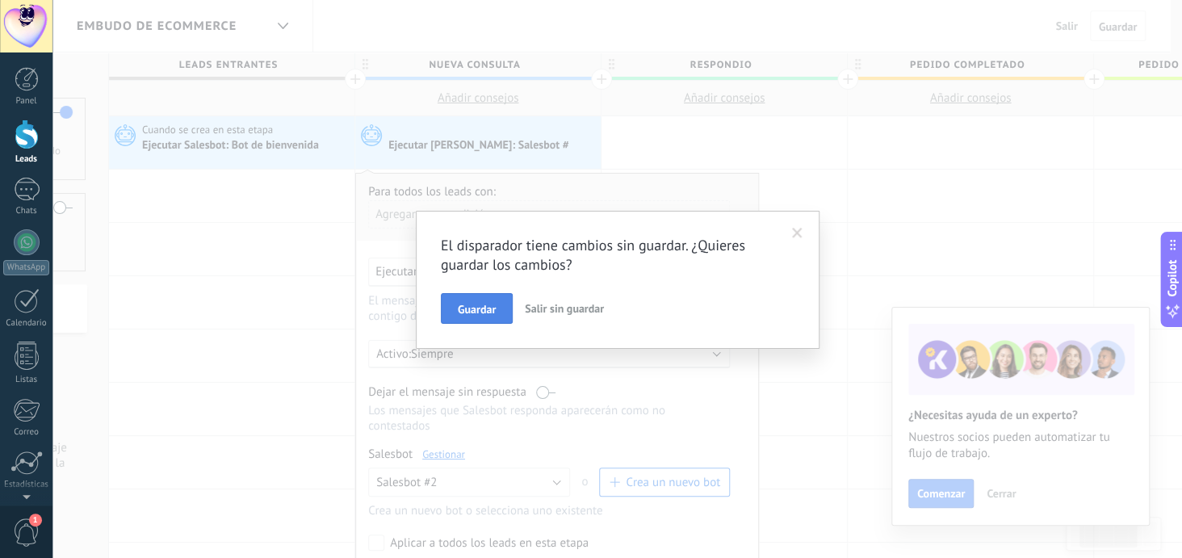
click at [471, 304] on span "Guardar" at bounding box center [477, 309] width 38 height 11
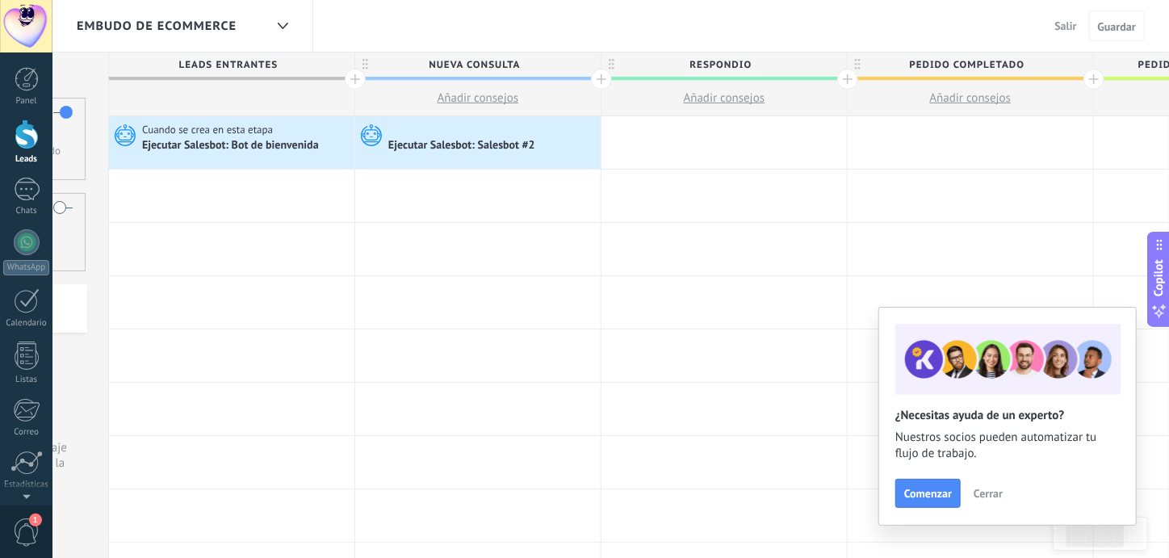
scroll to position [0, 205]
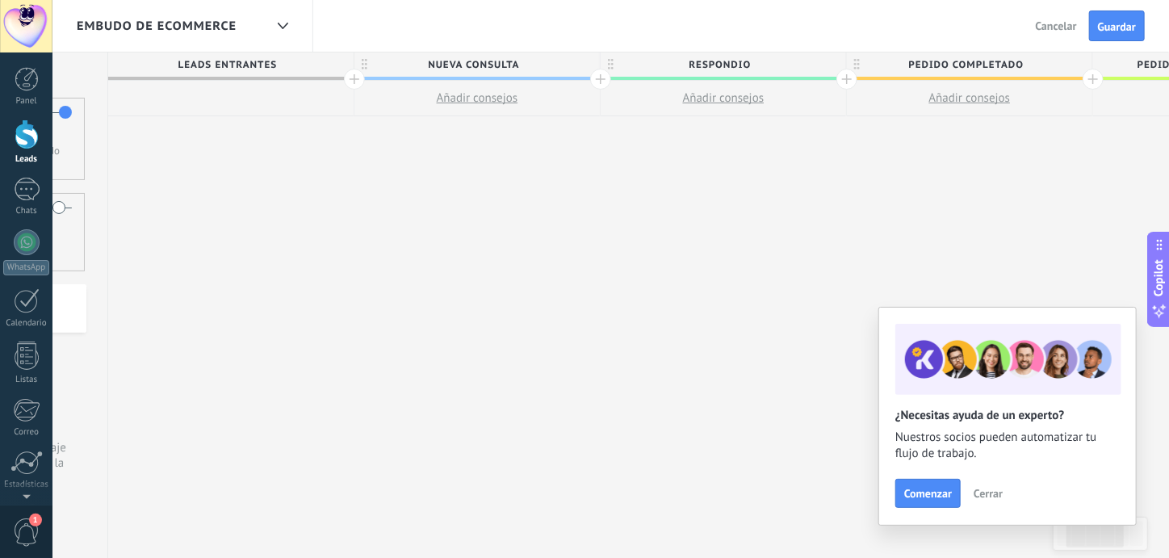
click at [786, 66] on span "respondio" at bounding box center [719, 64] width 237 height 25
type input "*"
type input "******"
click at [811, 214] on div "**********" at bounding box center [847, 305] width 1478 height 506
click at [1125, 29] on span "Guardar" at bounding box center [1117, 26] width 38 height 11
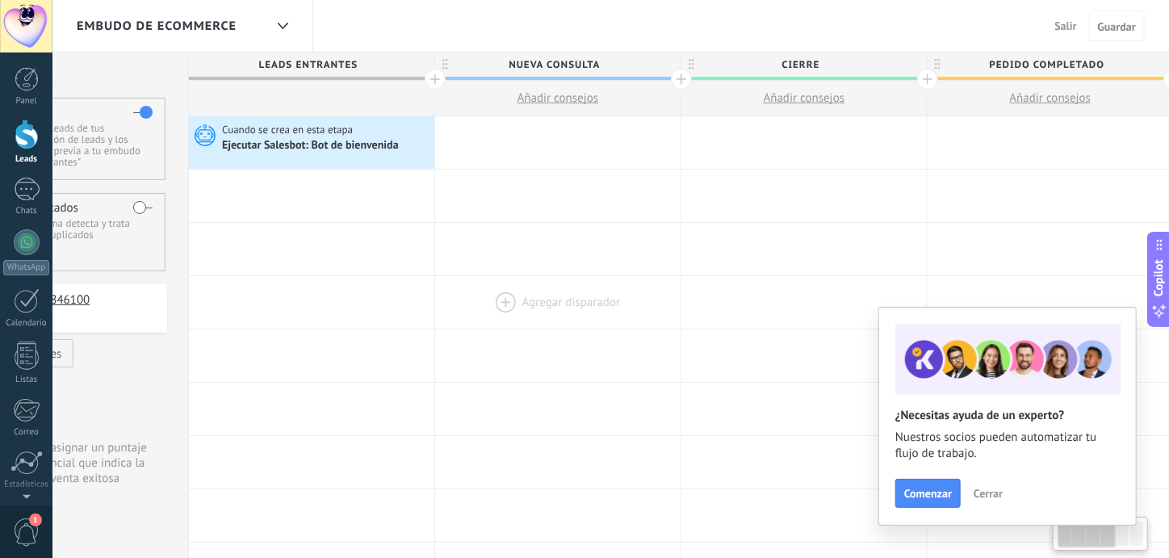
scroll to position [0, 40]
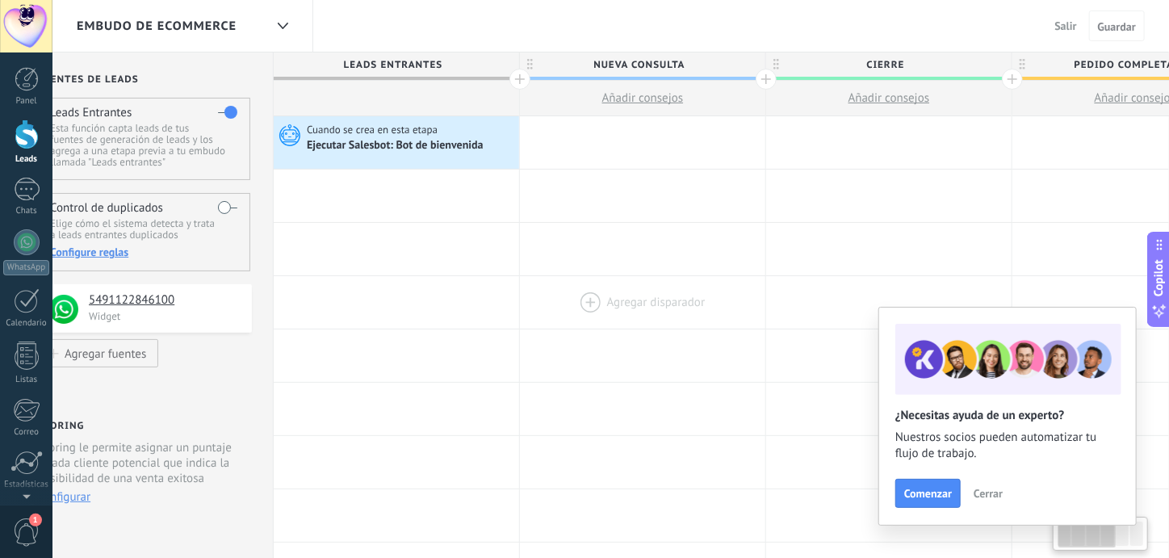
drag, startPoint x: 230, startPoint y: 258, endPoint x: 632, endPoint y: 296, distance: 403.9
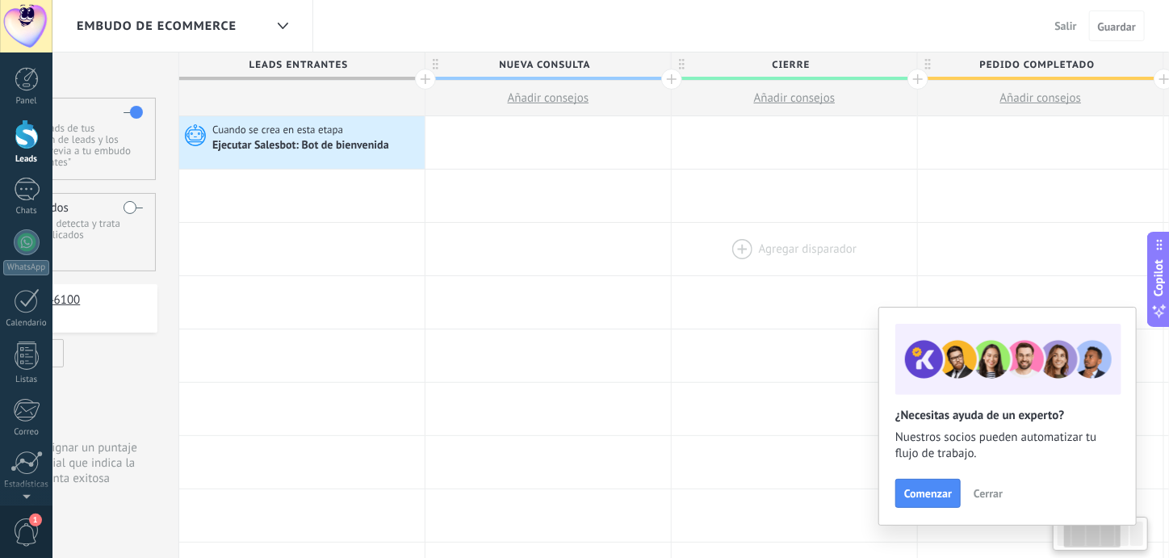
drag, startPoint x: 961, startPoint y: 239, endPoint x: 842, endPoint y: 253, distance: 119.5
click at [836, 255] on div at bounding box center [794, 249] width 245 height 52
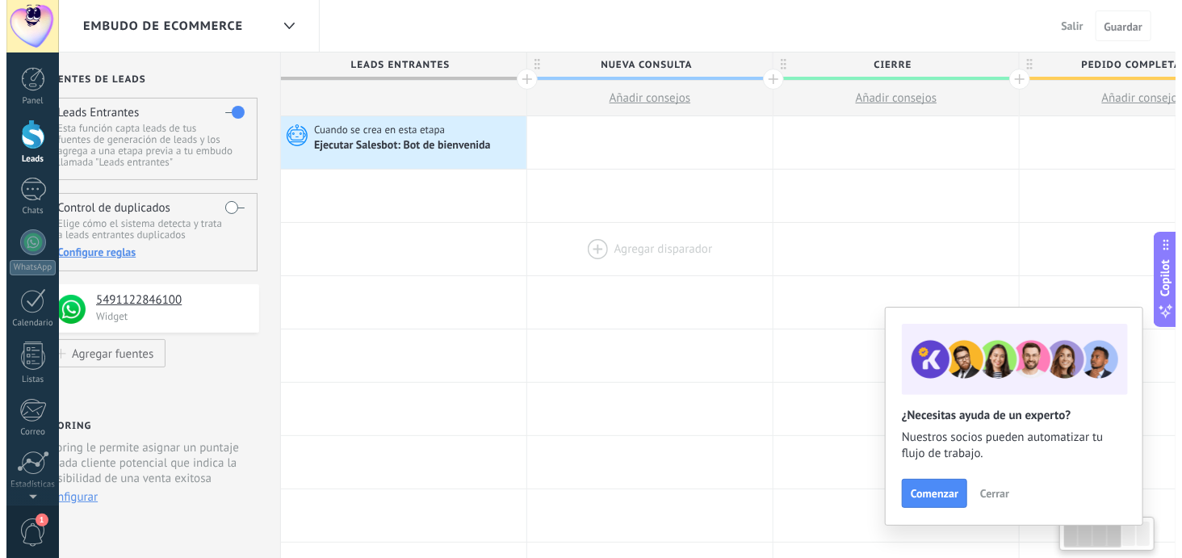
scroll to position [0, 0]
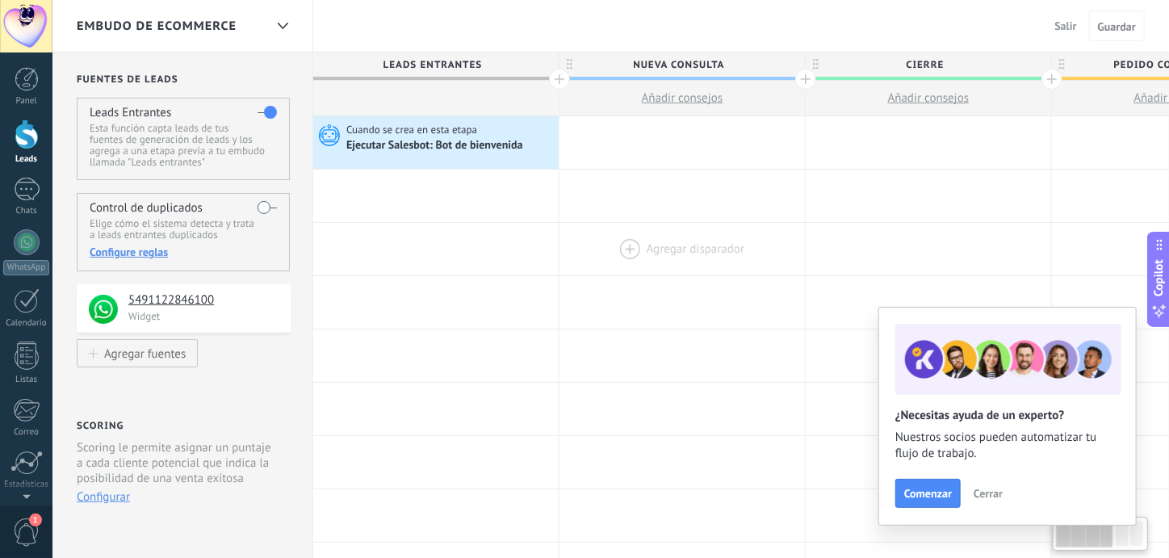
drag, startPoint x: 375, startPoint y: 244, endPoint x: 705, endPoint y: 254, distance: 330.4
click at [705, 254] on div "Agregar disparador Agregar disparador Agregar disparador Agregar disparador Agr…" at bounding box center [1052, 249] width 1478 height 53
click at [681, 144] on div at bounding box center [682, 142] width 245 height 52
click at [659, 97] on span "Añadir consejos" at bounding box center [683, 97] width 82 height 15
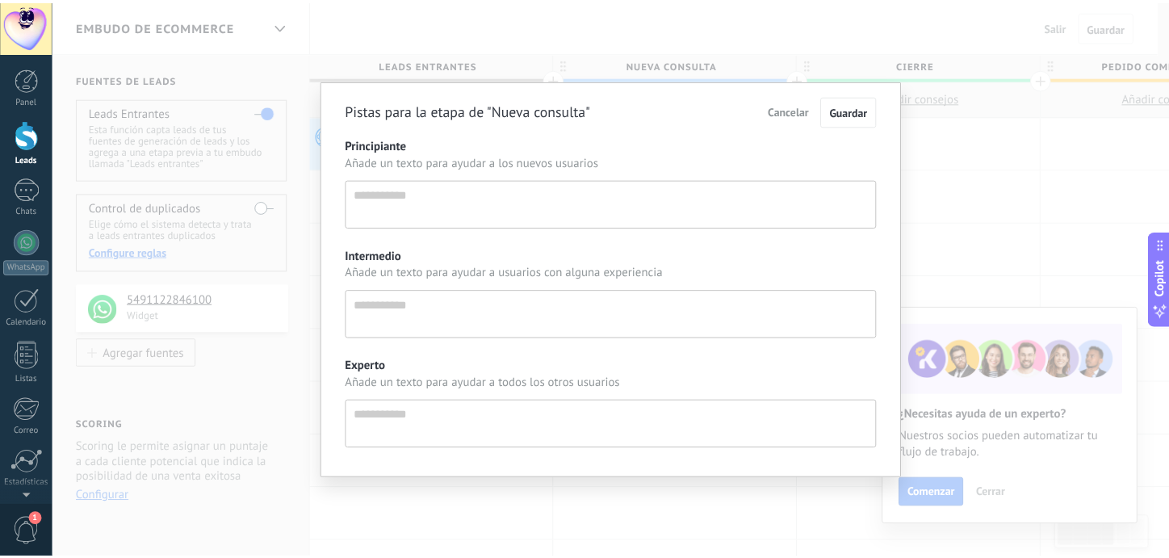
scroll to position [15, 0]
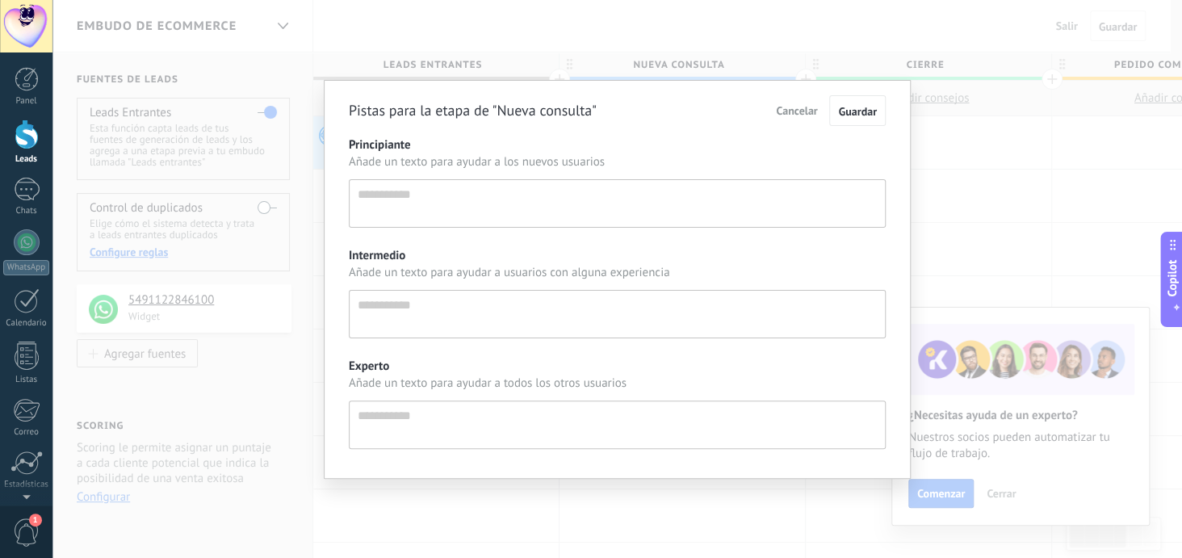
click at [963, 194] on div "Pistas para la etapa de "Nueva consulta" Cancelar Guardar Principiante Añade un…" at bounding box center [617, 279] width 1130 height 558
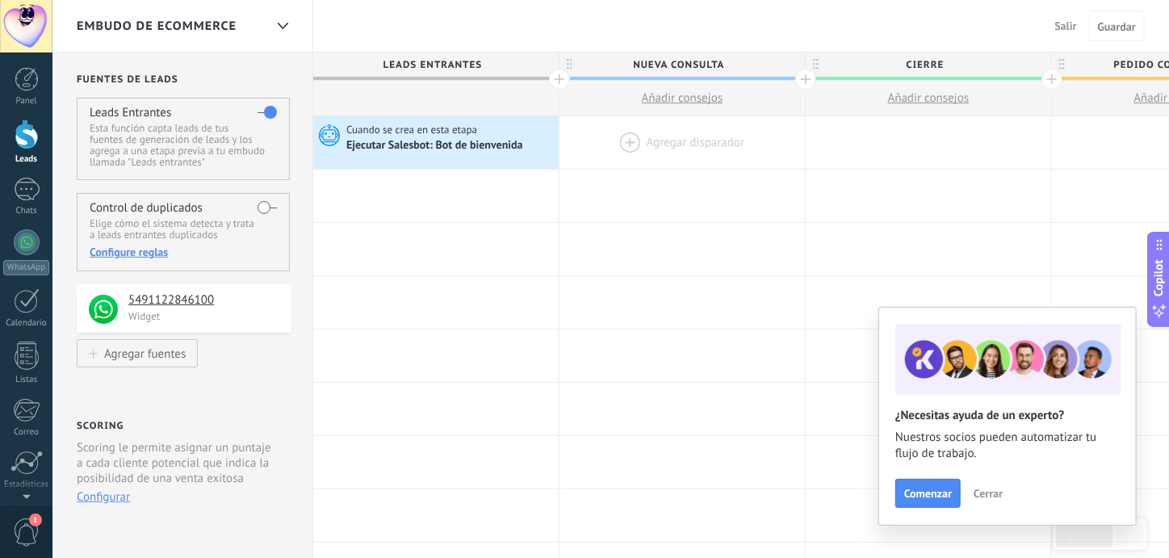
click at [690, 134] on div at bounding box center [682, 142] width 245 height 52
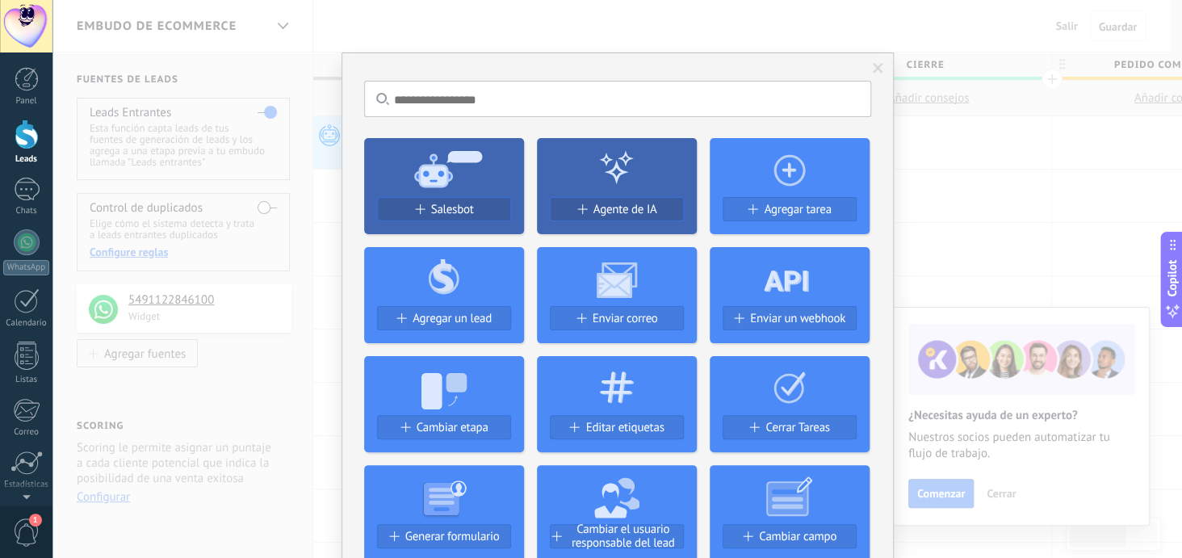
click at [450, 206] on span "Salesbot" at bounding box center [452, 210] width 43 height 14
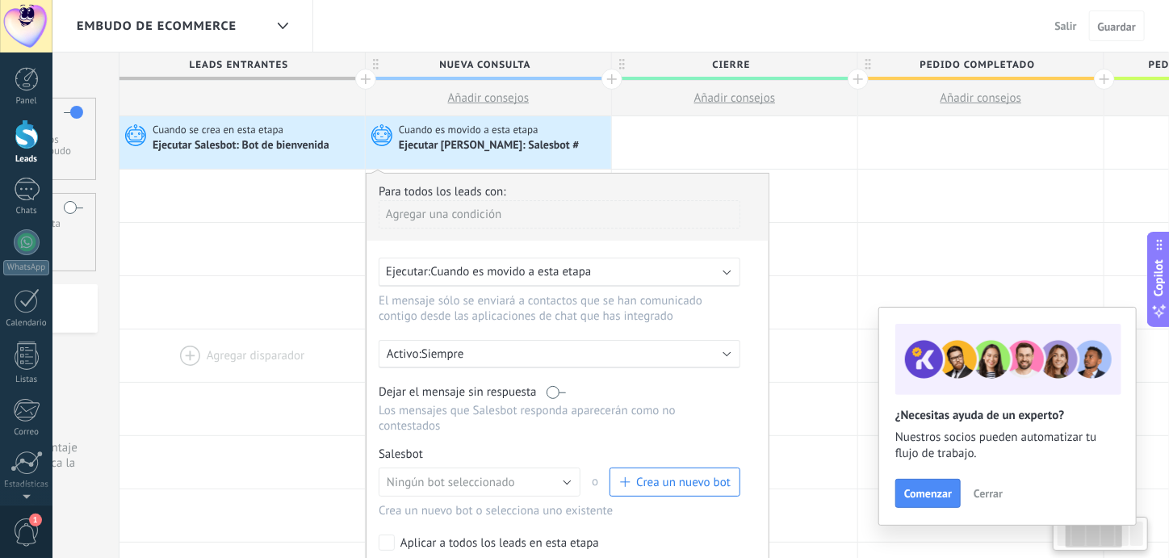
drag, startPoint x: 471, startPoint y: 364, endPoint x: 334, endPoint y: 328, distance: 141.2
click at [280, 353] on div at bounding box center [241, 355] width 245 height 52
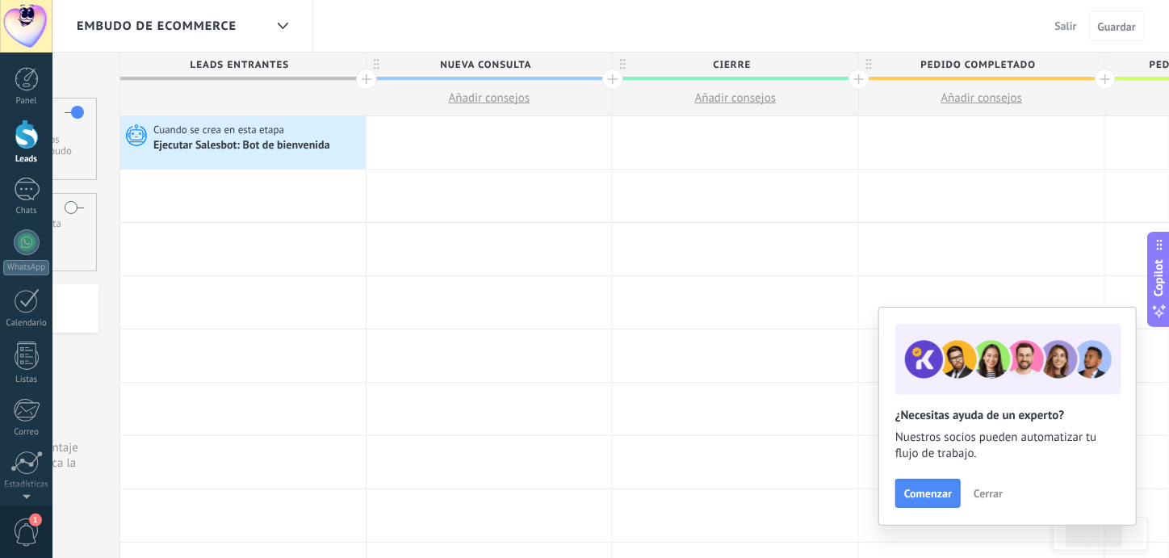
click at [437, 133] on div at bounding box center [489, 142] width 245 height 52
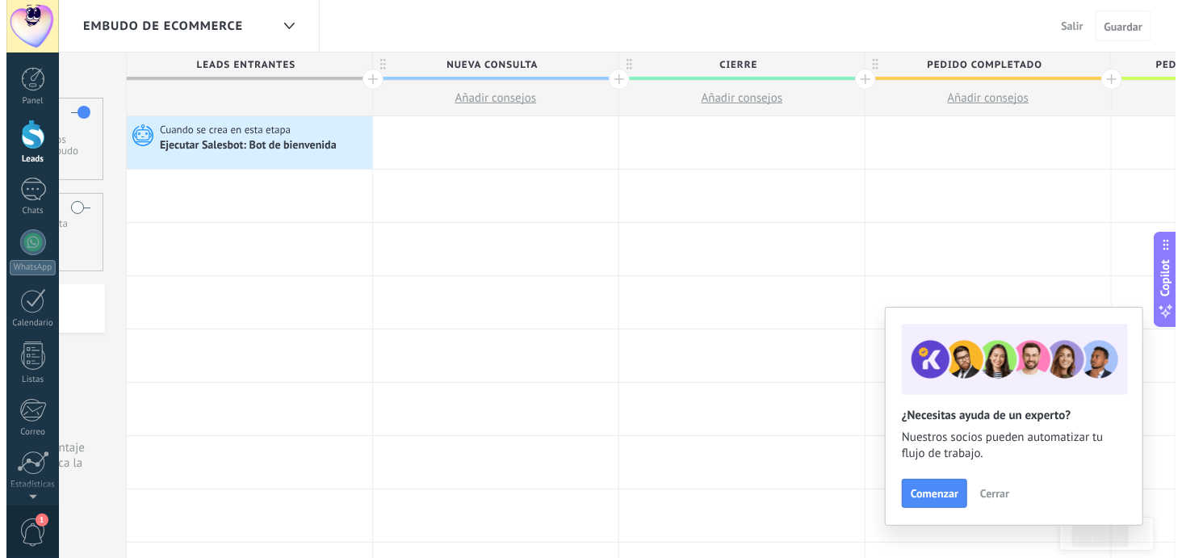
scroll to position [0, 192]
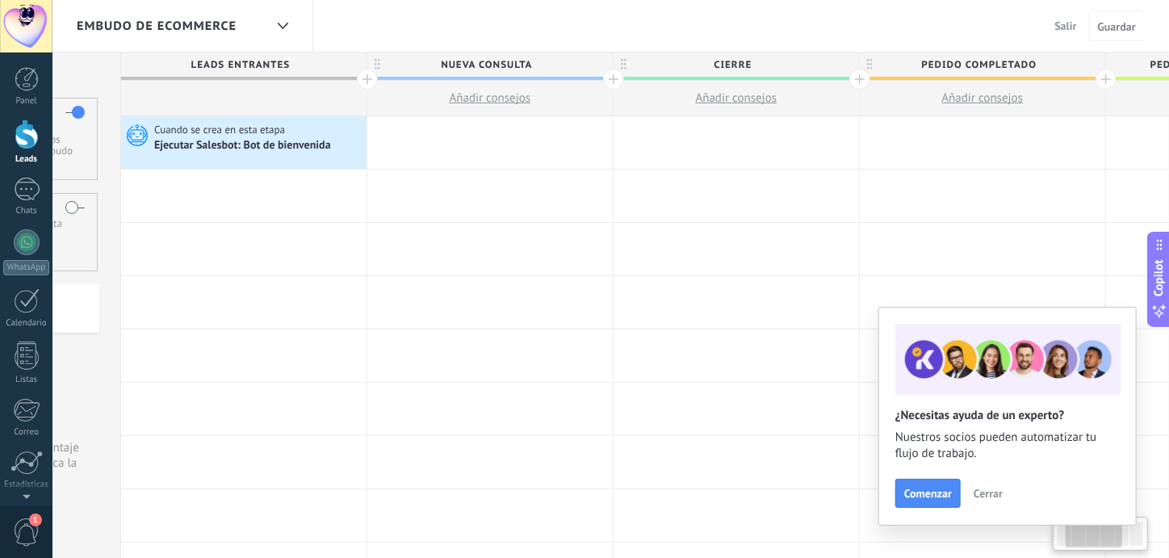
click at [447, 140] on div at bounding box center [489, 142] width 245 height 52
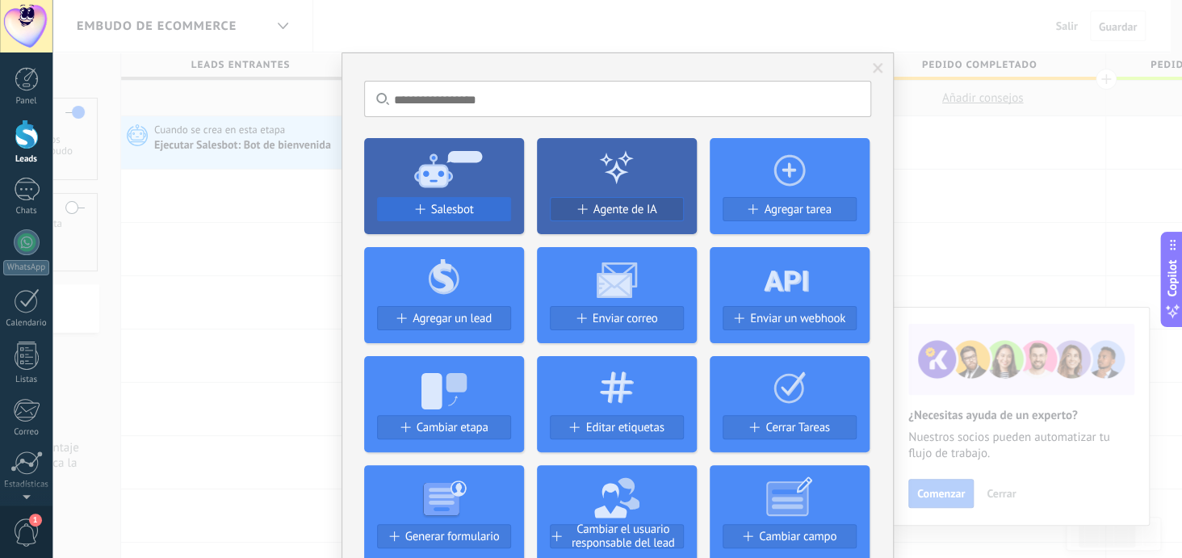
click at [444, 207] on span "Salesbot" at bounding box center [452, 210] width 43 height 14
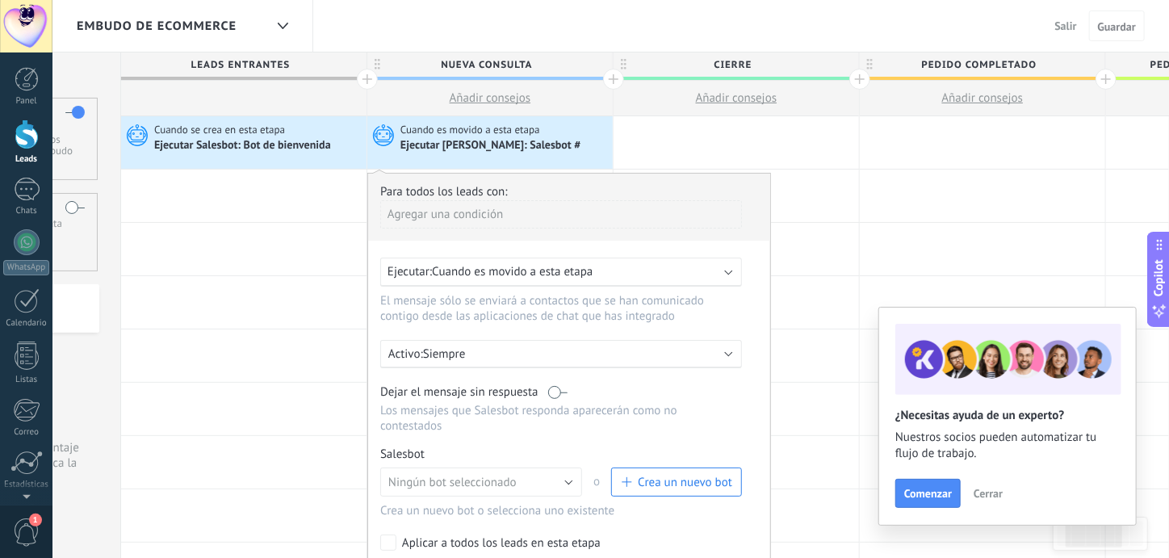
click at [691, 475] on span "Crea un nuevo bot" at bounding box center [685, 482] width 94 height 15
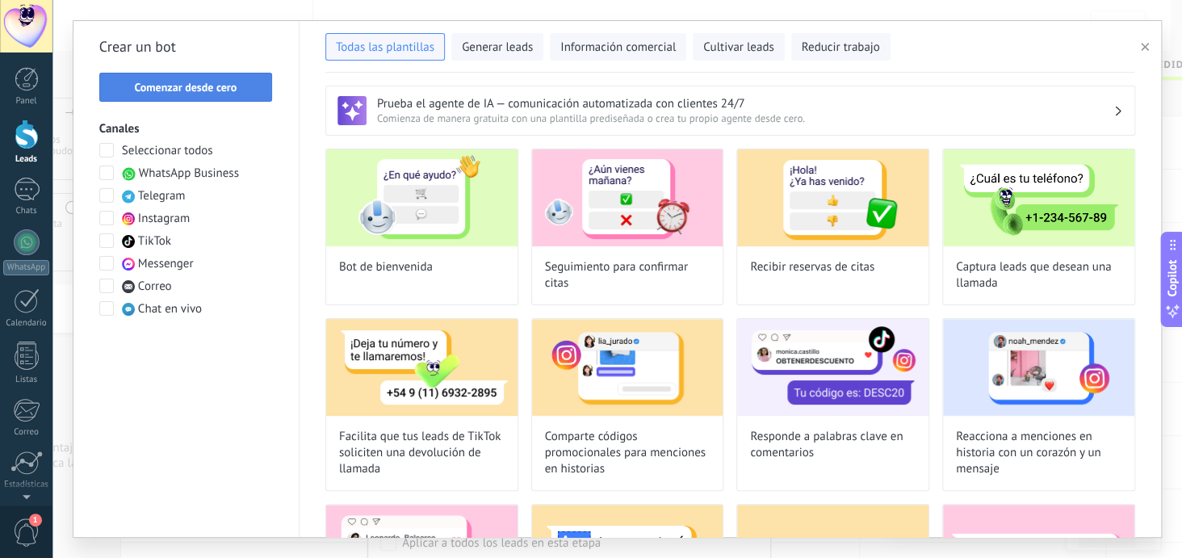
click at [191, 82] on span "Comenzar desde cero" at bounding box center [185, 87] width 103 height 11
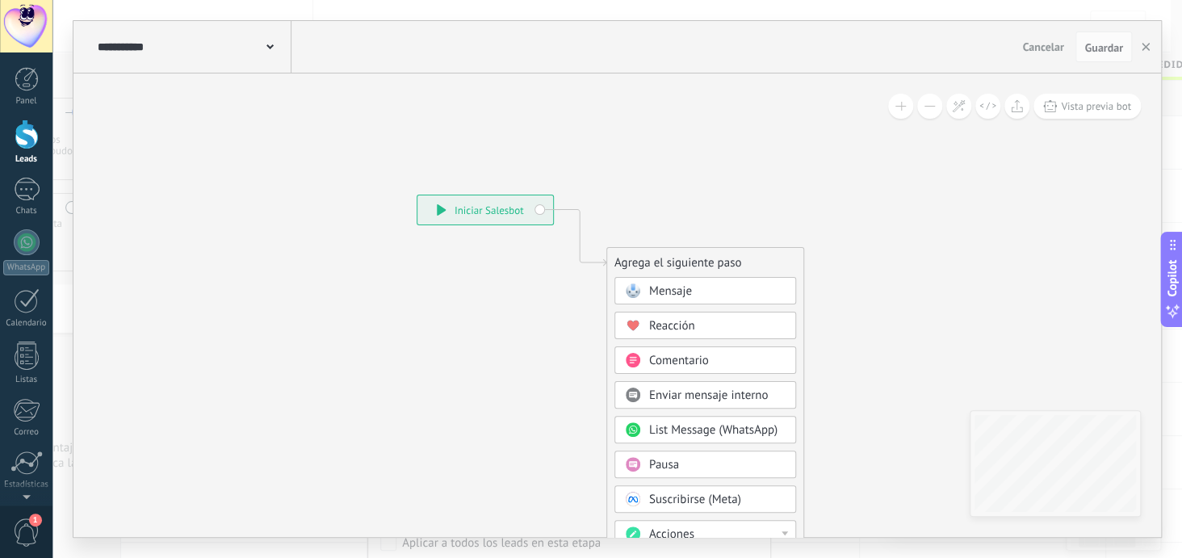
click at [685, 288] on span "Mensaje" at bounding box center [670, 290] width 43 height 15
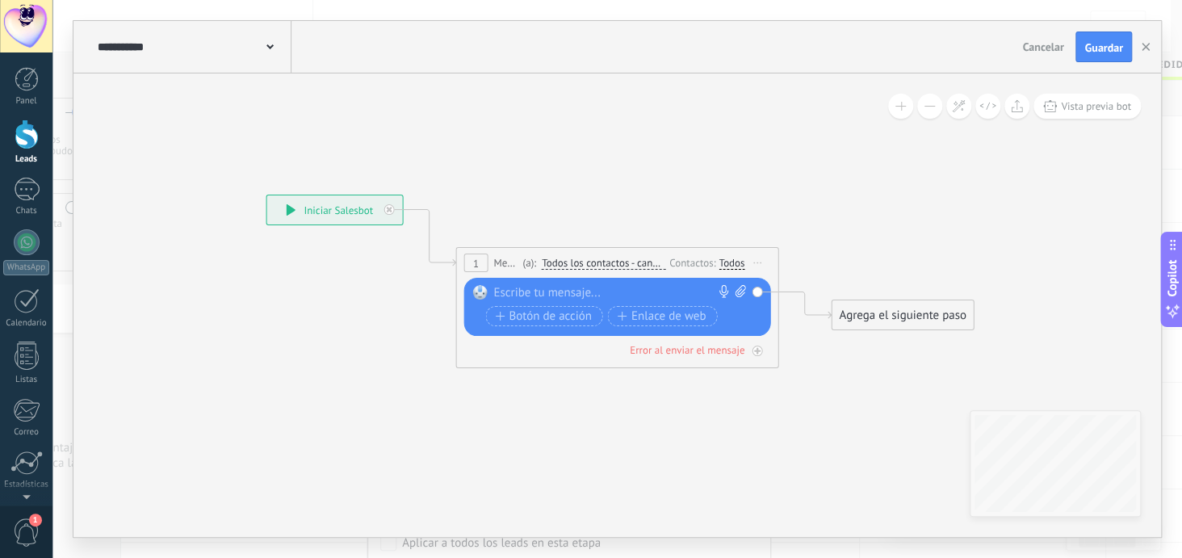
paste div
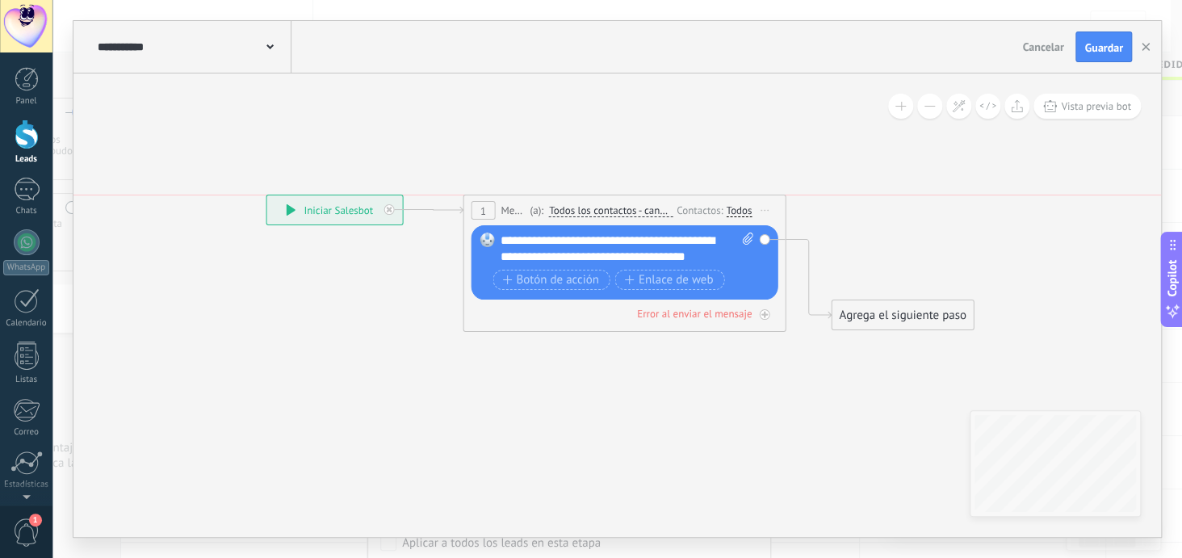
drag, startPoint x: 601, startPoint y: 255, endPoint x: 610, endPoint y: 198, distance: 57.9
click at [610, 198] on div "1 Mensaje ******* (a): Todos los contactos - canales seleccionados Todos los co…" at bounding box center [623, 210] width 321 height 30
drag, startPoint x: 720, startPoint y: 258, endPoint x: 618, endPoint y: 237, distance: 104.5
click at [618, 237] on div "**********" at bounding box center [628, 249] width 254 height 32
click at [879, 438] on icon at bounding box center [592, 263] width 1461 height 944
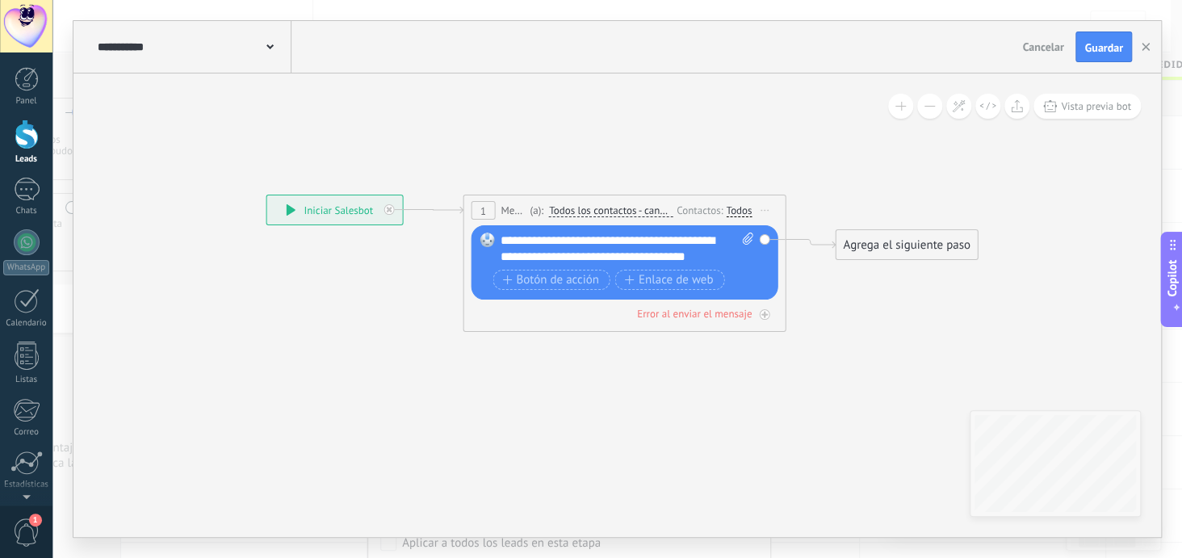
drag, startPoint x: 881, startPoint y: 314, endPoint x: 885, endPoint y: 244, distance: 70.4
click at [885, 244] on div "Agrega el siguiente paso" at bounding box center [906, 245] width 141 height 27
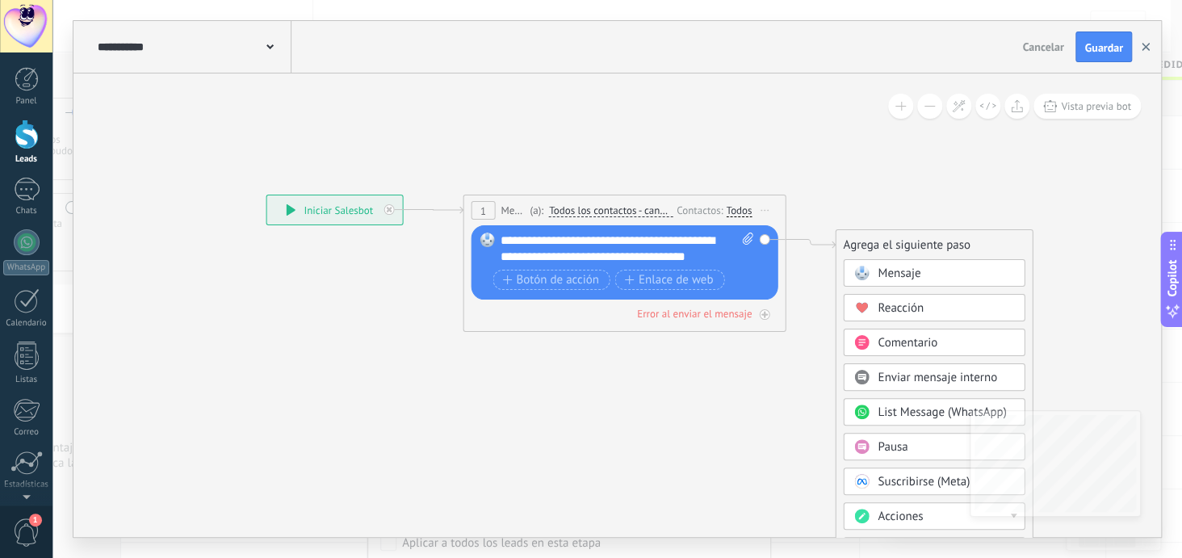
click at [1145, 47] on icon "button" at bounding box center [1146, 47] width 8 height 8
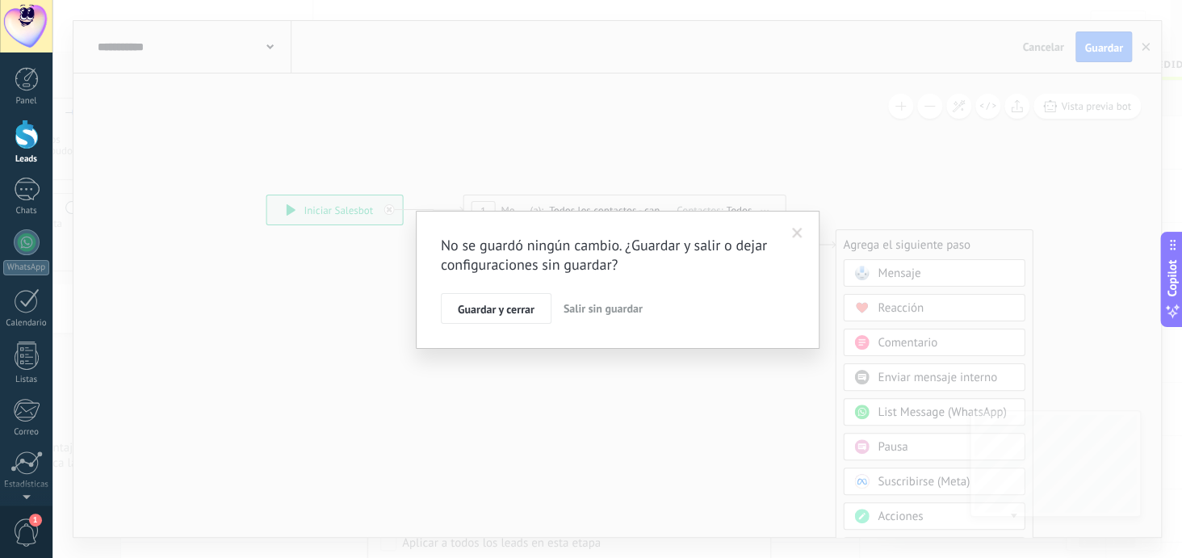
click at [586, 308] on span "Salir sin guardar" at bounding box center [603, 308] width 79 height 15
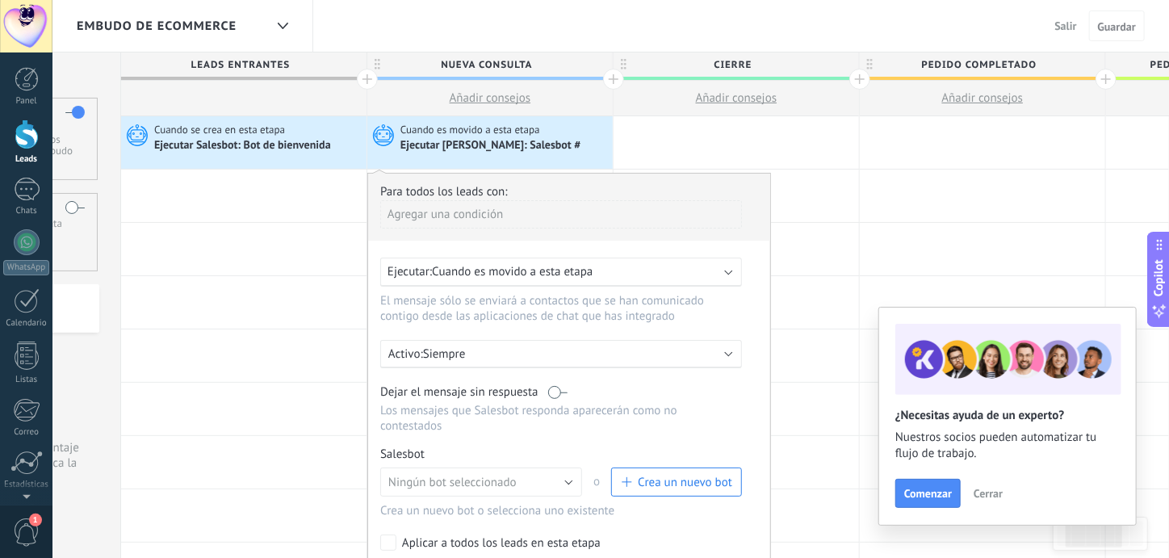
click at [237, 132] on span "Cuando se crea en esta etapa" at bounding box center [220, 130] width 133 height 15
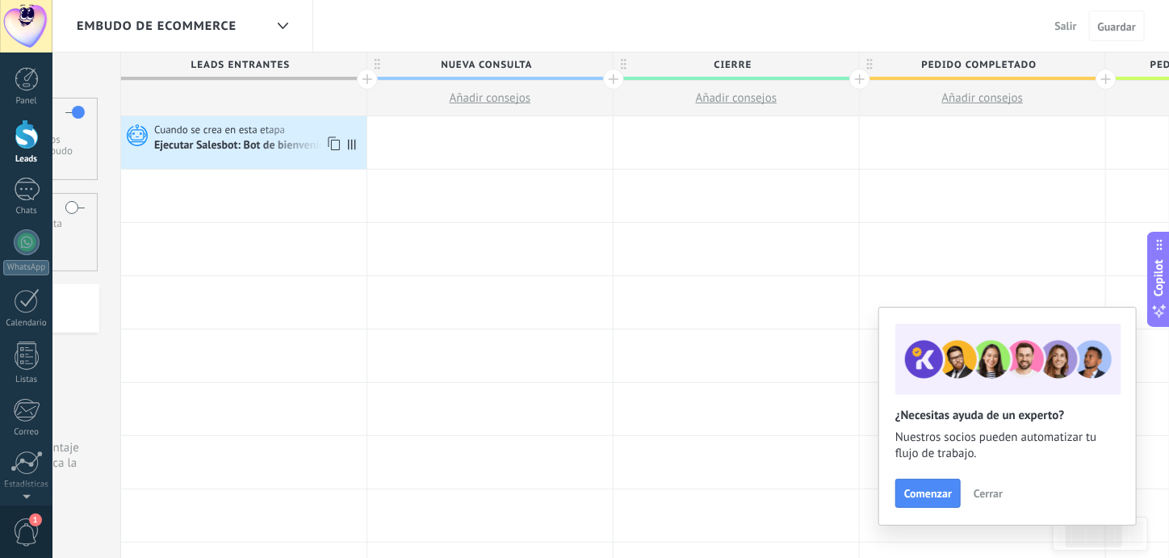
click at [222, 144] on div "Ejecutar Salesbot: Bot de bienvenida" at bounding box center [243, 146] width 179 height 15
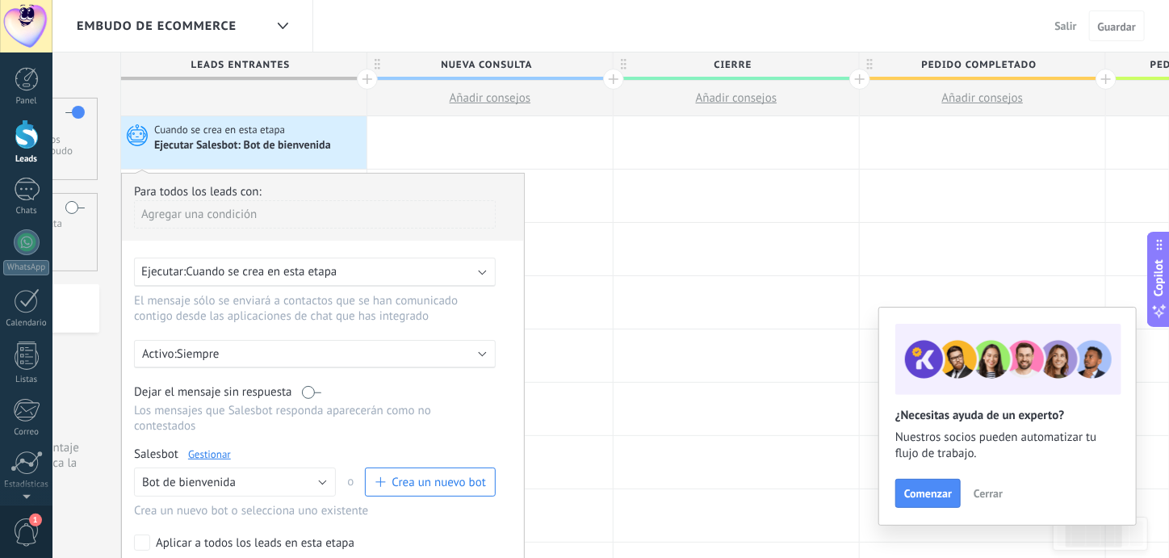
click at [196, 447] on link "Gestionar" at bounding box center [209, 454] width 43 height 14
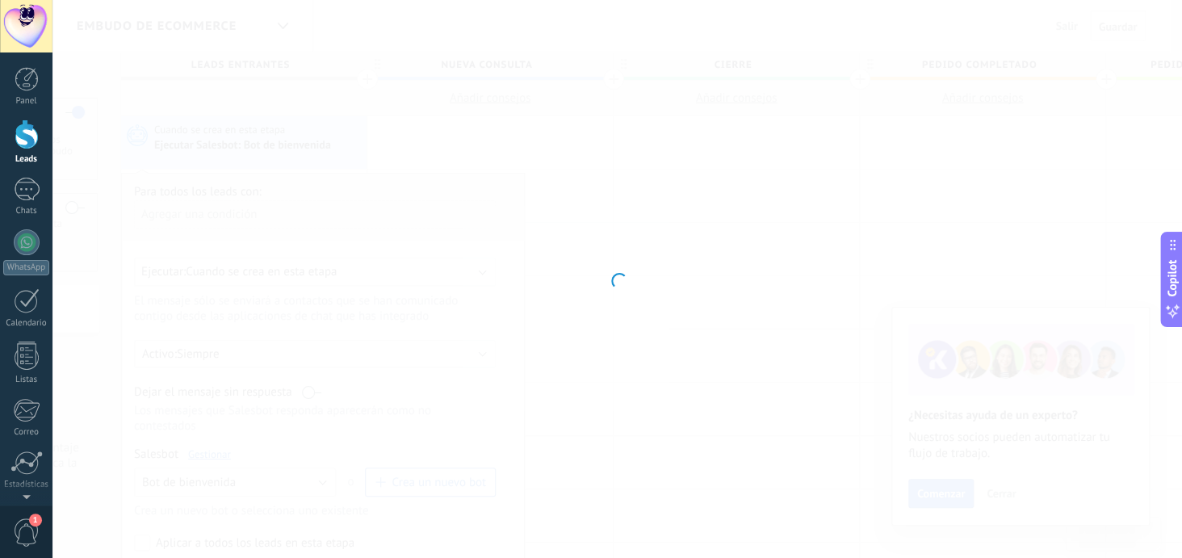
type input "**********"
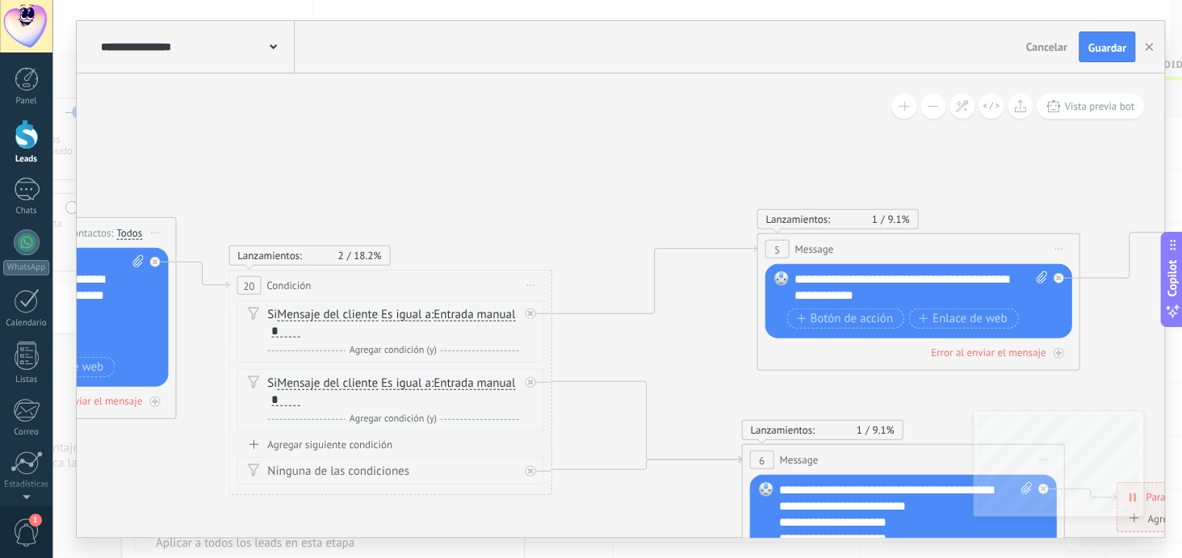
drag, startPoint x: 909, startPoint y: 208, endPoint x: 157, endPoint y: 167, distance: 753.6
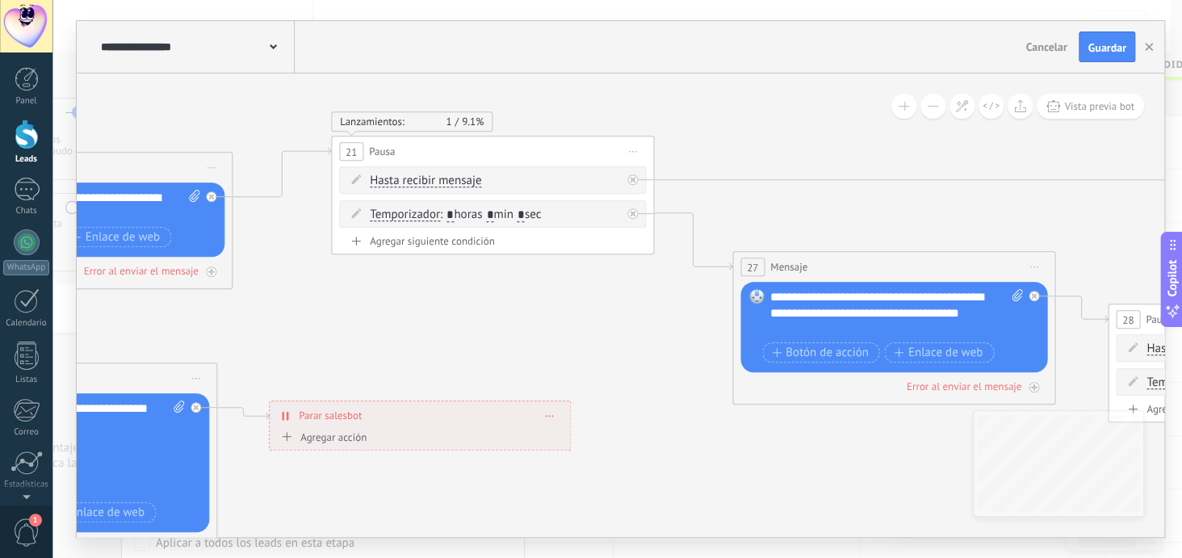
drag, startPoint x: 1005, startPoint y: 362, endPoint x: 170, endPoint y: 292, distance: 837.7
click at [170, 292] on icon at bounding box center [503, 308] width 4148 height 1318
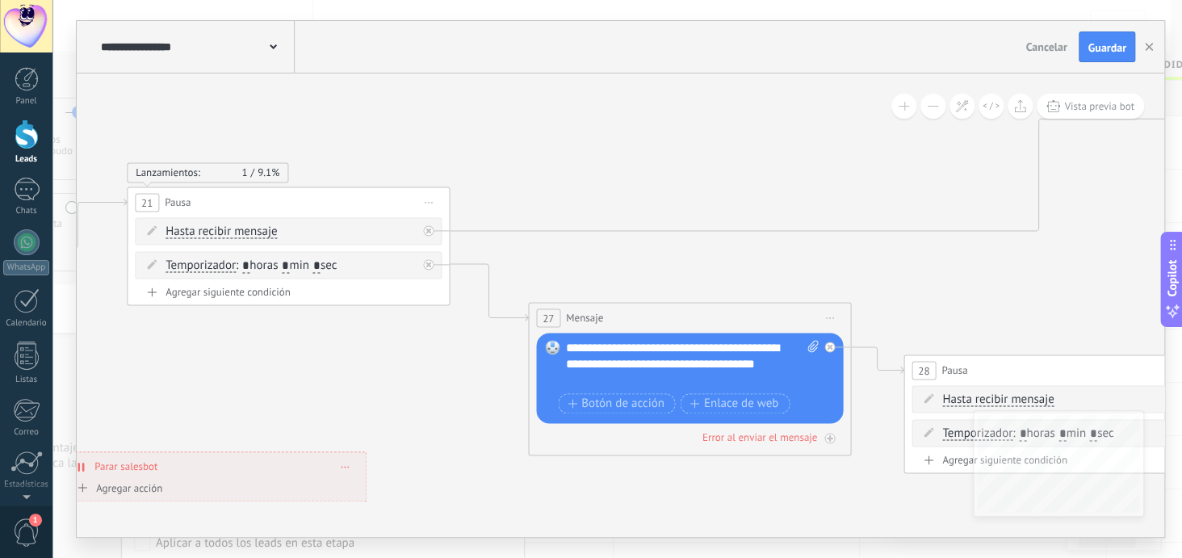
drag, startPoint x: 991, startPoint y: 217, endPoint x: 788, endPoint y: 267, distance: 209.5
click at [788, 267] on icon at bounding box center [299, 359] width 4148 height 1318
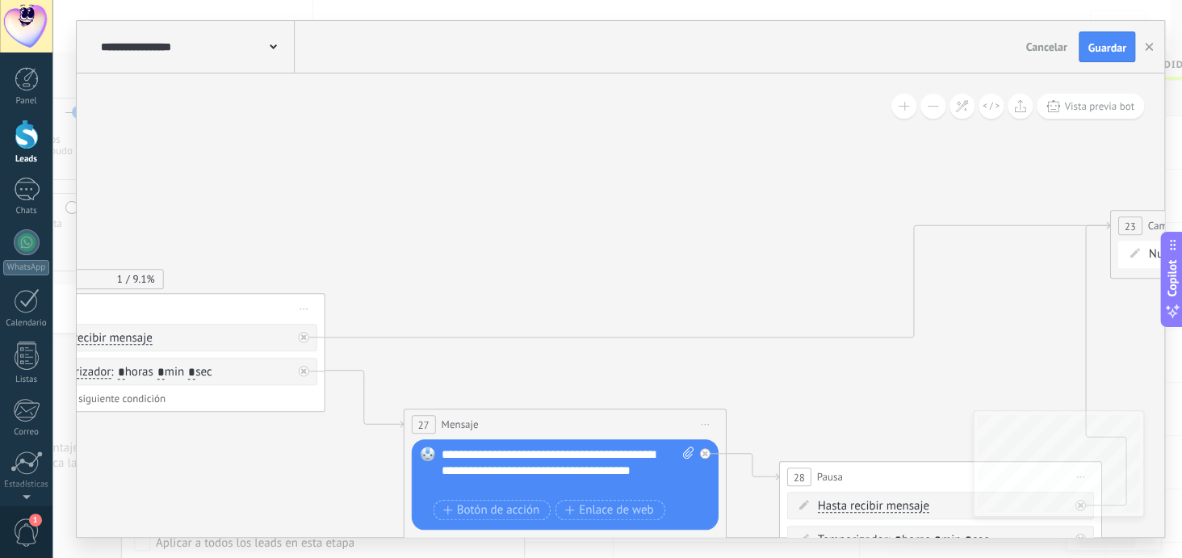
drag, startPoint x: 743, startPoint y: 196, endPoint x: 673, endPoint y: 356, distance: 174.6
click at [660, 317] on icon at bounding box center [173, 465] width 4148 height 1318
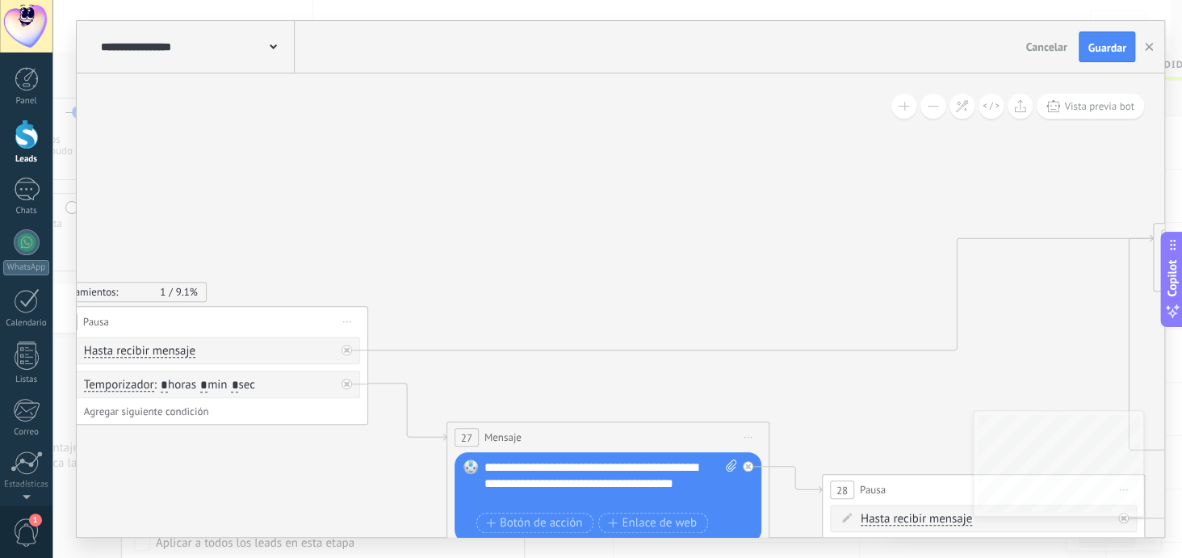
click at [532, 493] on div "**********" at bounding box center [611, 483] width 254 height 48
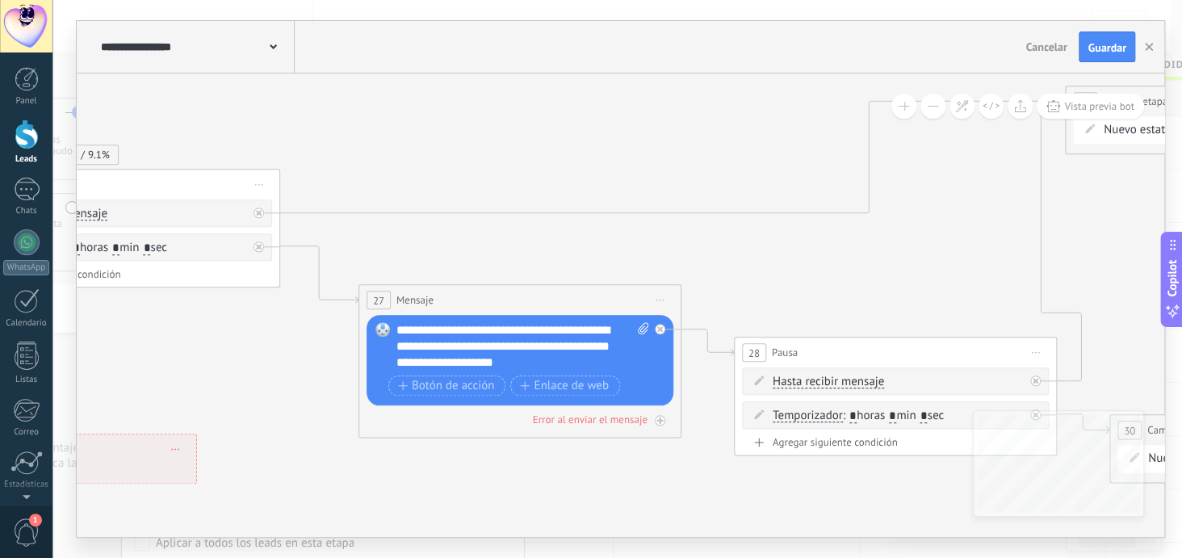
drag, startPoint x: 852, startPoint y: 395, endPoint x: 764, endPoint y: 258, distance: 163.0
click at [764, 258] on icon at bounding box center [129, 341] width 4148 height 1318
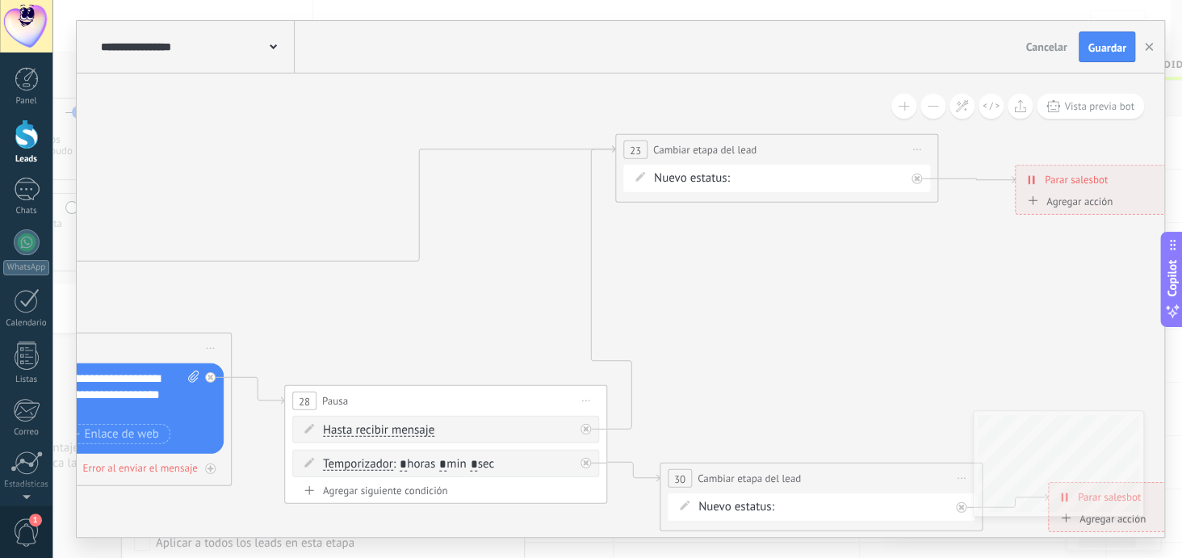
drag, startPoint x: 1004, startPoint y: 233, endPoint x: 554, endPoint y: 281, distance: 452.2
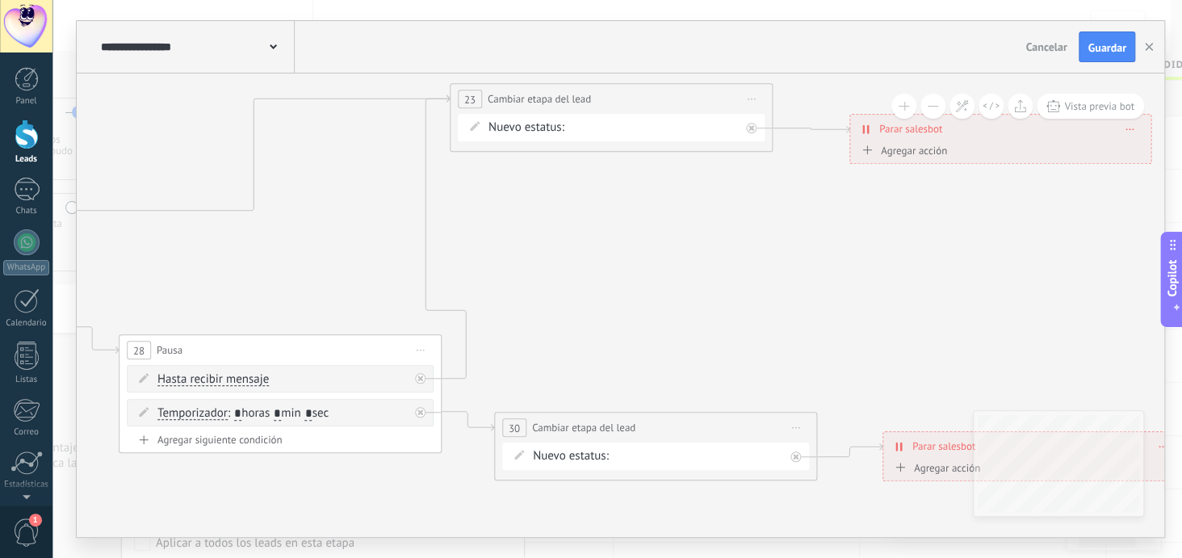
drag, startPoint x: 794, startPoint y: 357, endPoint x: 765, endPoint y: 314, distance: 51.7
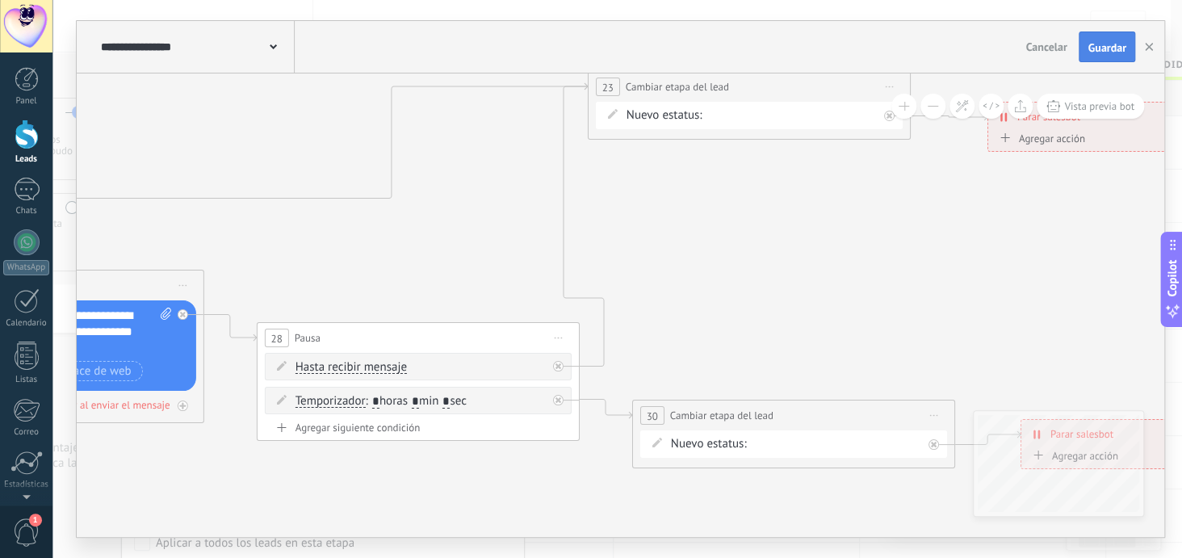
click at [1113, 48] on span "Guardar" at bounding box center [1107, 47] width 38 height 11
click at [1152, 44] on icon "button" at bounding box center [1149, 47] width 8 height 8
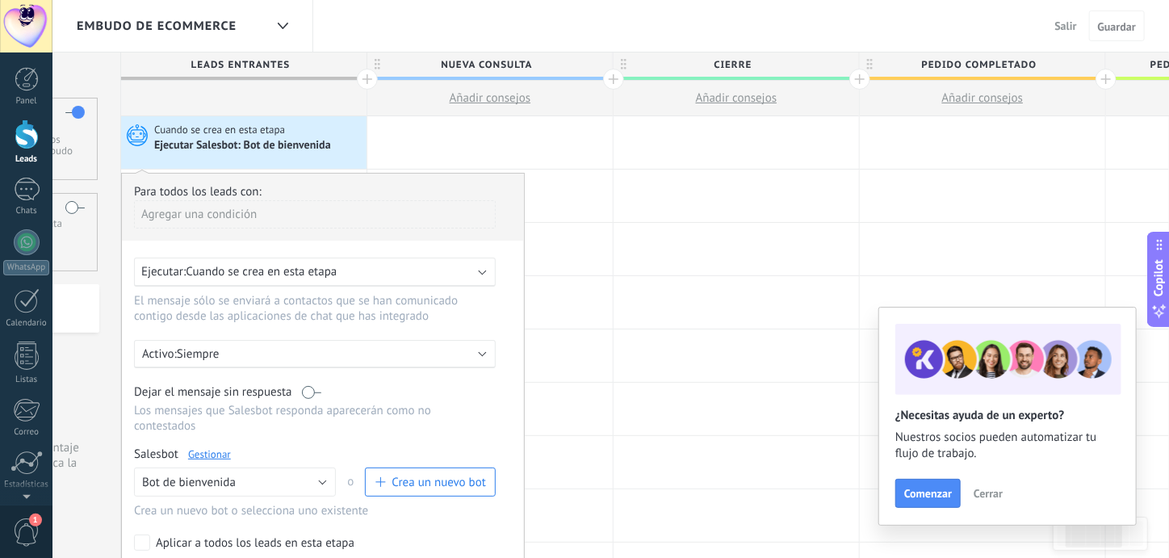
click at [455, 136] on div at bounding box center [489, 142] width 245 height 52
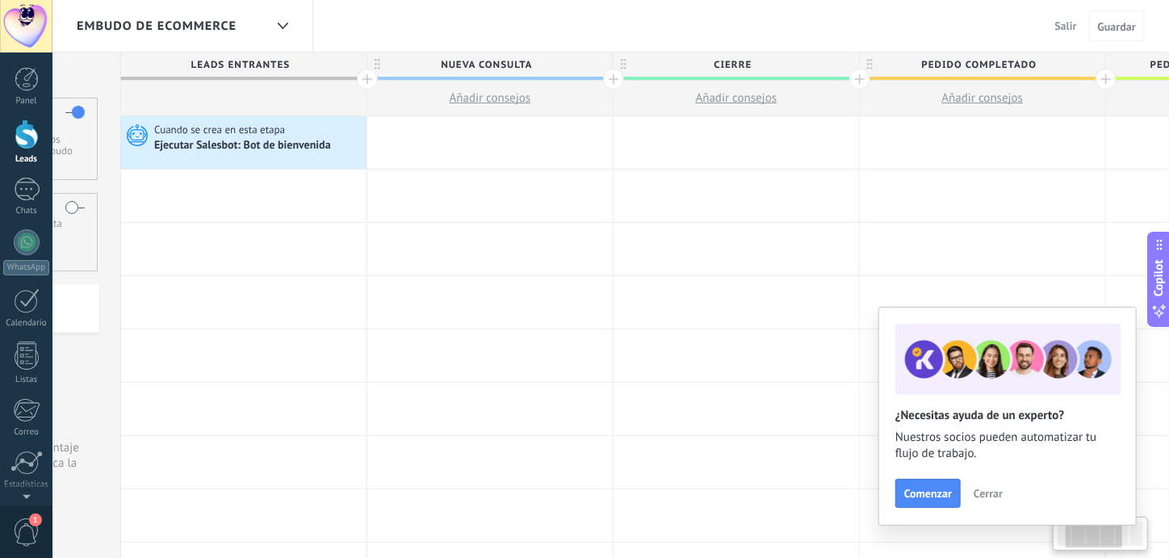
click at [455, 134] on div at bounding box center [489, 142] width 245 height 52
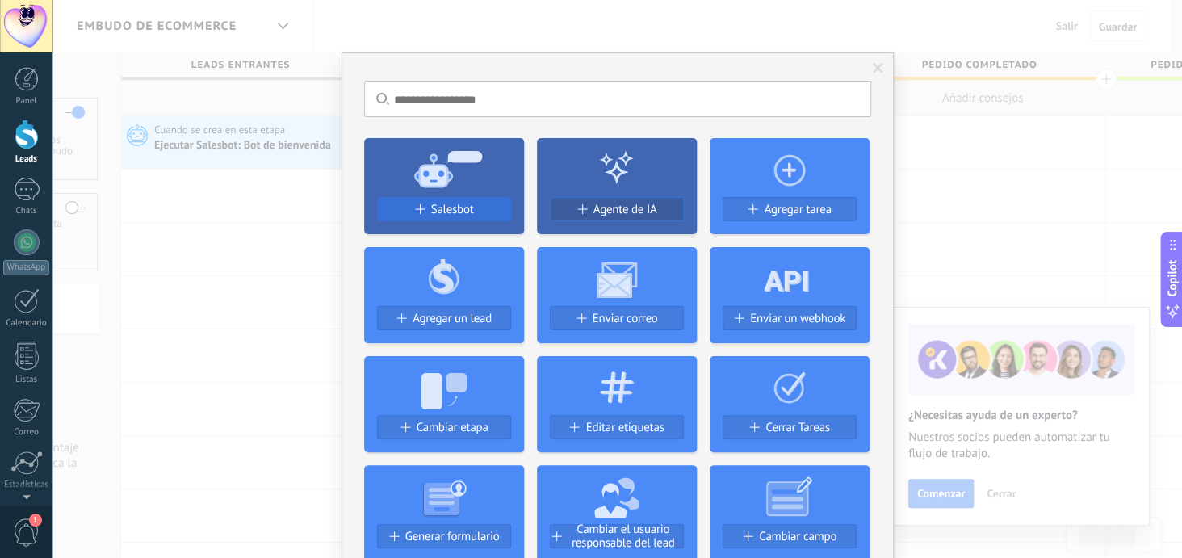
click at [456, 203] on span "Salesbot" at bounding box center [452, 210] width 43 height 14
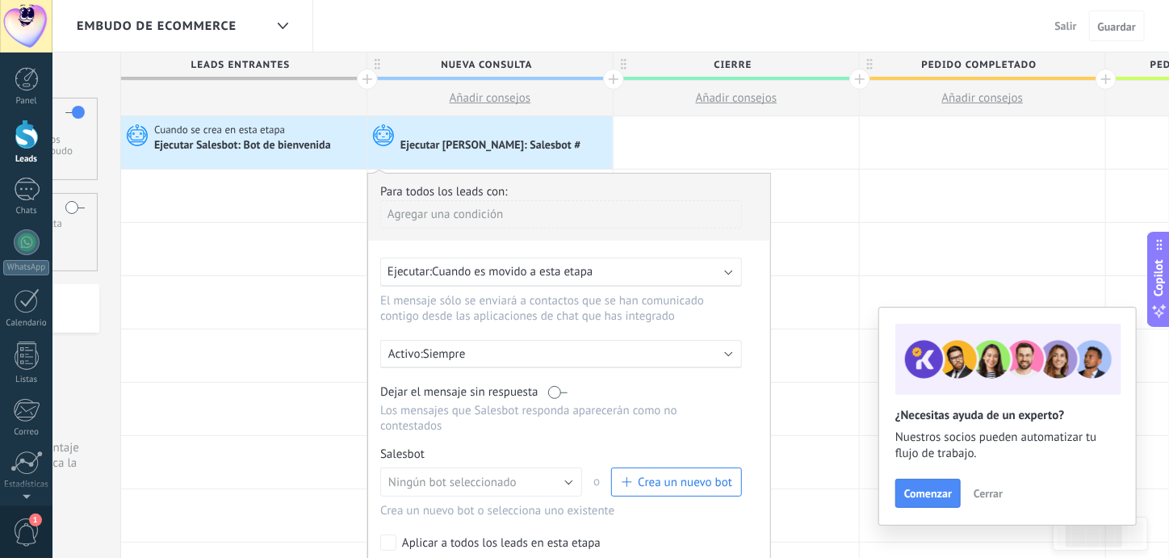
click at [668, 475] on span "Crea un nuevo bot" at bounding box center [685, 482] width 94 height 15
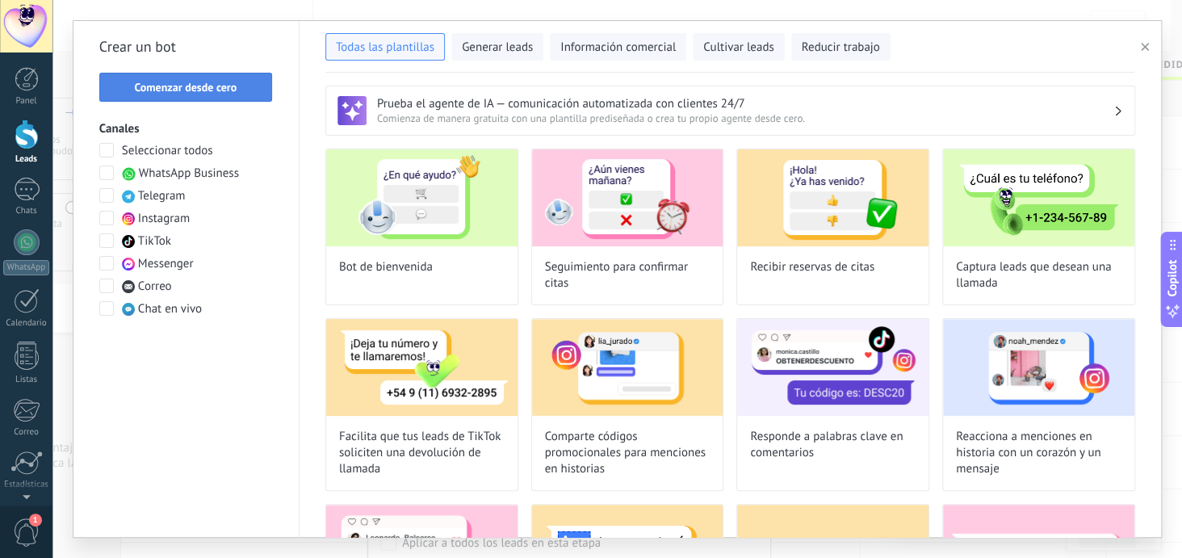
click at [201, 86] on span "Comenzar desde cero" at bounding box center [185, 87] width 103 height 11
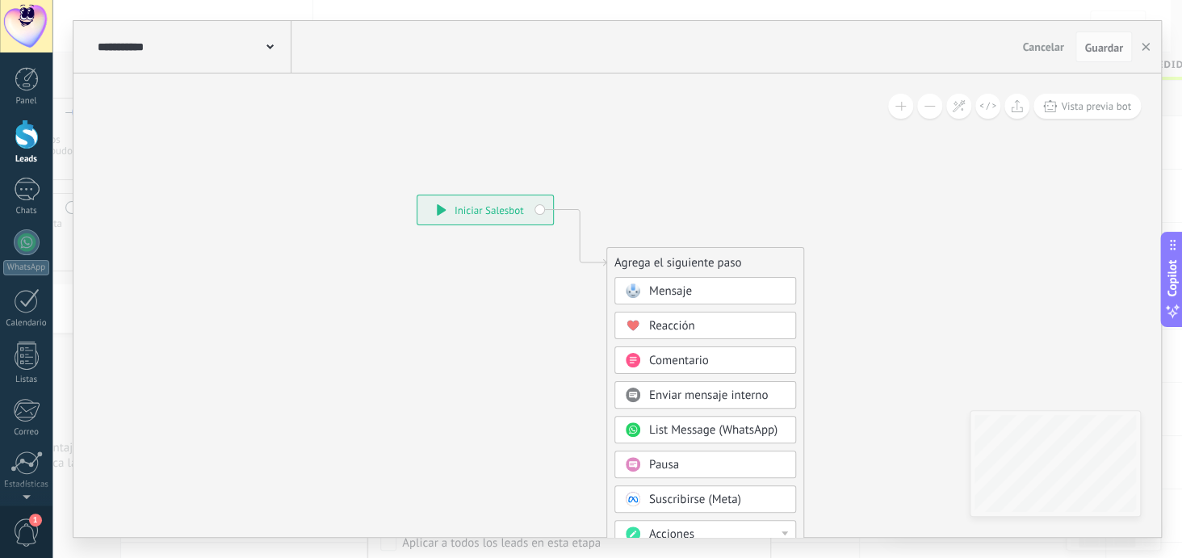
click at [664, 283] on span "Mensaje" at bounding box center [670, 290] width 43 height 15
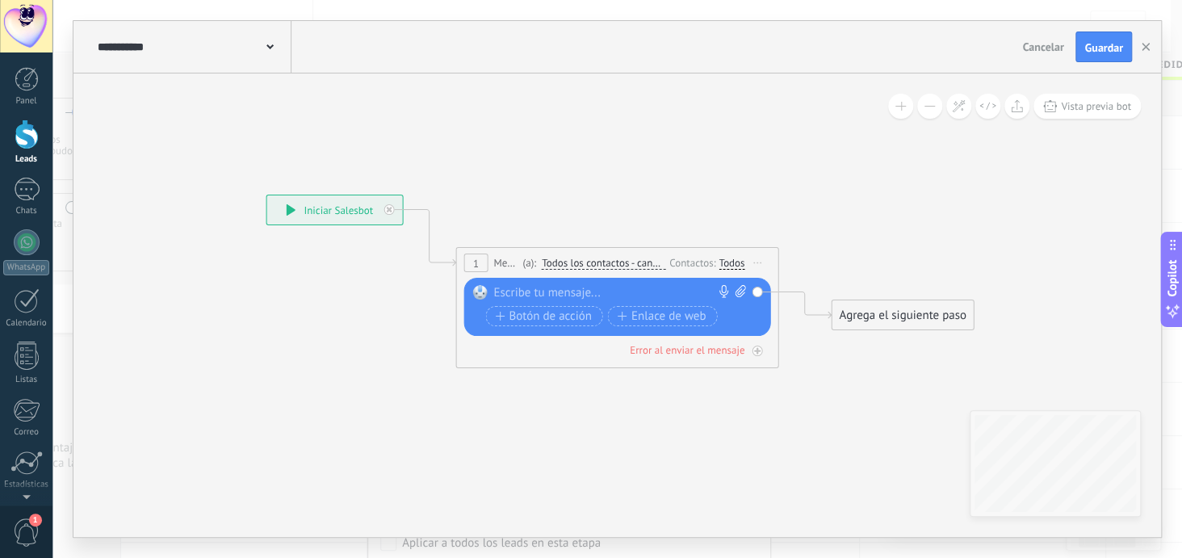
paste div
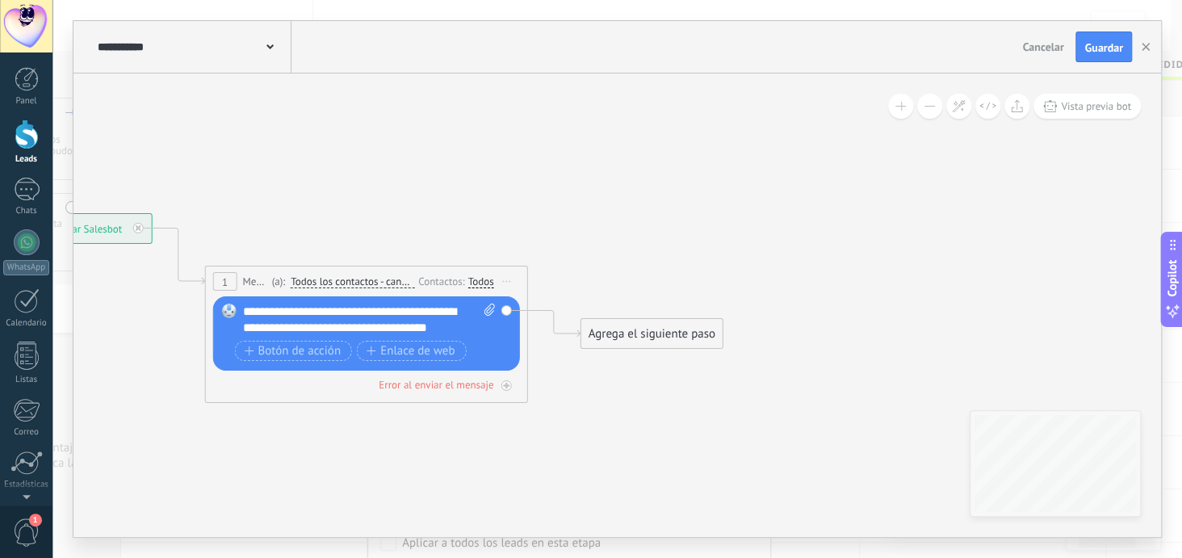
drag, startPoint x: 672, startPoint y: 404, endPoint x: 421, endPoint y: 422, distance: 251.8
click at [421, 422] on icon at bounding box center [341, 288] width 1461 height 958
drag, startPoint x: 601, startPoint y: 329, endPoint x: 606, endPoint y: 281, distance: 48.7
click at [606, 281] on div "Agrega el siguiente paso" at bounding box center [655, 281] width 141 height 27
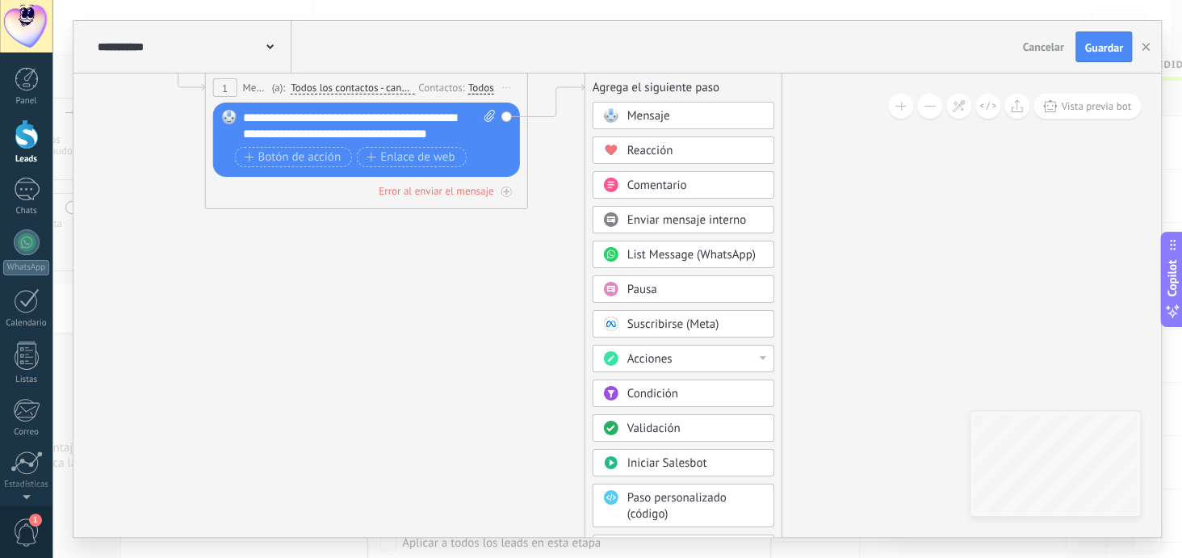
click at [761, 356] on div at bounding box center [762, 358] width 6 height 4
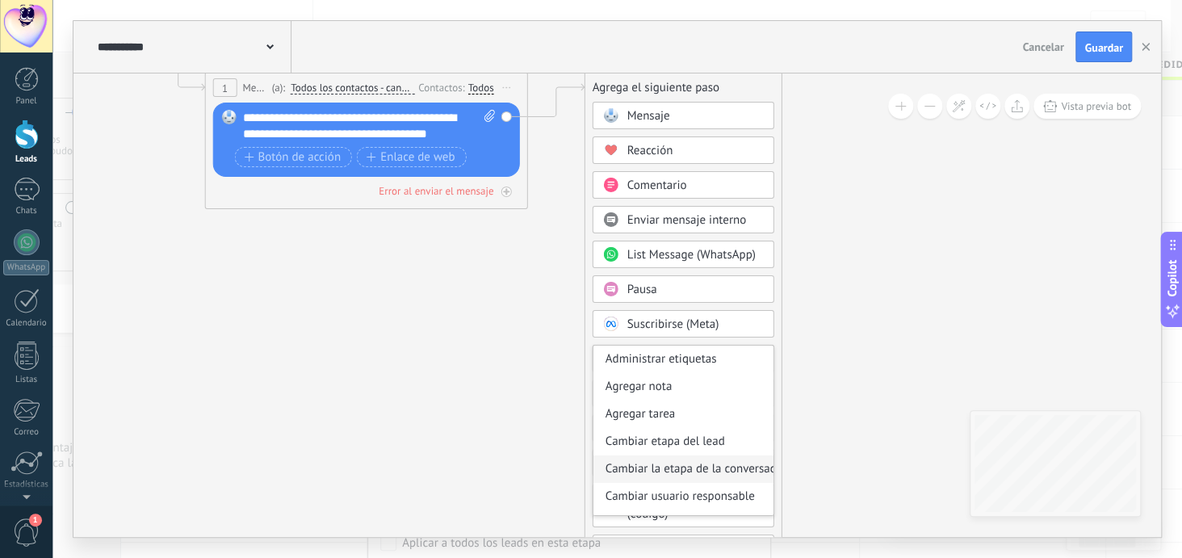
click at [715, 467] on div "Cambiar la etapa de la conversación" at bounding box center [683, 468] width 180 height 27
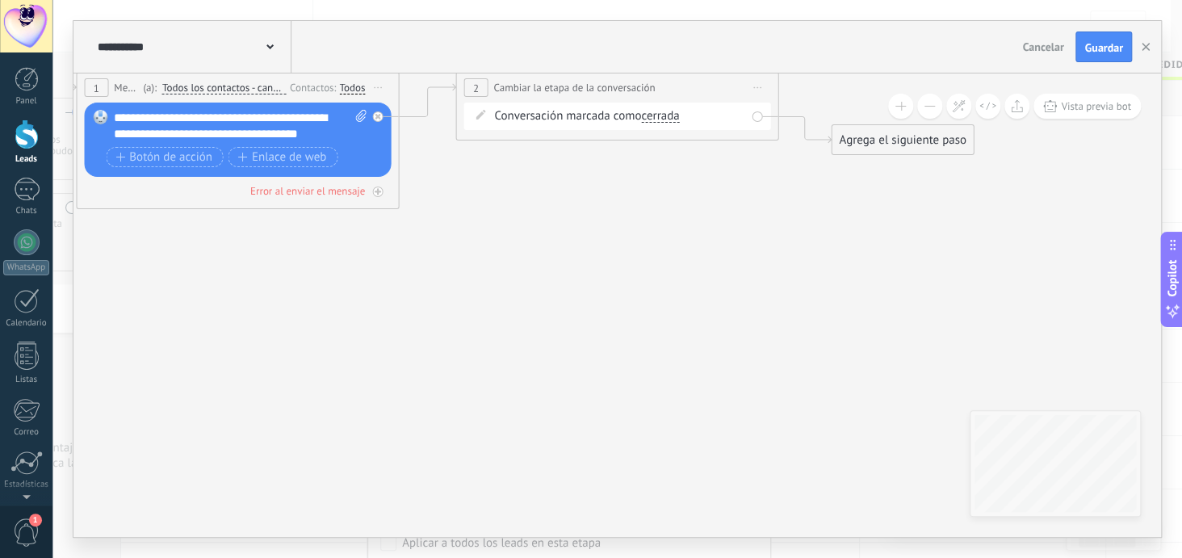
click at [671, 115] on span "cerrada" at bounding box center [660, 116] width 38 height 13
click at [671, 115] on button "cerrada" at bounding box center [734, 116] width 202 height 29
click at [676, 144] on span "respondida" at bounding box center [720, 145] width 195 height 16
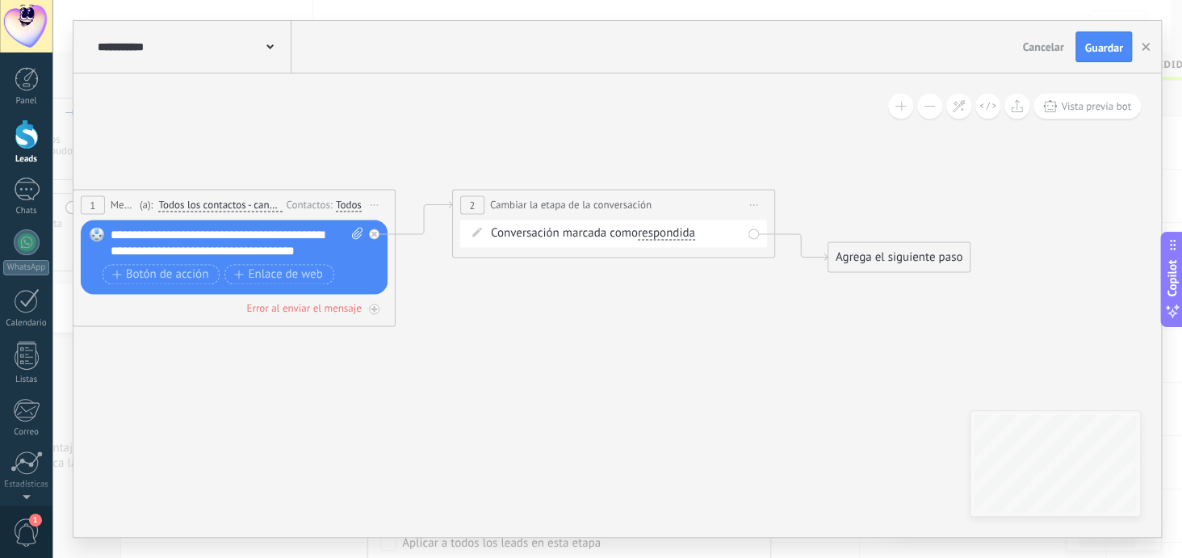
drag, startPoint x: 676, startPoint y: 144, endPoint x: 672, endPoint y: 262, distance: 117.9
click at [672, 262] on icon at bounding box center [399, 231] width 1840 height 996
click at [754, 205] on icon at bounding box center [754, 205] width 8 height 2
click at [789, 258] on div "Cambiar nombre" at bounding box center [828, 254] width 160 height 27
click at [759, 307] on icon at bounding box center [399, 231] width 1840 height 996
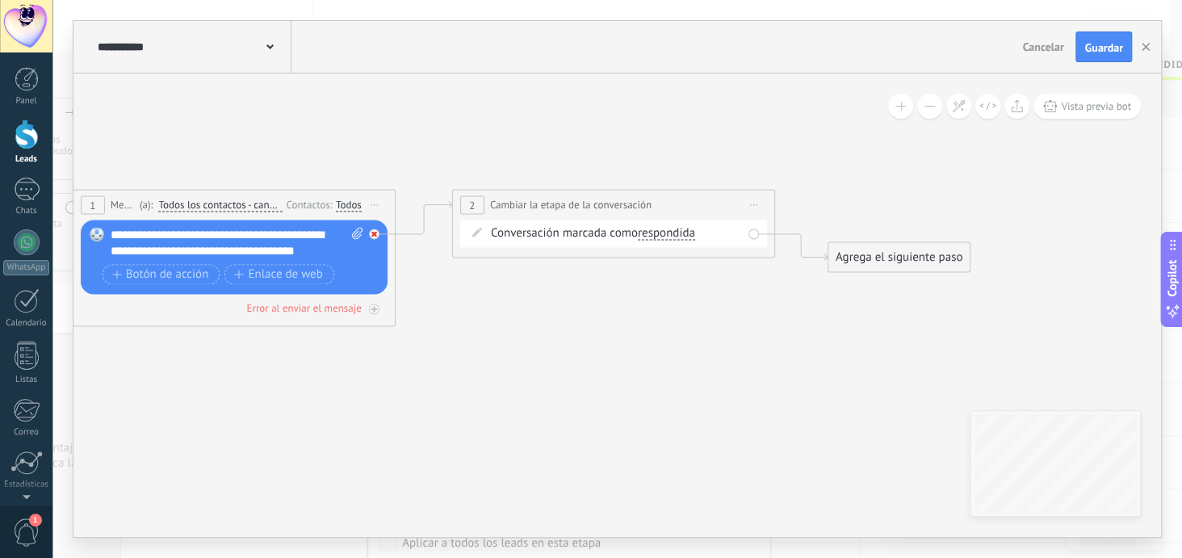
click at [374, 228] on div at bounding box center [374, 233] width 10 height 10
click at [754, 202] on span "Iniciar vista previa aquí Cambiar nombre Duplicar [GEOGRAPHIC_DATA]" at bounding box center [754, 204] width 26 height 23
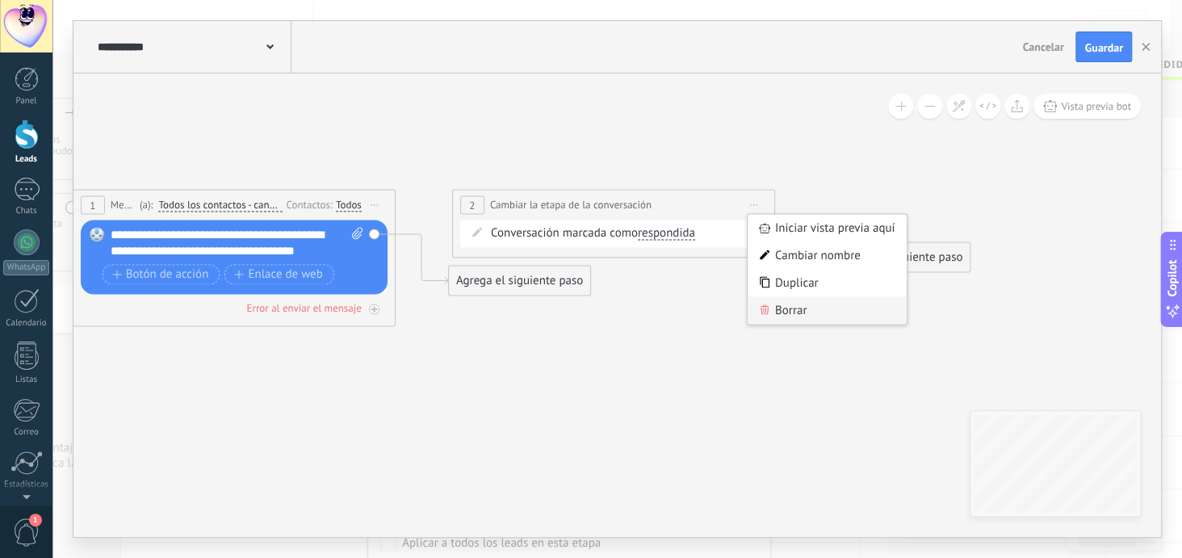
click at [790, 310] on div "Borrar" at bounding box center [828, 309] width 160 height 27
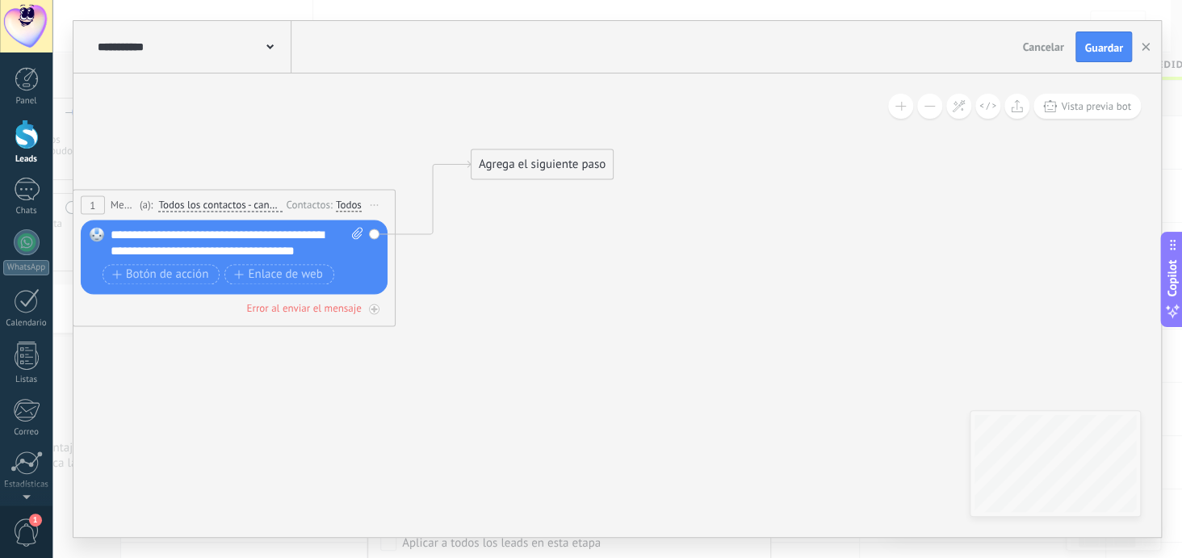
drag, startPoint x: 501, startPoint y: 274, endPoint x: 524, endPoint y: 157, distance: 118.6
click at [524, 157] on div "Agrega el siguiente paso" at bounding box center [542, 164] width 141 height 27
click at [523, 157] on div "Agrega el siguiente paso" at bounding box center [542, 164] width 141 height 27
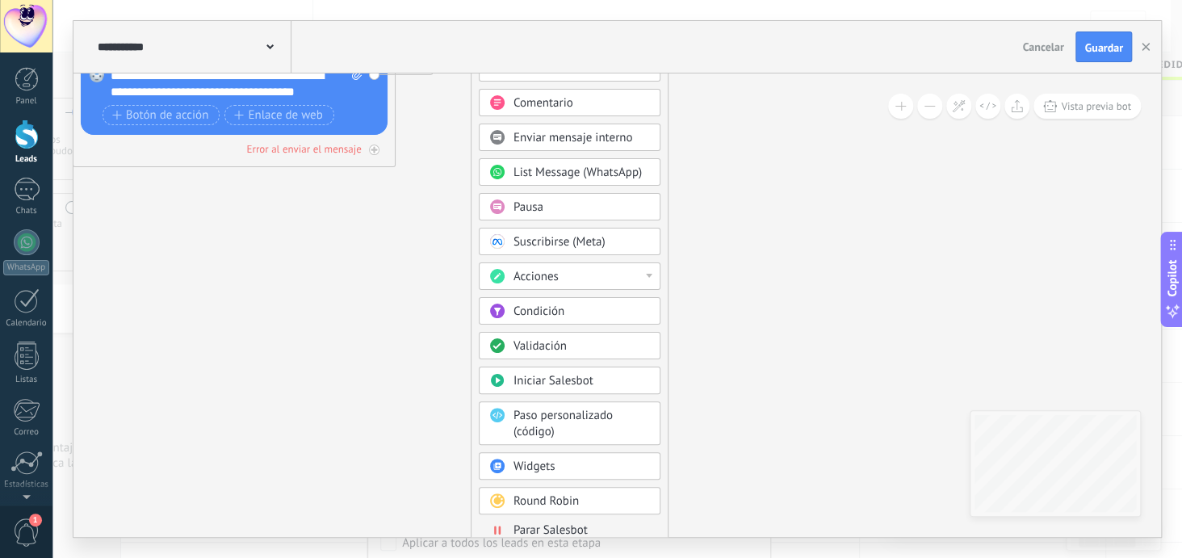
click at [585, 522] on span "Parar Salesbot" at bounding box center [550, 529] width 74 height 15
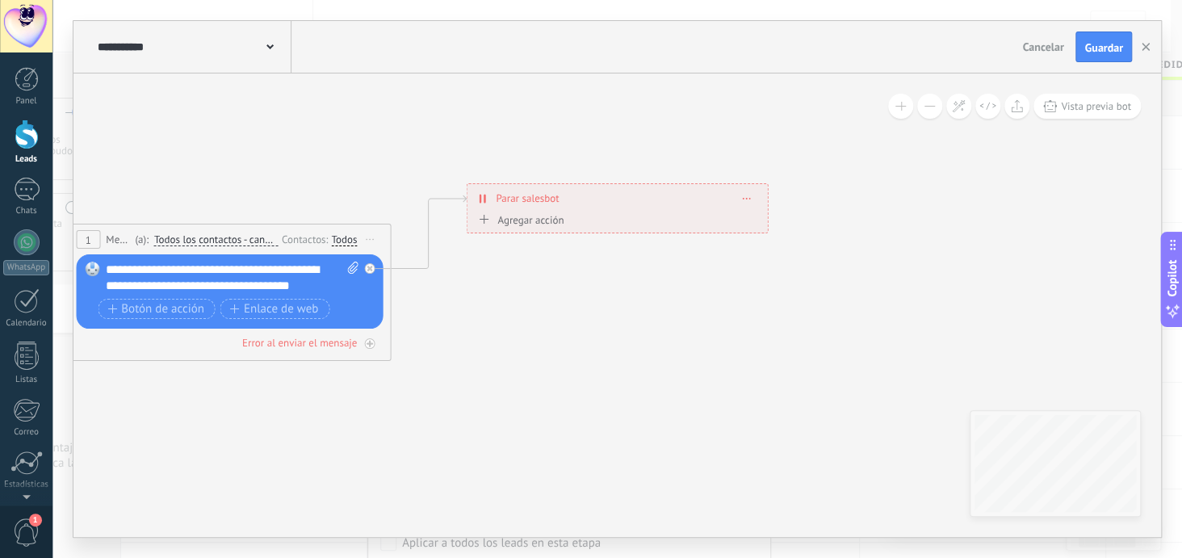
click at [749, 200] on span at bounding box center [746, 198] width 7 height 9
click at [775, 216] on div "Borrar" at bounding box center [776, 220] width 72 height 27
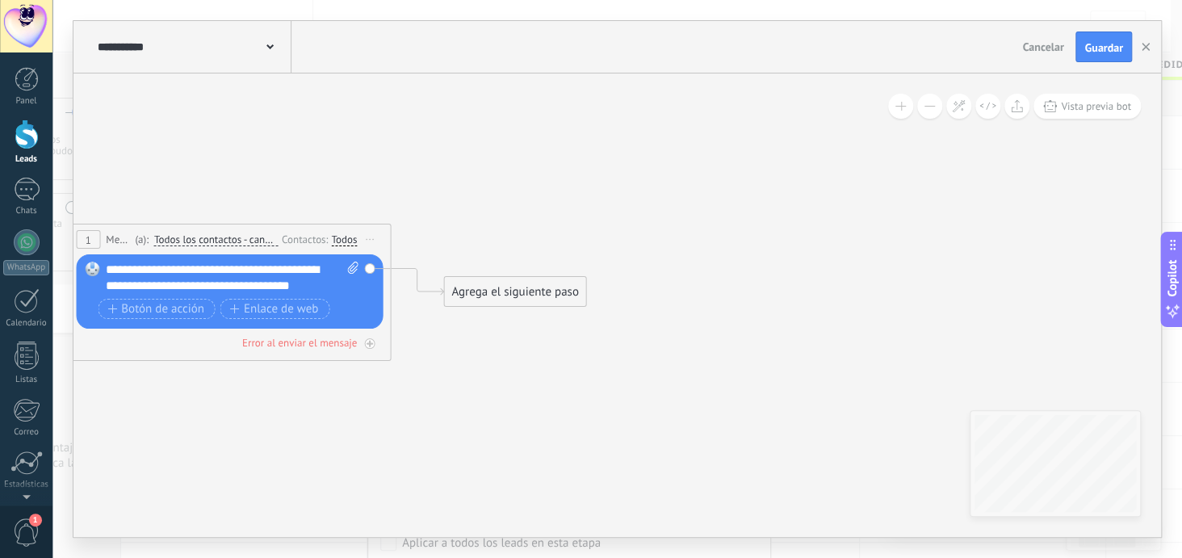
click at [513, 296] on div "Agrega el siguiente paso" at bounding box center [514, 292] width 141 height 27
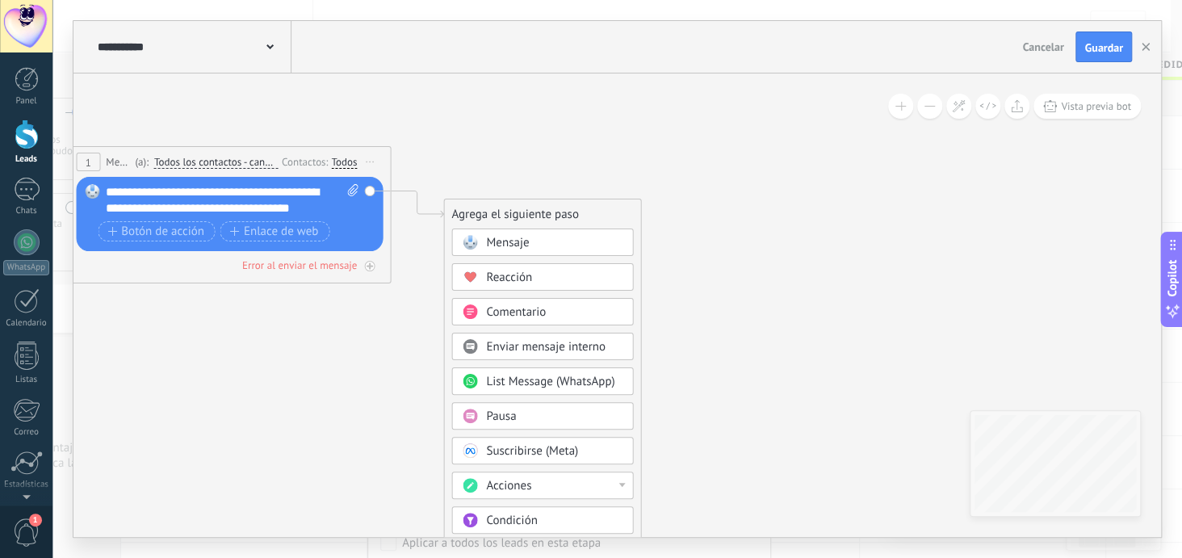
click at [530, 409] on div "Pausa" at bounding box center [554, 417] width 136 height 16
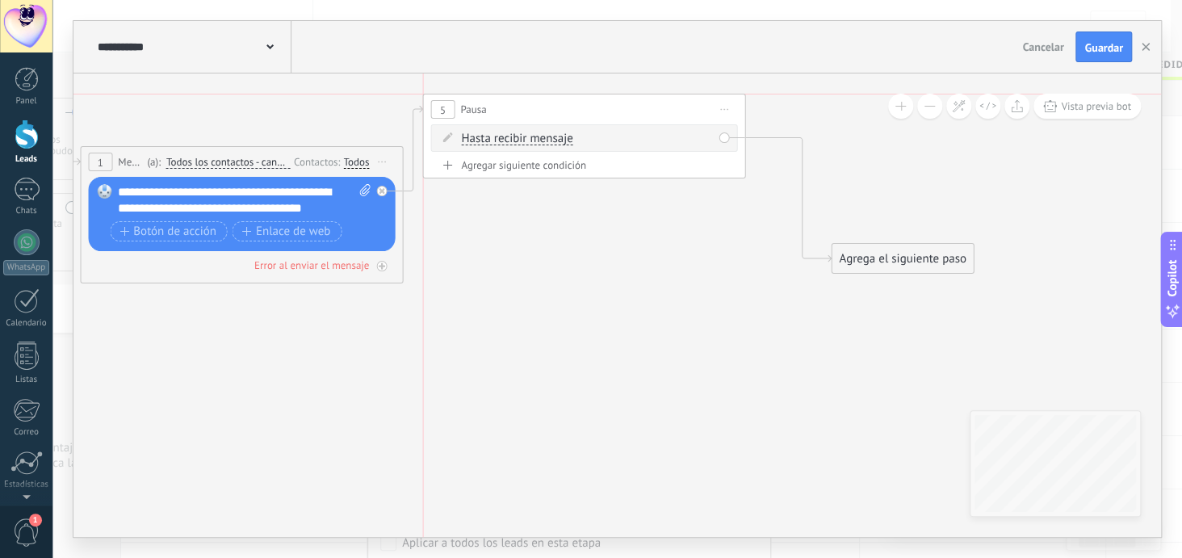
drag, startPoint x: 657, startPoint y: 219, endPoint x: 628, endPoint y: 112, distance: 110.5
click at [628, 112] on div "5 Pausa ***** Iniciar vista previa aquí Cambiar nombre Duplicar Borrar" at bounding box center [583, 109] width 321 height 30
click at [537, 140] on span "Hasta recibir mensaje" at bounding box center [516, 138] width 111 height 13
click at [537, 140] on button "Hasta recibir mensaje" at bounding box center [554, 138] width 202 height 29
click at [537, 140] on span "Hasta recibir mensaje" at bounding box center [540, 140] width 195 height 16
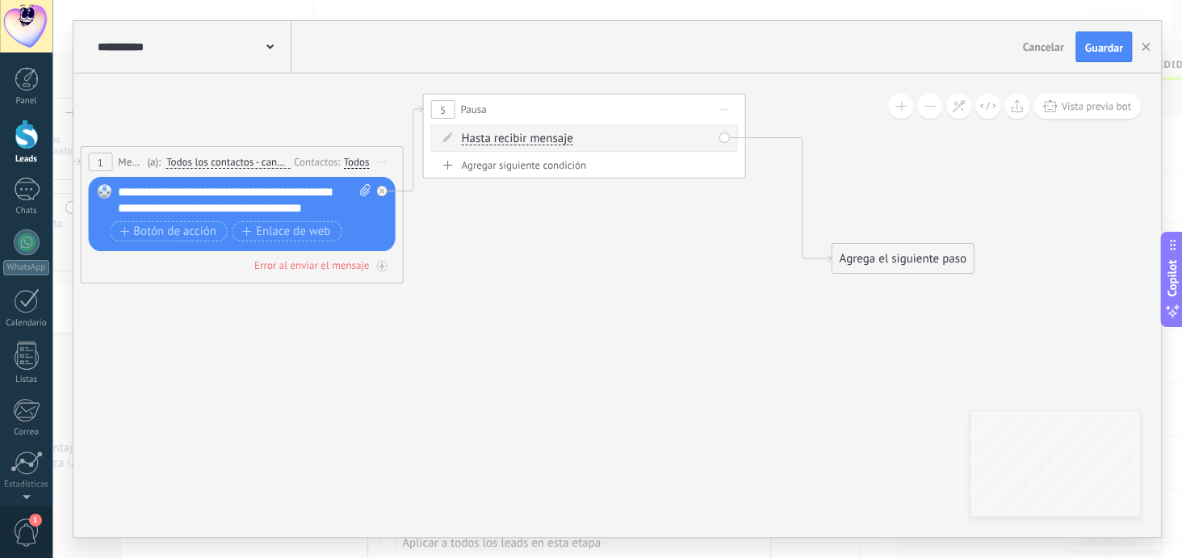
click at [722, 113] on span "Iniciar vista previa aquí Cambiar nombre Duplicar [GEOGRAPHIC_DATA]" at bounding box center [724, 109] width 26 height 23
click at [764, 217] on div "Borrar" at bounding box center [798, 214] width 160 height 27
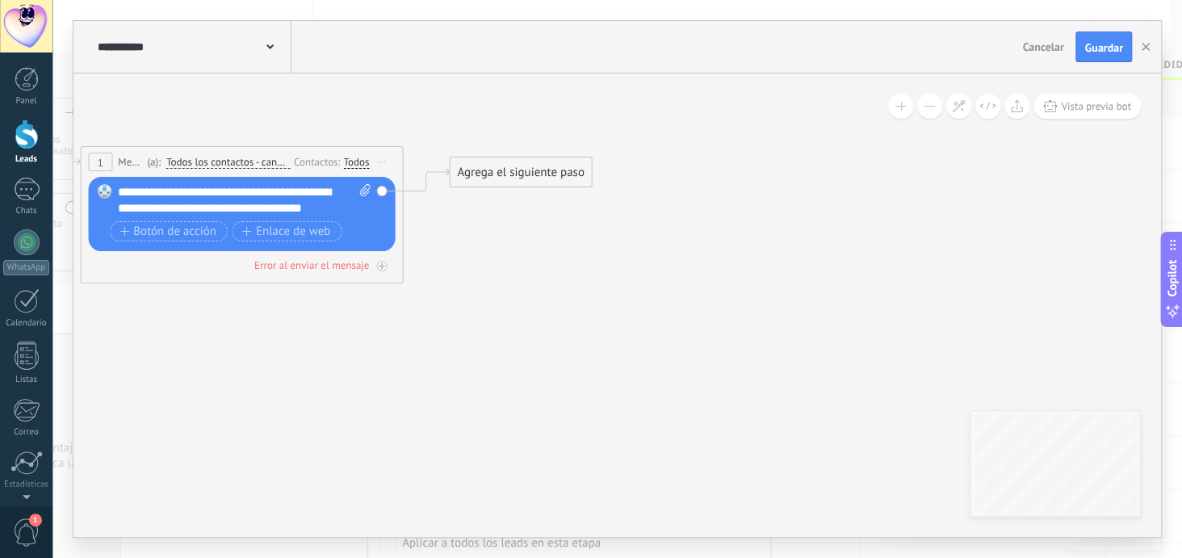
drag, startPoint x: 491, startPoint y: 220, endPoint x: 483, endPoint y: 171, distance: 49.9
click at [484, 174] on div "Agrega el siguiente paso" at bounding box center [520, 172] width 141 height 27
click at [483, 169] on div "Agrega el siguiente paso" at bounding box center [519, 162] width 141 height 27
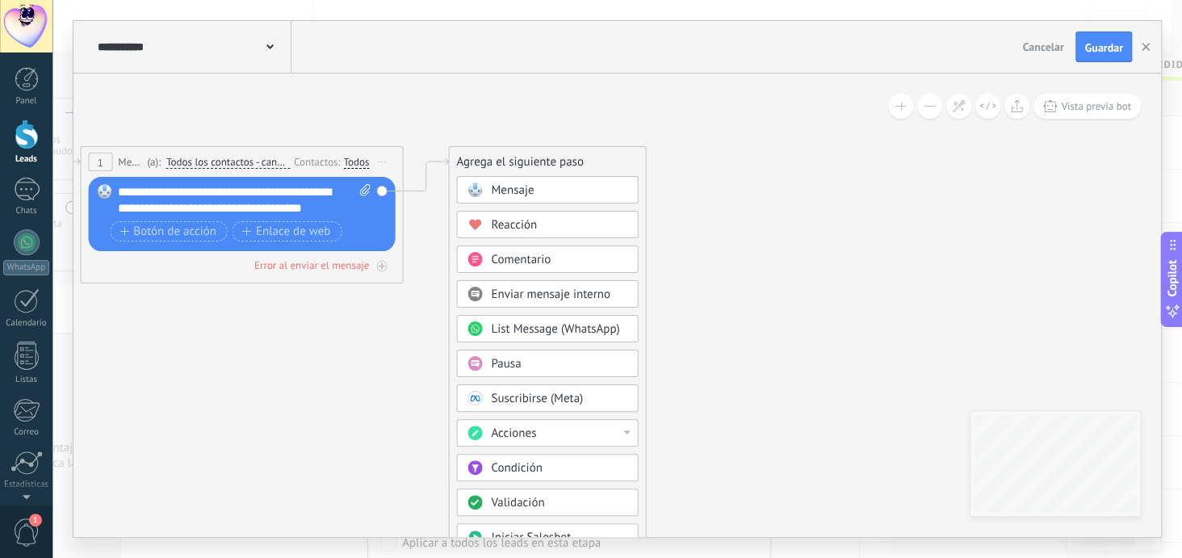
click at [517, 353] on div "Pausa" at bounding box center [547, 363] width 182 height 27
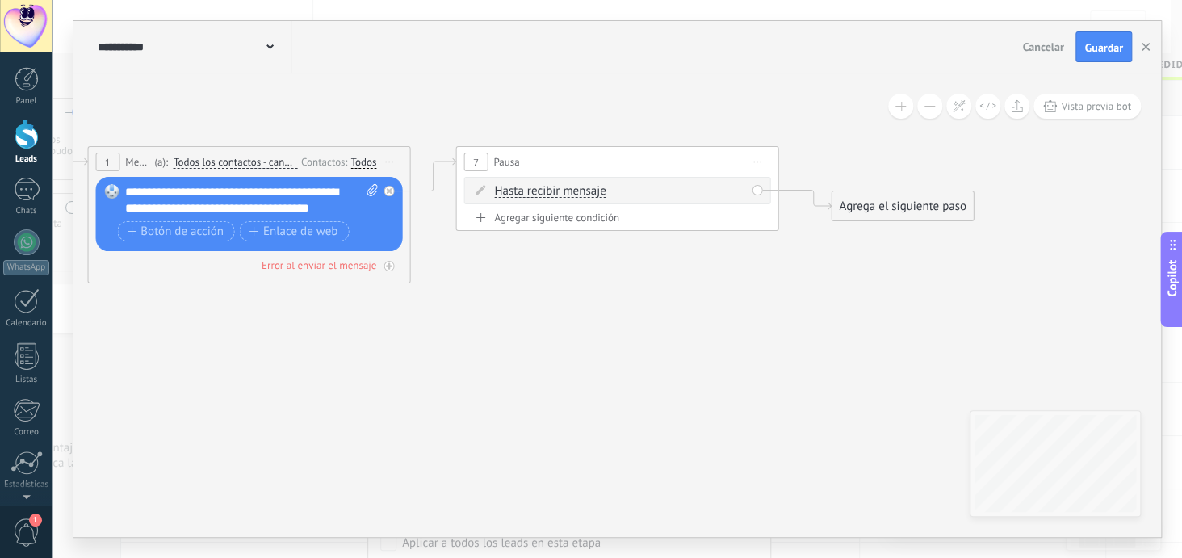
click at [584, 188] on span "Hasta recibir mensaje" at bounding box center [549, 191] width 111 height 13
click at [584, 188] on button "Hasta recibir mensaje" at bounding box center [587, 191] width 202 height 29
click at [584, 188] on span "Hasta recibir mensaje" at bounding box center [573, 192] width 195 height 16
click at [759, 159] on span "Iniciar vista previa aquí Cambiar nombre Duplicar [GEOGRAPHIC_DATA]" at bounding box center [757, 161] width 26 height 23
click at [775, 269] on div "Borrar" at bounding box center [831, 267] width 160 height 27
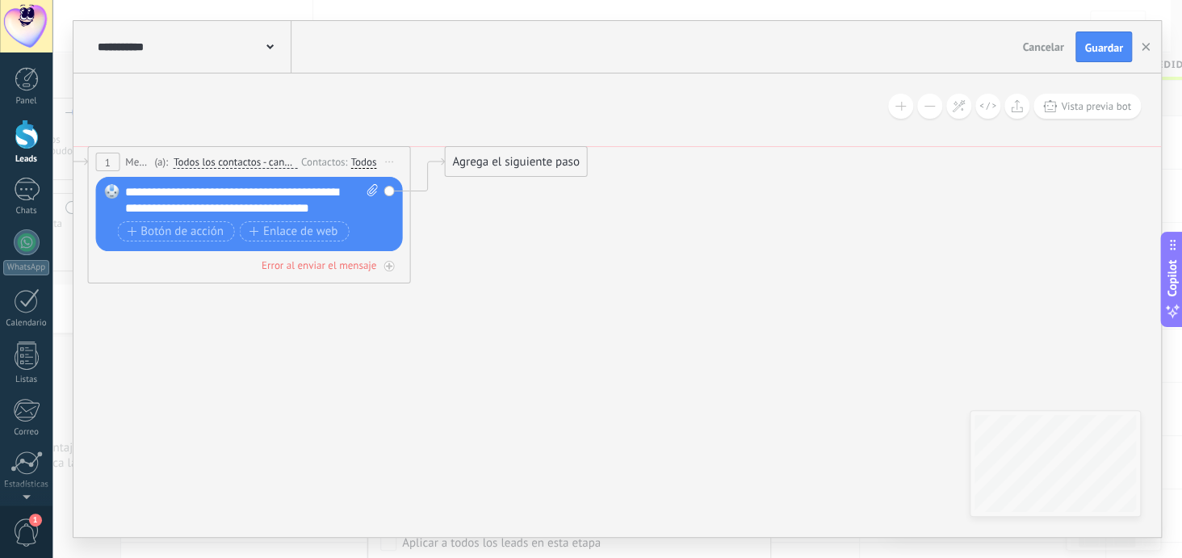
drag, startPoint x: 509, startPoint y: 205, endPoint x: 491, endPoint y: 159, distance: 49.6
click at [491, 159] on div "Agrega el siguiente paso" at bounding box center [515, 162] width 141 height 27
click at [492, 159] on div "Agrega el siguiente paso" at bounding box center [515, 162] width 141 height 27
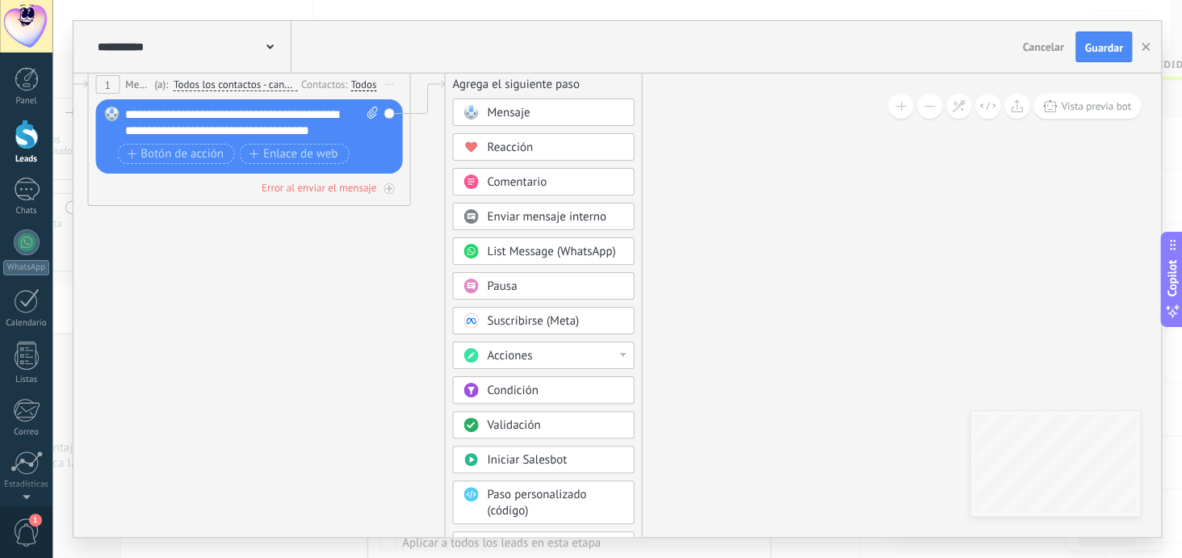
click at [618, 354] on div "Acciones" at bounding box center [555, 356] width 136 height 16
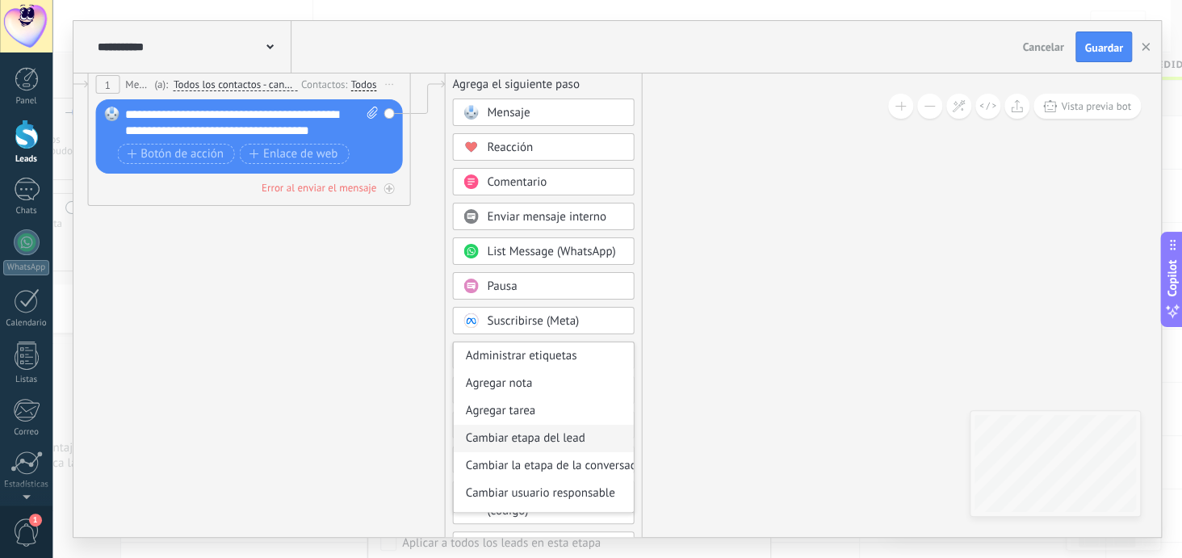
click at [599, 437] on div "Cambiar etapa del lead" at bounding box center [543, 438] width 180 height 27
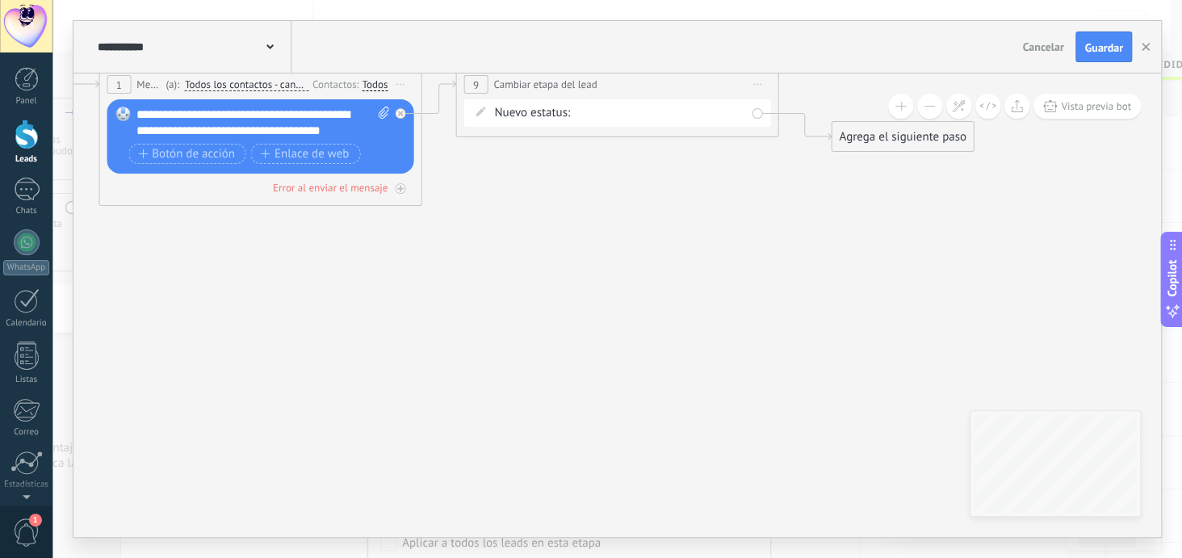
click at [0, 0] on div "Nueva consulta cierre Pedido completado Pedido enviado – ganado Pedido cancelad…" at bounding box center [0, 0] width 0 height 0
click at [803, 224] on div at bounding box center [617, 279] width 1130 height 558
click at [761, 85] on span "Iniciar vista previa aquí Cambiar nombre Duplicar [GEOGRAPHIC_DATA]" at bounding box center [757, 84] width 26 height 23
click at [778, 191] on div "Borrar" at bounding box center [831, 189] width 160 height 27
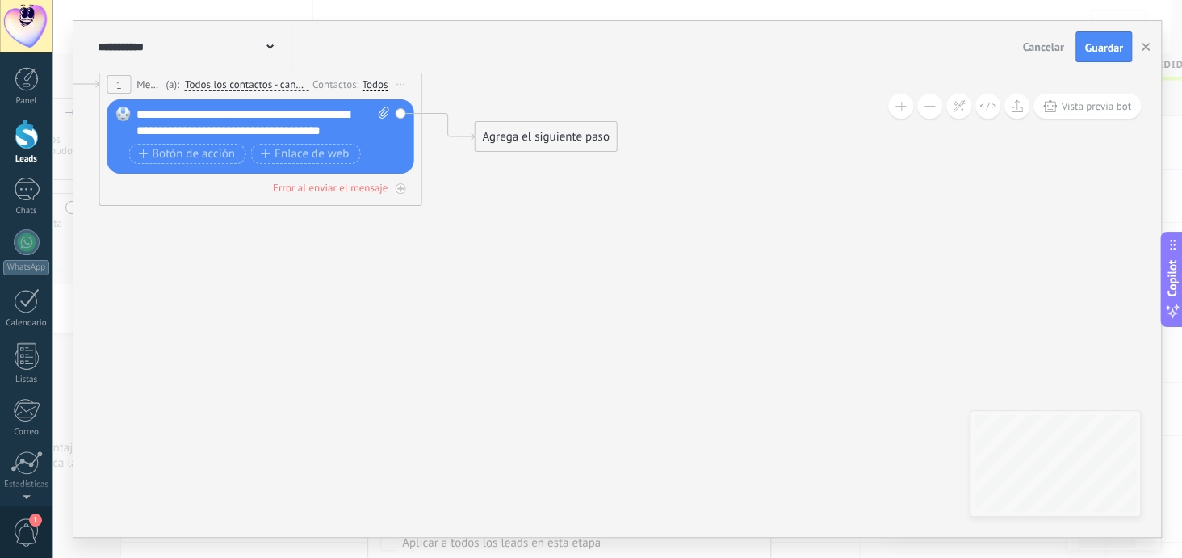
click at [510, 144] on div "Agrega el siguiente paso" at bounding box center [545, 137] width 141 height 27
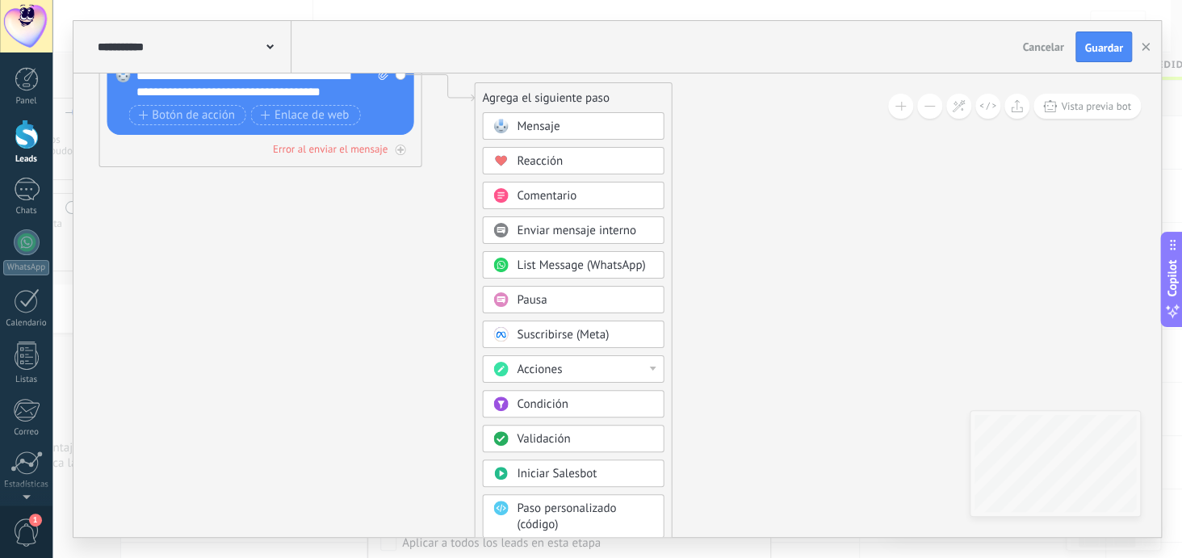
click at [746, 222] on icon at bounding box center [235, 72] width 1461 height 996
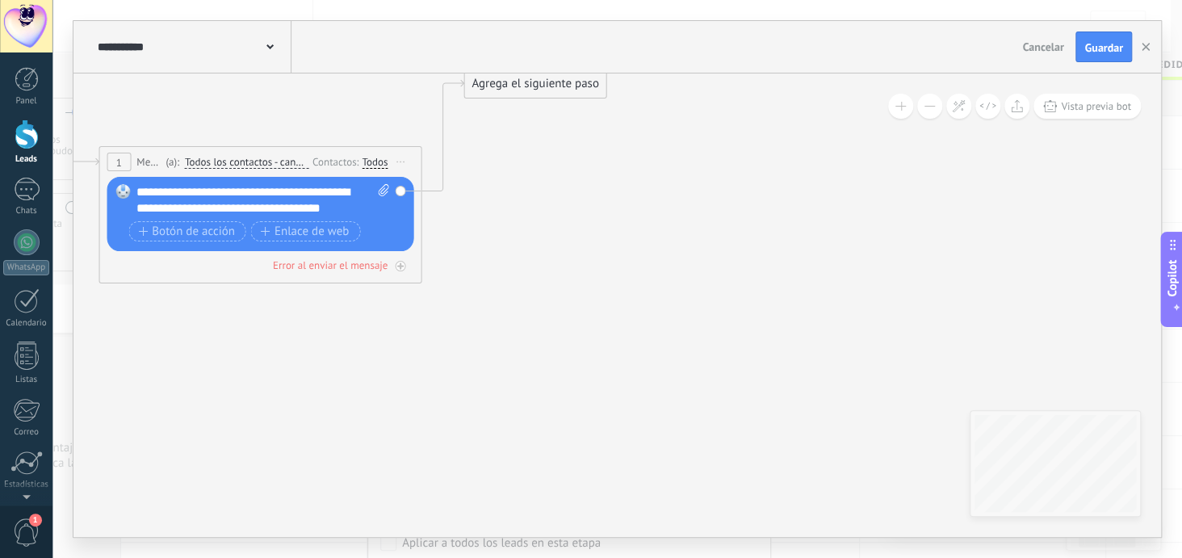
drag, startPoint x: 542, startPoint y: 213, endPoint x: 532, endPoint y: 82, distance: 131.2
click at [532, 82] on div "Agrega el siguiente paso" at bounding box center [534, 83] width 141 height 27
click at [580, 90] on div "Agrega el siguiente paso" at bounding box center [534, 83] width 141 height 27
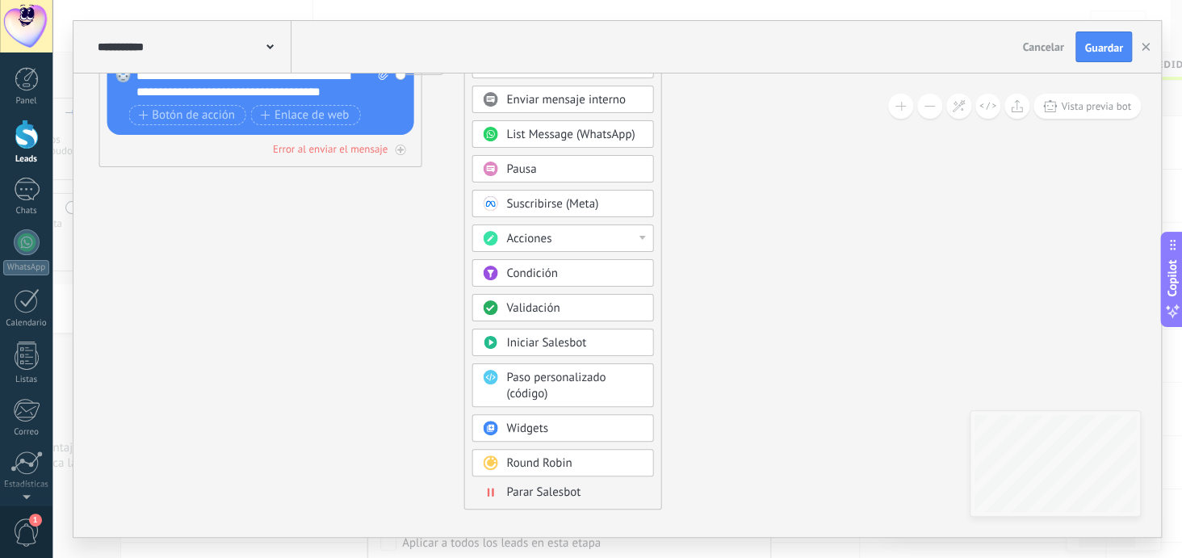
click at [551, 488] on span "Parar Salesbot" at bounding box center [543, 491] width 74 height 15
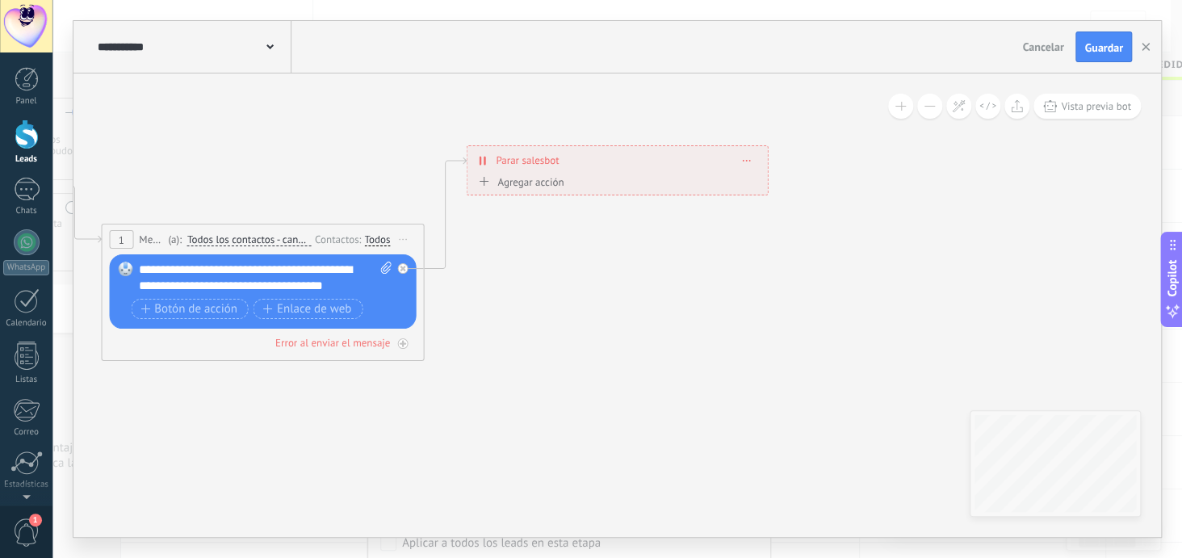
click at [524, 178] on div "Agregar acción" at bounding box center [519, 182] width 90 height 12
click at [524, 178] on button "Conversación marcada como cerrada" at bounding box center [567, 182] width 202 height 29
click at [581, 216] on span "Iniciar Salesbot" at bounding box center [564, 210] width 195 height 15
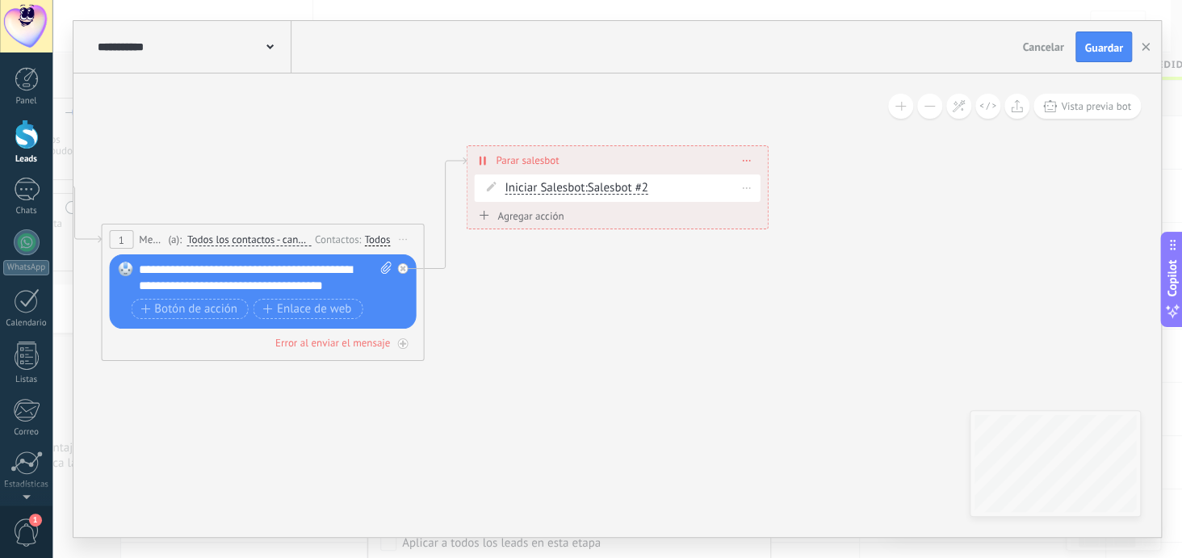
click at [618, 188] on span "Salesbot #2" at bounding box center [617, 187] width 61 height 15
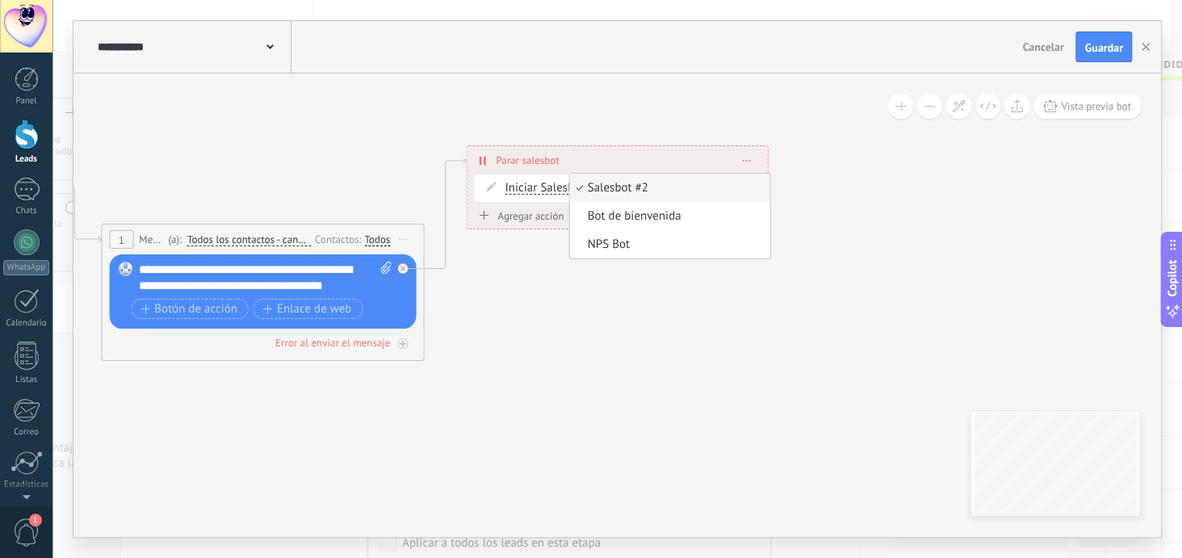
click at [757, 278] on icon at bounding box center [232, 252] width 1450 height 1021
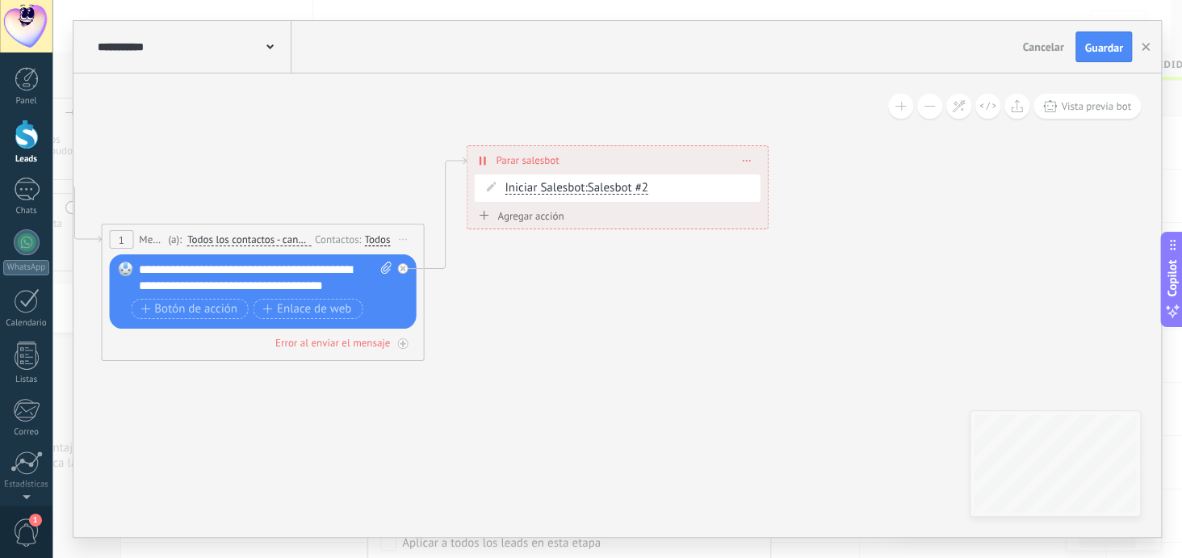
click at [528, 208] on div "Agregar acción Conversación marcada como cerrada Iniciar Salesbot Iniciar Sales…" at bounding box center [617, 218] width 286 height 20
click at [526, 216] on div "Agregar acción" at bounding box center [519, 216] width 90 height 12
click at [526, 216] on button "Iniciar Salesbot" at bounding box center [567, 216] width 202 height 29
click at [747, 188] on span at bounding box center [746, 187] width 7 height 9
click at [785, 211] on div "Borrar" at bounding box center [776, 210] width 72 height 27
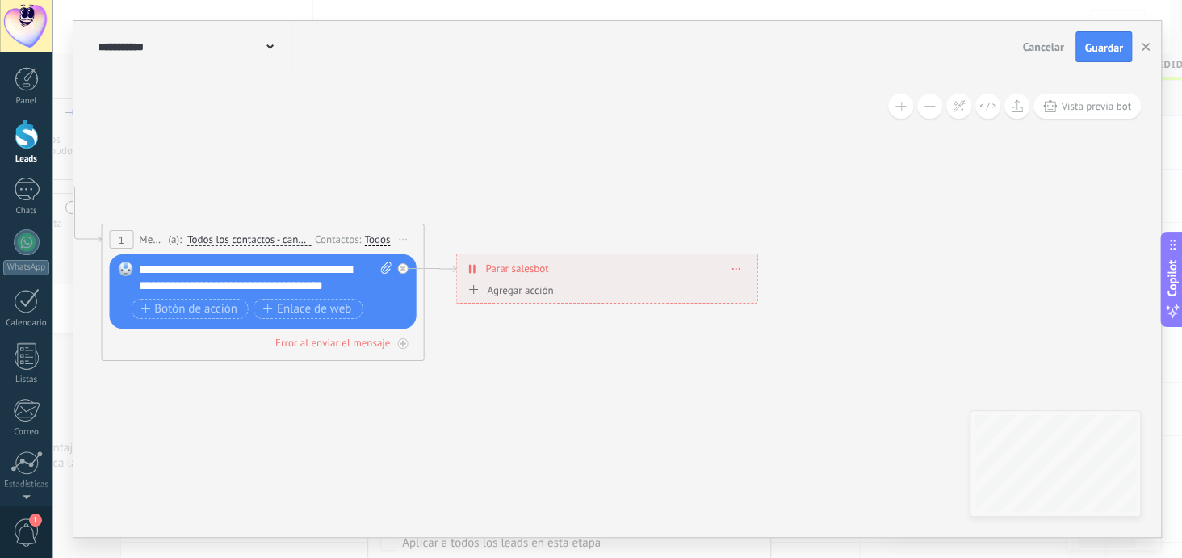
drag, startPoint x: 610, startPoint y: 165, endPoint x: 599, endPoint y: 274, distance: 109.5
click at [599, 274] on div "**********" at bounding box center [606, 268] width 300 height 28
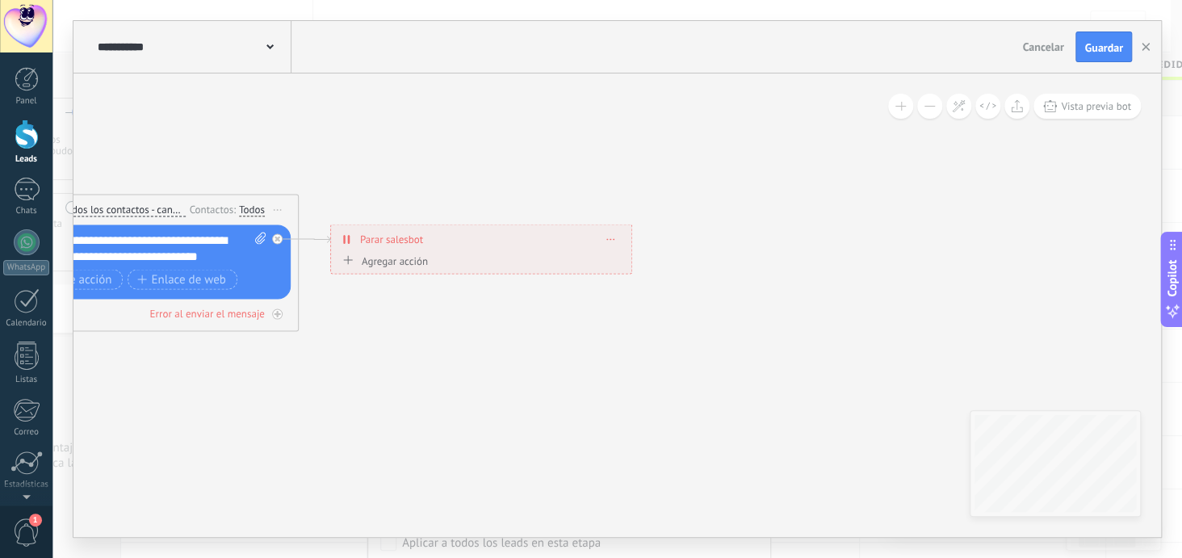
drag, startPoint x: 661, startPoint y: 443, endPoint x: 535, endPoint y: 413, distance: 129.4
click at [535, 413] on icon at bounding box center [209, 236] width 1654 height 996
click at [420, 261] on div "Agregar acción" at bounding box center [383, 260] width 90 height 12
click at [420, 261] on button "Iniciar Salesbot" at bounding box center [431, 260] width 202 height 29
click at [426, 291] on span "Iniciar Salesbot" at bounding box center [428, 288] width 195 height 15
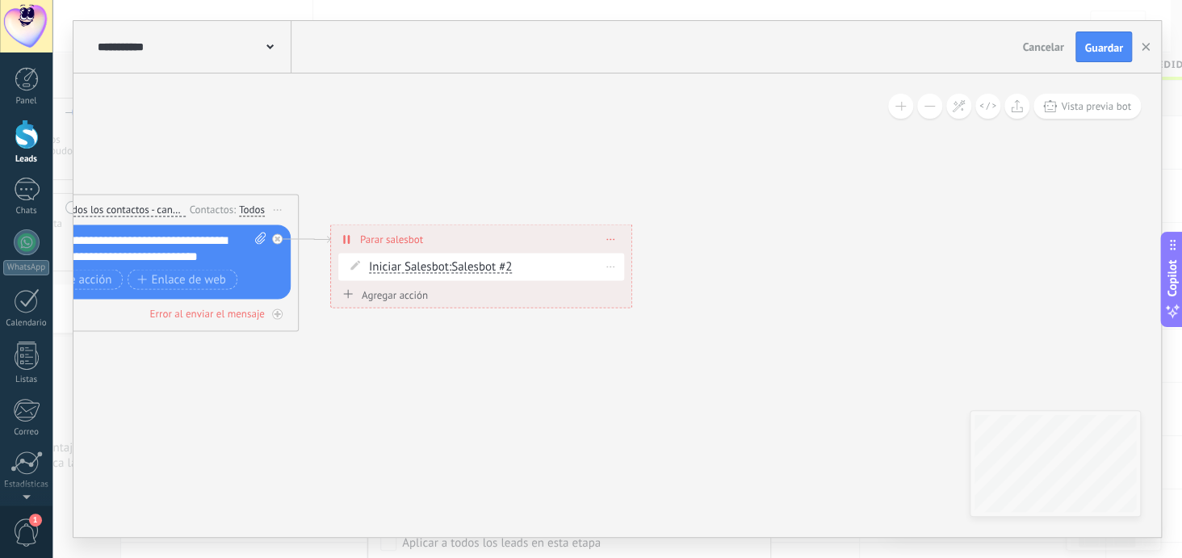
click at [352, 264] on icon at bounding box center [355, 265] width 10 height 10
click at [359, 260] on span at bounding box center [355, 264] width 27 height 13
click at [358, 266] on icon at bounding box center [355, 265] width 10 height 10
click at [484, 267] on span "Salesbot #2" at bounding box center [481, 265] width 61 height 15
click at [408, 261] on span "Iniciar Salesbot" at bounding box center [409, 266] width 80 height 13
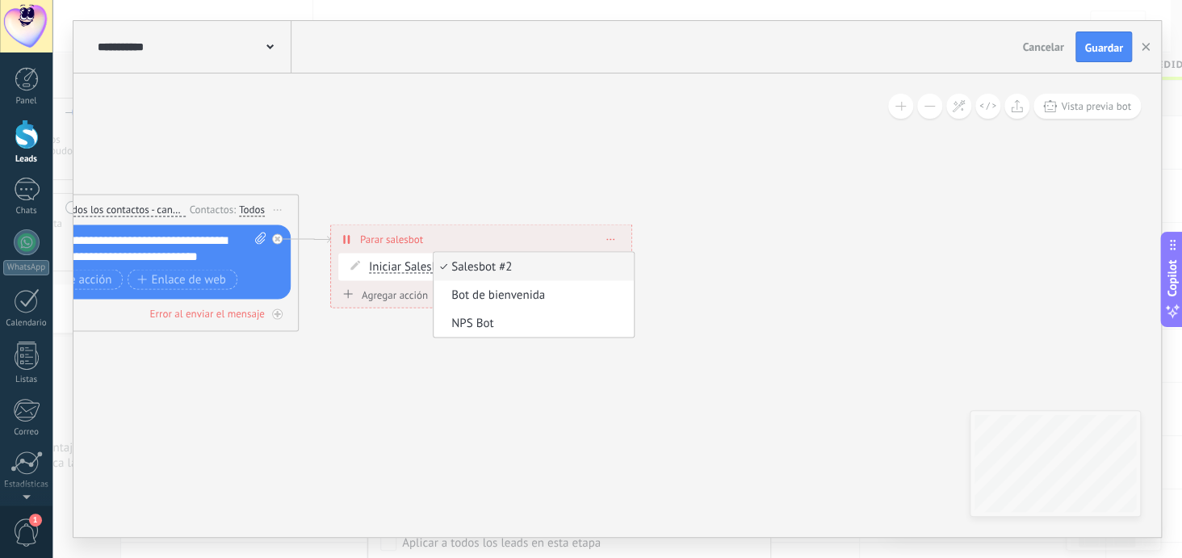
click at [408, 261] on button "Iniciar Salesbot" at bounding box center [462, 266] width 202 height 29
click at [431, 296] on span "Iniciar Salesbot" at bounding box center [448, 295] width 195 height 16
click at [478, 265] on span "Salesbot #2" at bounding box center [481, 265] width 61 height 15
click at [700, 301] on icon at bounding box center [209, 236] width 1654 height 996
click at [613, 238] on icon at bounding box center [610, 239] width 8 height 2
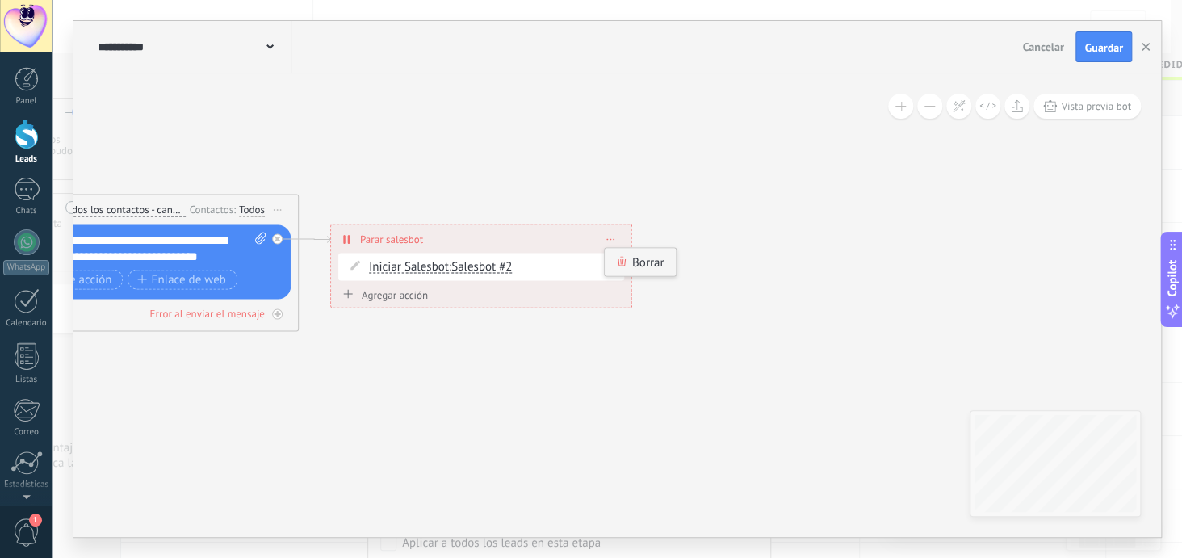
click at [646, 263] on div "Borrar" at bounding box center [641, 261] width 72 height 27
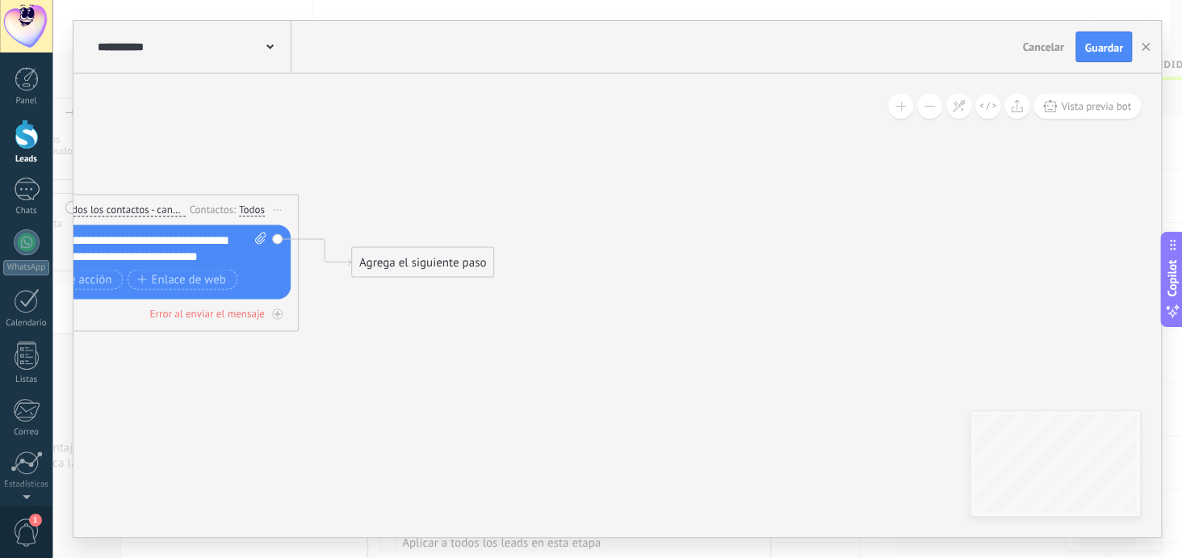
click at [452, 259] on div "Agrega el siguiente paso" at bounding box center [422, 262] width 141 height 27
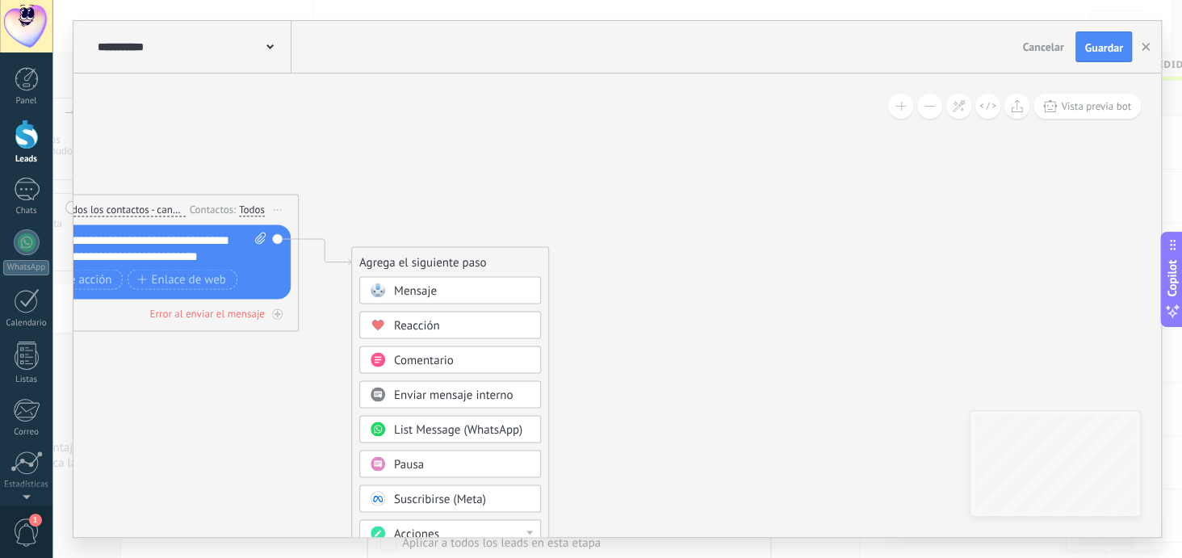
click at [452, 461] on div "Pausa" at bounding box center [462, 464] width 136 height 16
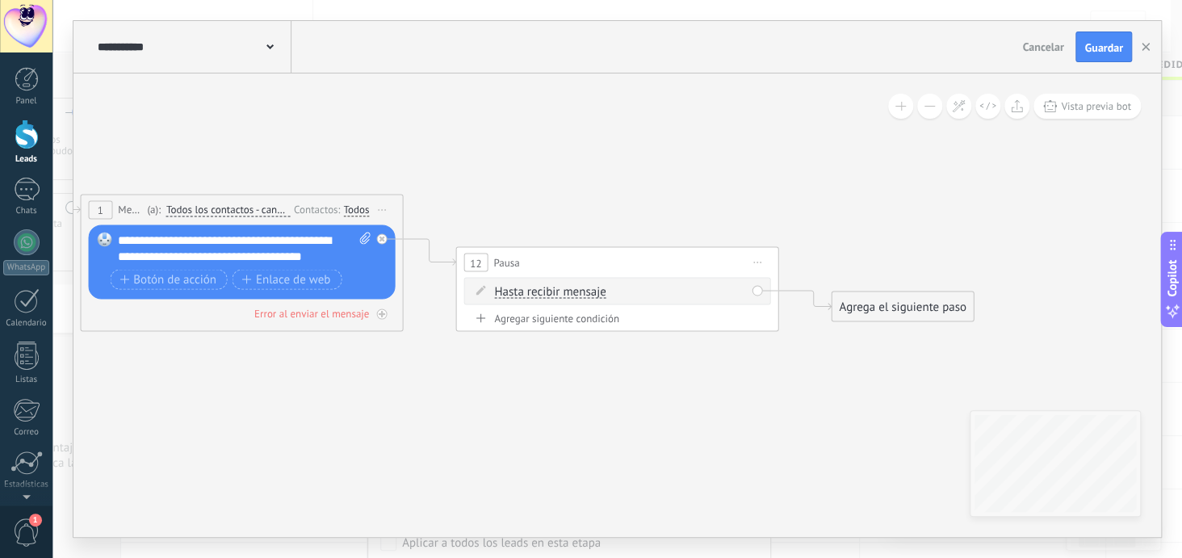
click at [568, 291] on span "Hasta recibir mensaje" at bounding box center [549, 291] width 111 height 13
click at [568, 291] on button "Hasta recibir mensaje" at bounding box center [587, 291] width 202 height 29
click at [568, 291] on span "Hasta recibir mensaje" at bounding box center [573, 292] width 195 height 16
click at [760, 258] on span "Iniciar vista previa aquí Cambiar nombre Duplicar [GEOGRAPHIC_DATA]" at bounding box center [757, 261] width 26 height 23
click at [790, 374] on div "Borrar" at bounding box center [831, 367] width 160 height 27
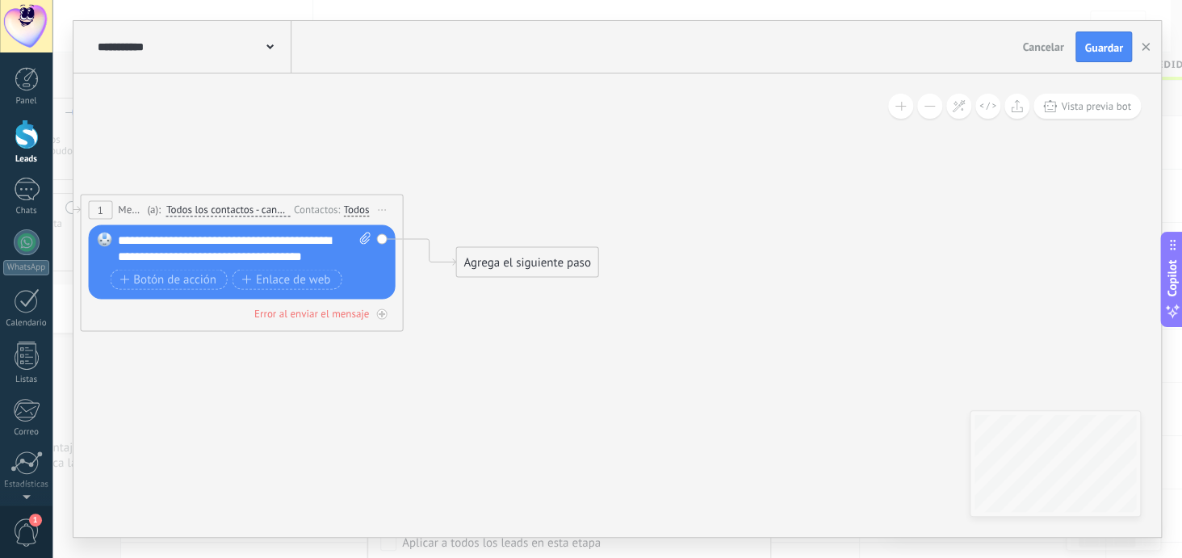
click at [555, 258] on div "Agrega el siguiente paso" at bounding box center [526, 262] width 141 height 27
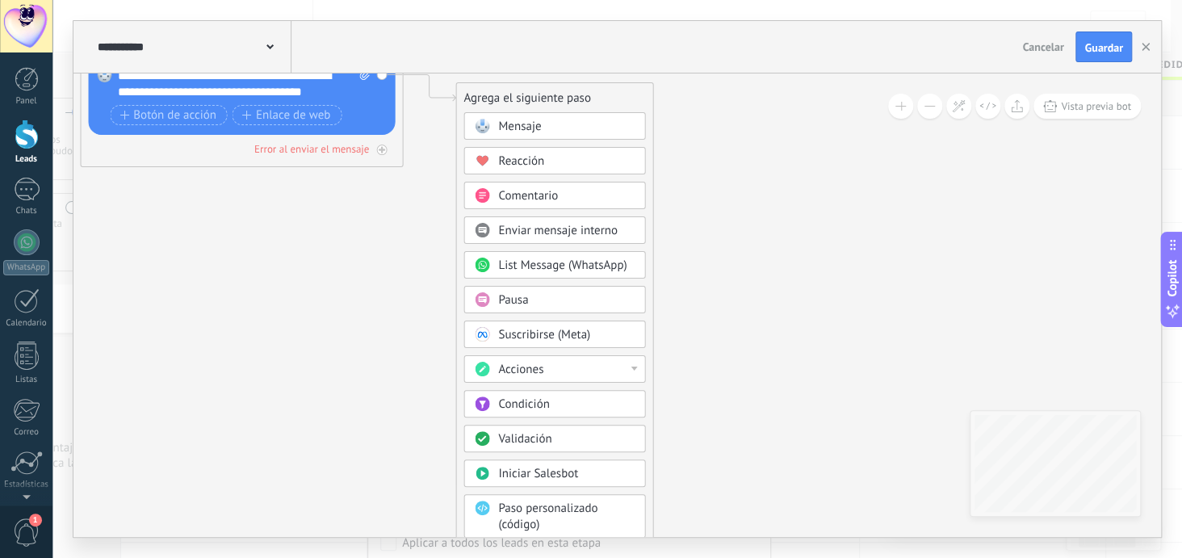
drag, startPoint x: 560, startPoint y: 337, endPoint x: 599, endPoint y: 174, distance: 167.6
click at [599, 174] on div "Mensaje Mensaje Mensaje Reacción Comentario Enviar mensaje interno" at bounding box center [554, 375] width 182 height 527
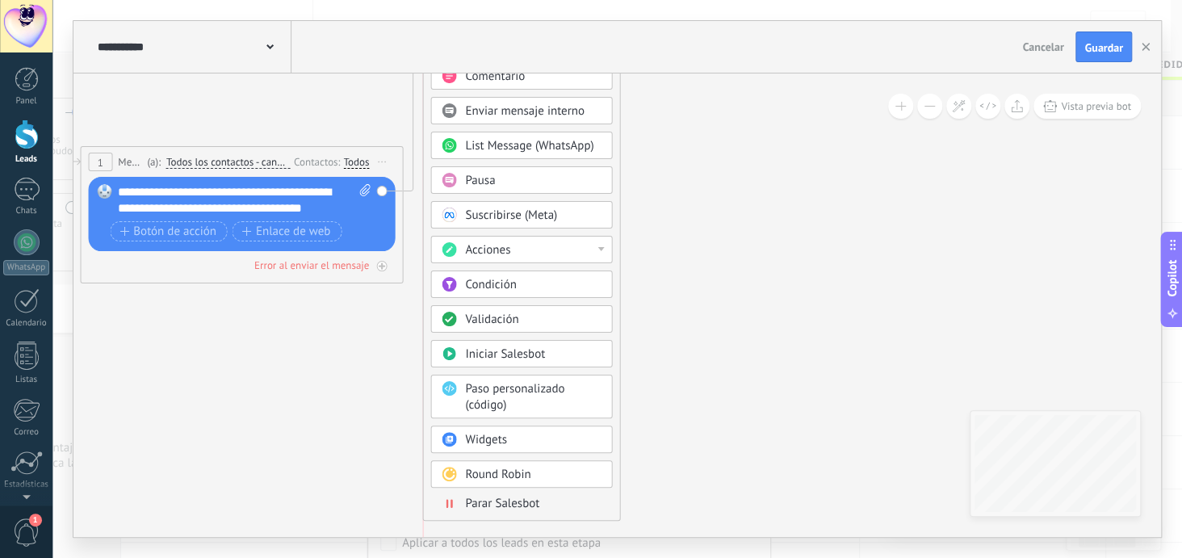
drag, startPoint x: 573, startPoint y: 214, endPoint x: 538, endPoint y: -21, distance: 237.6
click at [538, 0] on html ".abecls-1,.abecls-2{fill-rule:evenodd}.abecls-2{fill:#fff} .abhcls-1{fill:none}…" at bounding box center [591, 279] width 1182 height 558
click at [519, 496] on span "Parar Salesbot" at bounding box center [502, 503] width 74 height 15
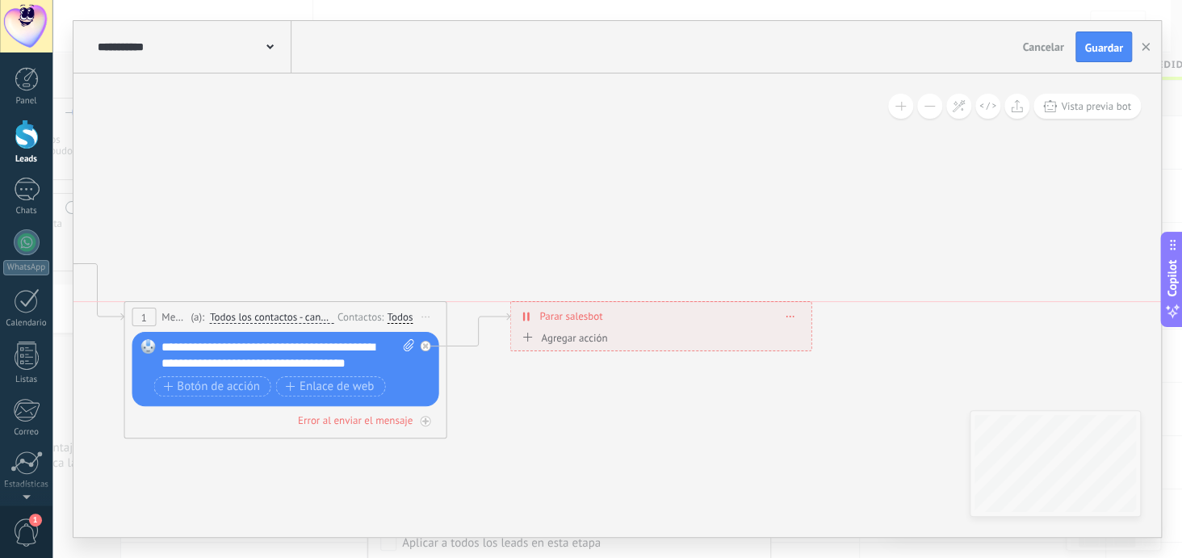
drag, startPoint x: 543, startPoint y: 133, endPoint x: 586, endPoint y: 312, distance: 183.7
click at [586, 312] on span "Parar salesbot" at bounding box center [570, 315] width 63 height 15
click at [1098, 45] on span "Guardar" at bounding box center [1103, 47] width 38 height 11
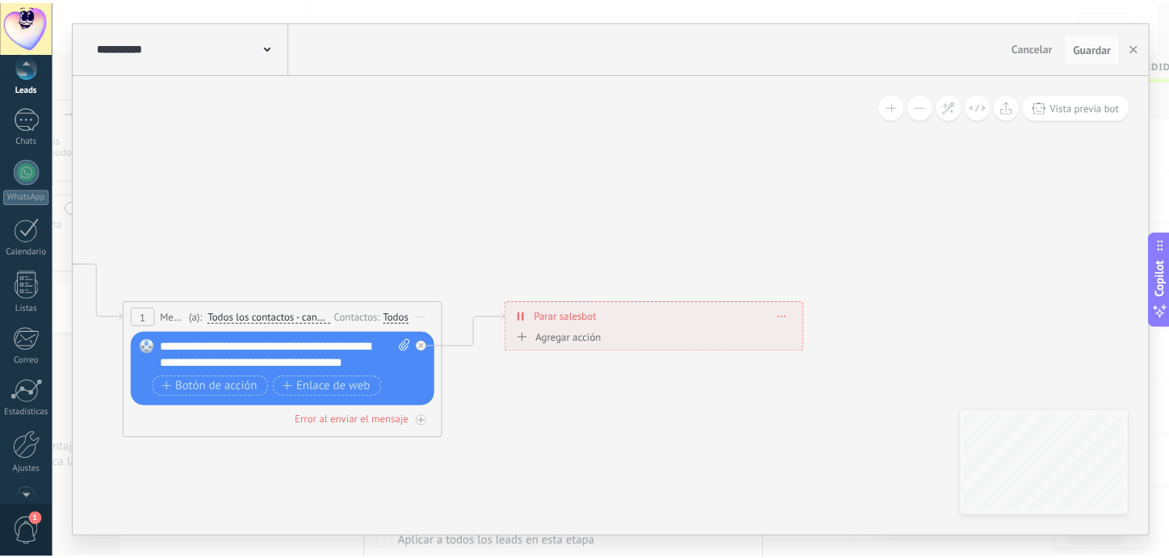
scroll to position [0, 0]
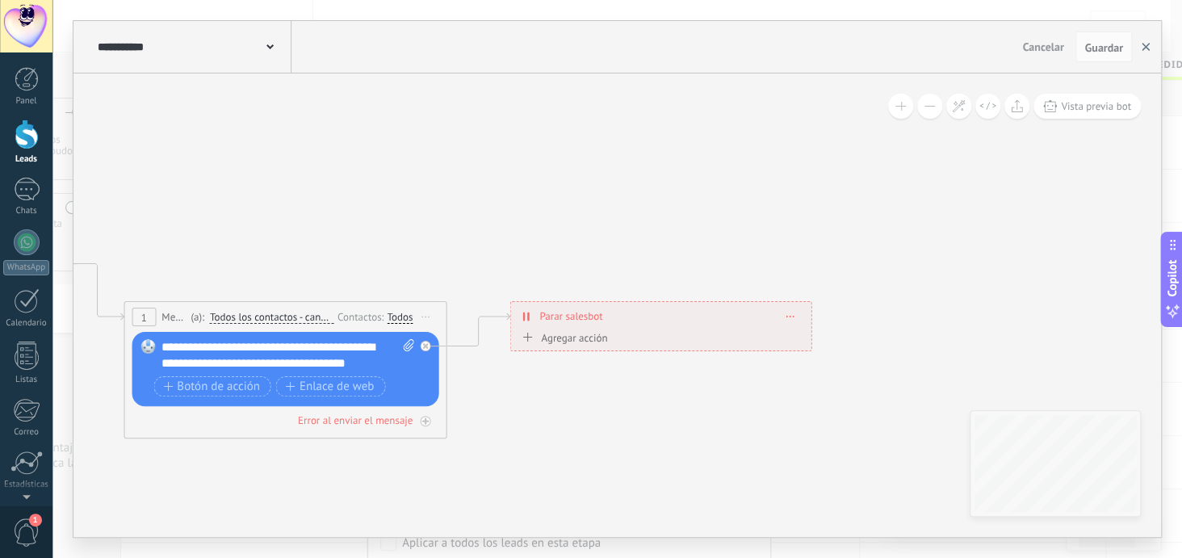
click at [1146, 42] on button "button" at bounding box center [1146, 46] width 24 height 31
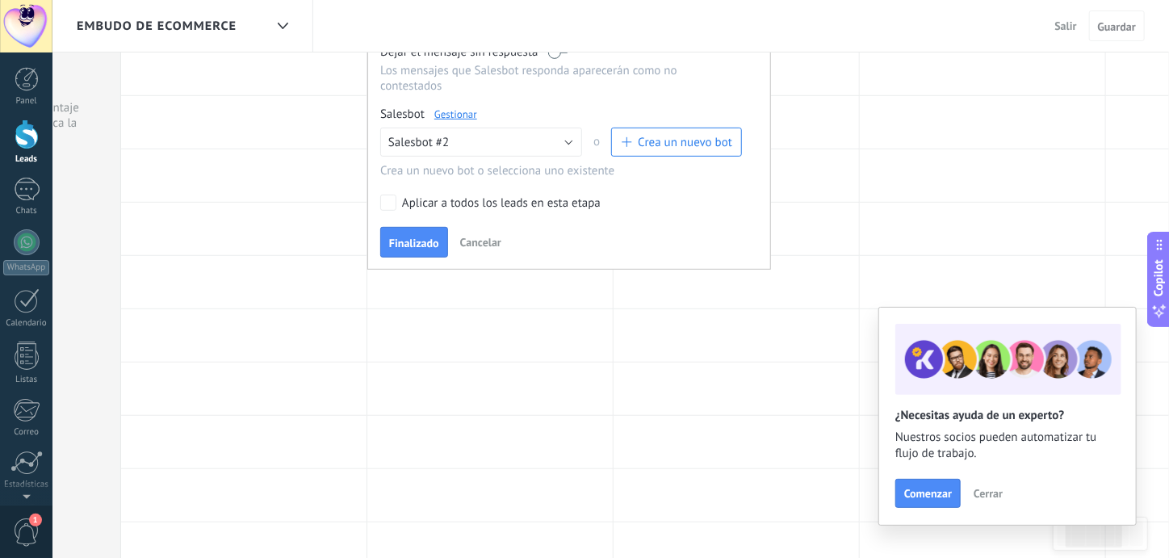
scroll to position [242, 0]
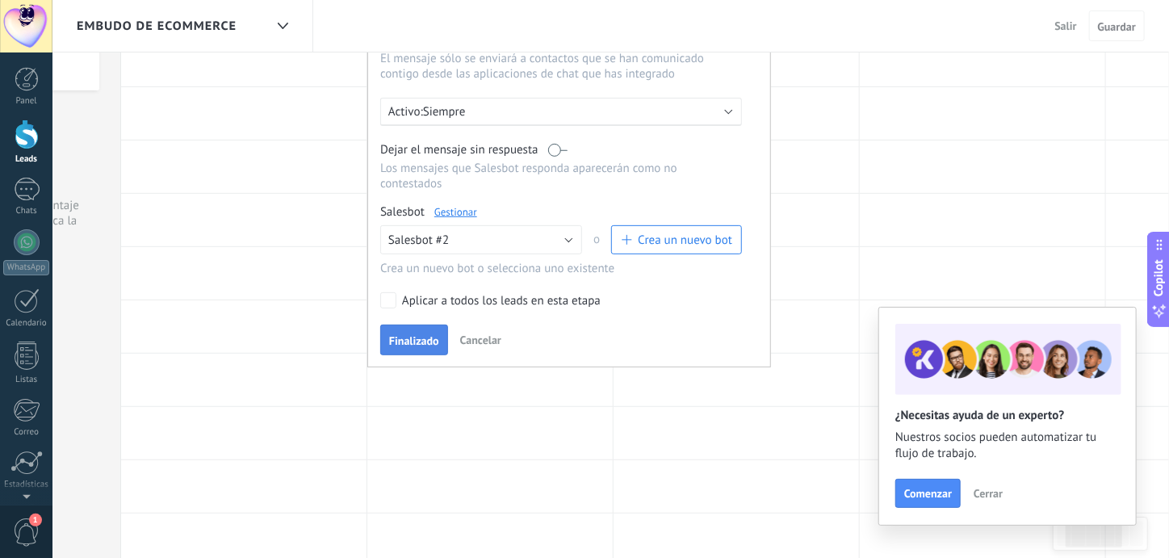
click at [416, 335] on span "Finalizado" at bounding box center [414, 340] width 50 height 11
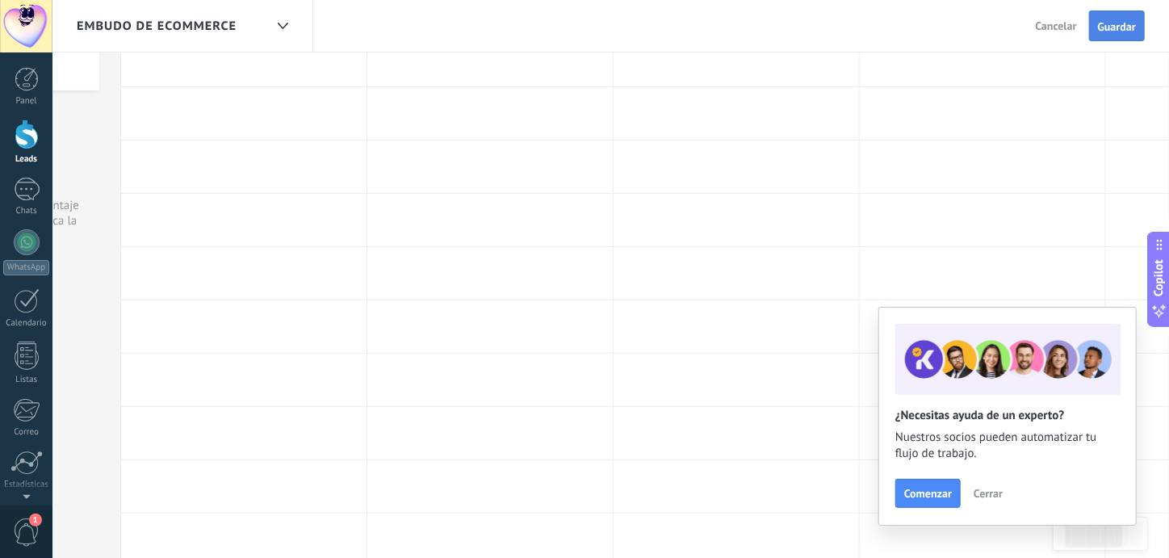
click at [1130, 23] on span "Guardar" at bounding box center [1117, 26] width 38 height 11
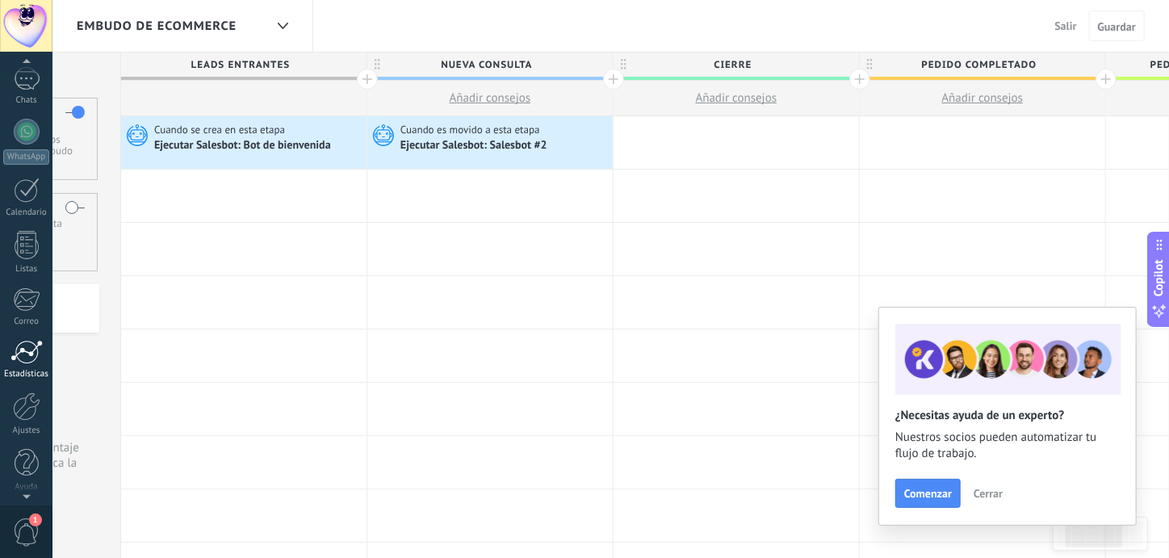
scroll to position [112, 0]
click at [27, 413] on div at bounding box center [26, 405] width 27 height 28
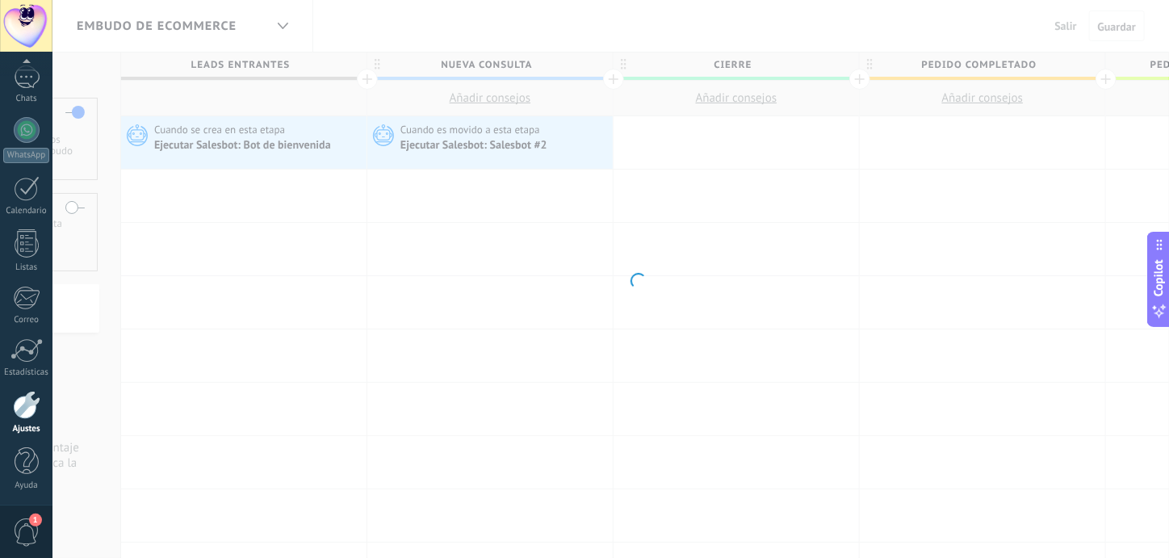
scroll to position [113, 0]
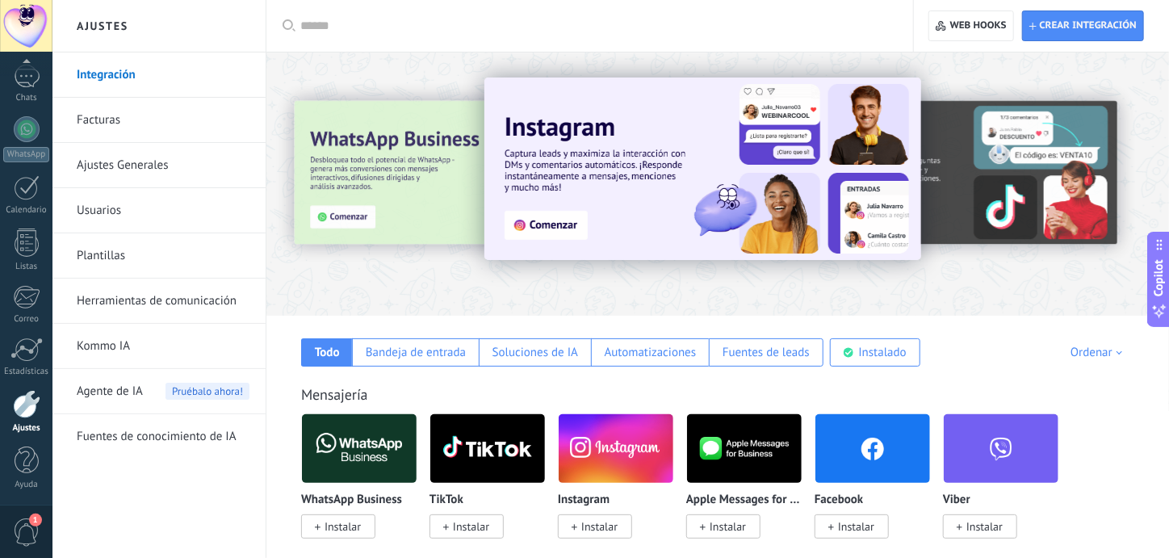
click at [162, 157] on link "Ajustes Generales" at bounding box center [163, 165] width 173 height 45
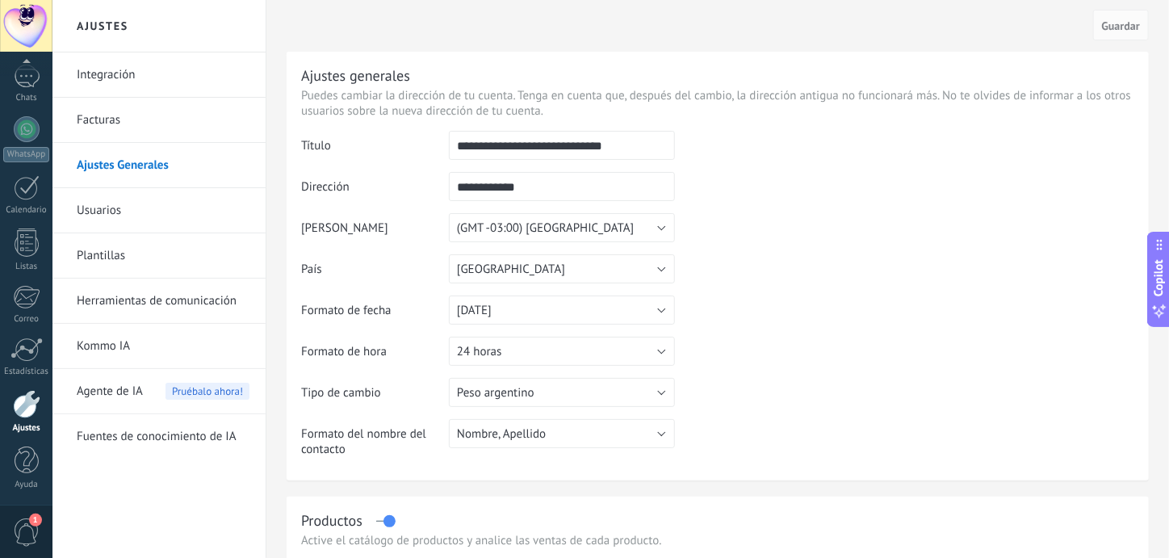
click at [131, 258] on link "Plantillas" at bounding box center [163, 255] width 173 height 45
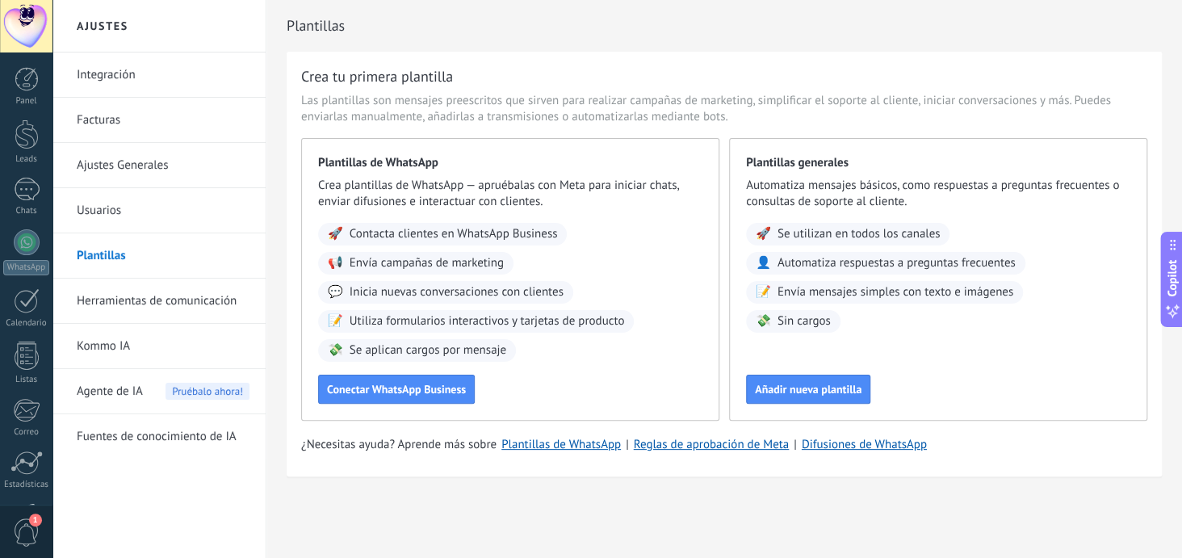
click at [183, 296] on link "Herramientas de comunicación" at bounding box center [163, 301] width 173 height 45
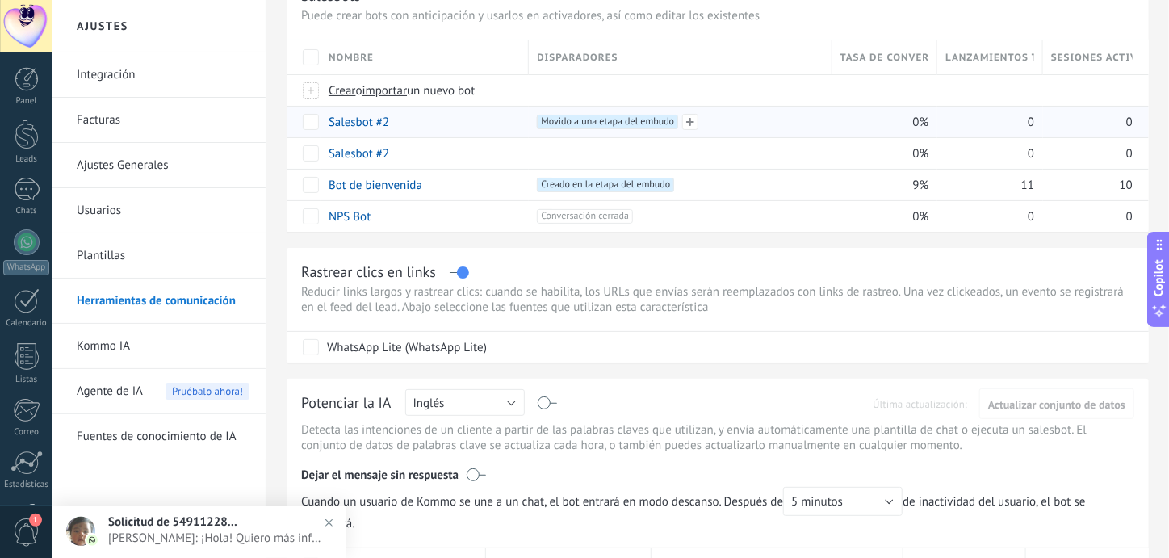
click at [652, 121] on span "Movido a una etapa del embudo +0" at bounding box center [607, 122] width 141 height 15
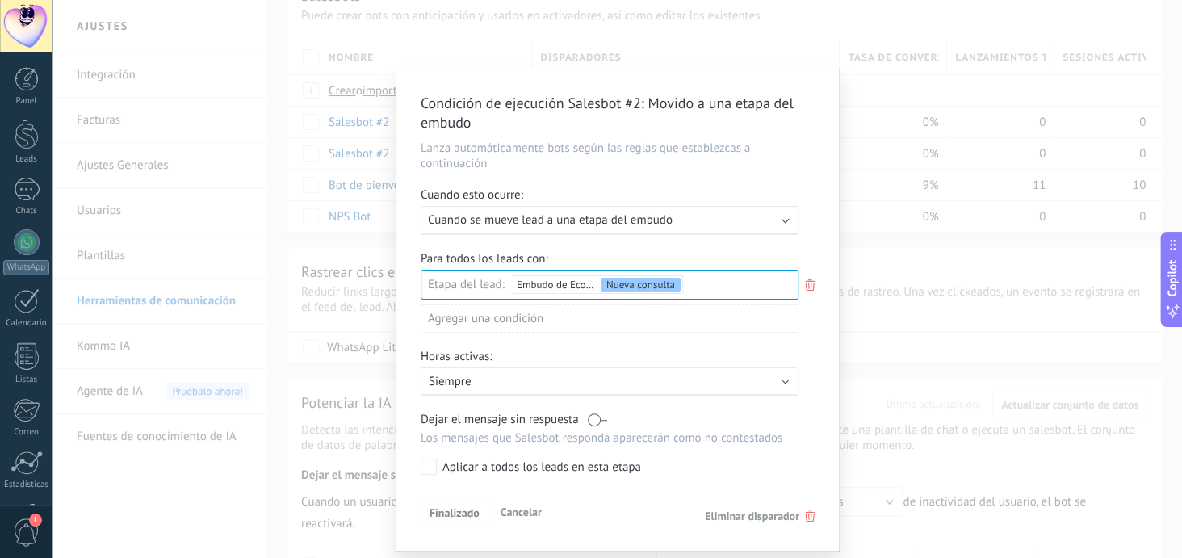
click at [513, 508] on span "Cancelar" at bounding box center [521, 512] width 41 height 15
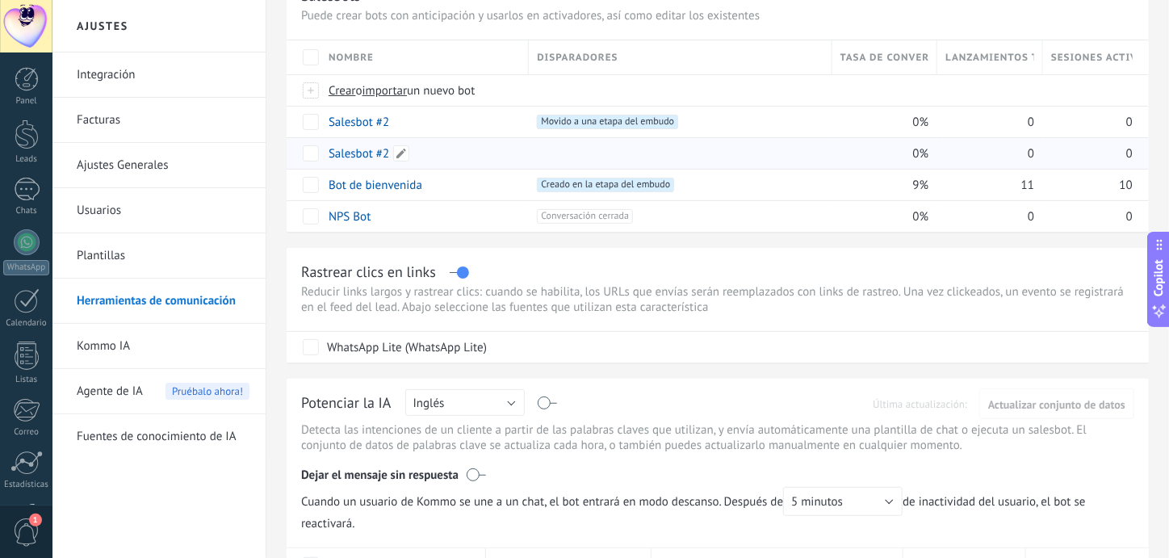
click at [361, 147] on link "Salesbot #2" at bounding box center [359, 153] width 61 height 15
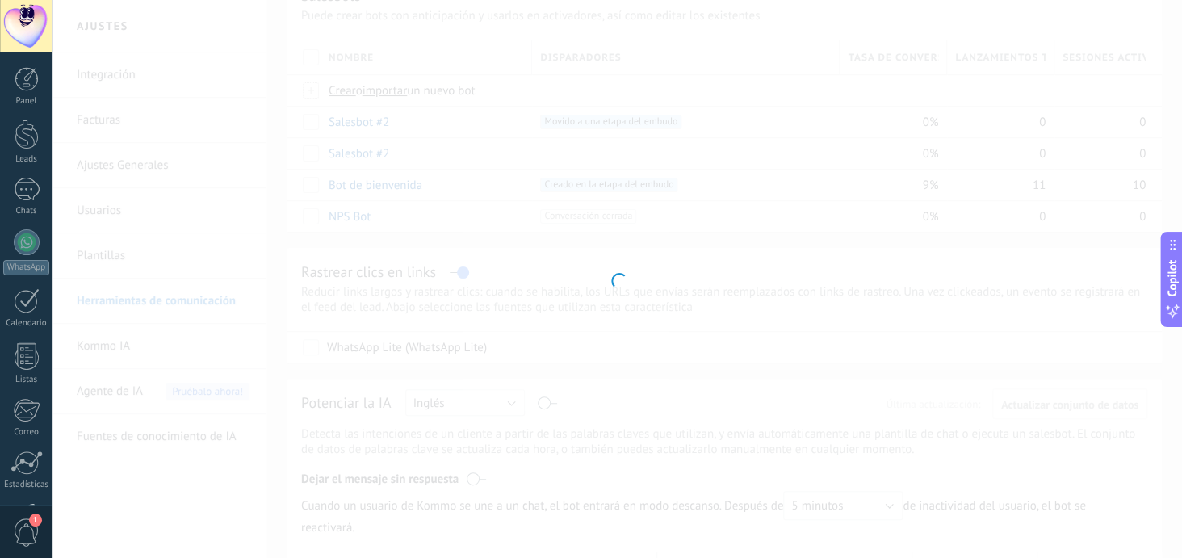
type input "**********"
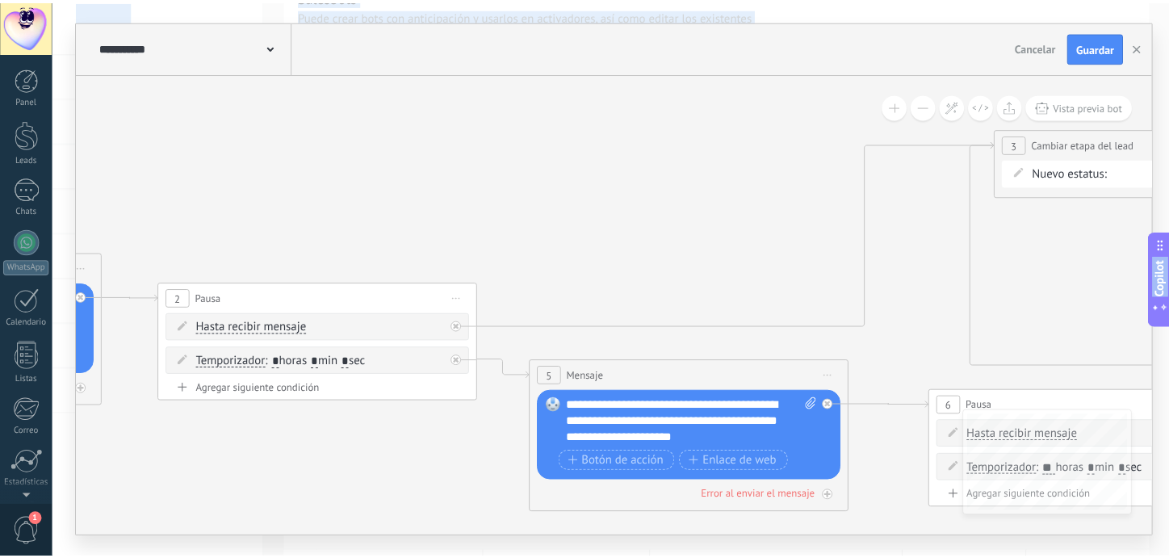
scroll to position [113, 0]
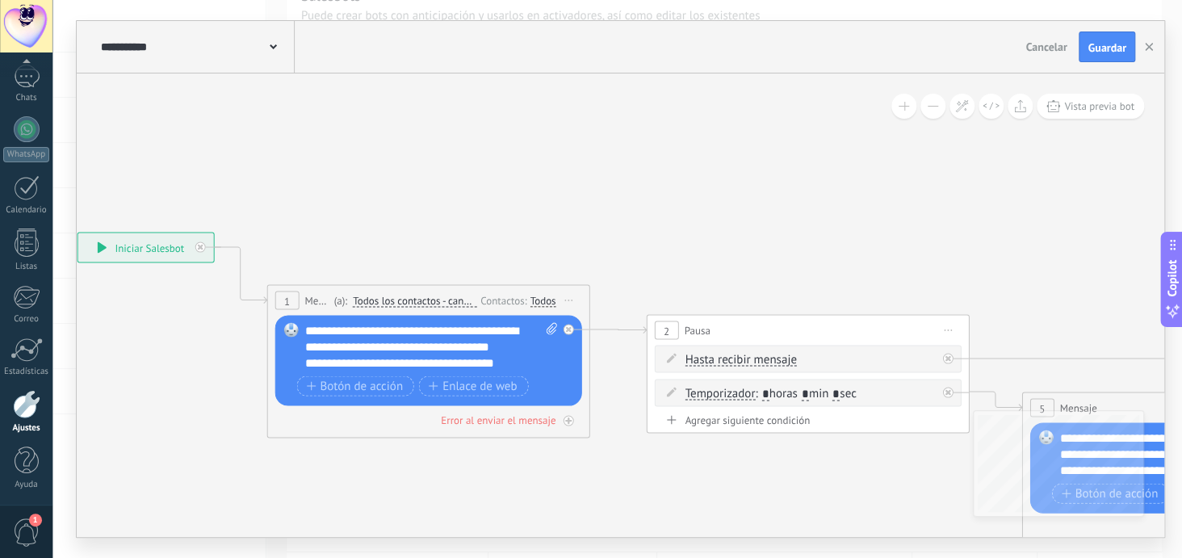
drag, startPoint x: 829, startPoint y: 458, endPoint x: 487, endPoint y: 495, distance: 344.3
click at [1152, 42] on button "button" at bounding box center [1149, 46] width 24 height 31
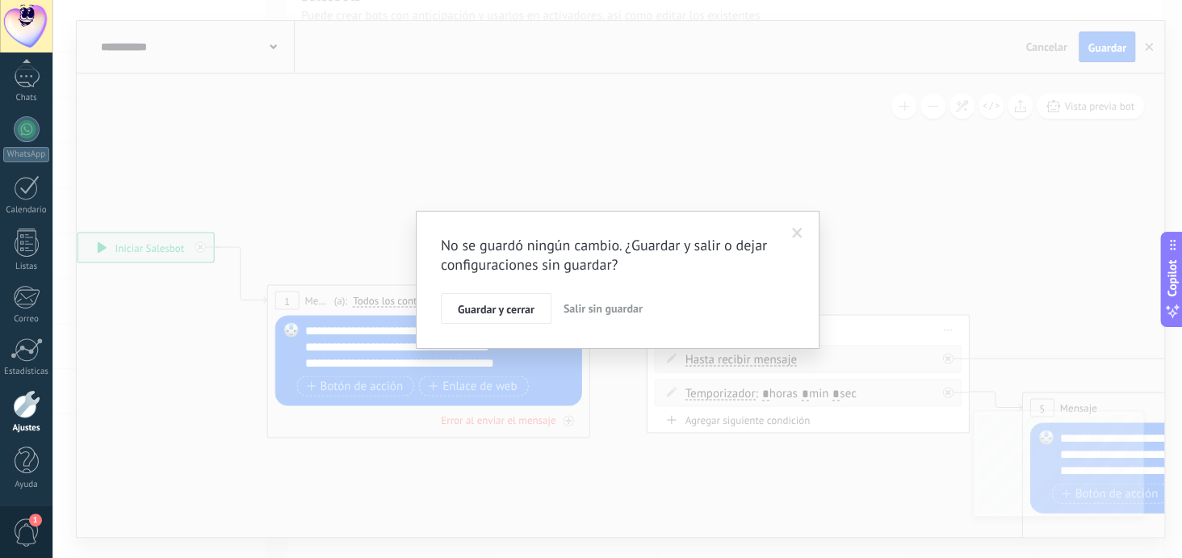
click at [599, 308] on span "Salir sin guardar" at bounding box center [603, 308] width 79 height 15
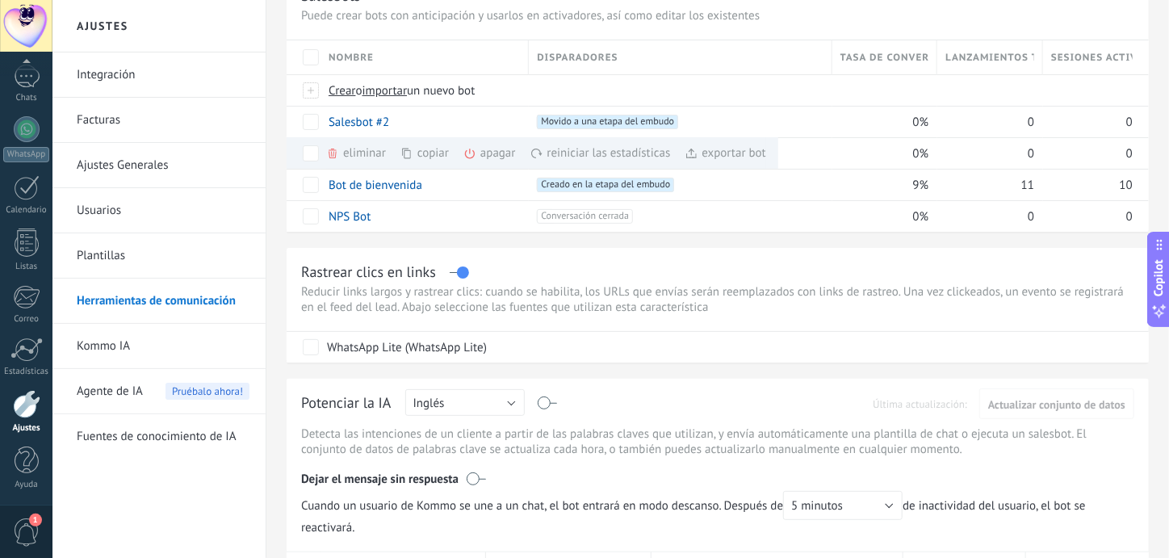
scroll to position [0, 0]
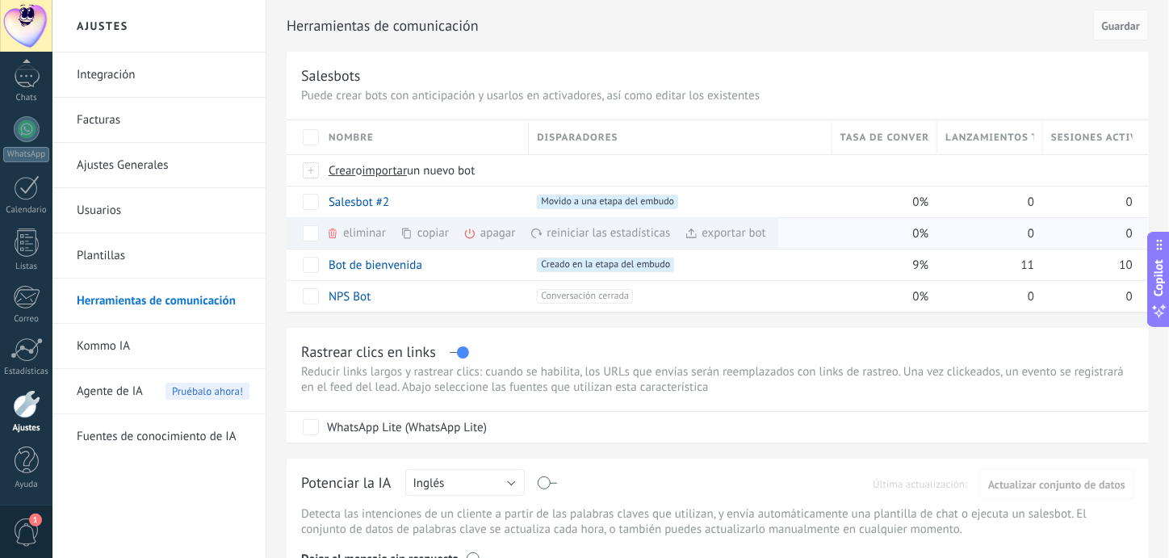
click at [356, 228] on div "eliminar màs" at bounding box center [383, 232] width 115 height 31
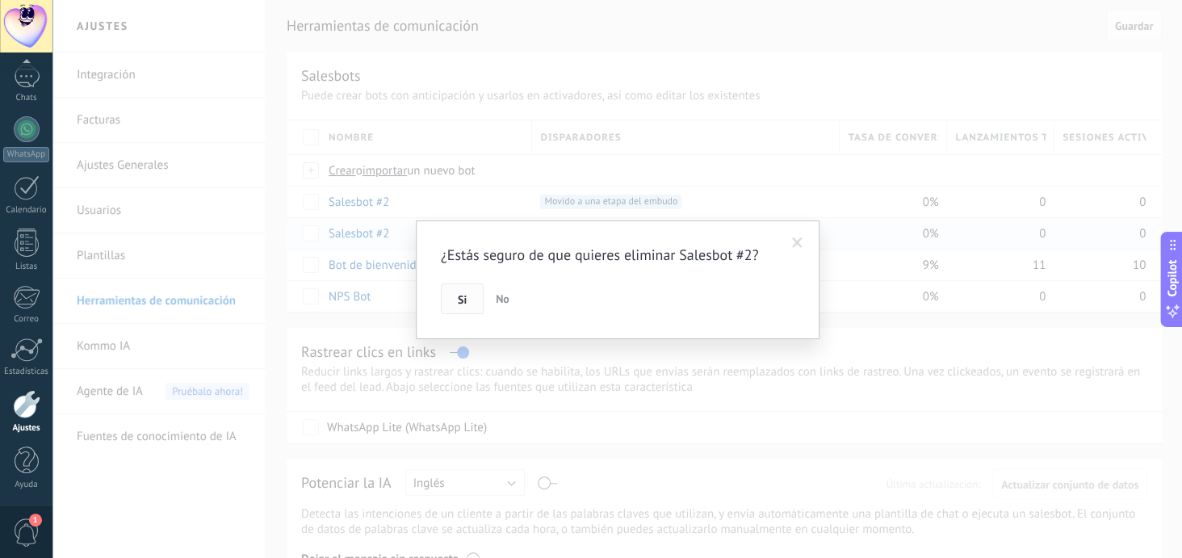
click at [465, 300] on span "Si" at bounding box center [462, 299] width 9 height 11
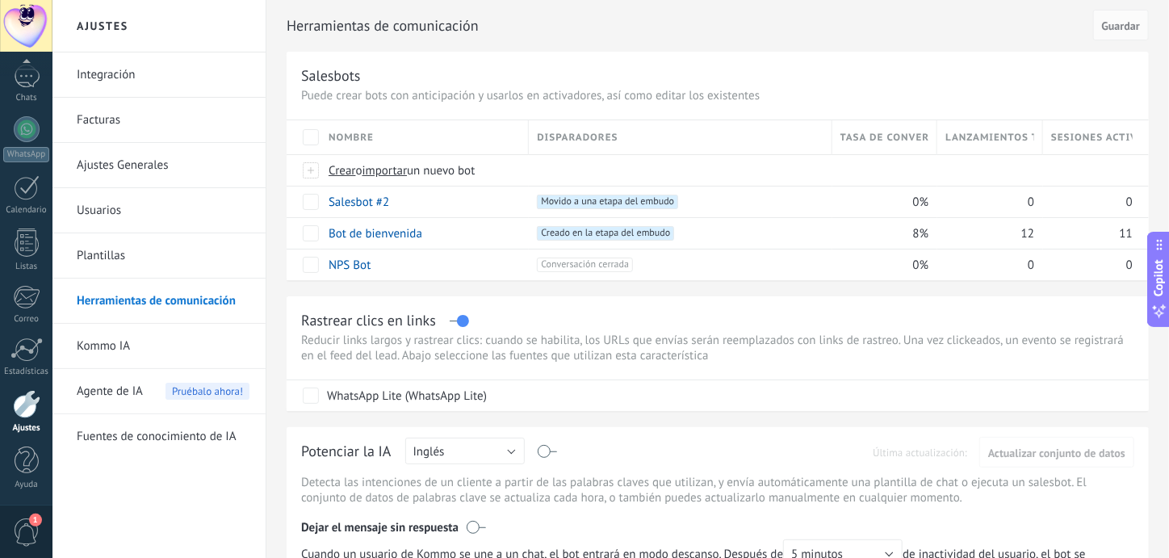
click at [399, 140] on div "Nombre" at bounding box center [424, 137] width 207 height 34
click at [343, 170] on span "Crear" at bounding box center [342, 170] width 27 height 15
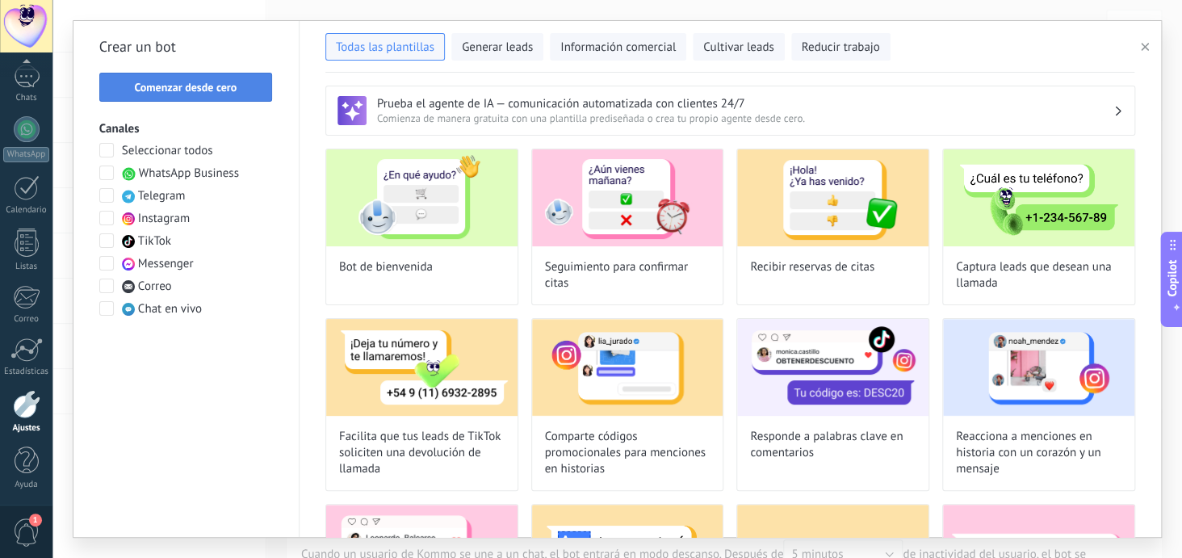
click at [196, 85] on span "Comenzar desde cero" at bounding box center [185, 87] width 103 height 11
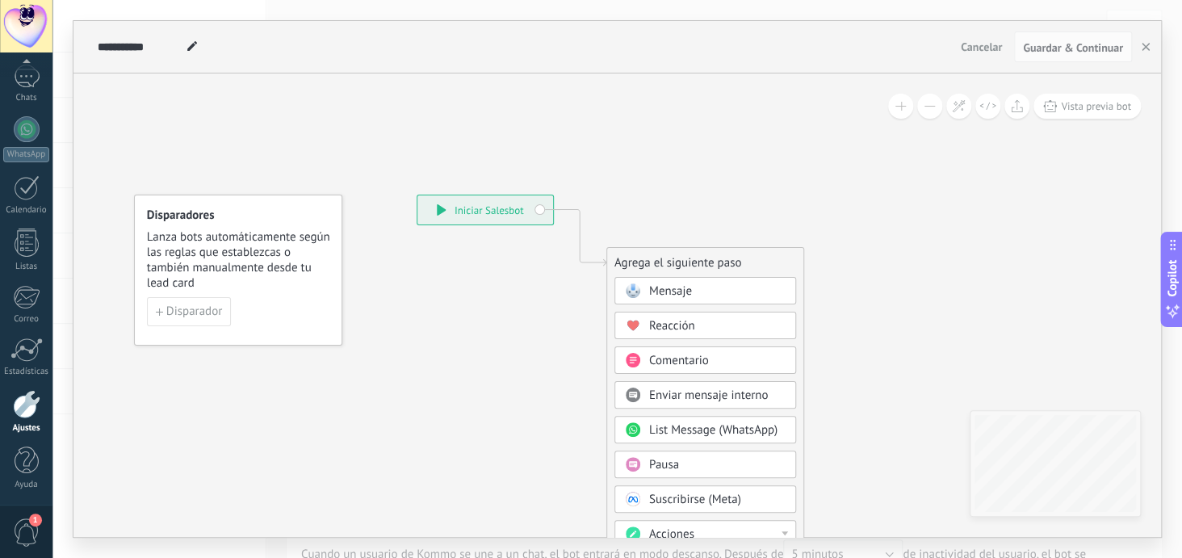
click at [192, 50] on icon at bounding box center [192, 46] width 10 height 10
type input "*"
click at [606, 126] on icon at bounding box center [555, 484] width 1085 height 1387
click at [179, 46] on icon at bounding box center [183, 46] width 10 height 10
type input "*"
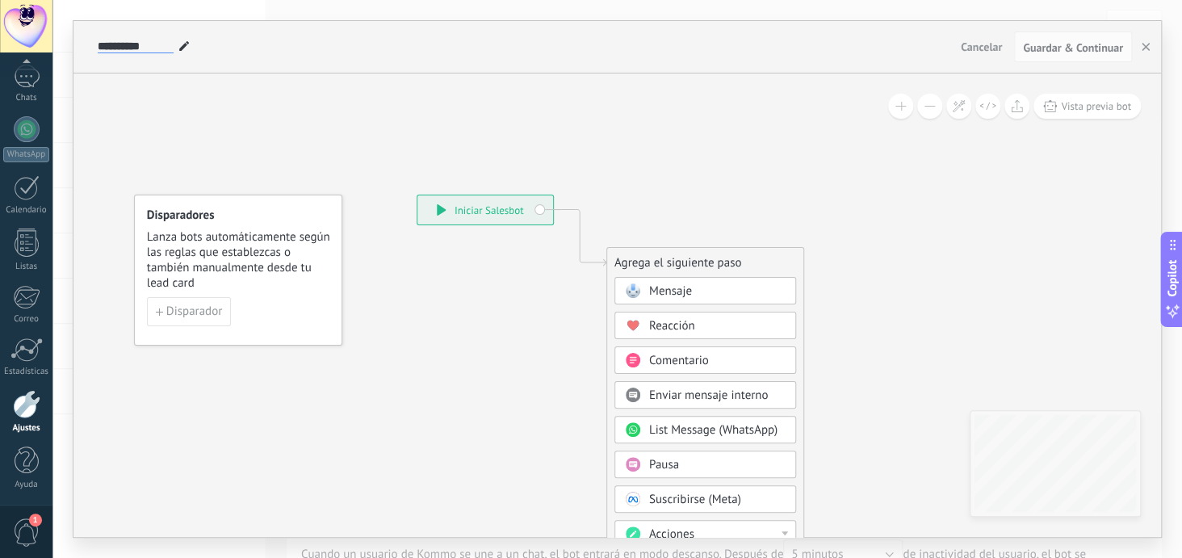
type input "**********"
click at [455, 124] on icon at bounding box center [555, 484] width 1085 height 1387
click at [1142, 43] on use "button" at bounding box center [1146, 47] width 8 height 8
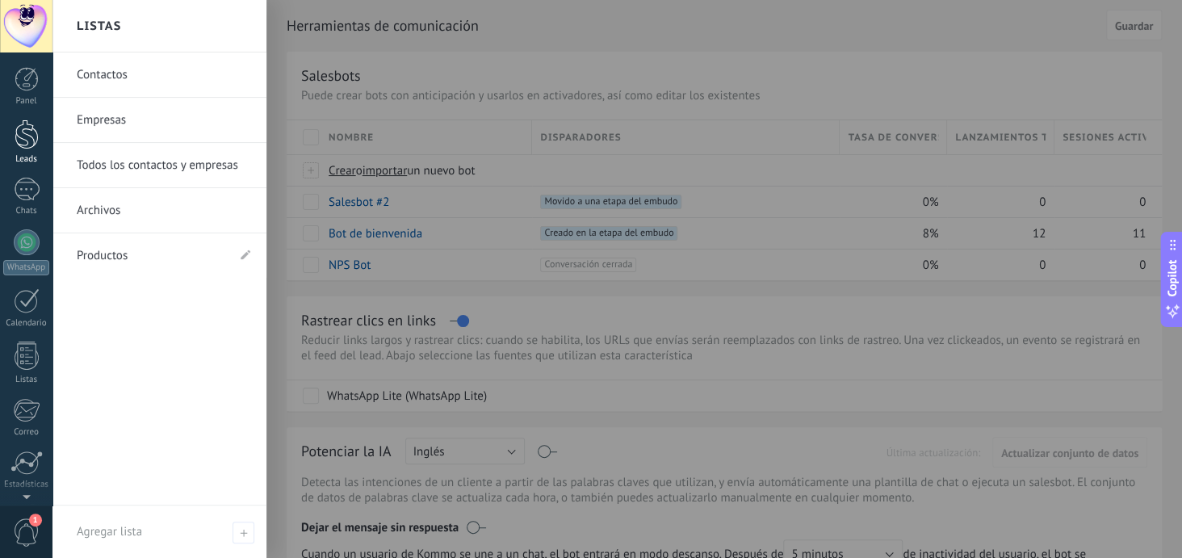
click at [25, 133] on div at bounding box center [27, 134] width 24 height 30
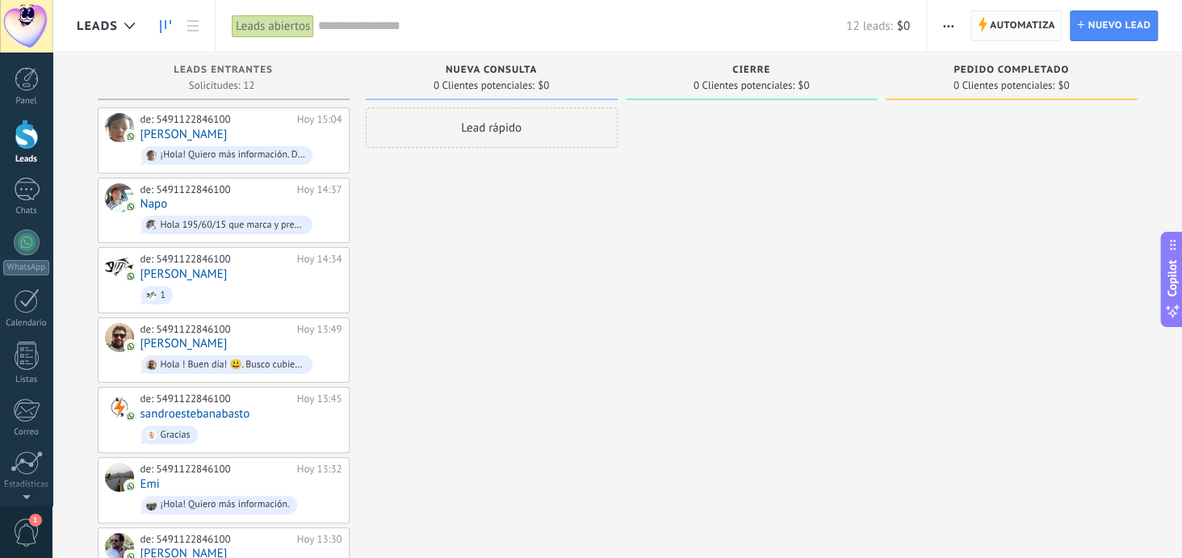
click at [1030, 22] on span "Automatiza" at bounding box center [1022, 25] width 65 height 29
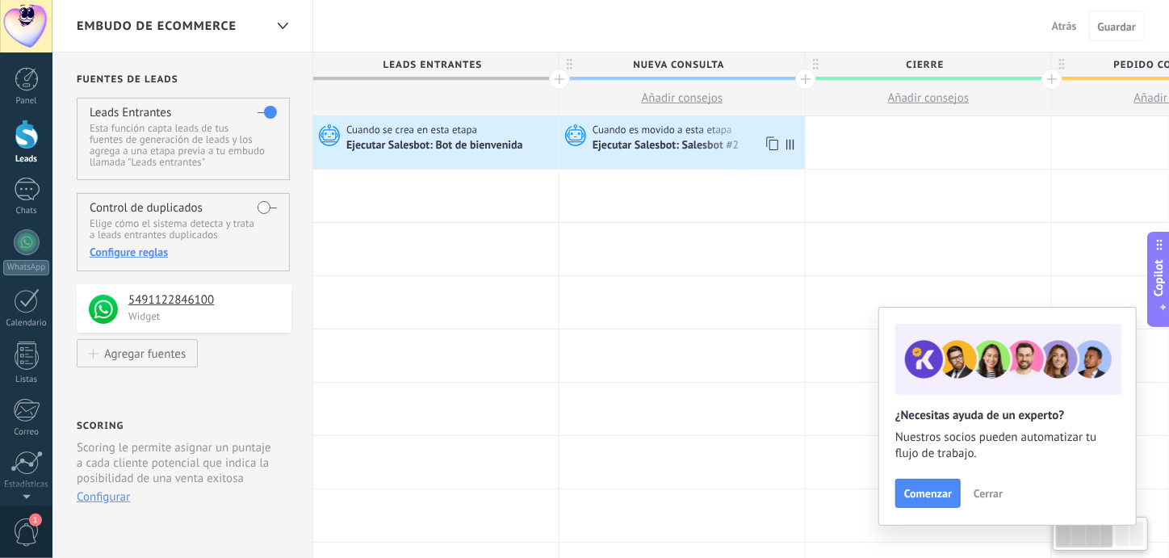
click at [685, 151] on div "Ejecutar Salesbot: Salesbot #2" at bounding box center [667, 146] width 149 height 15
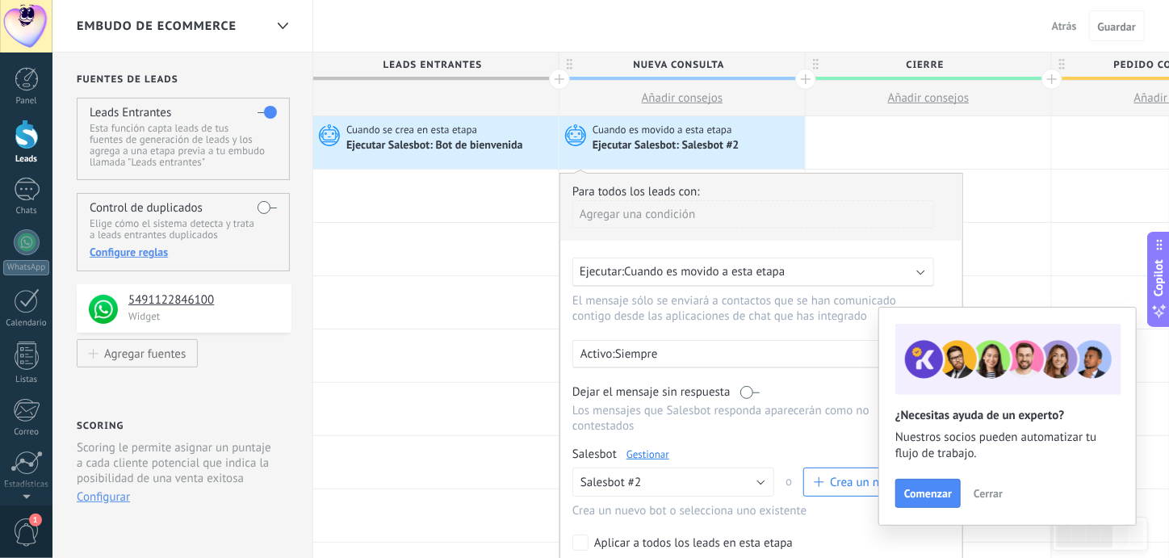
click at [642, 447] on link "Gestionar" at bounding box center [648, 454] width 43 height 14
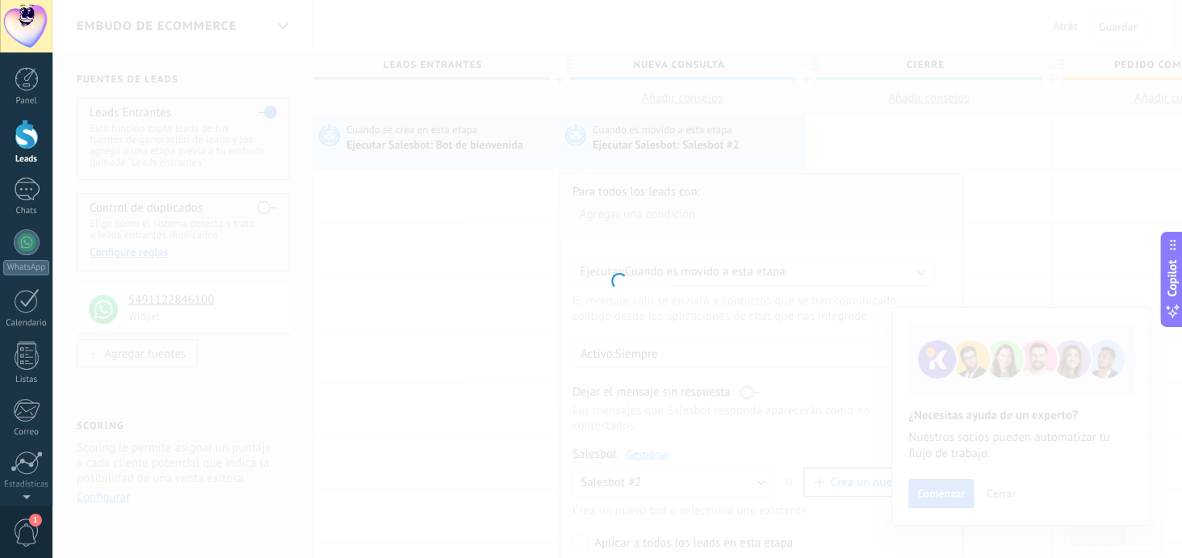
type input "**********"
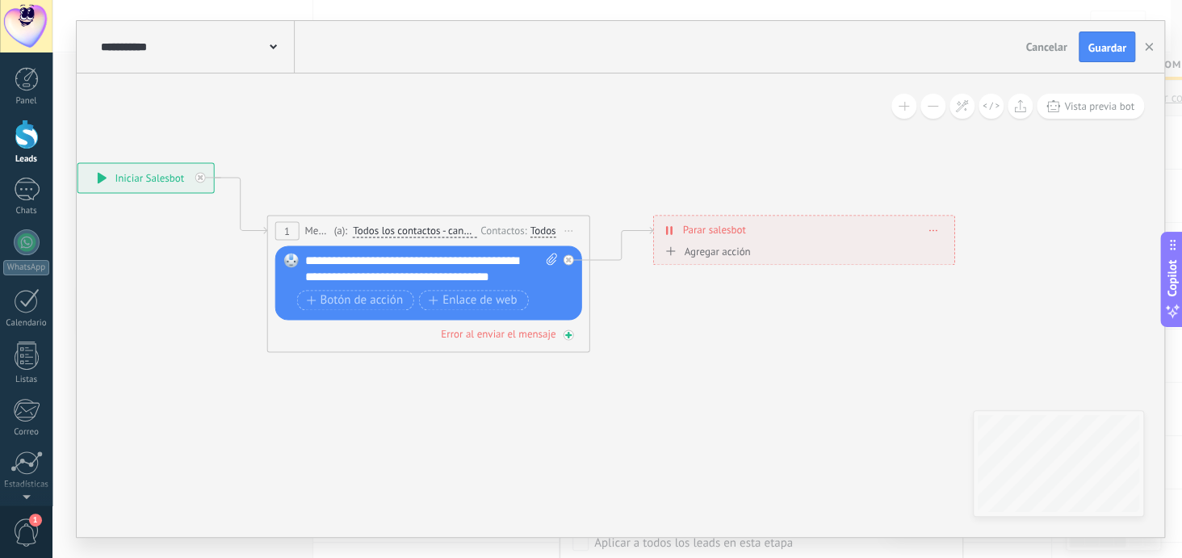
drag, startPoint x: 496, startPoint y: 408, endPoint x: 358, endPoint y: 335, distance: 156.0
click at [165, 375] on icon at bounding box center [515, 257] width 1685 height 996
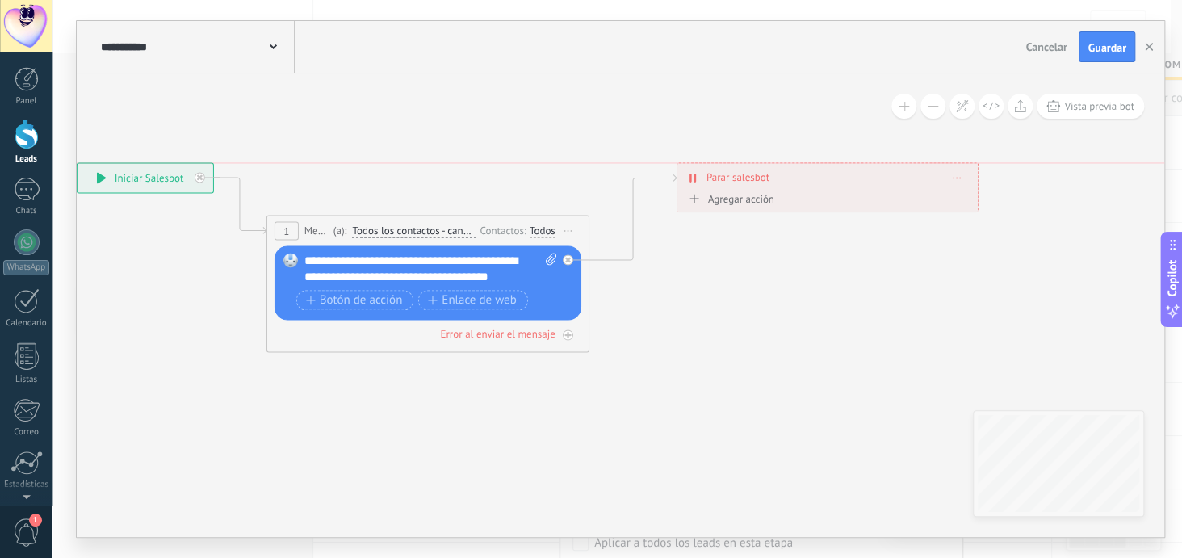
drag, startPoint x: 812, startPoint y: 237, endPoint x: 836, endPoint y: 188, distance: 54.2
click at [836, 188] on div "**********" at bounding box center [827, 177] width 300 height 28
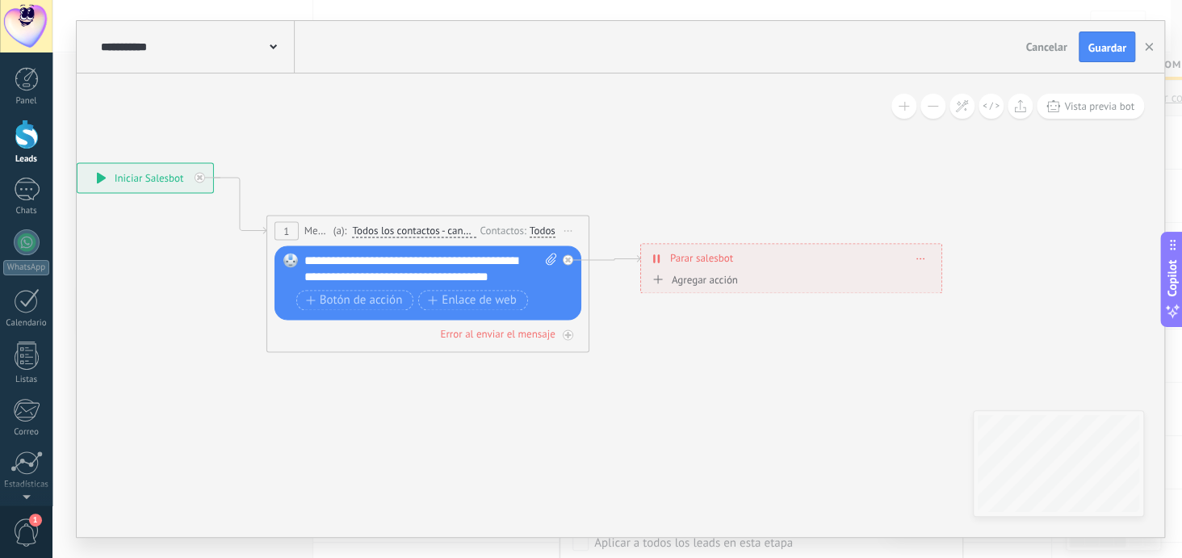
drag, startPoint x: 836, startPoint y: 188, endPoint x: 801, endPoint y: 270, distance: 88.9
click at [801, 270] on div "**********" at bounding box center [791, 258] width 300 height 28
click at [915, 258] on div "**********" at bounding box center [791, 258] width 300 height 28
click at [698, 279] on div "Agregar acción" at bounding box center [693, 280] width 90 height 12
click at [698, 279] on button "Conversación marcada como cerrada" at bounding box center [741, 280] width 202 height 29
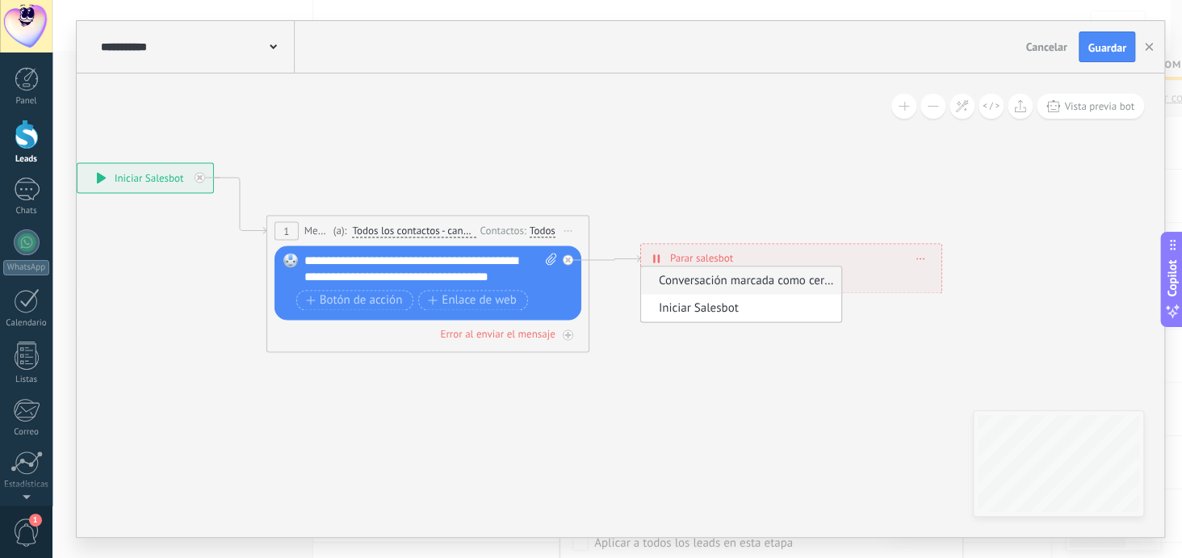
click at [781, 201] on icon at bounding box center [509, 257] width 1673 height 996
click at [721, 283] on div "Agregar acción" at bounding box center [693, 280] width 90 height 12
click at [721, 283] on button "Conversación marcada como cerrada" at bounding box center [741, 280] width 202 height 29
click at [832, 166] on icon at bounding box center [509, 257] width 1673 height 996
click at [568, 259] on icon at bounding box center [568, 260] width 6 height 6
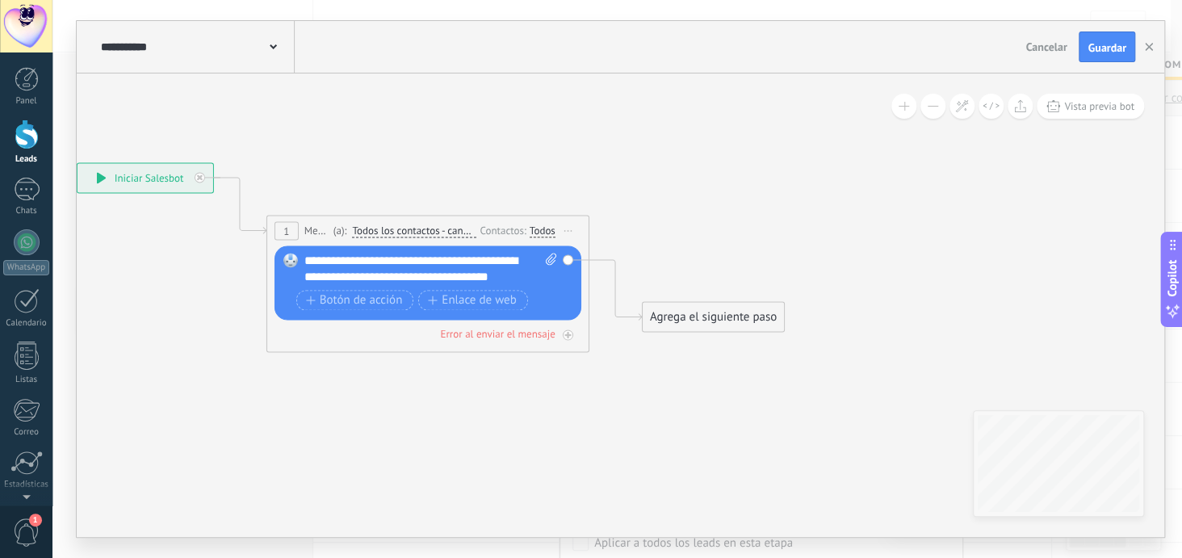
click at [701, 317] on div "Agrega el siguiente paso" at bounding box center [713, 317] width 141 height 27
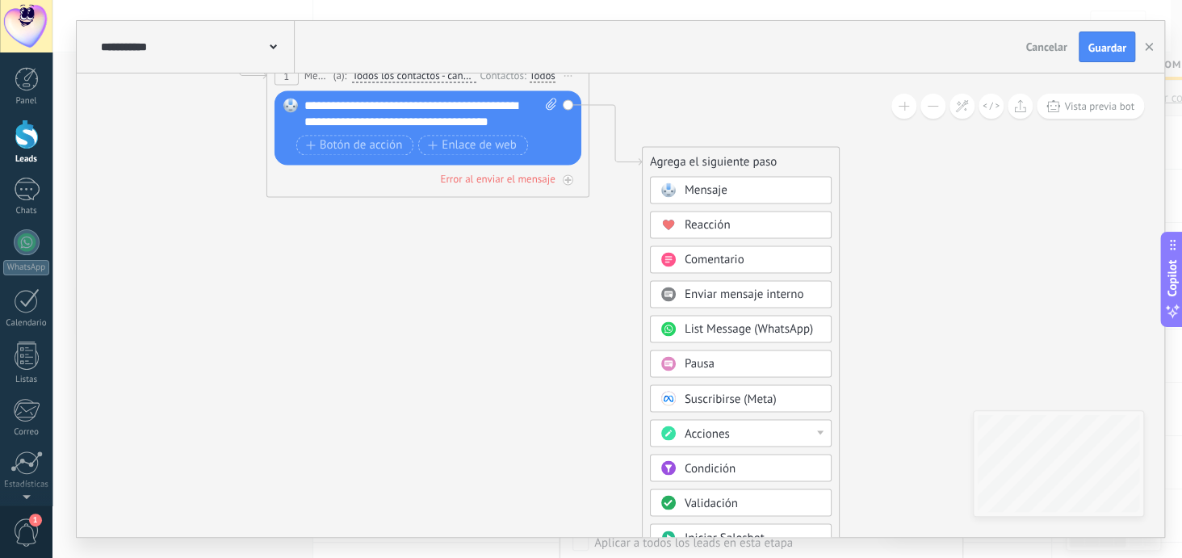
click at [729, 258] on span "Comentario" at bounding box center [715, 259] width 60 height 15
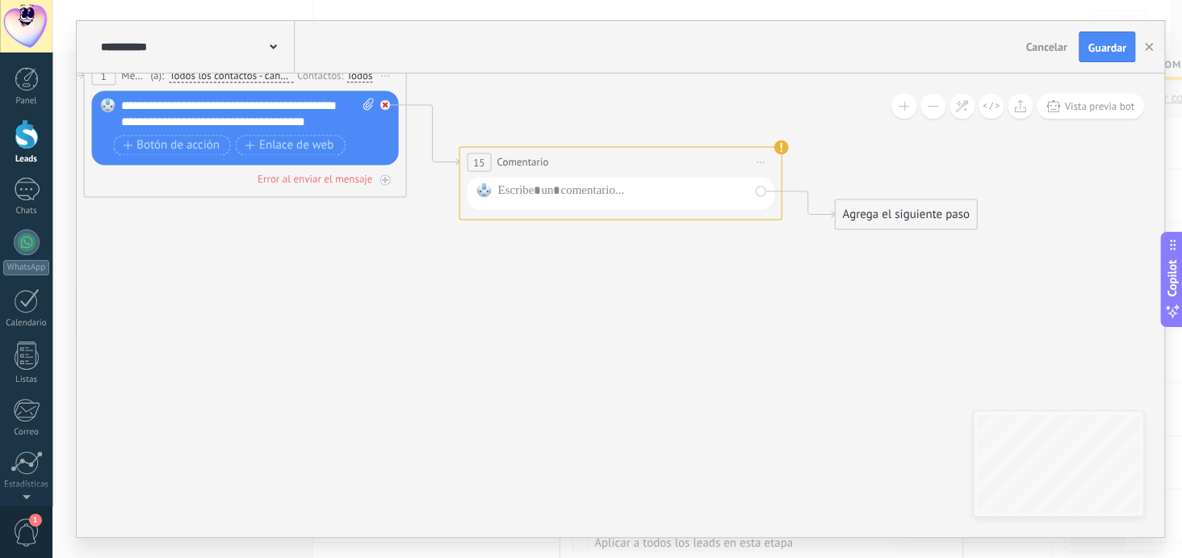
click at [380, 100] on div at bounding box center [384, 104] width 10 height 10
click at [781, 146] on use at bounding box center [780, 147] width 15 height 15
click at [757, 162] on icon at bounding box center [761, 162] width 8 height 2
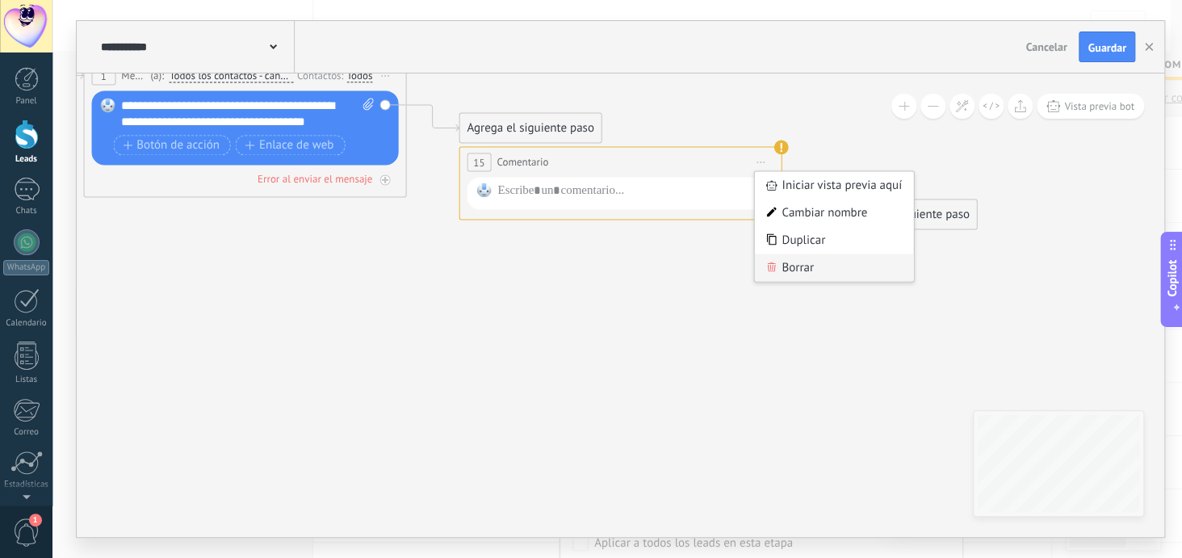
click at [794, 269] on div "Borrar" at bounding box center [834, 267] width 160 height 27
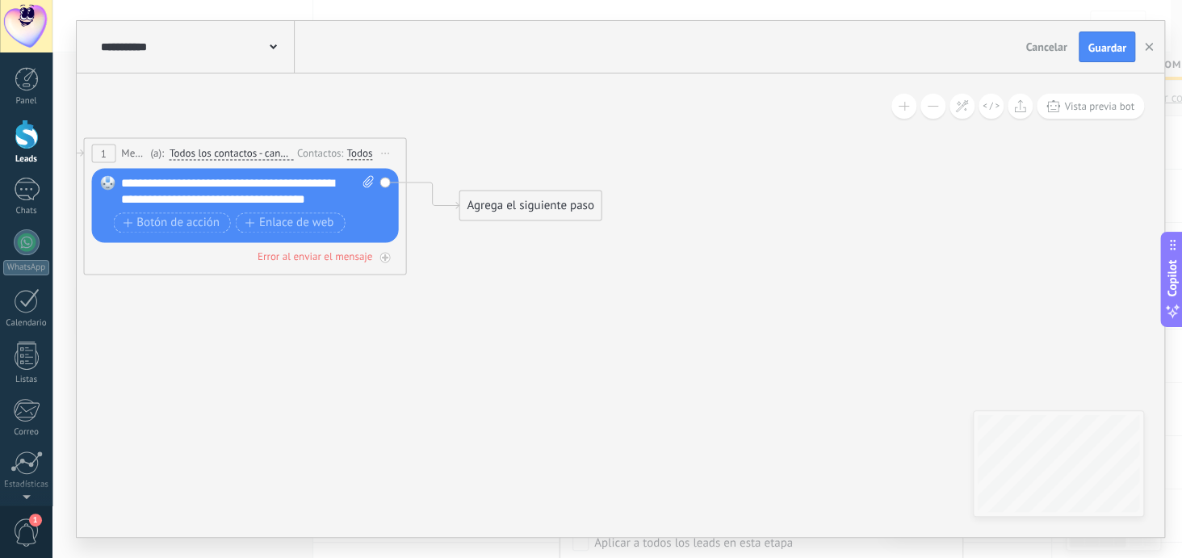
click at [534, 203] on div "Agrega el siguiente paso" at bounding box center [529, 205] width 141 height 27
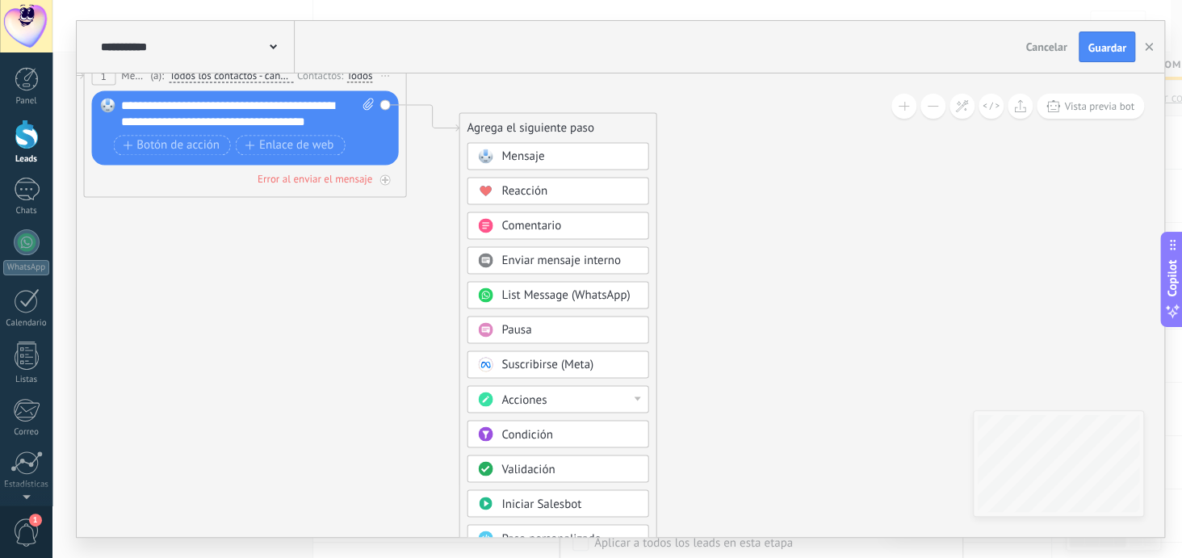
click at [625, 394] on div "Acciones" at bounding box center [569, 400] width 136 height 16
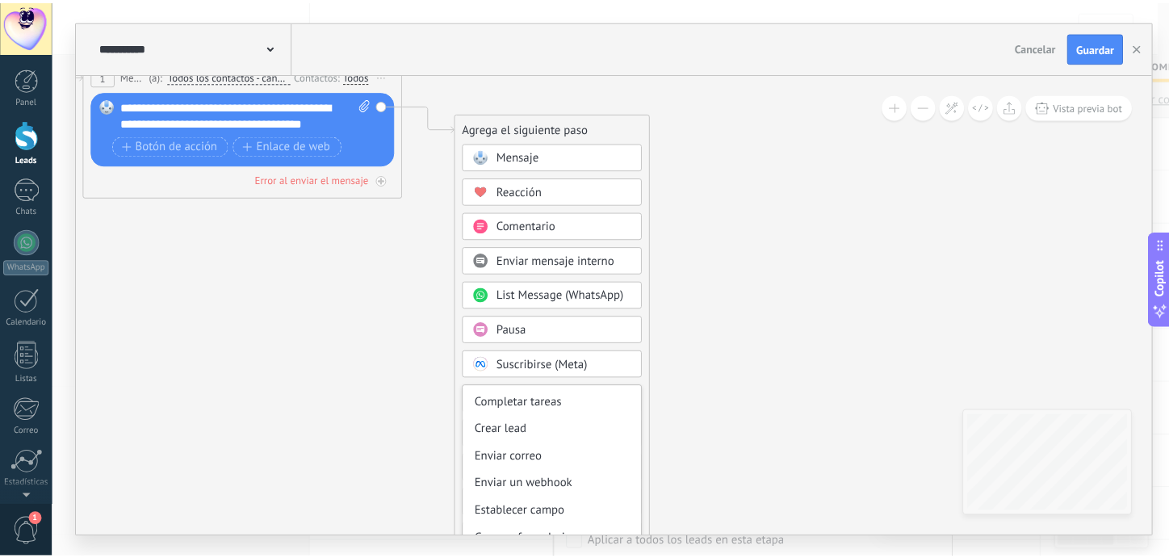
scroll to position [222, 0]
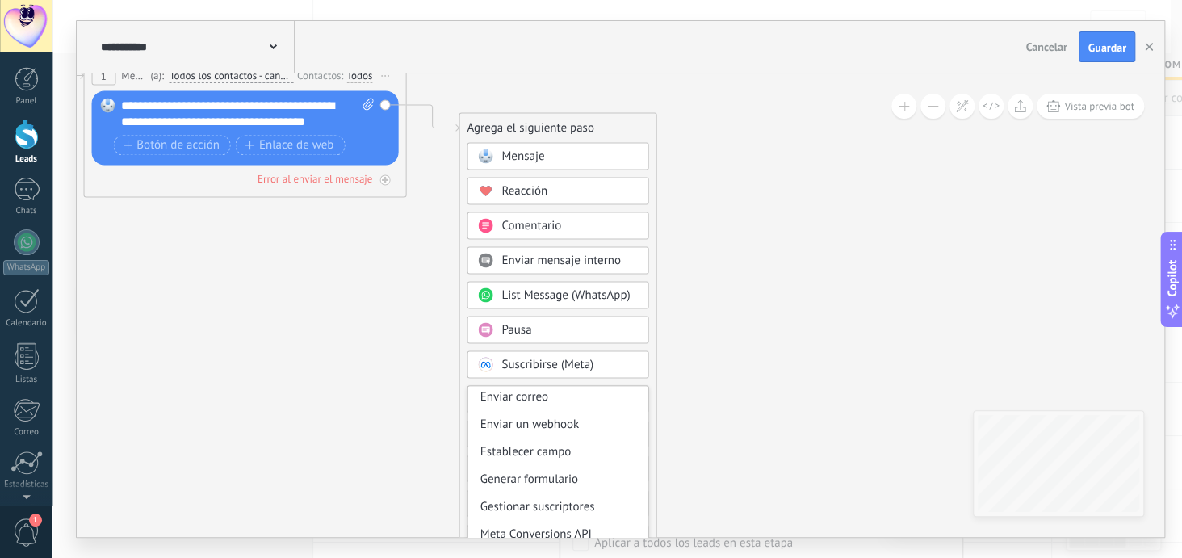
click at [752, 363] on icon at bounding box center [408, 118] width 1836 height 1029
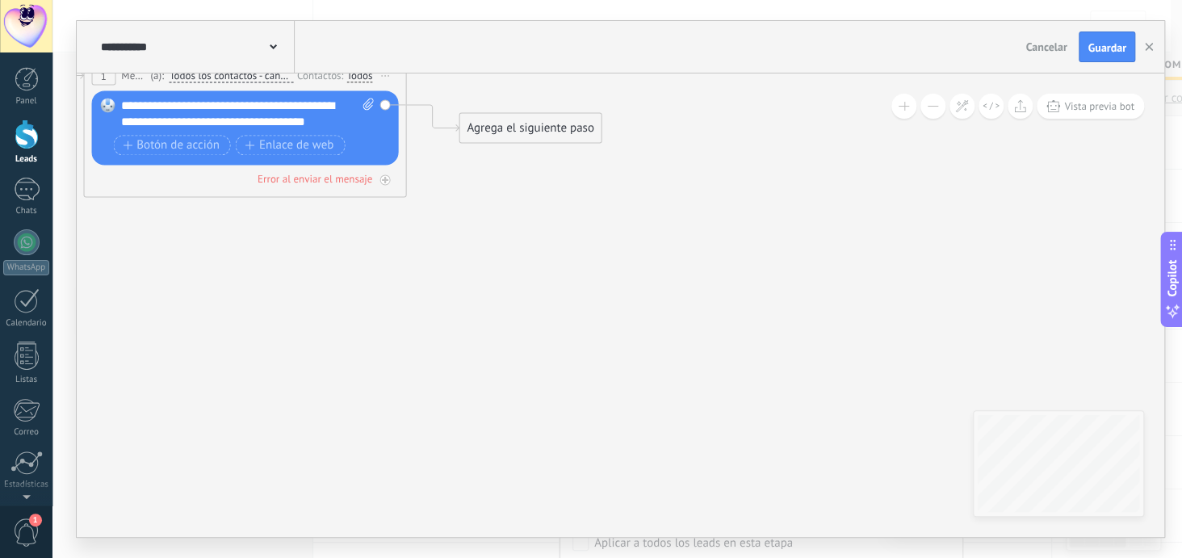
click at [552, 128] on div "Agrega el siguiente paso" at bounding box center [529, 128] width 141 height 27
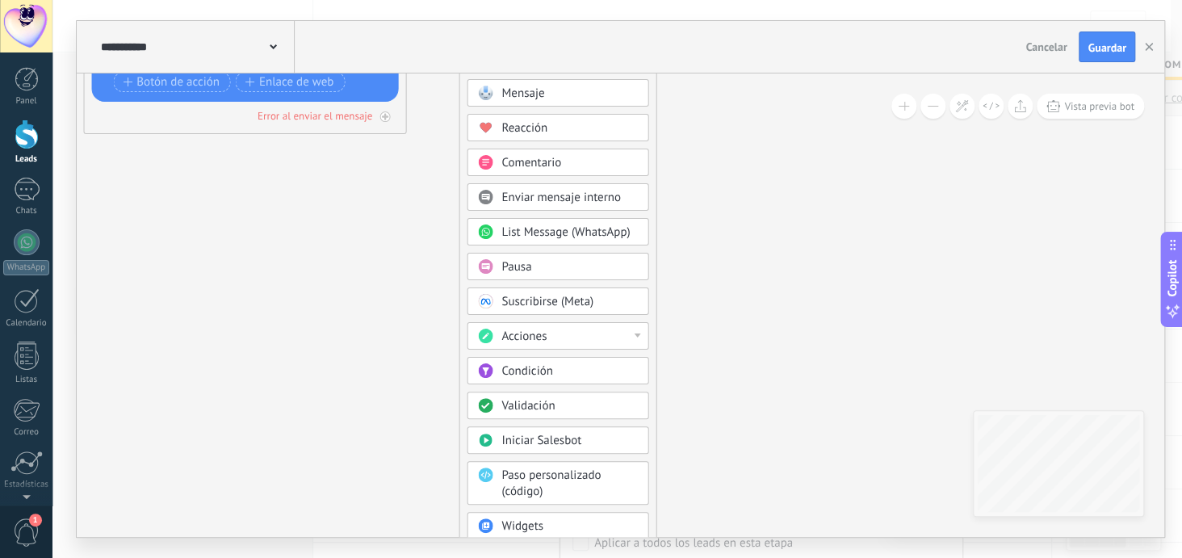
drag, startPoint x: 578, startPoint y: 366, endPoint x: 581, endPoint y: 149, distance: 216.4
click at [581, 149] on div "Mensaje Mensaje Mensaje Reacción Comentario Enviar mensaje interno" at bounding box center [558, 342] width 182 height 527
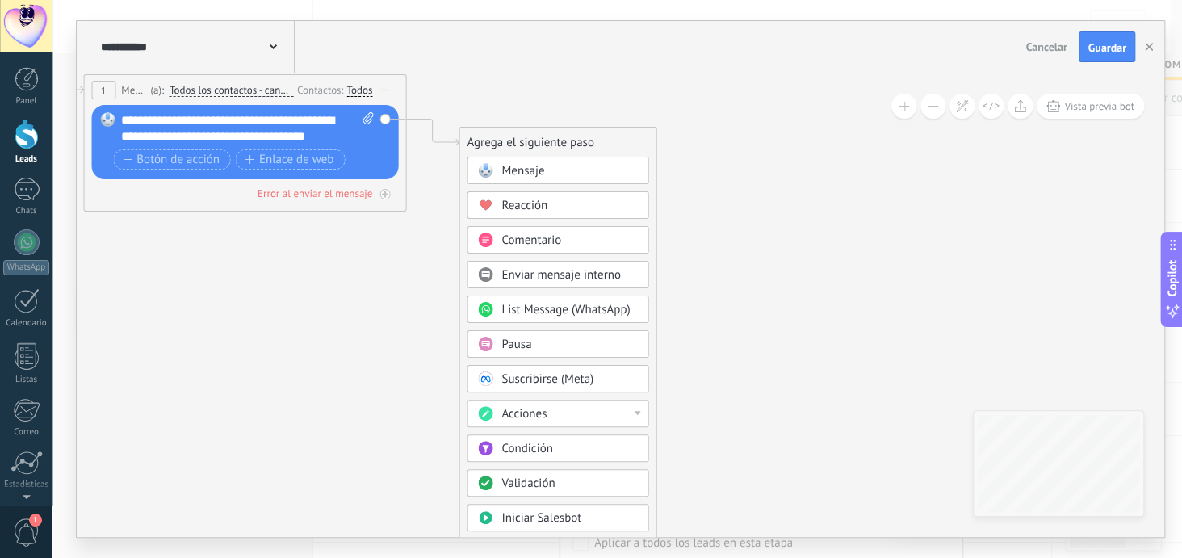
drag, startPoint x: 601, startPoint y: 317, endPoint x: 597, endPoint y: 187, distance: 130.1
click at [597, 191] on div "Mensaje Mensaje Mensaje Reacción Comentario Enviar mensaje interno" at bounding box center [558, 420] width 182 height 527
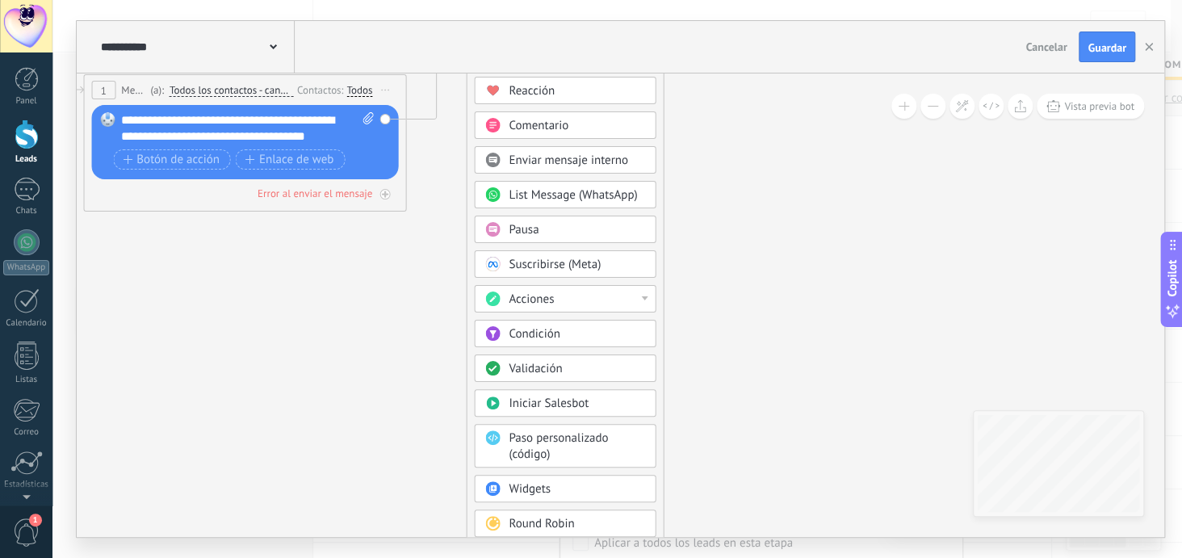
drag, startPoint x: 599, startPoint y: 149, endPoint x: 606, endPoint y: 34, distance: 114.9
click at [606, 34] on div "**********" at bounding box center [621, 279] width 1088 height 516
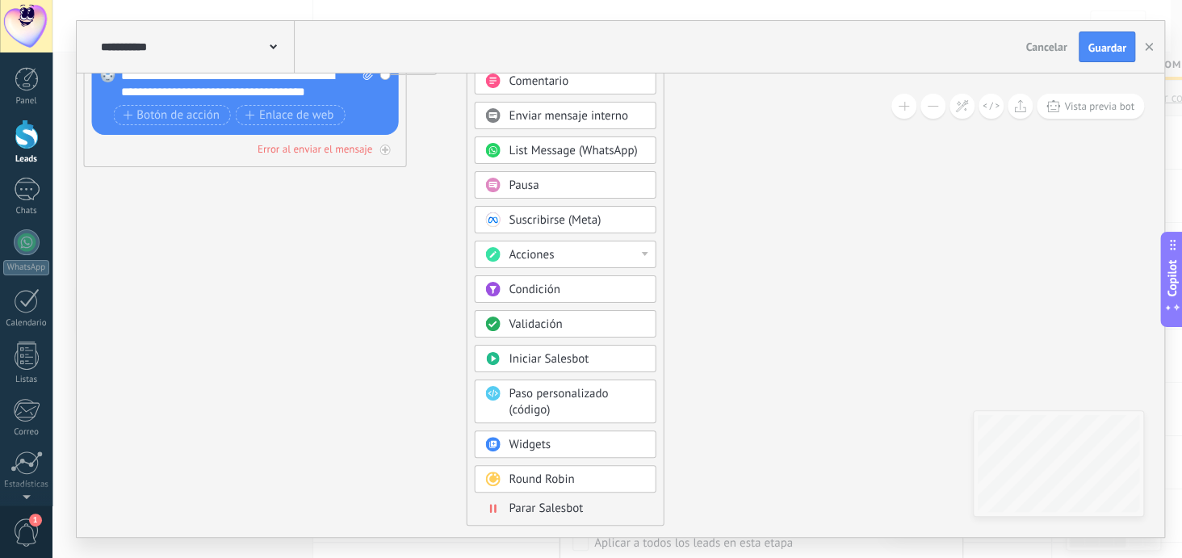
click at [554, 505] on span "Parar Salesbot" at bounding box center [546, 508] width 74 height 15
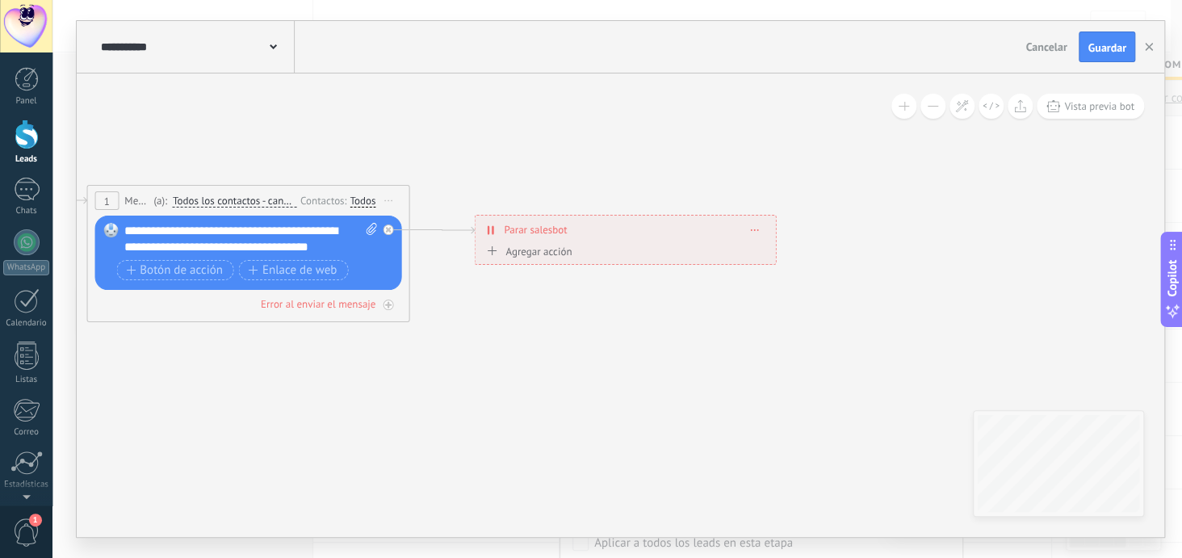
drag, startPoint x: 588, startPoint y: 141, endPoint x: 593, endPoint y: 234, distance: 93.0
click at [593, 234] on div "**********" at bounding box center [625, 230] width 300 height 28
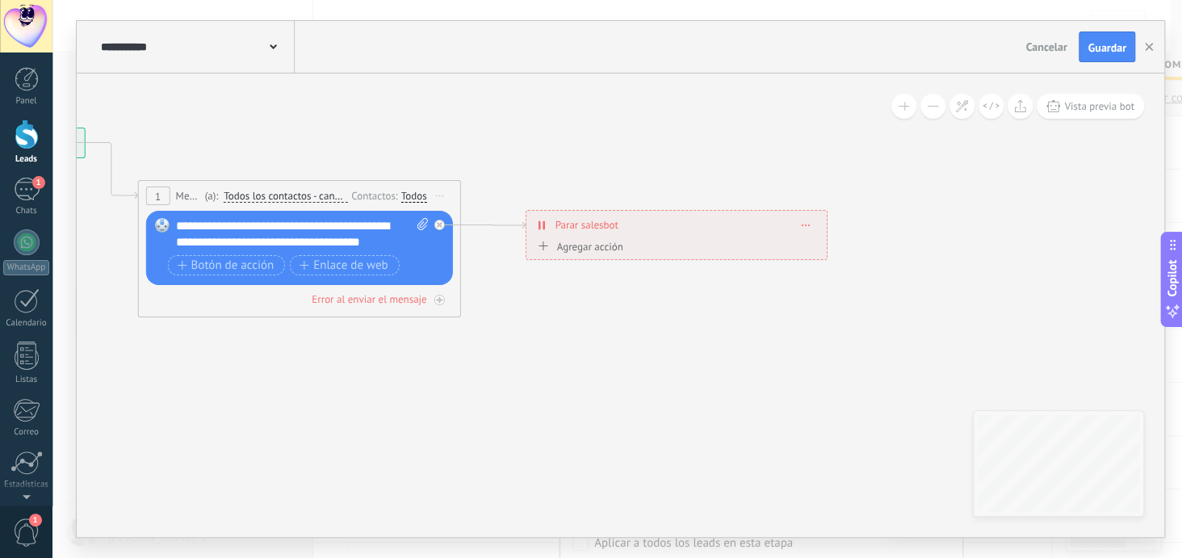
drag, startPoint x: 568, startPoint y: 322, endPoint x: 723, endPoint y: 303, distance: 156.2
click at [692, 307] on icon at bounding box center [389, 222] width 1688 height 996
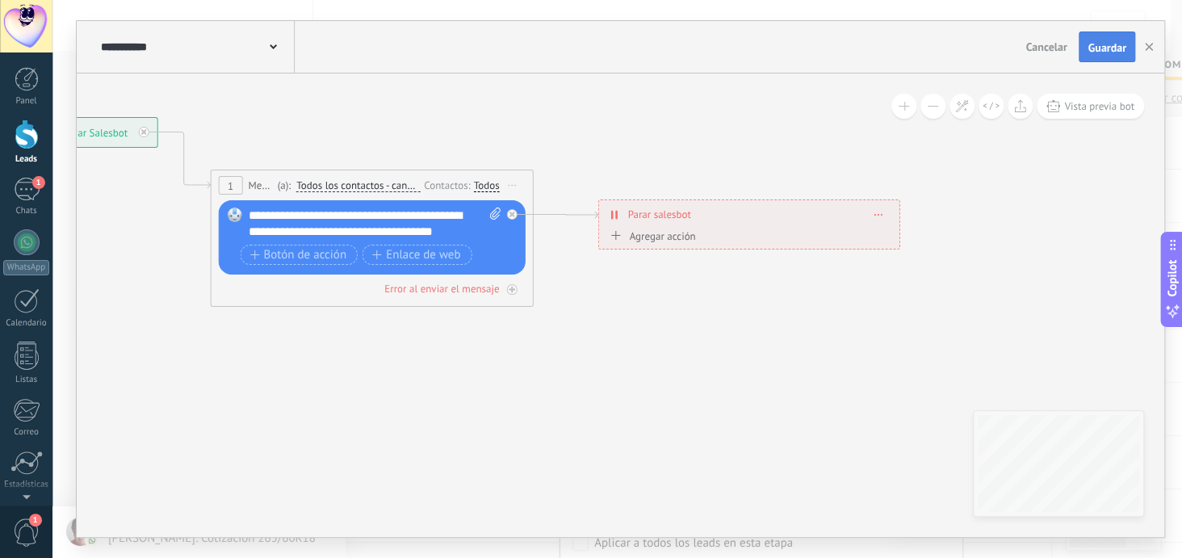
click at [1111, 48] on span "Guardar" at bounding box center [1107, 47] width 38 height 11
click at [1151, 48] on icon "button" at bounding box center [1149, 47] width 8 height 8
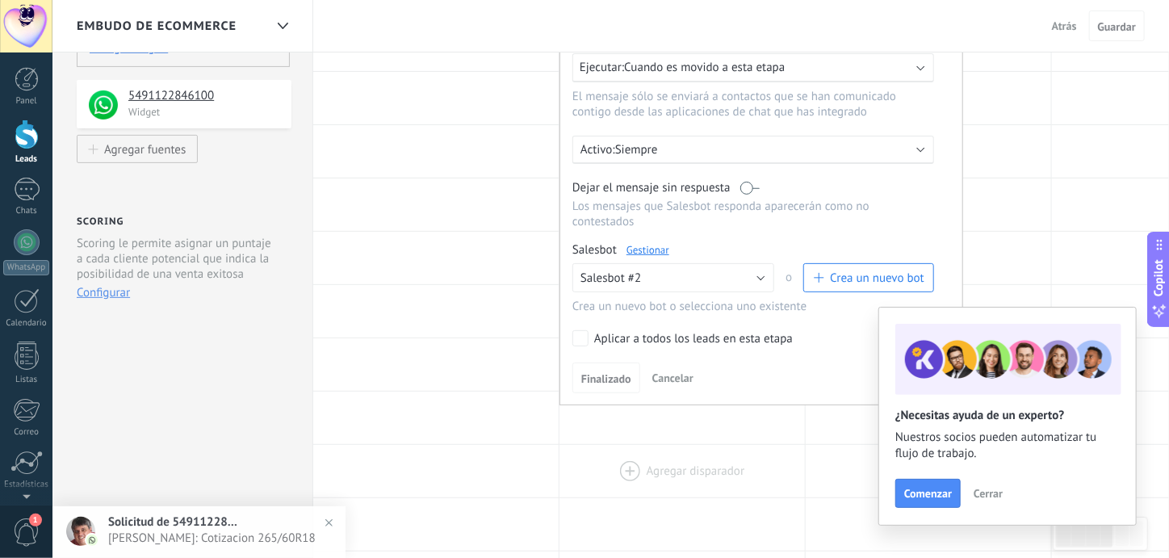
scroll to position [242, 0]
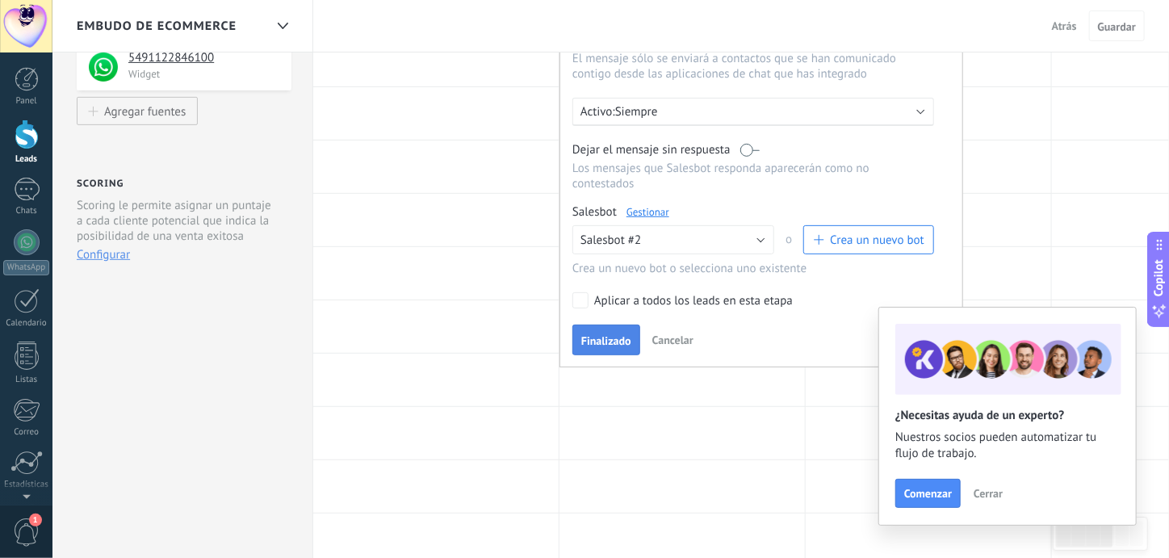
click at [605, 335] on span "Finalizado" at bounding box center [606, 340] width 50 height 11
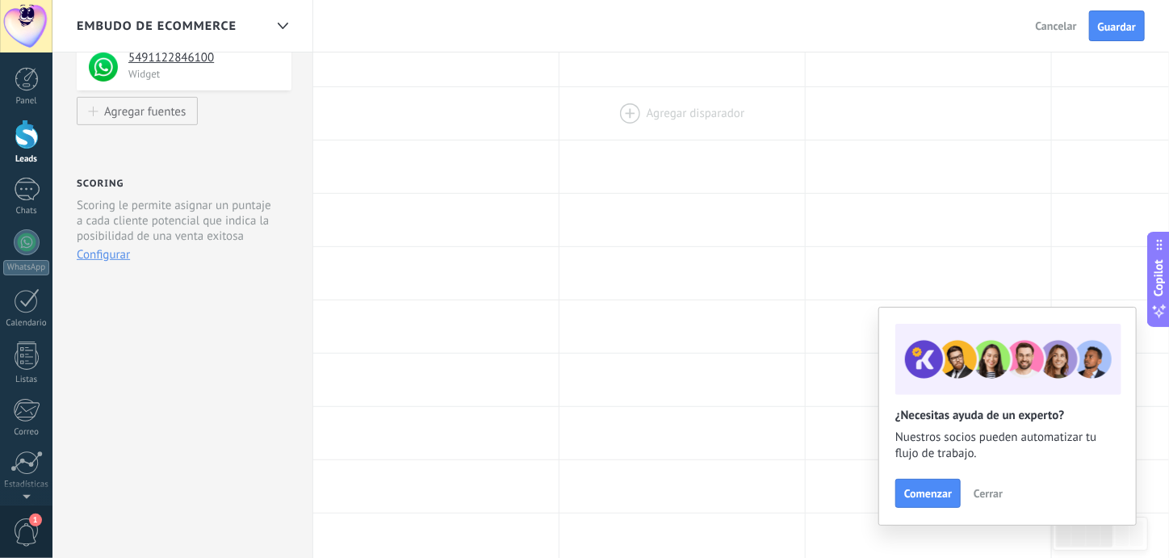
drag, startPoint x: 666, startPoint y: 150, endPoint x: 669, endPoint y: 119, distance: 30.8
click at [669, 119] on div "**********" at bounding box center [1052, 433] width 1478 height 1119
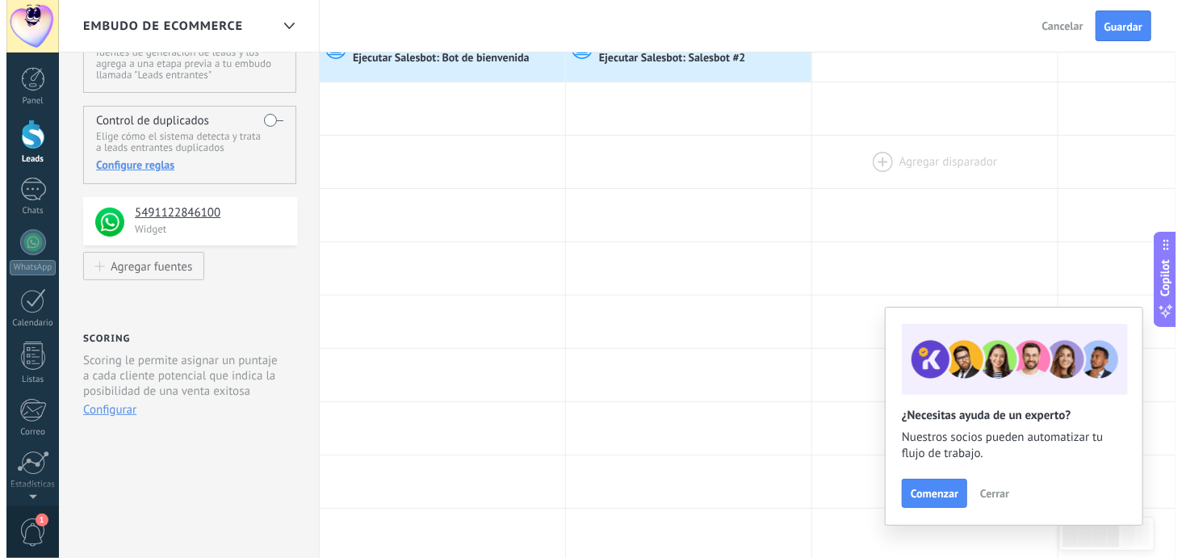
scroll to position [0, 0]
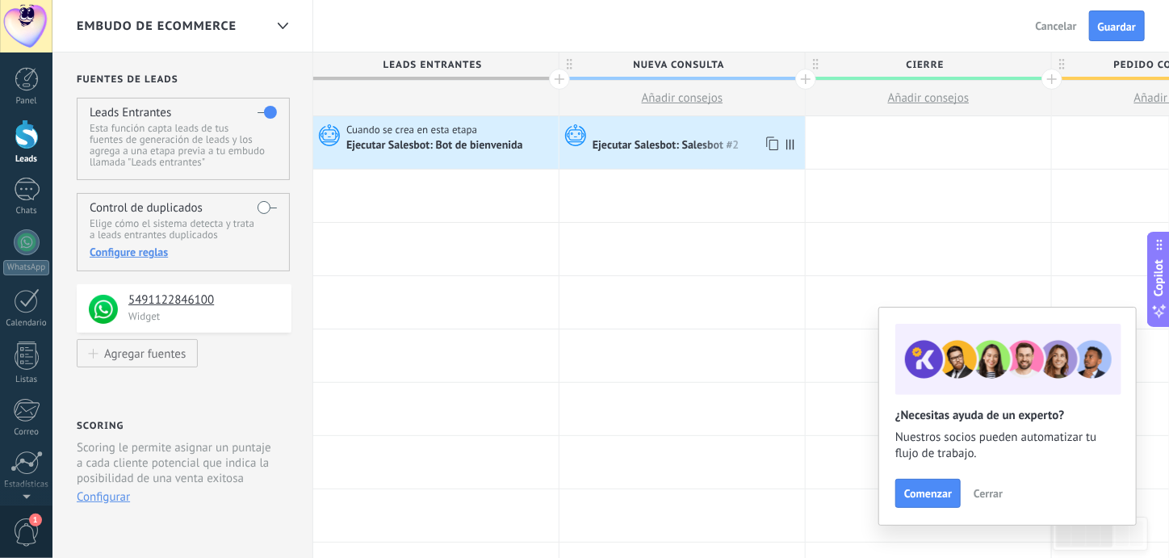
click at [700, 140] on div "Ejecutar Salesbot: Salesbot #2" at bounding box center [667, 146] width 149 height 15
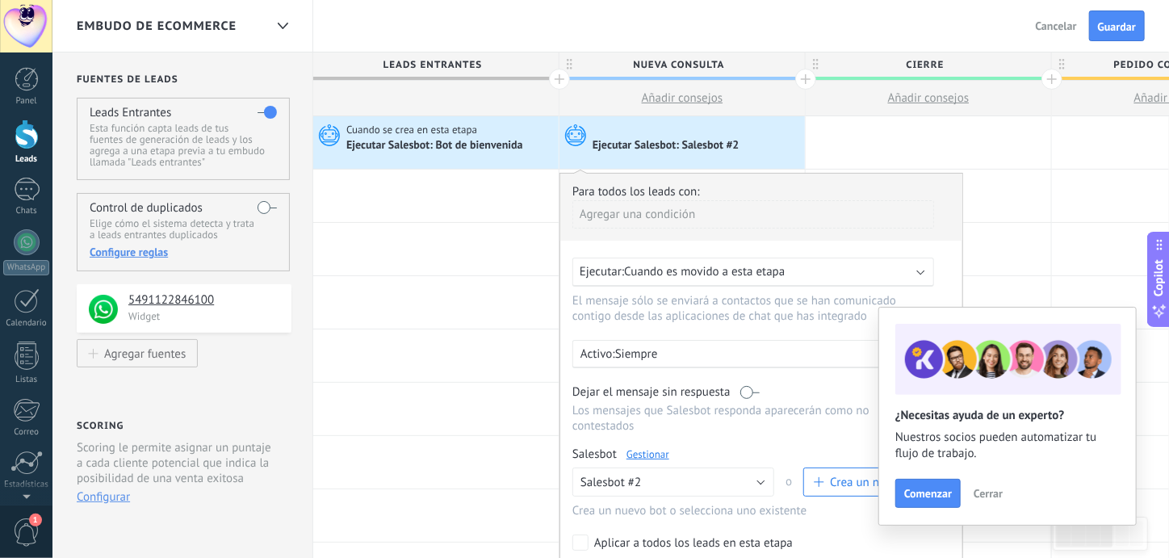
click at [653, 447] on link "Gestionar" at bounding box center [648, 454] width 43 height 14
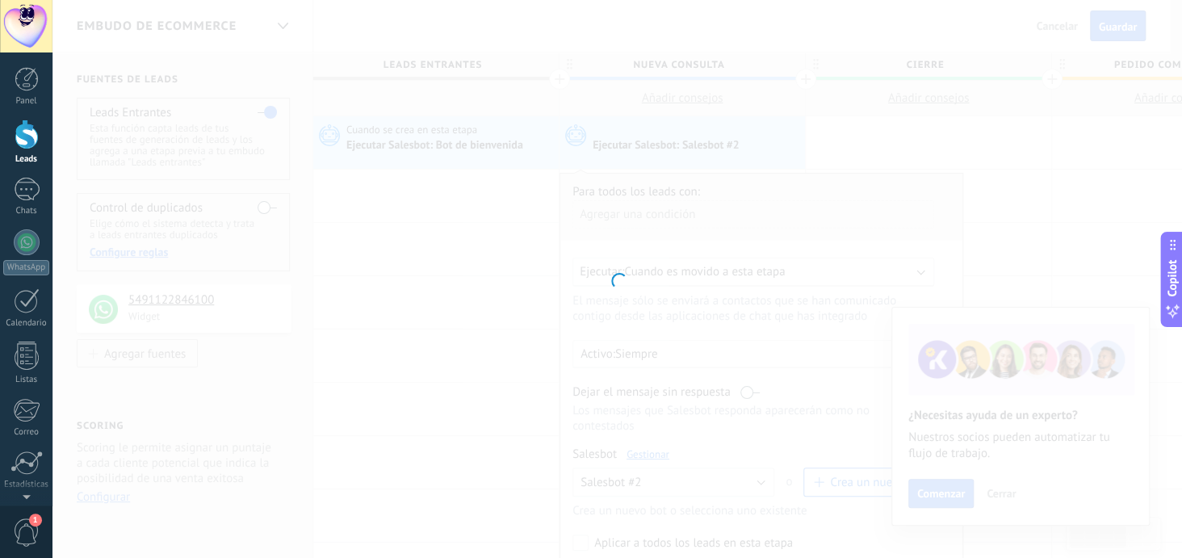
type input "**********"
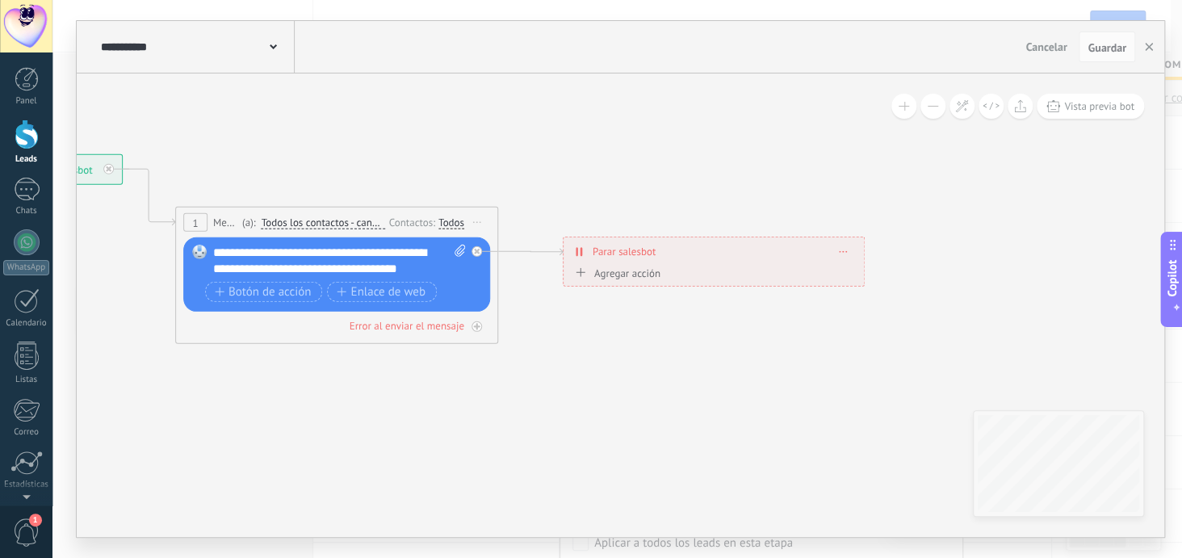
drag, startPoint x: 855, startPoint y: 191, endPoint x: 421, endPoint y: 150, distance: 436.3
click at [421, 150] on icon at bounding box center [425, 249] width 1687 height 996
click at [842, 250] on icon at bounding box center [843, 251] width 8 height 2
click at [861, 279] on div "Borrar" at bounding box center [872, 273] width 72 height 27
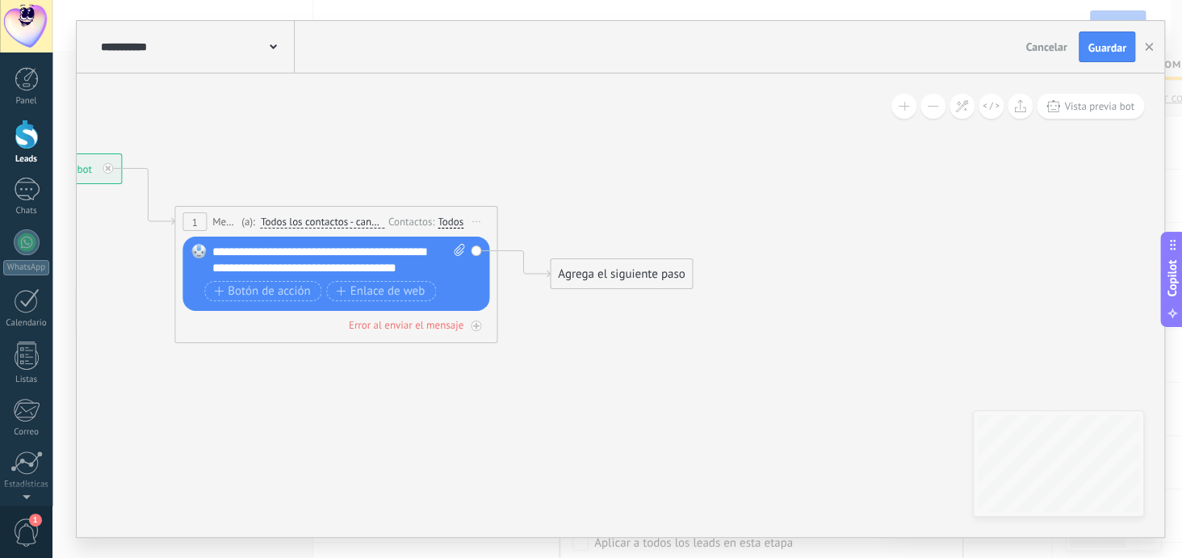
click at [585, 271] on div "Agrega el siguiente paso" at bounding box center [621, 274] width 141 height 27
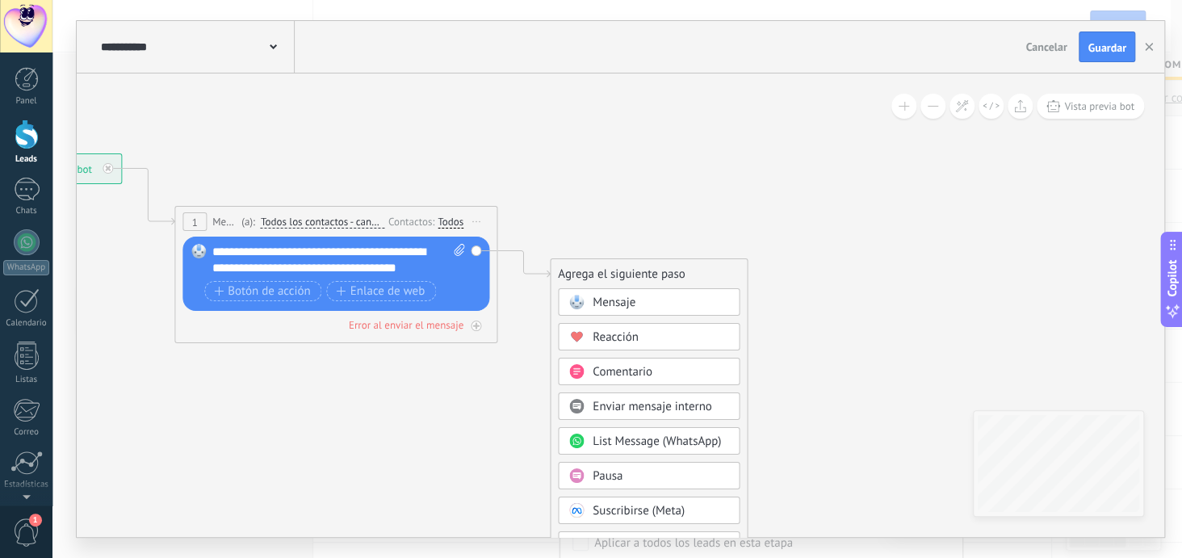
click at [607, 470] on span "Pausa" at bounding box center [608, 475] width 30 height 15
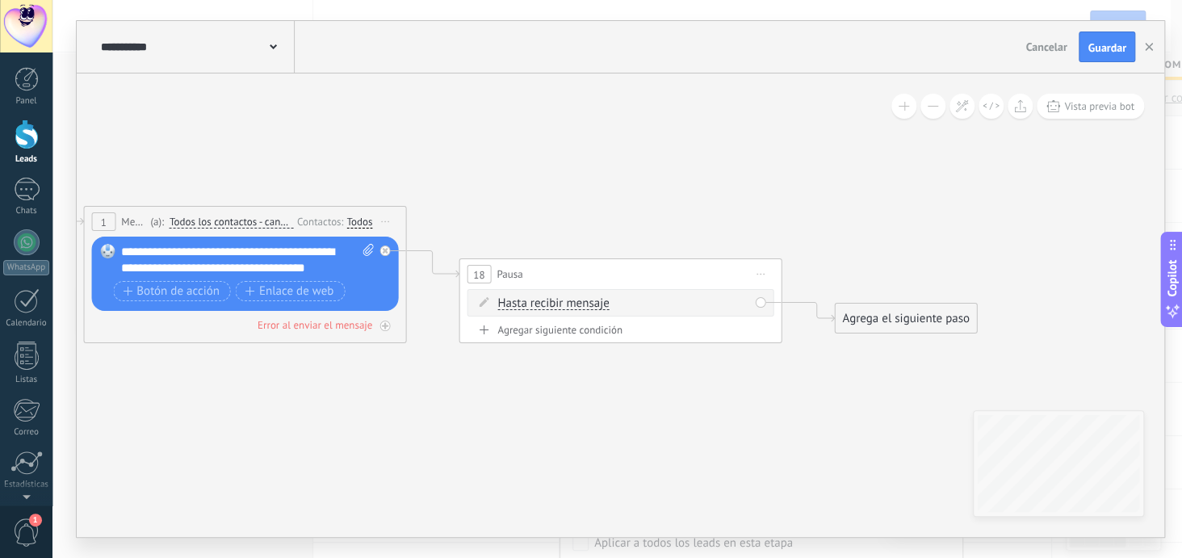
click at [556, 299] on span "Hasta recibir mensaje" at bounding box center [552, 303] width 111 height 13
click at [556, 299] on button "Hasta recibir mensaje" at bounding box center [590, 303] width 202 height 29
click at [756, 269] on span "Iniciar vista previa aquí Cambiar nombre Duplicar [GEOGRAPHIC_DATA]" at bounding box center [761, 273] width 26 height 23
click at [796, 381] on div "Borrar" at bounding box center [834, 379] width 160 height 27
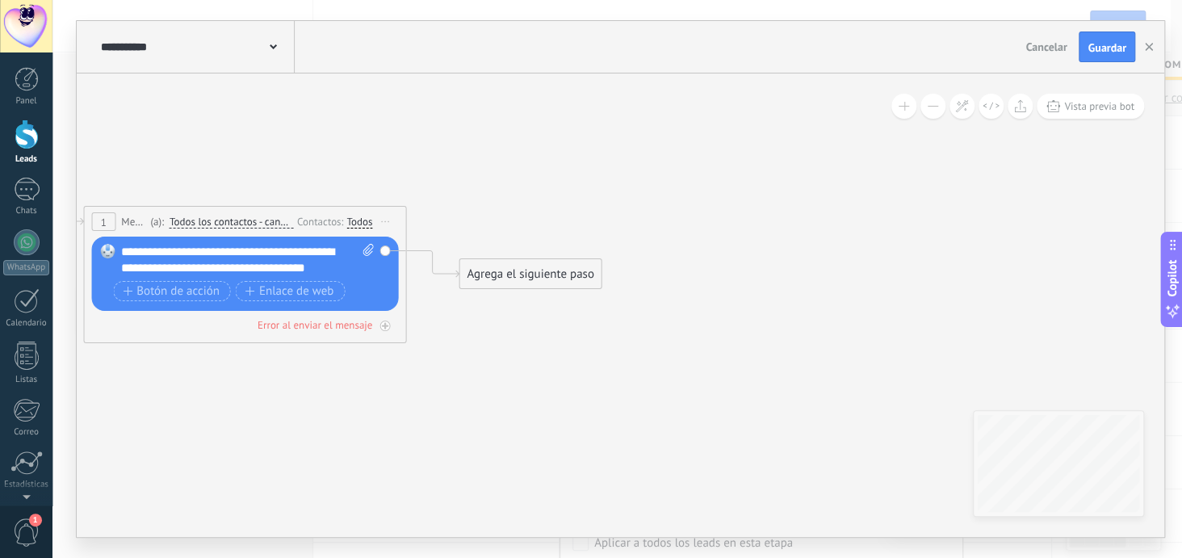
click at [498, 269] on div "Agrega el siguiente paso" at bounding box center [529, 274] width 141 height 27
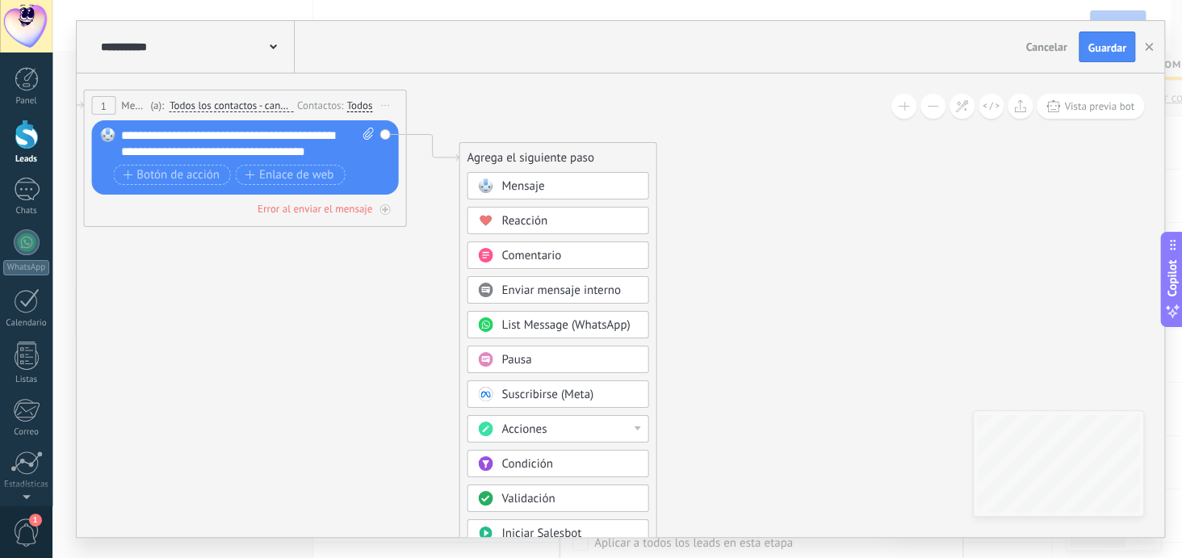
click at [568, 456] on div "Condición" at bounding box center [569, 464] width 136 height 16
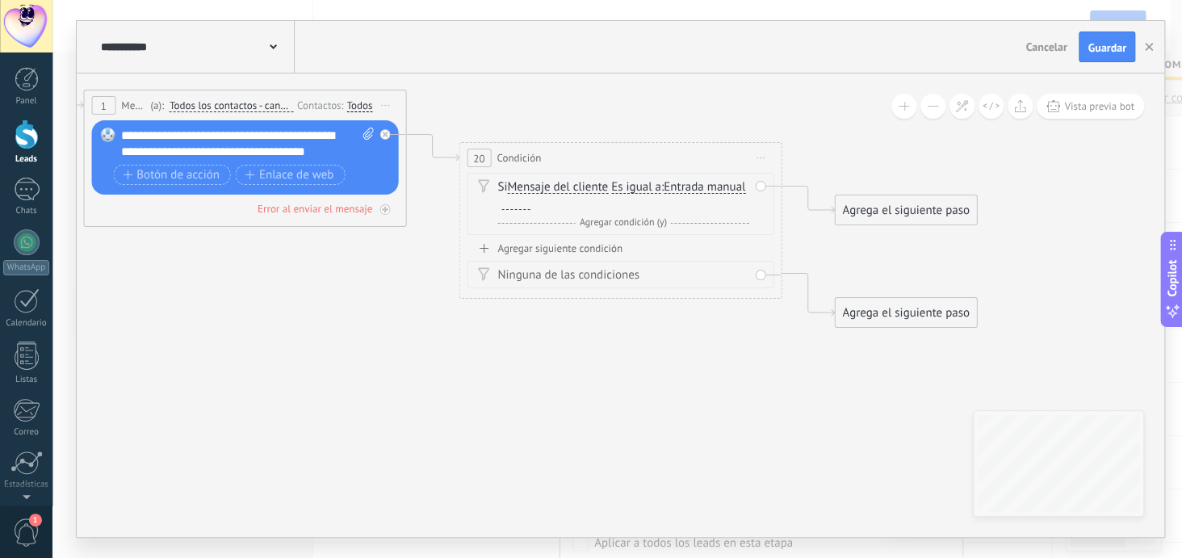
click at [664, 194] on span "Entrada manual" at bounding box center [705, 187] width 82 height 13
click at [656, 202] on button "Entrada manual" at bounding box center [757, 187] width 202 height 29
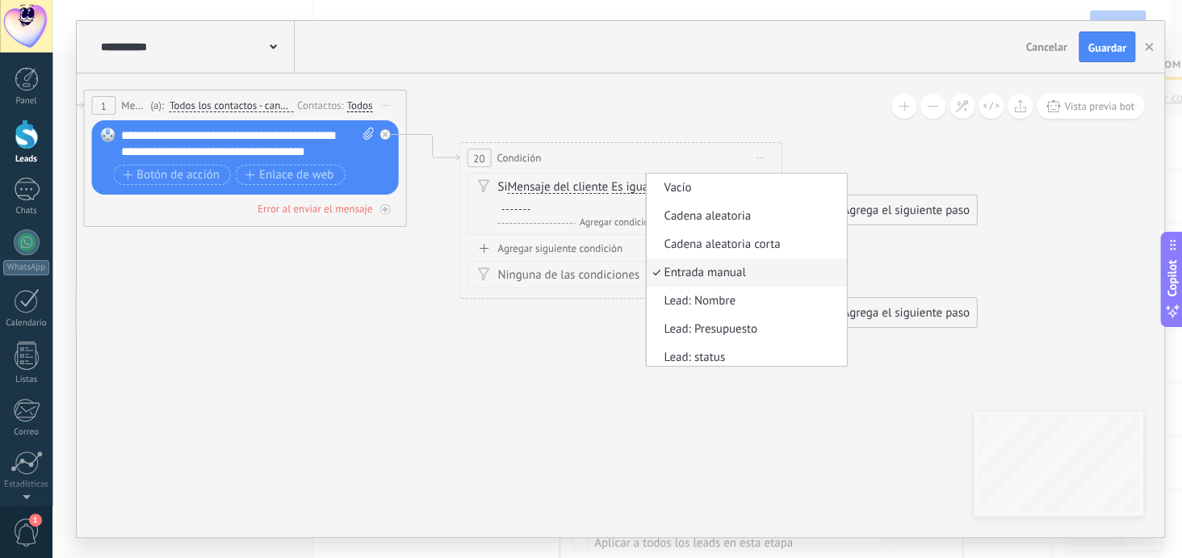
click at [727, 336] on icon at bounding box center [408, 182] width 1836 height 1098
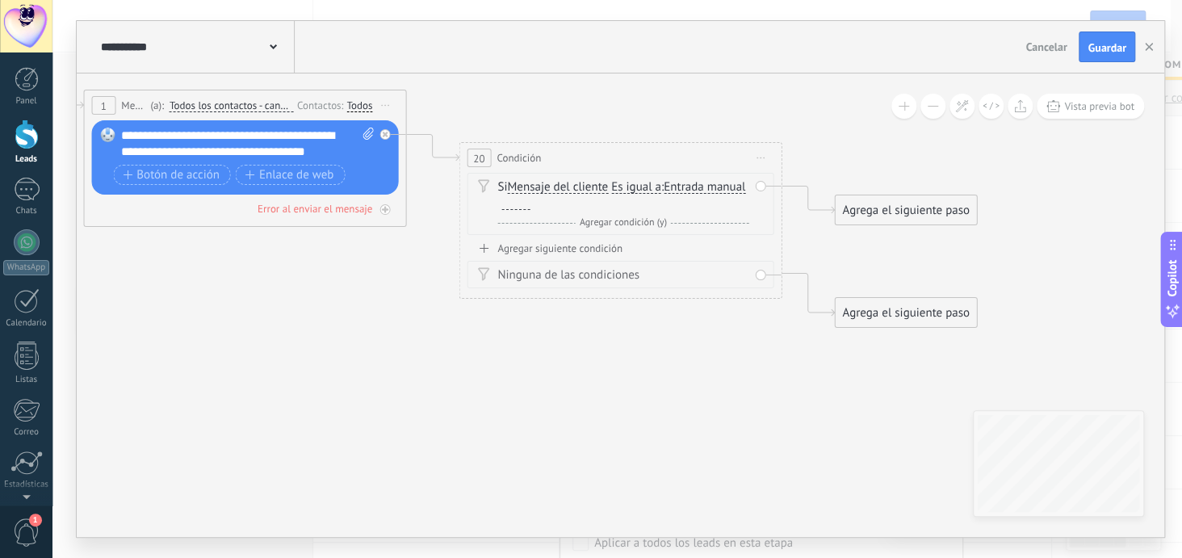
click at [761, 157] on icon at bounding box center [761, 158] width 8 height 2
click at [798, 263] on div "Borrar" at bounding box center [834, 262] width 160 height 27
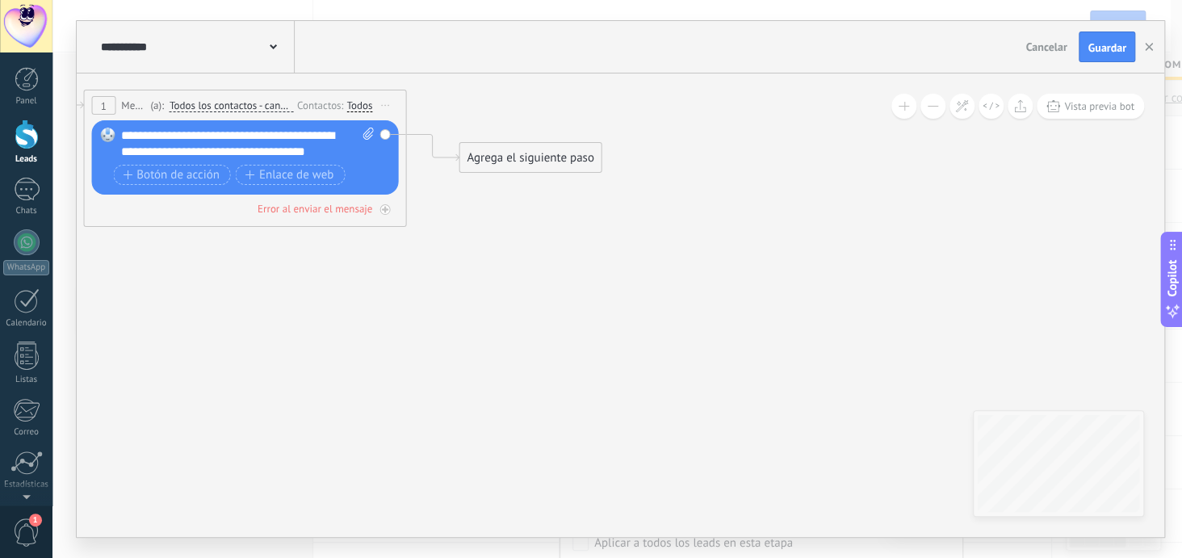
click at [493, 153] on div "Agrega el siguiente paso" at bounding box center [529, 158] width 141 height 27
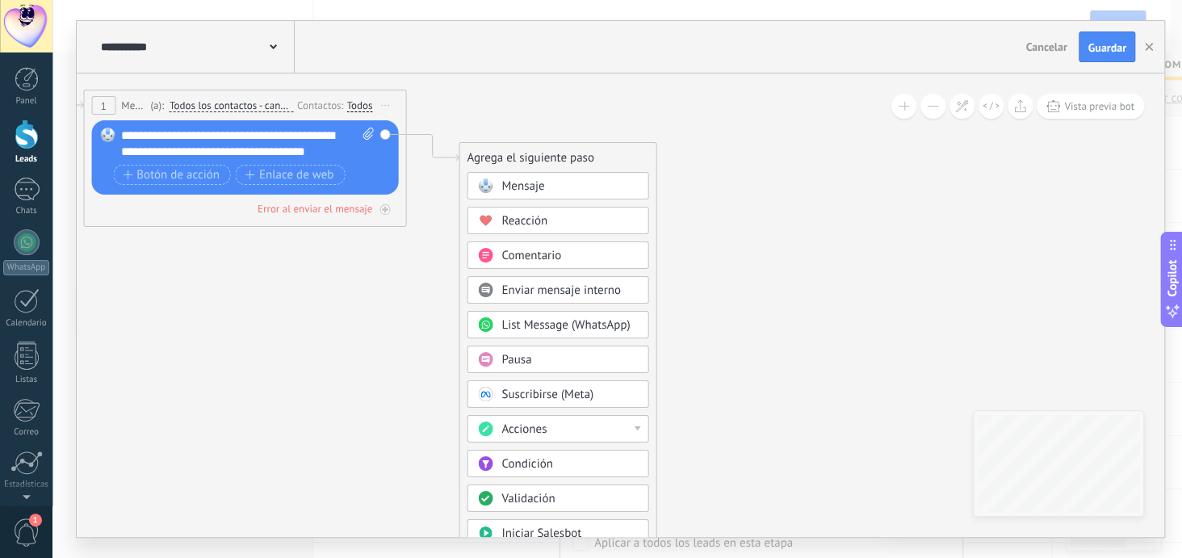
click at [547, 353] on div "Pausa" at bounding box center [569, 360] width 136 height 16
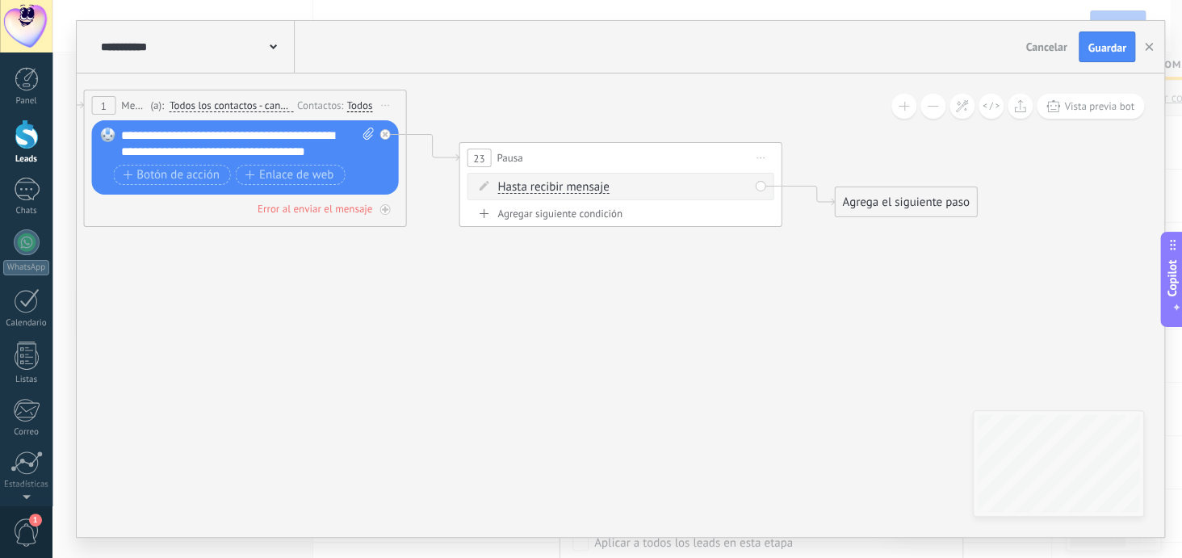
click at [761, 159] on span "Iniciar vista previa aquí Cambiar nombre Duplicar [GEOGRAPHIC_DATA]" at bounding box center [761, 157] width 26 height 23
click at [788, 261] on div "Borrar" at bounding box center [834, 262] width 160 height 27
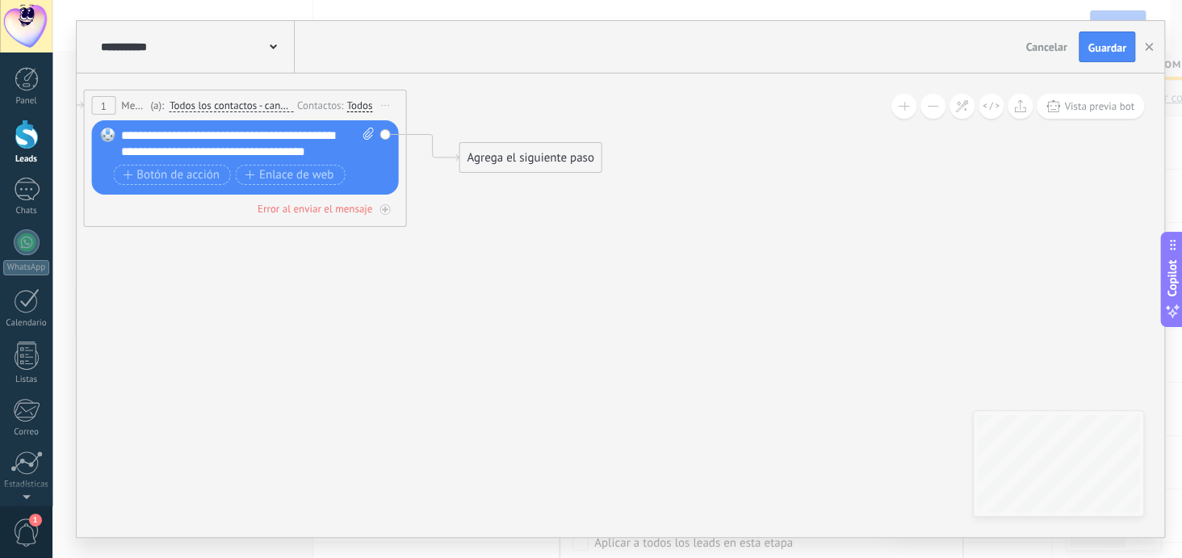
click at [560, 162] on div "Agrega el siguiente paso" at bounding box center [529, 158] width 141 height 27
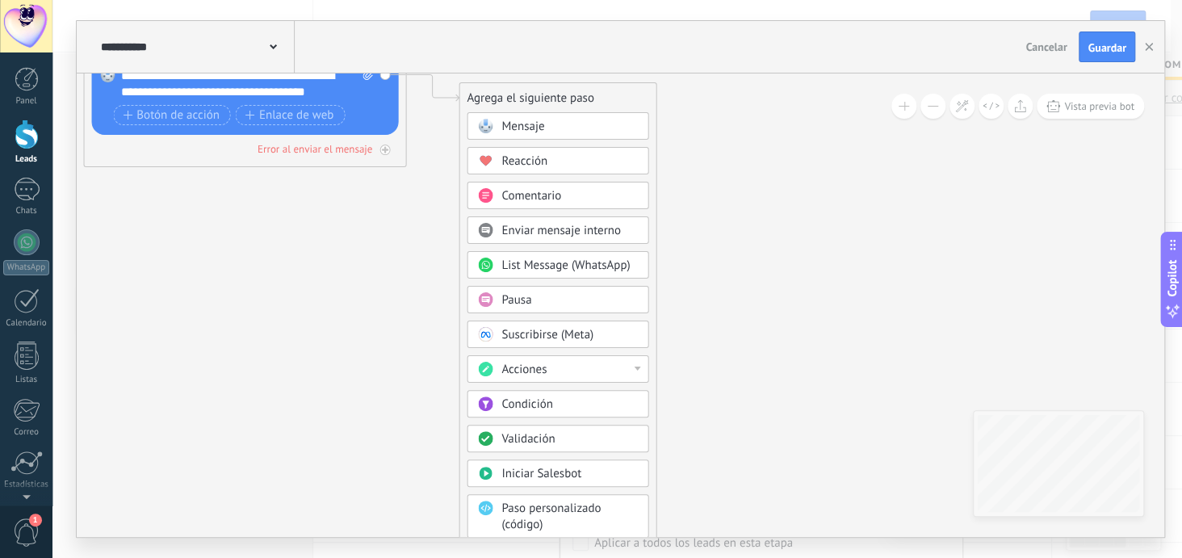
drag, startPoint x: 581, startPoint y: 325, endPoint x: 610, endPoint y: 126, distance: 201.4
click at [610, 126] on div "Mensaje Mensaje Mensaje Reacción Comentario Enviar mensaje interno" at bounding box center [558, 375] width 182 height 527
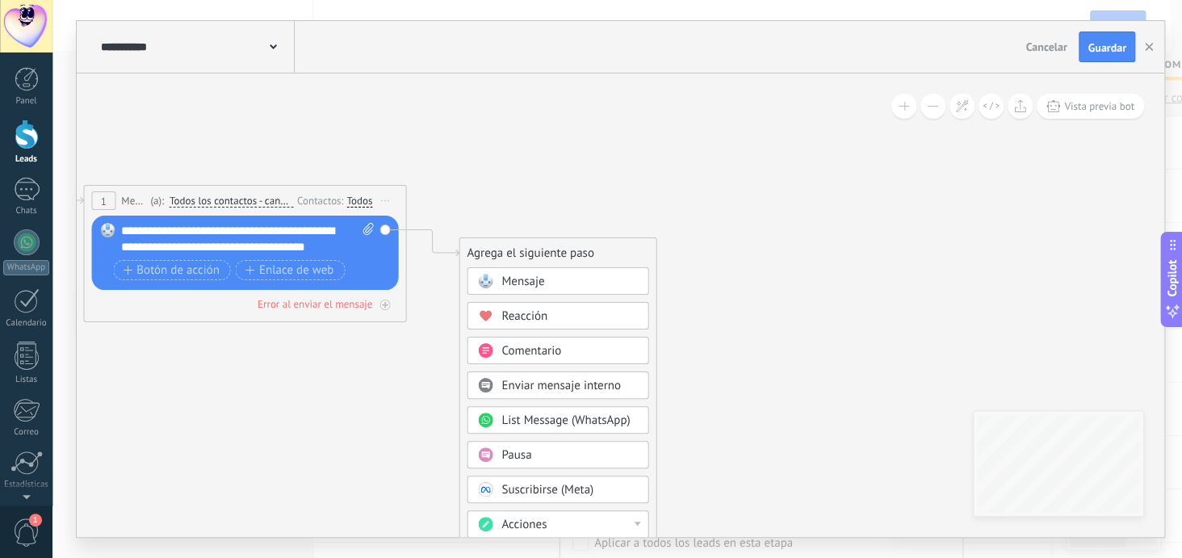
drag, startPoint x: 625, startPoint y: 300, endPoint x: 620, endPoint y: 46, distance: 254.4
click at [620, 46] on div "**********" at bounding box center [621, 279] width 1088 height 516
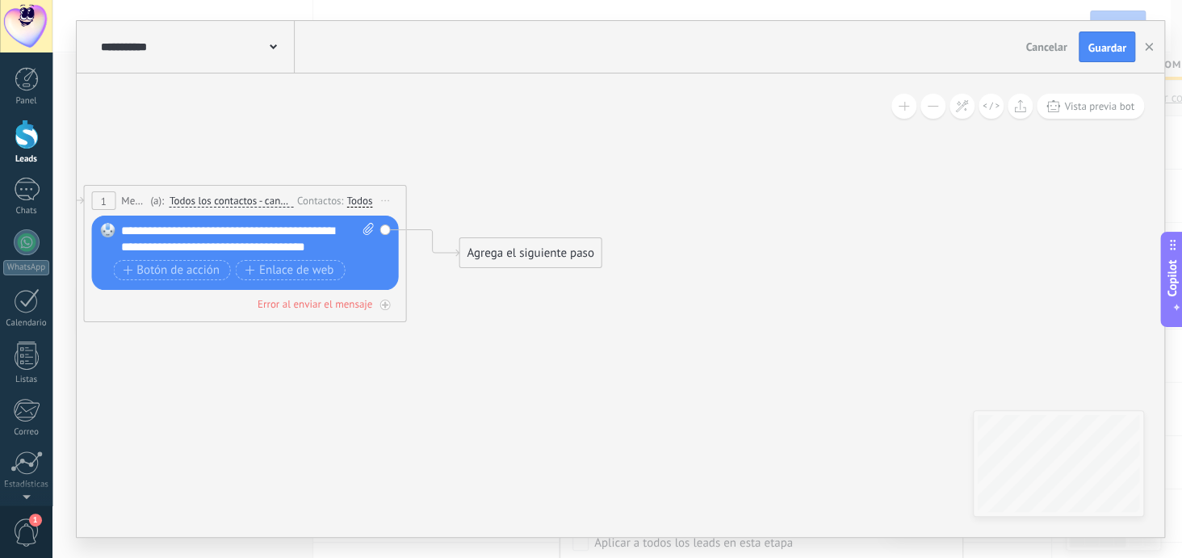
click at [552, 257] on div "Agrega el siguiente paso" at bounding box center [529, 253] width 141 height 27
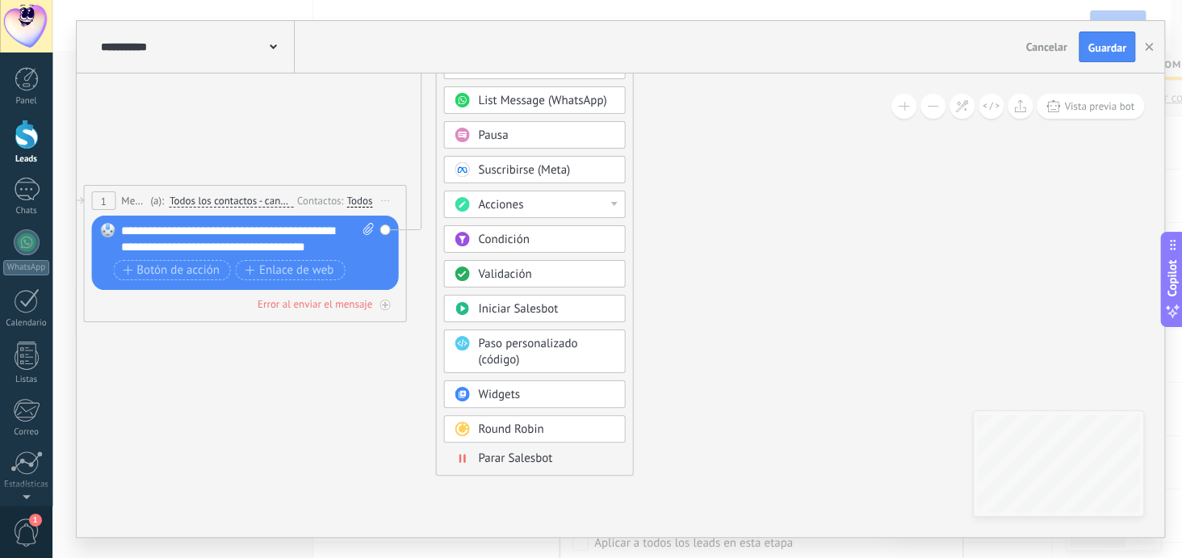
drag, startPoint x: 590, startPoint y: 249, endPoint x: 568, endPoint y: -70, distance: 319.7
click at [568, 0] on html ".abecls-1,.abecls-2{fill-rule:evenodd}.abecls-2{fill:#fff} .abhcls-1{fill:none}…" at bounding box center [591, 279] width 1182 height 558
click at [530, 456] on span "Parar Salesbot" at bounding box center [515, 458] width 74 height 15
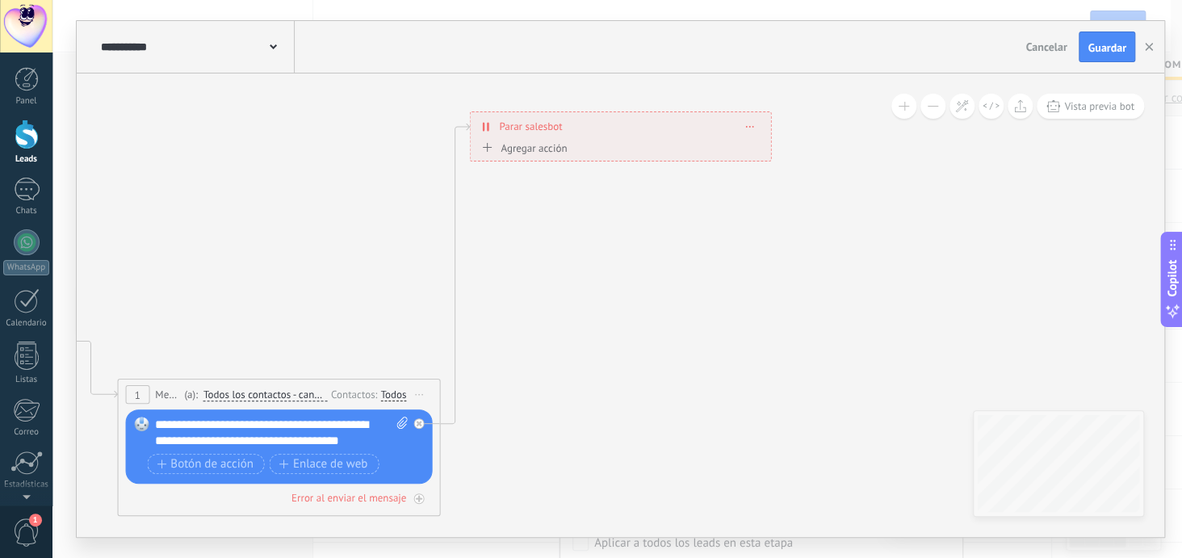
drag, startPoint x: 584, startPoint y: 144, endPoint x: 645, endPoint y: 321, distance: 187.9
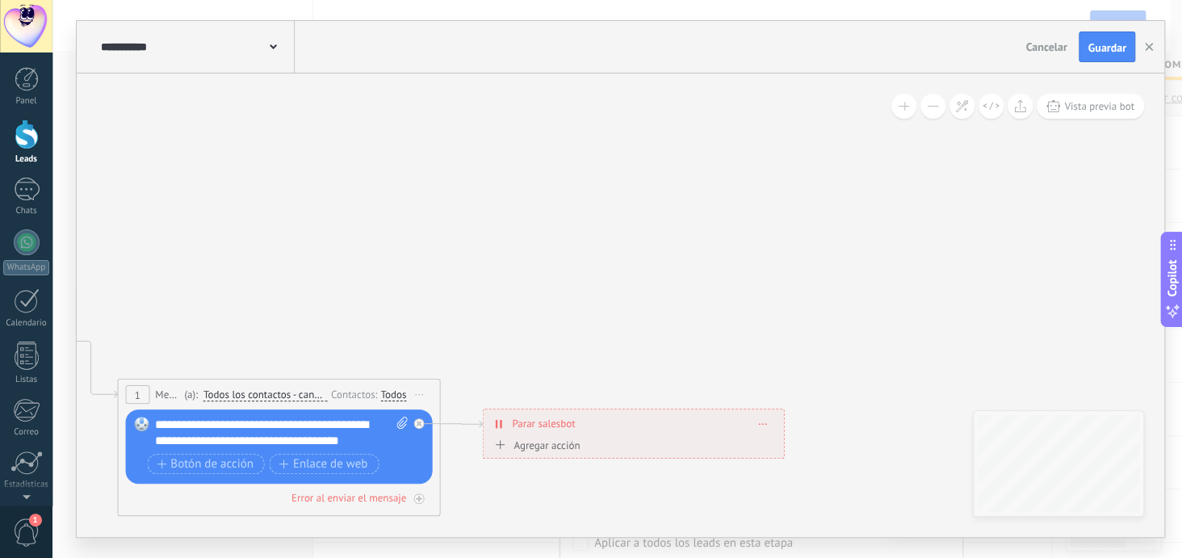
drag, startPoint x: 553, startPoint y: 133, endPoint x: 567, endPoint y: 430, distance: 297.4
click at [567, 430] on span "Parar salesbot" at bounding box center [543, 423] width 63 height 15
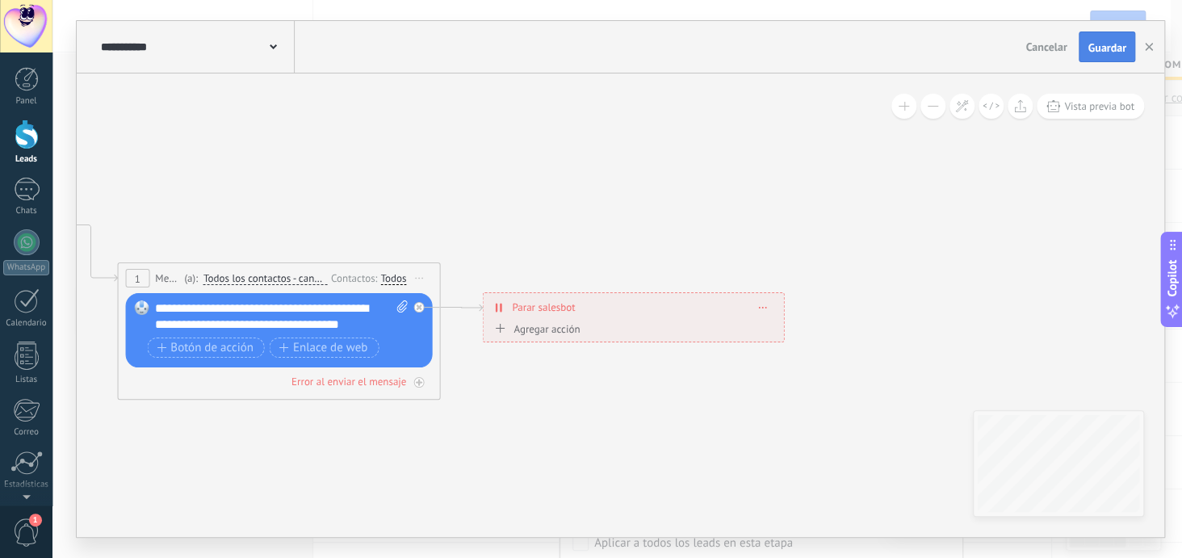
click at [1105, 49] on span "Guardar" at bounding box center [1107, 47] width 38 height 11
click at [1151, 44] on use "button" at bounding box center [1149, 47] width 8 height 8
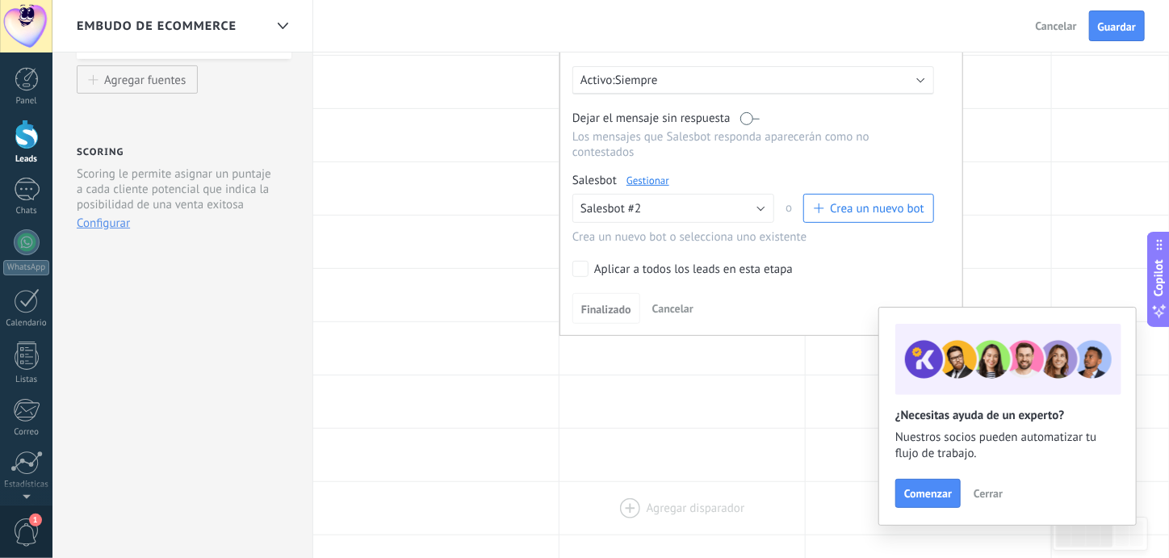
scroll to position [323, 0]
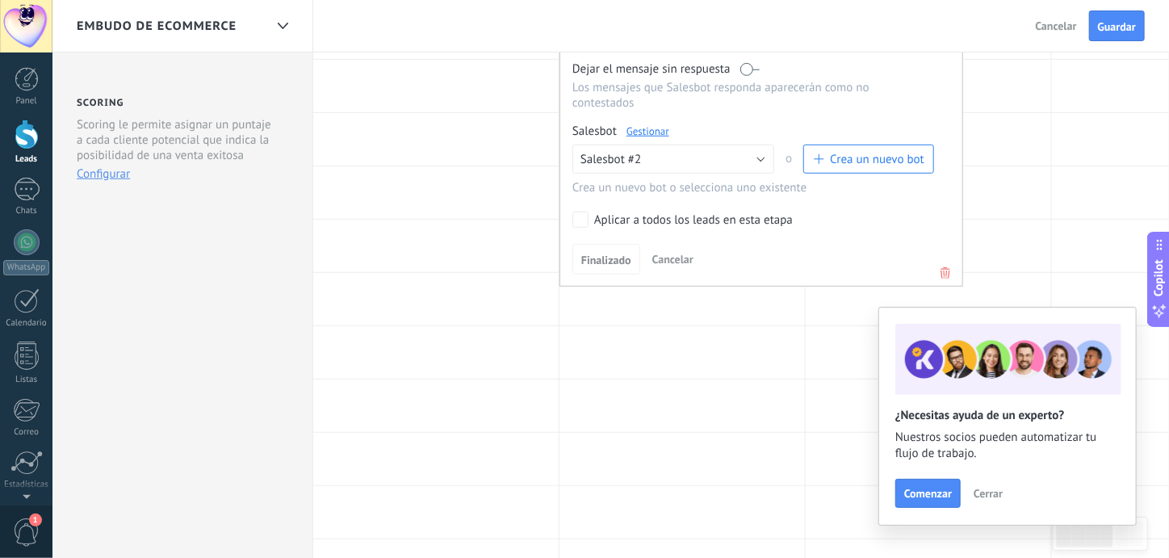
click at [591, 212] on label "Aplicar a todos los leads en esta etapa" at bounding box center [750, 220] width 356 height 16
click at [607, 254] on span "Finalizado" at bounding box center [606, 259] width 50 height 11
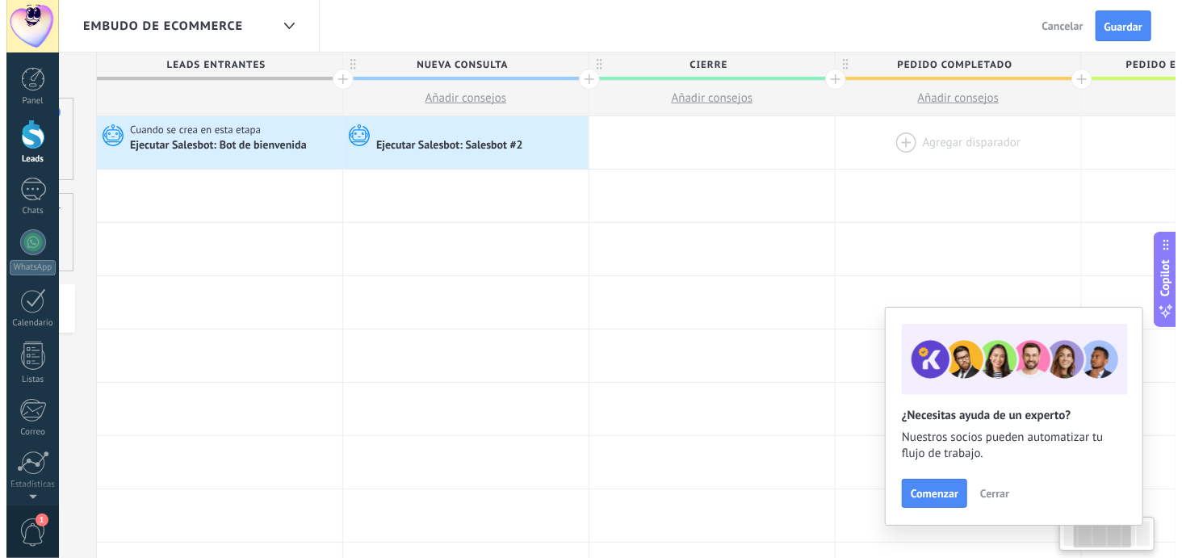
scroll to position [0, 226]
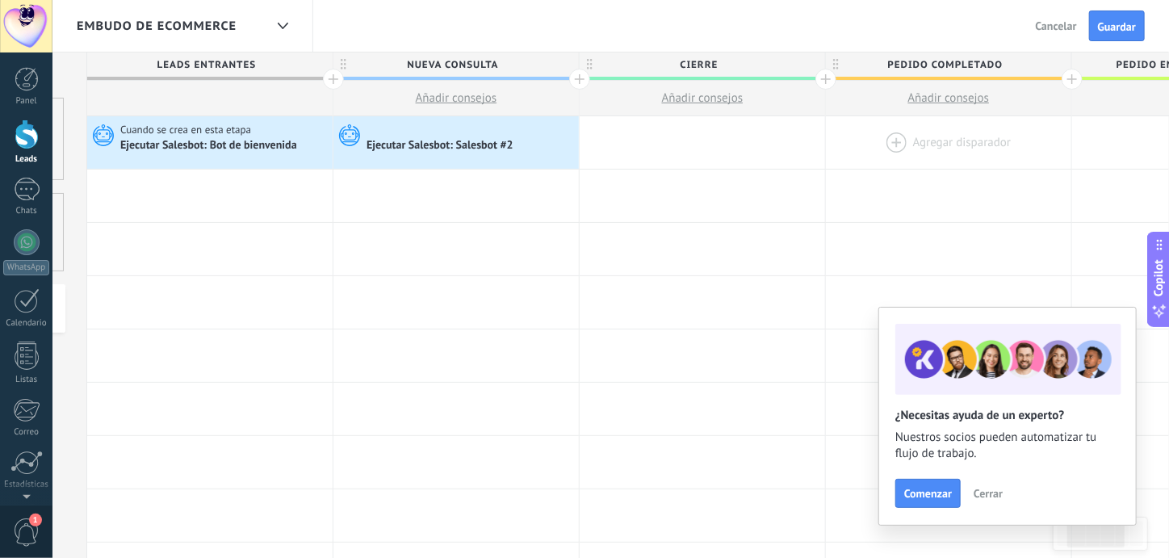
drag, startPoint x: 1085, startPoint y: 133, endPoint x: 860, endPoint y: 145, distance: 225.5
click at [860, 145] on div at bounding box center [948, 142] width 245 height 52
click at [1046, 65] on span "Pedido completado" at bounding box center [944, 64] width 237 height 25
click at [1041, 66] on body ".abecls-1,.abecls-2{fill-rule:evenodd}.abecls-2{fill:#fff} .abhcls-1{fill:none}…" at bounding box center [584, 279] width 1169 height 558
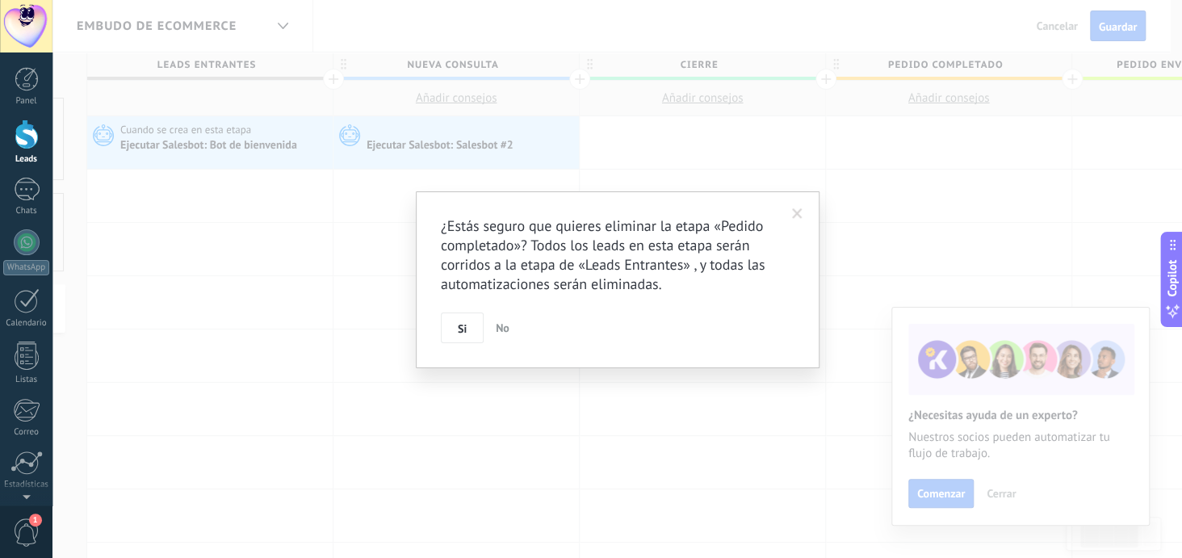
click at [497, 328] on span "No" at bounding box center [503, 328] width 14 height 15
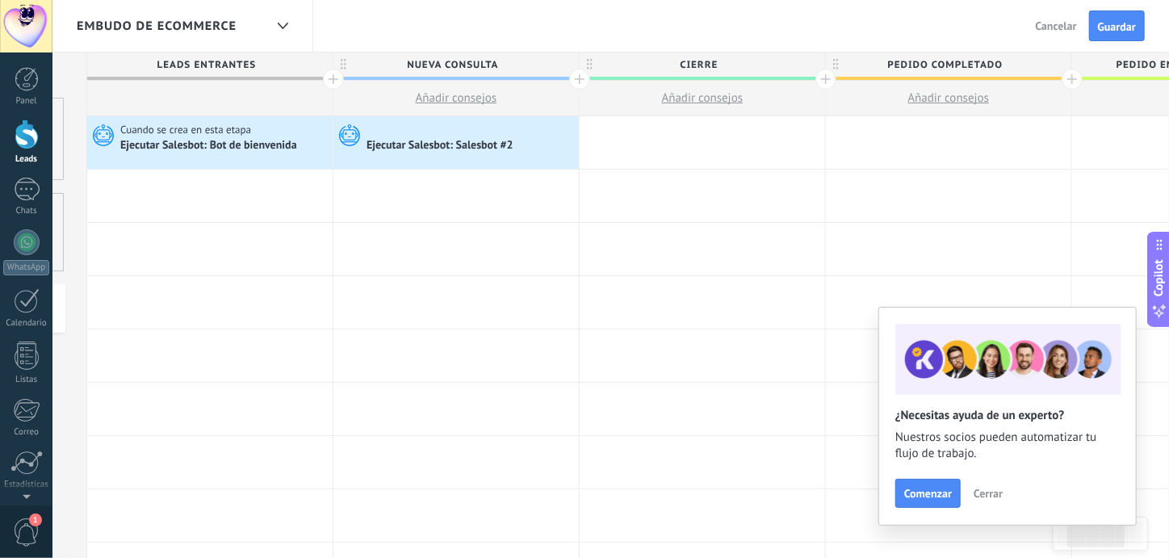
click at [698, 103] on span "Añadir consejos" at bounding box center [703, 97] width 82 height 15
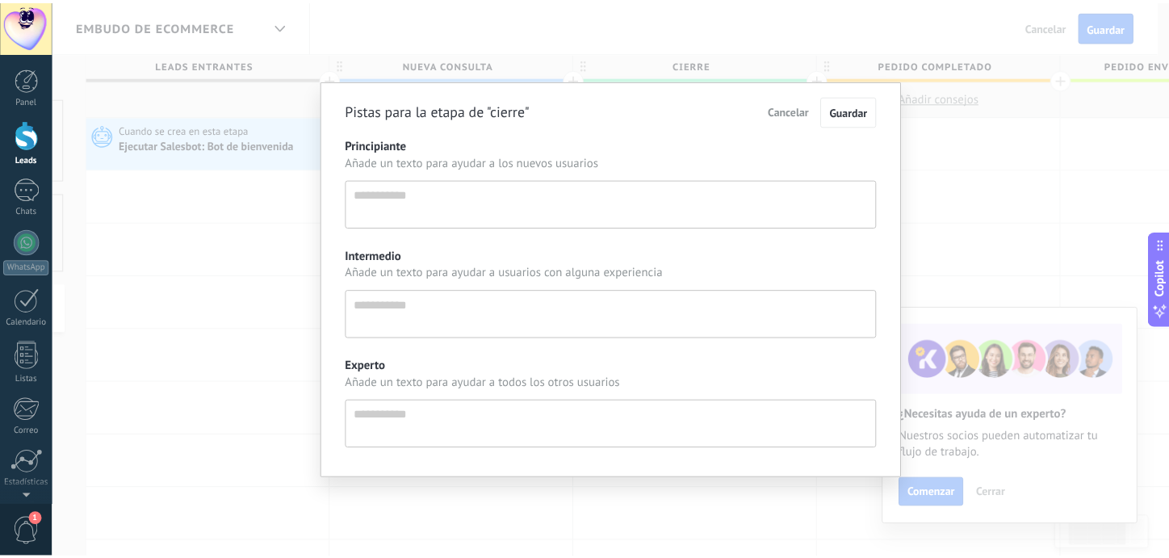
scroll to position [15, 0]
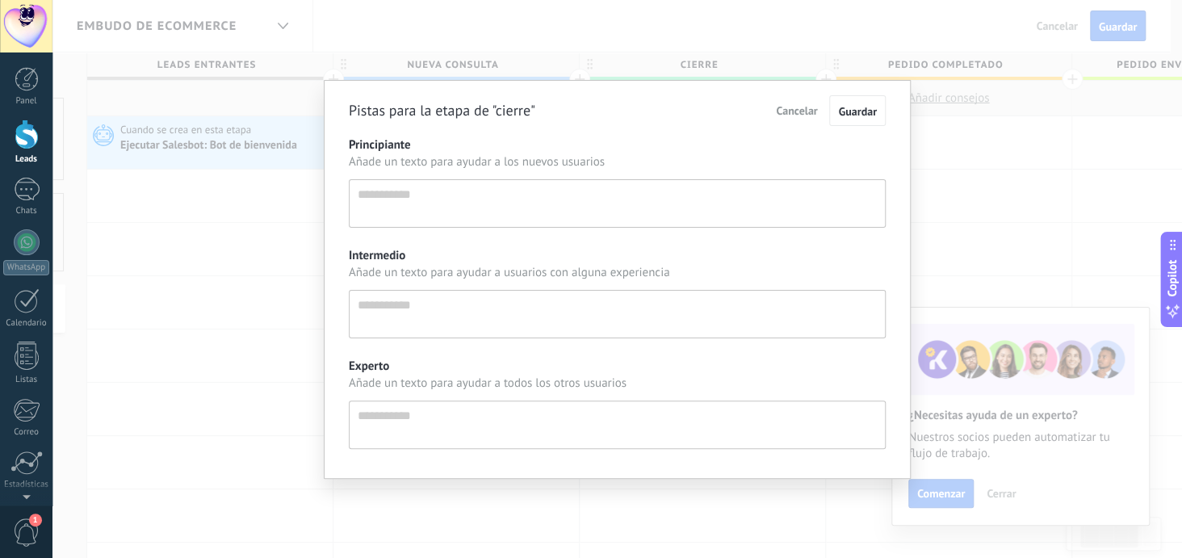
click at [801, 113] on span "Cancelar" at bounding box center [796, 110] width 41 height 15
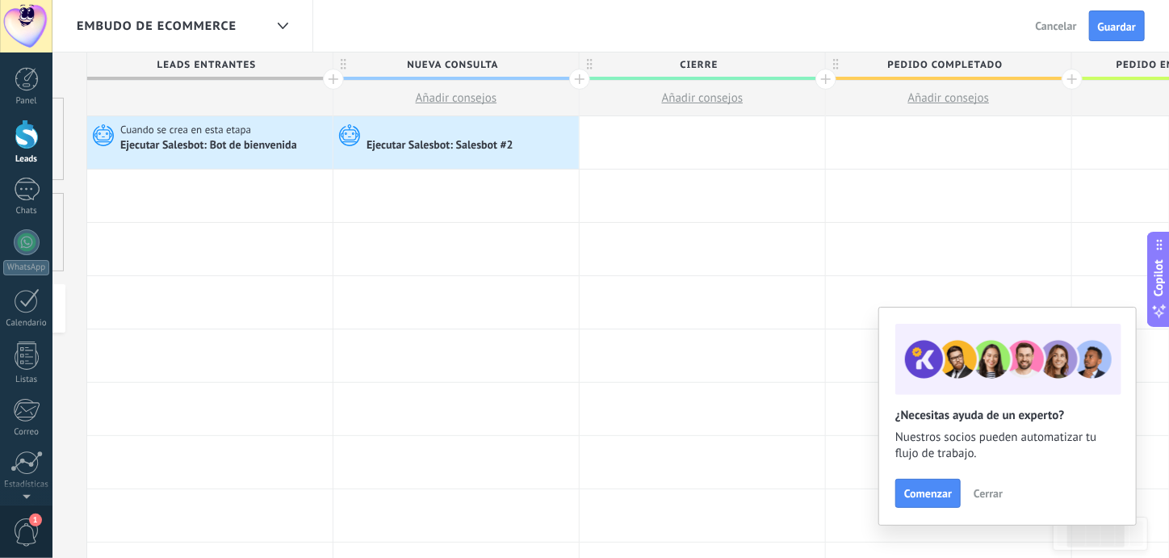
click at [1016, 63] on span "Pedido completado" at bounding box center [944, 64] width 237 height 25
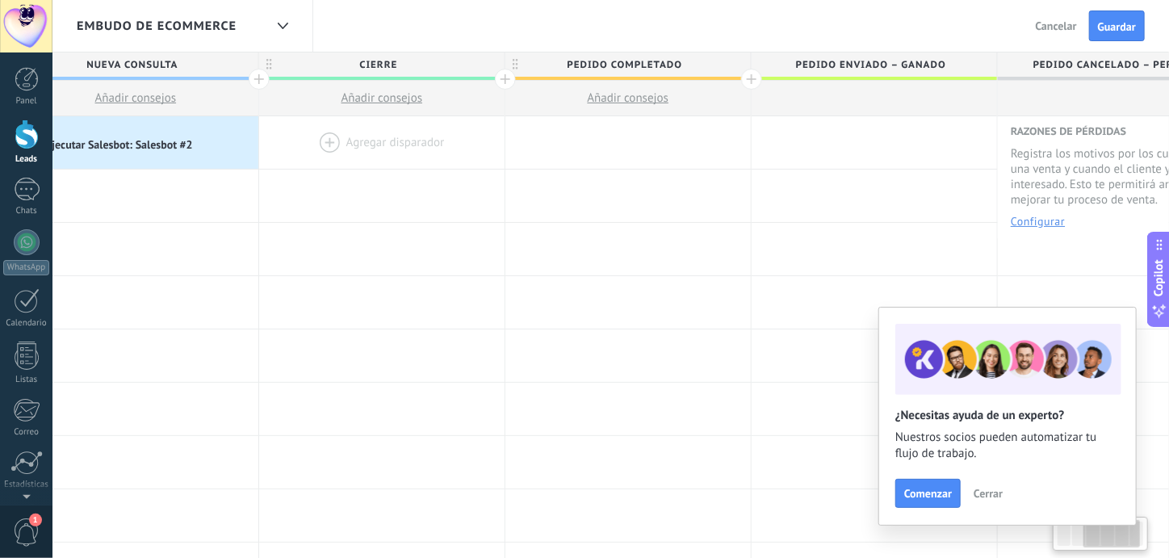
scroll to position [0, 547]
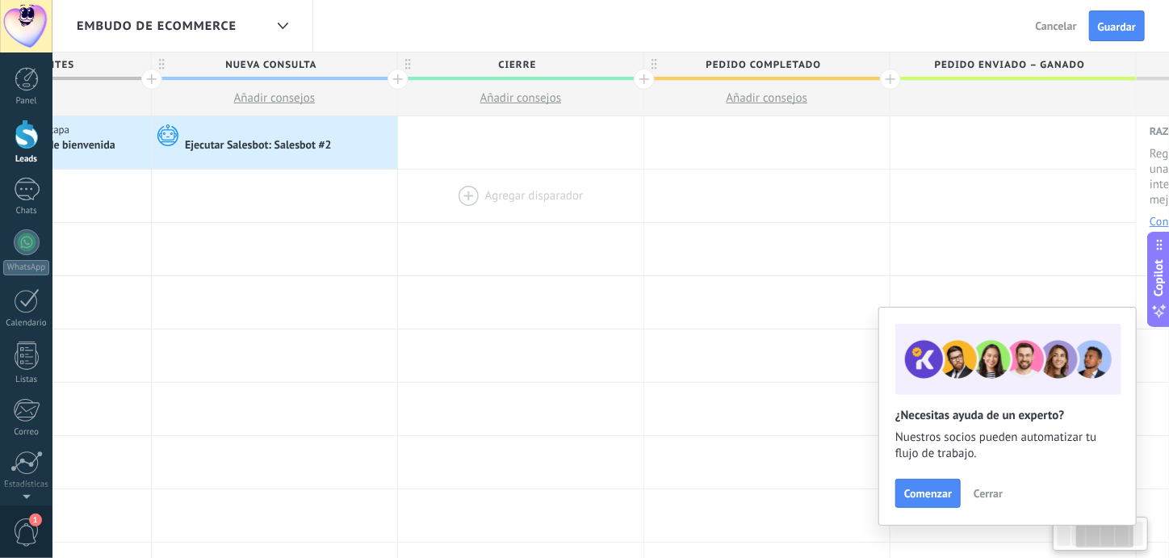
drag, startPoint x: 778, startPoint y: 159, endPoint x: 597, endPoint y: 170, distance: 182.0
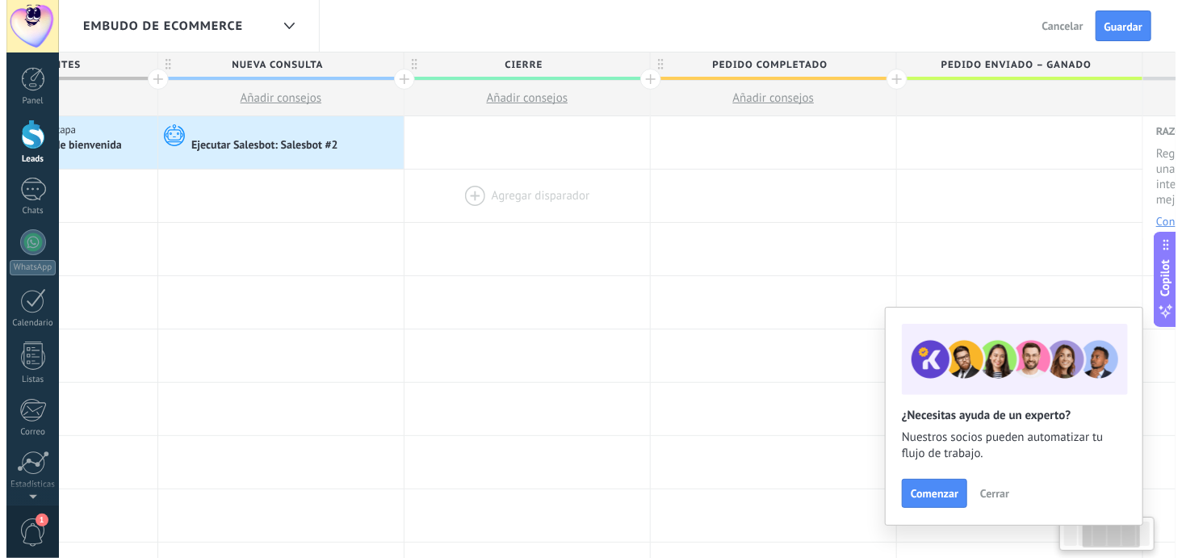
scroll to position [0, 407]
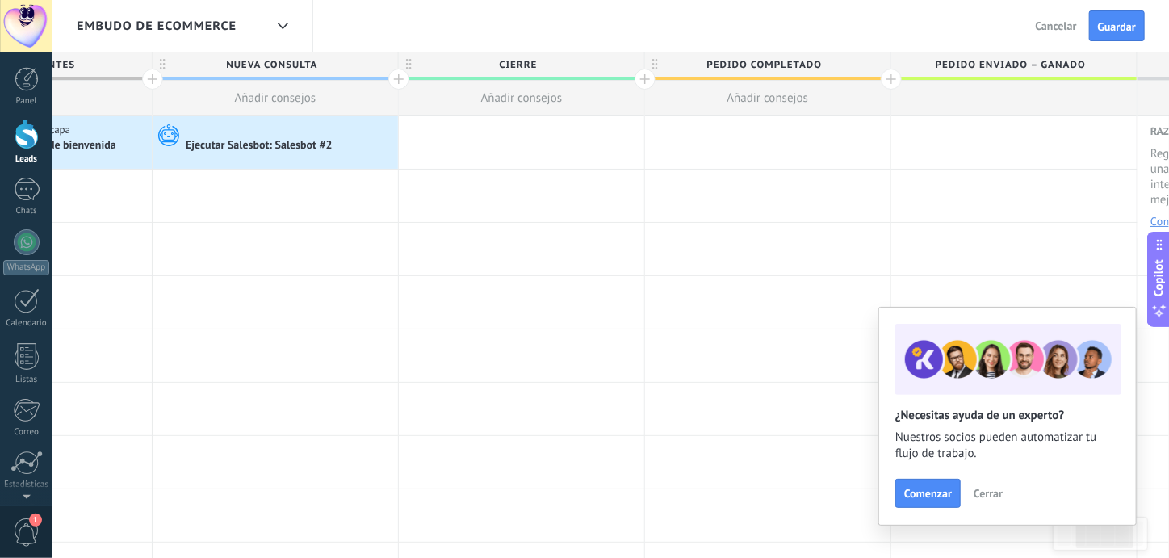
click at [818, 69] on span "Pedido completado" at bounding box center [763, 64] width 237 height 25
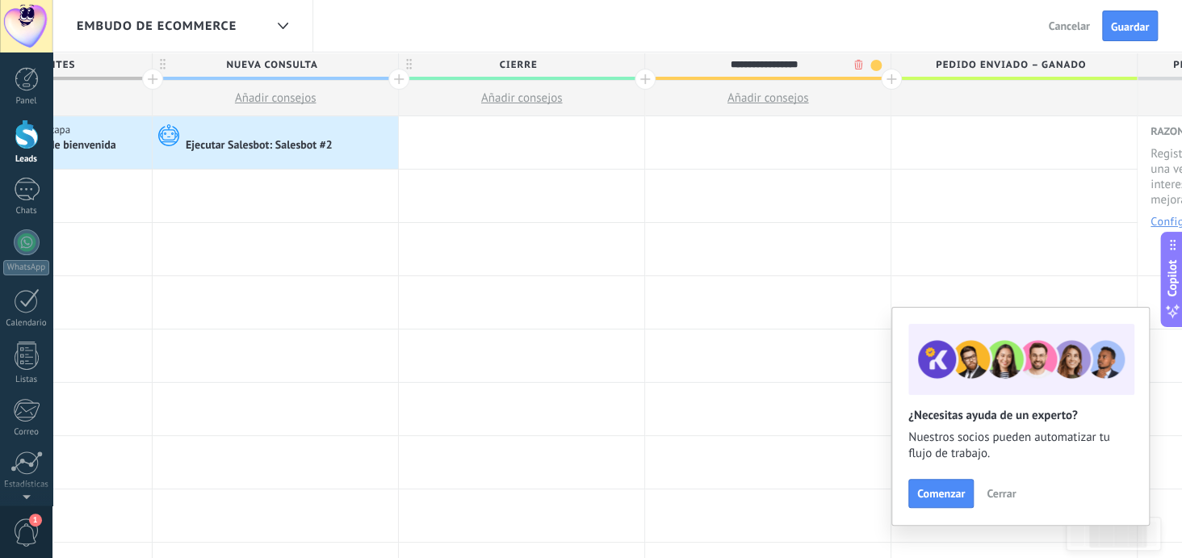
click at [857, 65] on body ".abecls-1,.abecls-2{fill-rule:evenodd}.abecls-2{fill:#fff} .abhcls-1{fill:none}…" at bounding box center [591, 279] width 1182 height 558
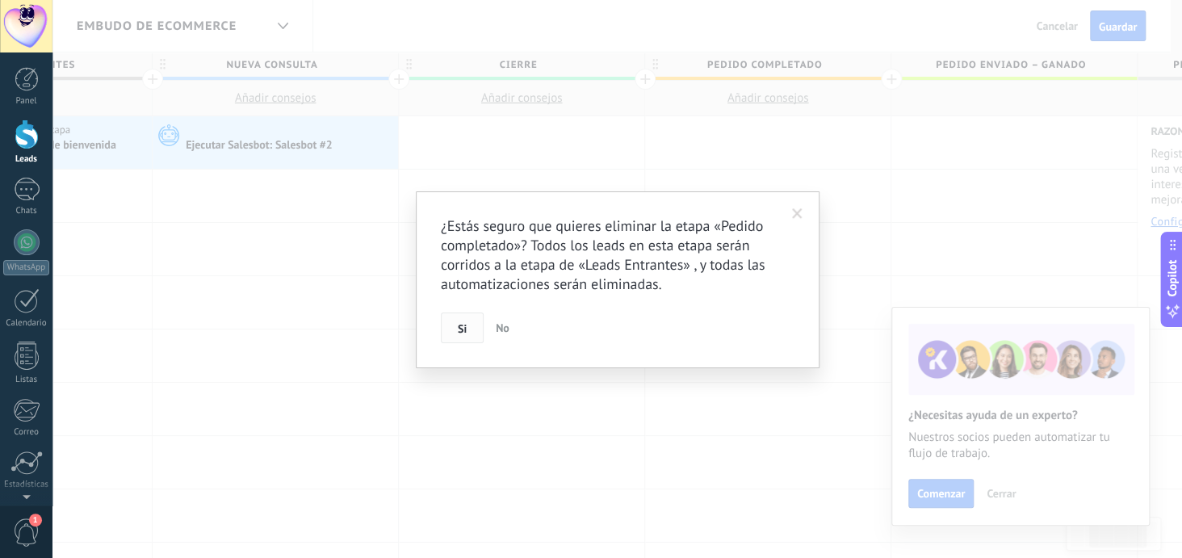
click at [470, 325] on button "Si" at bounding box center [462, 327] width 43 height 31
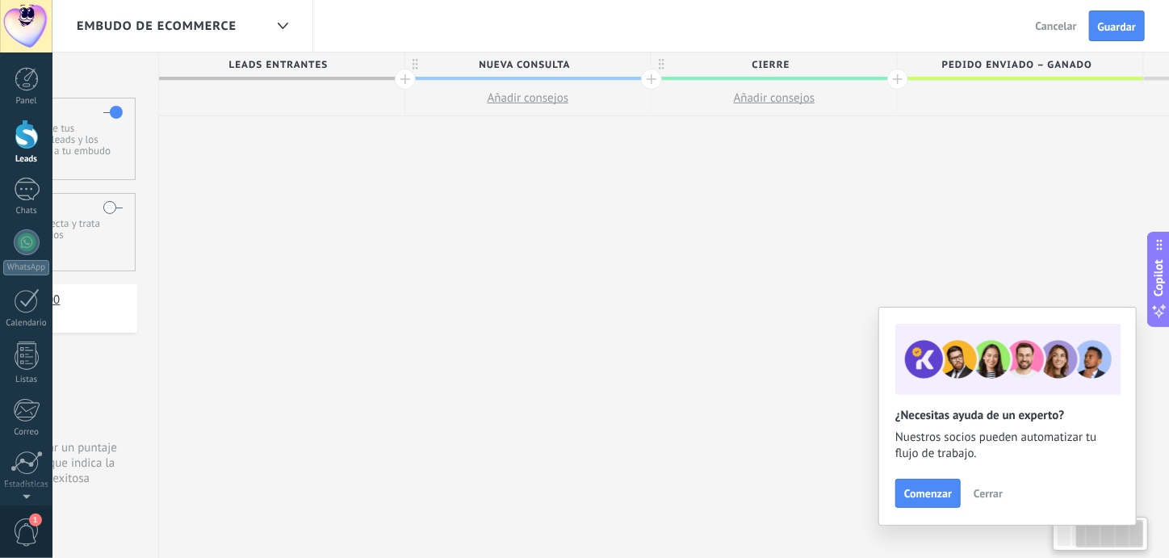
scroll to position [0, 0]
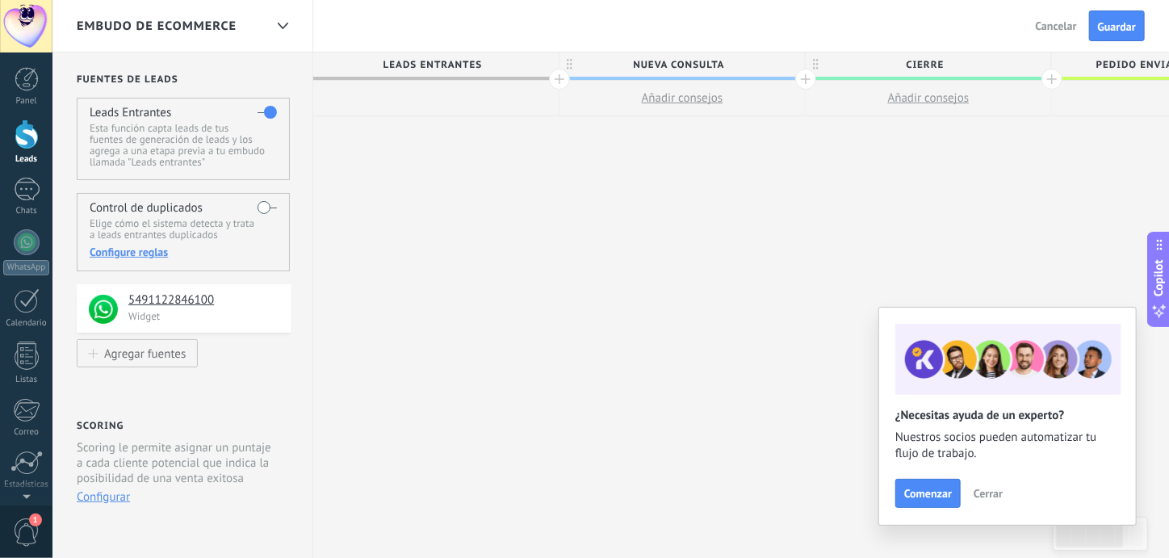
drag, startPoint x: 321, startPoint y: 193, endPoint x: 940, endPoint y: 212, distance: 619.6
click at [940, 212] on div "**********" at bounding box center [928, 305] width 1231 height 506
click at [408, 62] on span "Leads Entrantes" at bounding box center [431, 64] width 237 height 25
click at [1059, 23] on span "Cancelar" at bounding box center [1056, 26] width 41 height 15
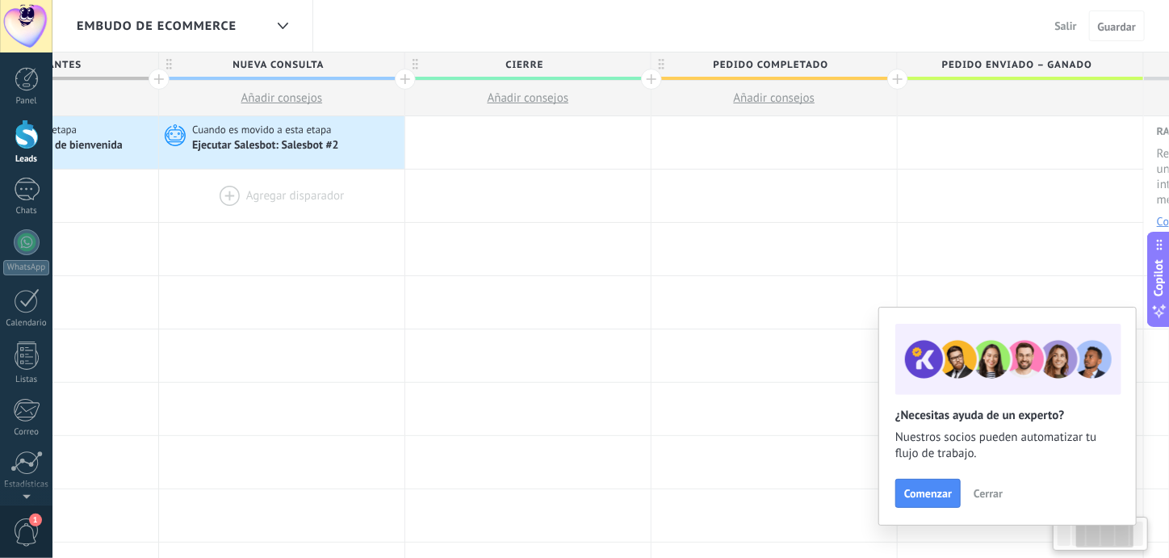
scroll to position [0, 404]
drag, startPoint x: 778, startPoint y: 216, endPoint x: 375, endPoint y: 199, distance: 402.5
click at [375, 199] on div at bounding box center [278, 196] width 245 height 52
click at [834, 69] on span "Pedido completado" at bounding box center [766, 64] width 237 height 25
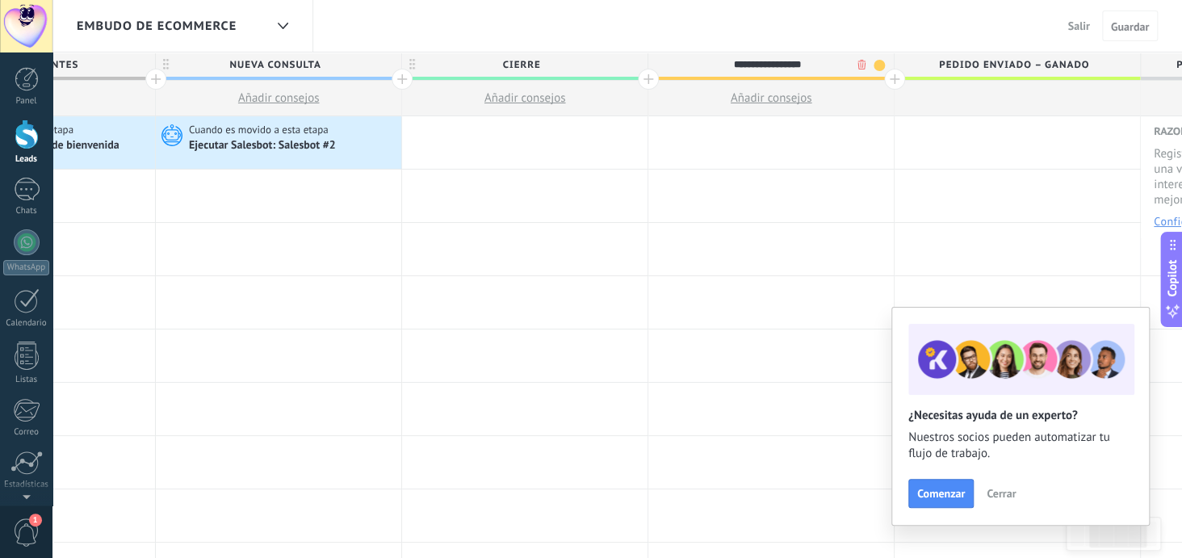
click at [861, 64] on body ".abecls-1,.abecls-2{fill-rule:evenodd}.abecls-2{fill:#fff} .abhcls-1{fill:none}…" at bounding box center [591, 279] width 1182 height 558
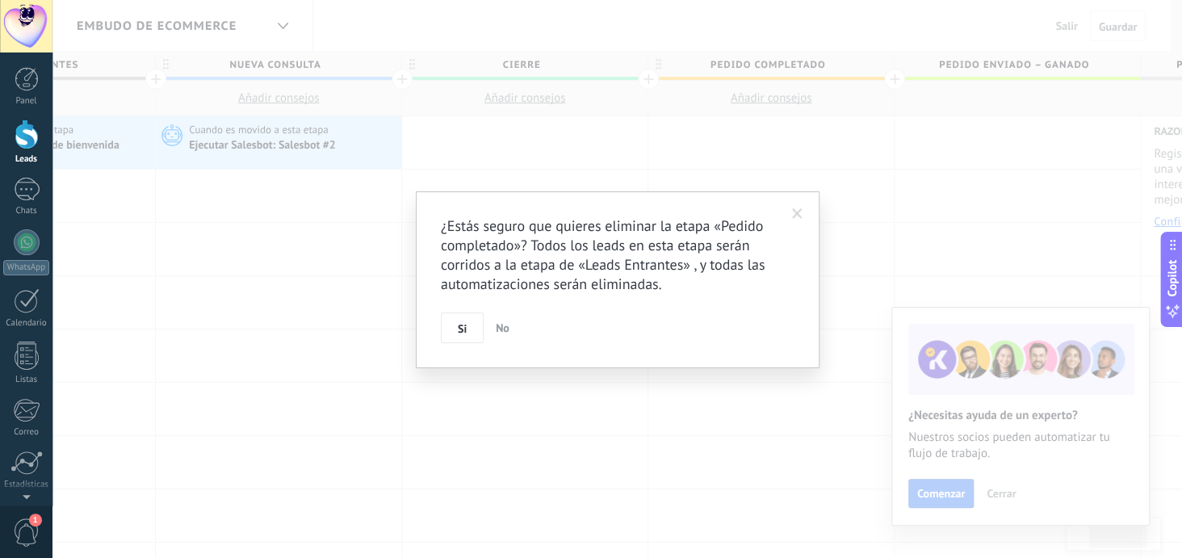
click at [501, 323] on span "No" at bounding box center [503, 328] width 14 height 15
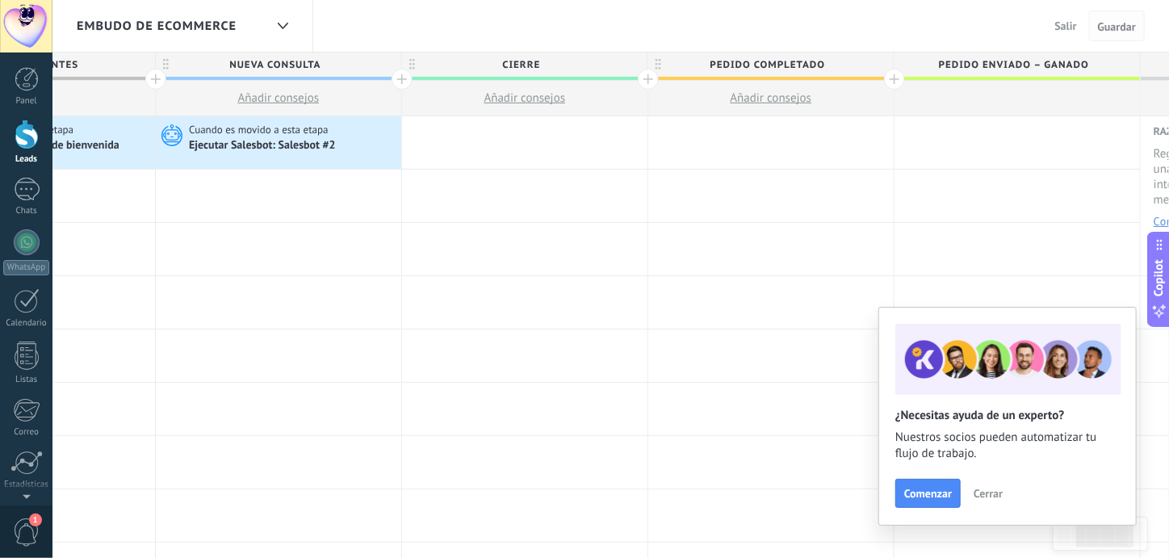
click at [1113, 29] on span "Guardar" at bounding box center [1117, 26] width 38 height 11
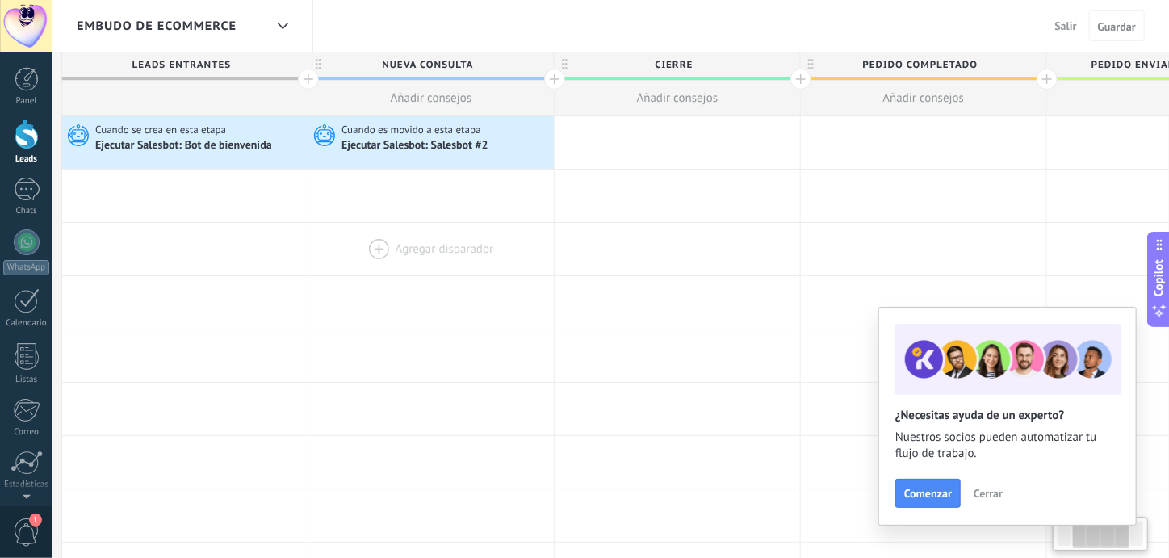
scroll to position [0, 163]
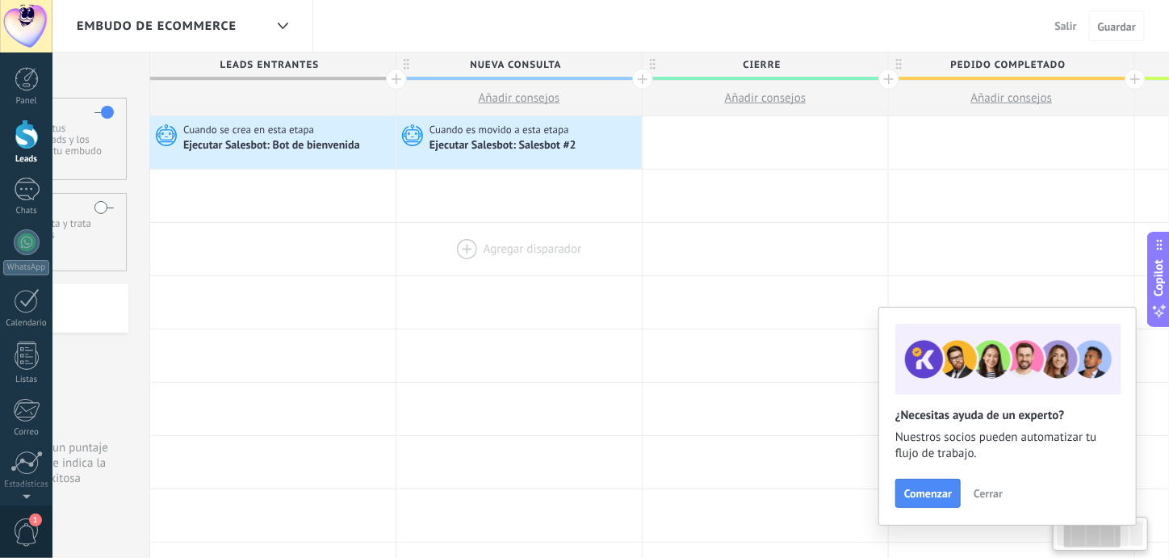
drag, startPoint x: 296, startPoint y: 250, endPoint x: 504, endPoint y: 241, distance: 208.5
click at [504, 241] on div at bounding box center [518, 249] width 245 height 52
click at [781, 65] on span "cierre" at bounding box center [761, 64] width 237 height 25
click at [853, 65] on body ".abecls-1,.abecls-2{fill-rule:evenodd}.abecls-2{fill:#fff} .abhcls-1{fill:none}…" at bounding box center [584, 279] width 1169 height 558
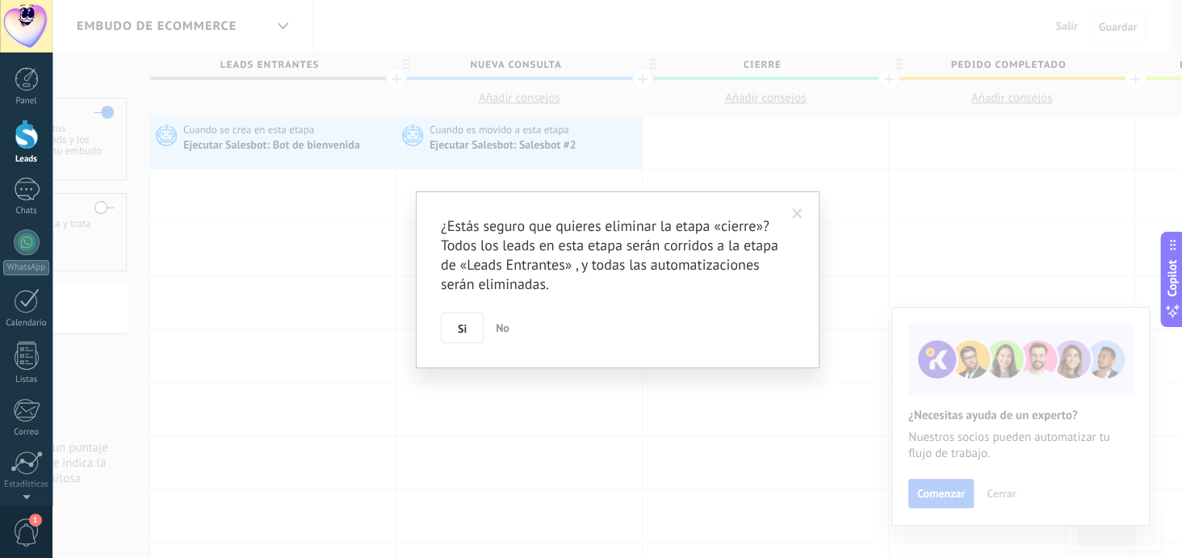
click at [796, 209] on span at bounding box center [797, 213] width 10 height 11
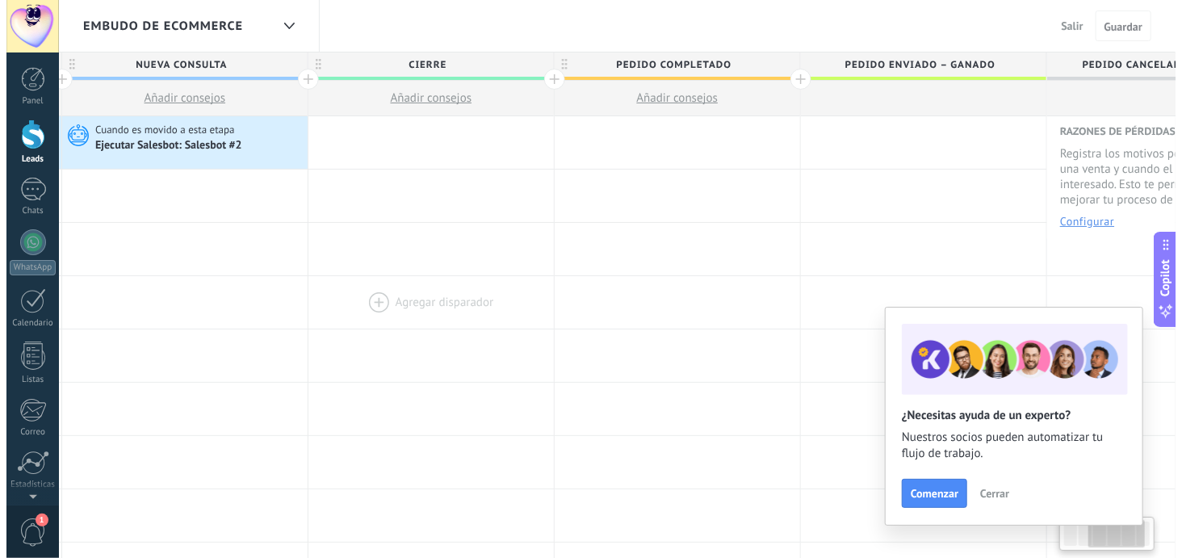
scroll to position [0, 511]
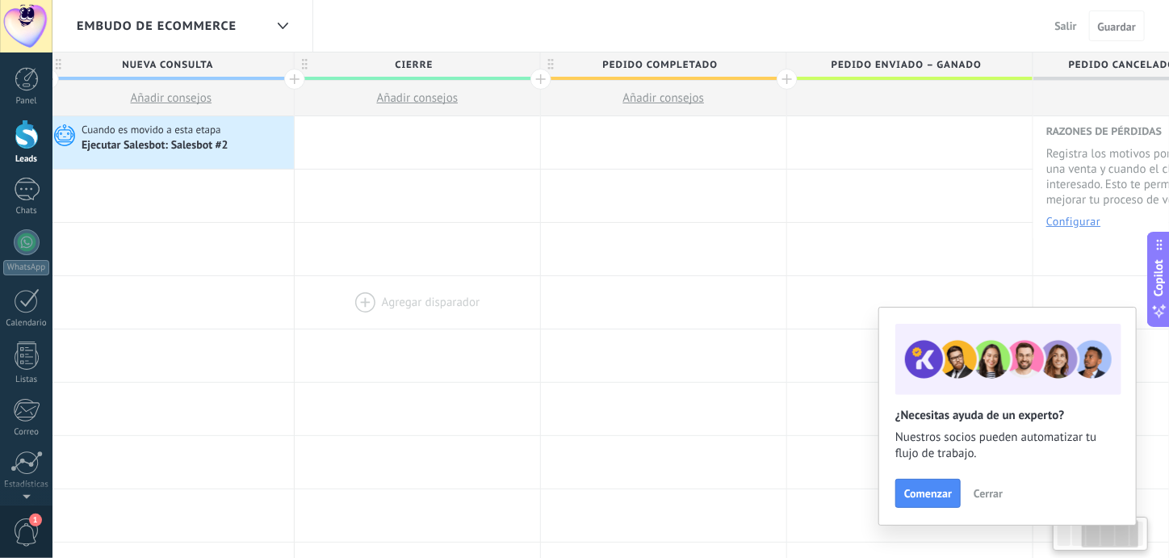
drag, startPoint x: 662, startPoint y: 249, endPoint x: 316, endPoint y: 291, distance: 349.0
click at [732, 62] on span "Pedido completado" at bounding box center [659, 64] width 237 height 25
click at [751, 62] on body ".abecls-1,.abecls-2{fill-rule:evenodd}.abecls-2{fill:#fff} .abhcls-1{fill:none}…" at bounding box center [584, 279] width 1169 height 558
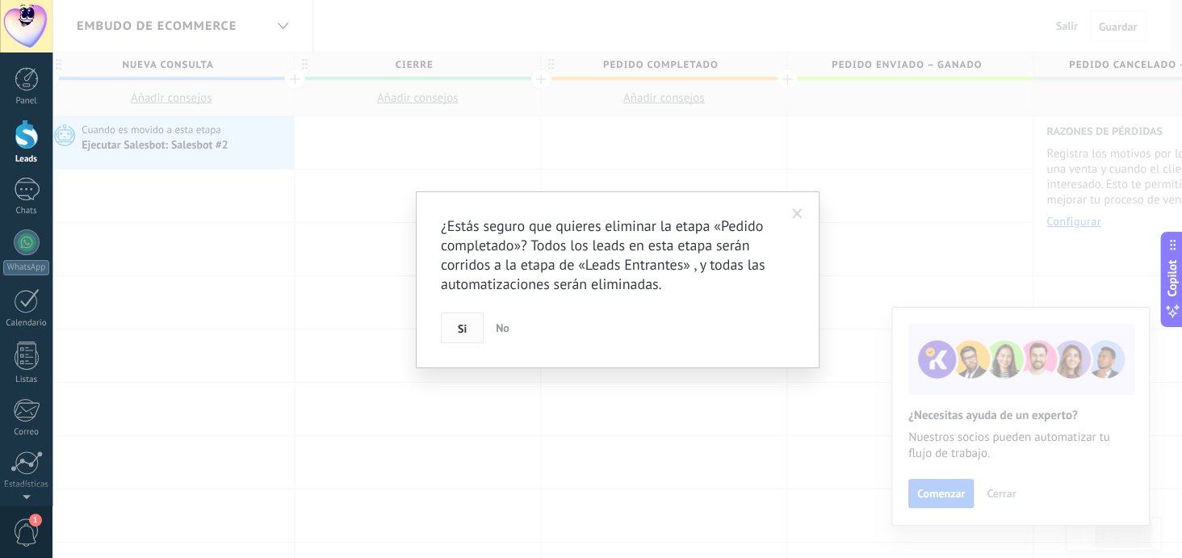
click at [463, 323] on span "Si" at bounding box center [462, 328] width 9 height 11
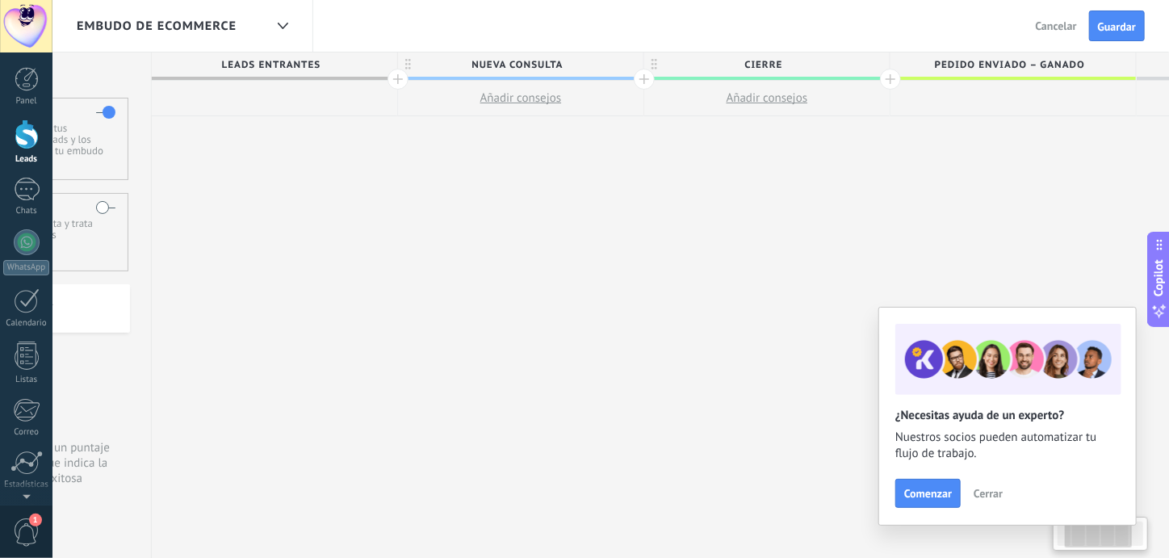
scroll to position [0, 141]
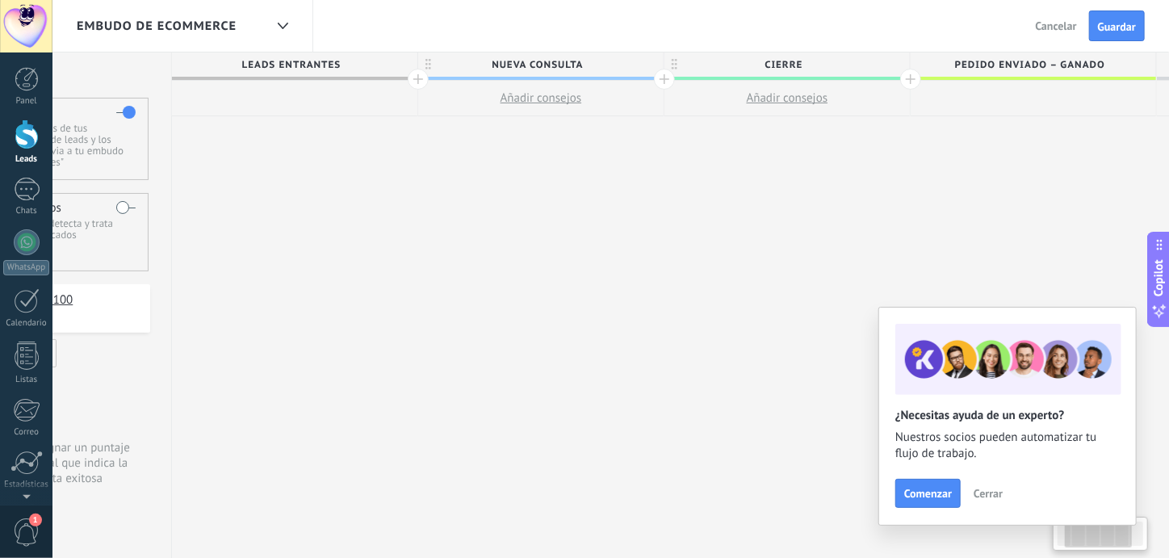
drag, startPoint x: 572, startPoint y: 253, endPoint x: 759, endPoint y: 258, distance: 186.6
click at [759, 258] on div "**********" at bounding box center [787, 305] width 1231 height 506
click at [270, 81] on div at bounding box center [294, 99] width 245 height 36
click at [277, 90] on div at bounding box center [294, 99] width 245 height 36
click at [1137, 15] on button "Guardar" at bounding box center [1117, 25] width 56 height 31
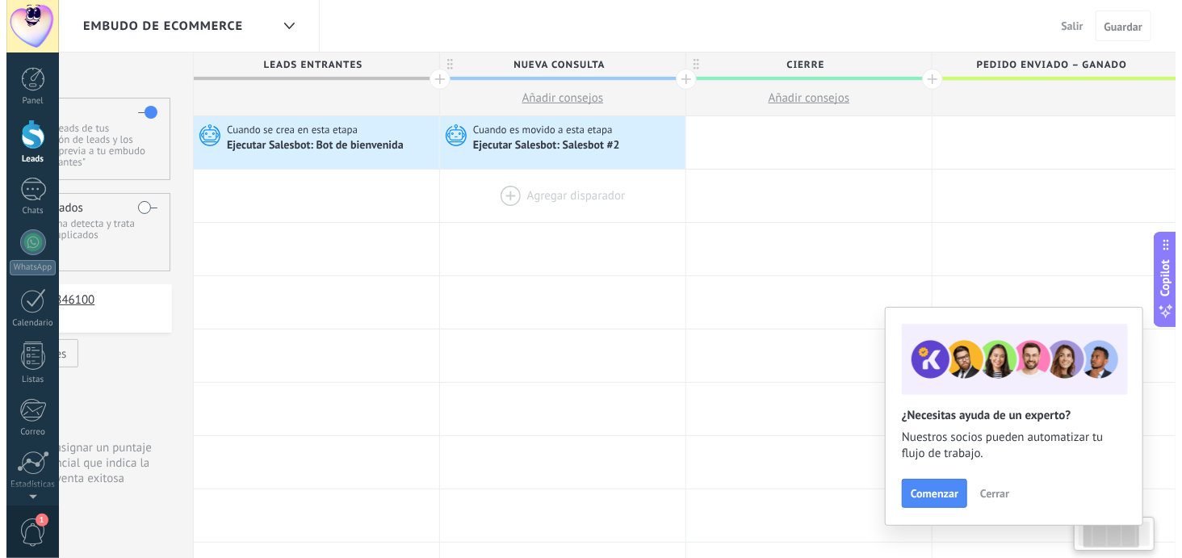
scroll to position [0, 124]
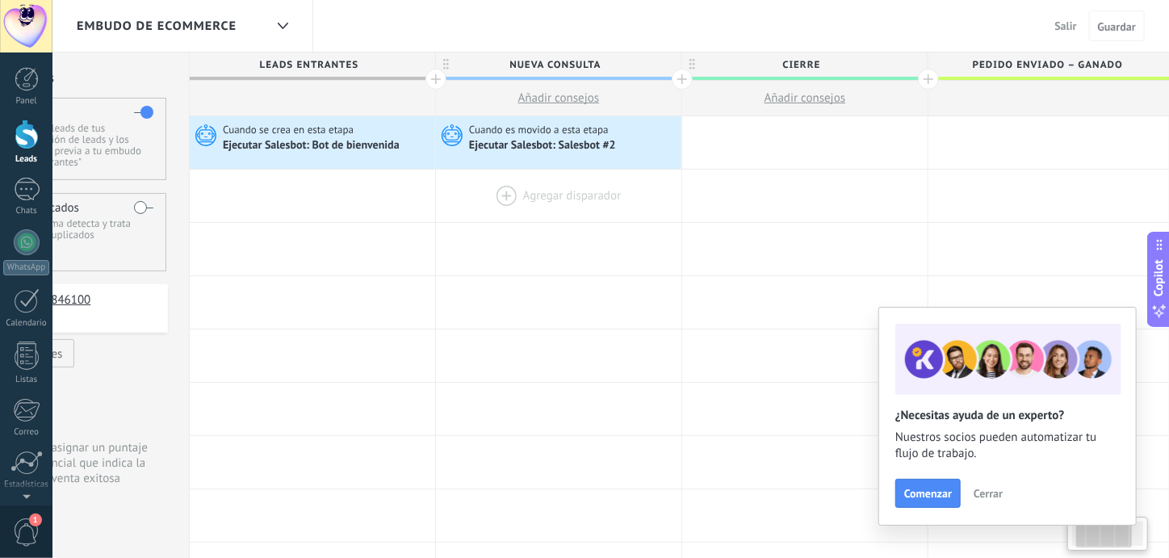
drag, startPoint x: 790, startPoint y: 203, endPoint x: 604, endPoint y: 193, distance: 186.8
click at [604, 193] on div "Agregar disparador Agregar disparador Agregar disparador Agregar disparador Agr…" at bounding box center [805, 196] width 1231 height 53
click at [576, 134] on span "Cuando es movido a esta etapa" at bounding box center [540, 130] width 142 height 15
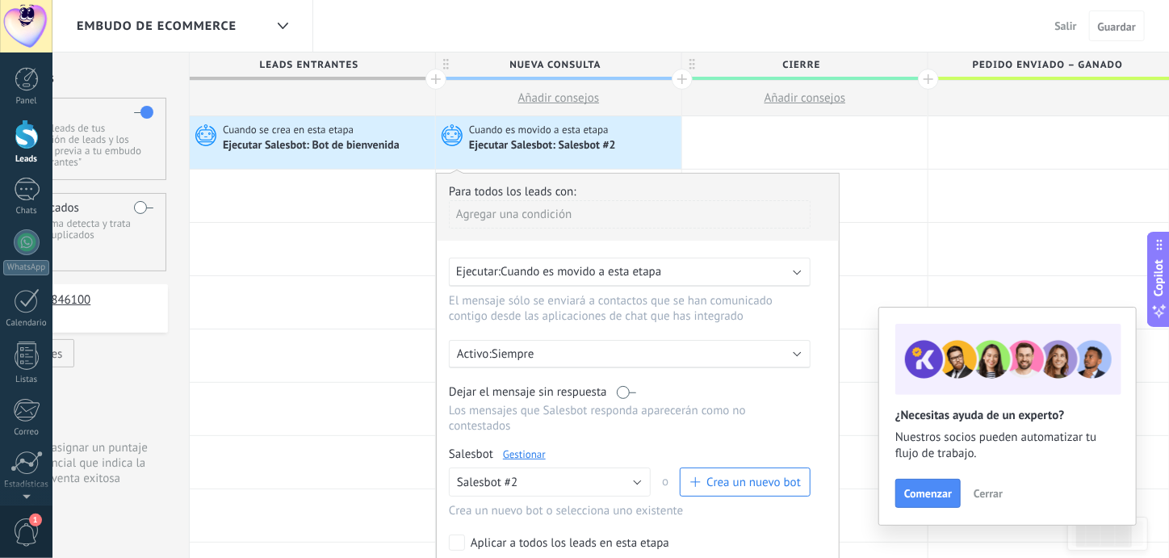
click at [524, 447] on link "Gestionar" at bounding box center [524, 454] width 43 height 14
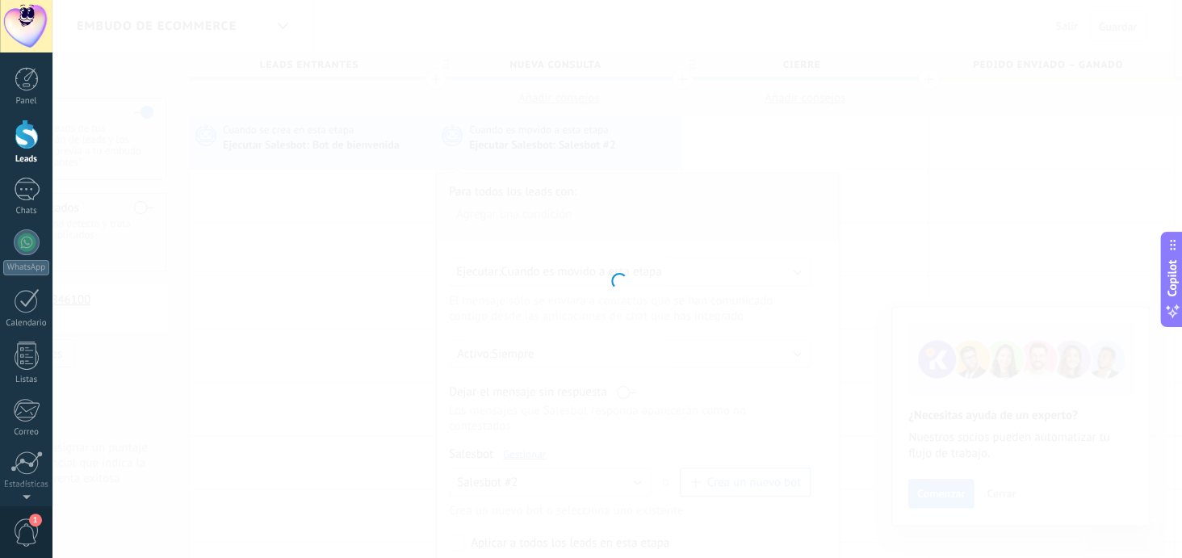
type input "**********"
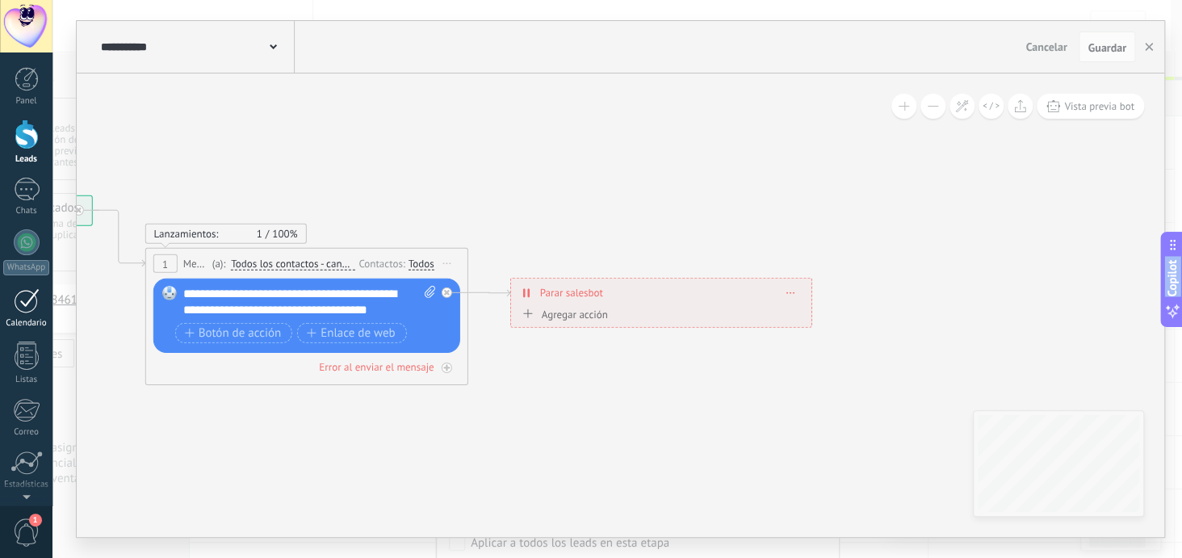
drag, startPoint x: 485, startPoint y: 320, endPoint x: 0, endPoint y: 322, distance: 485.2
click at [0, 322] on body ".abecls-1,.abecls-2{fill-rule:evenodd}.abecls-2{fill:#fff} .abhcls-1{fill:none}…" at bounding box center [591, 279] width 1182 height 558
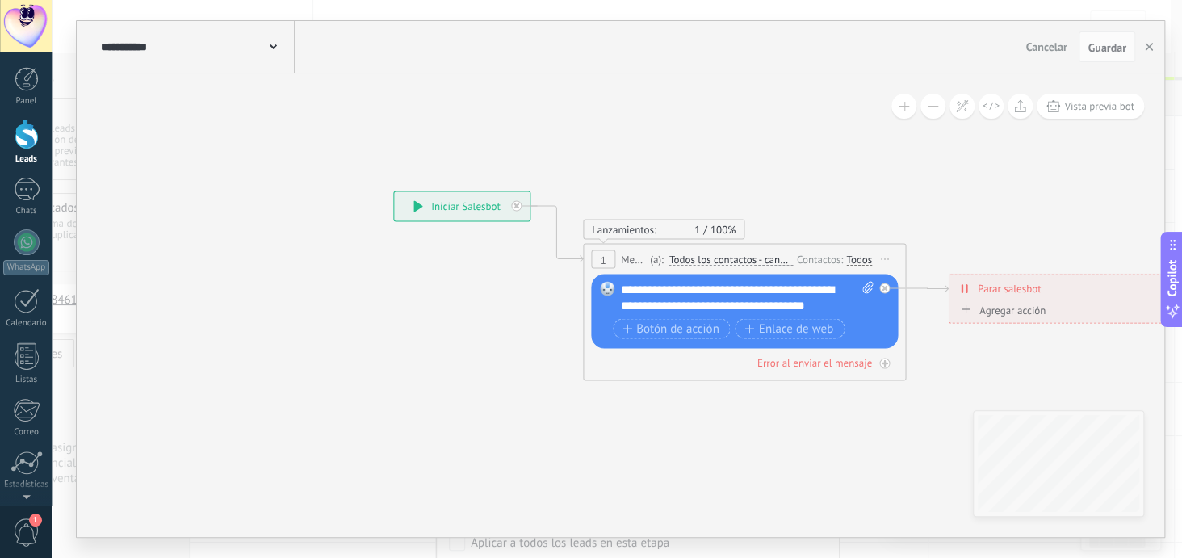
drag, startPoint x: 606, startPoint y: 248, endPoint x: 1065, endPoint y: 242, distance: 458.6
click at [1065, 242] on icon at bounding box center [822, 285] width 1664 height 996
click at [1152, 47] on icon "button" at bounding box center [1149, 47] width 8 height 8
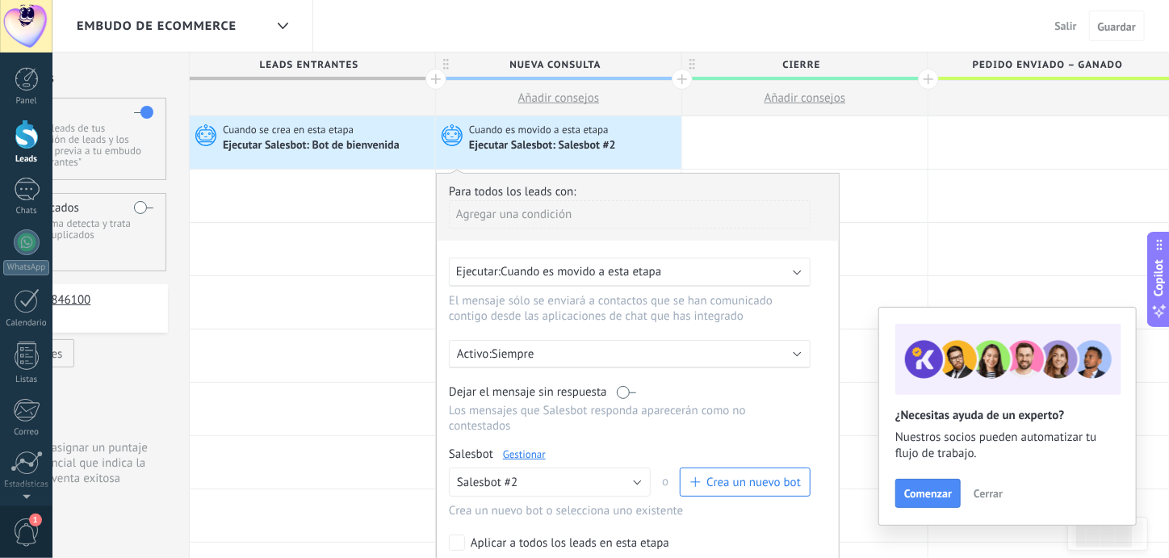
click at [594, 144] on div "Ejecutar Salesbot: Salesbot #2" at bounding box center [543, 146] width 149 height 15
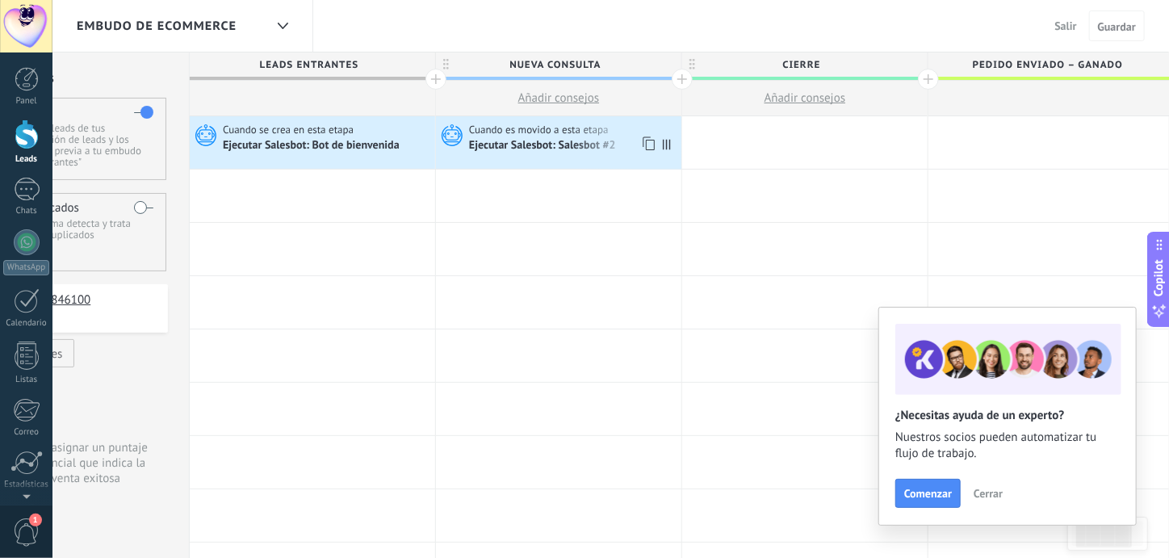
click at [568, 149] on div "Ejecutar Salesbot: Salesbot #2" at bounding box center [543, 146] width 149 height 15
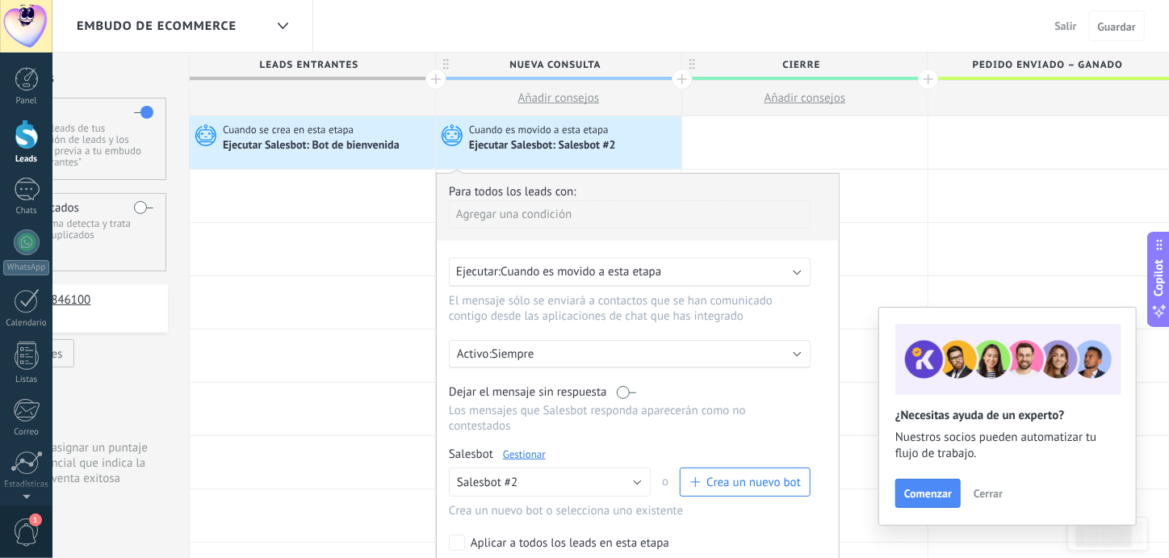
click at [568, 149] on div "Ejecutar Salesbot: Salesbot #2" at bounding box center [543, 146] width 149 height 15
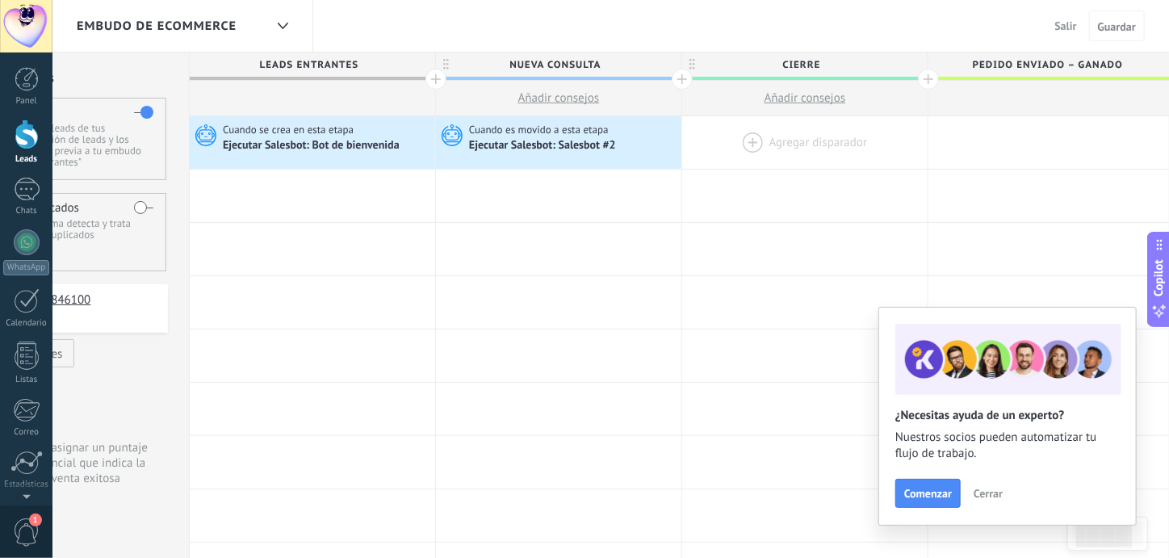
click at [802, 137] on div at bounding box center [804, 142] width 245 height 52
click at [751, 139] on div at bounding box center [804, 142] width 245 height 52
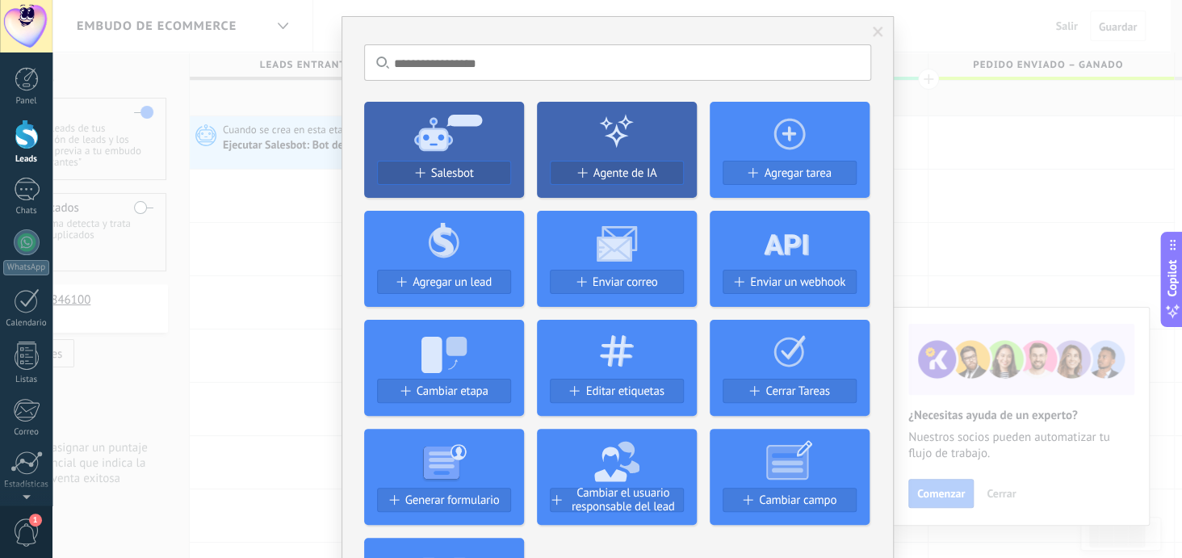
scroll to position [0, 0]
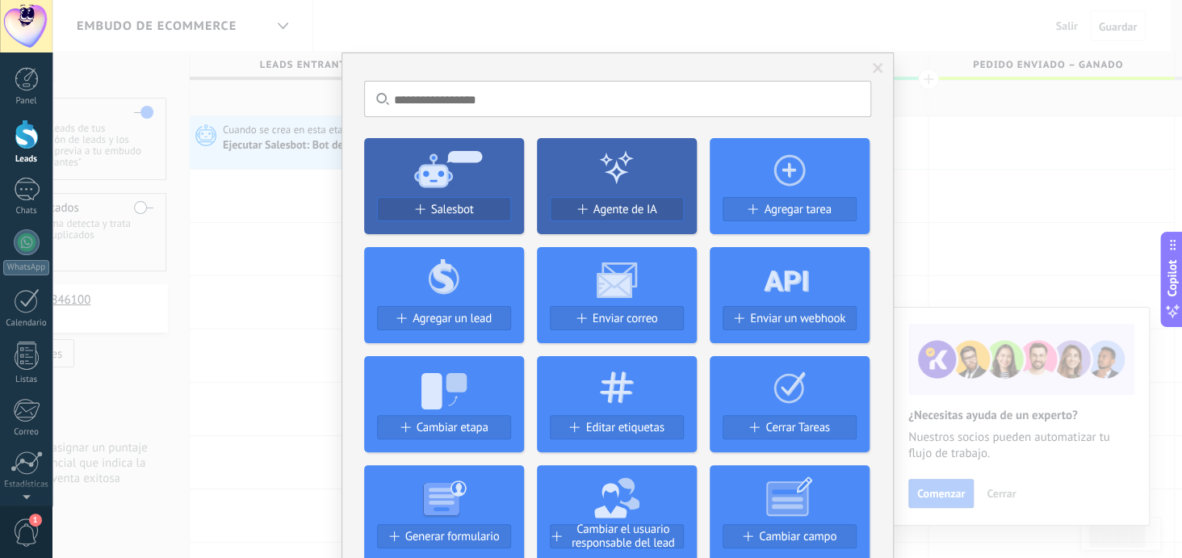
click at [878, 65] on span at bounding box center [878, 68] width 10 height 11
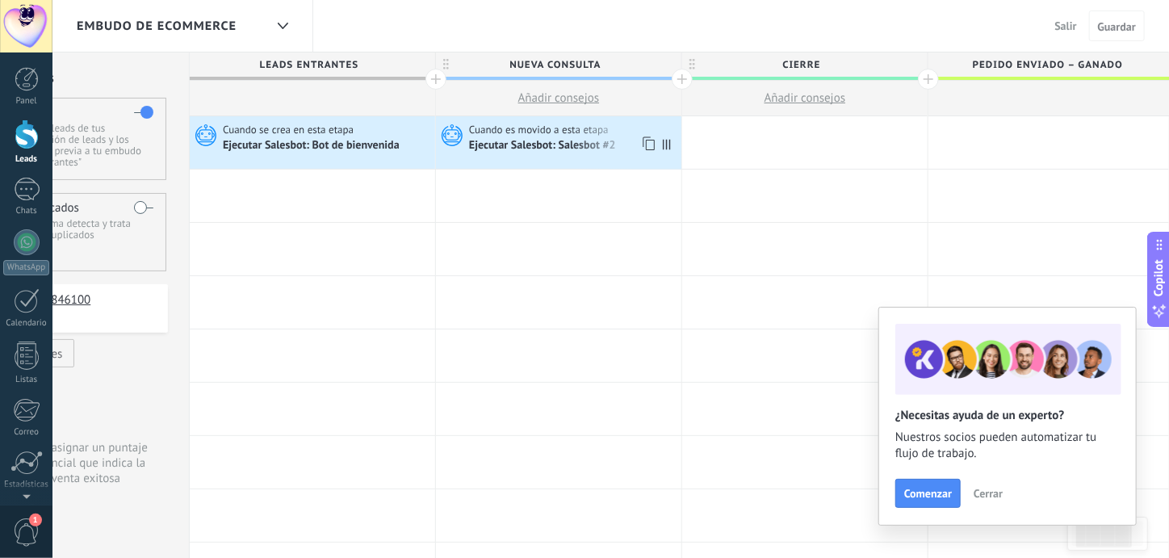
click at [622, 147] on div "Ejecutar Salesbot: Salesbot #2" at bounding box center [573, 145] width 208 height 16
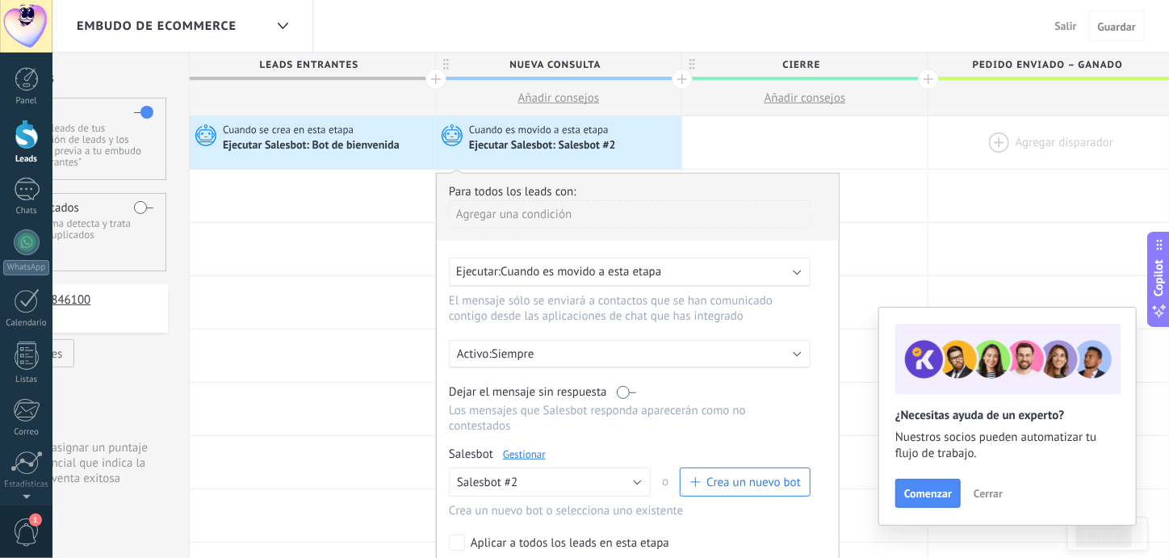
click at [972, 152] on div at bounding box center [1050, 142] width 245 height 52
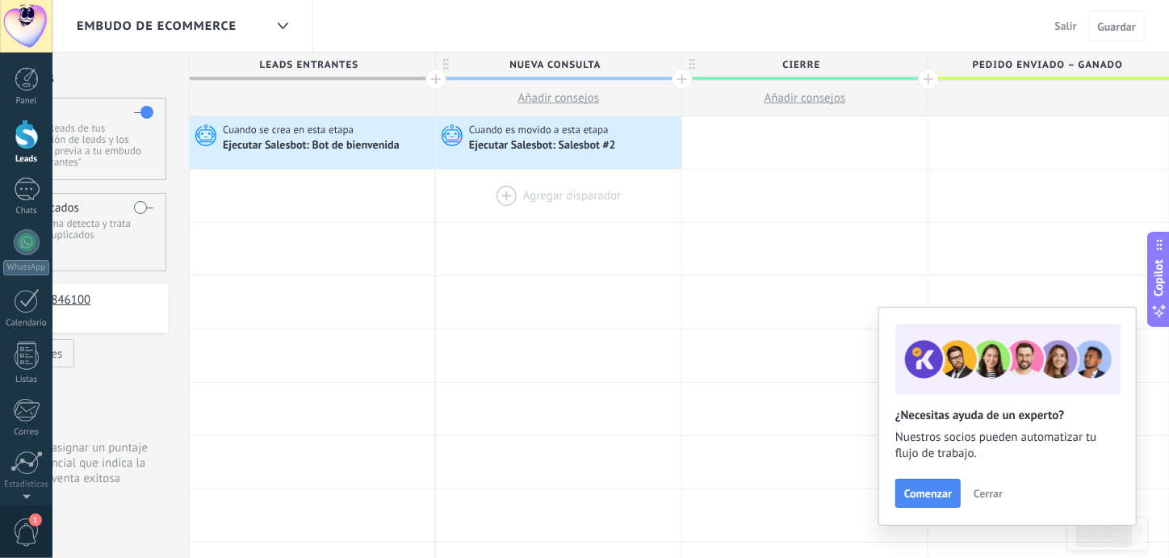
click at [560, 188] on div at bounding box center [558, 196] width 245 height 52
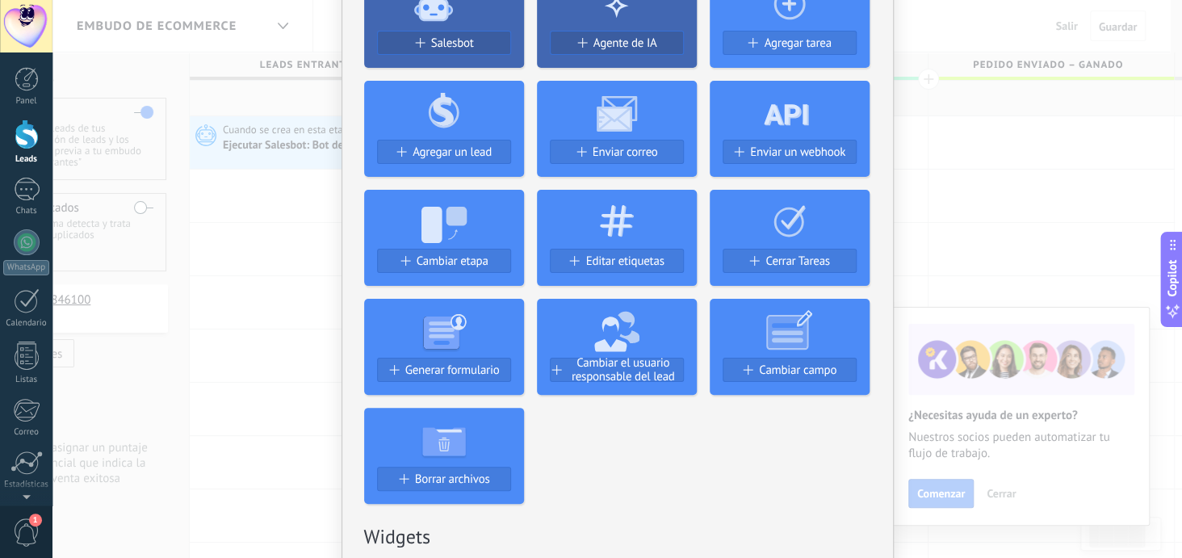
scroll to position [161, 0]
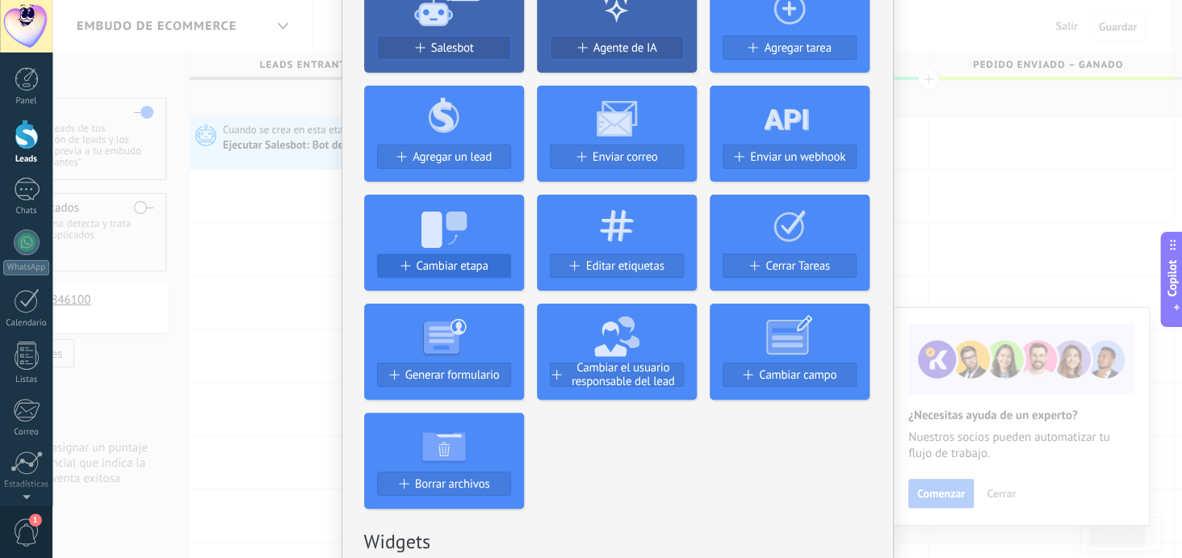
click at [459, 268] on span "Cambiar etapa" at bounding box center [453, 266] width 72 height 14
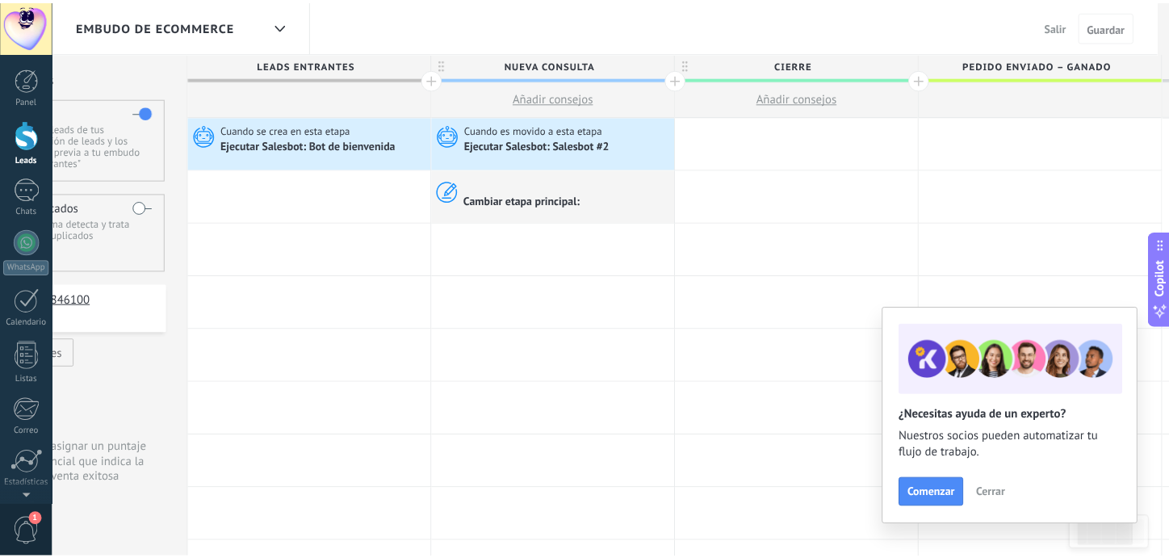
scroll to position [0, 0]
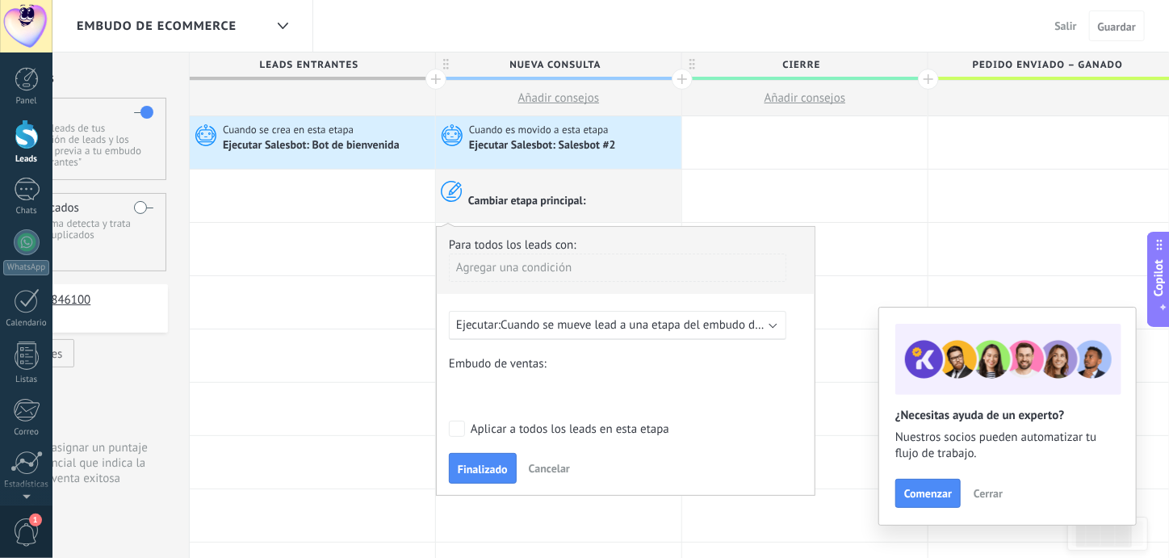
click at [769, 324] on div "Ejecutar: Cuando se mueve lead a una etapa del embudo después de 5 minutos" at bounding box center [617, 325] width 337 height 29
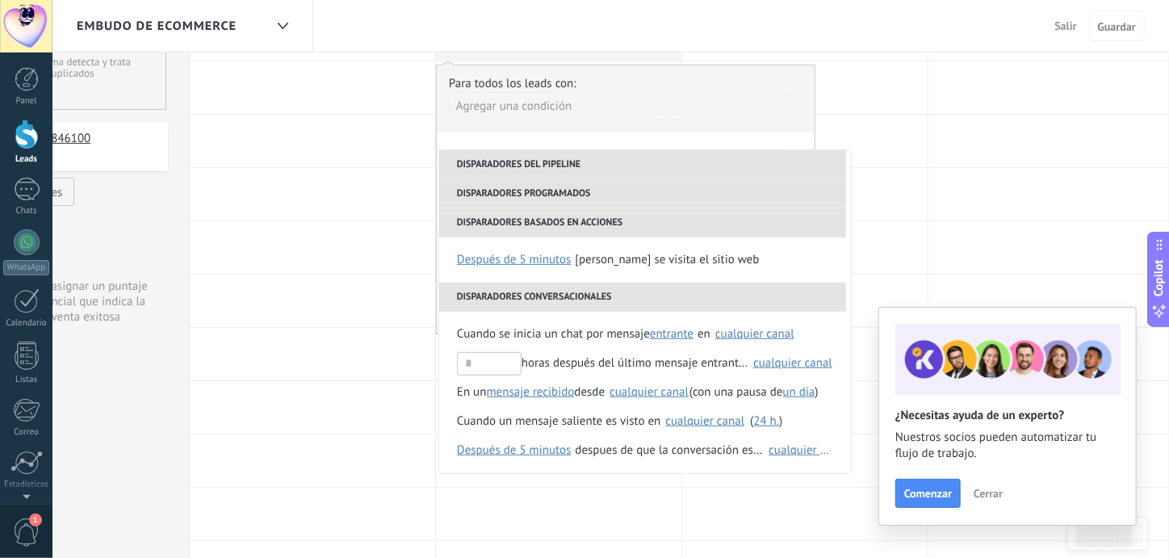
scroll to position [242, 0]
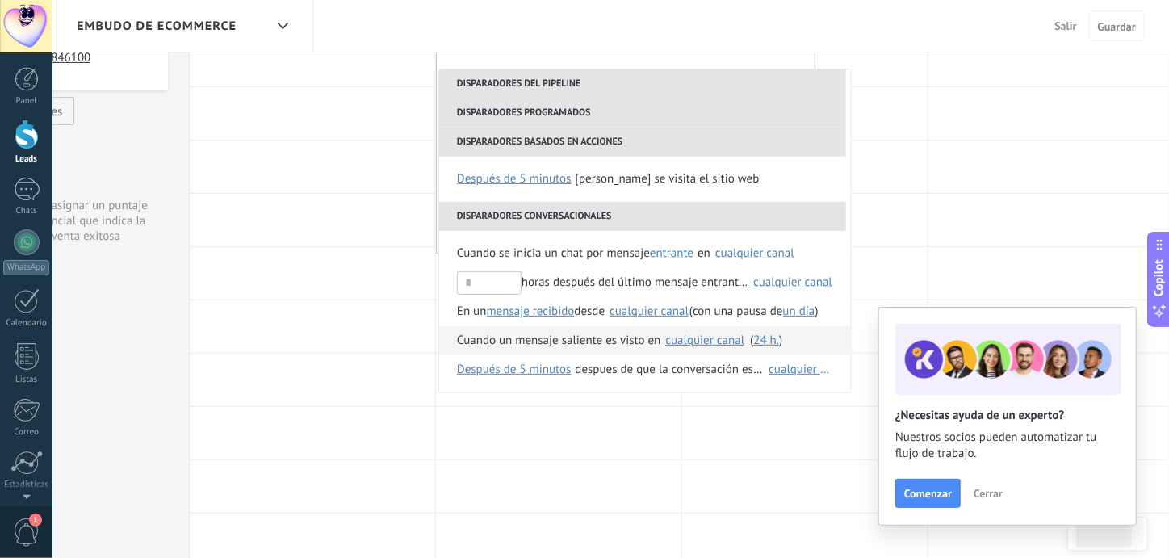
click at [692, 342] on div "cualquier canal" at bounding box center [704, 340] width 79 height 12
click at [607, 341] on div "Cuando un mensaje saliente es visto en" at bounding box center [558, 340] width 203 height 29
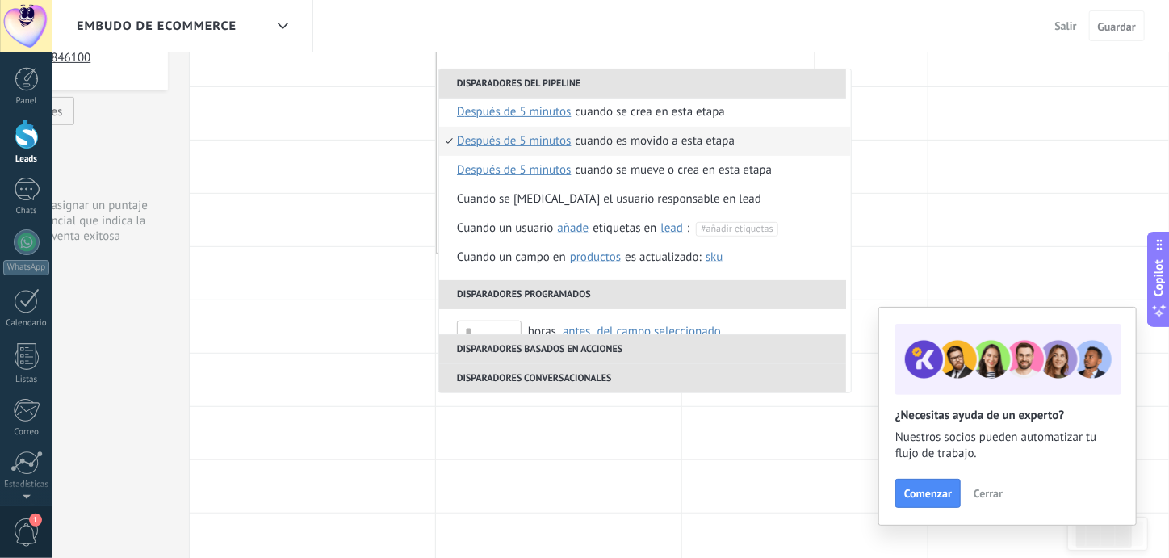
scroll to position [0, 0]
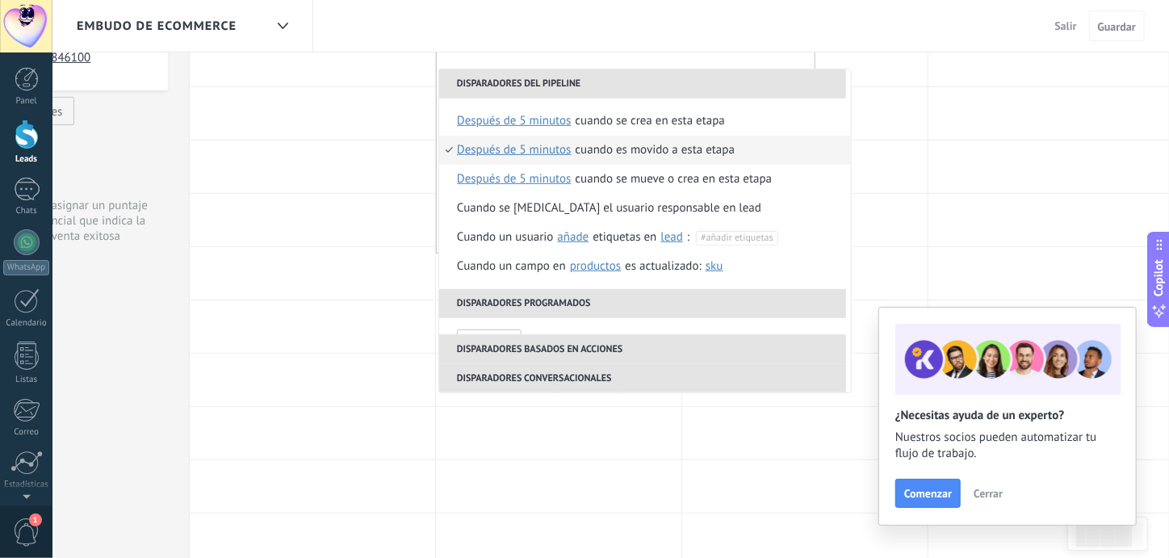
click at [1064, 27] on span "Salir" at bounding box center [1066, 26] width 22 height 15
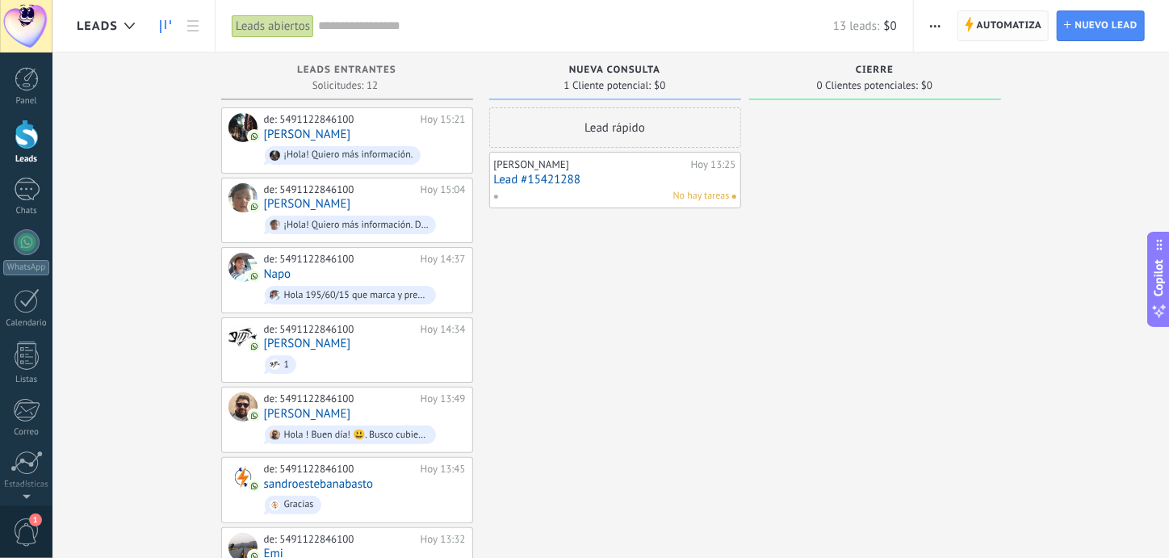
click at [995, 27] on span "Automatiza" at bounding box center [1009, 25] width 65 height 29
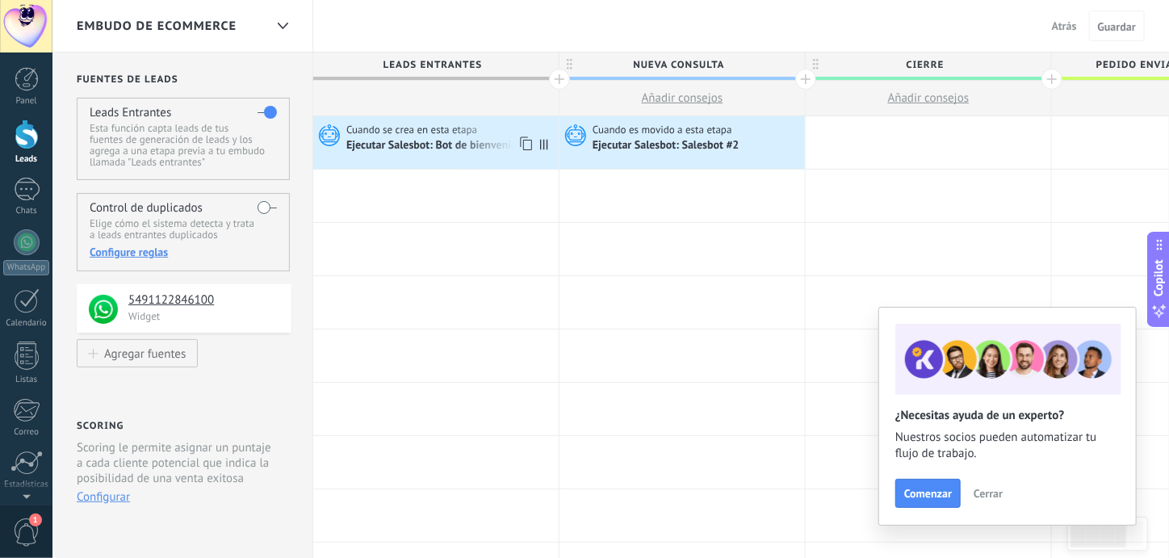
click at [468, 134] on span "Cuando se crea en esta etapa" at bounding box center [412, 130] width 133 height 15
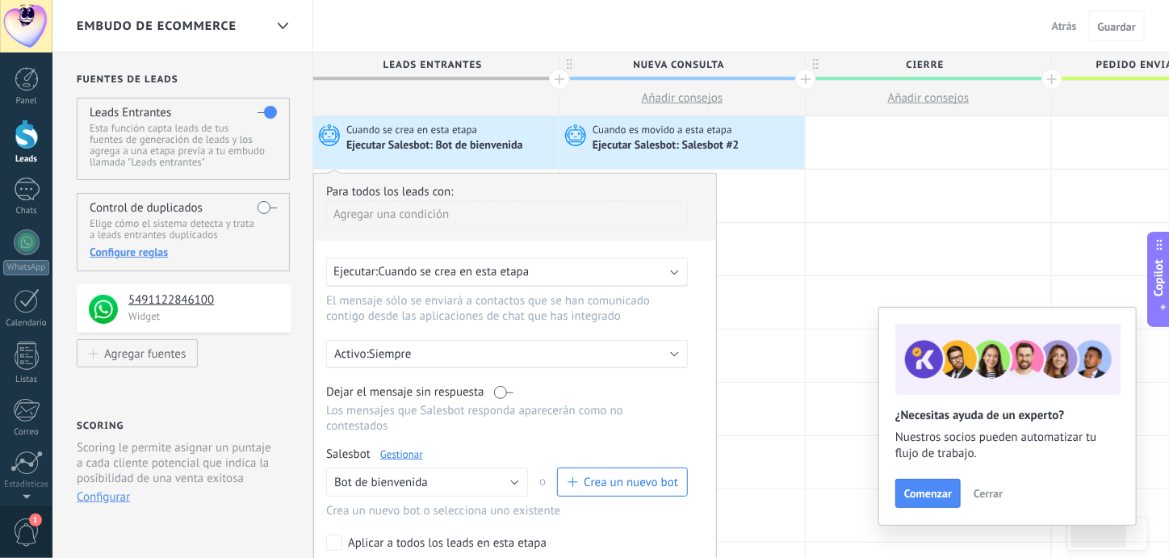
click at [408, 447] on link "Gestionar" at bounding box center [401, 454] width 43 height 14
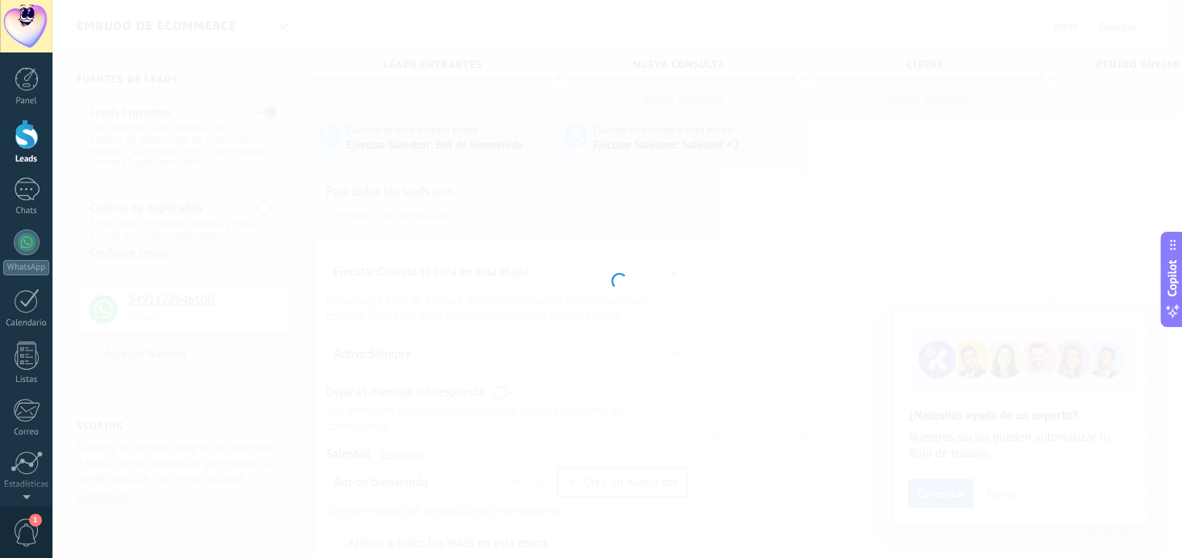
type input "**********"
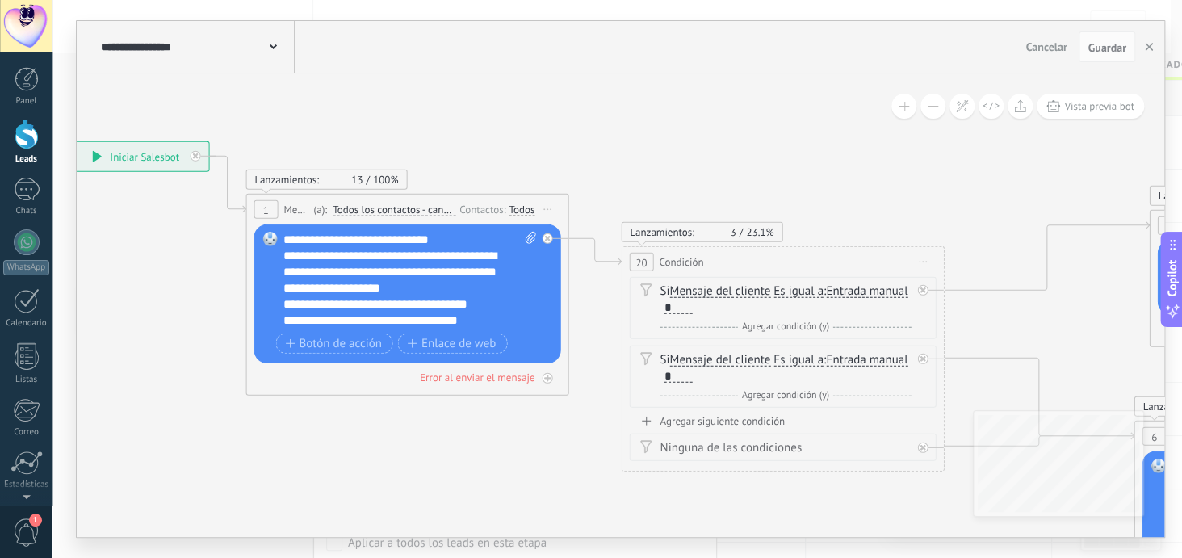
drag, startPoint x: 847, startPoint y: 175, endPoint x: 500, endPoint y: 121, distance: 351.4
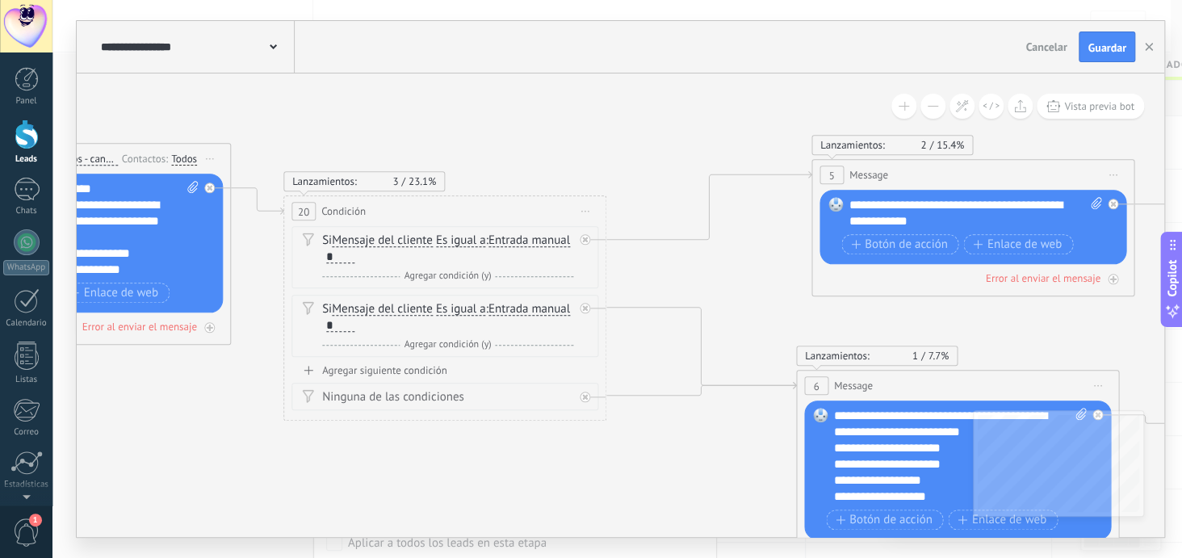
drag, startPoint x: 875, startPoint y: 195, endPoint x: 537, endPoint y: 145, distance: 342.0
click at [850, 199] on div "**********" at bounding box center [976, 213] width 254 height 32
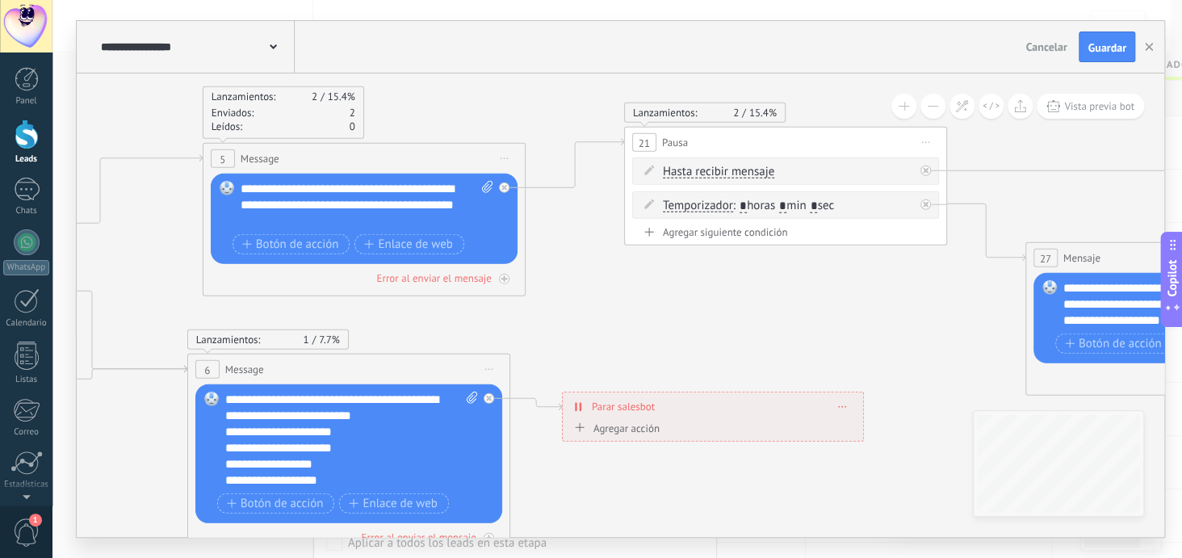
drag, startPoint x: 1147, startPoint y: 159, endPoint x: 539, endPoint y: 142, distance: 609.0
click at [539, 142] on icon at bounding box center [796, 299] width 4148 height 1318
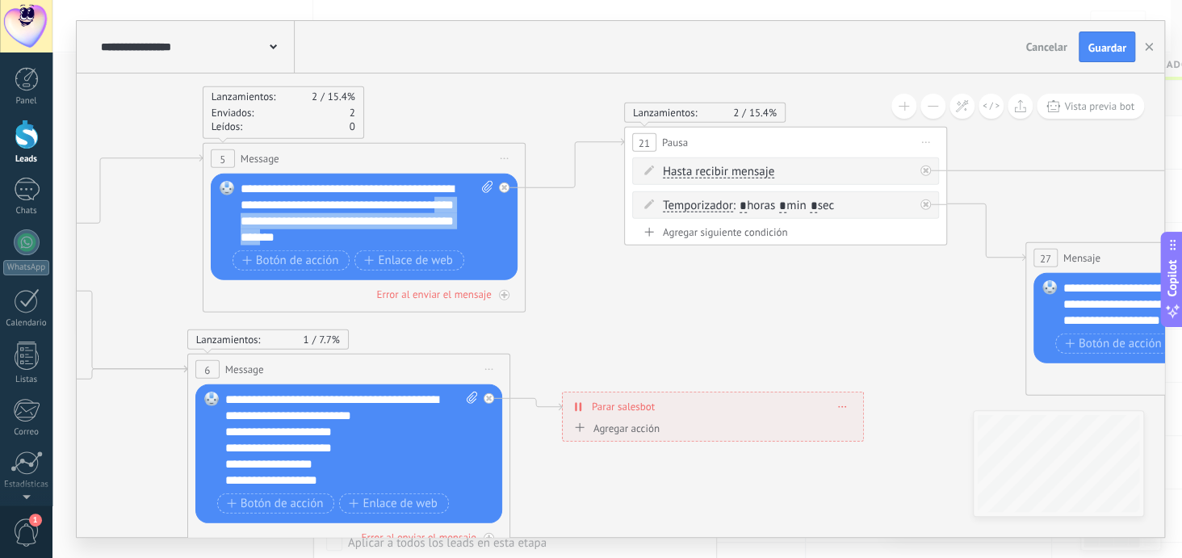
drag, startPoint x: 422, startPoint y: 234, endPoint x: 366, endPoint y: 216, distance: 59.2
click at [366, 216] on div "**********" at bounding box center [368, 213] width 254 height 65
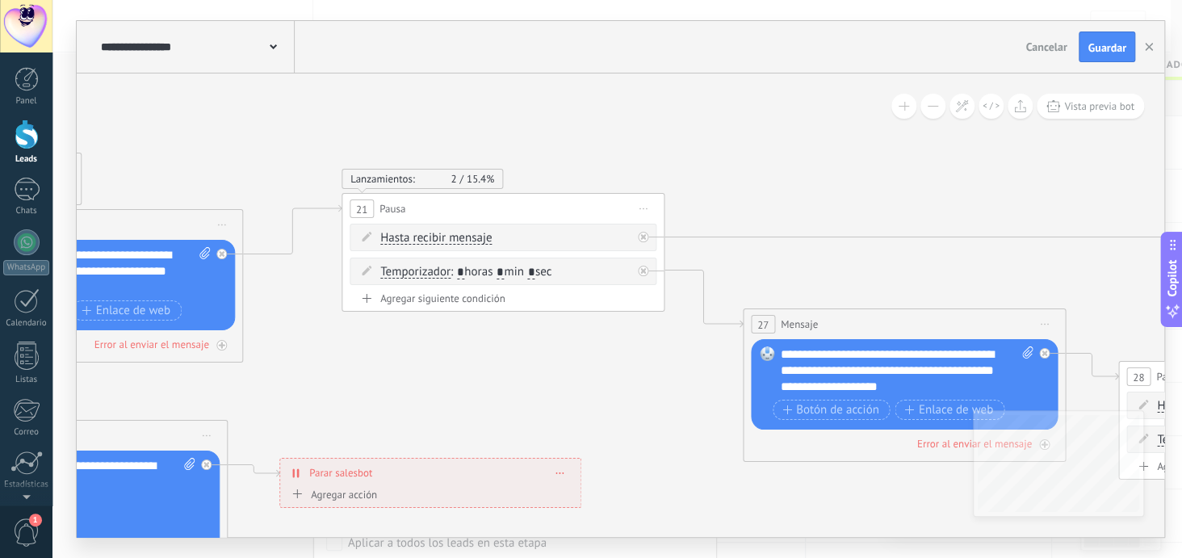
drag, startPoint x: 868, startPoint y: 325, endPoint x: 585, endPoint y: 392, distance: 290.2
click at [585, 392] on icon at bounding box center [513, 365] width 4148 height 1318
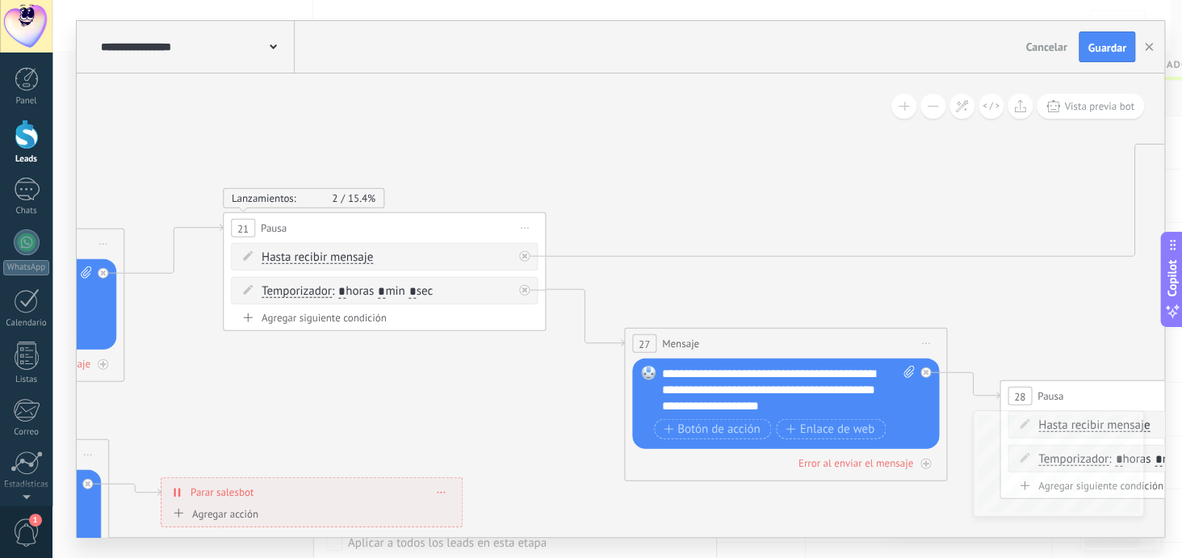
drag, startPoint x: 887, startPoint y: 175, endPoint x: 768, endPoint y: 195, distance: 120.4
click at [768, 195] on icon at bounding box center [395, 384] width 4148 height 1318
click at [1110, 51] on span "Guardar" at bounding box center [1107, 47] width 38 height 11
click at [1148, 50] on icon "button" at bounding box center [1149, 47] width 8 height 8
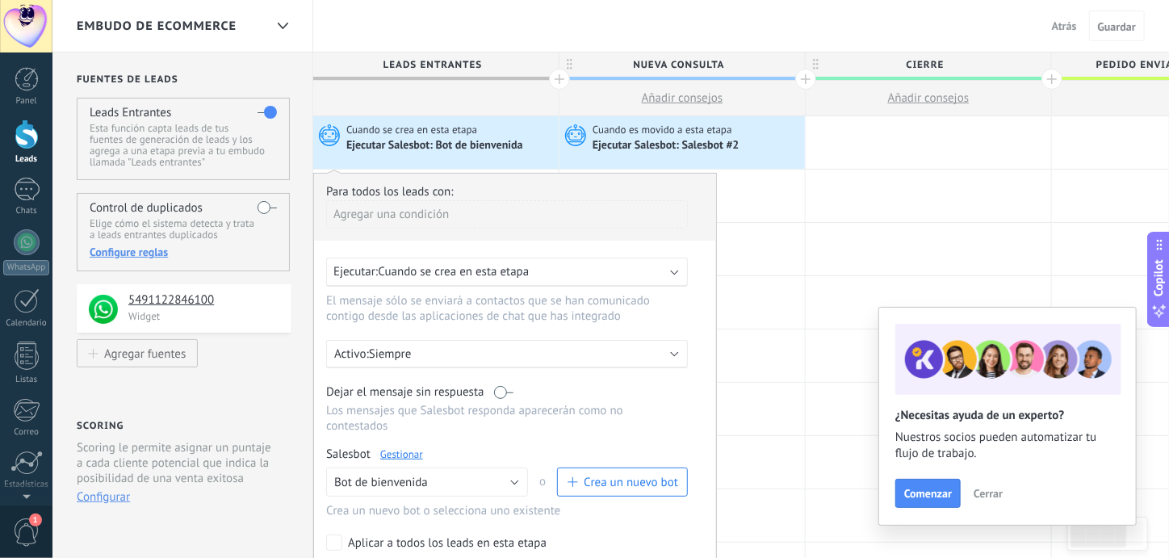
click at [702, 146] on div "Ejecutar Salesbot: Salesbot #2" at bounding box center [667, 146] width 149 height 15
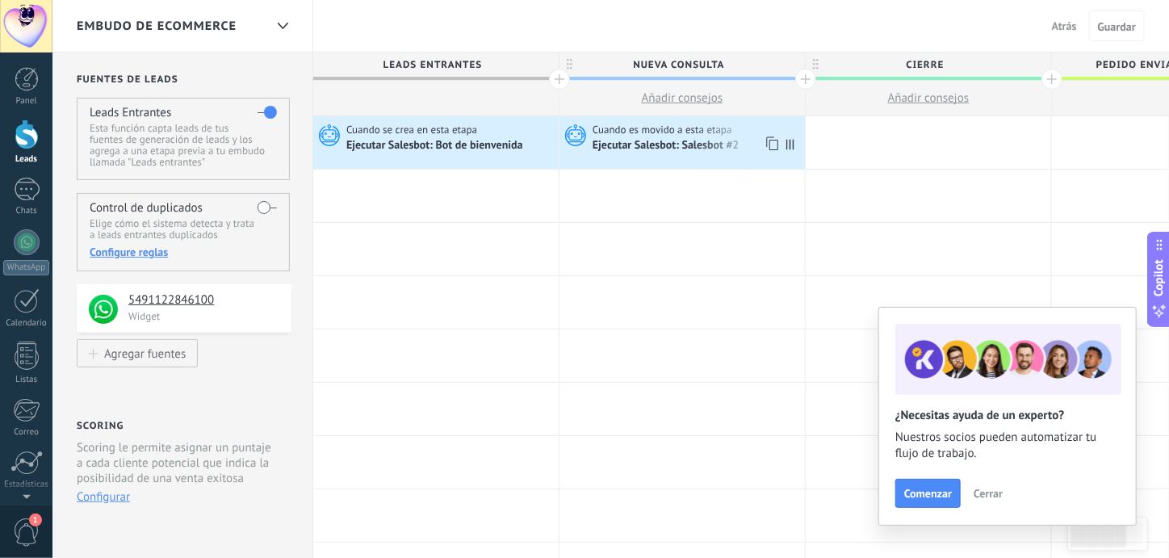
click at [677, 126] on span "Cuando es movido a esta etapa" at bounding box center [664, 130] width 142 height 15
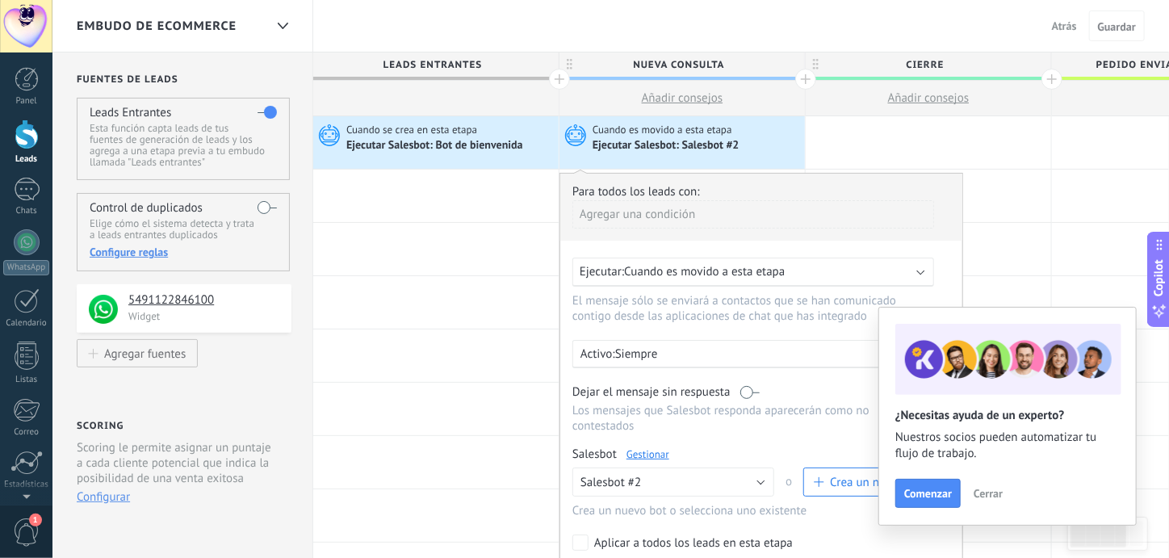
click at [647, 447] on link "Gestionar" at bounding box center [648, 454] width 43 height 14
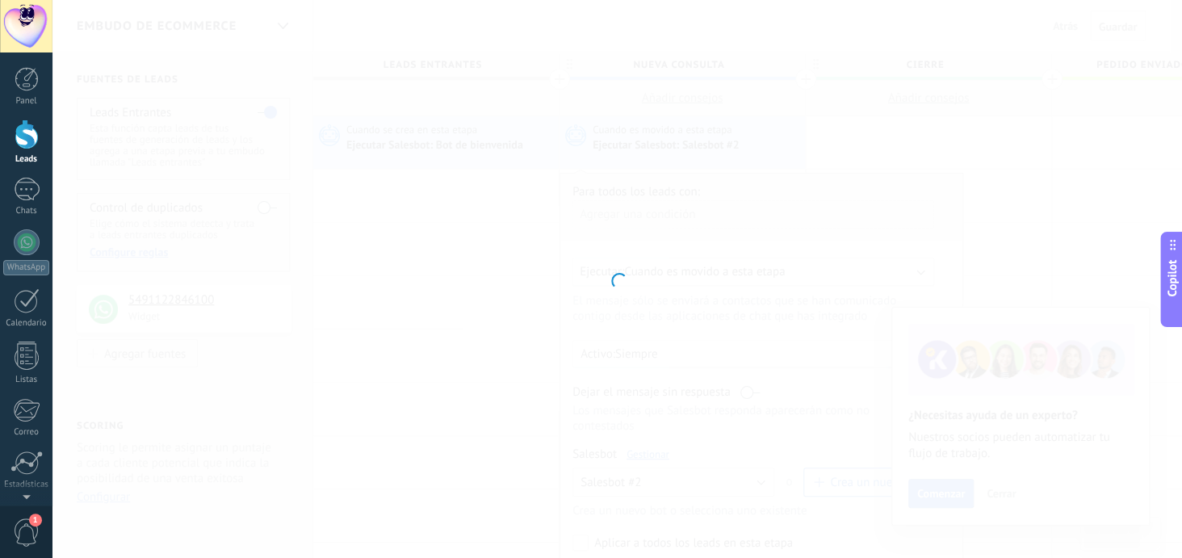
type input "**********"
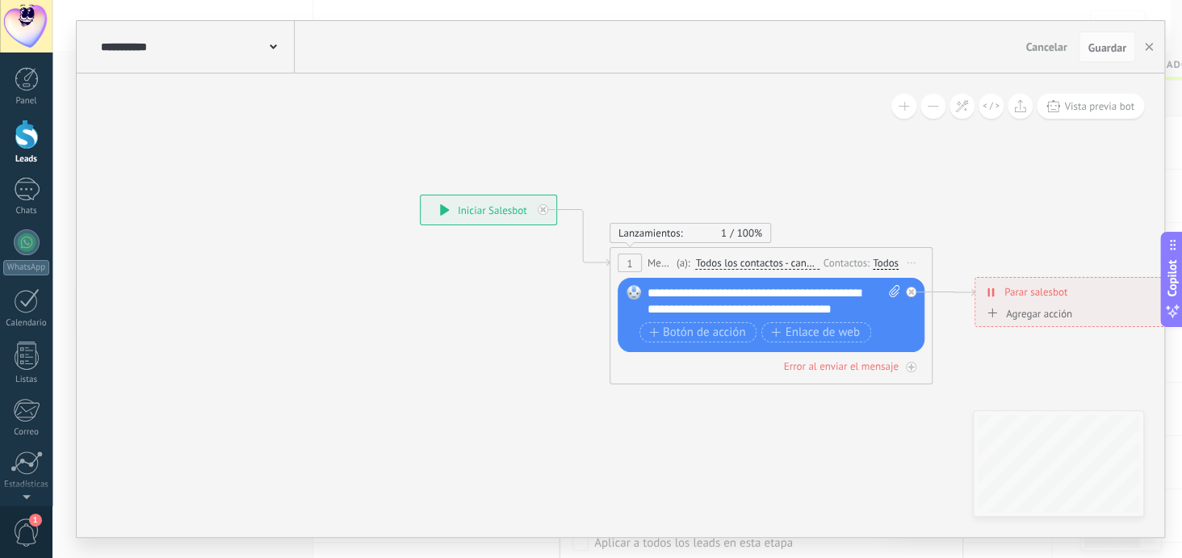
paste div
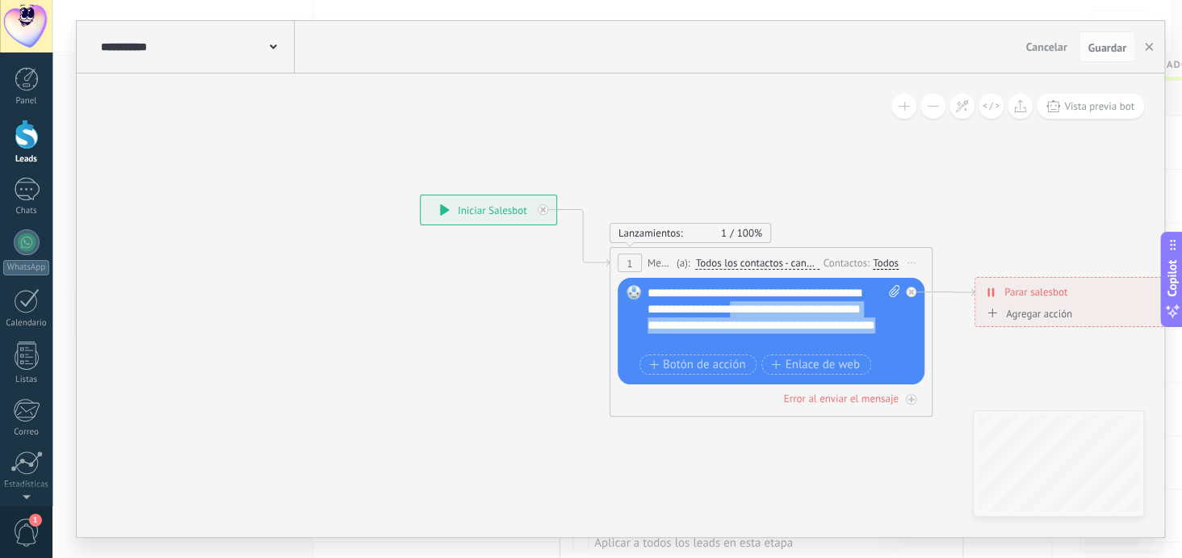
drag, startPoint x: 759, startPoint y: 340, endPoint x: 752, endPoint y: 312, distance: 29.2
click at [752, 312] on div "**********" at bounding box center [775, 317] width 254 height 65
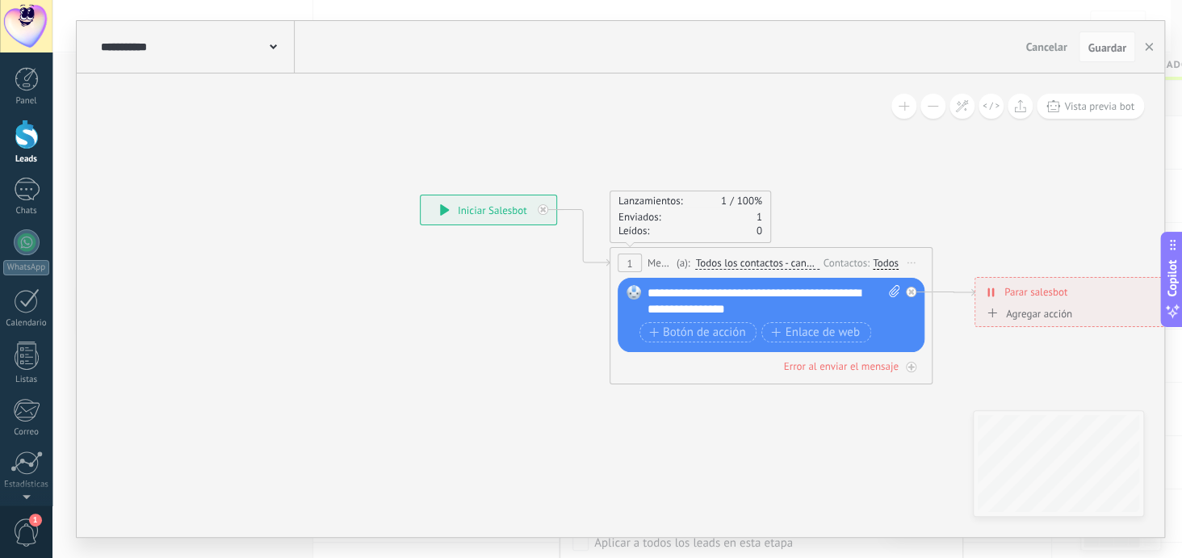
click at [710, 307] on div "**********" at bounding box center [775, 301] width 254 height 32
drag, startPoint x: 847, startPoint y: 212, endPoint x: 698, endPoint y: 201, distance: 149.7
click at [698, 201] on div "Lanzamientos: 1 100% Enviados: 1 Leídos: 0" at bounding box center [771, 217] width 323 height 52
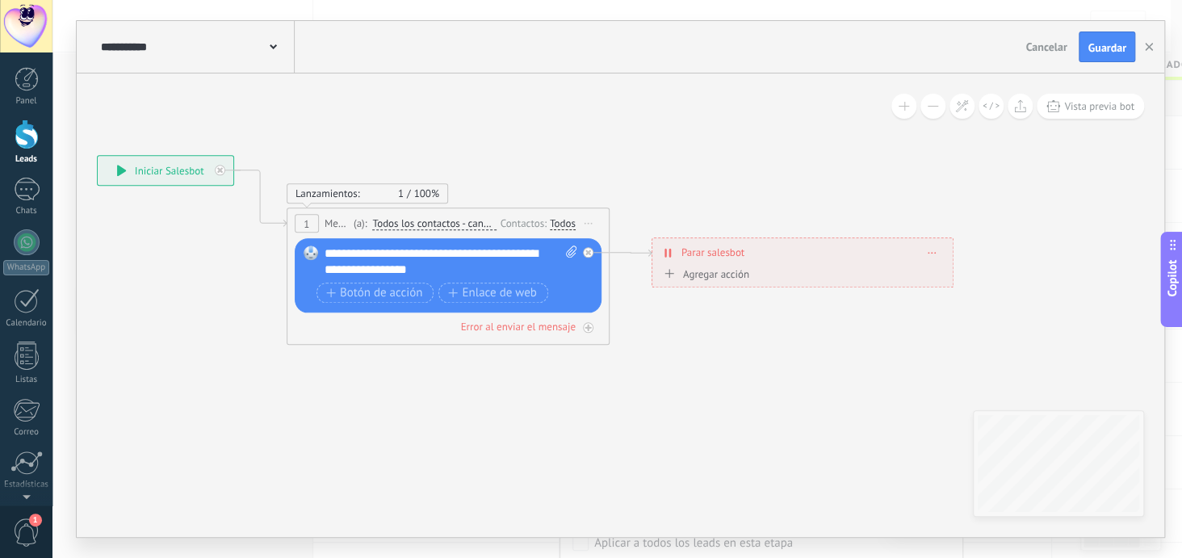
drag, startPoint x: 948, startPoint y: 182, endPoint x: 573, endPoint y: 131, distance: 378.2
click at [573, 131] on icon at bounding box center [525, 249] width 1664 height 996
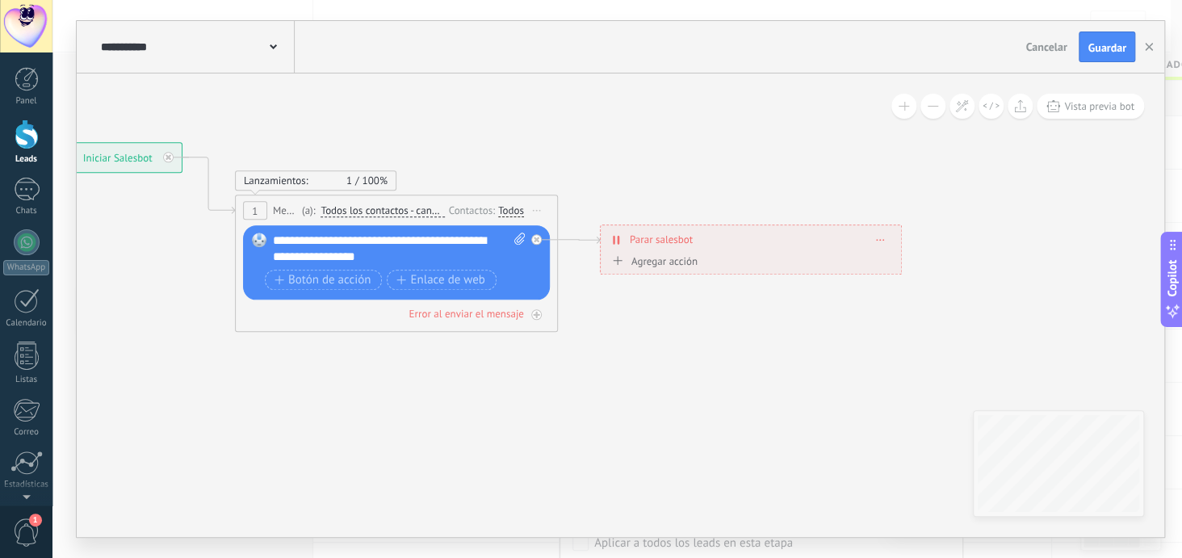
click at [883, 237] on span "Borrar" at bounding box center [880, 239] width 9 height 7
click at [899, 259] on div "Borrar" at bounding box center [910, 262] width 72 height 27
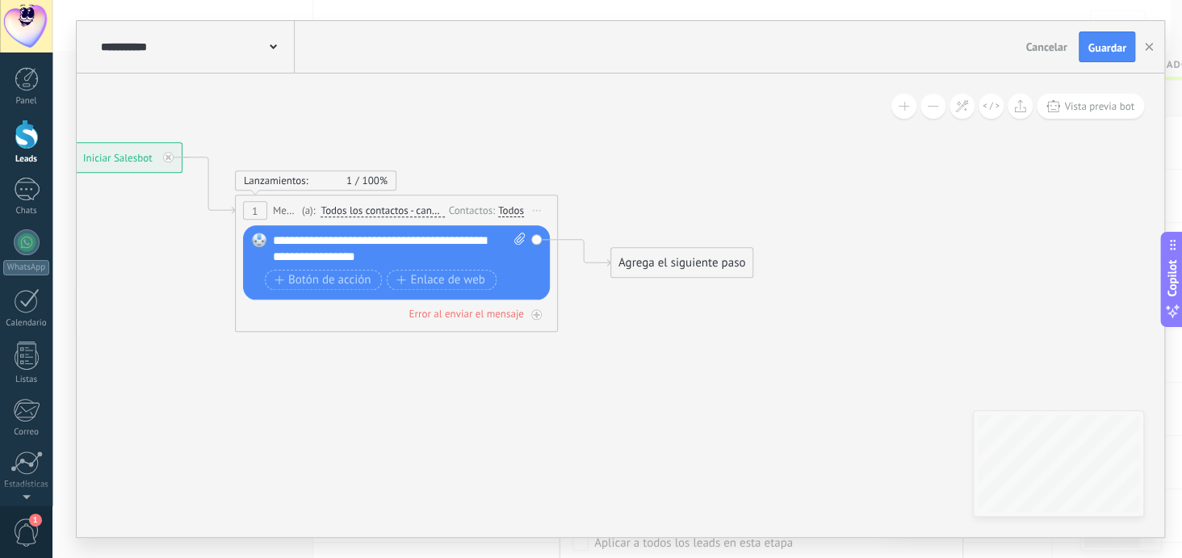
click at [677, 265] on div "Agrega el siguiente paso" at bounding box center [681, 262] width 141 height 27
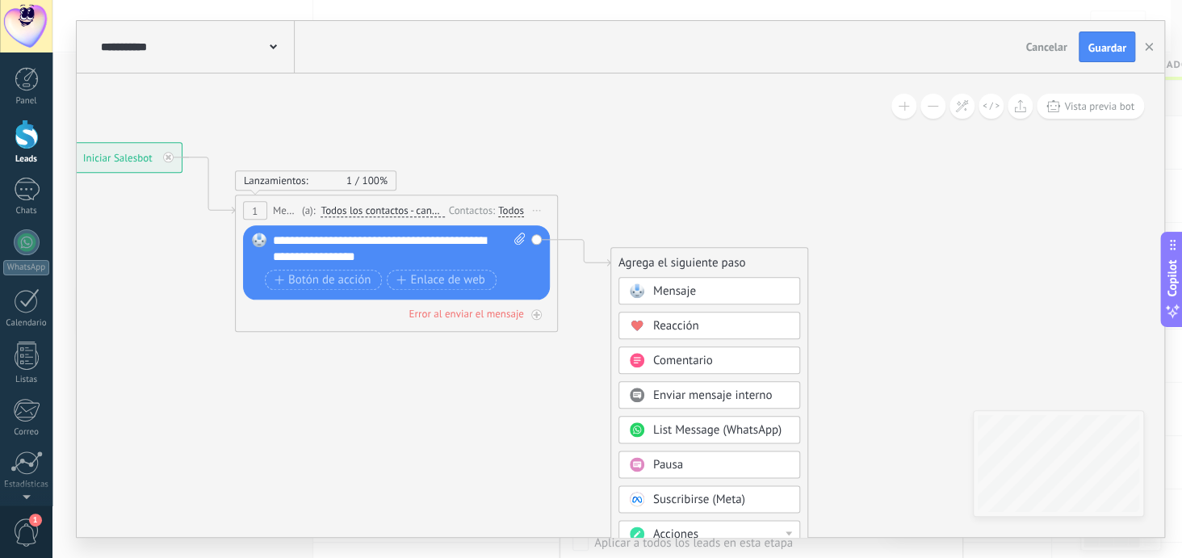
click at [703, 459] on div "Pausa" at bounding box center [721, 465] width 136 height 16
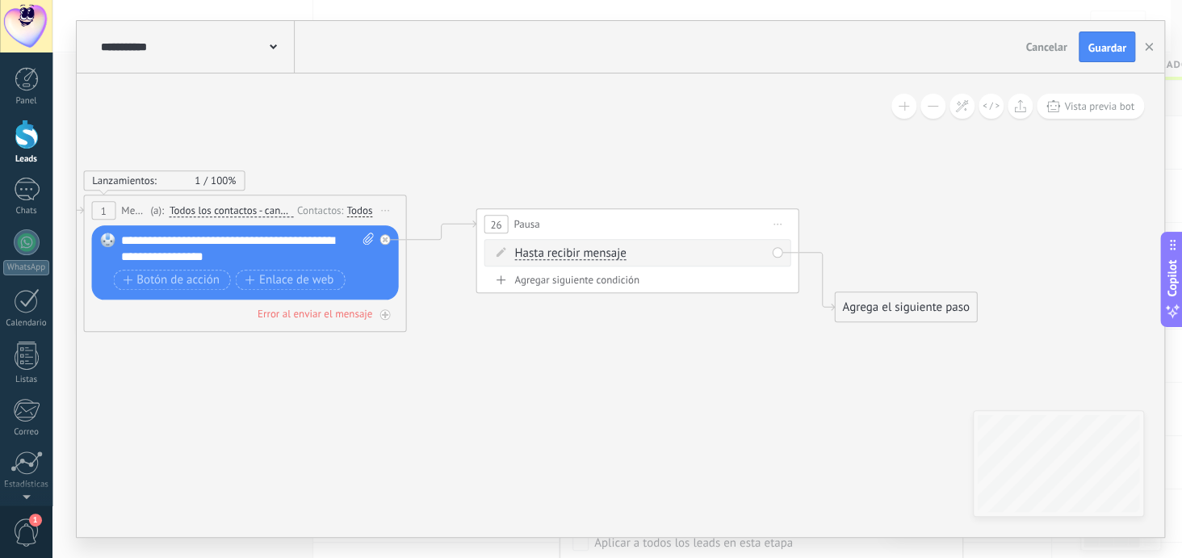
drag, startPoint x: 698, startPoint y: 264, endPoint x: 715, endPoint y: 225, distance: 42.3
click at [715, 225] on div "26 Pausa ***** Iniciar vista previa aquí Cambiar nombre Duplicar Borrar" at bounding box center [636, 224] width 321 height 30
drag, startPoint x: 900, startPoint y: 307, endPoint x: 908, endPoint y: 173, distance: 134.3
click at [908, 173] on div "Agrega el siguiente paso" at bounding box center [912, 173] width 141 height 27
click at [1090, 47] on span "Guardar" at bounding box center [1107, 47] width 38 height 11
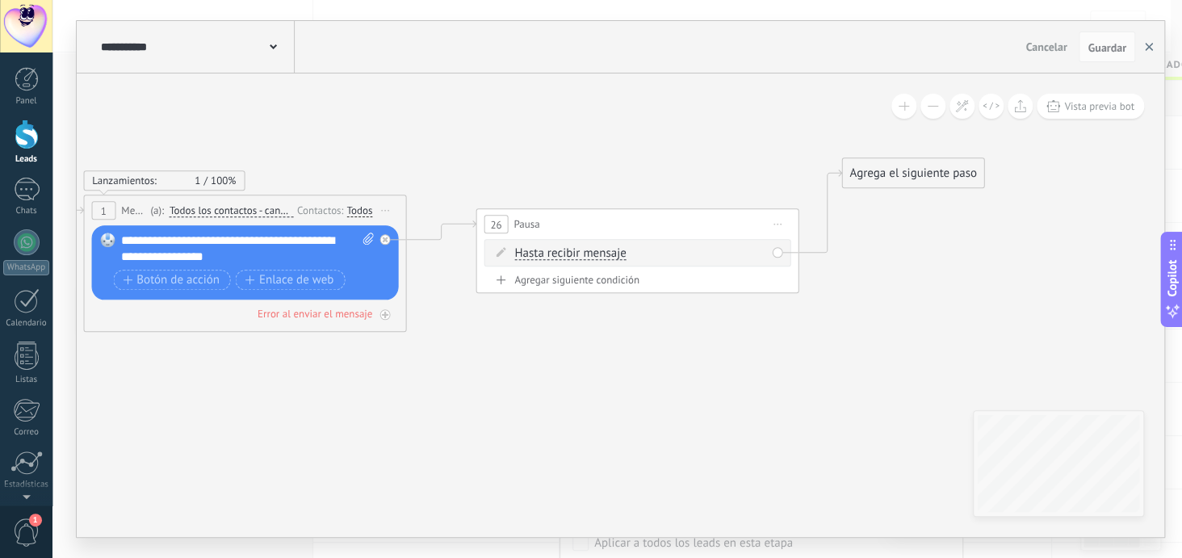
click at [1143, 48] on button "button" at bounding box center [1149, 46] width 24 height 31
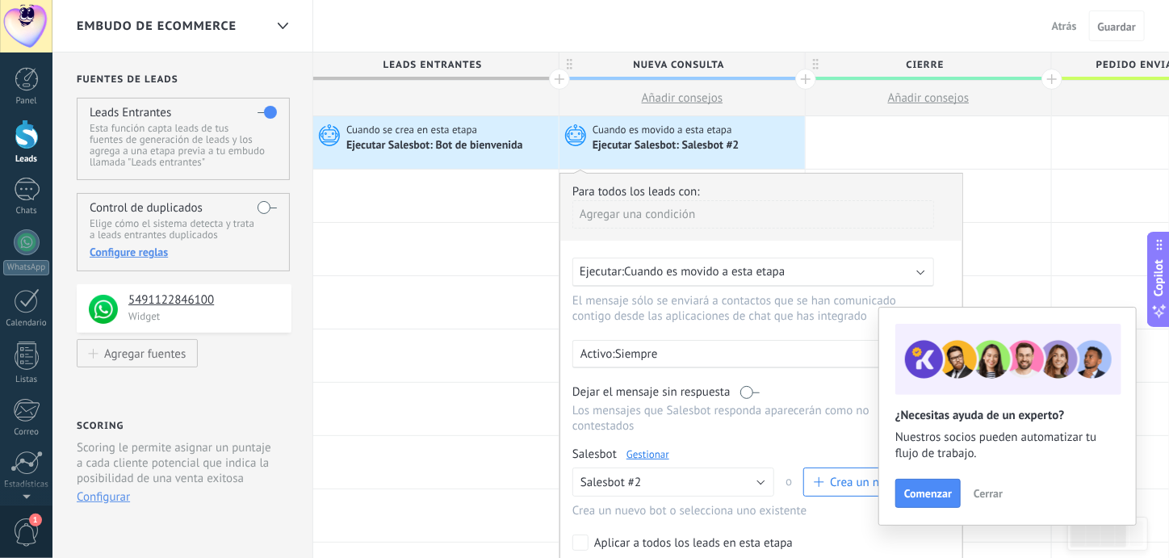
click at [457, 140] on div "Ejecutar Salesbot: Bot de bienvenida" at bounding box center [435, 146] width 179 height 15
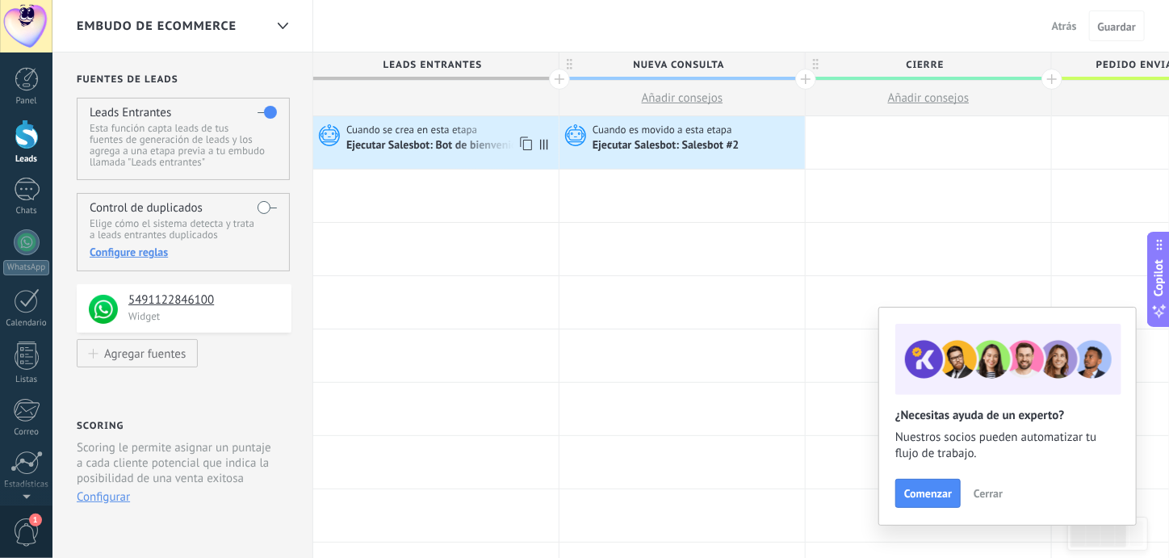
click at [455, 153] on div "Ejecutar Salesbot: Bot de bienvenida" at bounding box center [435, 146] width 179 height 15
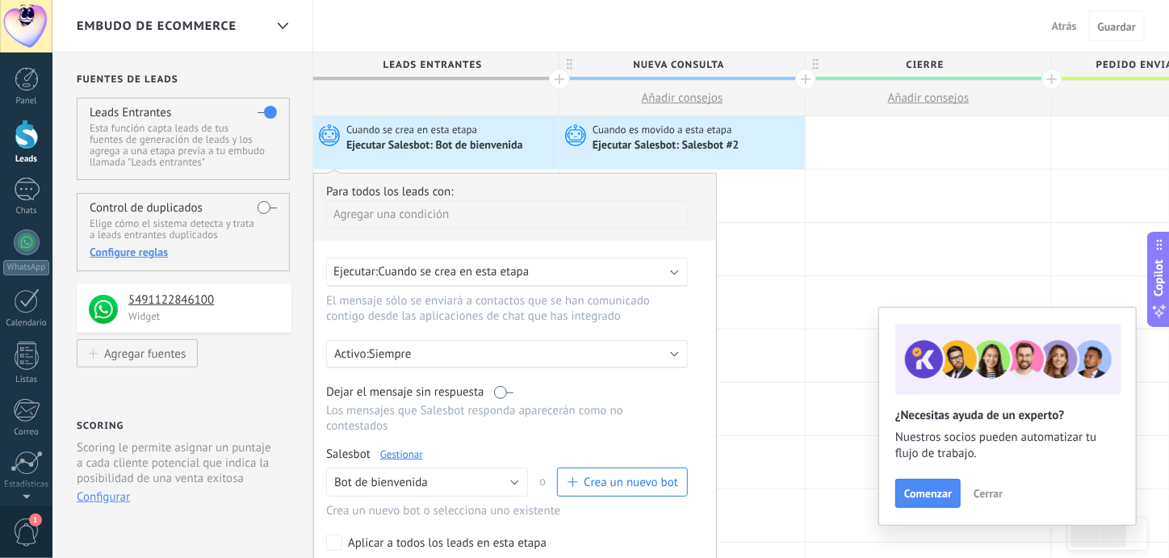
click at [398, 447] on link "Gestionar" at bounding box center [401, 454] width 43 height 14
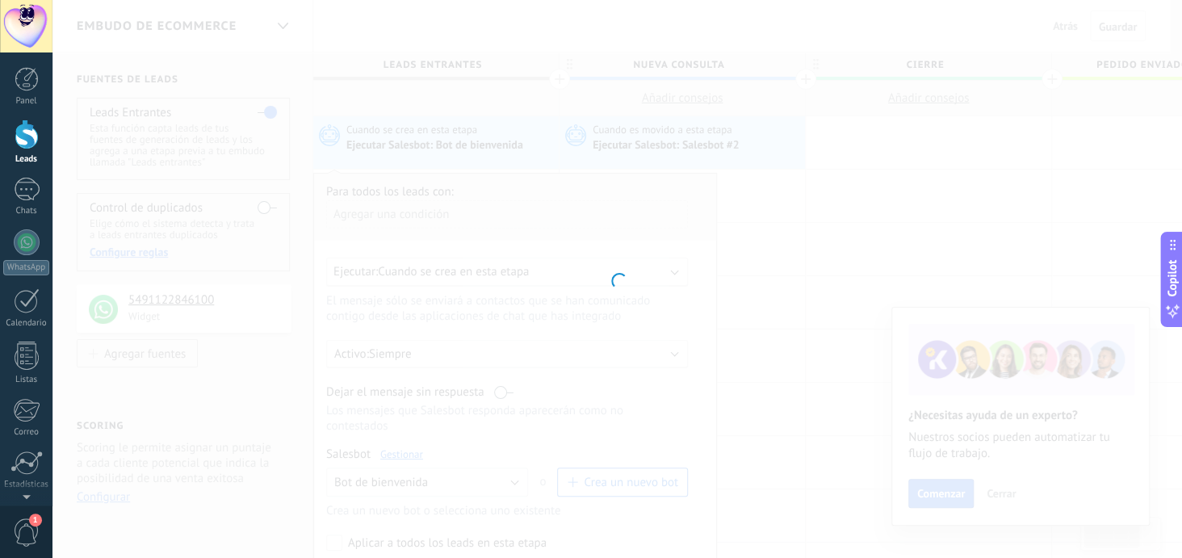
type input "**********"
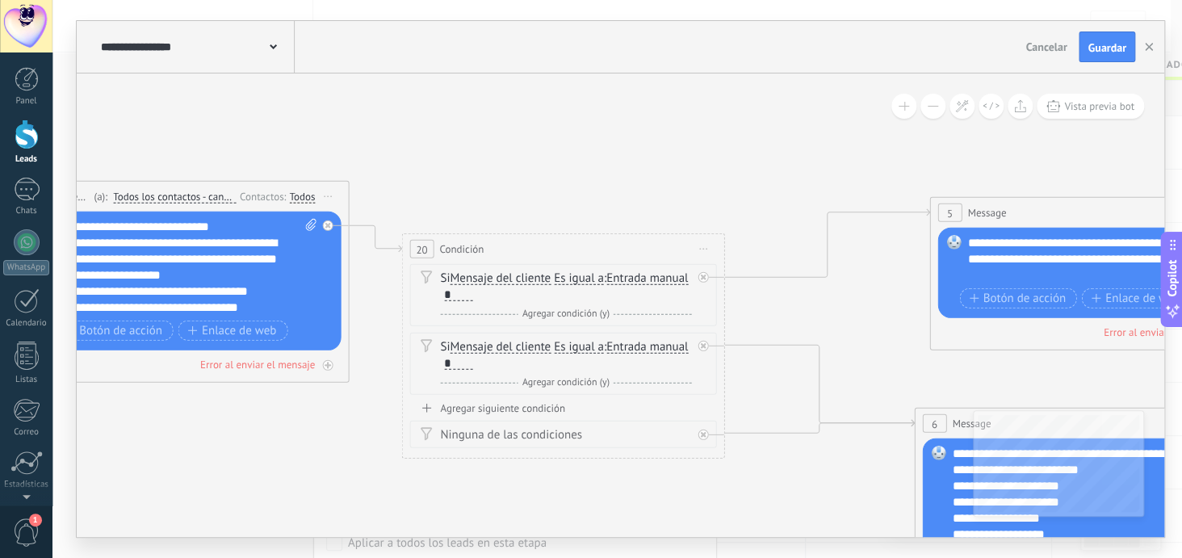
drag, startPoint x: 885, startPoint y: 217, endPoint x: 317, endPoint y: 151, distance: 571.4
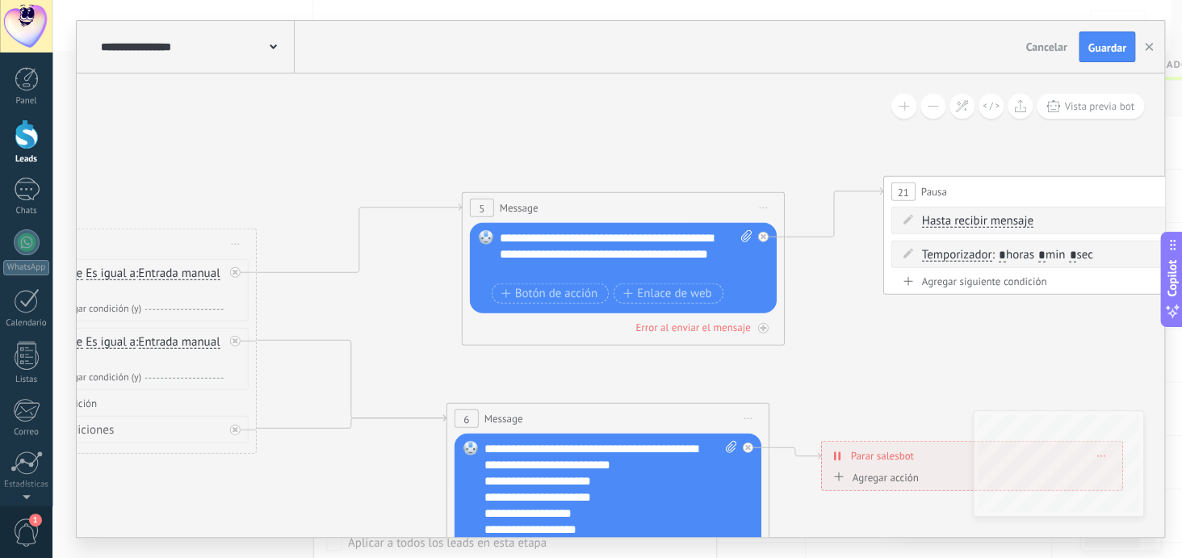
drag, startPoint x: 775, startPoint y: 187, endPoint x: 307, endPoint y: 182, distance: 468.3
click at [307, 182] on icon at bounding box center [1055, 348] width 4148 height 1318
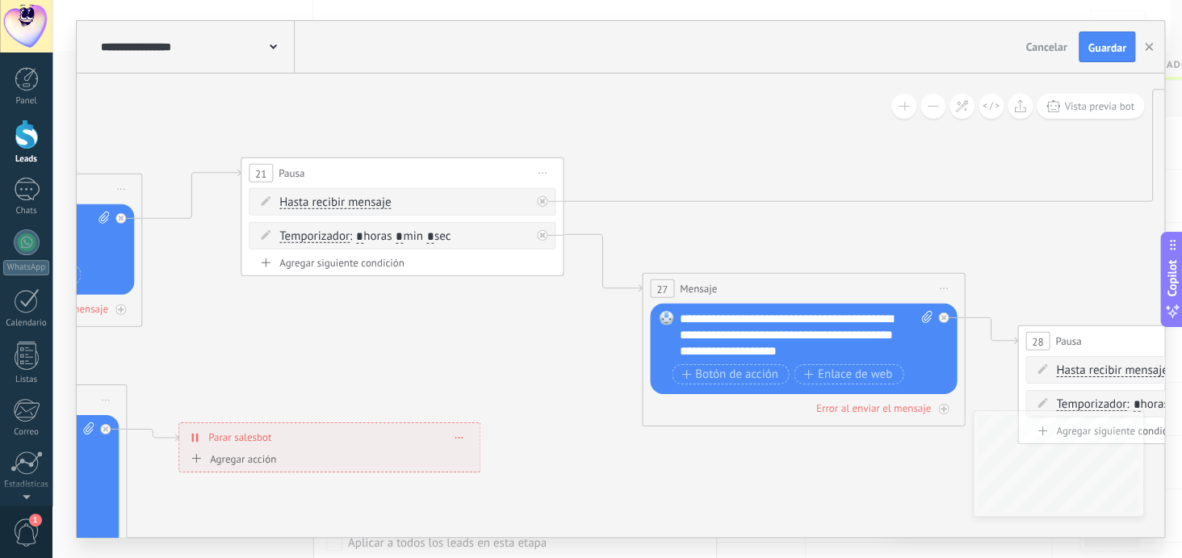
drag, startPoint x: 1000, startPoint y: 339, endPoint x: 346, endPoint y: 327, distance: 654.9
click at [346, 327] on icon at bounding box center [412, 330] width 4148 height 1318
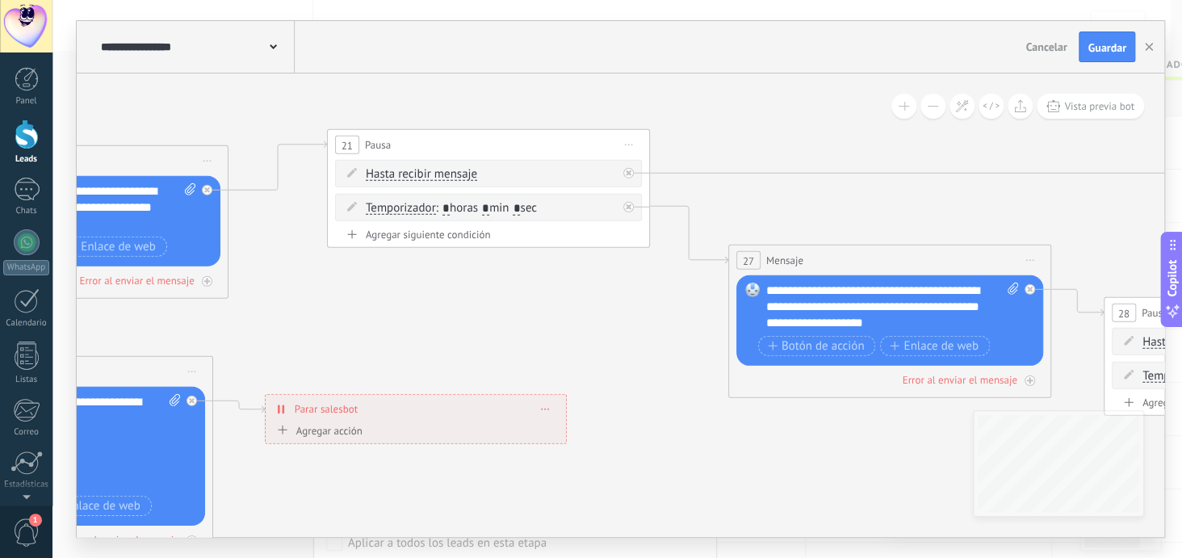
drag, startPoint x: 344, startPoint y: 342, endPoint x: 384, endPoint y: 307, distance: 53.8
click at [384, 307] on icon at bounding box center [499, 301] width 4148 height 1318
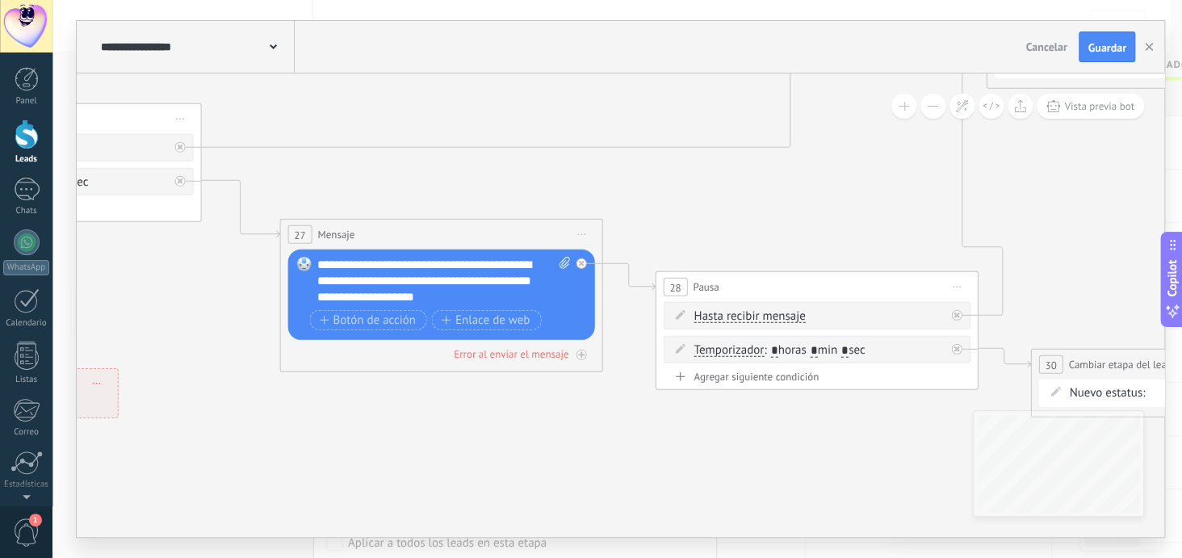
drag, startPoint x: 994, startPoint y: 205, endPoint x: 550, endPoint y: 179, distance: 444.8
click at [550, 179] on icon at bounding box center [50, 275] width 4148 height 1318
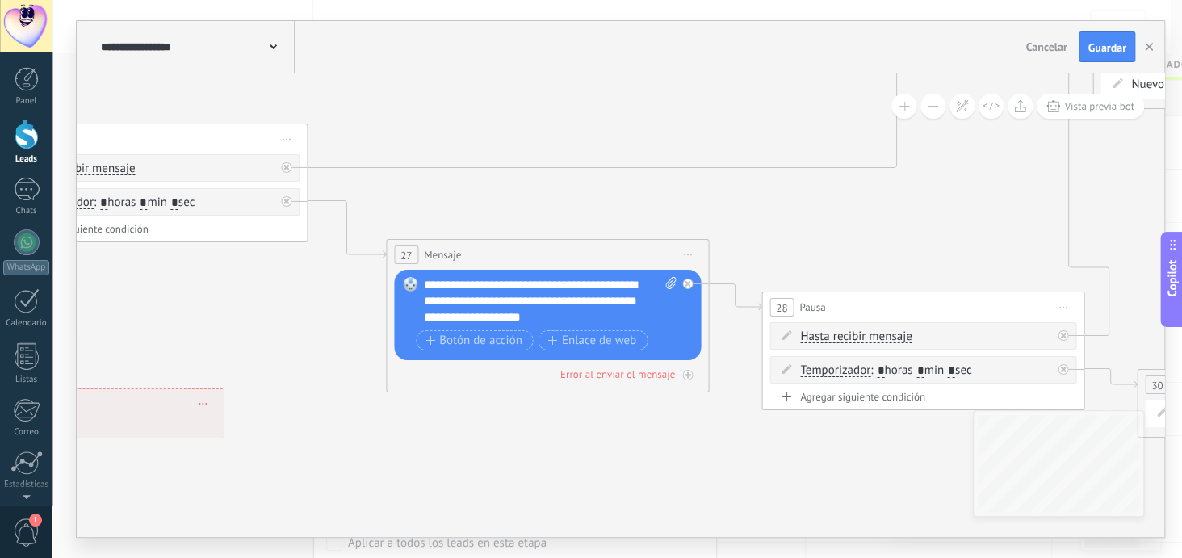
drag, startPoint x: 924, startPoint y: 224, endPoint x: 1030, endPoint y: 245, distance: 107.8
click at [1030, 245] on icon at bounding box center [156, 296] width 4148 height 1318
click at [1152, 47] on button "button" at bounding box center [1149, 46] width 24 height 31
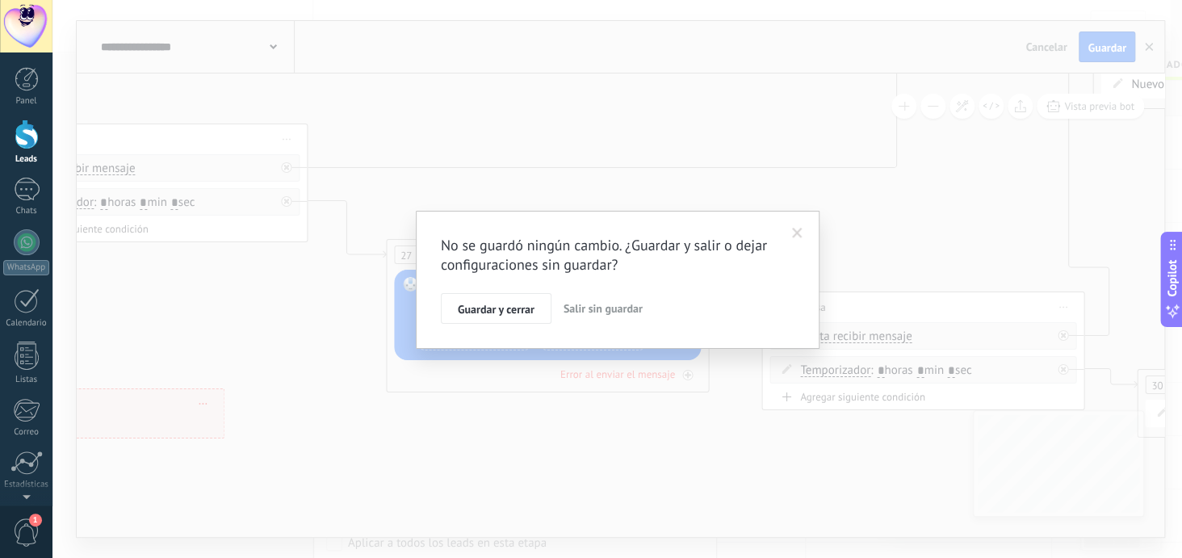
drag, startPoint x: 485, startPoint y: 306, endPoint x: 498, endPoint y: 300, distance: 14.1
click at [490, 306] on span "Guardar y cerrar" at bounding box center [496, 309] width 77 height 11
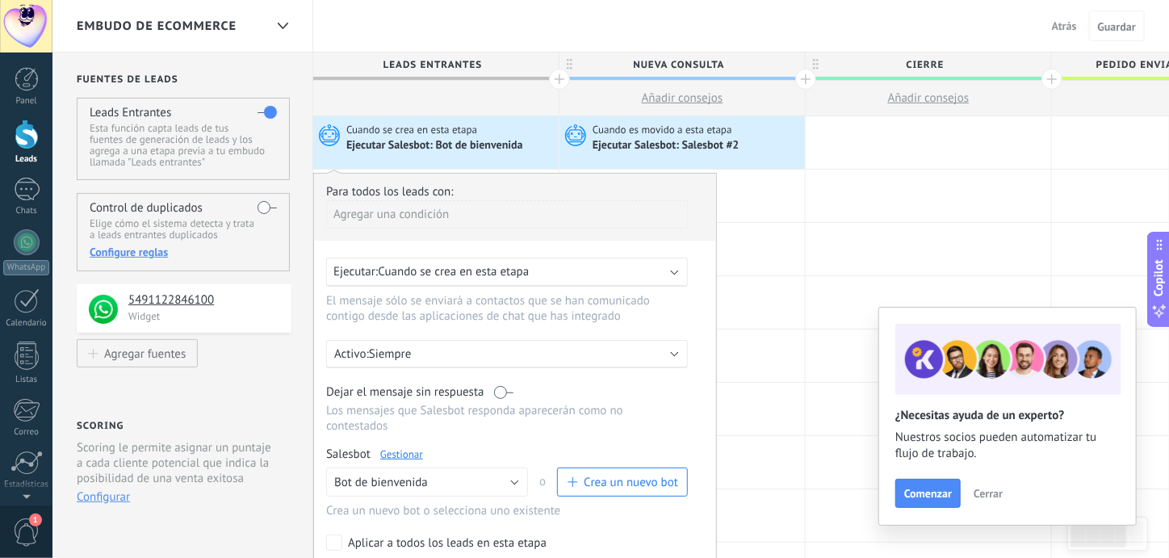
click at [670, 137] on div "Ejecutar Salesbot: Salesbot #2" at bounding box center [697, 145] width 208 height 16
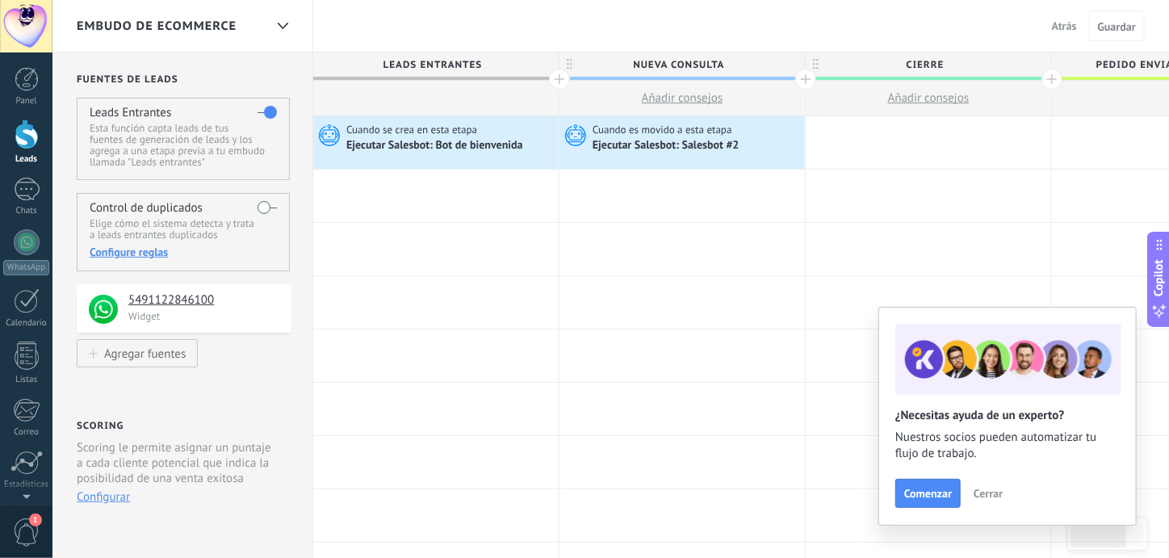
click at [670, 137] on div "Ejecutar Salesbot: Salesbot #2" at bounding box center [697, 145] width 208 height 16
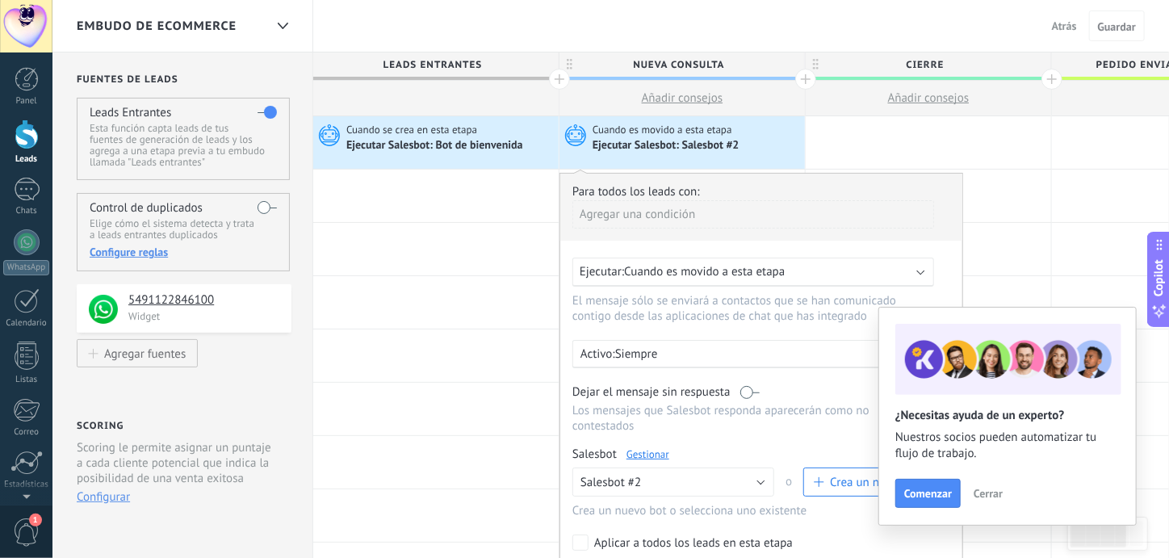
click at [656, 447] on link "Gestionar" at bounding box center [648, 454] width 43 height 14
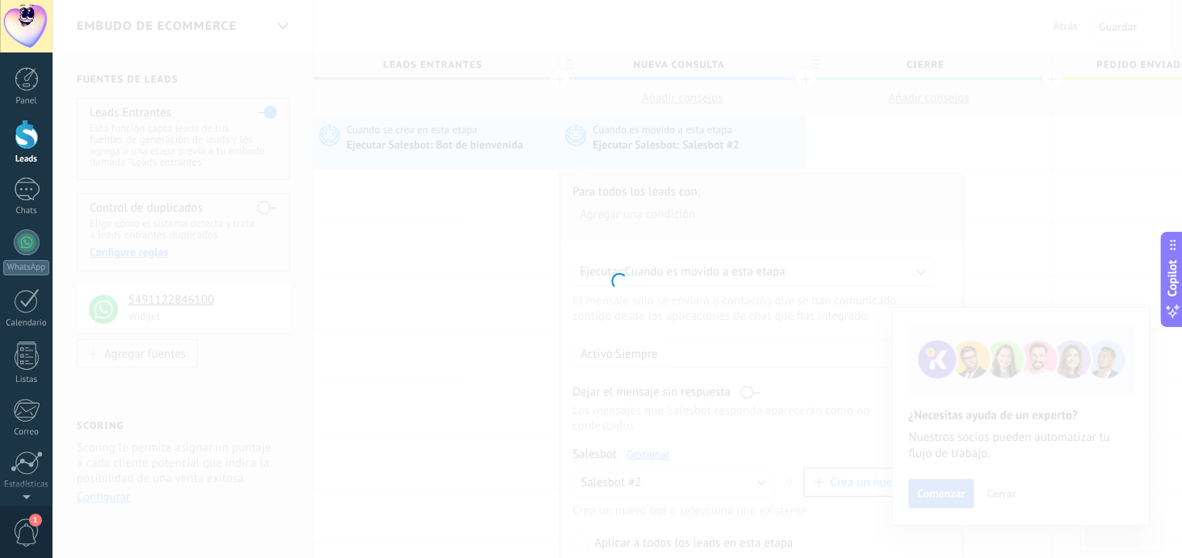
type input "**********"
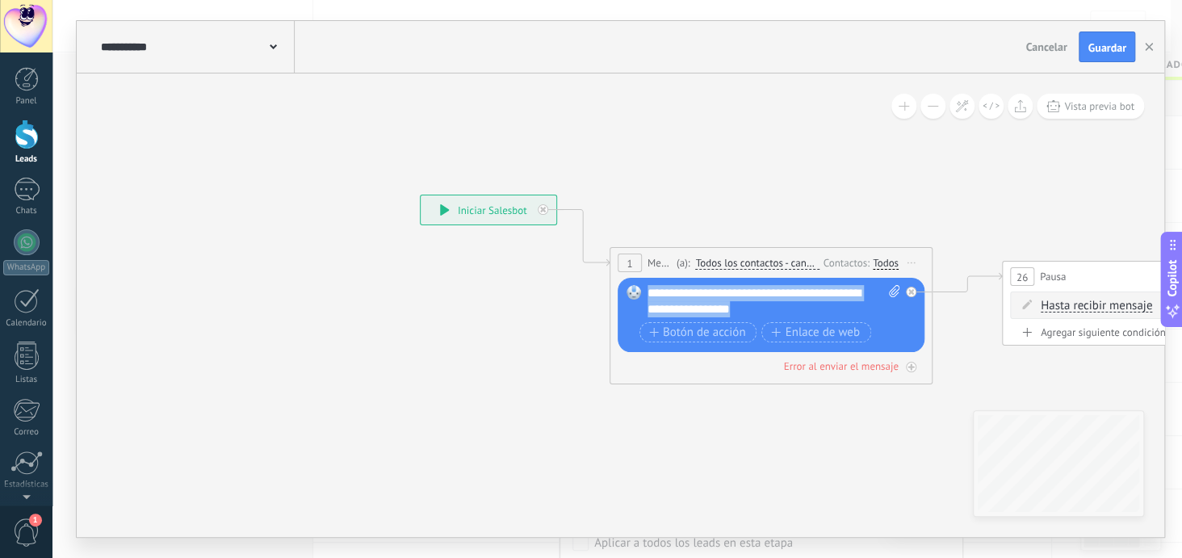
drag, startPoint x: 760, startPoint y: 309, endPoint x: 645, endPoint y: 289, distance: 116.4
click at [645, 289] on div "Reemplazar Quitar Convertir a mensaje de voz Arrastre la imagen aquí para adjun…" at bounding box center [771, 315] width 307 height 74
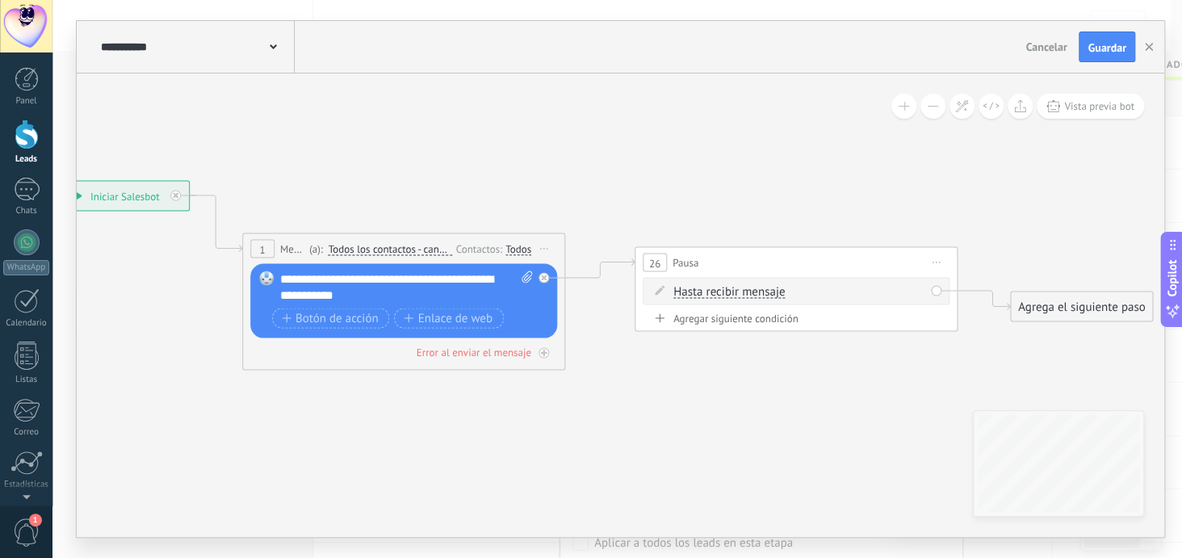
drag, startPoint x: 938, startPoint y: 218, endPoint x: 571, endPoint y: 203, distance: 367.6
click at [571, 203] on icon at bounding box center [575, 275] width 1853 height 996
click at [938, 257] on span "Iniciar vista previa aquí Cambiar nombre Duplicar [GEOGRAPHIC_DATA]" at bounding box center [936, 262] width 26 height 23
click at [972, 369] on div "Borrar" at bounding box center [1009, 367] width 160 height 27
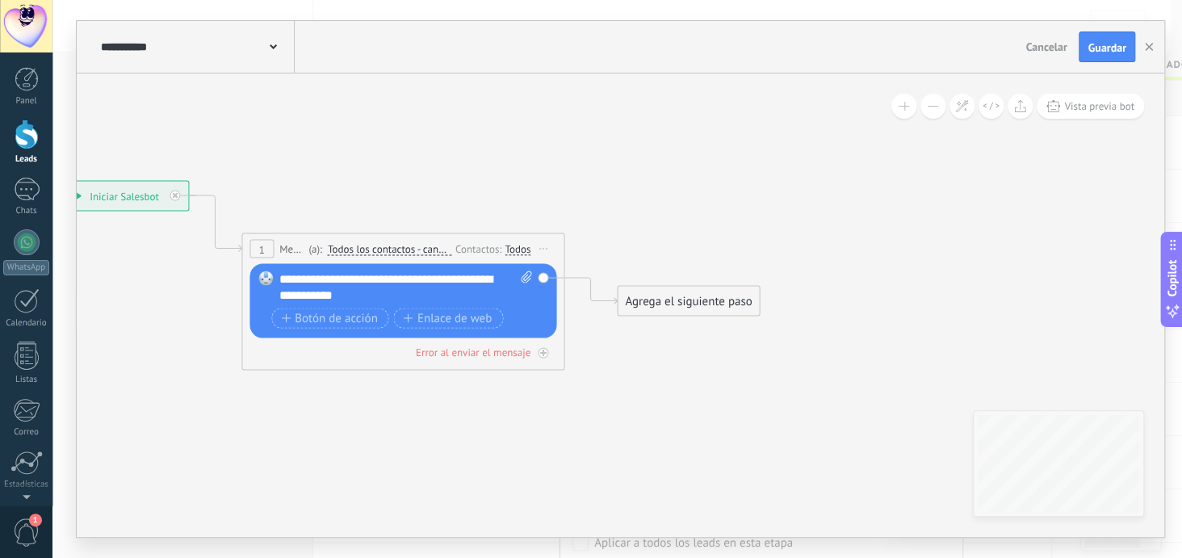
click at [698, 304] on div "Agrega el siguiente paso" at bounding box center [688, 301] width 141 height 27
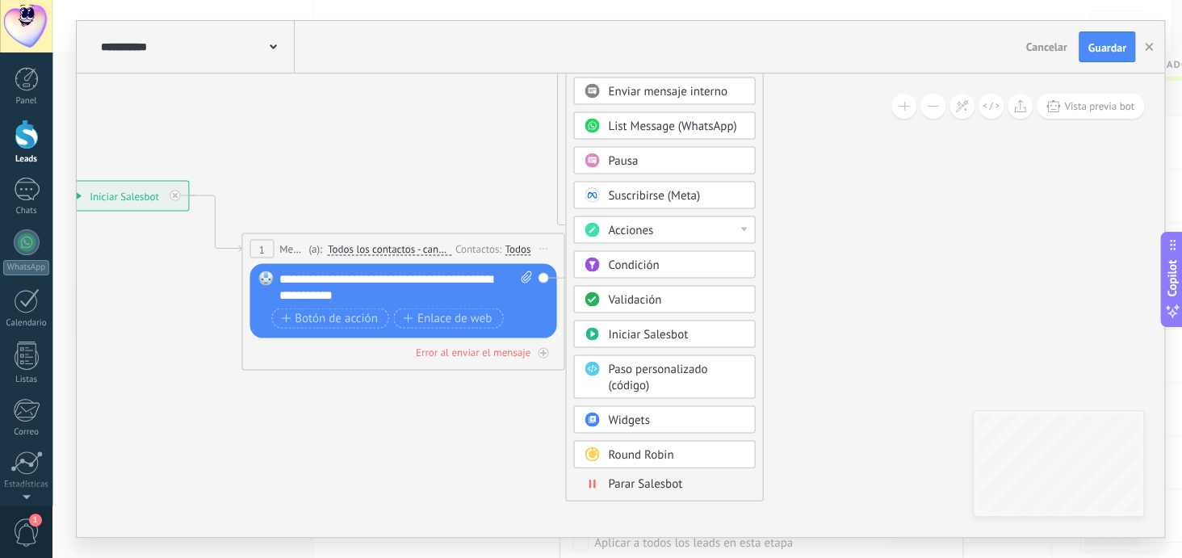
drag, startPoint x: 743, startPoint y: 304, endPoint x: 691, endPoint y: -39, distance: 346.2
click at [691, 0] on html ".abecls-1,.abecls-2{fill-rule:evenodd}.abecls-2{fill:#fff} .abhcls-1{fill:none}…" at bounding box center [591, 279] width 1182 height 558
click at [666, 476] on span "Parar Salesbot" at bounding box center [645, 483] width 74 height 15
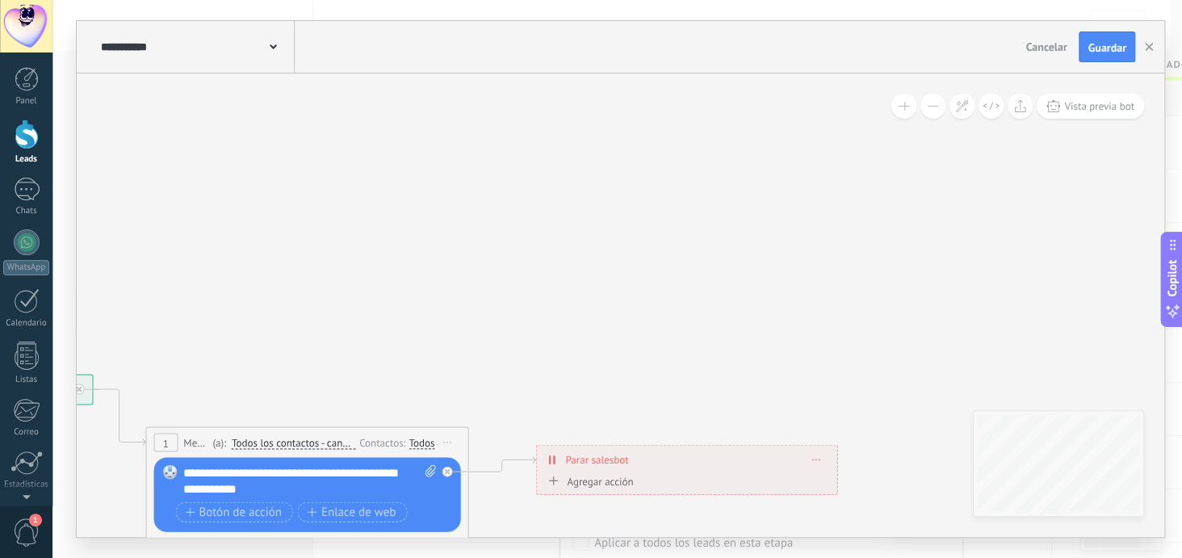
drag, startPoint x: 602, startPoint y: 150, endPoint x: 669, endPoint y: 459, distance: 315.4
click at [669, 459] on div "**********" at bounding box center [686, 460] width 300 height 28
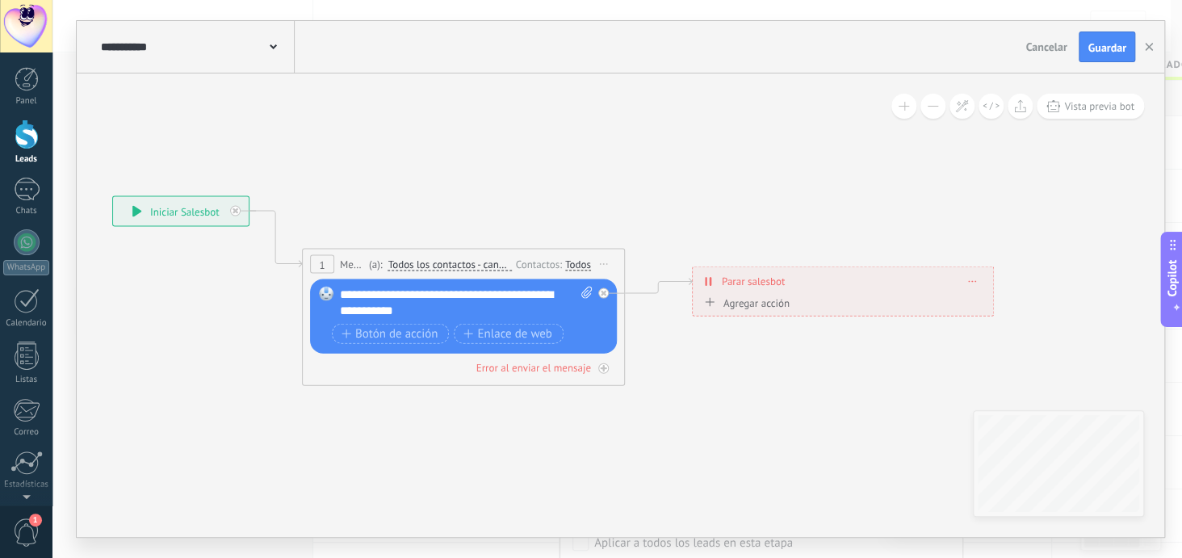
drag, startPoint x: 551, startPoint y: 282, endPoint x: 707, endPoint y: 103, distance: 236.9
click at [707, 103] on icon at bounding box center [554, 291] width 1690 height 996
click at [434, 312] on div "**********" at bounding box center [467, 303] width 254 height 32
click at [1087, 44] on button "Guardar" at bounding box center [1107, 46] width 56 height 31
click at [1146, 48] on use "button" at bounding box center [1149, 47] width 8 height 8
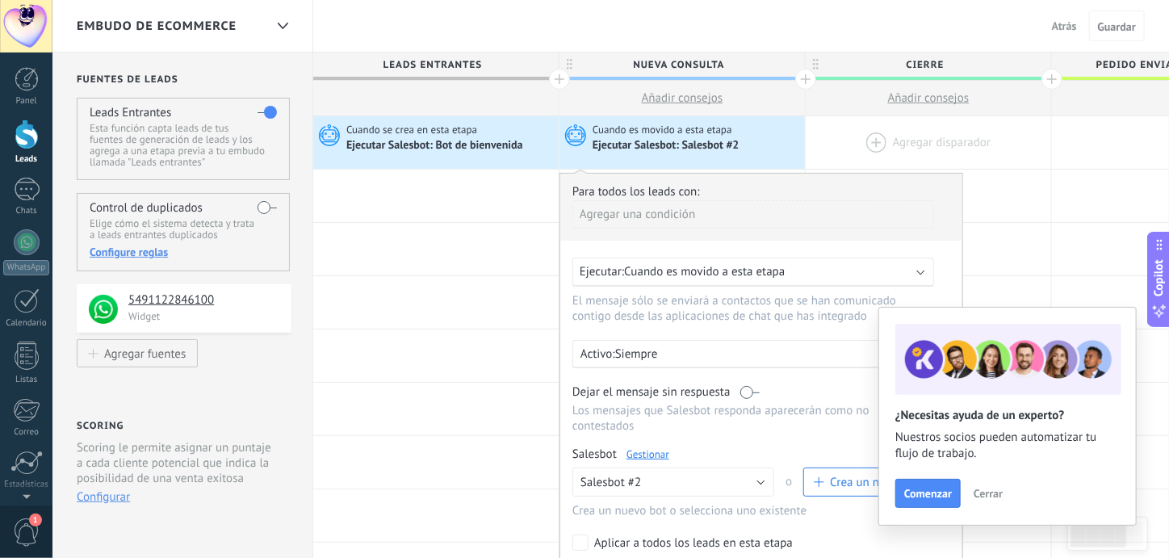
click at [948, 135] on div at bounding box center [928, 142] width 245 height 52
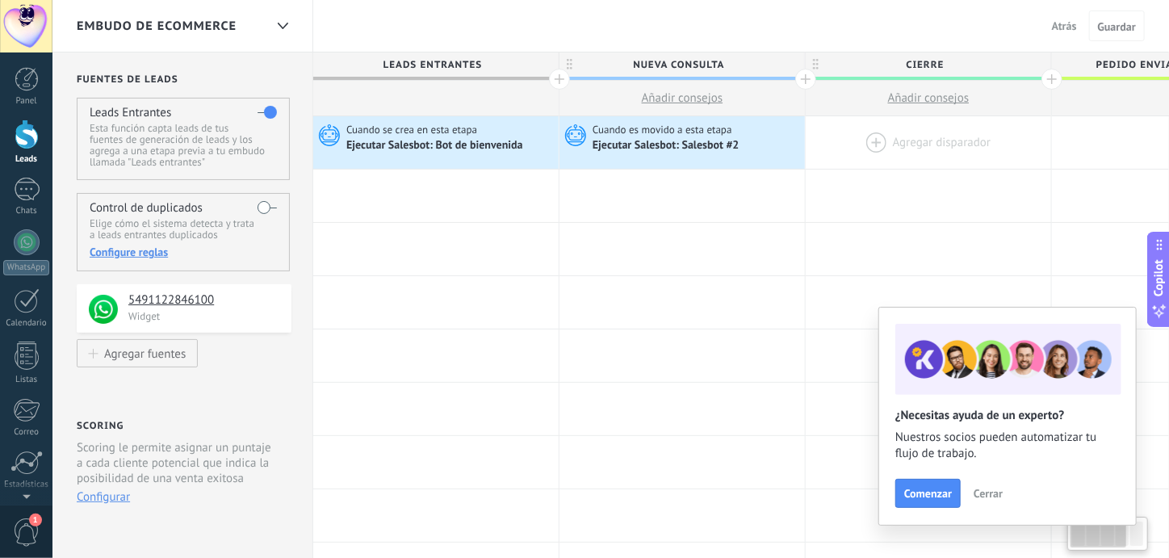
click at [940, 145] on div at bounding box center [928, 142] width 245 height 52
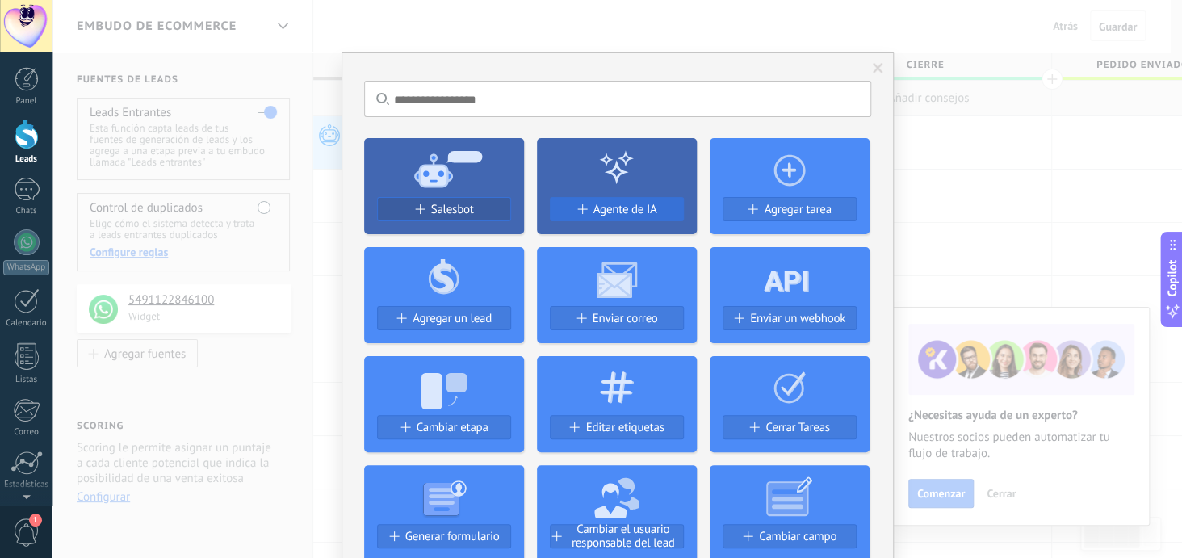
click at [610, 206] on span "Agente de IA" at bounding box center [625, 210] width 64 height 14
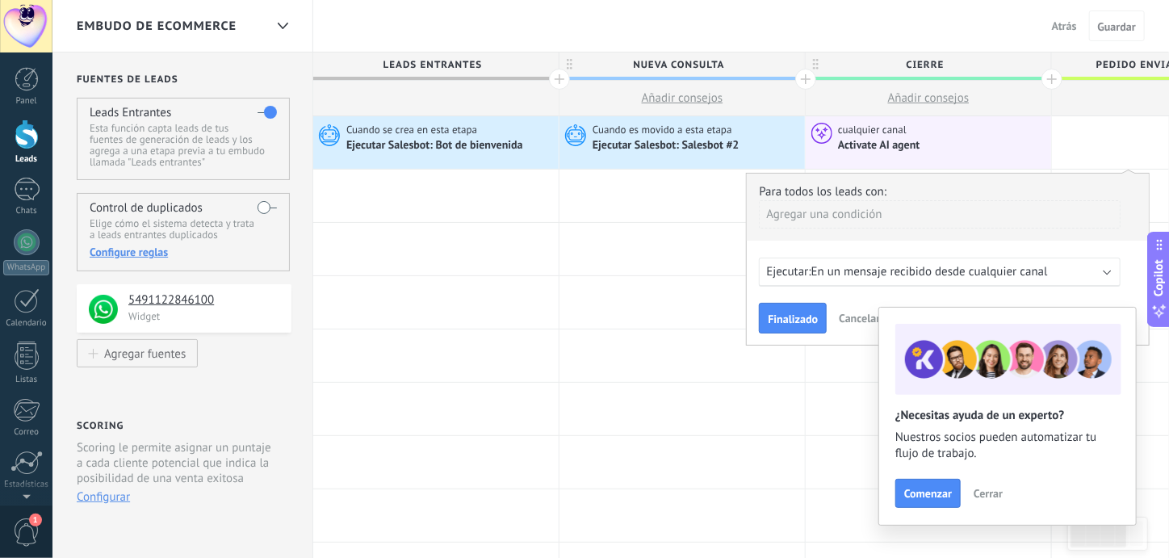
click at [989, 494] on span "Cerrar" at bounding box center [988, 493] width 29 height 11
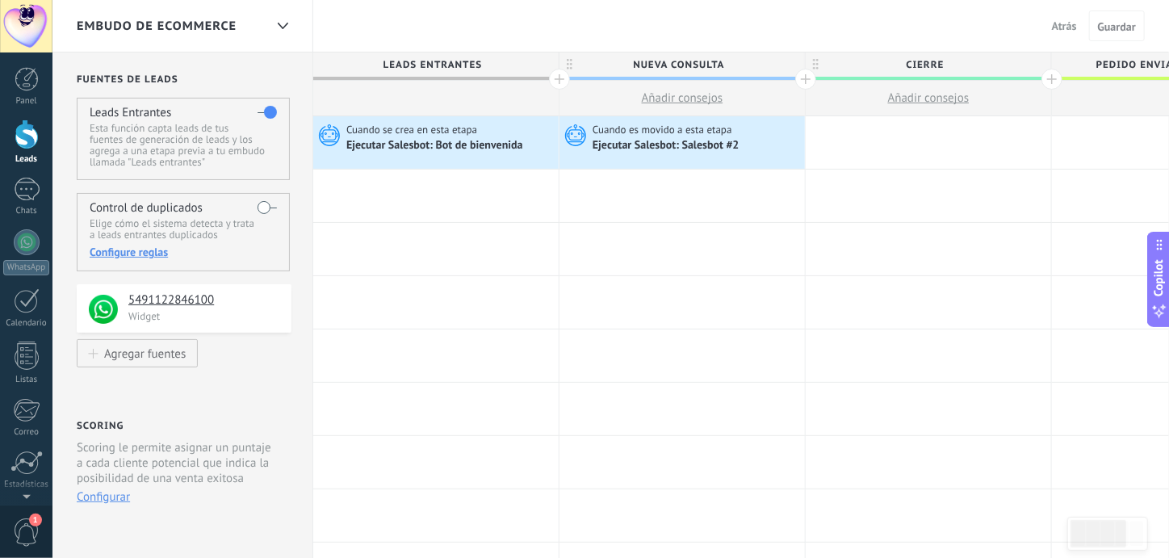
click at [914, 134] on div at bounding box center [928, 142] width 245 height 52
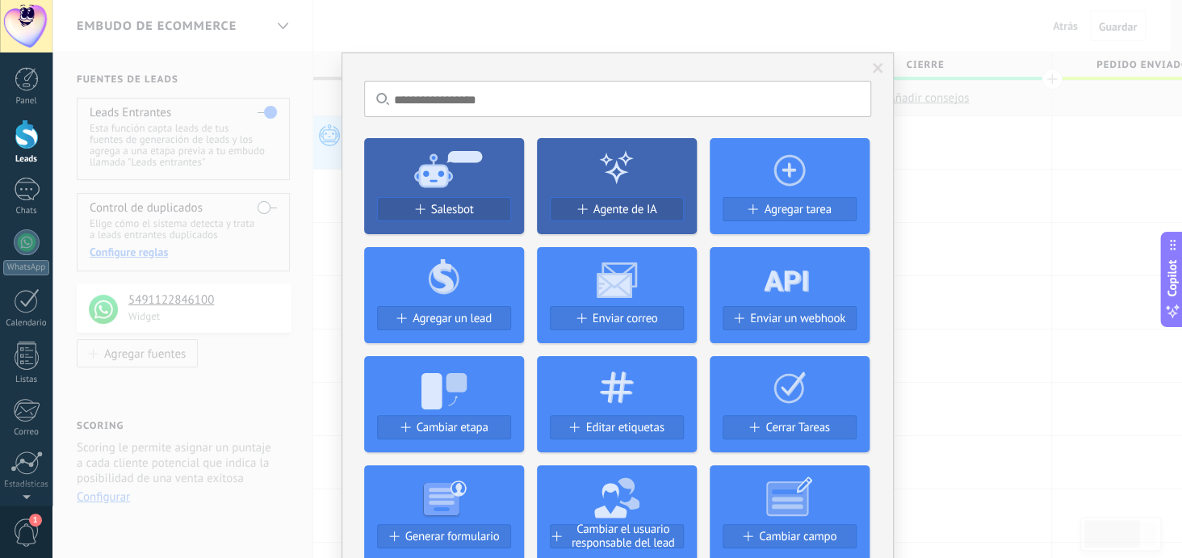
click at [613, 212] on span "Agente de IA" at bounding box center [625, 210] width 64 height 14
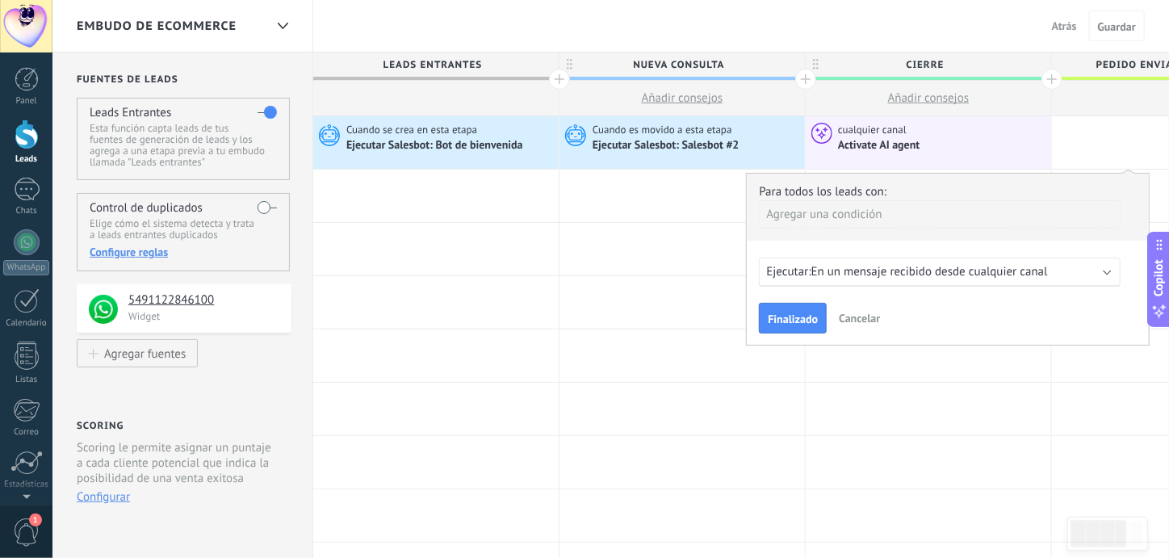
click at [1110, 270] on div "Ejecutar: En un mensaje recibido desde cualquier canal" at bounding box center [940, 272] width 362 height 29
click at [1110, 270] on div "Ejecutar: 0 horas antes del campo seleccionado" at bounding box center [940, 272] width 362 height 29
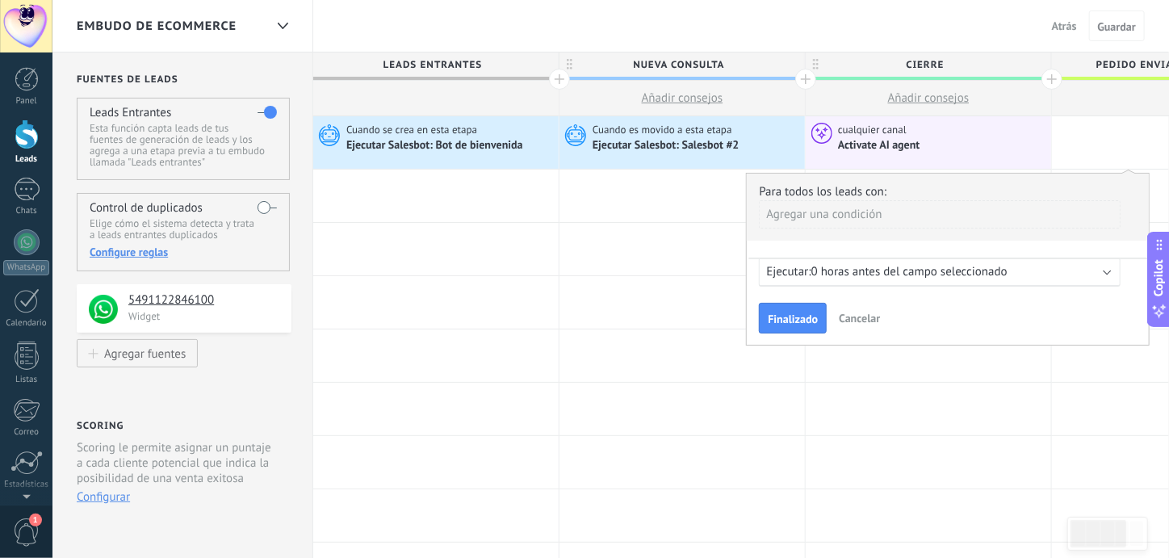
click at [870, 308] on button "Cancelar" at bounding box center [859, 318] width 54 height 24
click at [865, 314] on span "Cancelar" at bounding box center [859, 318] width 41 height 15
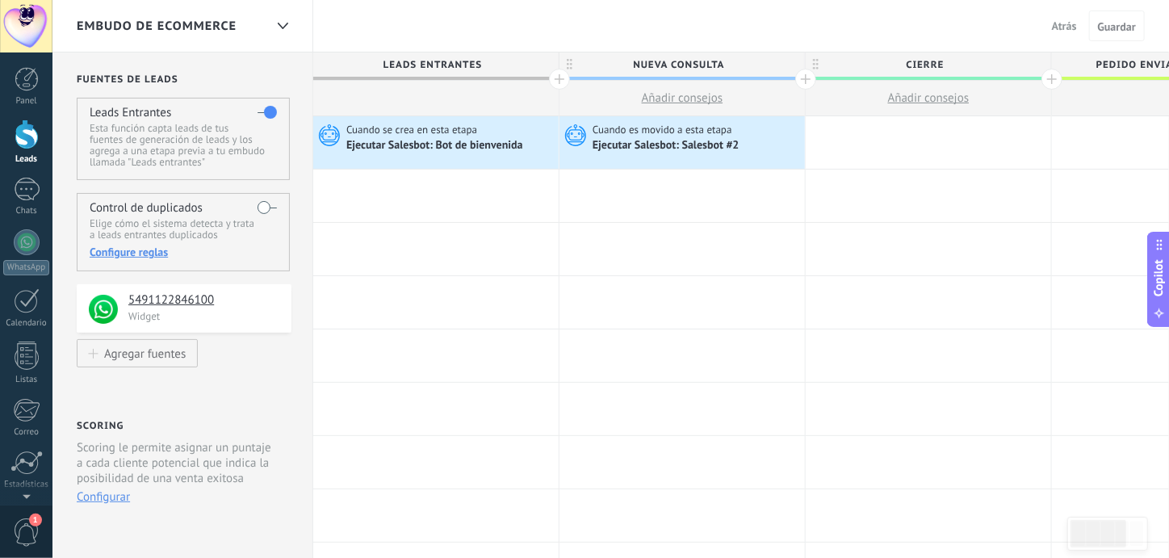
click at [920, 134] on div at bounding box center [928, 142] width 245 height 52
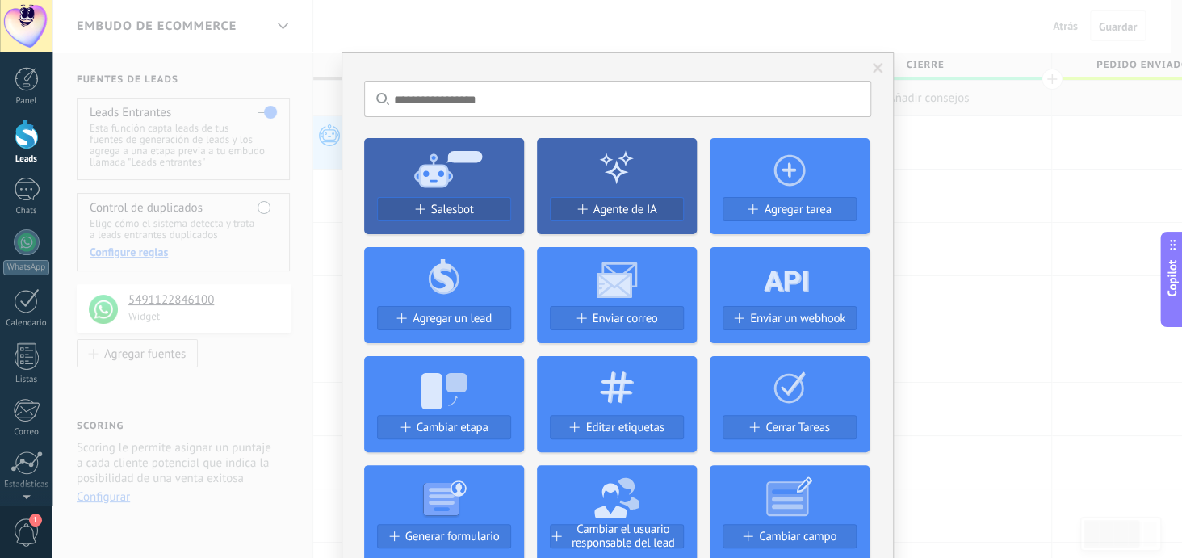
click at [963, 227] on div "No hay resultados Salesbot Agente de IA Agregar tarea Agregar un lead Enviar co…" at bounding box center [617, 279] width 1130 height 558
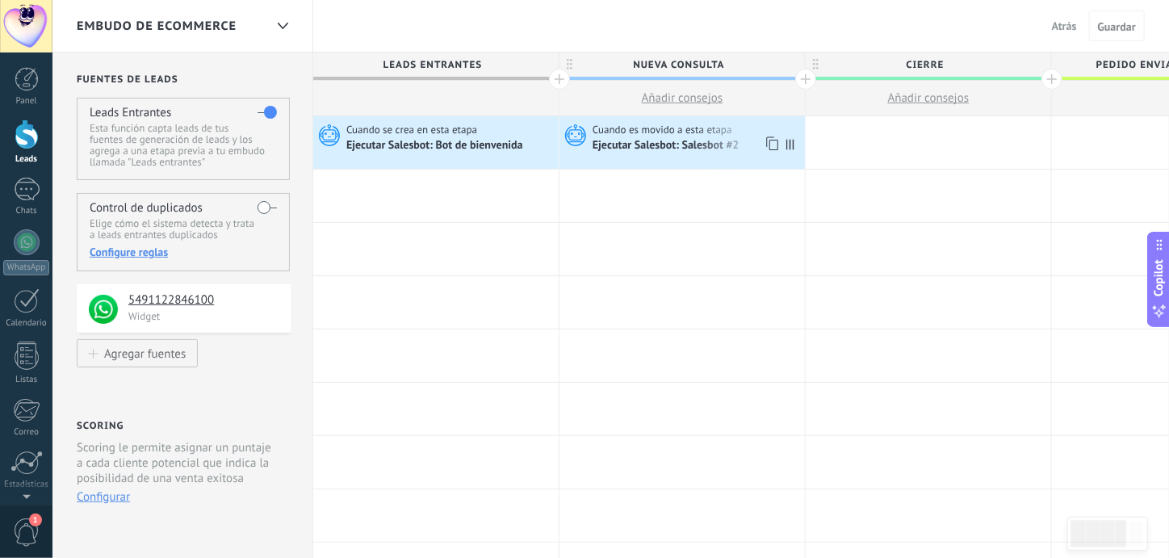
click at [700, 152] on div "Ejecutar Salesbot: Salesbot #2" at bounding box center [667, 146] width 149 height 15
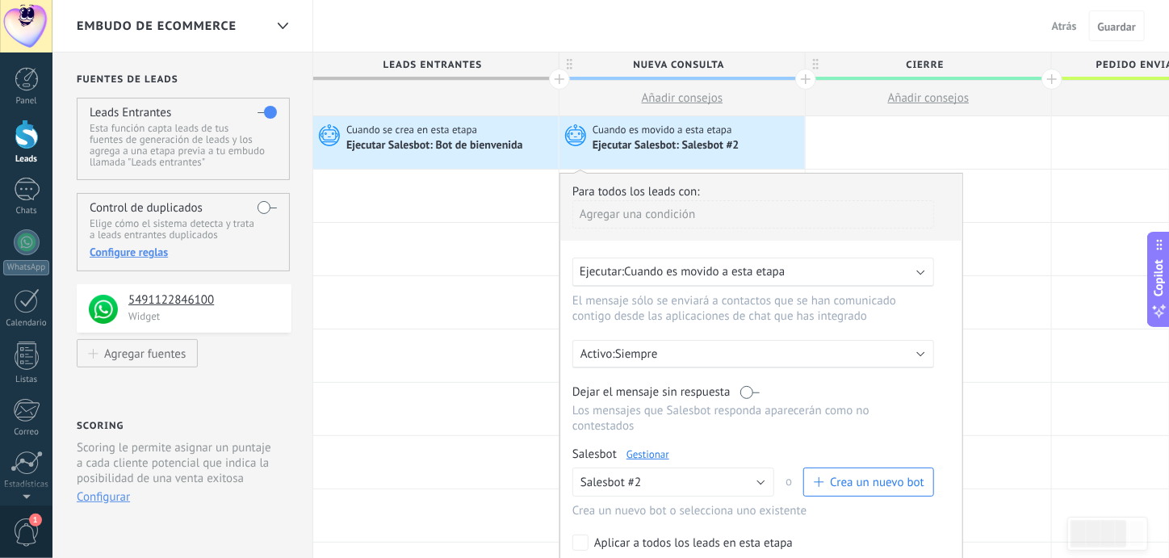
click at [642, 447] on link "Gestionar" at bounding box center [648, 454] width 43 height 14
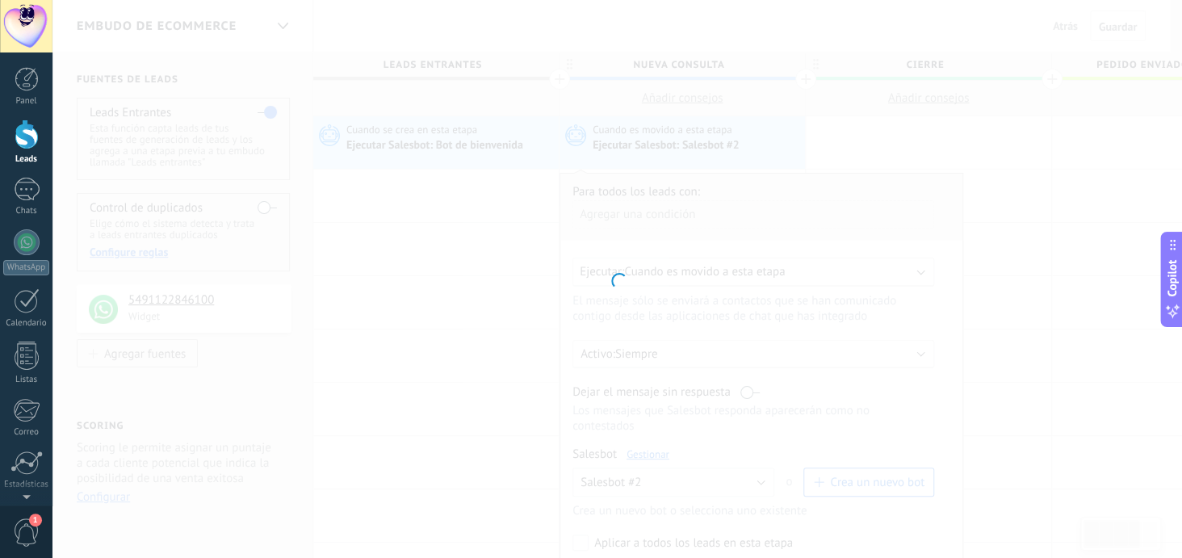
type input "**********"
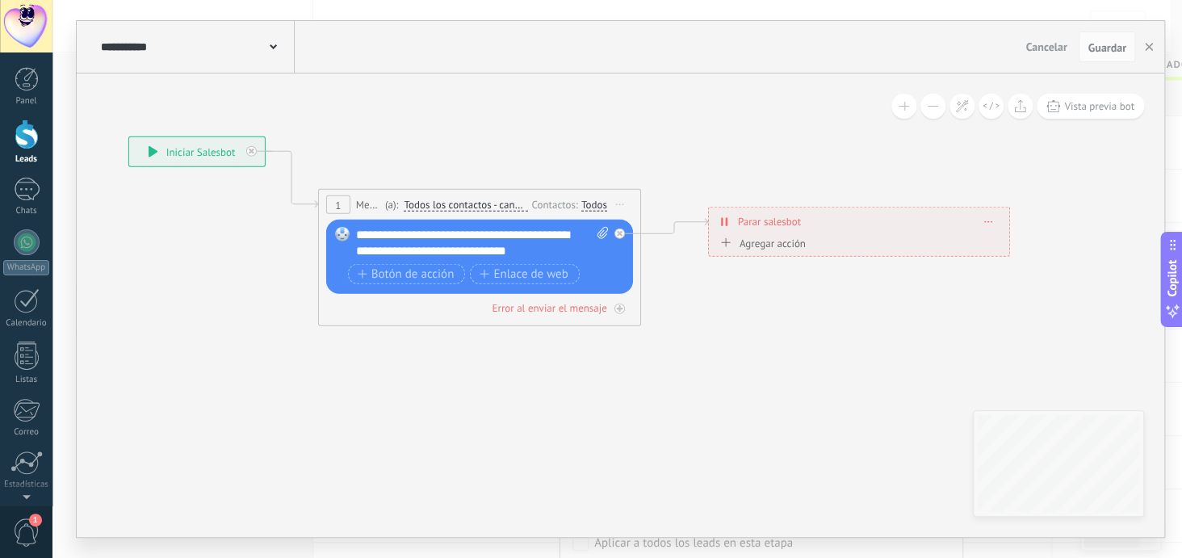
drag, startPoint x: 948, startPoint y: 182, endPoint x: 640, endPoint y: 122, distance: 313.5
click at [640, 122] on icon at bounding box center [569, 231] width 1689 height 996
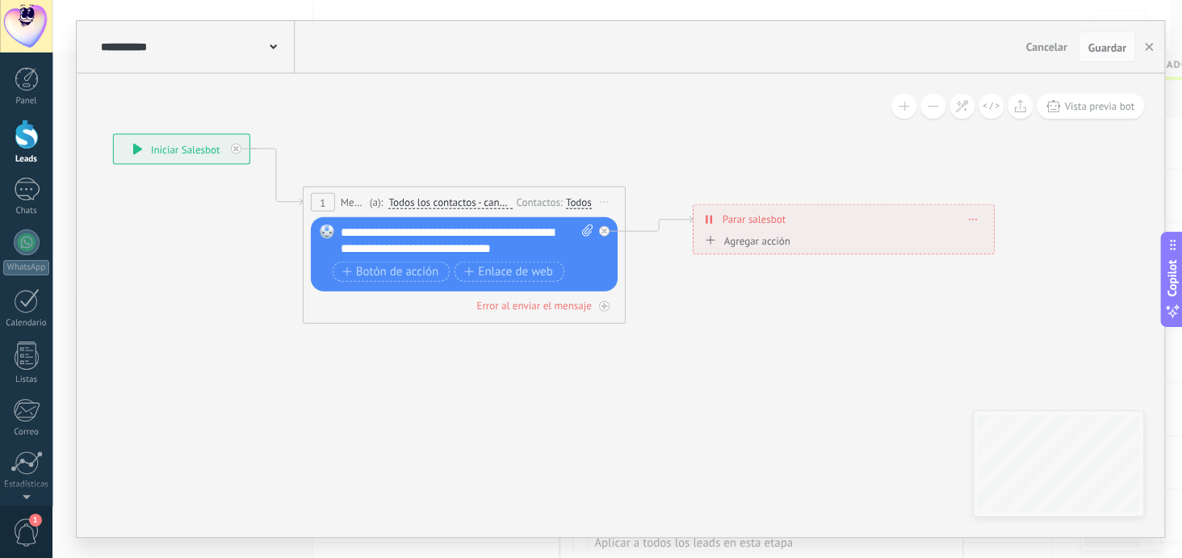
click at [971, 216] on span at bounding box center [973, 219] width 7 height 9
click at [1028, 245] on div "Borrar" at bounding box center [1003, 241] width 72 height 27
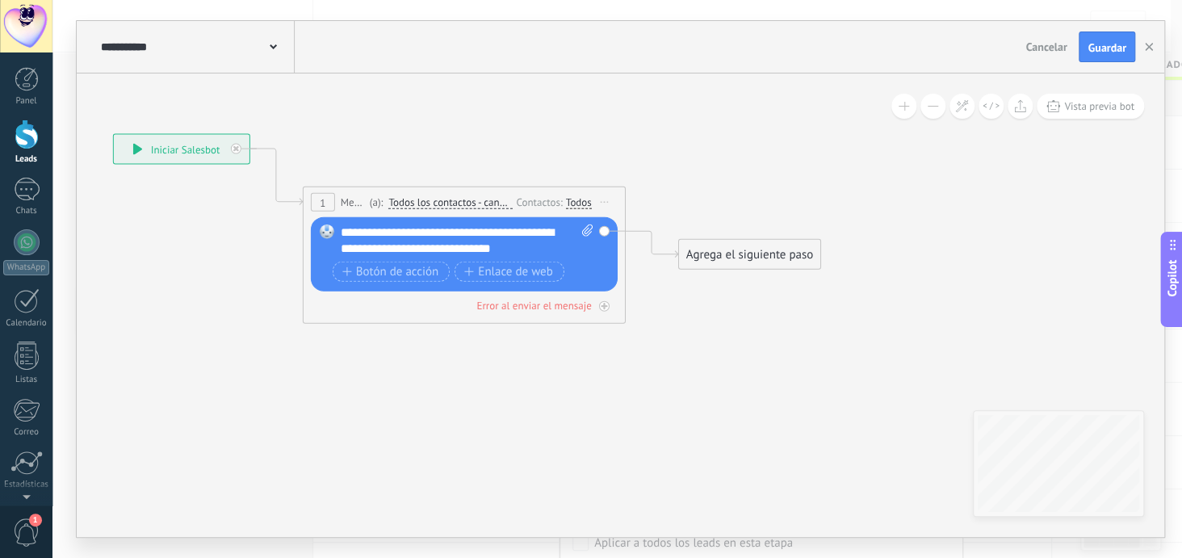
click at [741, 247] on div "Agrega el siguiente paso" at bounding box center [749, 254] width 141 height 27
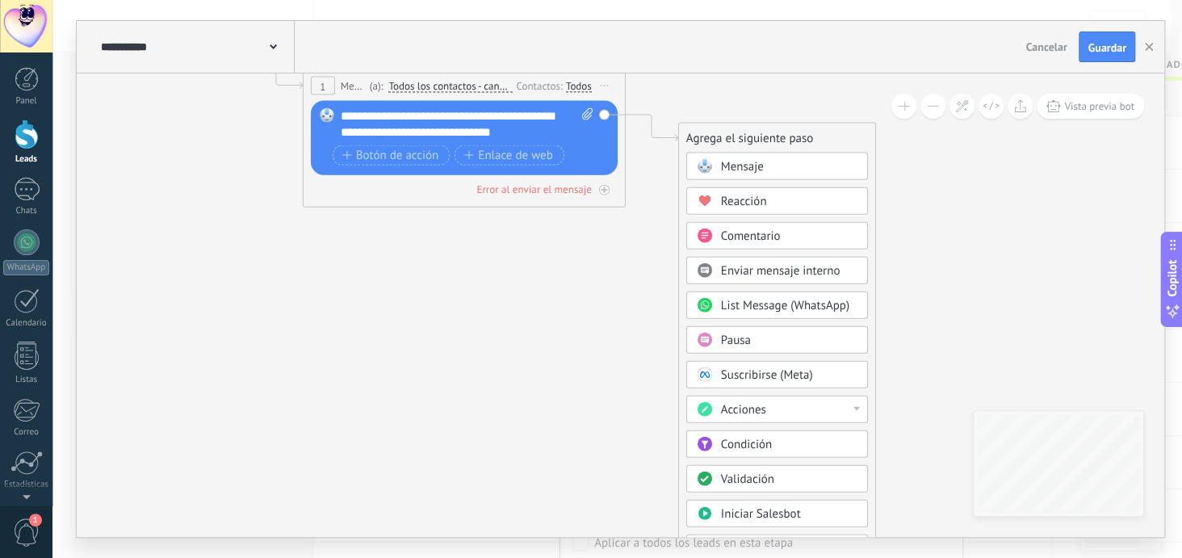
click at [847, 408] on div "Acciones" at bounding box center [789, 410] width 136 height 16
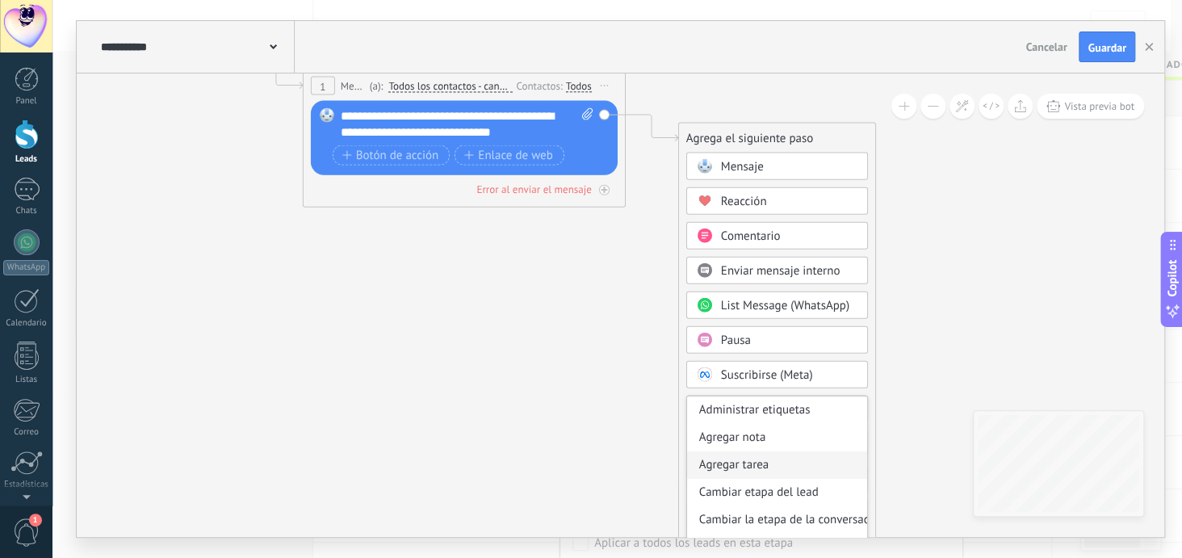
click at [753, 467] on div "Agregar tarea" at bounding box center [777, 464] width 180 height 27
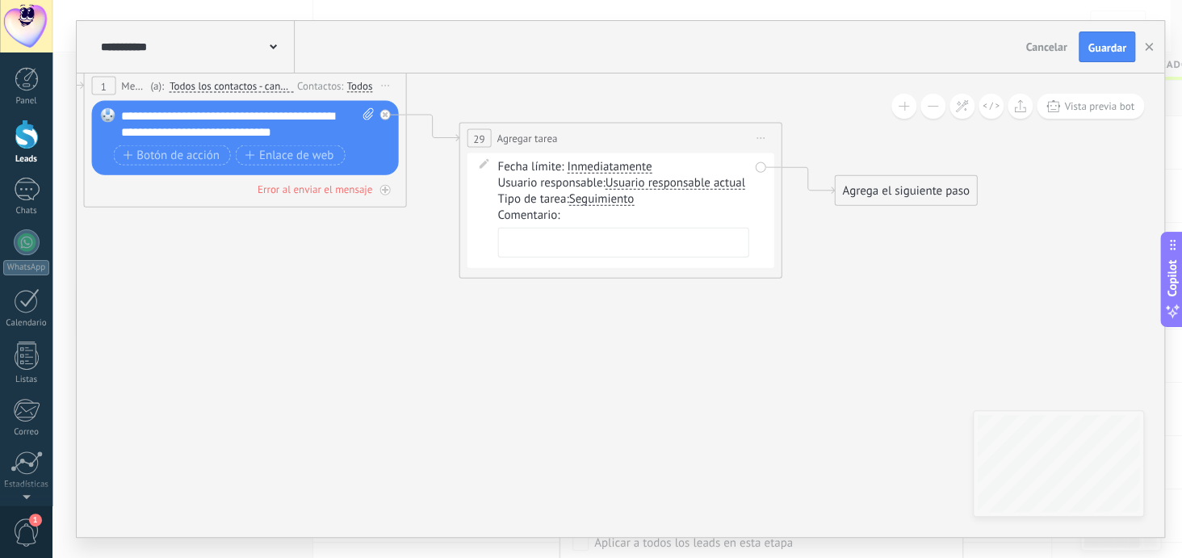
click at [627, 162] on span "Inmediatamente" at bounding box center [609, 167] width 85 height 13
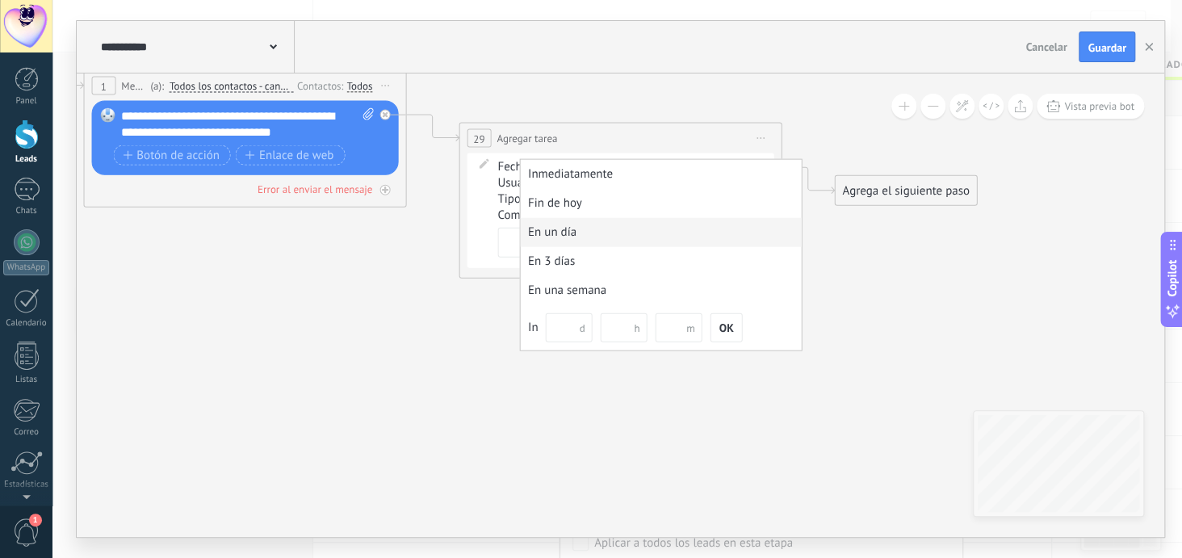
click at [620, 223] on div "En un día" at bounding box center [661, 232] width 281 height 29
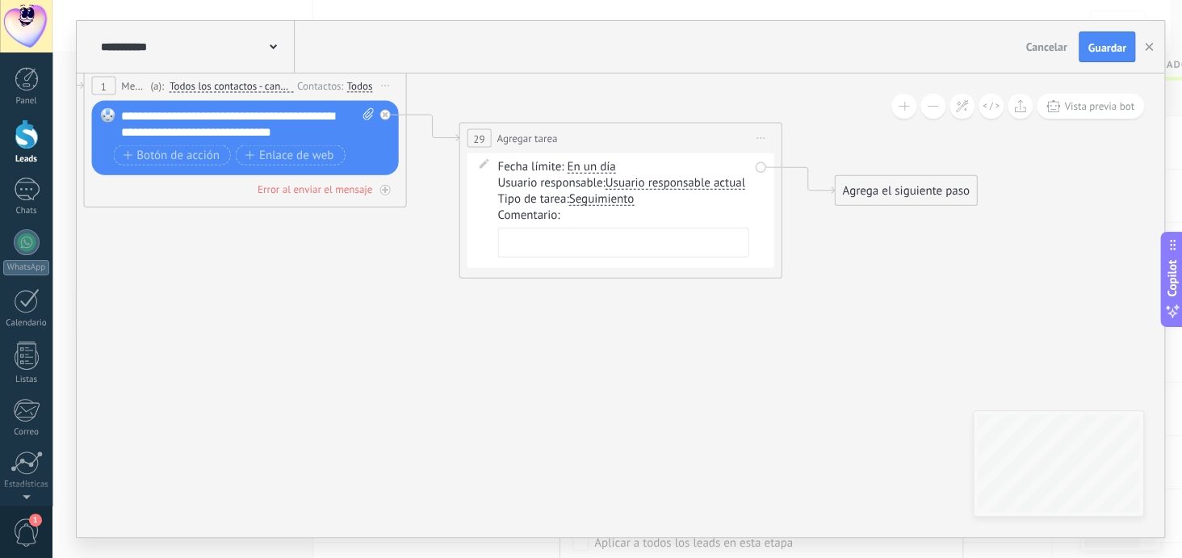
click at [601, 199] on span "Seguimiento" at bounding box center [600, 199] width 65 height 13
click at [601, 199] on button "Seguimiento" at bounding box center [661, 199] width 202 height 29
click at [601, 199] on span "Seguimiento" at bounding box center [648, 200] width 195 height 16
click at [887, 187] on div "Agrega el siguiente paso" at bounding box center [905, 191] width 141 height 27
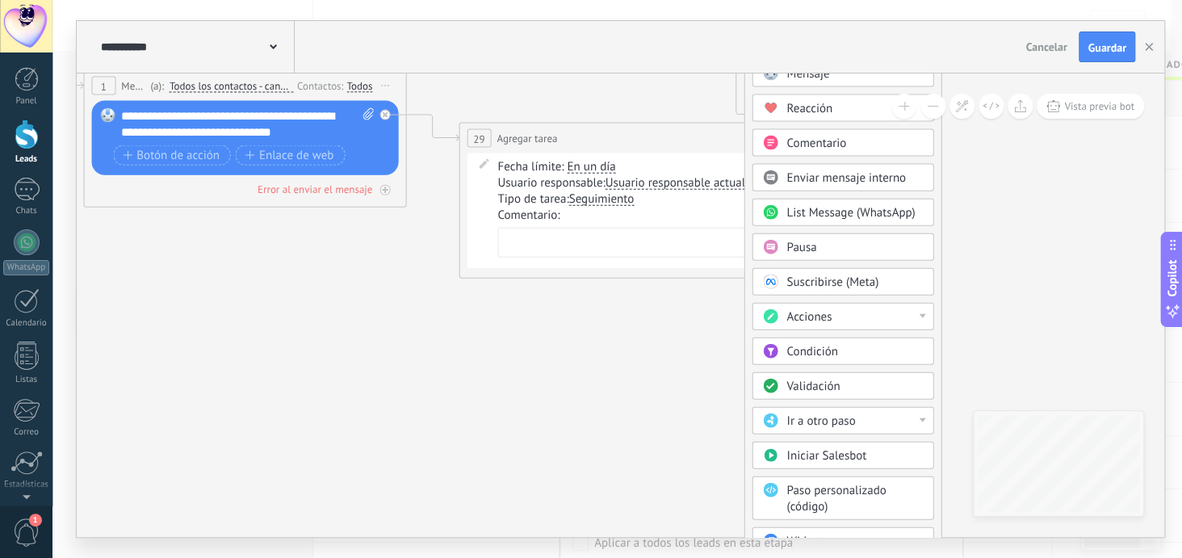
drag, startPoint x: 910, startPoint y: 190, endPoint x: 819, endPoint y: 44, distance: 171.2
click at [819, 44] on div "**********" at bounding box center [621, 279] width 1088 height 516
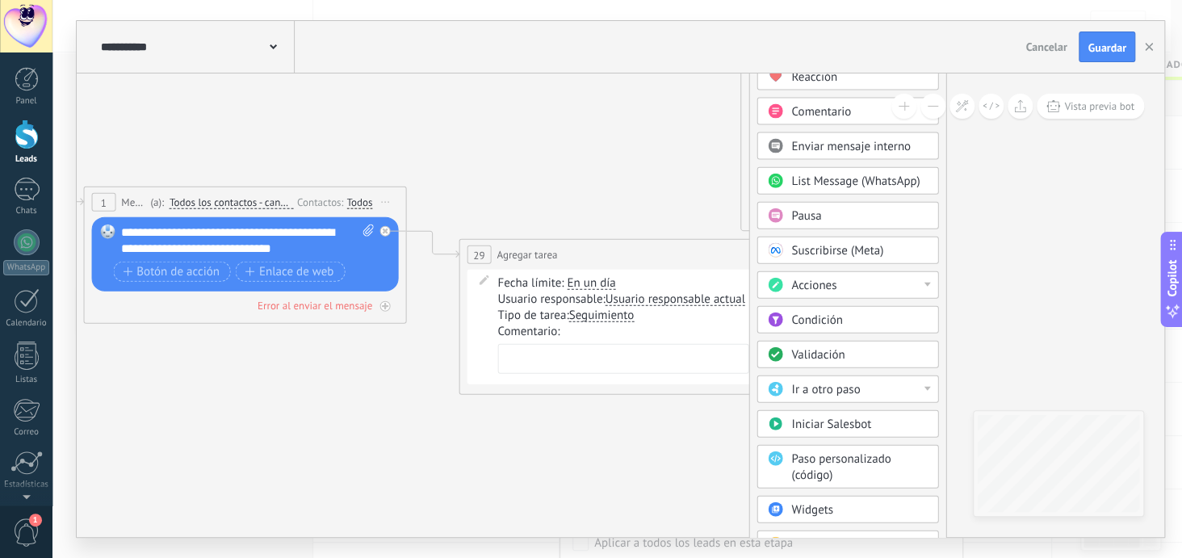
drag, startPoint x: 878, startPoint y: 154, endPoint x: 883, endPoint y: 7, distance: 147.1
click at [883, 7] on div "**********" at bounding box center [617, 279] width 1130 height 558
click at [816, 212] on span "Pausa" at bounding box center [806, 215] width 30 height 15
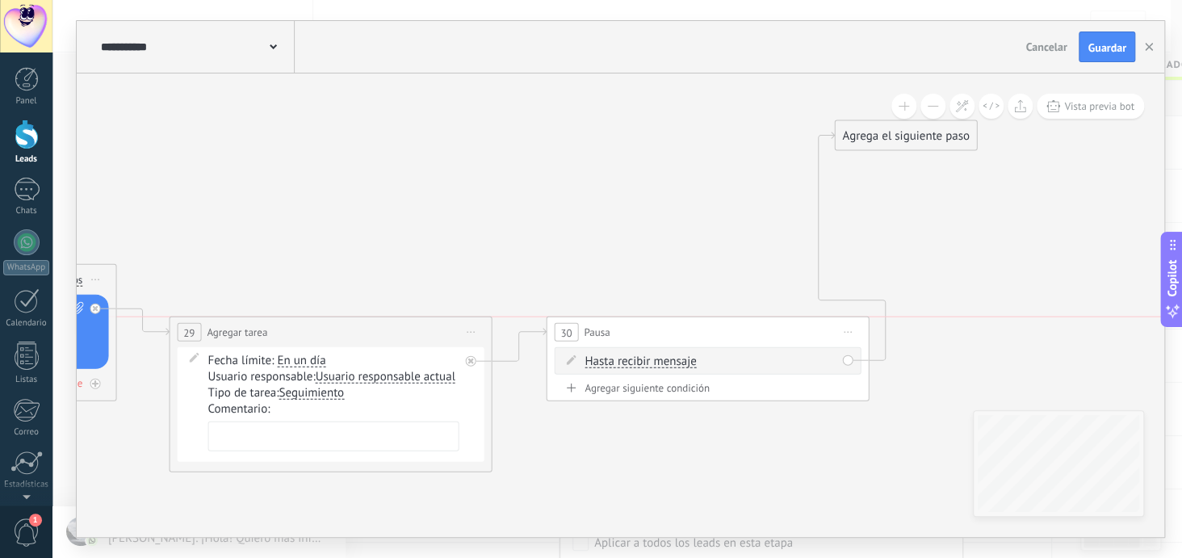
drag, startPoint x: 668, startPoint y: 98, endPoint x: 756, endPoint y: 333, distance: 250.9
click at [756, 333] on div "30 Pausa ***** Iniciar vista previa aquí Cambiar nombre Duplicar Borrar" at bounding box center [707, 332] width 321 height 30
click at [332, 432] on textarea at bounding box center [332, 436] width 251 height 30
type textarea "*"
type textarea "**********"
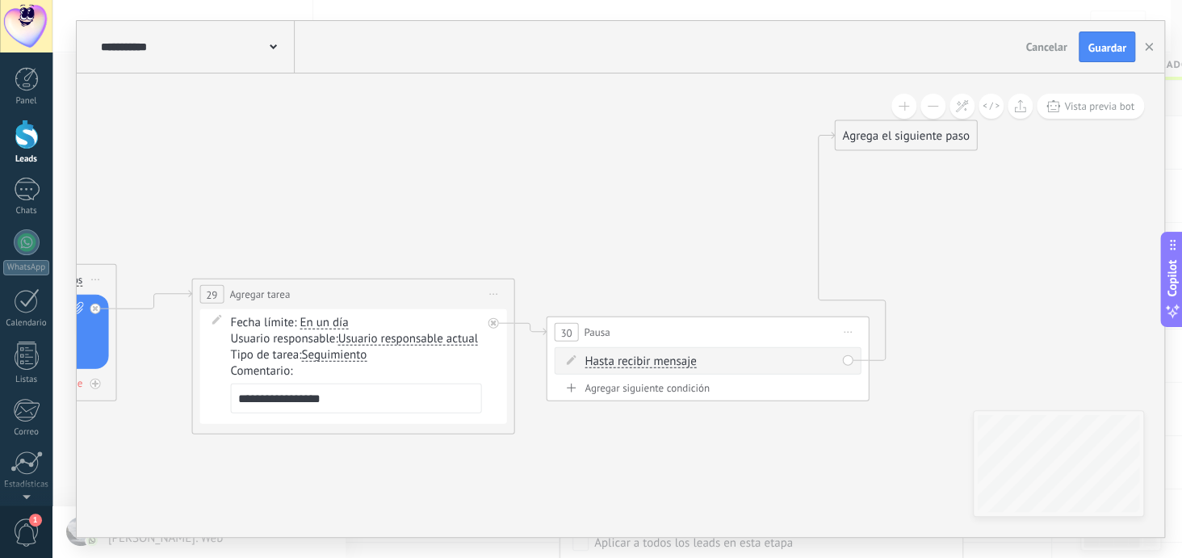
drag, startPoint x: 401, startPoint y: 333, endPoint x: 424, endPoint y: 296, distance: 43.5
click at [424, 296] on div "**********" at bounding box center [352, 294] width 321 height 30
drag, startPoint x: 677, startPoint y: 327, endPoint x: 698, endPoint y: 321, distance: 21.0
click at [698, 321] on div "30 Pausa ***** Iniciar vista previa aquí Cambiar nombre Duplicar Borrar" at bounding box center [726, 326] width 321 height 30
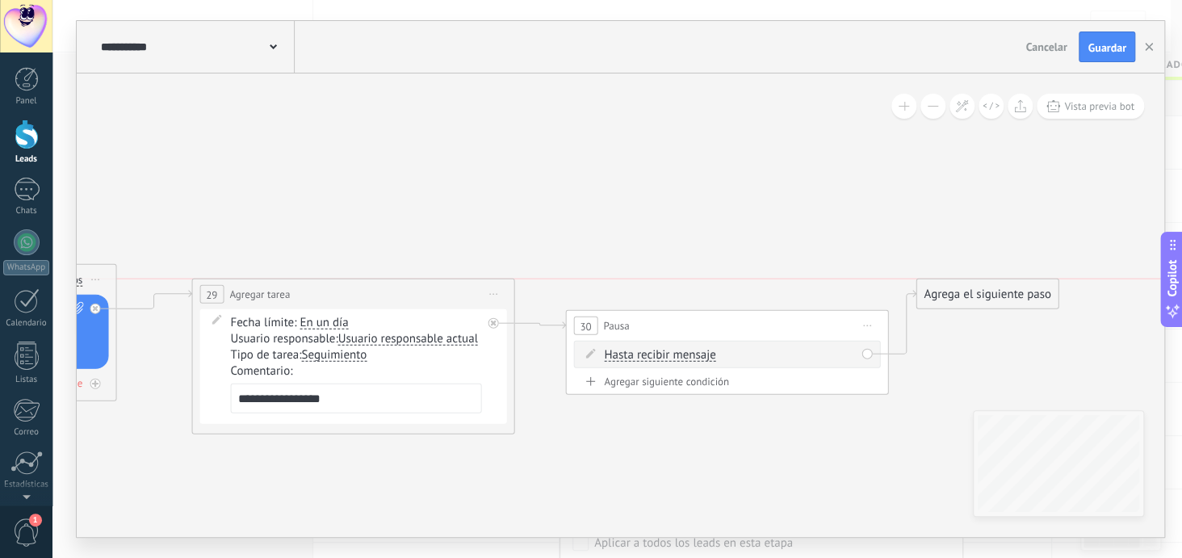
drag, startPoint x: 907, startPoint y: 144, endPoint x: 989, endPoint y: 309, distance: 184.5
click at [958, 291] on div "Agrega el siguiente paso" at bounding box center [986, 294] width 141 height 27
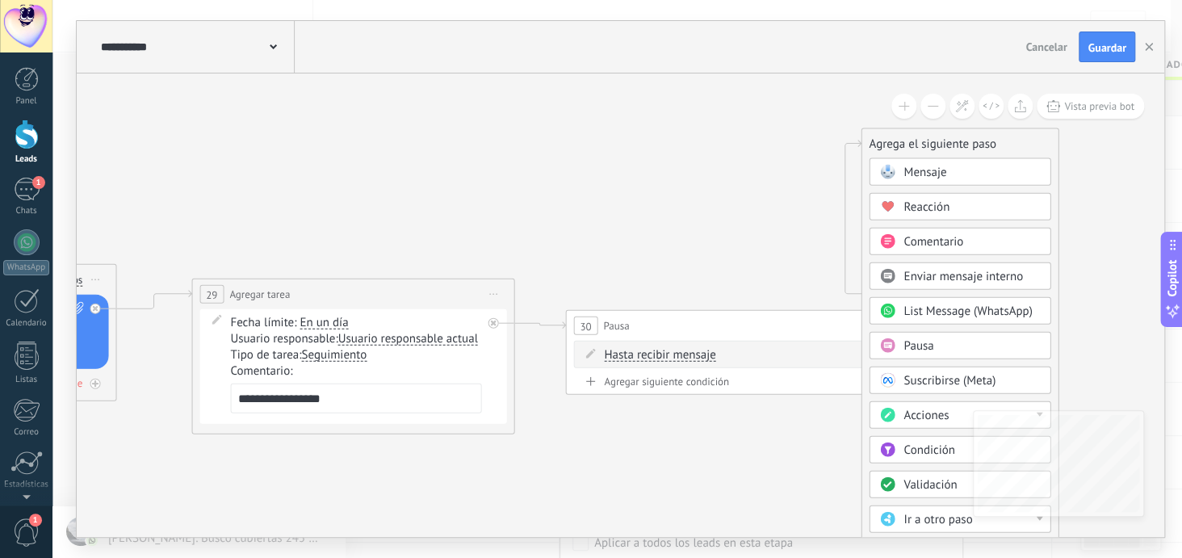
drag, startPoint x: 1015, startPoint y: 296, endPoint x: 960, endPoint y: 146, distance: 159.9
click at [960, 146] on div "Agrega el siguiente paso" at bounding box center [959, 144] width 196 height 27
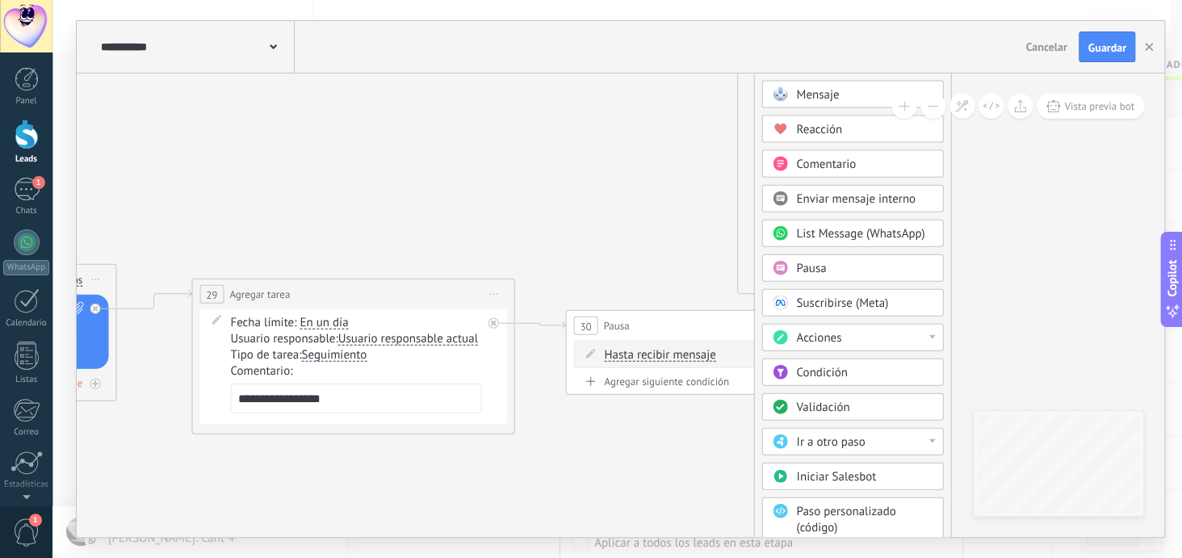
drag, startPoint x: 992, startPoint y: 144, endPoint x: 886, endPoint y: 66, distance: 131.8
click at [886, 66] on div "**********" at bounding box center [621, 279] width 1088 height 516
click at [924, 438] on div "Ir a otro paso" at bounding box center [864, 442] width 136 height 16
click at [1010, 330] on icon at bounding box center [246, 242] width 2092 height 1188
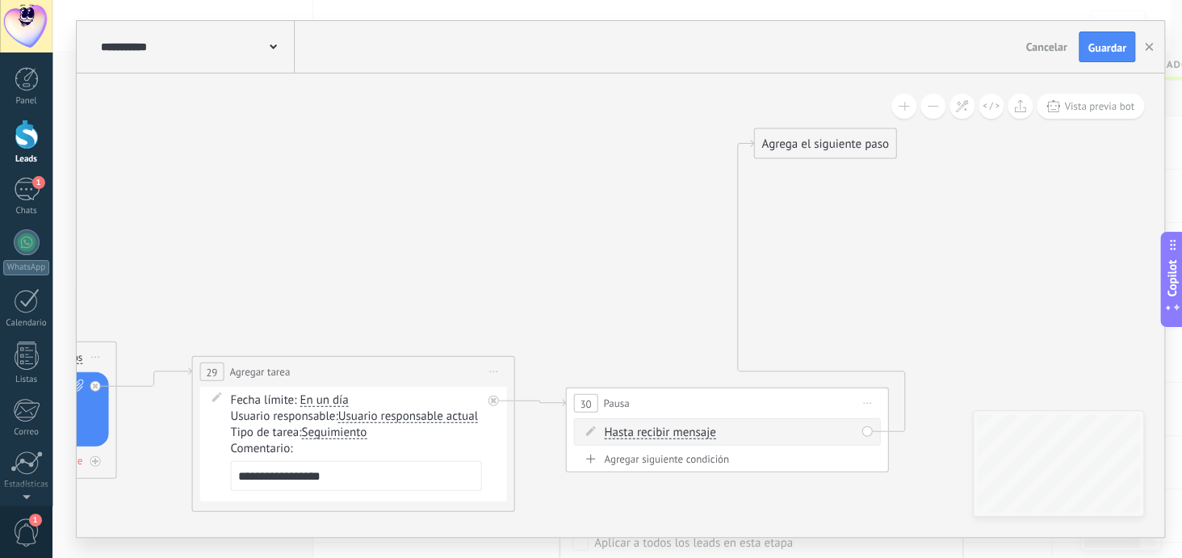
click at [856, 152] on div "Agrega el siguiente paso" at bounding box center [824, 144] width 141 height 27
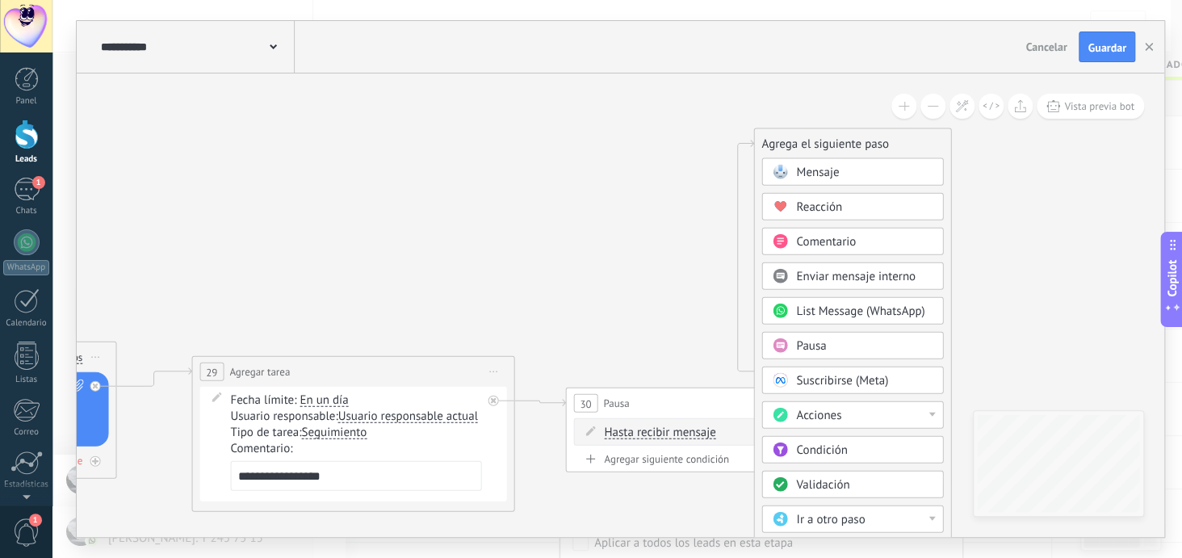
click at [928, 413] on div at bounding box center [931, 415] width 6 height 4
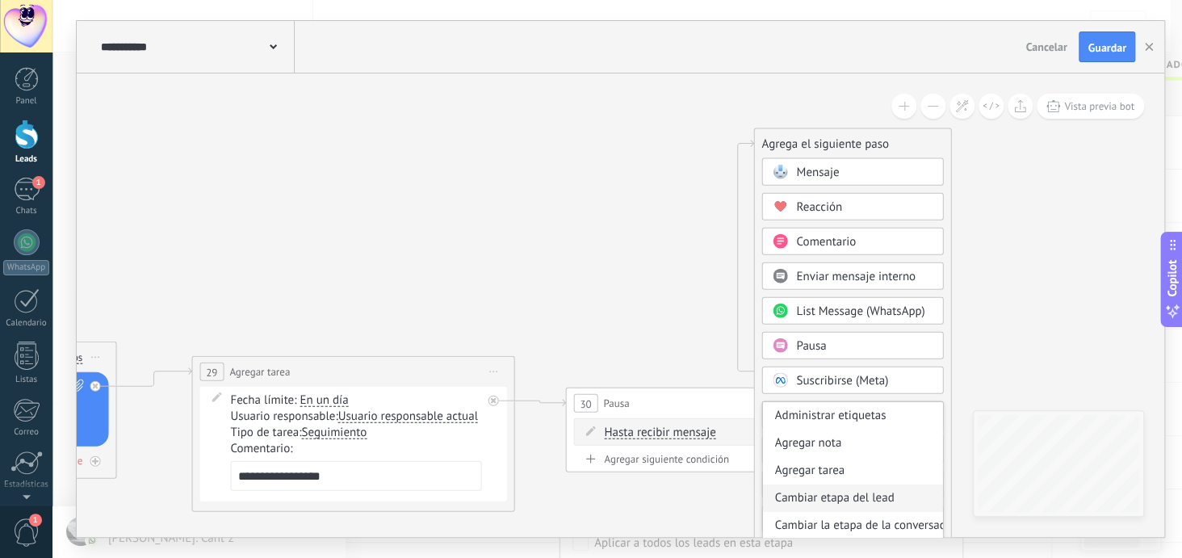
click at [861, 493] on div "Cambiar etapa del lead" at bounding box center [852, 497] width 180 height 27
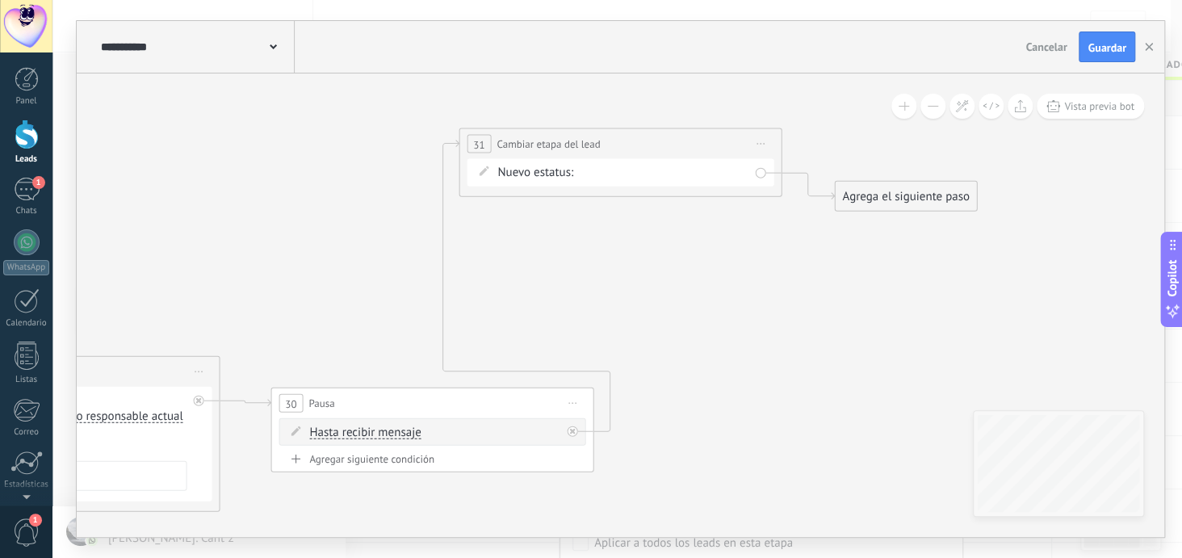
click at [0, 0] on div "Nueva consulta cierre Pedido enviado – ganado Pedido cancelado – perdido" at bounding box center [0, 0] width 0 height 0
click at [0, 0] on label "cierre" at bounding box center [0, 0] width 0 height 0
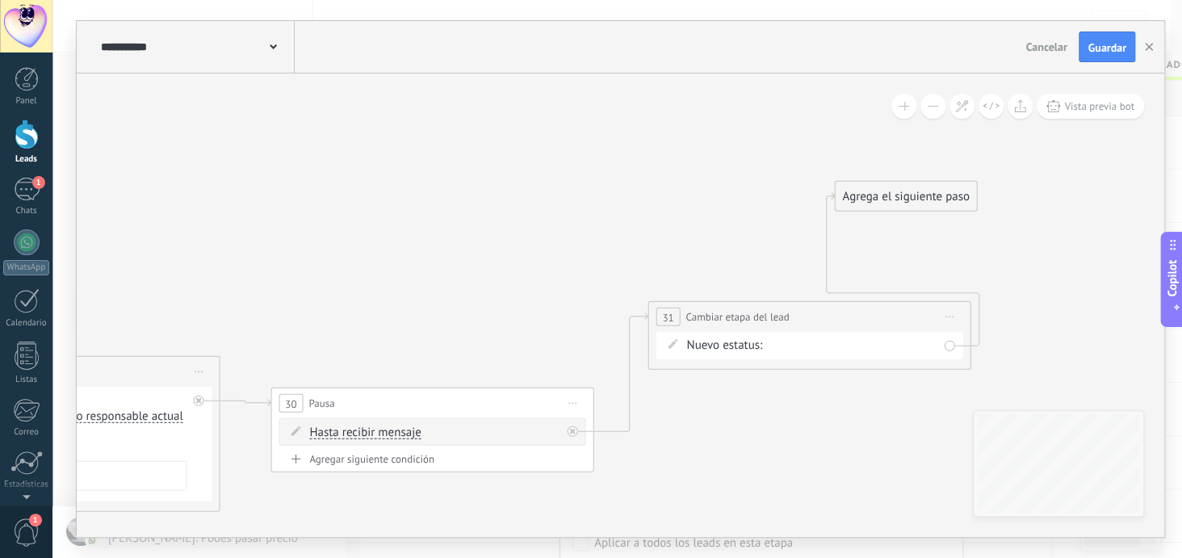
drag, startPoint x: 687, startPoint y: 142, endPoint x: 877, endPoint y: 295, distance: 243.5
click at [875, 315] on div "**********" at bounding box center [808, 317] width 321 height 30
drag, startPoint x: 907, startPoint y: 195, endPoint x: 1087, endPoint y: 376, distance: 255.8
click at [1087, 376] on div "Agrega el siguiente paso" at bounding box center [1084, 371] width 141 height 27
click at [1085, 375] on div "Agrega el siguiente paso" at bounding box center [1084, 371] width 141 height 27
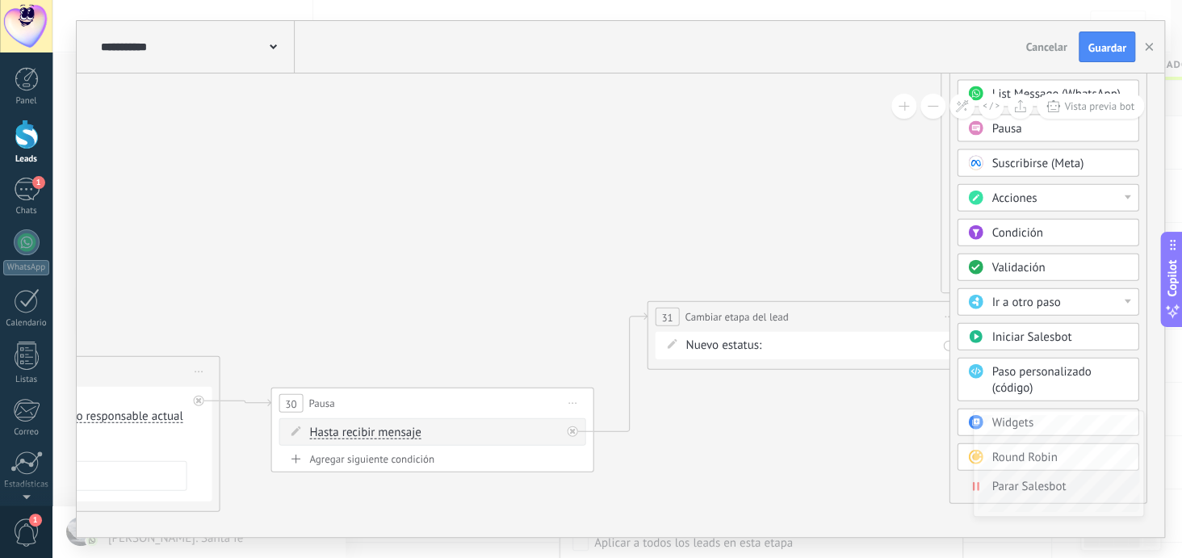
drag, startPoint x: 1084, startPoint y: 374, endPoint x: 1021, endPoint y: -70, distance: 448.5
click at [1021, 0] on html ".abecls-1,.abecls-2{fill-rule:evenodd}.abecls-2{fill:#fff} .abhcls-1{fill:none}…" at bounding box center [591, 279] width 1182 height 558
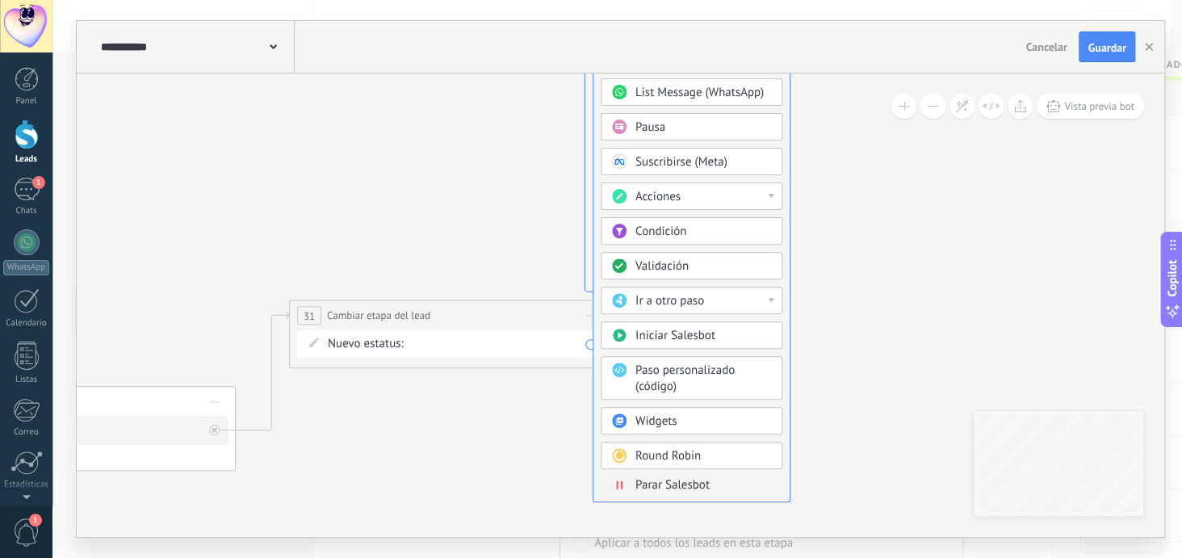
drag, startPoint x: 948, startPoint y: 79, endPoint x: 589, endPoint y: 78, distance: 358.5
click at [719, 482] on div "Parar Salesbot" at bounding box center [703, 485] width 136 height 16
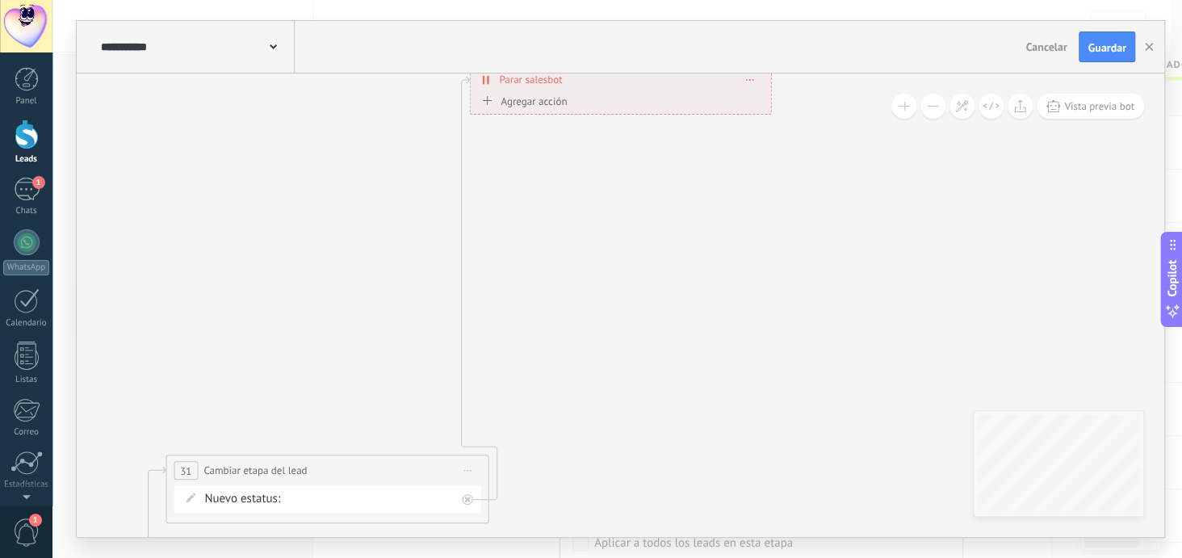
drag, startPoint x: 610, startPoint y: 93, endPoint x: 720, endPoint y: 404, distance: 329.7
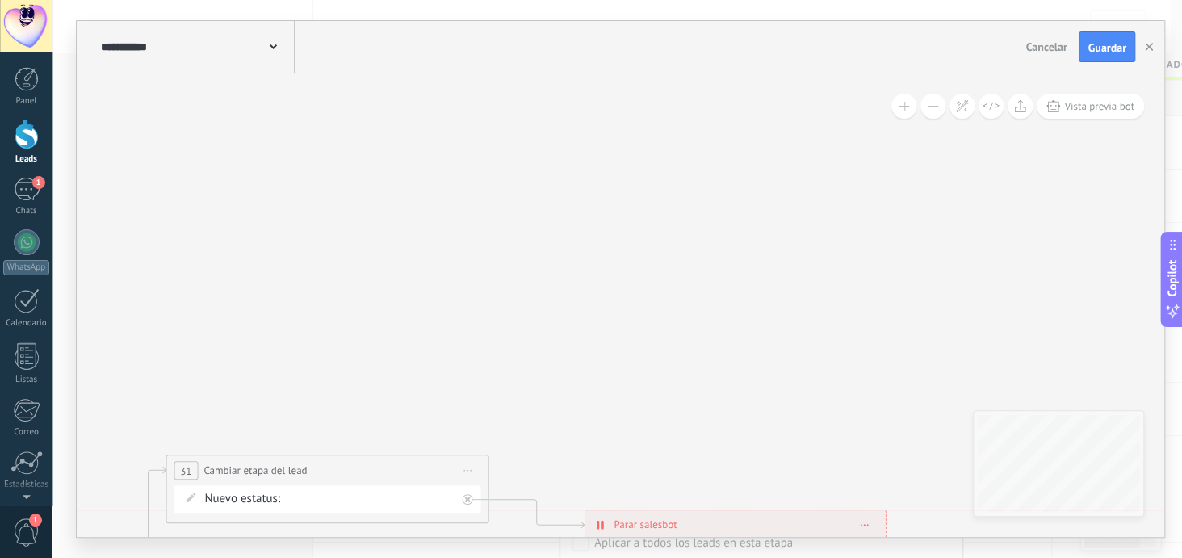
drag, startPoint x: 679, startPoint y: 314, endPoint x: 724, endPoint y: 523, distance: 213.9
click at [724, 523] on div "**********" at bounding box center [735, 524] width 300 height 28
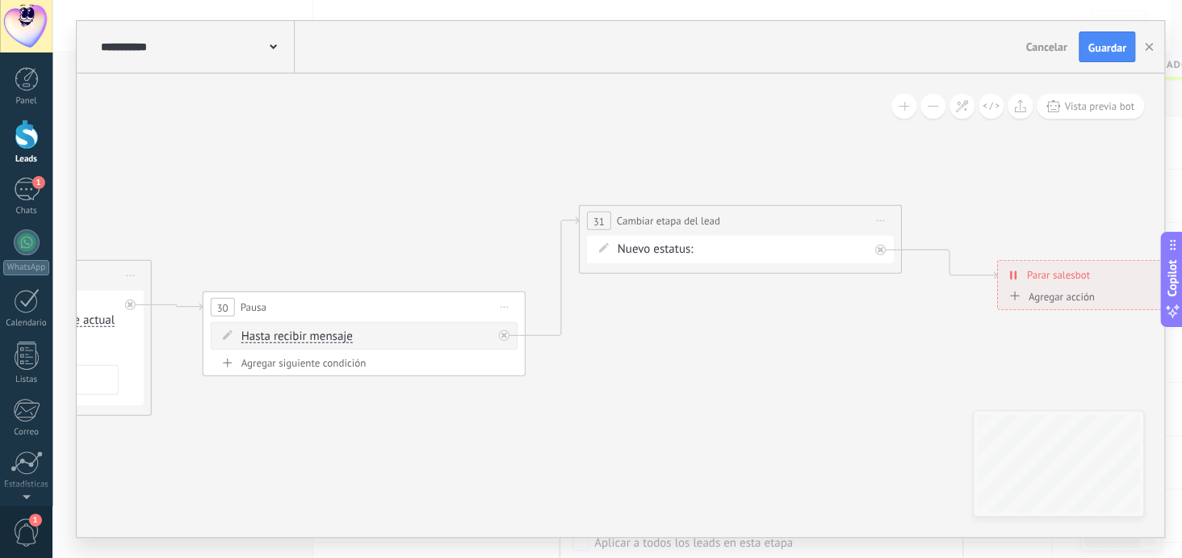
drag, startPoint x: 583, startPoint y: 259, endPoint x: 995, endPoint y: 10, distance: 482.1
click at [995, 10] on div "**********" at bounding box center [617, 279] width 1130 height 558
drag, startPoint x: 1037, startPoint y: 279, endPoint x: 1041, endPoint y: 304, distance: 26.0
click at [1041, 304] on span "Parar salesbot" at bounding box center [1060, 303] width 63 height 15
click at [339, 362] on div "Agregar siguiente condición" at bounding box center [364, 363] width 307 height 14
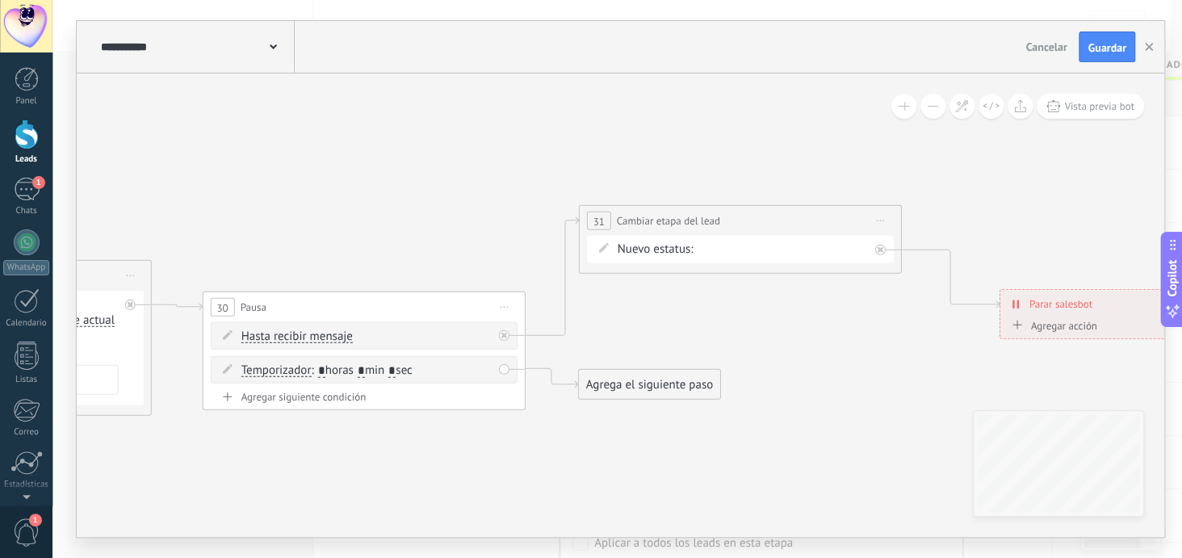
click at [346, 396] on div "Agregar siguiente condición" at bounding box center [364, 397] width 307 height 14
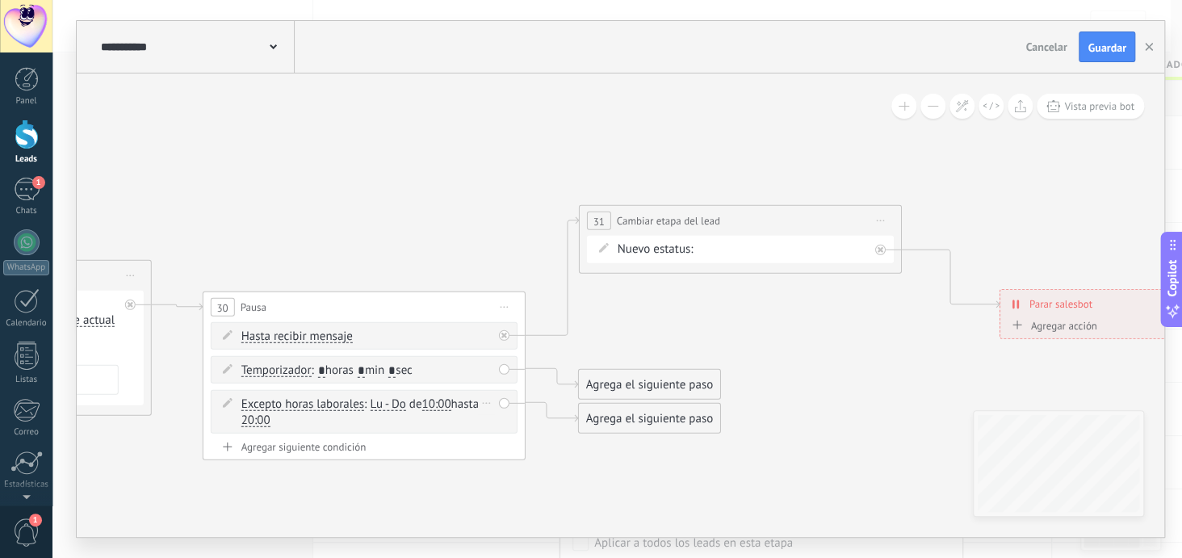
click at [488, 404] on div "Borrar" at bounding box center [487, 403] width 18 height 23
click at [501, 423] on div "Borrar" at bounding box center [512, 426] width 72 height 27
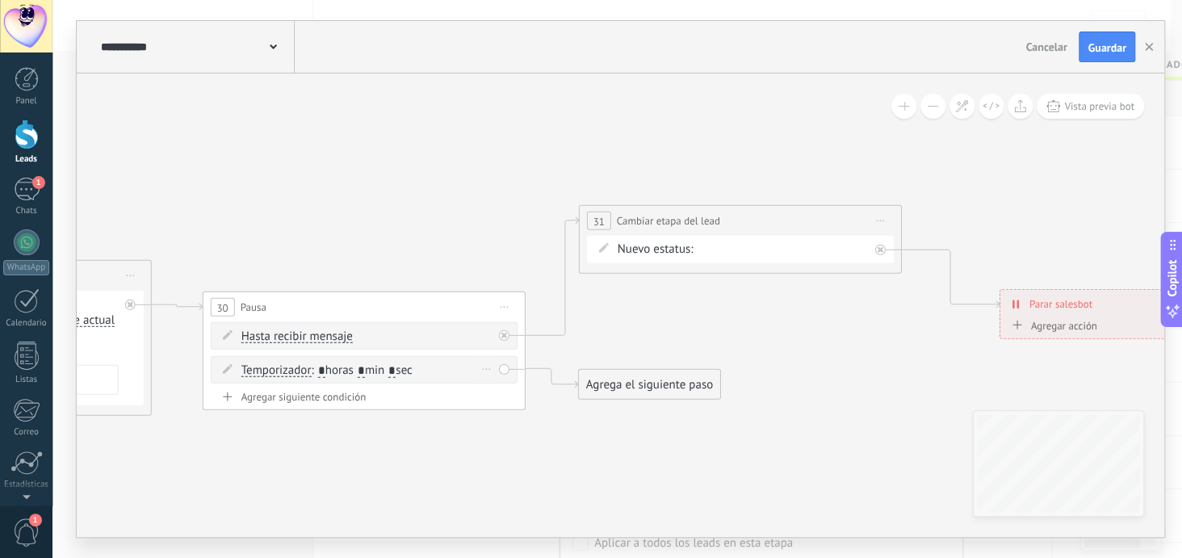
click at [325, 368] on input "*" at bounding box center [321, 370] width 7 height 13
type input "**"
click at [668, 384] on div "Agrega el siguiente paso" at bounding box center [649, 384] width 141 height 27
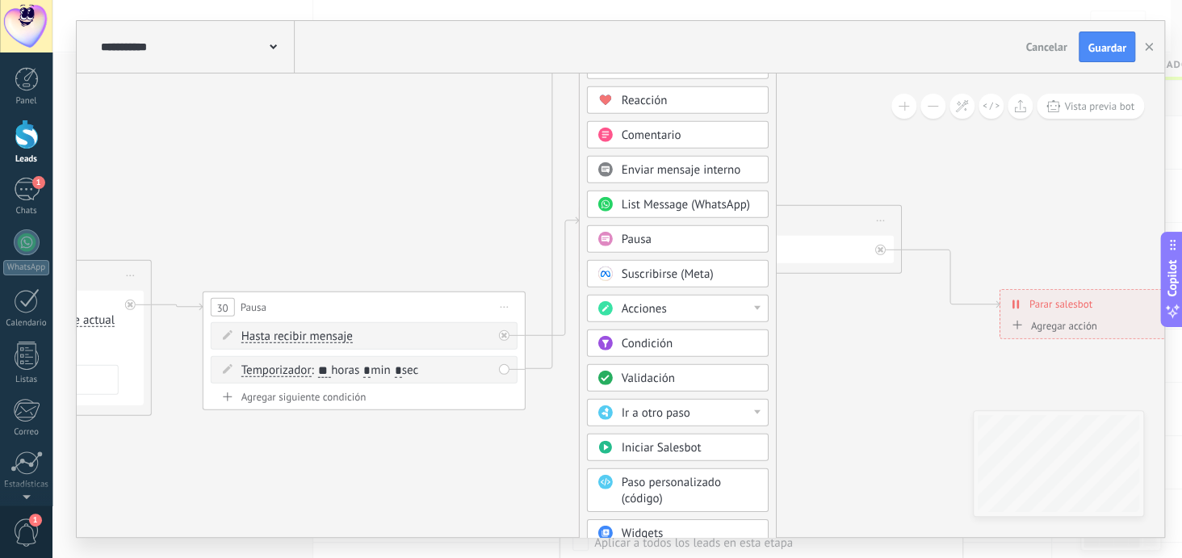
drag, startPoint x: 720, startPoint y: 376, endPoint x: 728, endPoint y: 29, distance: 347.3
click at [728, 29] on div "**********" at bounding box center [621, 279] width 1088 height 516
click at [758, 307] on div "Acciones" at bounding box center [678, 308] width 182 height 27
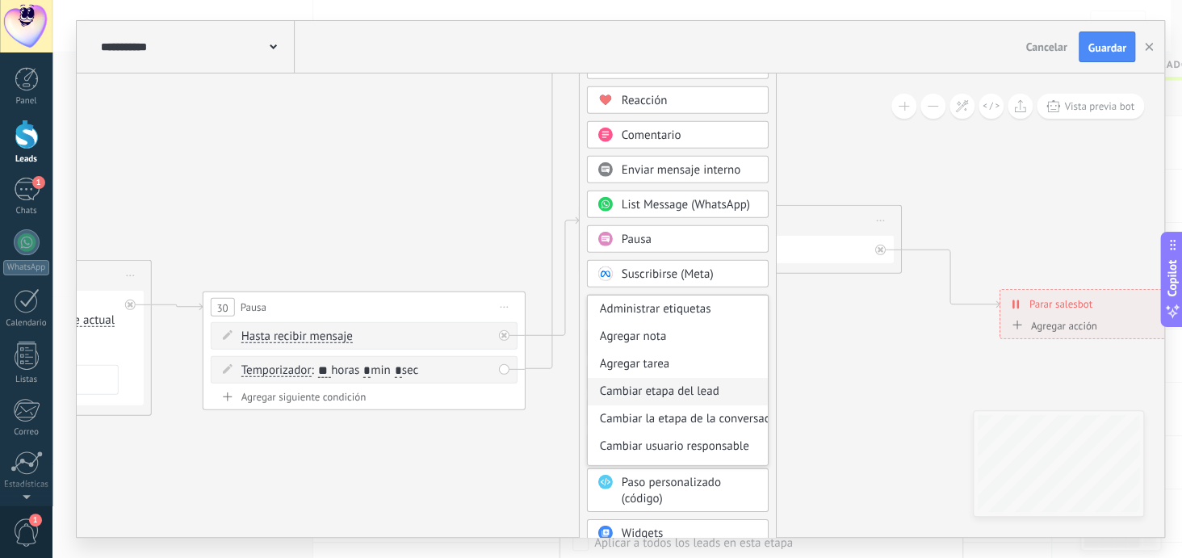
click at [710, 389] on div "Cambiar etapa del lead" at bounding box center [678, 391] width 180 height 27
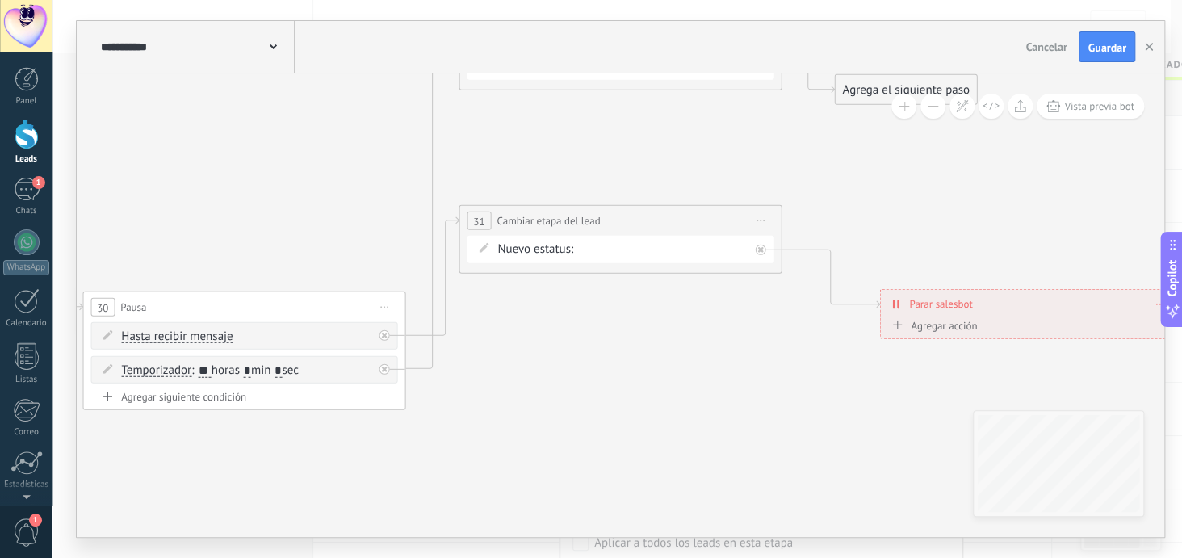
drag, startPoint x: 635, startPoint y: 80, endPoint x: 585, endPoint y: 144, distance: 81.6
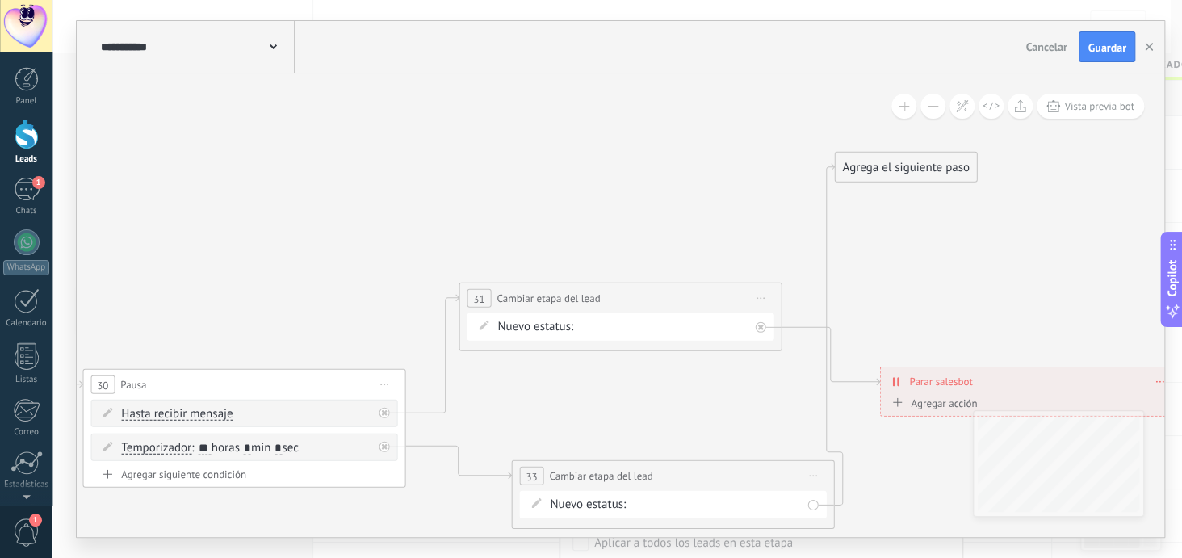
drag, startPoint x: 560, startPoint y: 112, endPoint x: 614, endPoint y: 474, distance: 365.6
click at [614, 474] on span "Cambiar etapa del lead" at bounding box center [600, 475] width 103 height 15
click at [0, 0] on div "Nueva consulta cierre Pedido enviado – ganado Pedido cancelado – perdido" at bounding box center [0, 0] width 0 height 0
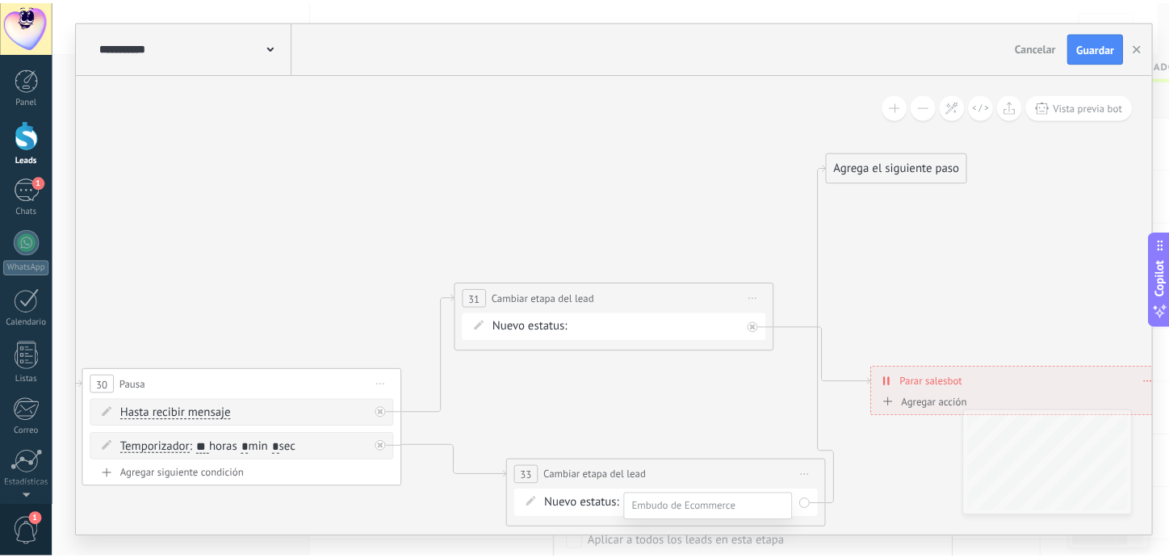
scroll to position [90, 0]
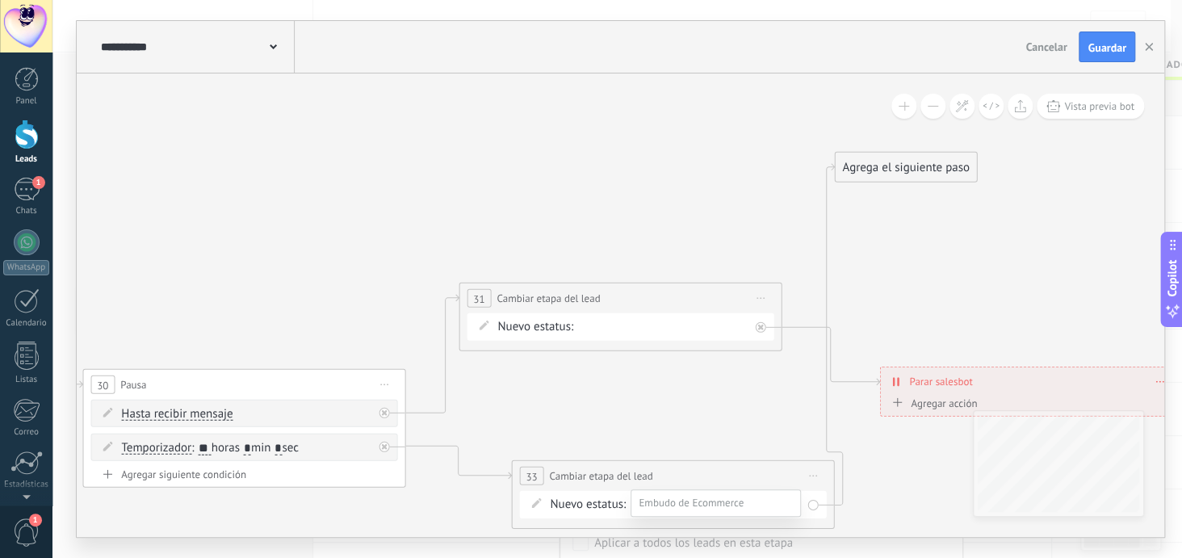
click at [0, 0] on label "Pedido cancelado – perdido" at bounding box center [0, 0] width 0 height 0
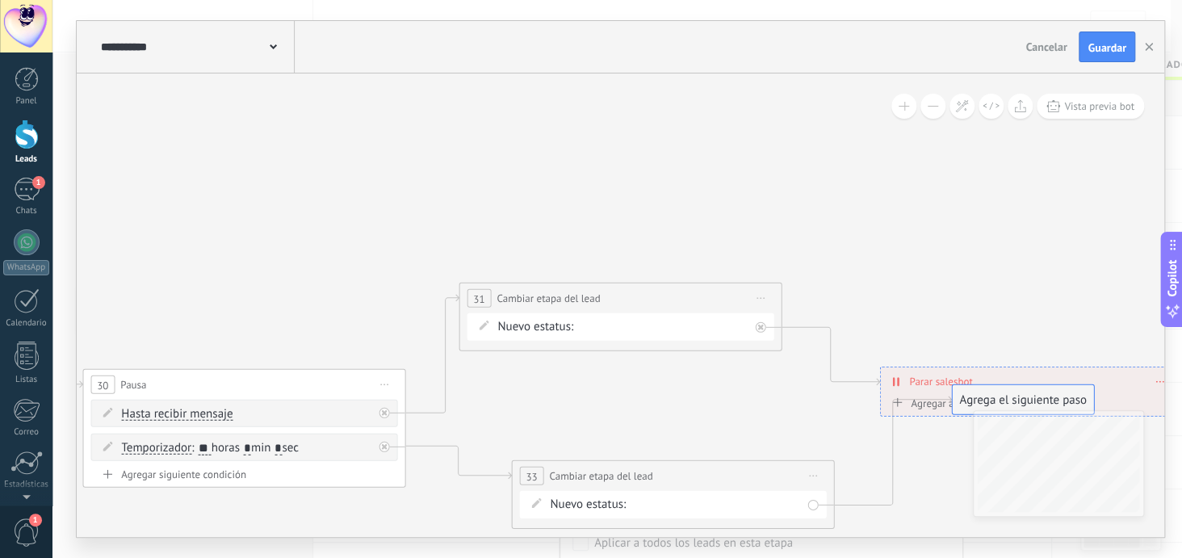
drag, startPoint x: 847, startPoint y: 165, endPoint x: 964, endPoint y: 398, distance: 261.1
drag, startPoint x: 703, startPoint y: 286, endPoint x: 736, endPoint y: 280, distance: 32.8
click at [736, 280] on div "**********" at bounding box center [651, 286] width 321 height 30
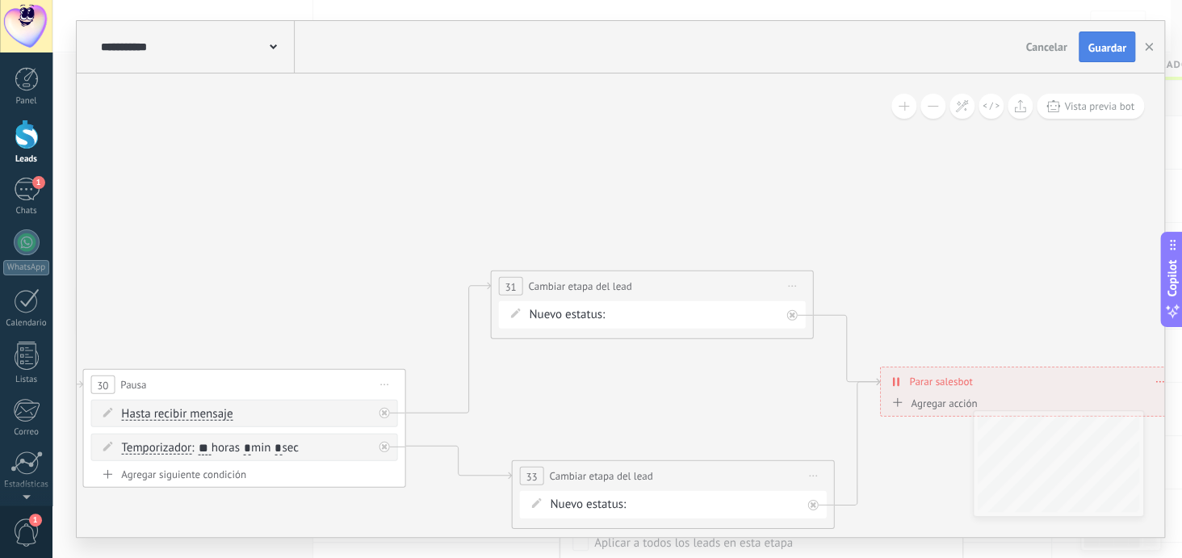
click at [1096, 42] on span "Guardar" at bounding box center [1107, 47] width 38 height 11
click at [1153, 47] on button "button" at bounding box center [1149, 46] width 24 height 31
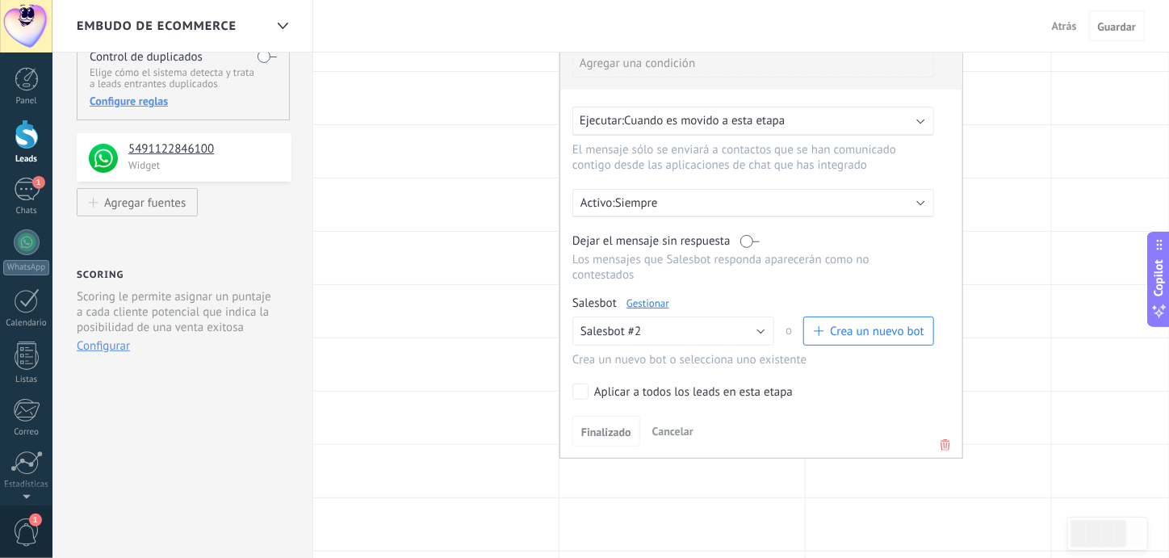
scroll to position [403, 0]
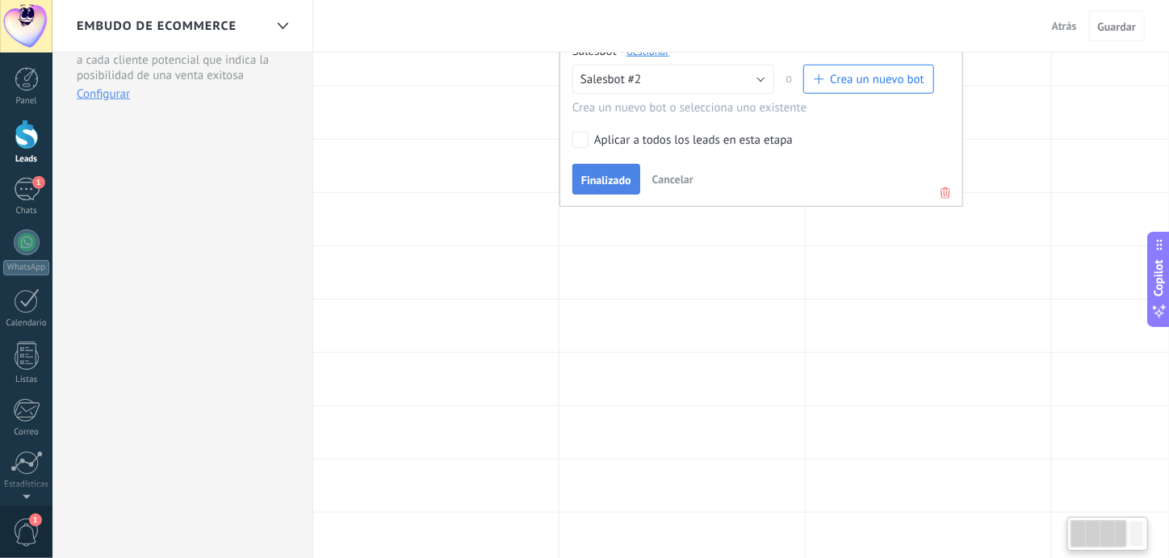
click at [610, 174] on span "Finalizado" at bounding box center [606, 179] width 50 height 11
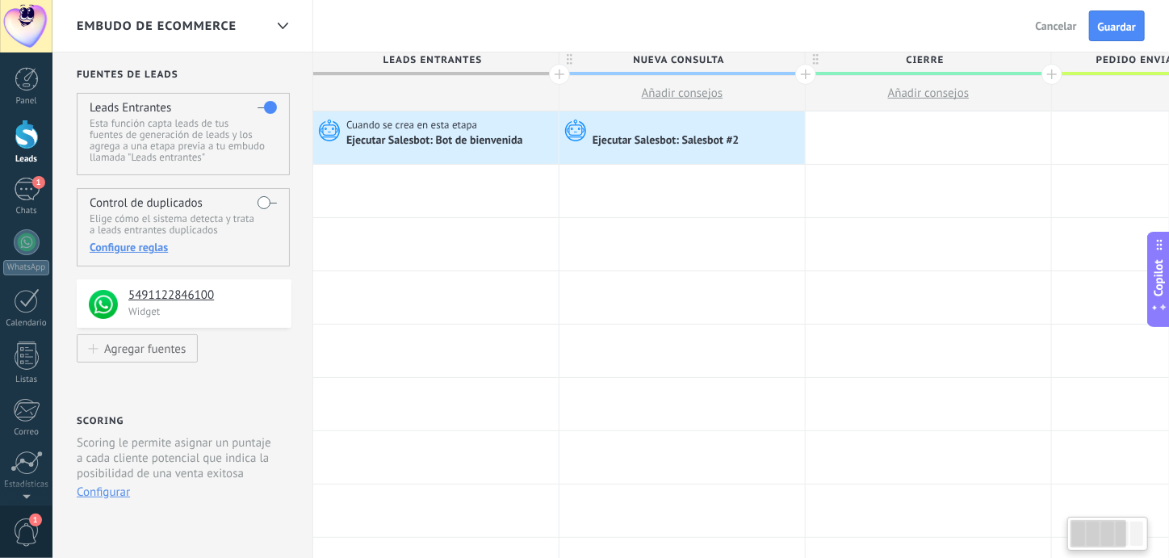
scroll to position [0, 0]
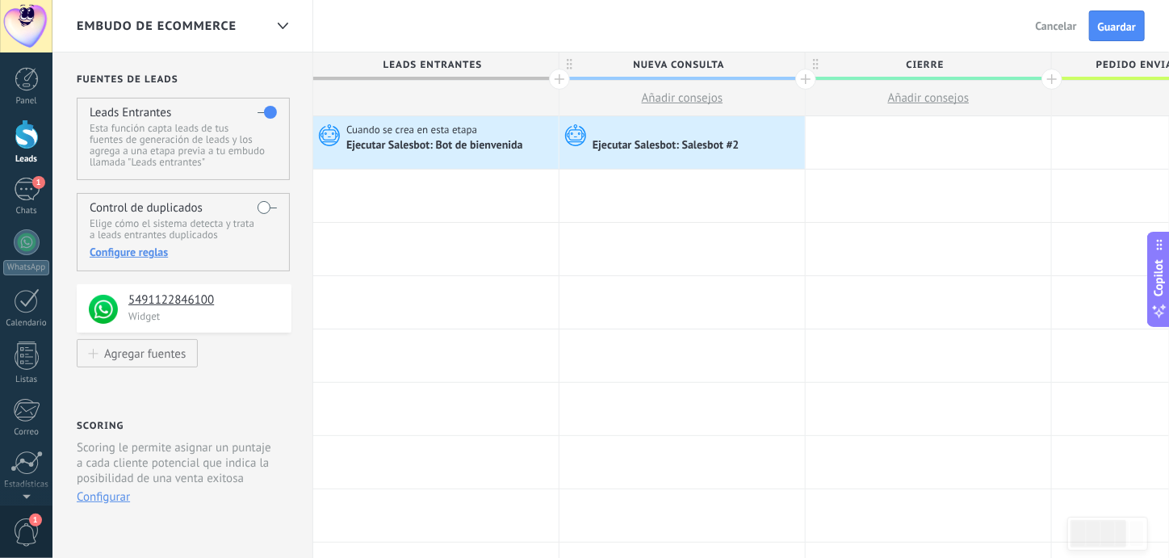
click at [912, 139] on div at bounding box center [928, 142] width 245 height 52
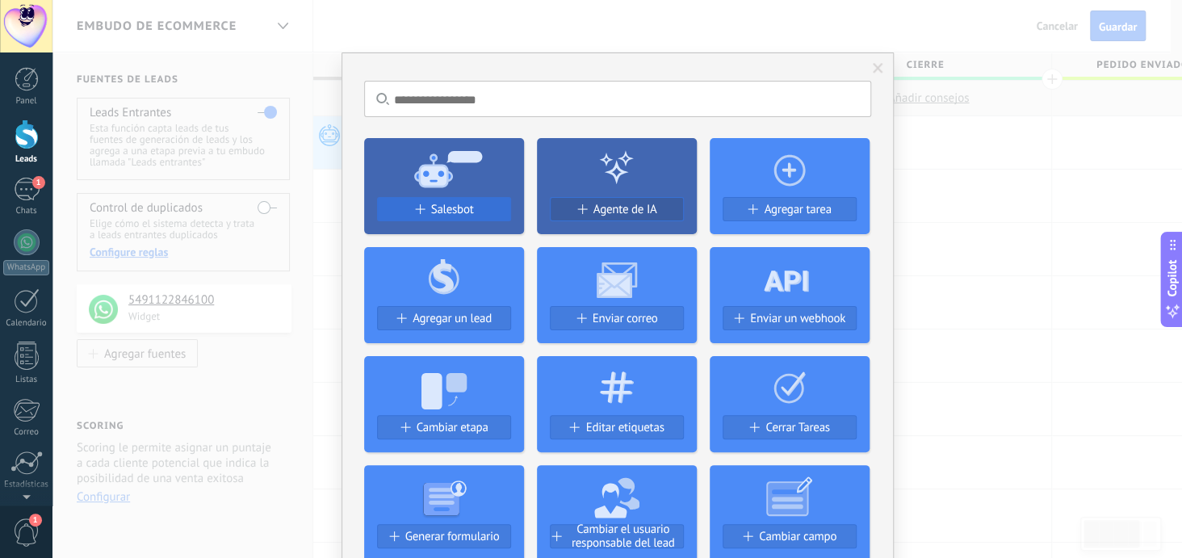
click at [454, 207] on span "Salesbot" at bounding box center [452, 210] width 43 height 14
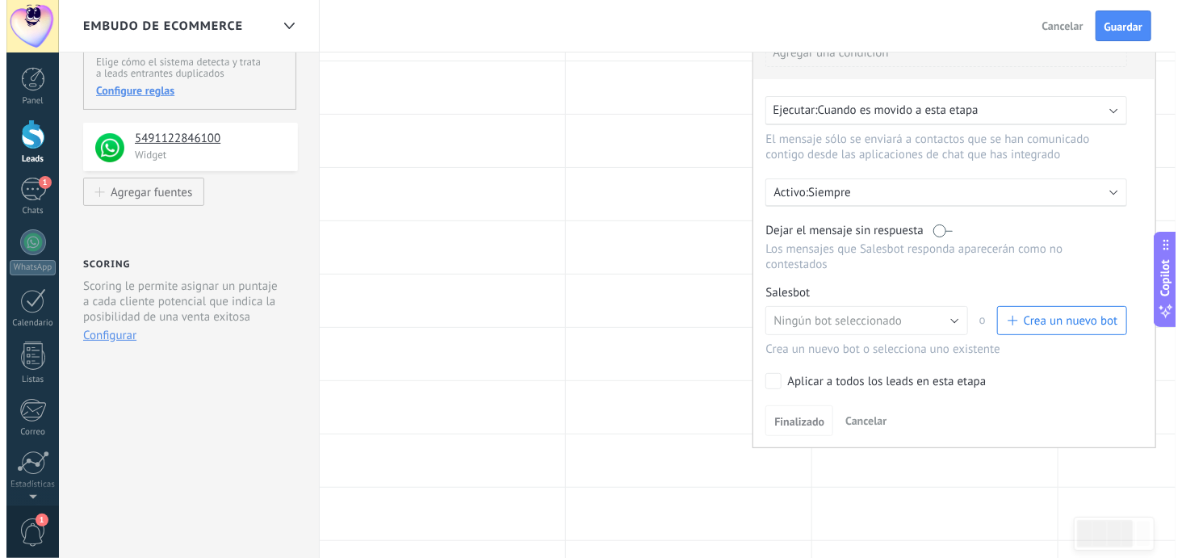
scroll to position [80, 0]
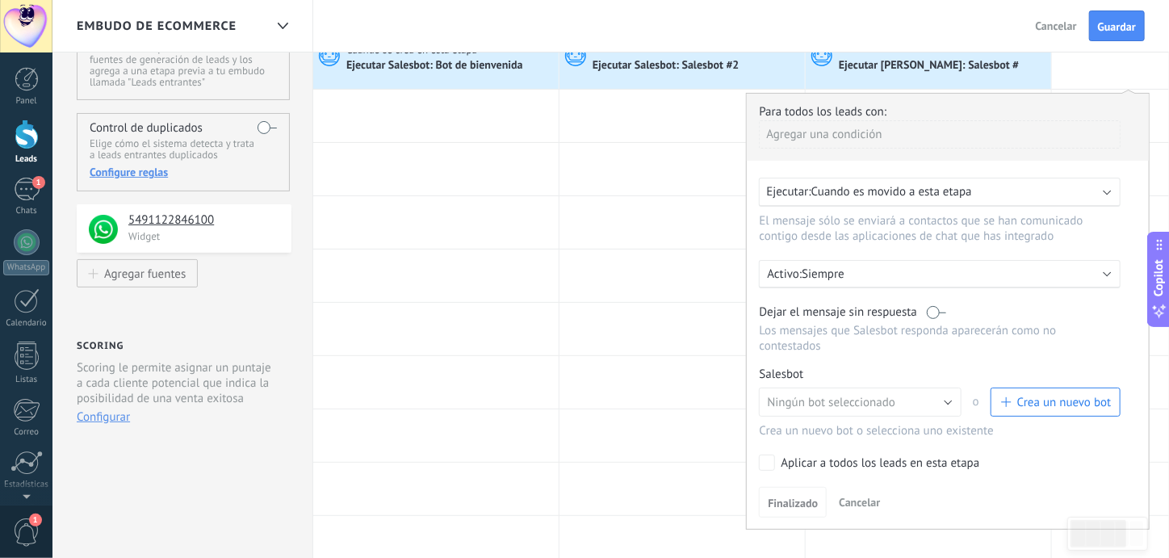
click at [1036, 395] on span "Crea un nuevo bot" at bounding box center [1064, 402] width 94 height 15
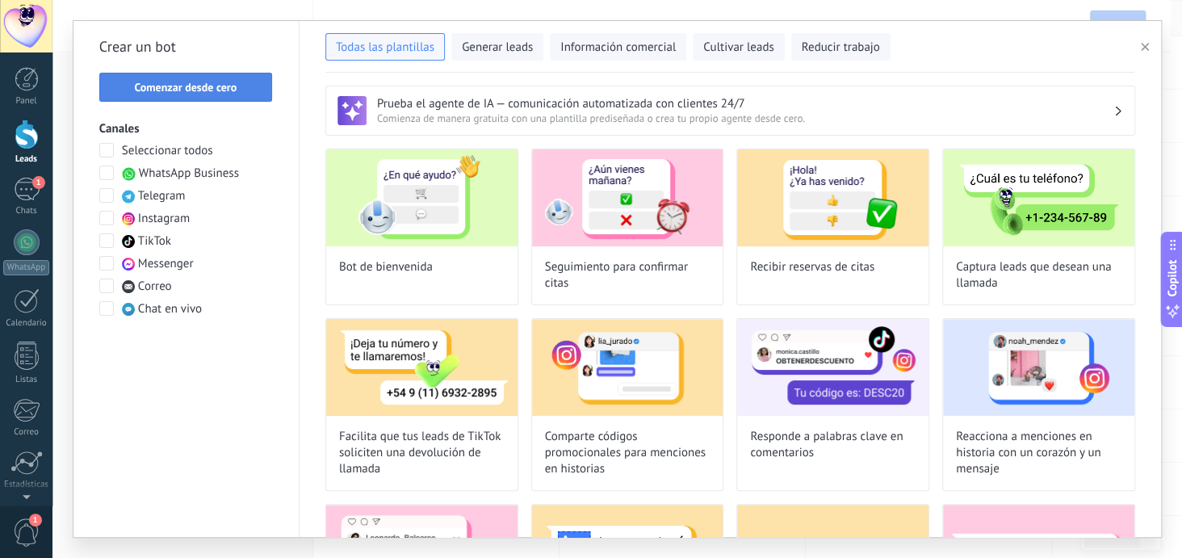
click at [207, 86] on span "Comenzar desde cero" at bounding box center [185, 87] width 103 height 11
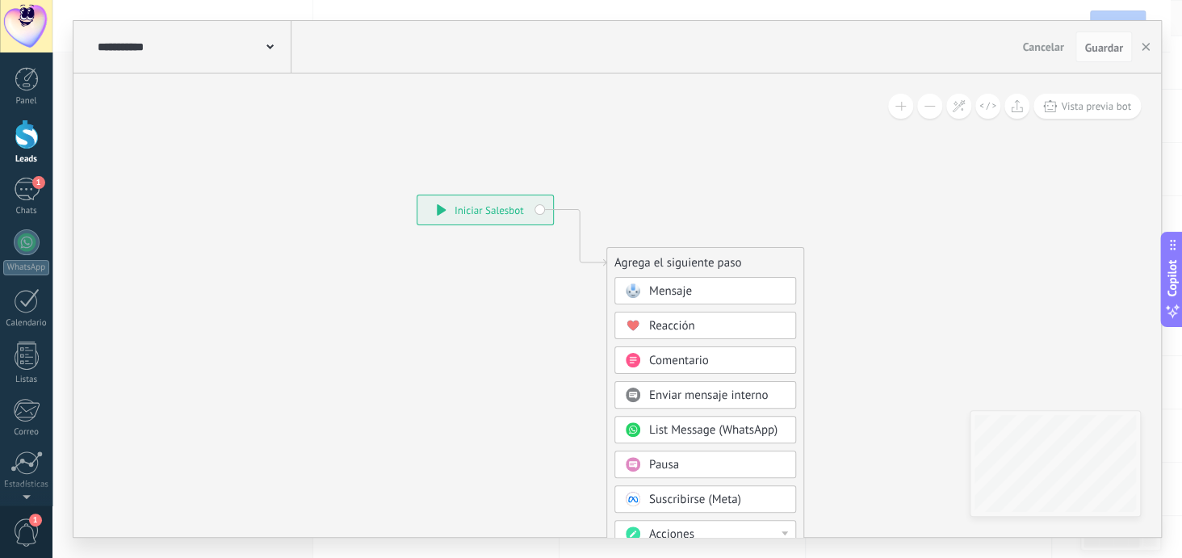
click at [674, 285] on span "Mensaje" at bounding box center [670, 290] width 43 height 15
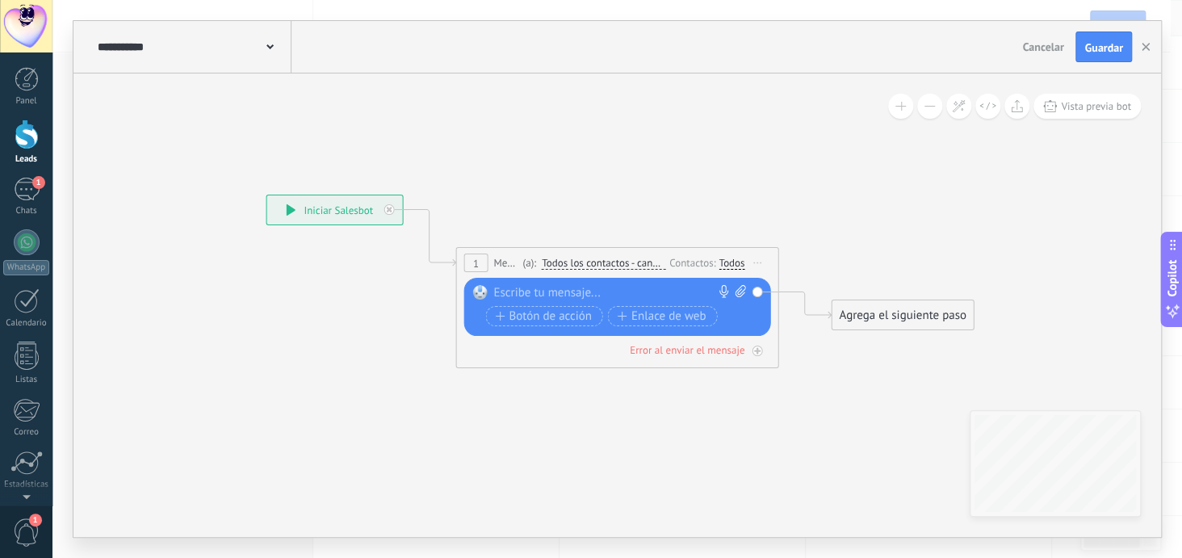
click at [609, 289] on div at bounding box center [613, 293] width 240 height 16
paste div
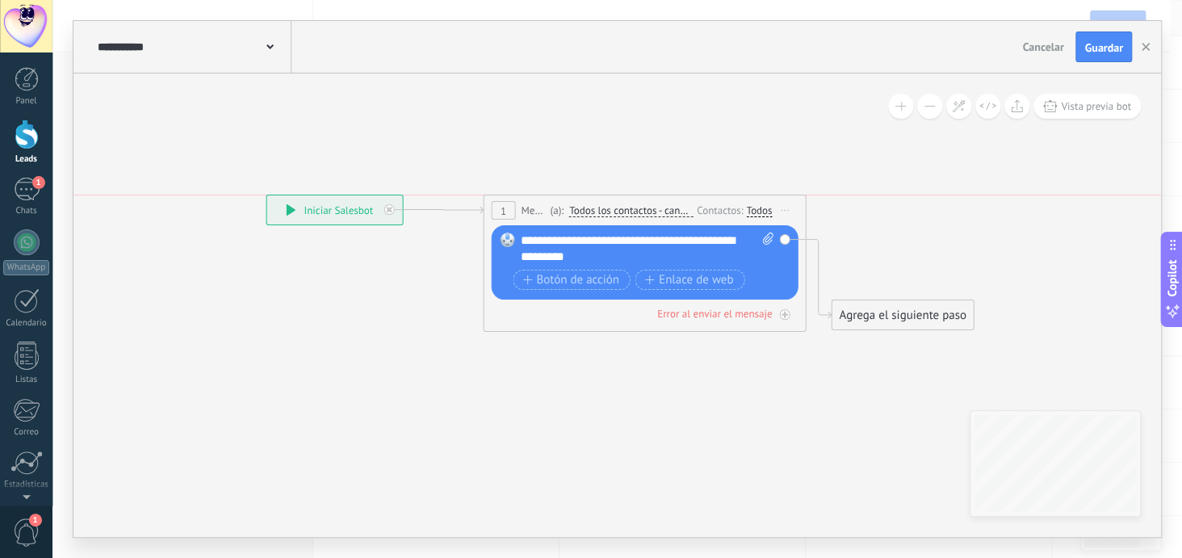
drag, startPoint x: 660, startPoint y: 253, endPoint x: 687, endPoint y: 196, distance: 62.8
click at [687, 196] on div "1 Mensaje ******* (a): Todos los contactos - canales seleccionados Todos los co…" at bounding box center [644, 210] width 321 height 30
drag, startPoint x: 853, startPoint y: 309, endPoint x: 845, endPoint y: 249, distance: 61.0
click at [845, 249] on div "Agrega el siguiente paso" at bounding box center [896, 257] width 141 height 27
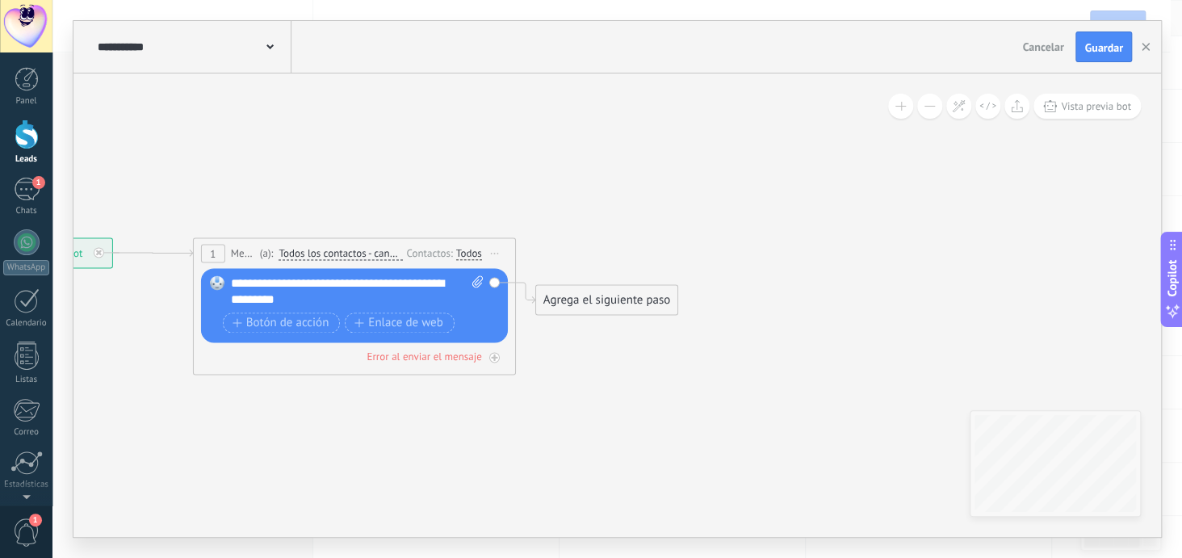
drag, startPoint x: 535, startPoint y: 377, endPoint x: 245, endPoint y: 421, distance: 293.1
click at [245, 421] on icon at bounding box center [299, 306] width 1455 height 944
click at [594, 294] on div "Agrega el siguiente paso" at bounding box center [606, 300] width 141 height 27
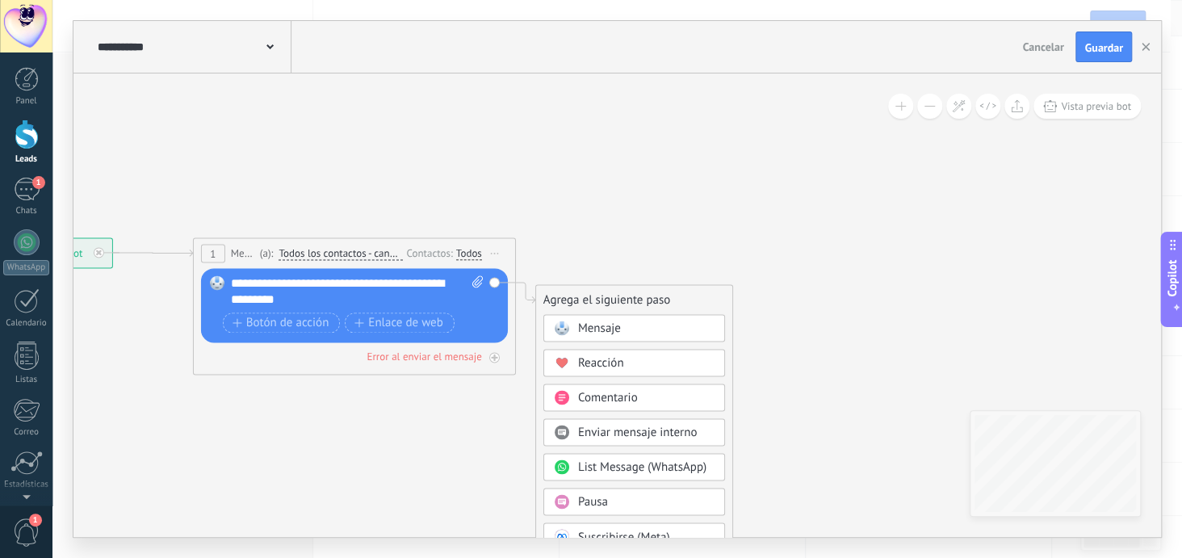
click at [618, 491] on div "Pausa" at bounding box center [634, 501] width 182 height 27
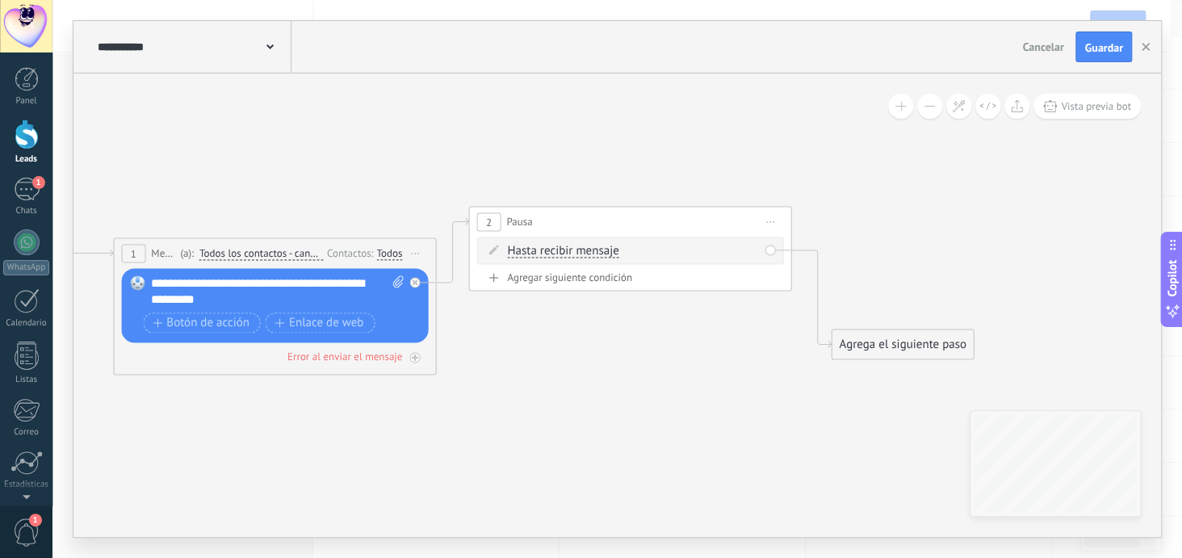
drag, startPoint x: 642, startPoint y: 304, endPoint x: 656, endPoint y: 226, distance: 79.5
click at [656, 226] on div "2 Pausa ***** Iniciar vista previa aquí Cambiar nombre Duplicar Borrar" at bounding box center [629, 222] width 321 height 30
click at [855, 220] on div "Agrega el siguiente paso" at bounding box center [918, 221] width 141 height 27
click at [593, 284] on div "Agregar siguiente condición" at bounding box center [629, 279] width 307 height 19
click at [595, 273] on div "Agregar siguiente condición" at bounding box center [629, 277] width 307 height 14
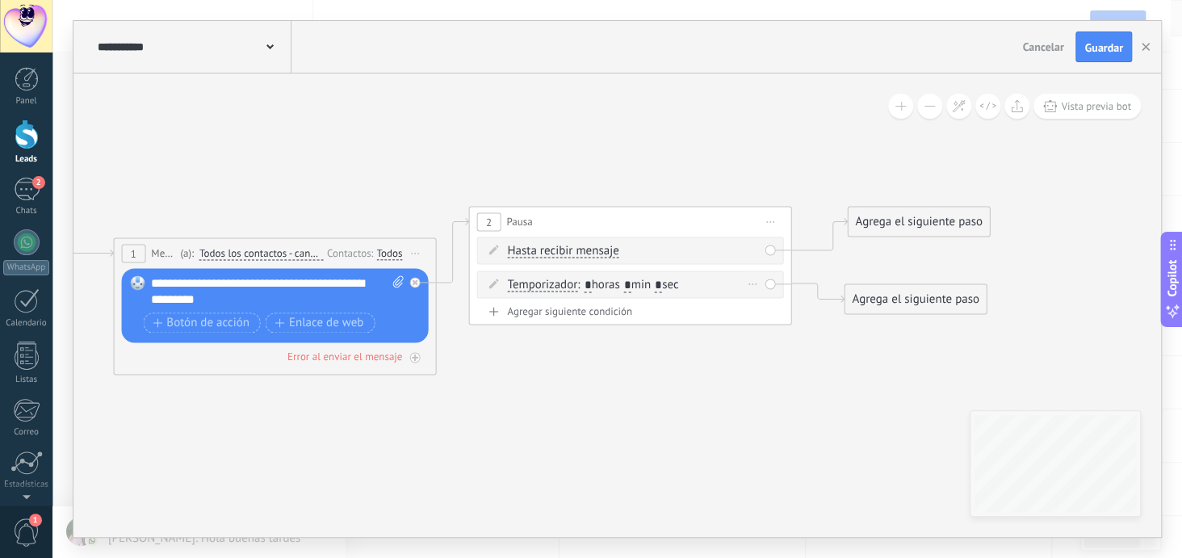
click at [538, 285] on span "Temporizador" at bounding box center [542, 285] width 70 height 13
click at [538, 285] on button "Temporizador" at bounding box center [600, 284] width 202 height 29
click at [534, 283] on span "Temporizador" at bounding box center [586, 286] width 195 height 16
click at [591, 281] on input "*" at bounding box center [587, 285] width 7 height 13
type input "*"
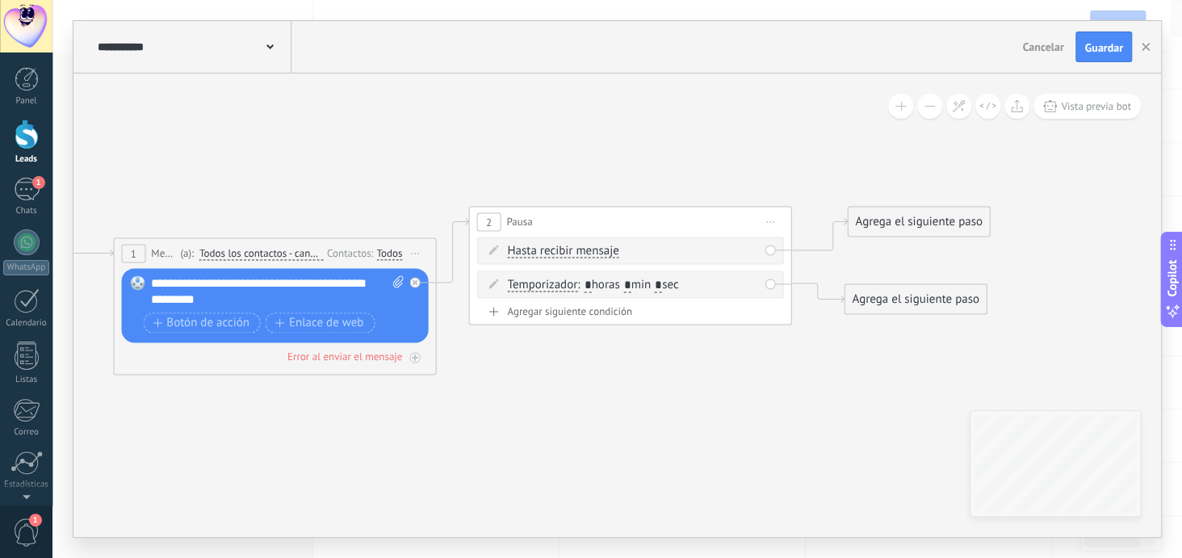
click at [909, 374] on icon at bounding box center [415, 289] width 1846 height 975
click at [886, 303] on div "Agrega el siguiente paso" at bounding box center [915, 299] width 141 height 27
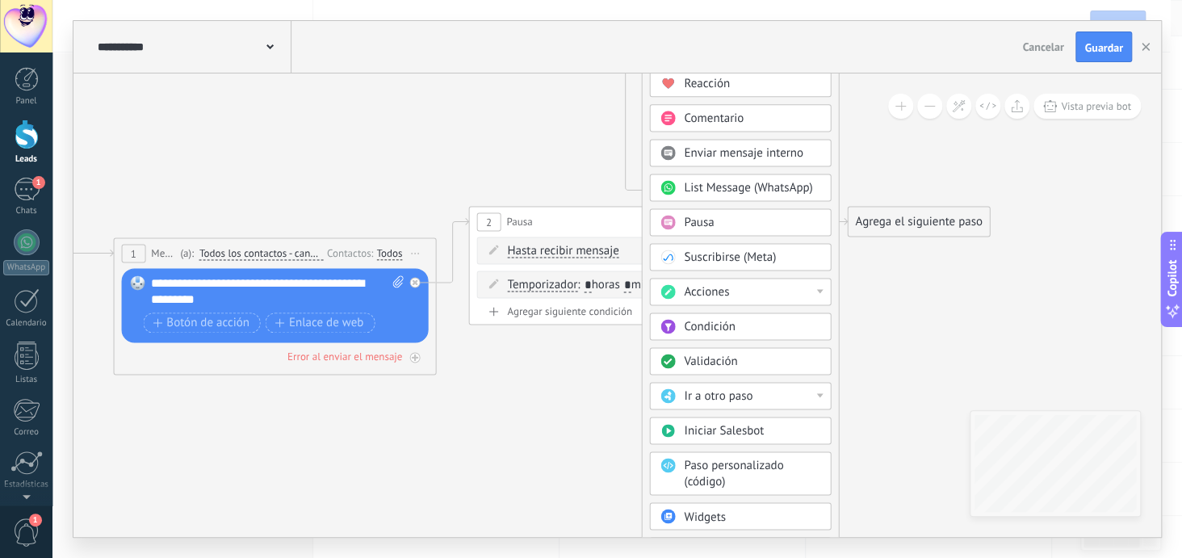
drag, startPoint x: 892, startPoint y: 300, endPoint x: 690, endPoint y: 22, distance: 343.8
click at [690, 22] on div "**********" at bounding box center [617, 279] width 1088 height 516
click at [822, 291] on div "Acciones" at bounding box center [740, 291] width 182 height 27
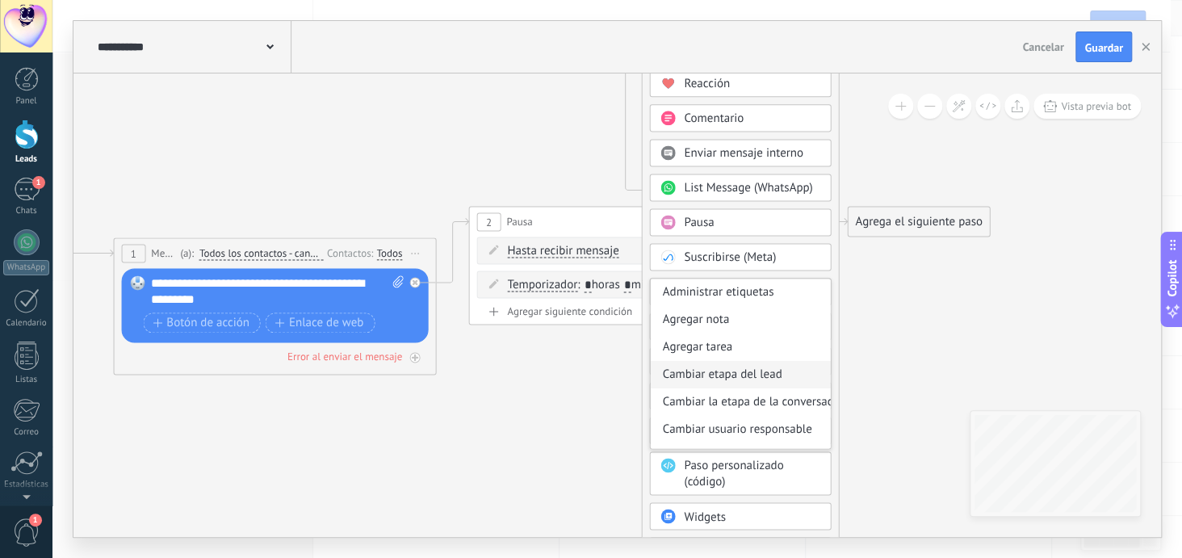
click at [752, 372] on div "Cambiar etapa del lead" at bounding box center [740, 374] width 180 height 27
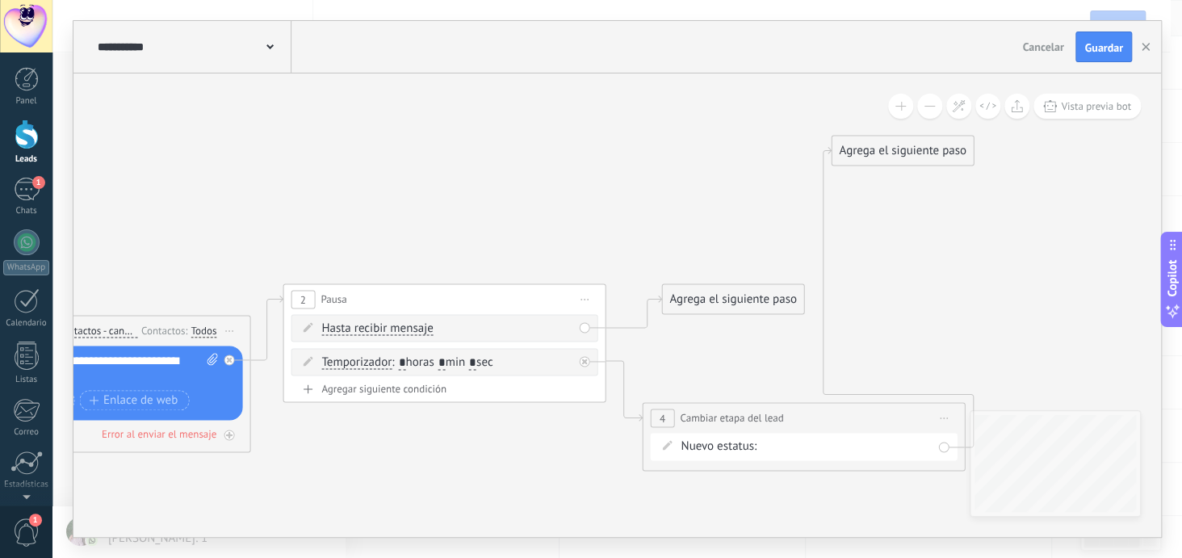
drag, startPoint x: 670, startPoint y: 98, endPoint x: 857, endPoint y: 417, distance: 370.6
click at [857, 417] on div "**********" at bounding box center [803, 418] width 321 height 30
click at [0, 0] on div "Nueva consulta cierre Pedido enviado – ganado Pedido cancelado – perdido" at bounding box center [0, 0] width 0 height 0
click at [0, 0] on label "Pedido cancelado – perdido" at bounding box center [0, 0] width 0 height 0
drag, startPoint x: 909, startPoint y: 149, endPoint x: 1061, endPoint y: 393, distance: 287.2
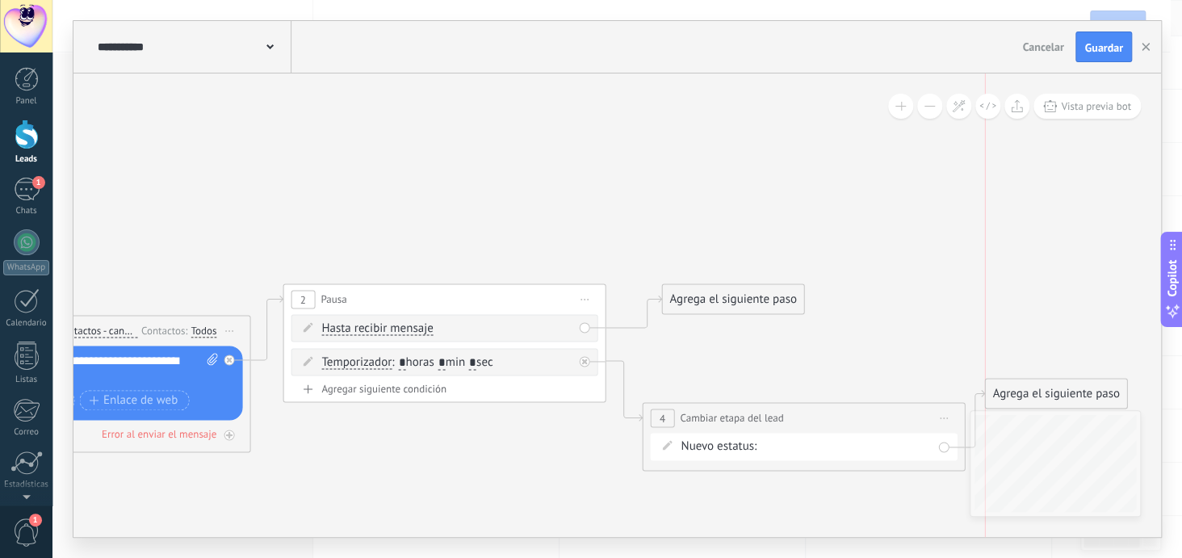
click at [1061, 393] on div "Agrega el siguiente paso" at bounding box center [1055, 393] width 141 height 27
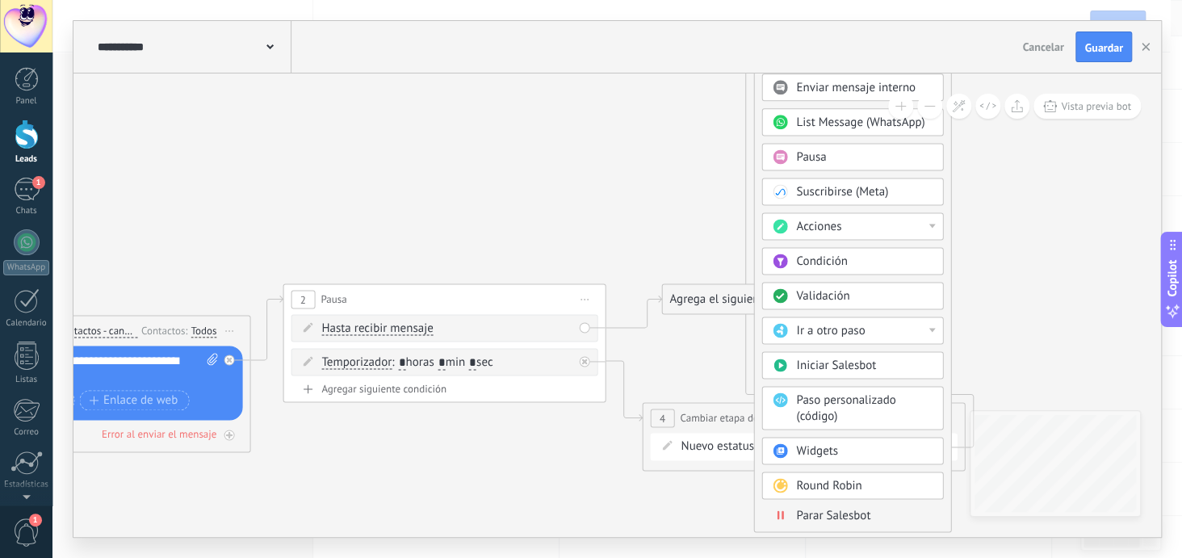
drag, startPoint x: 1061, startPoint y: 393, endPoint x: 830, endPoint y: -44, distance: 494.8
click at [830, 0] on html ".abecls-1,.abecls-2{fill-rule:evenodd}.abecls-2{fill:#fff} .abhcls-1{fill:none}…" at bounding box center [591, 199] width 1182 height 558
click at [854, 516] on span "Parar Salesbot" at bounding box center [833, 514] width 74 height 15
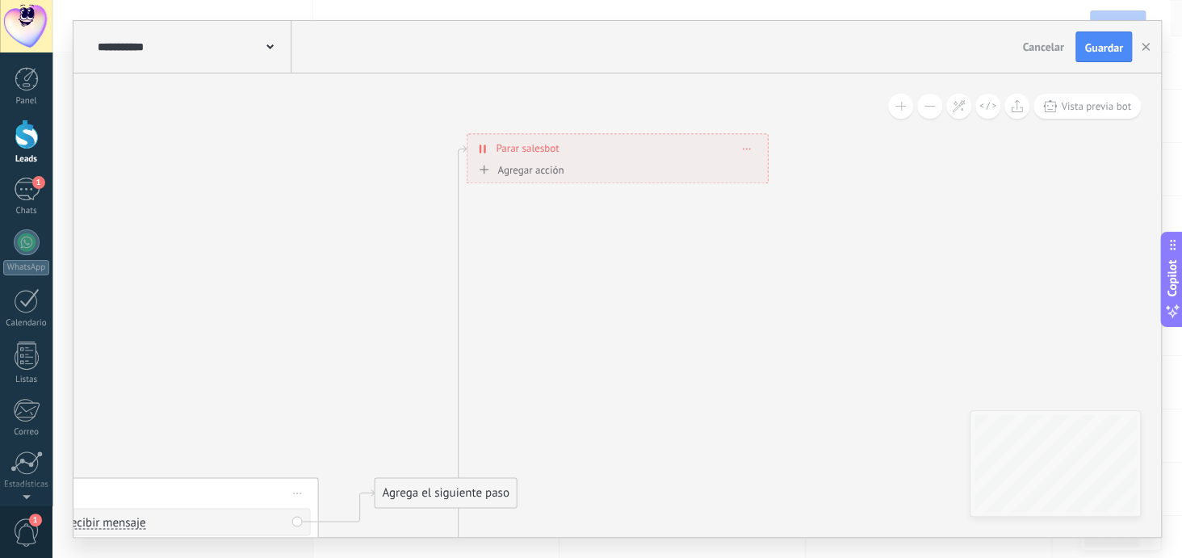
drag, startPoint x: 631, startPoint y: 165, endPoint x: 746, endPoint y: 306, distance: 182.0
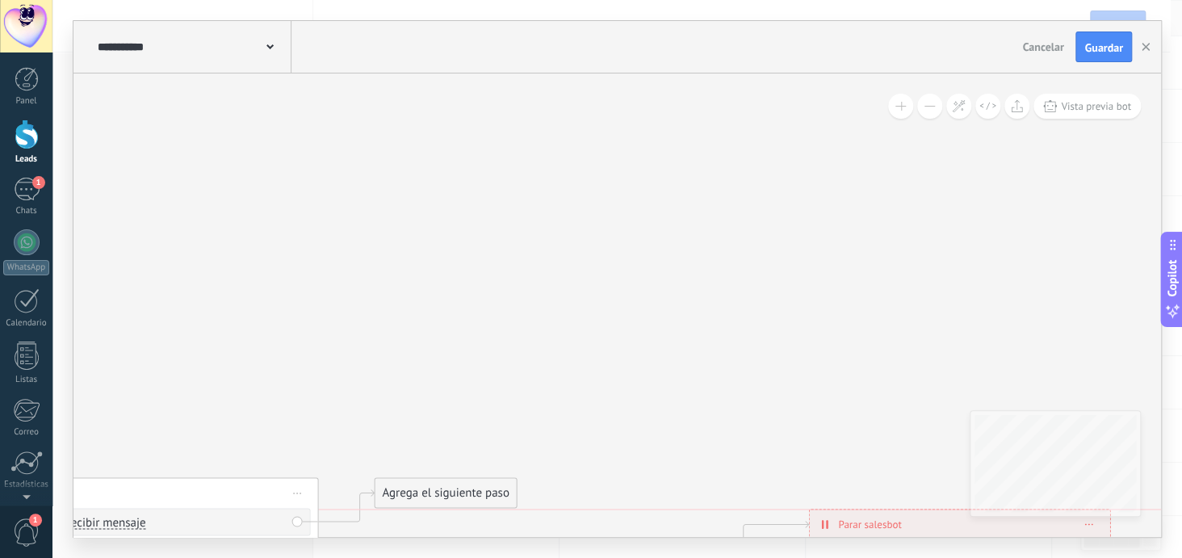
drag, startPoint x: 559, startPoint y: 141, endPoint x: 901, endPoint y: 519, distance: 509.9
click at [901, 519] on div "**********" at bounding box center [959, 523] width 300 height 28
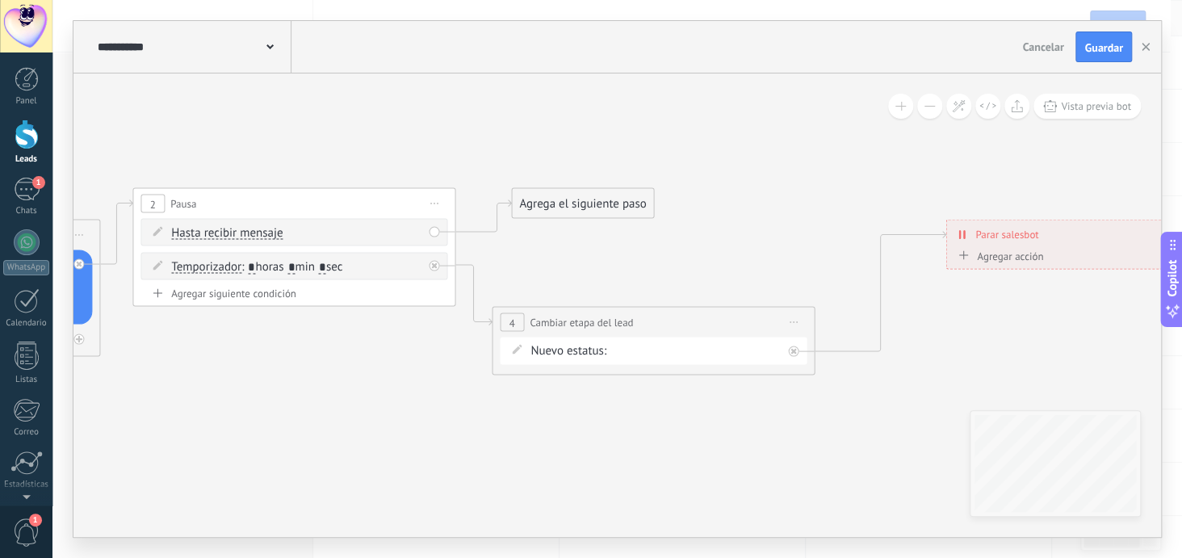
drag, startPoint x: 390, startPoint y: 122, endPoint x: 527, endPoint y: 103, distance: 138.5
click at [527, 103] on icon at bounding box center [403, 281] width 2495 height 994
click at [587, 203] on div "Agrega el siguiente paso" at bounding box center [582, 204] width 141 height 27
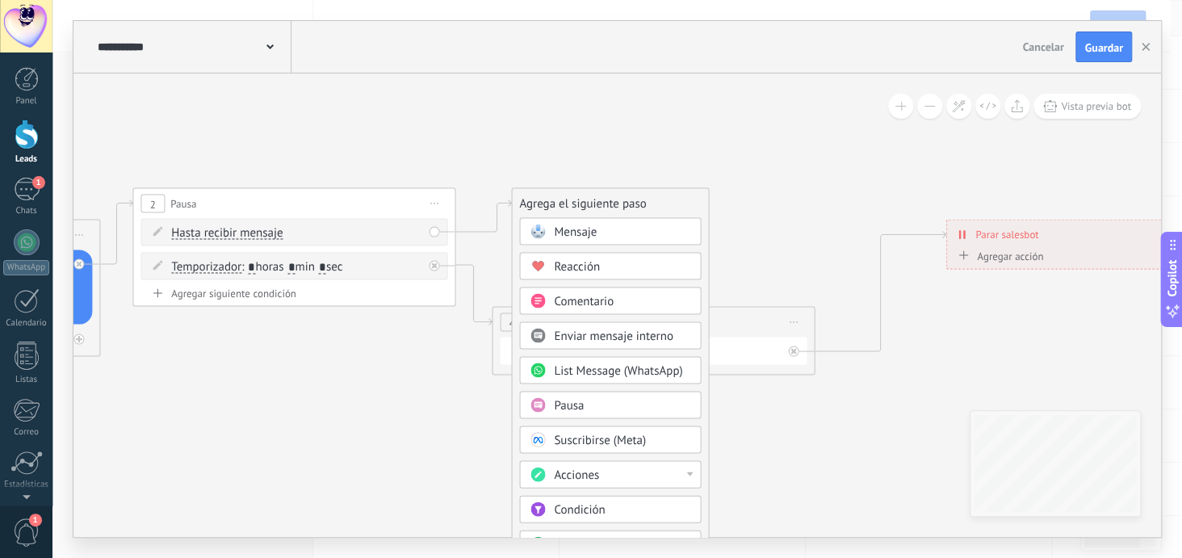
click at [717, 144] on icon at bounding box center [403, 281] width 2495 height 994
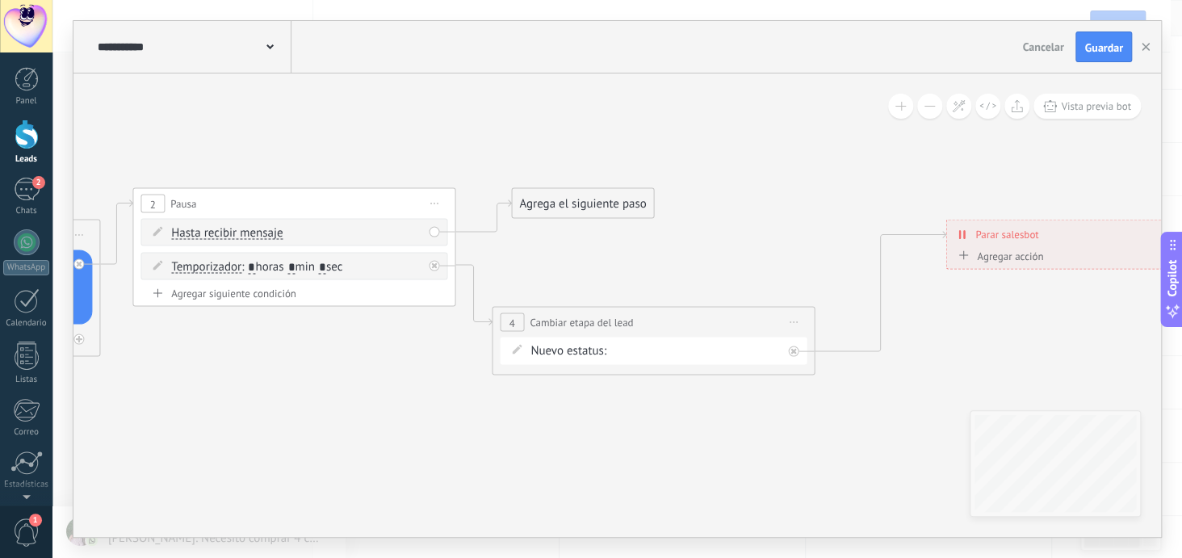
click at [618, 194] on div "Agrega el siguiente paso" at bounding box center [582, 204] width 141 height 27
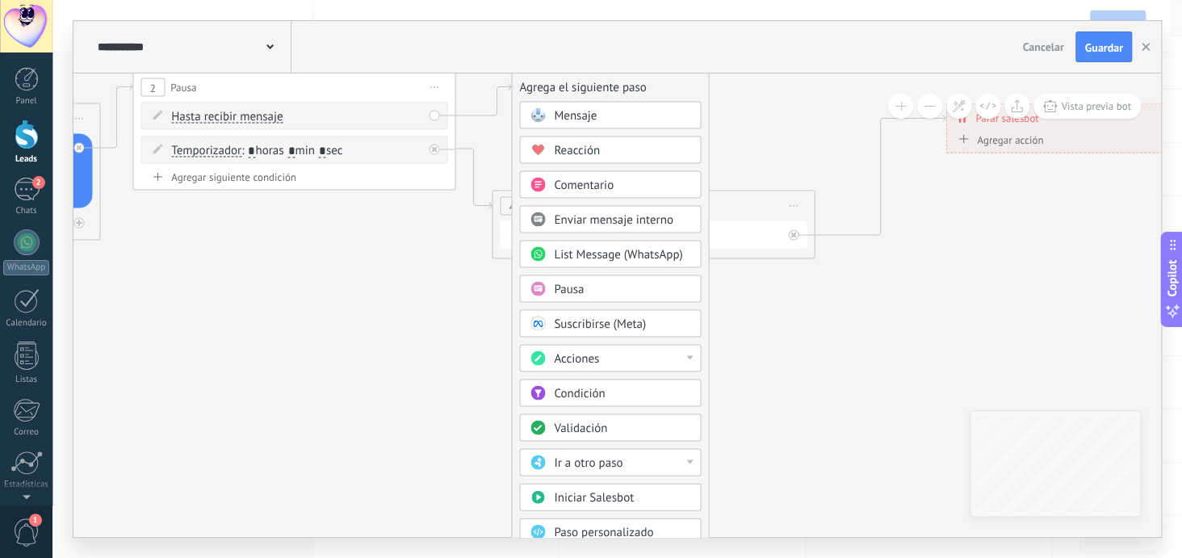
click at [581, 115] on span "Mensaje" at bounding box center [575, 115] width 43 height 15
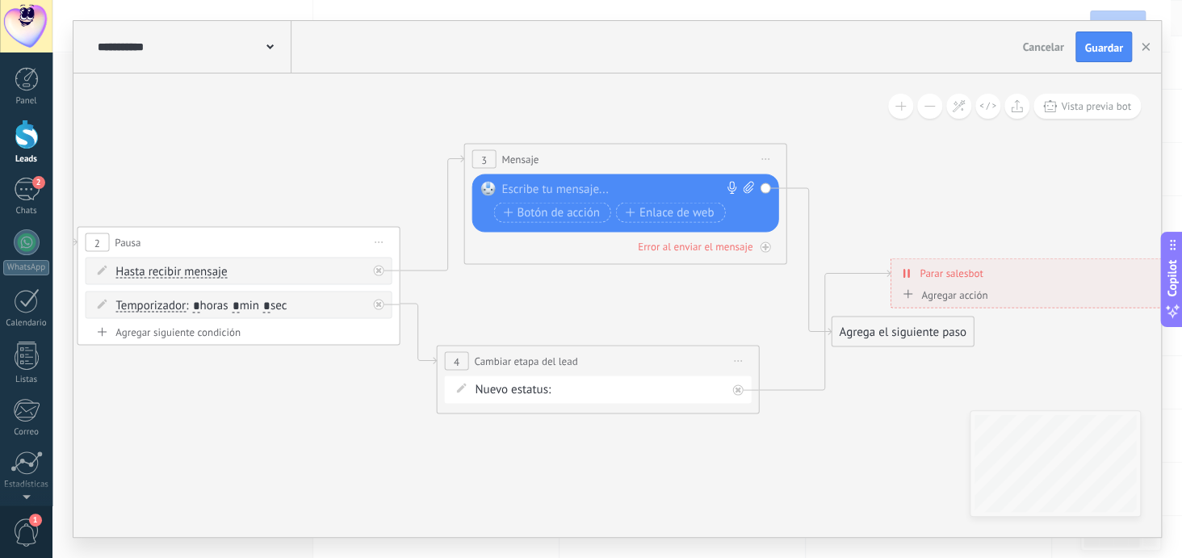
drag, startPoint x: 639, startPoint y: 247, endPoint x: 648, endPoint y: 165, distance: 82.8
click at [648, 165] on div "3 Mensaje ******* (a): Todos los contactos - canales seleccionados Todos los co…" at bounding box center [624, 160] width 321 height 30
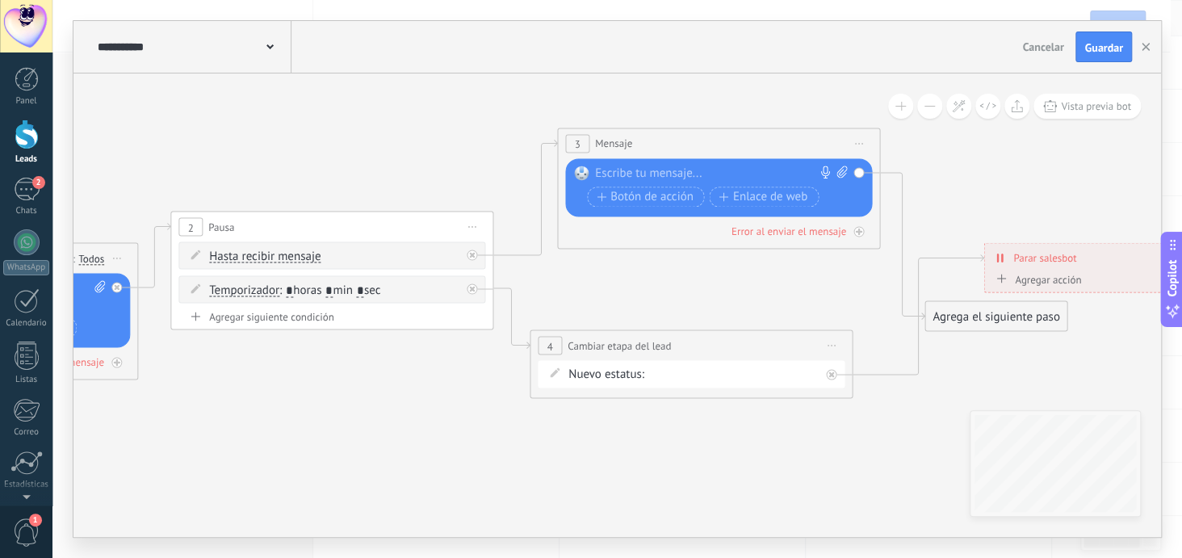
drag, startPoint x: 283, startPoint y: 462, endPoint x: 375, endPoint y: 446, distance: 93.3
click at [375, 446] on icon at bounding box center [441, 262] width 2495 height 1075
drag, startPoint x: 965, startPoint y: 316, endPoint x: 976, endPoint y: 159, distance: 157.8
click at [976, 159] on div "Agrega el siguiente paso" at bounding box center [1007, 158] width 141 height 27
click at [866, 140] on span "Iniciar vista previa aquí Cambiar nombre Duplicar [GEOGRAPHIC_DATA]" at bounding box center [859, 143] width 26 height 23
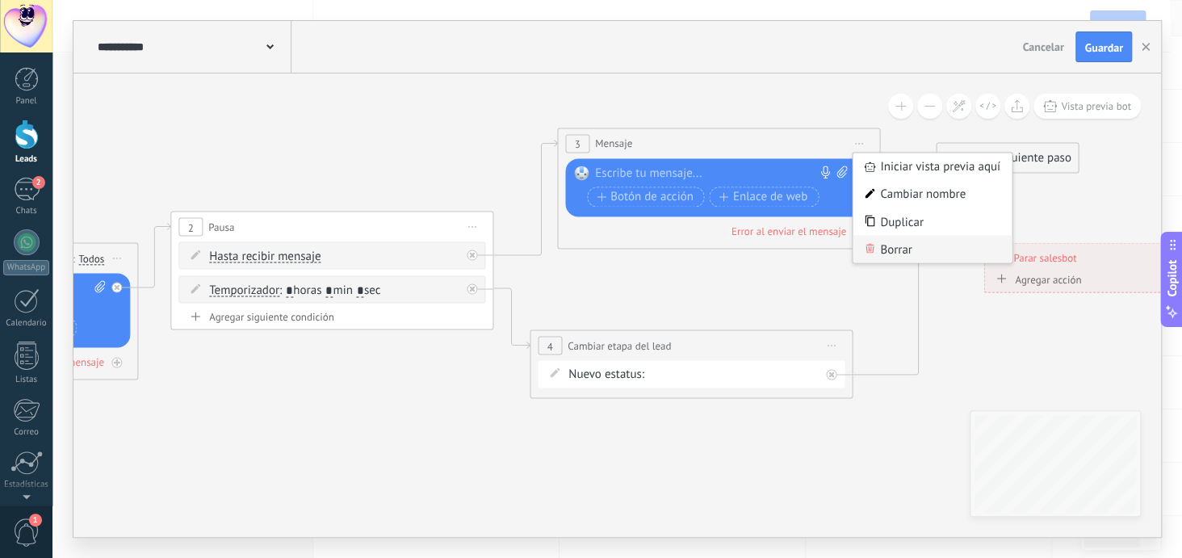
click at [906, 246] on div "Borrar" at bounding box center [933, 248] width 160 height 27
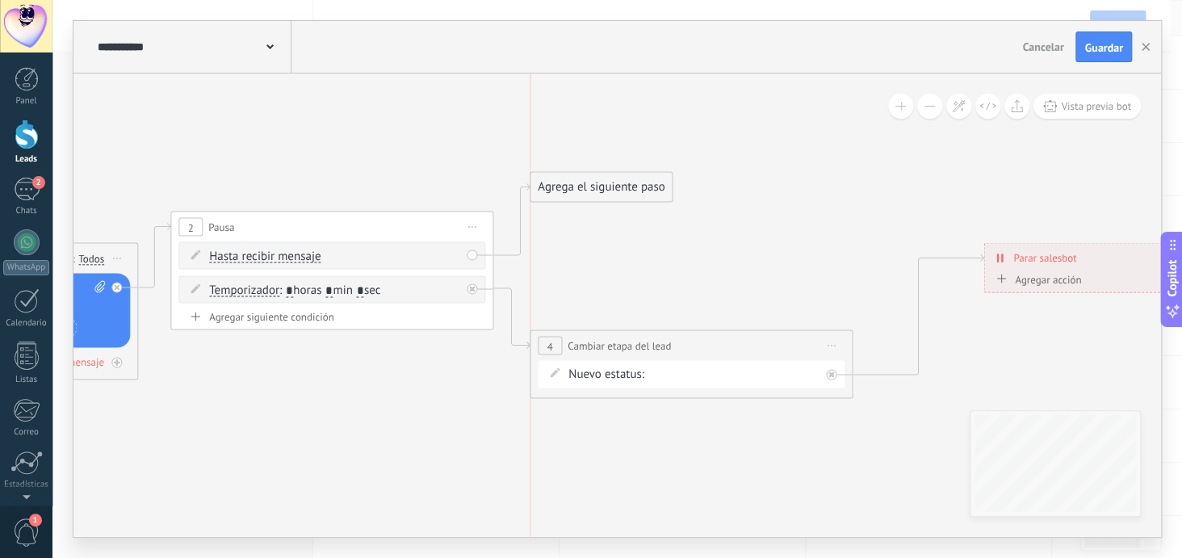
drag, startPoint x: 615, startPoint y: 267, endPoint x: 594, endPoint y: 183, distance: 86.6
click at [594, 183] on div "Agrega el siguiente paso" at bounding box center [600, 187] width 141 height 27
click at [632, 186] on div "Agrega el siguiente paso" at bounding box center [600, 187] width 141 height 27
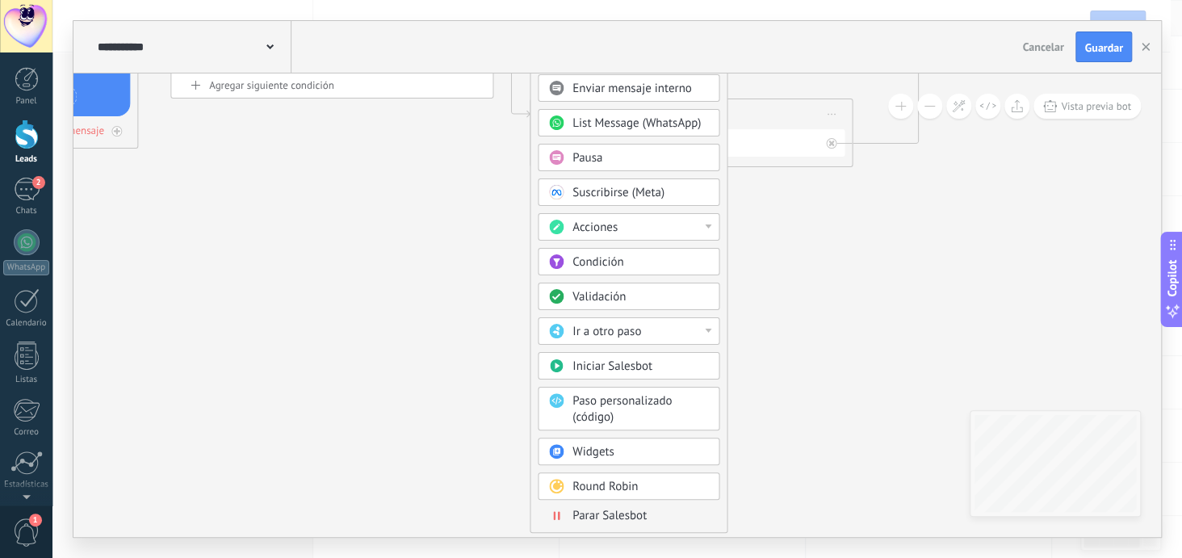
click at [637, 508] on span "Parar Salesbot" at bounding box center [609, 515] width 74 height 15
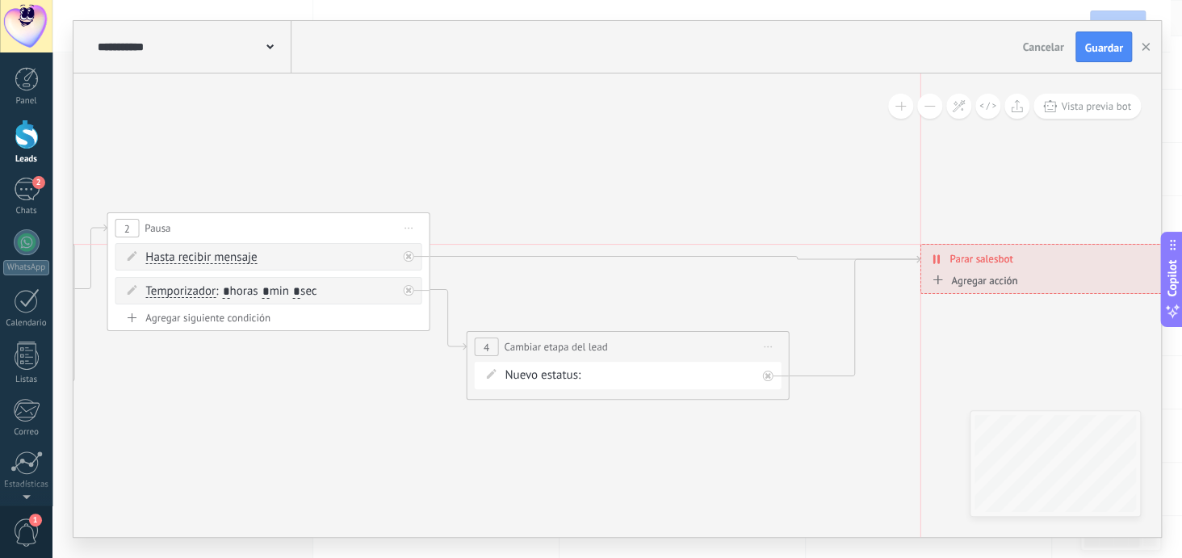
drag, startPoint x: 591, startPoint y: 195, endPoint x: 1042, endPoint y: 266, distance: 456.2
click at [1042, 266] on div "**********" at bounding box center [1070, 259] width 300 height 28
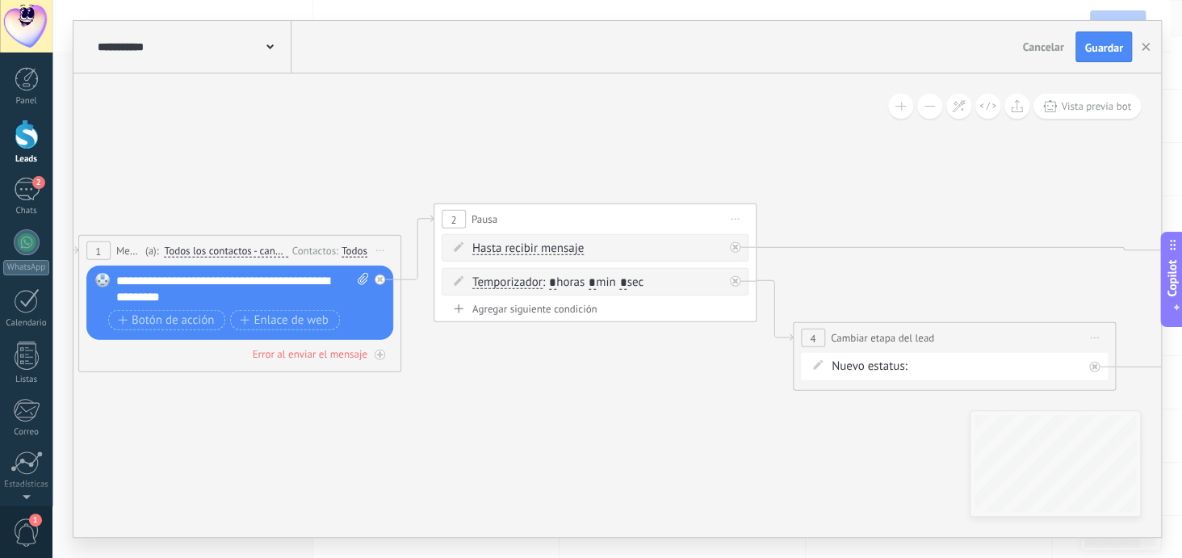
drag, startPoint x: 539, startPoint y: 184, endPoint x: 849, endPoint y: 175, distance: 311.0
click at [849, 175] on icon at bounding box center [704, 297] width 2495 height 994
click at [1090, 43] on span "Guardar" at bounding box center [1103, 47] width 38 height 11
click at [1146, 48] on icon "button" at bounding box center [1146, 47] width 8 height 8
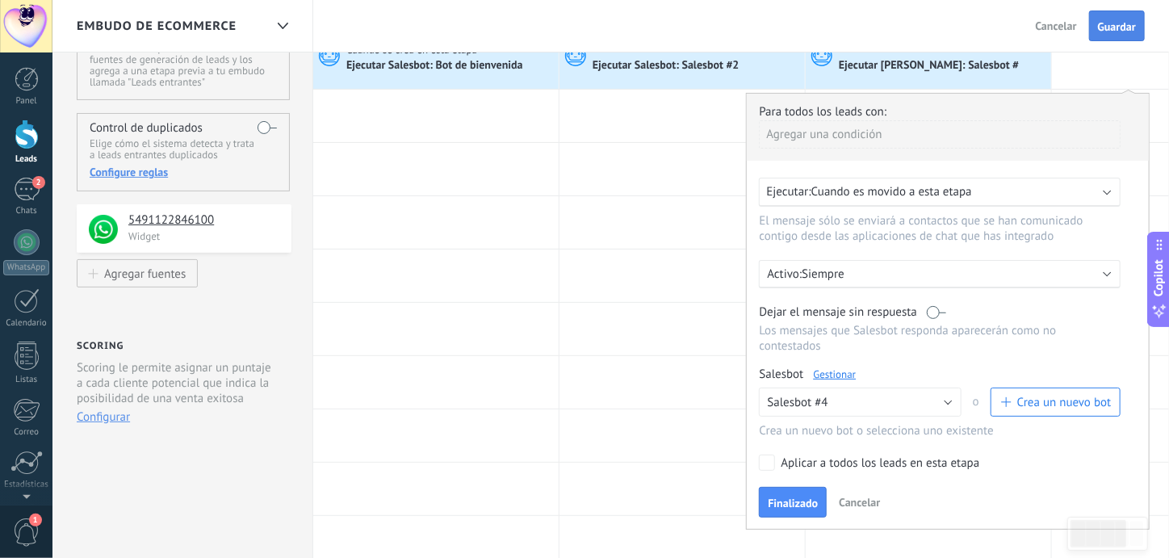
click at [1107, 25] on span "Guardar" at bounding box center [1117, 26] width 38 height 11
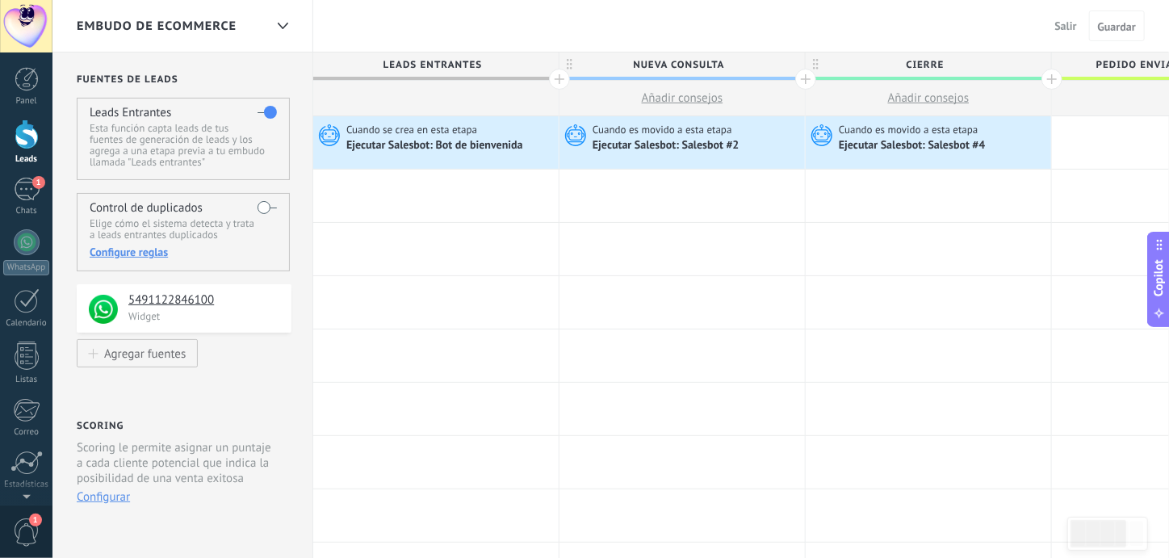
click at [23, 138] on div at bounding box center [27, 134] width 24 height 30
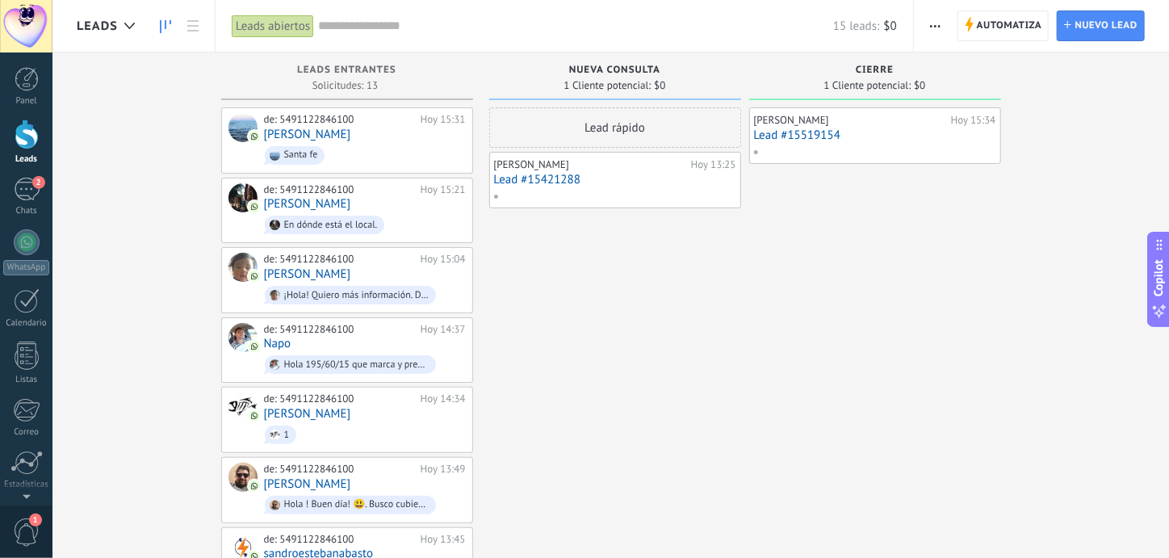
click at [542, 173] on link "Lead #15421288" at bounding box center [615, 180] width 242 height 14
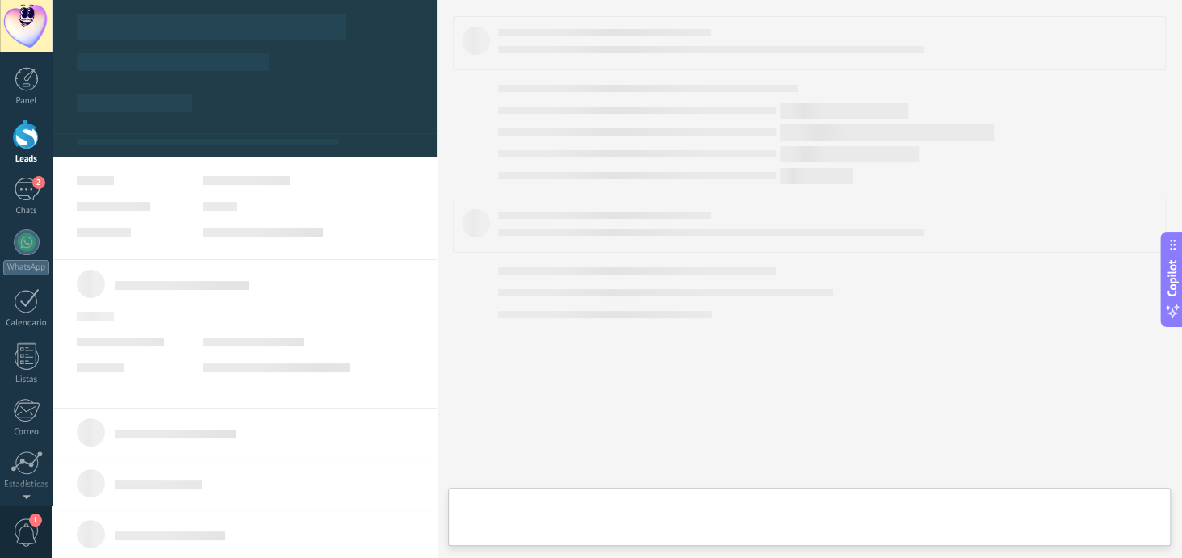
type textarea "**********"
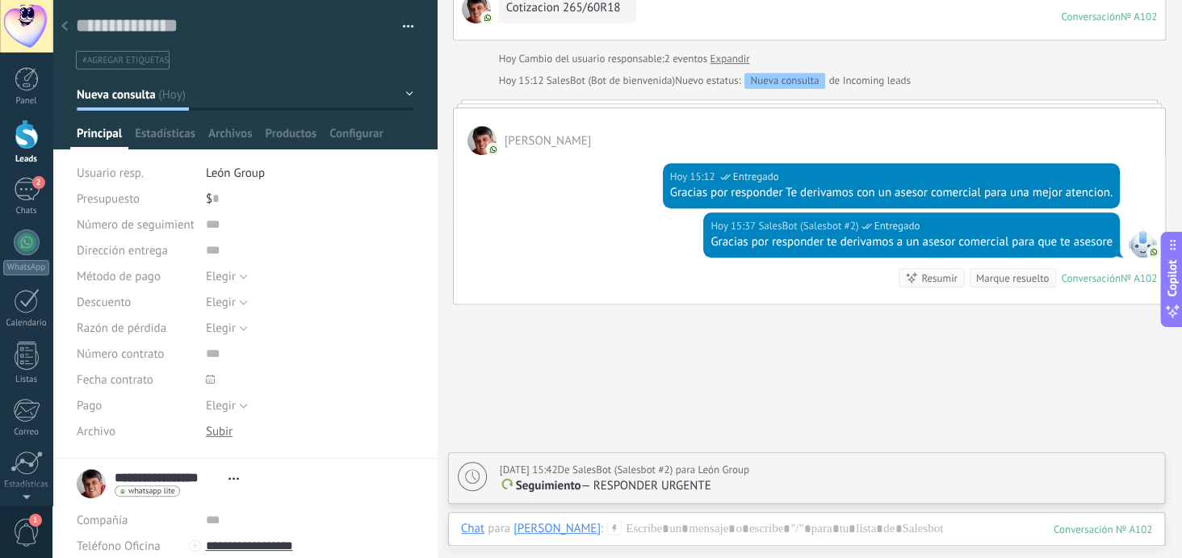
scroll to position [498, 0]
